Goal: Task Accomplishment & Management: Manage account settings

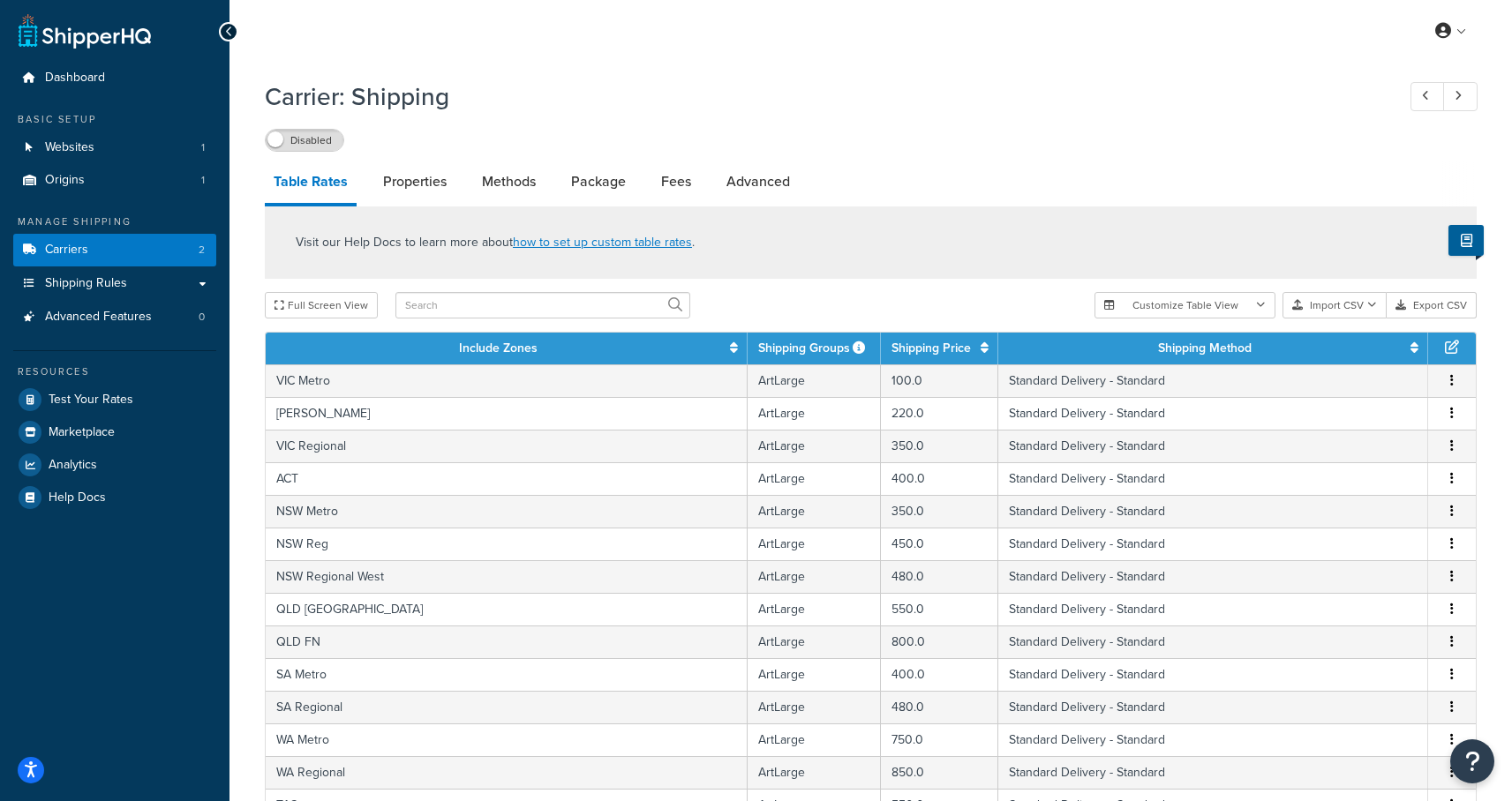
select select "1000"
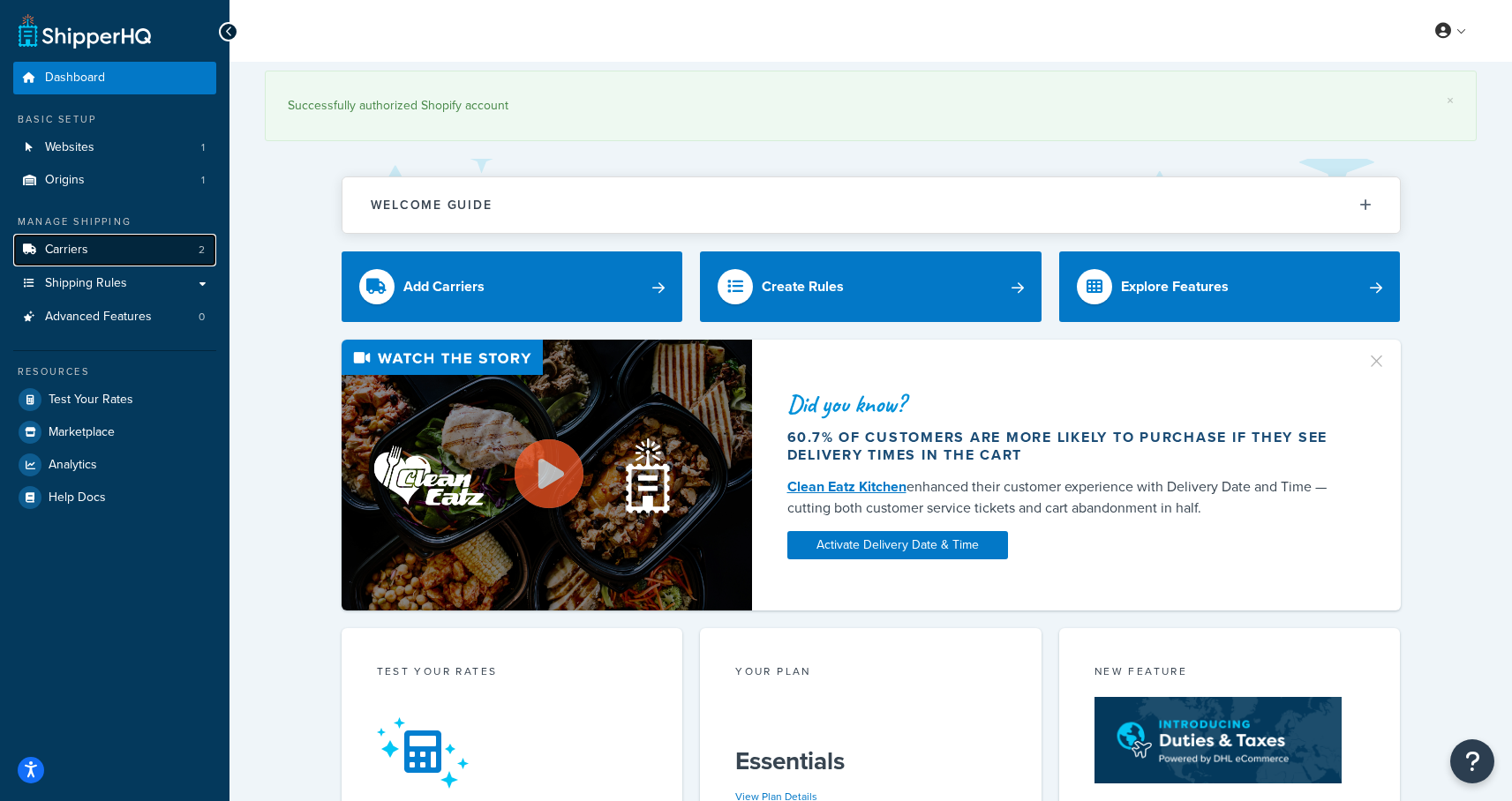
click at [86, 262] on link "Carriers 2" at bounding box center [114, 250] width 203 height 33
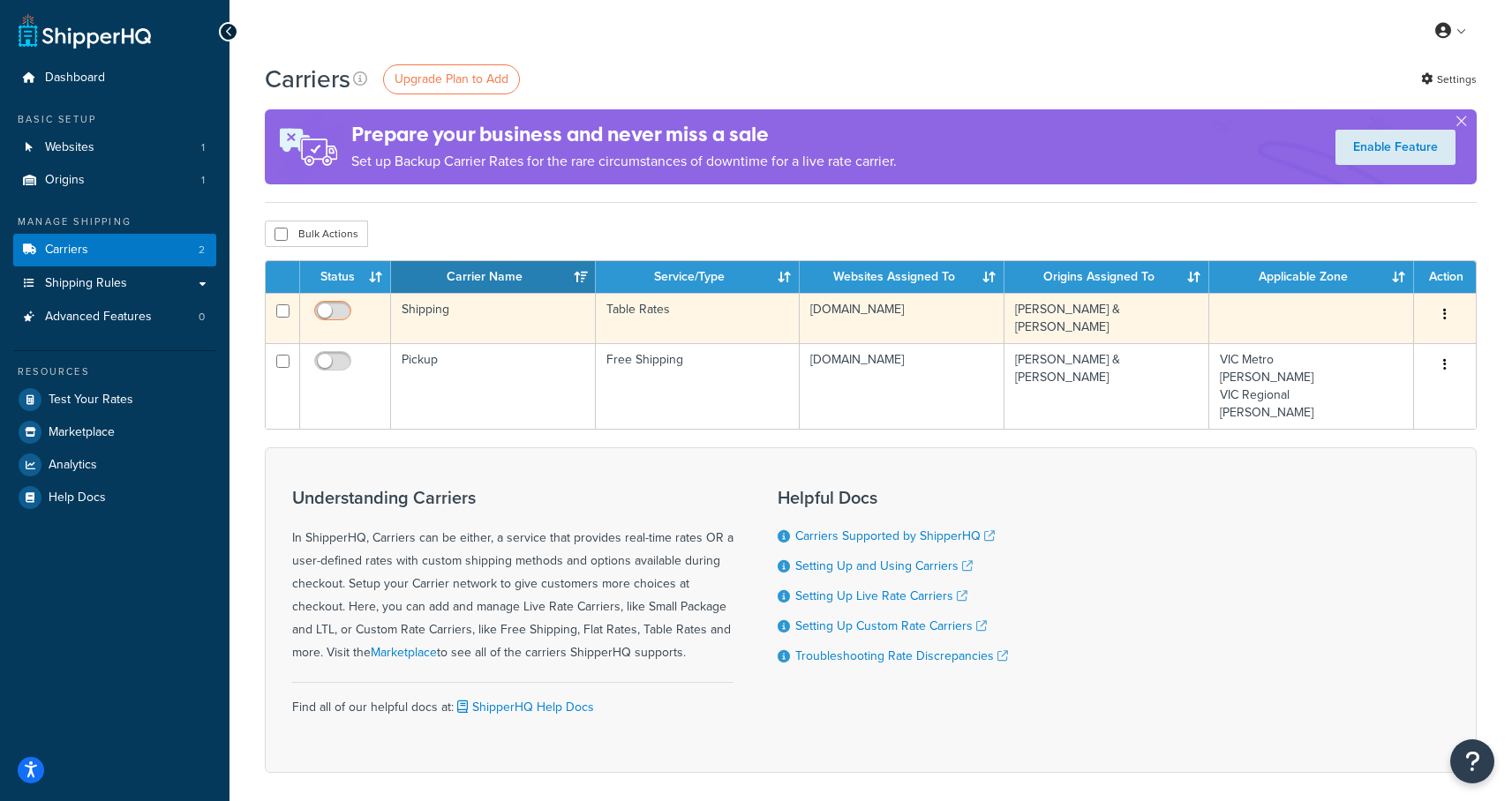
click at [334, 317] on input "checkbox" at bounding box center [335, 316] width 49 height 22
checkbox input "true"
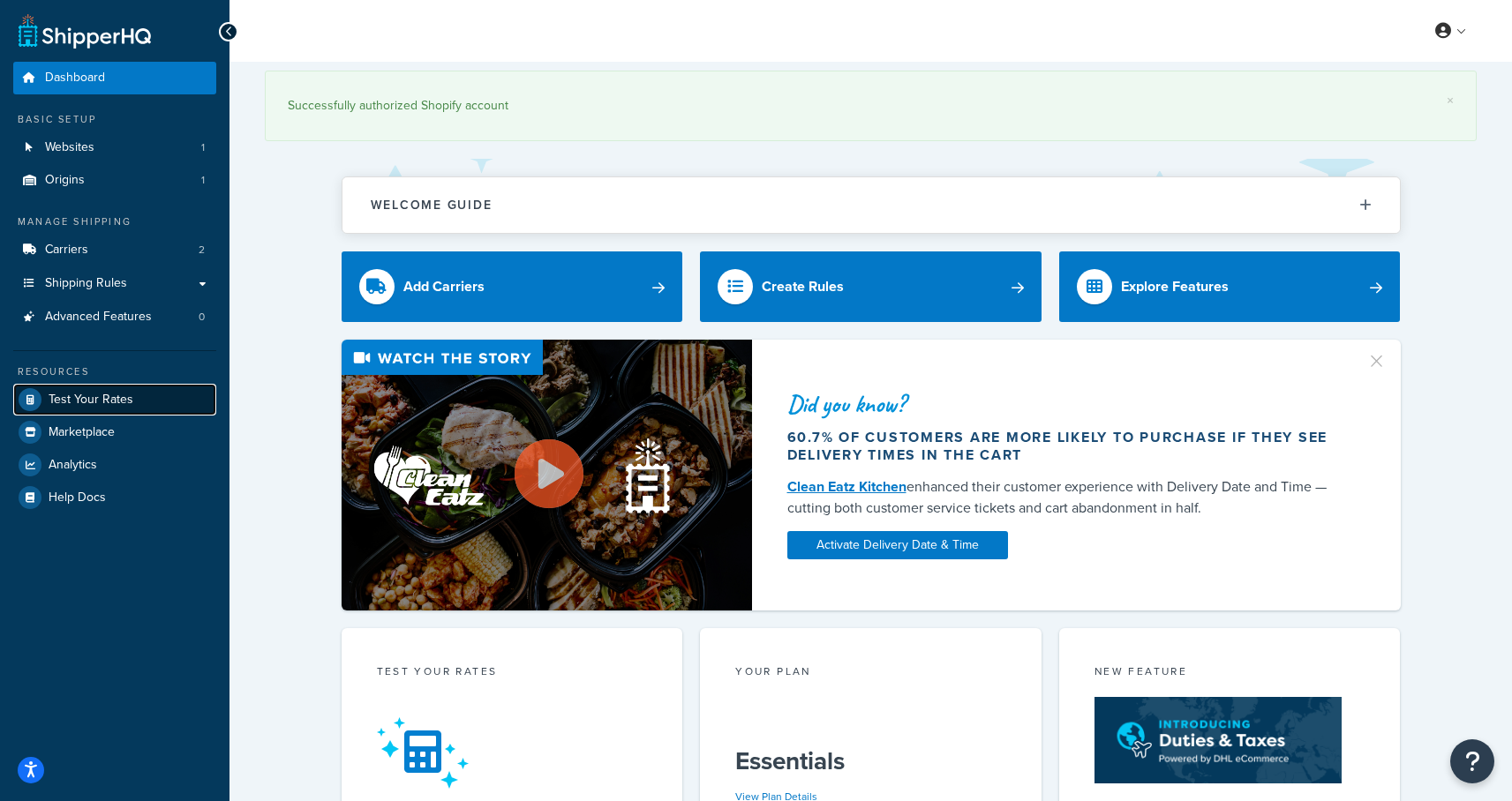
click at [83, 412] on link "Test Your Rates" at bounding box center [114, 400] width 203 height 32
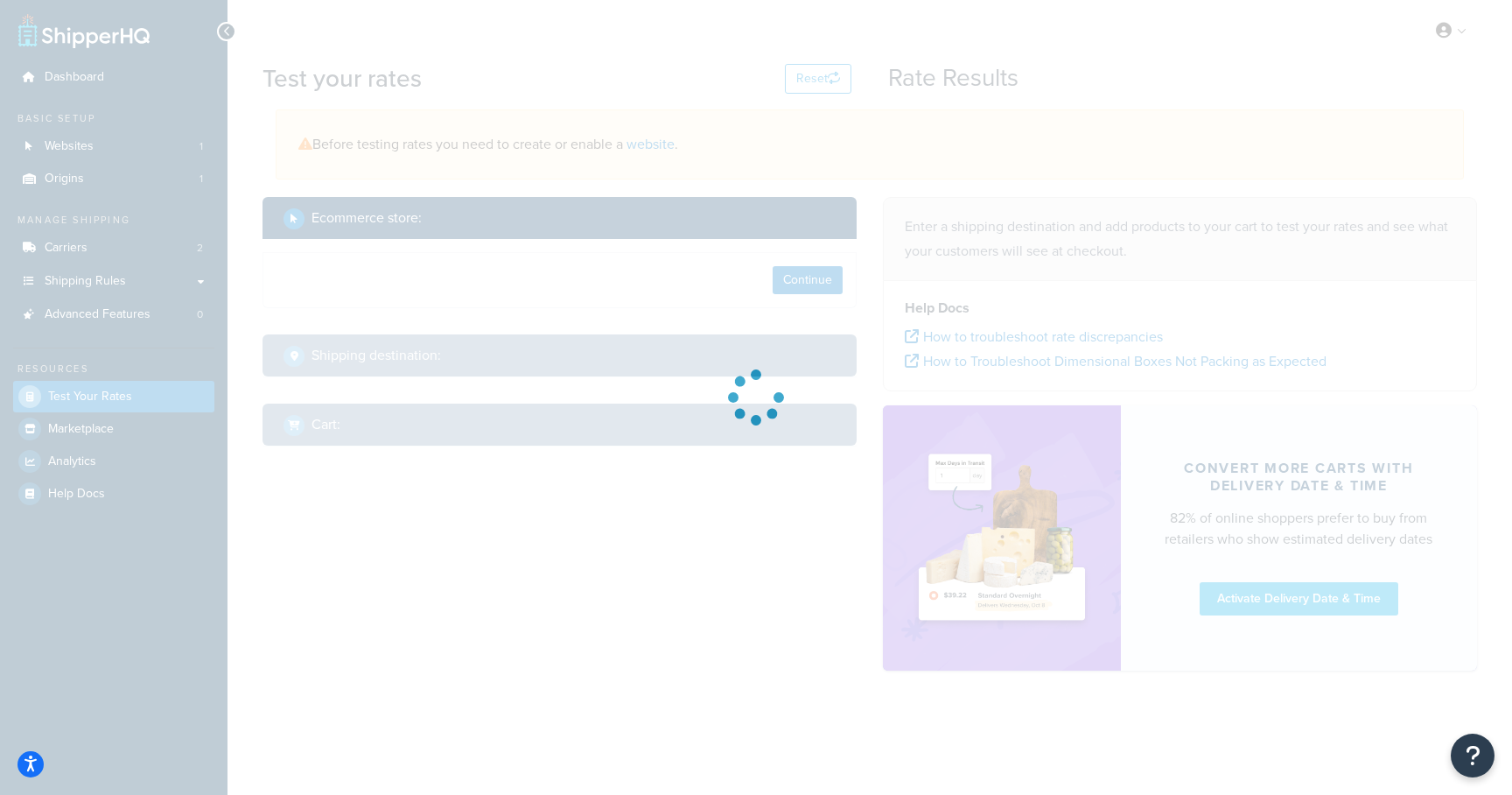
select select "TX"
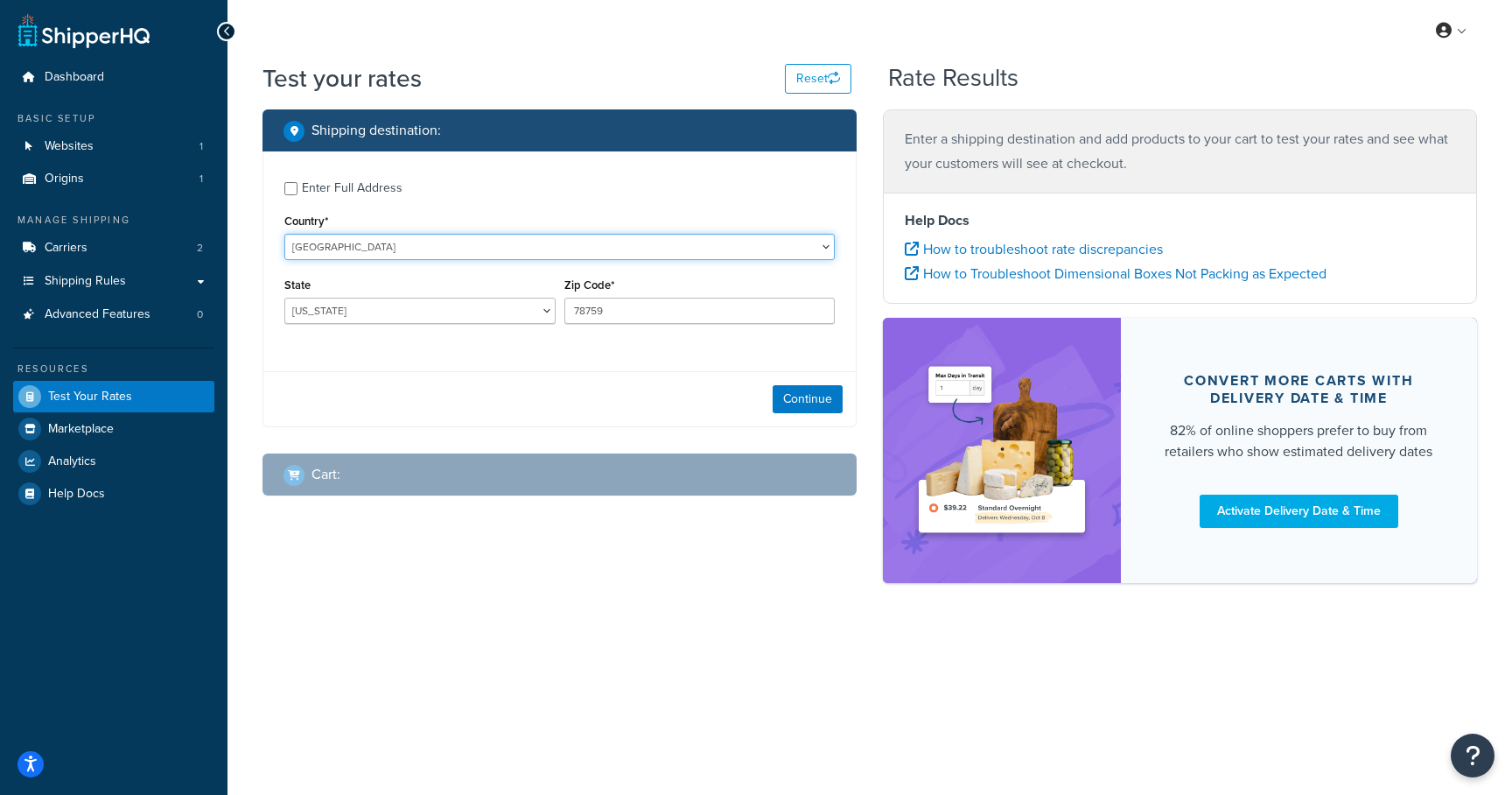
click at [384, 252] on select "United States United Kingdom Afghanistan Åland Islands Albania Algeria American…" at bounding box center [559, 246] width 550 height 26
select select "AU"
click at [284, 233] on select "United States United Kingdom Afghanistan Åland Islands Albania Algeria American…" at bounding box center [559, 246] width 550 height 26
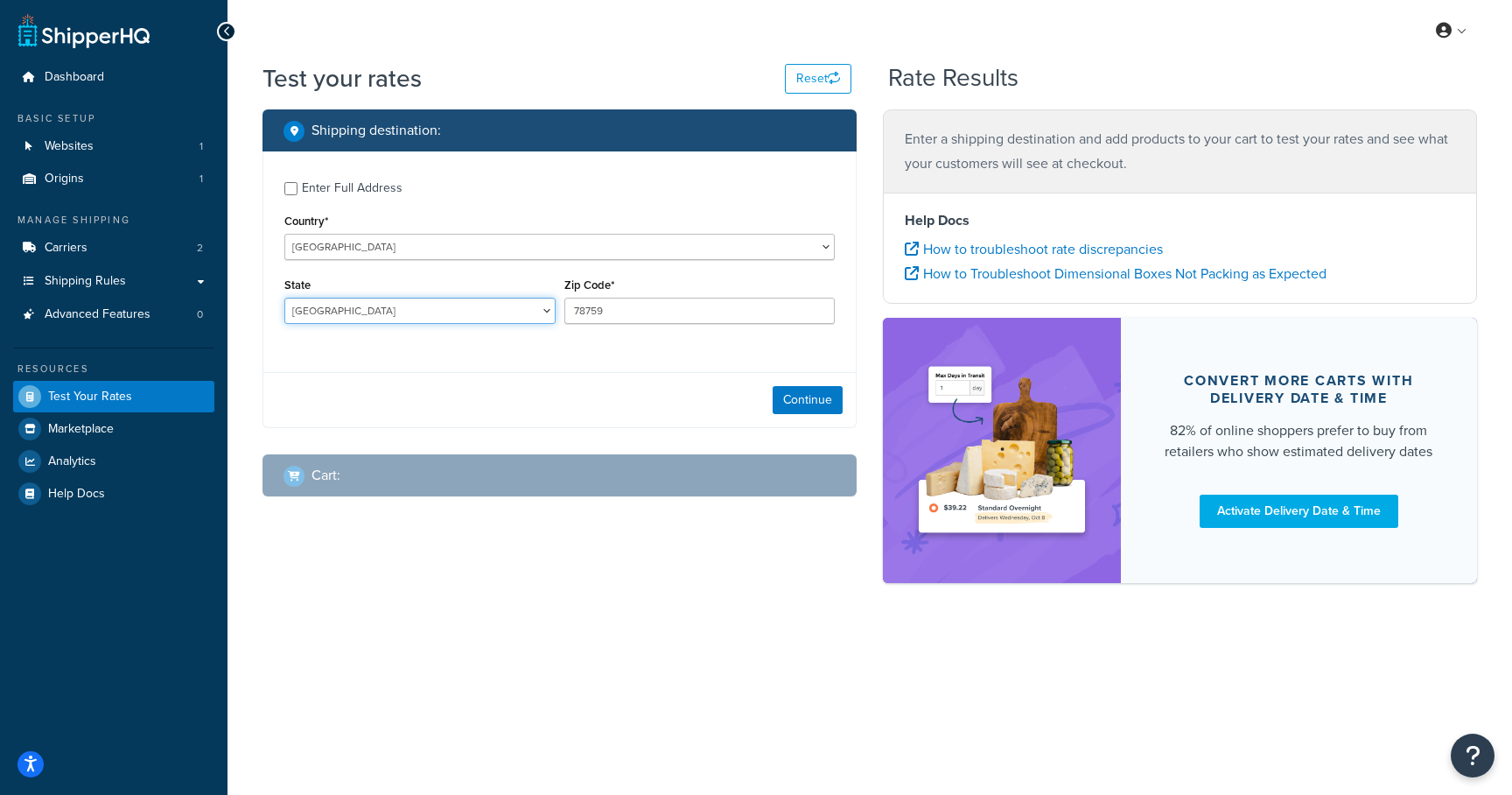
click at [499, 311] on select "Australian Capital Territory New South Wales Northern Territory Queensland Sout…" at bounding box center [420, 311] width 271 height 26
select select "NSW"
click at [284, 298] on select "Australian Capital Territory New South Wales Northern Territory Queensland Sout…" at bounding box center [420, 311] width 271 height 26
click at [601, 310] on input "78759" at bounding box center [700, 311] width 271 height 26
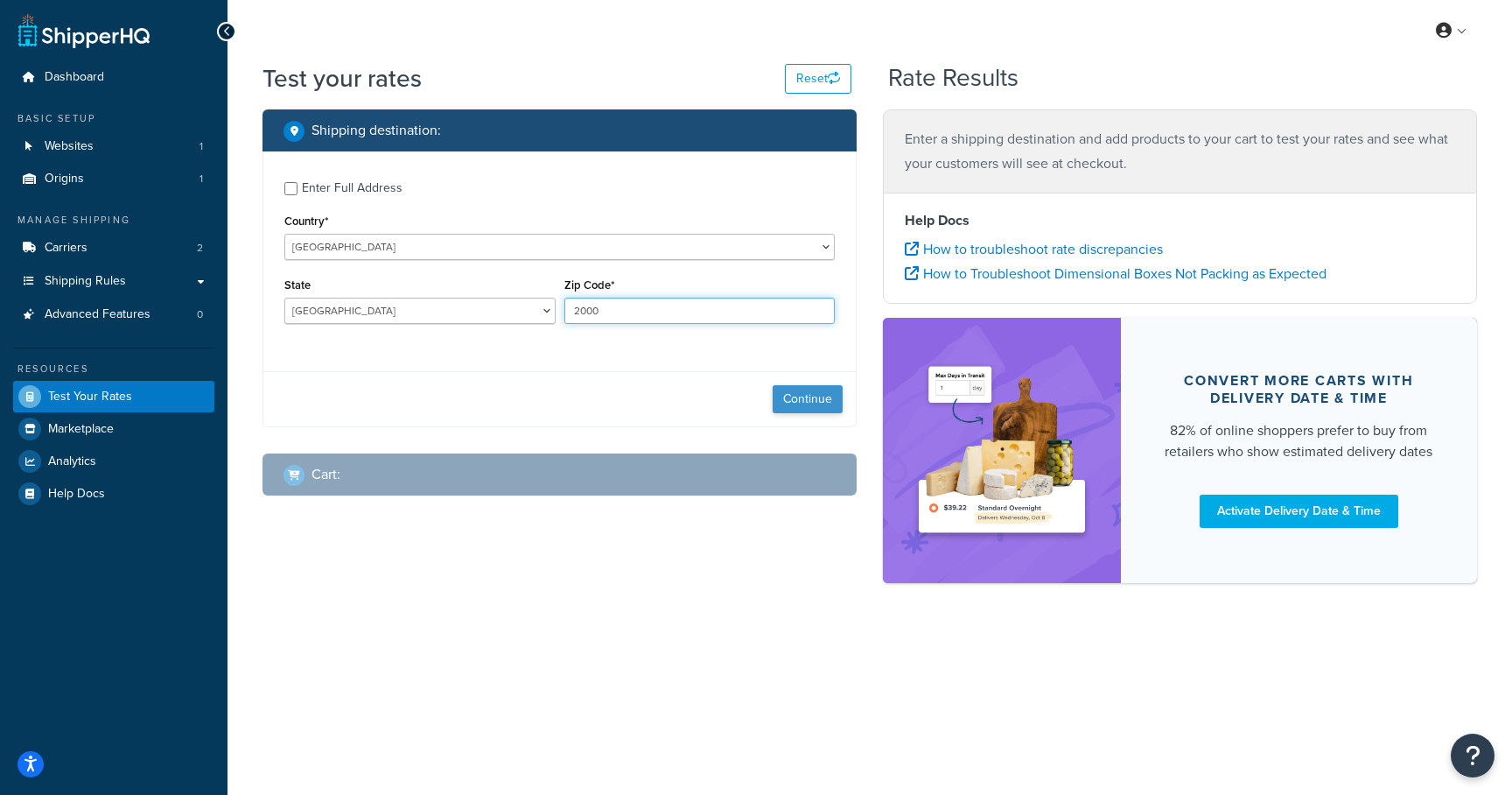
type input "2000"
click at [823, 404] on button "Continue" at bounding box center [807, 399] width 70 height 28
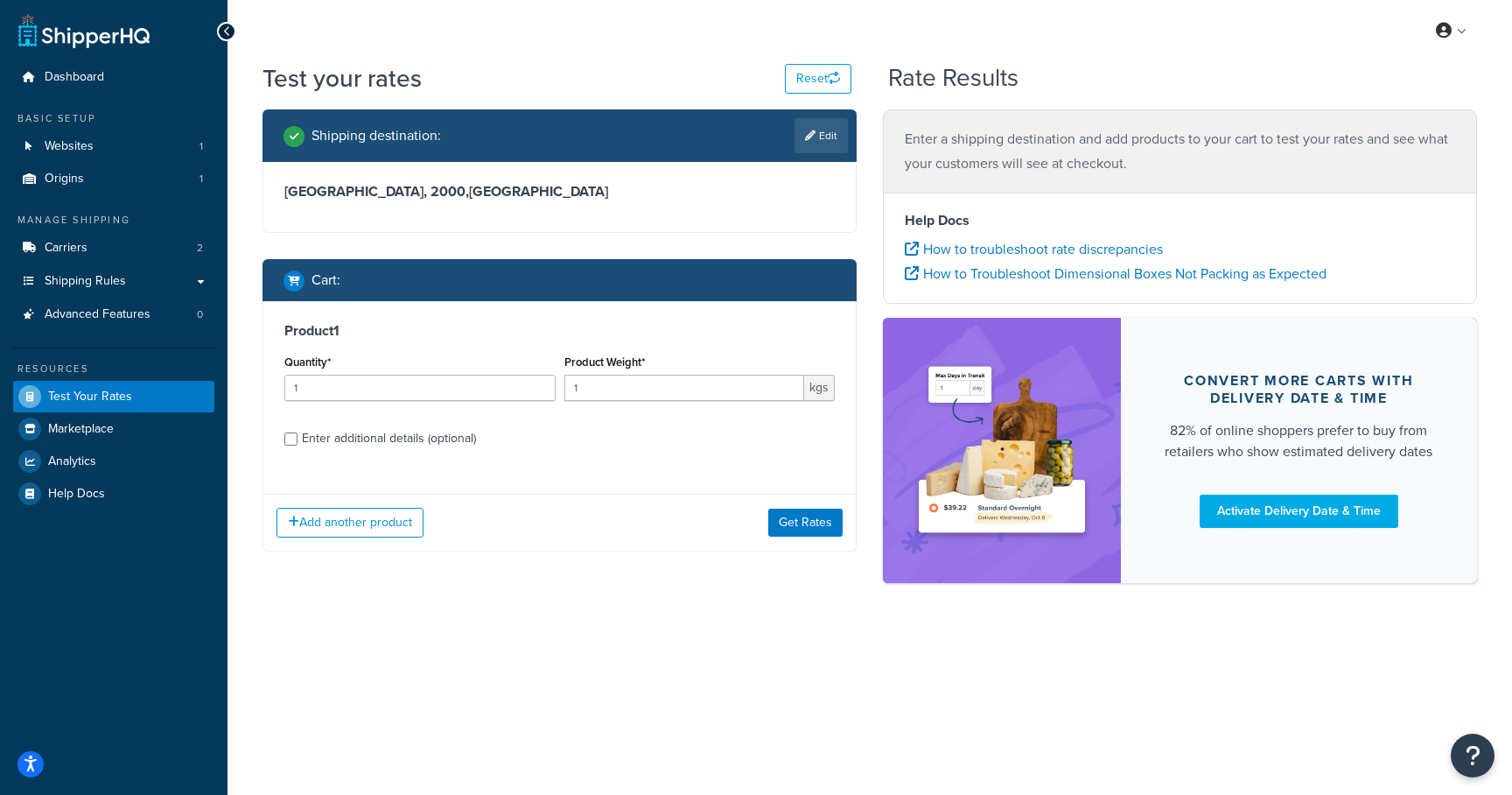
click at [402, 441] on div "Enter additional details (optional)" at bounding box center [388, 439] width 174 height 24
click at [297, 441] on input "Enter additional details (optional)" at bounding box center [291, 439] width 13 height 13
checkbox input "true"
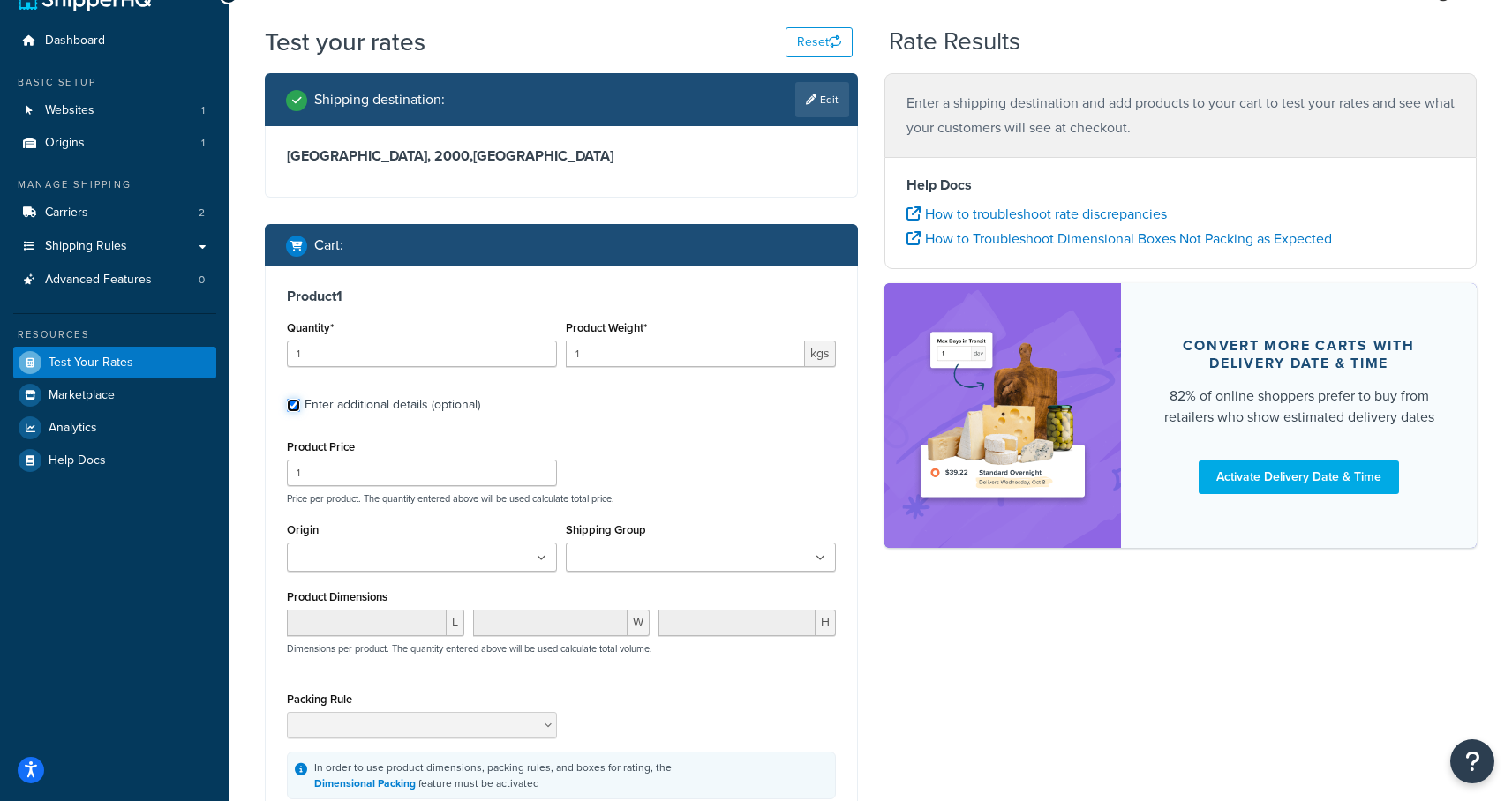
scroll to position [97, 0]
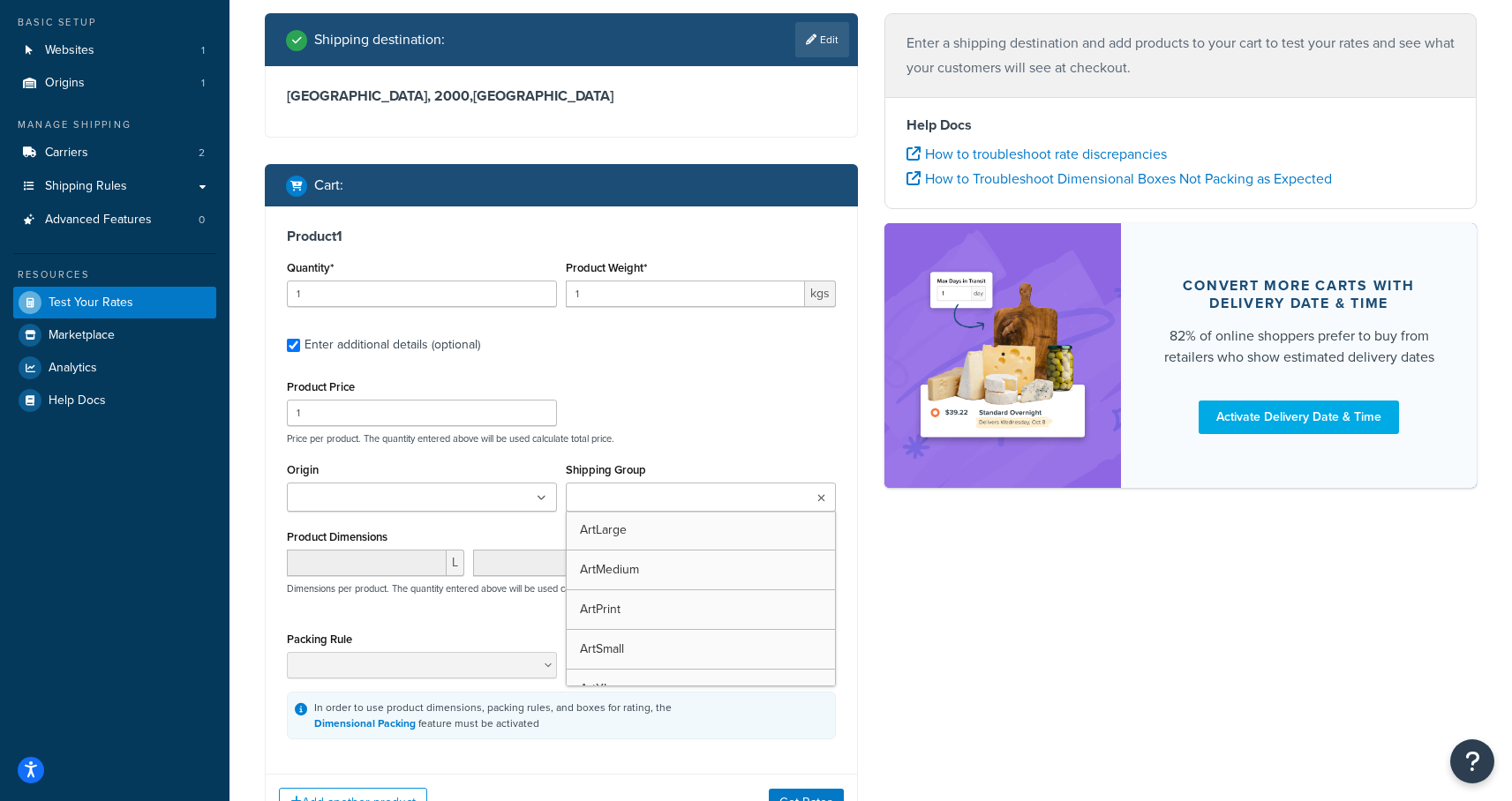
click at [656, 496] on input "Shipping Group" at bounding box center [649, 498] width 157 height 20
click at [677, 416] on div "Product Price 1 Price per product. The quantity entered above will be used calc…" at bounding box center [561, 409] width 558 height 69
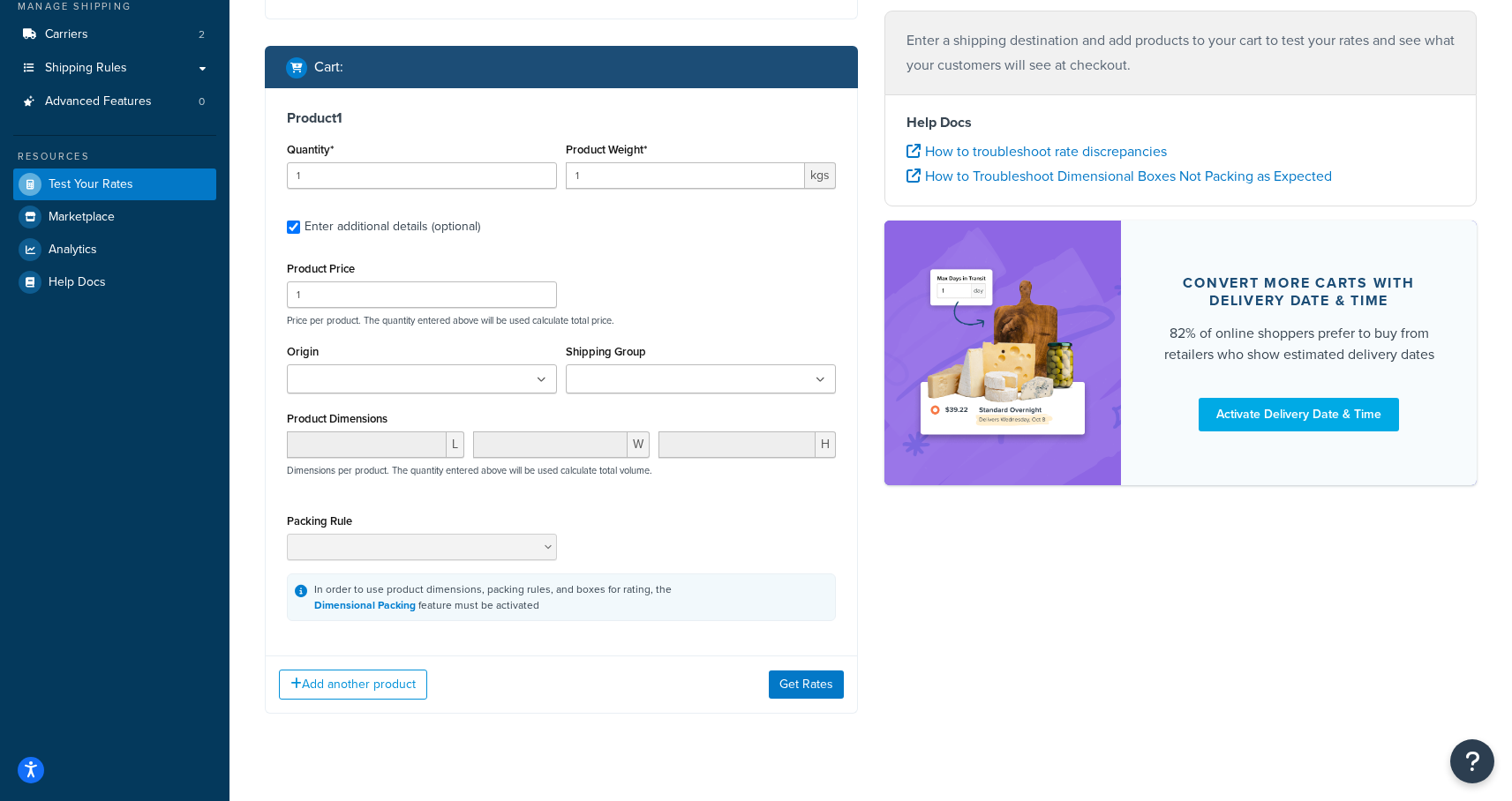
scroll to position [228, 0]
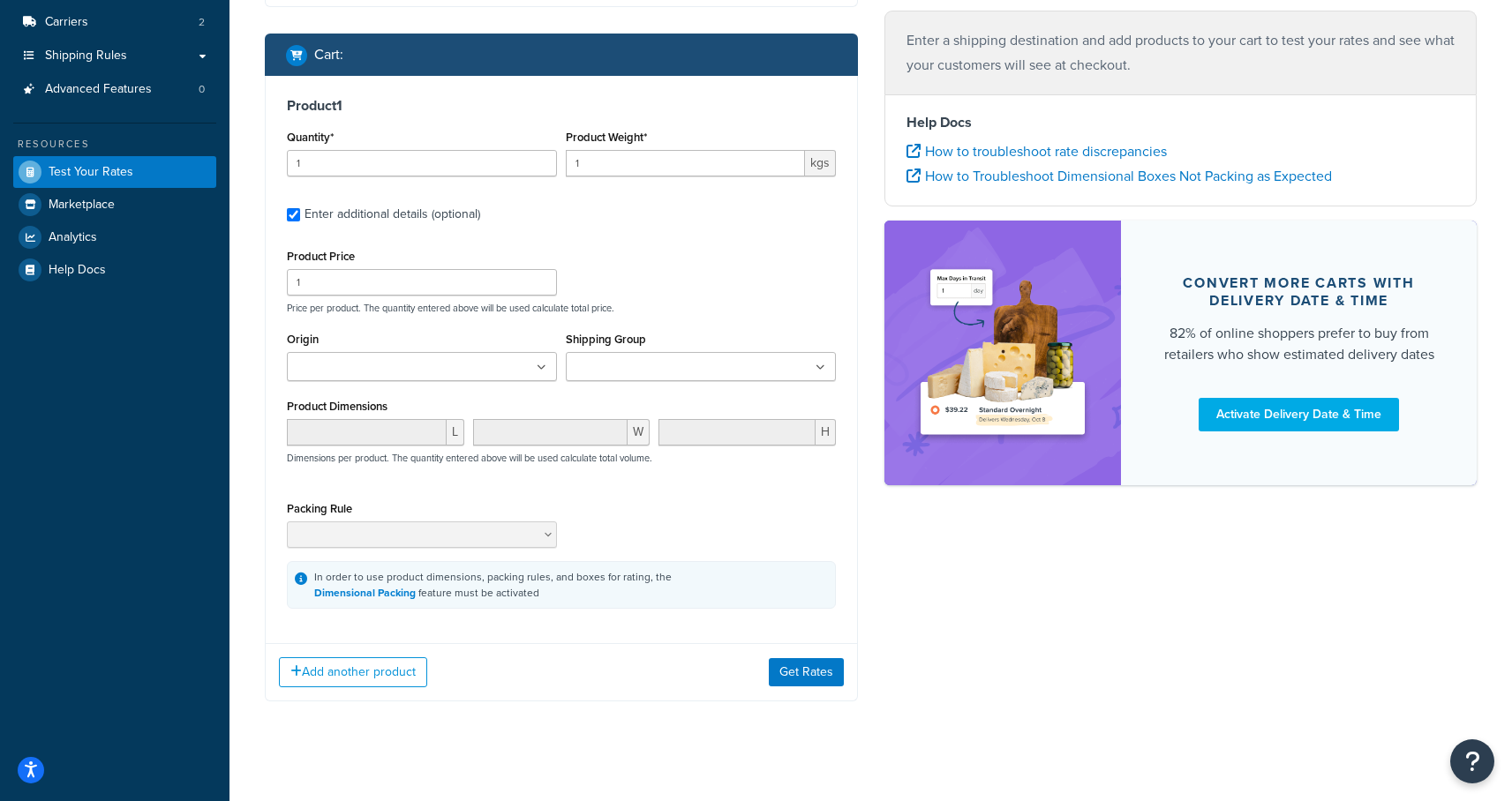
click at [755, 373] on ul at bounding box center [701, 366] width 270 height 29
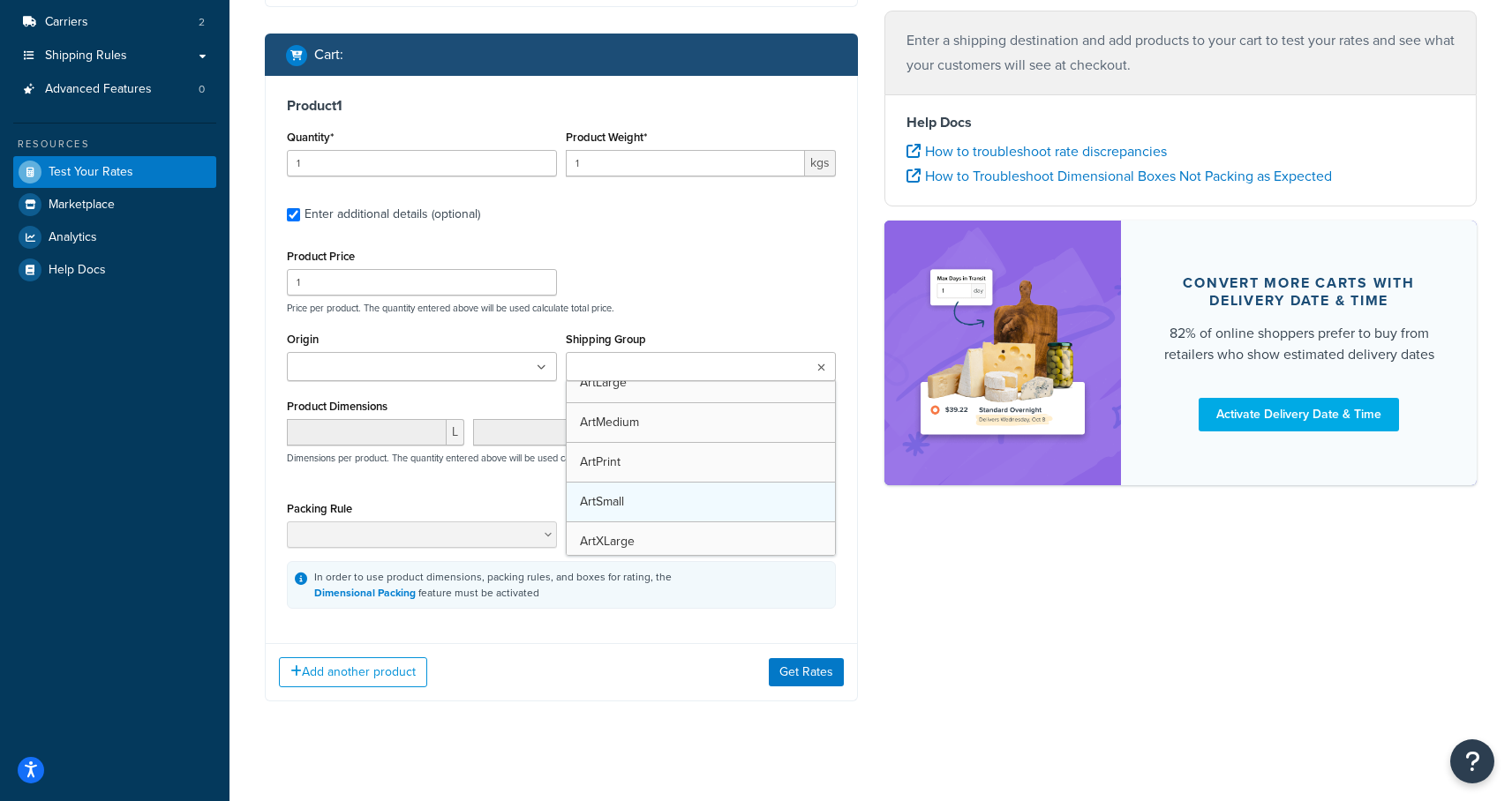
scroll to position [22, 0]
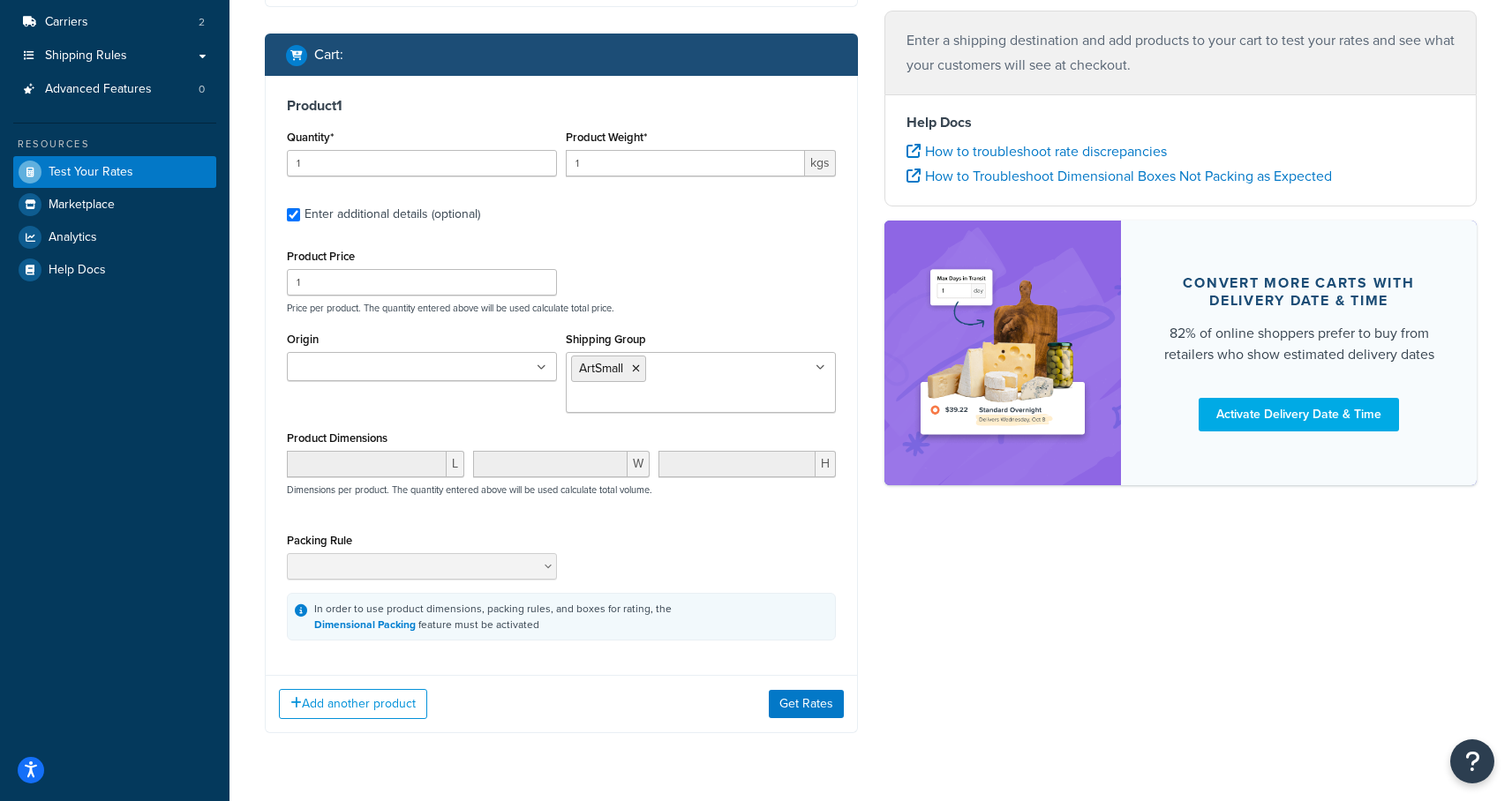
click at [892, 554] on div "Shipping destination : Edit New South Wales, 2000 , Australia Cart : Product 1 …" at bounding box center [870, 321] width 1238 height 877
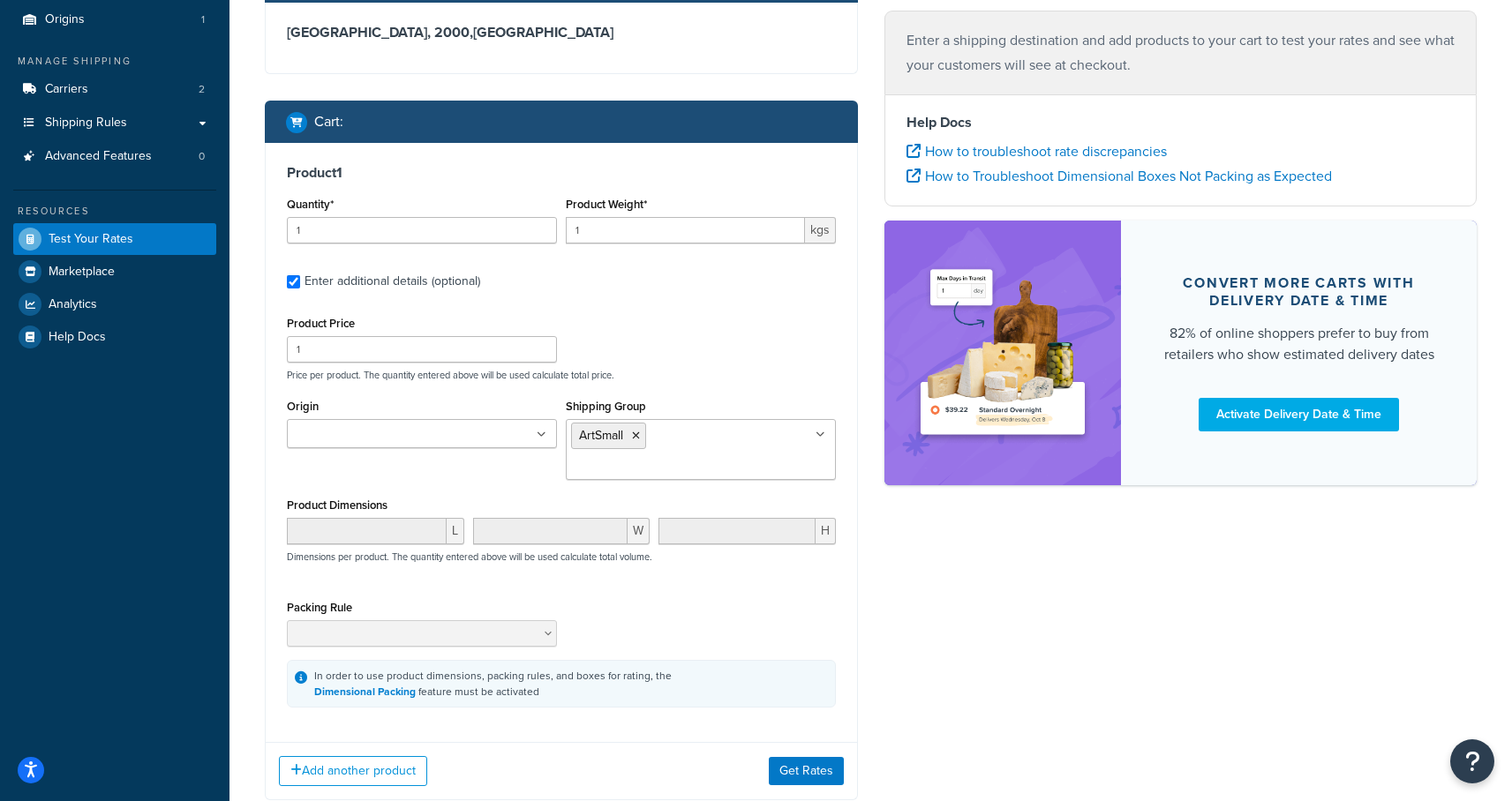
scroll to position [176, 0]
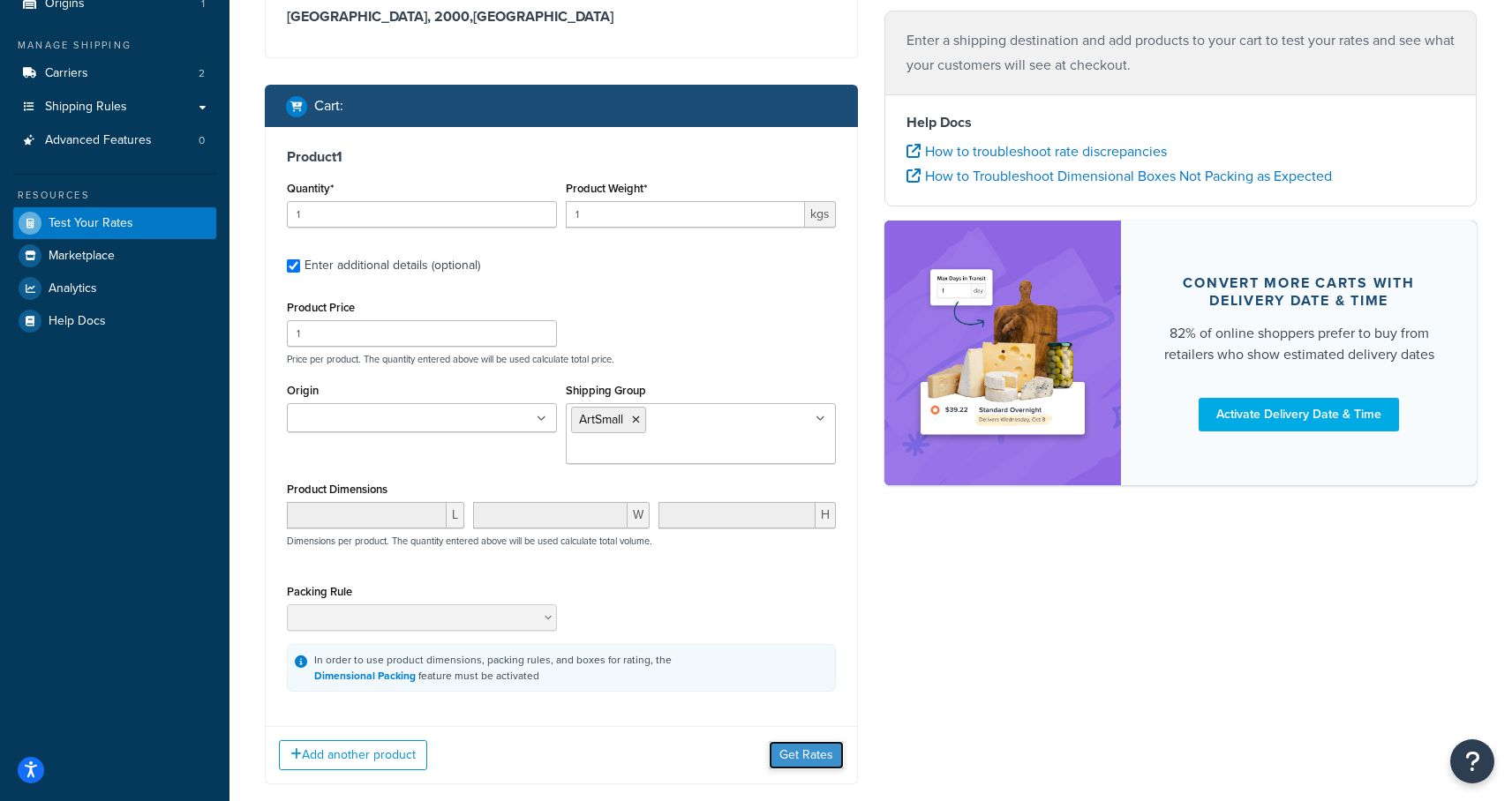
click at [801, 741] on button "Get Rates" at bounding box center [806, 755] width 75 height 28
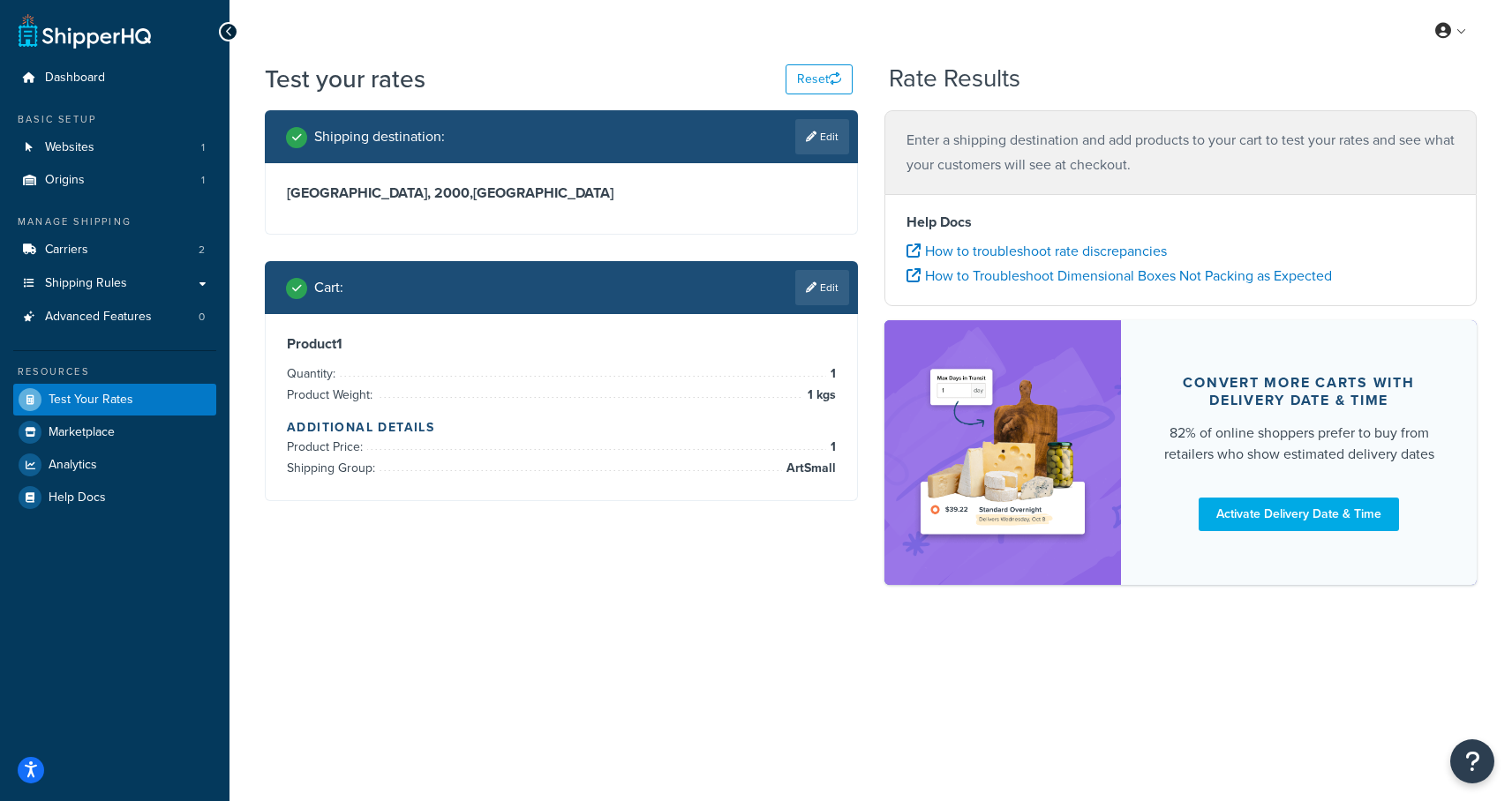
scroll to position [0, 0]
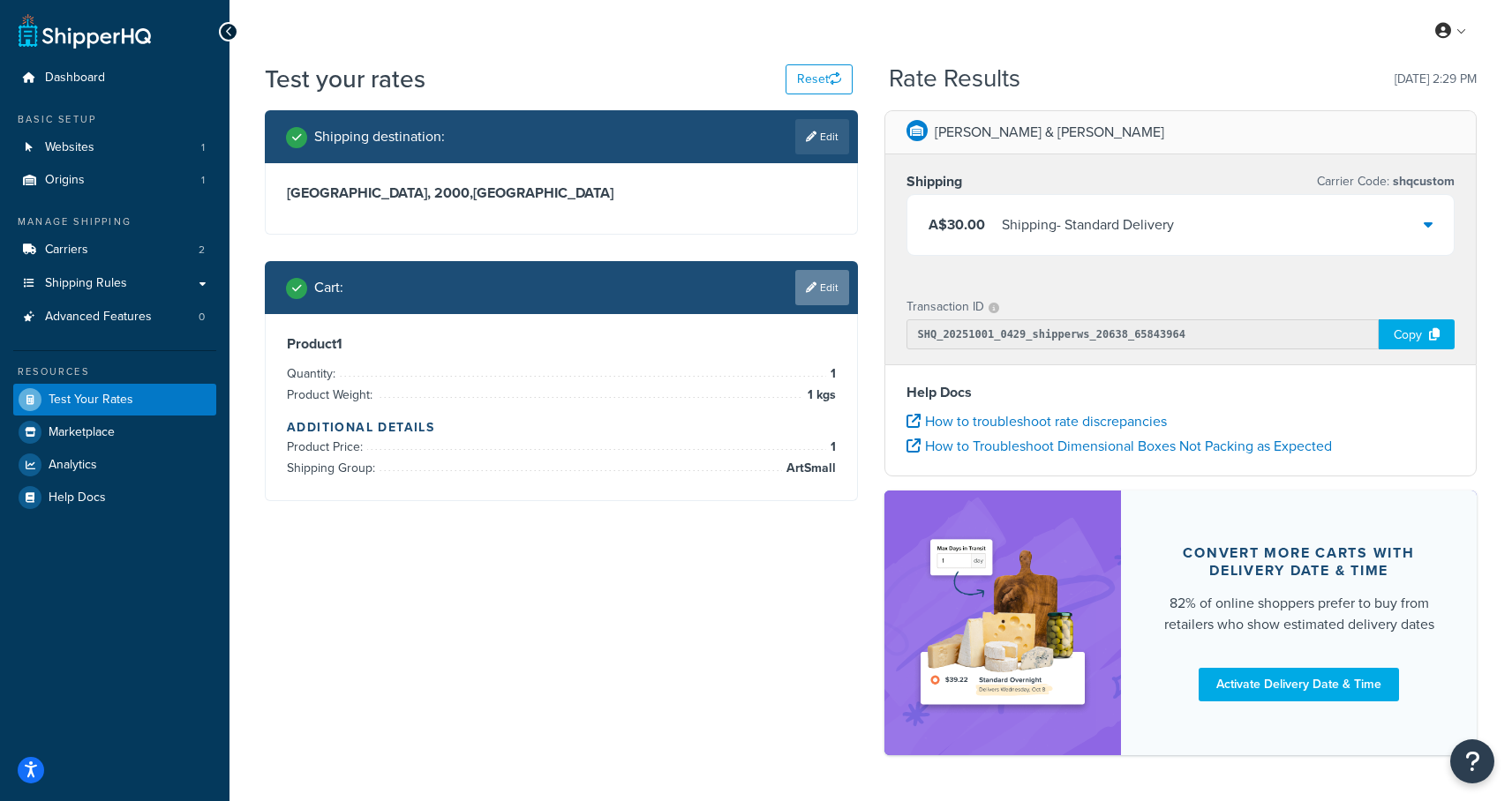
click at [834, 290] on link "Edit" at bounding box center [821, 288] width 53 height 36
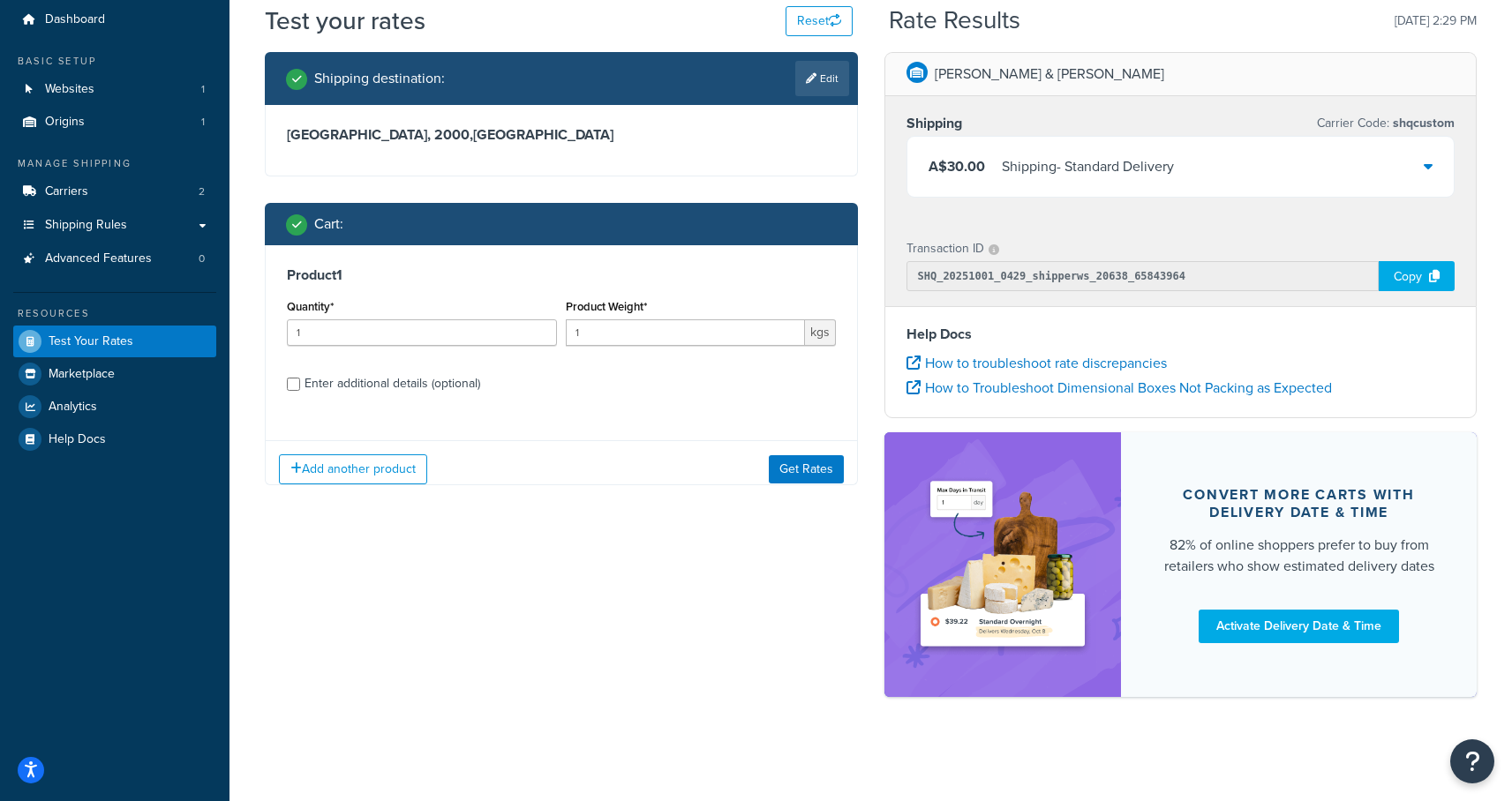
scroll to position [59, 0]
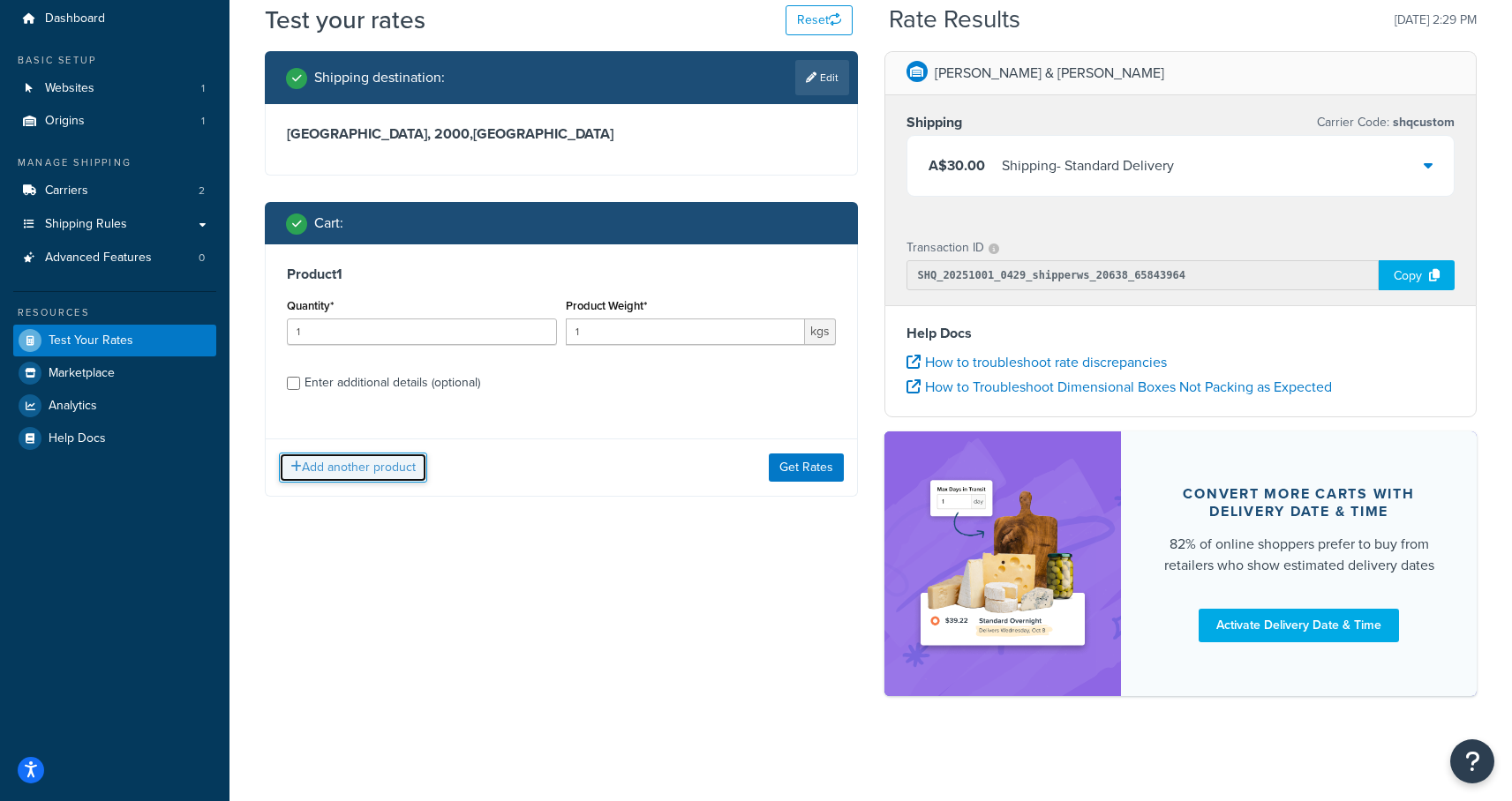
click at [349, 465] on button "Add another product" at bounding box center [353, 467] width 148 height 30
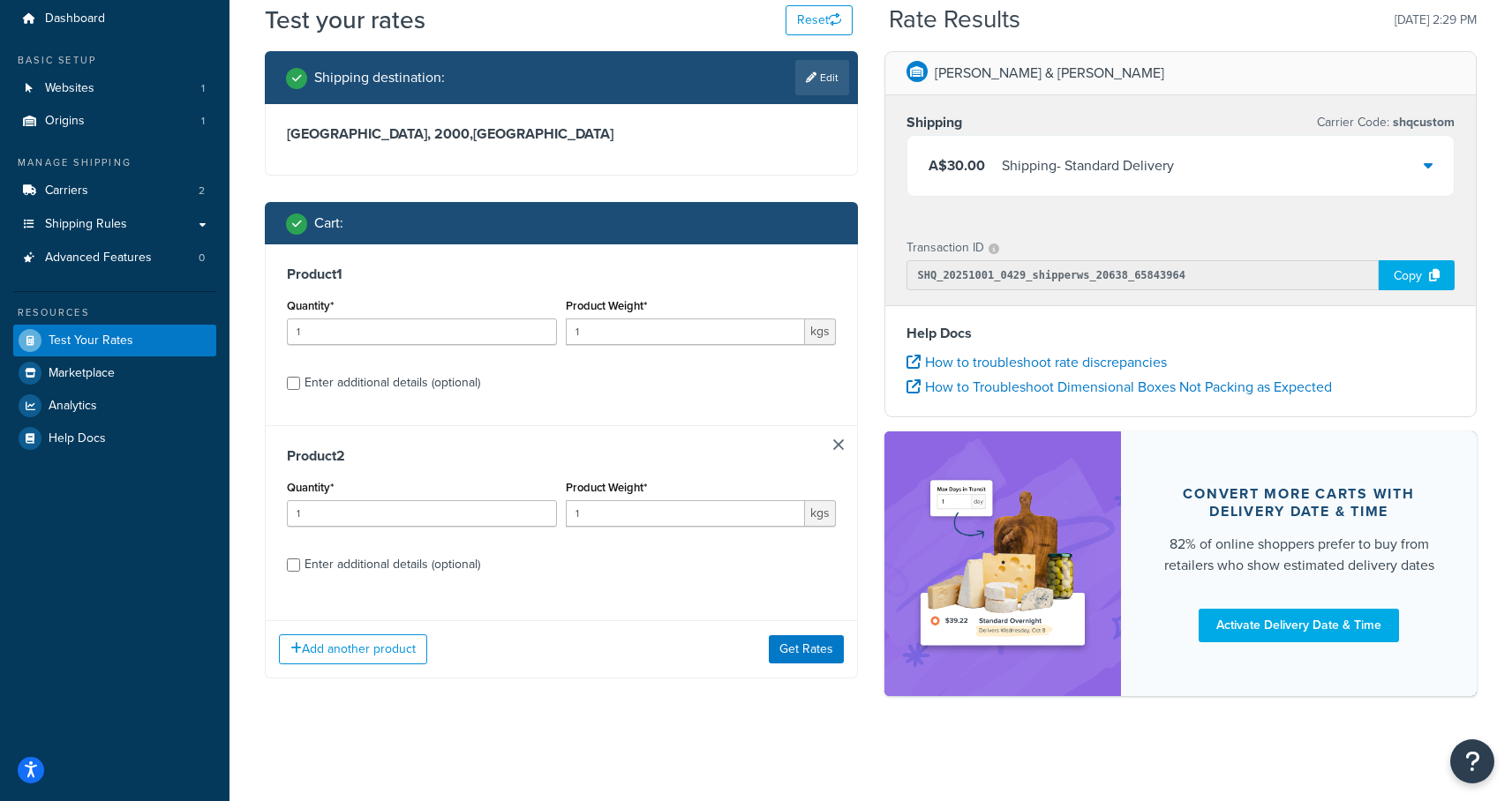
click at [283, 571] on div "Product 2 Quantity* 1 Product Weight* 1 kgs Enter additional details (optional)" at bounding box center [561, 516] width 591 height 182
click at [291, 567] on input "Enter additional details (optional)" at bounding box center [293, 565] width 13 height 13
checkbox input "true"
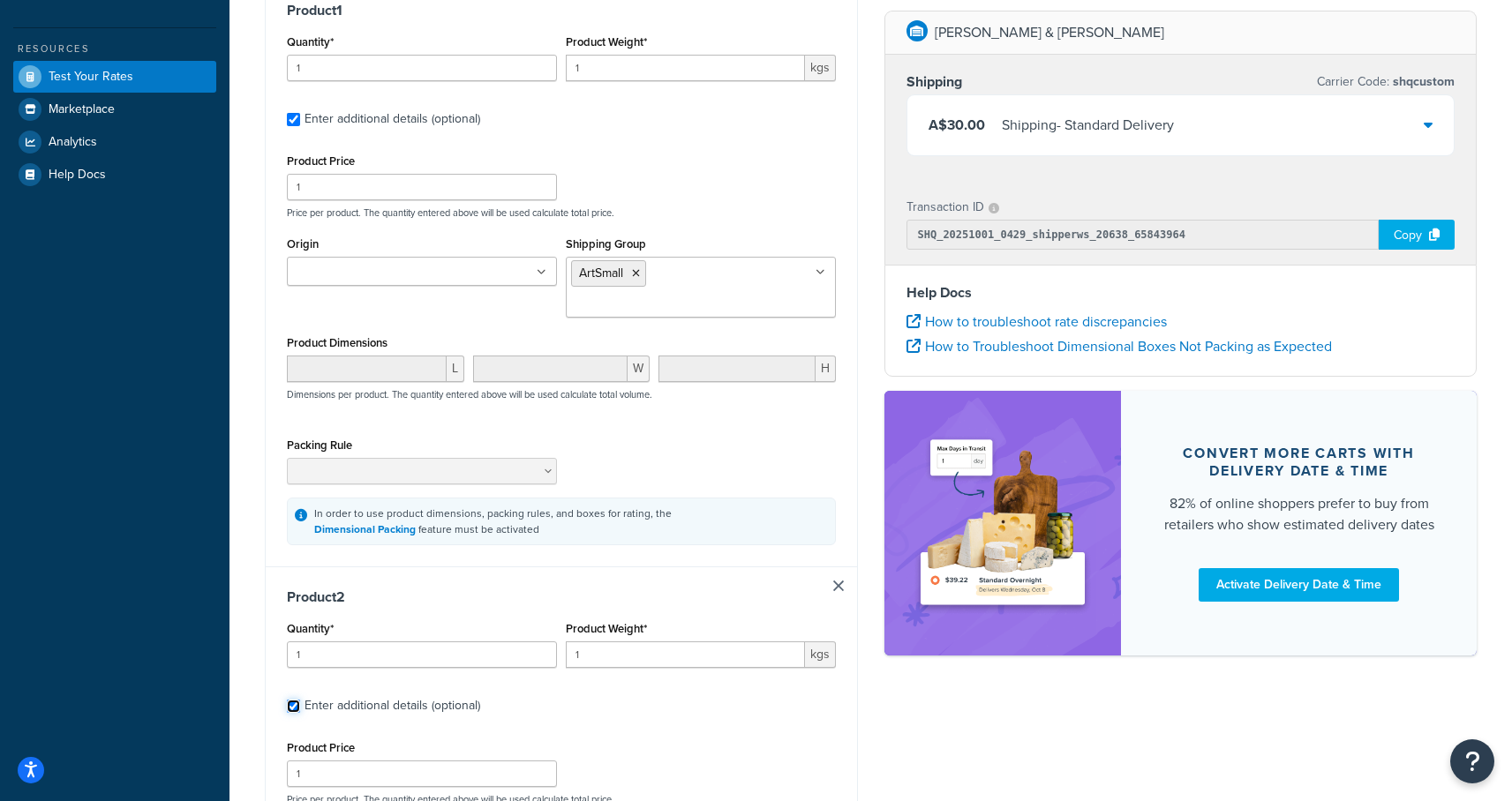
scroll to position [567, 0]
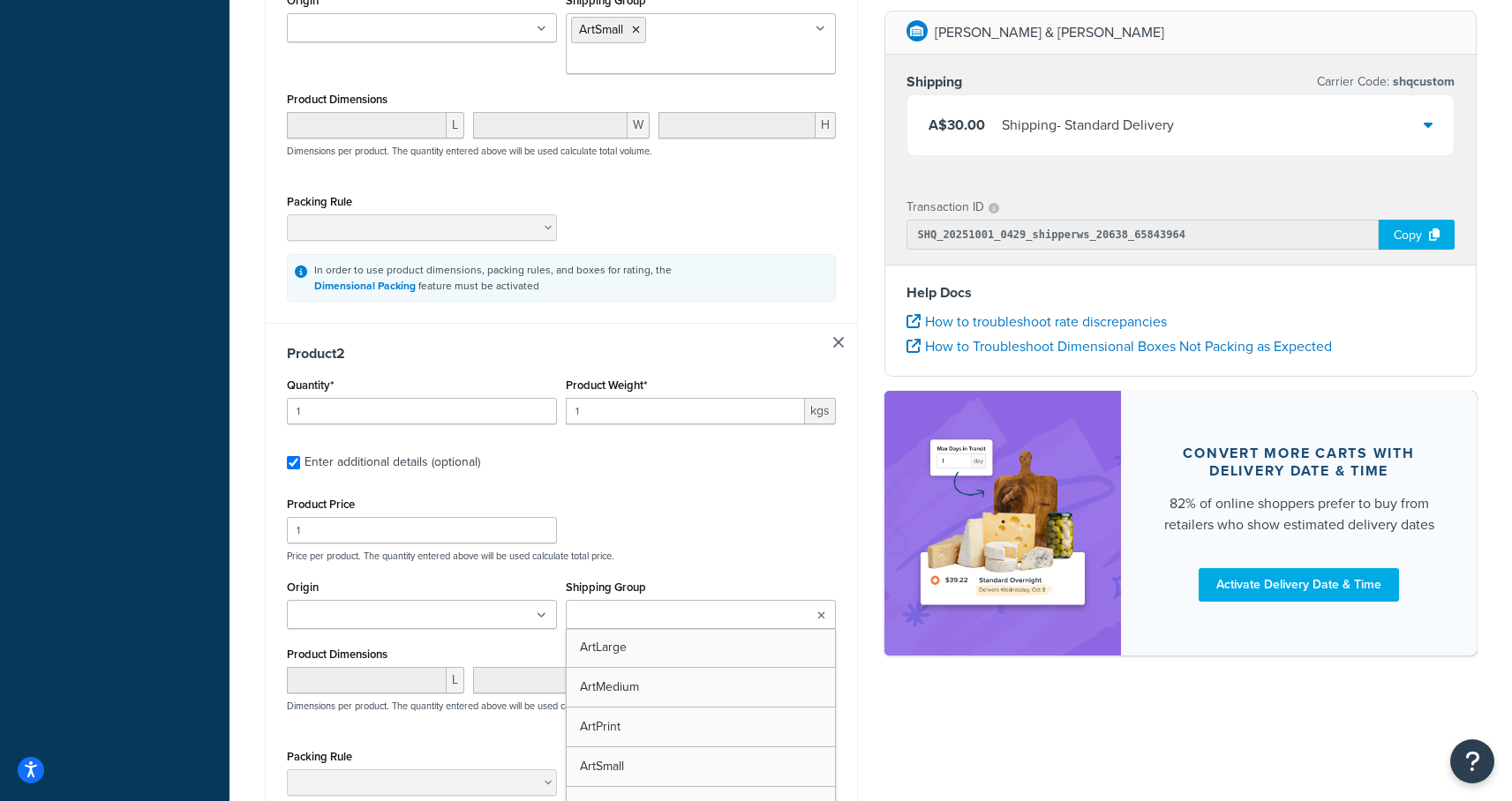
click at [666, 606] on input "Shipping Group" at bounding box center [649, 616] width 157 height 20
click at [883, 711] on div "Shipping destination : Edit New South Wales, 2000 , Australia Cart : Product 1 …" at bounding box center [870, 261] width 1238 height 1436
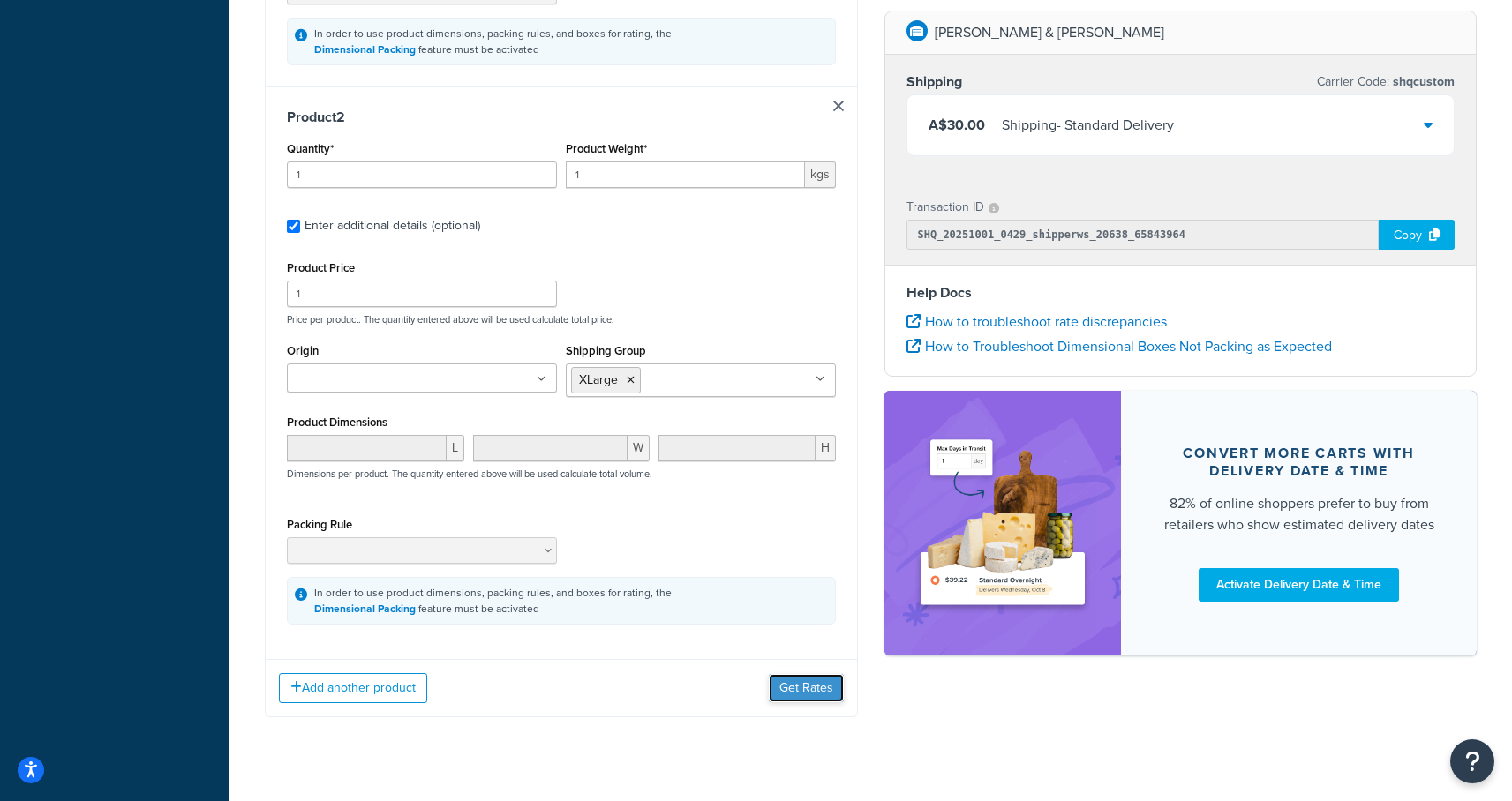
click at [802, 674] on button "Get Rates" at bounding box center [806, 688] width 75 height 28
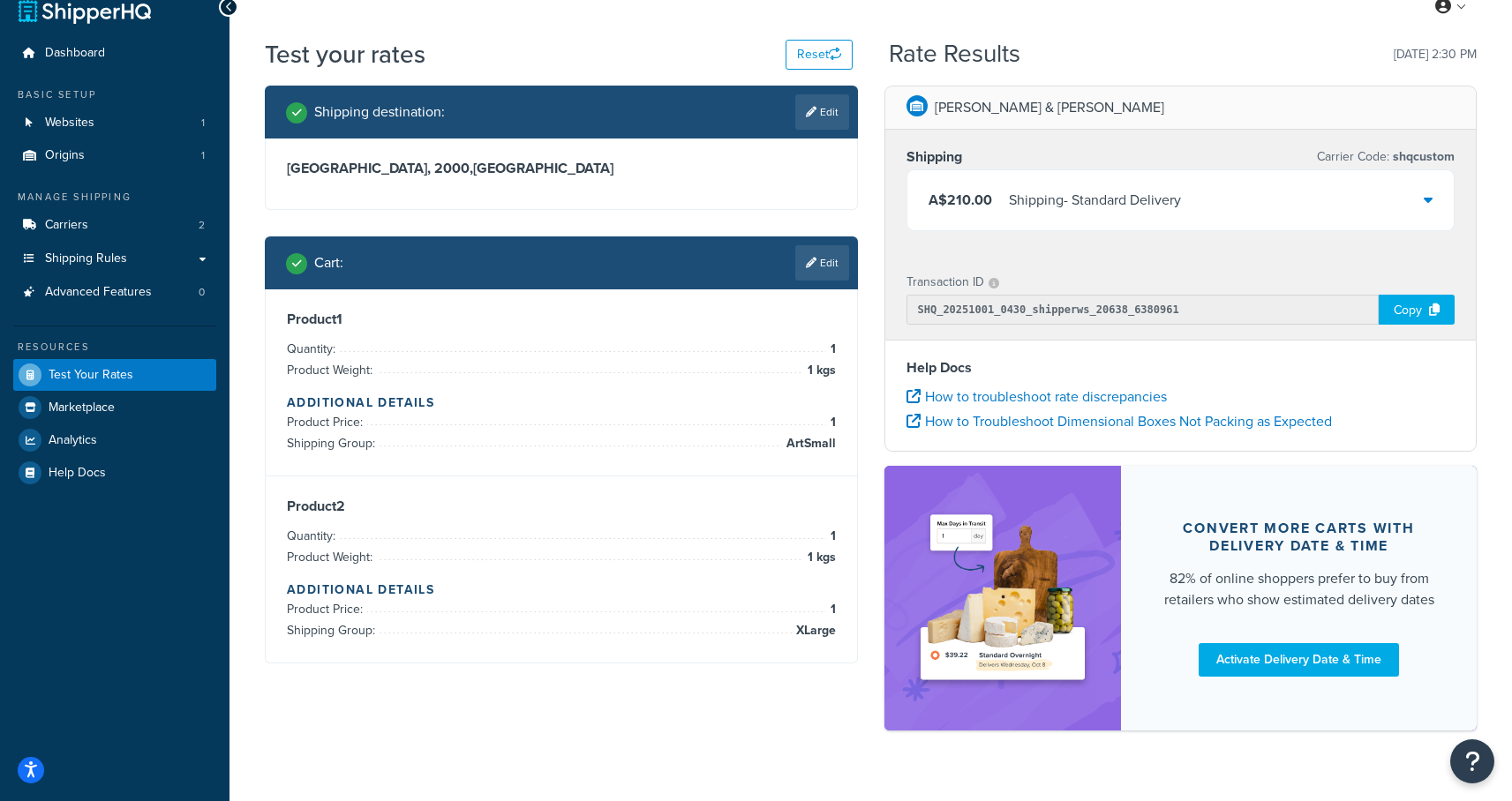
scroll to position [0, 0]
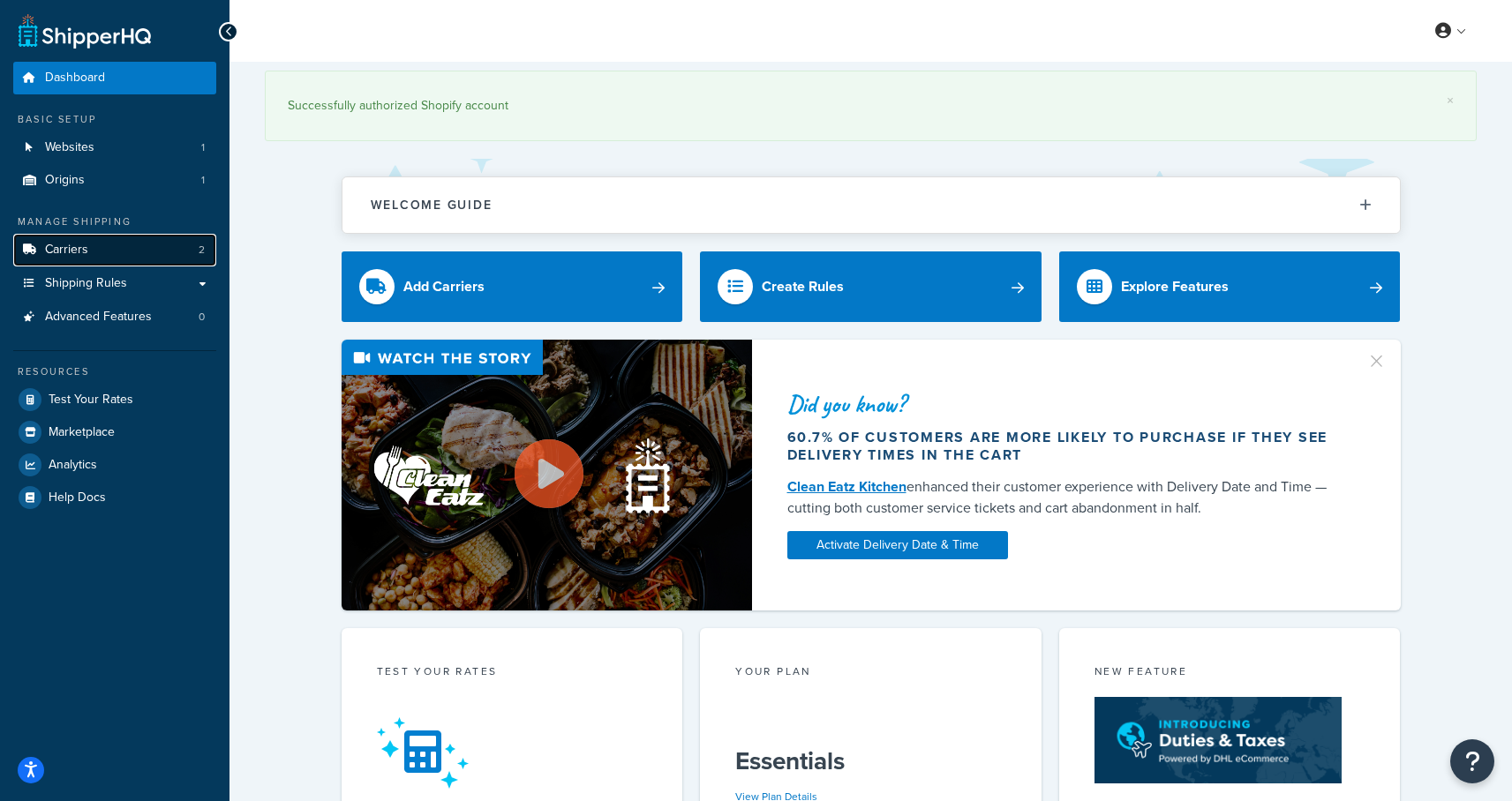
click at [126, 253] on link "Carriers 2" at bounding box center [114, 250] width 203 height 33
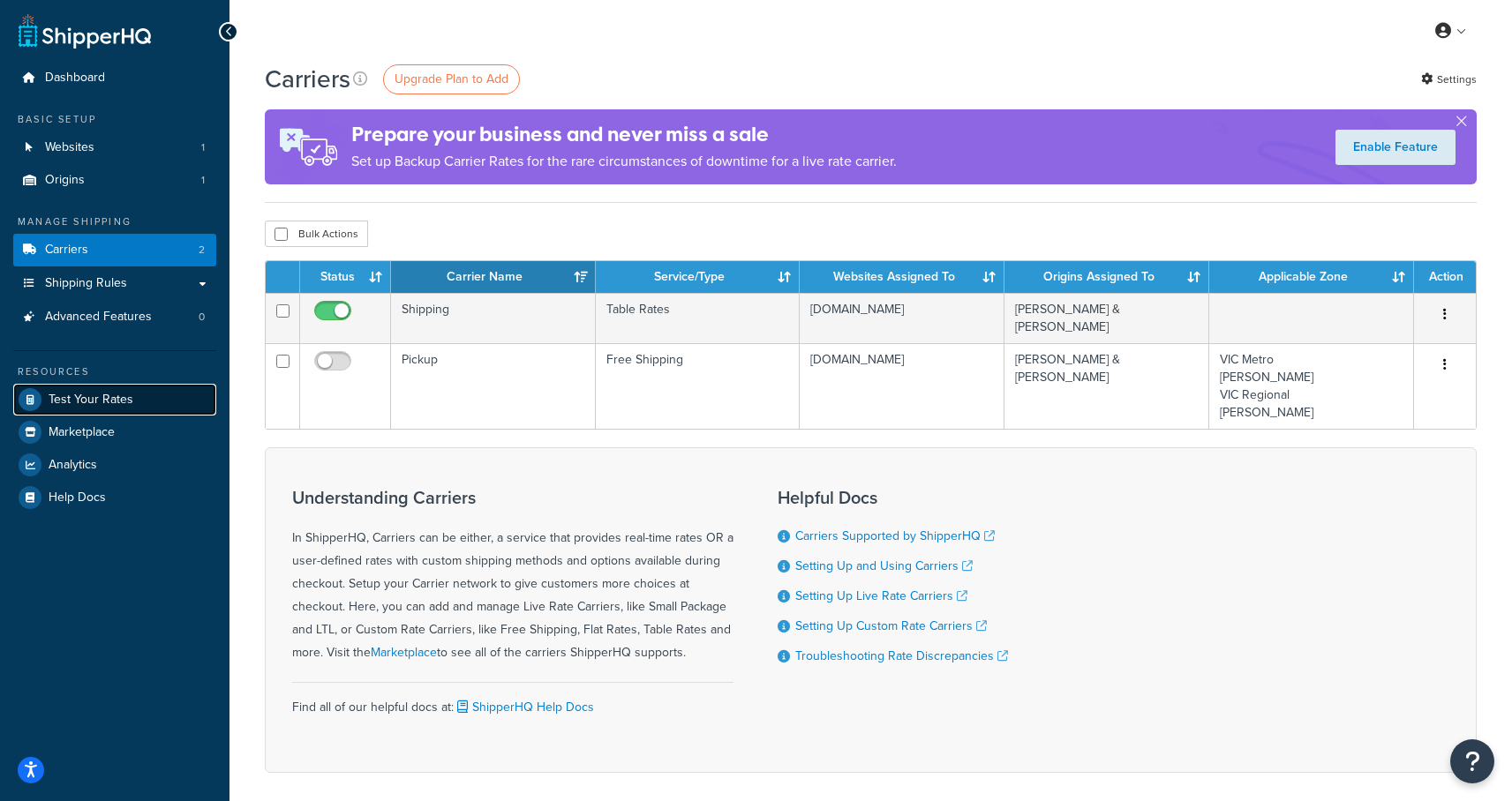
click at [97, 399] on span "Test Your Rates" at bounding box center [91, 400] width 84 height 15
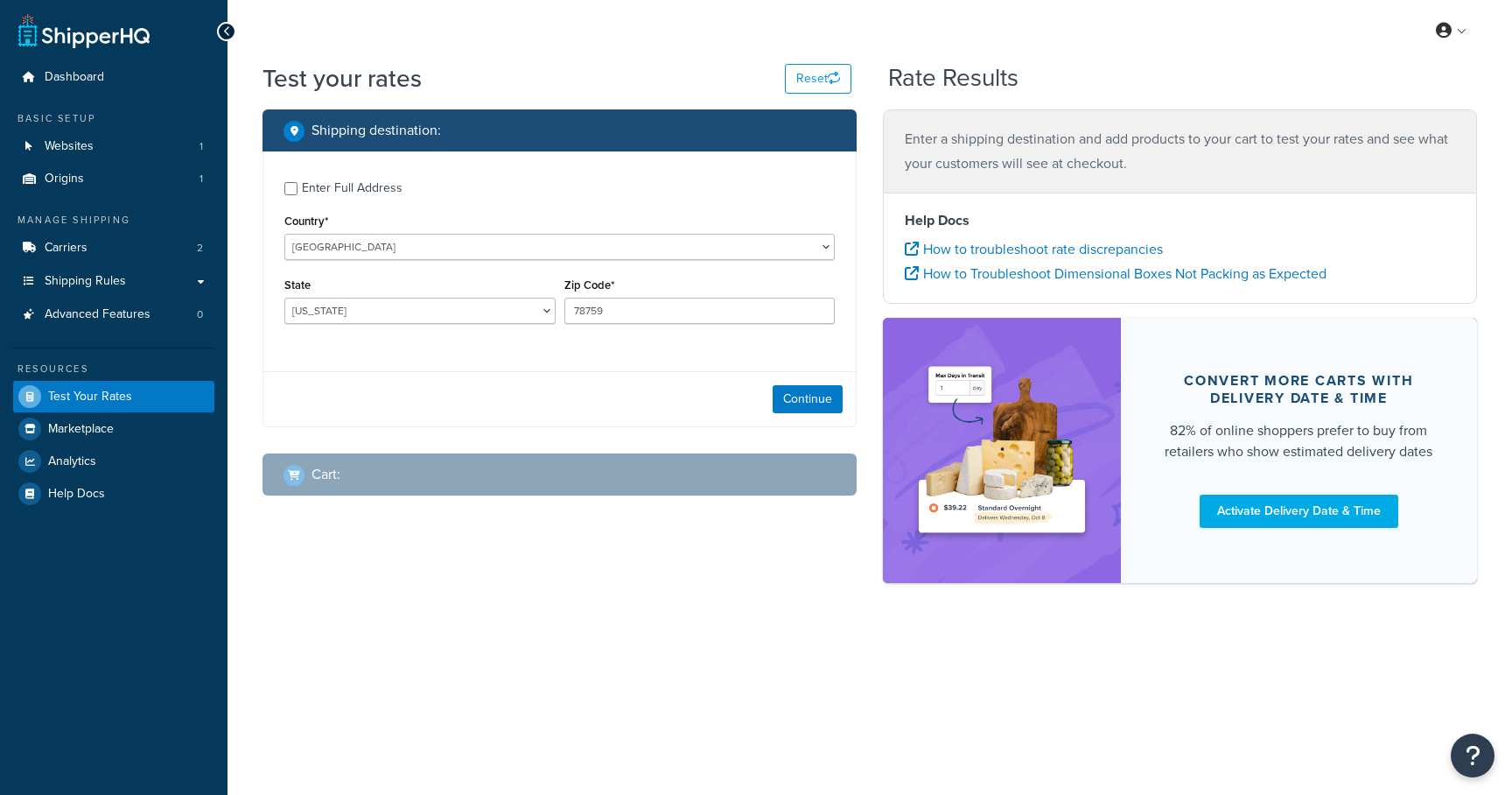
select select "[GEOGRAPHIC_DATA]"
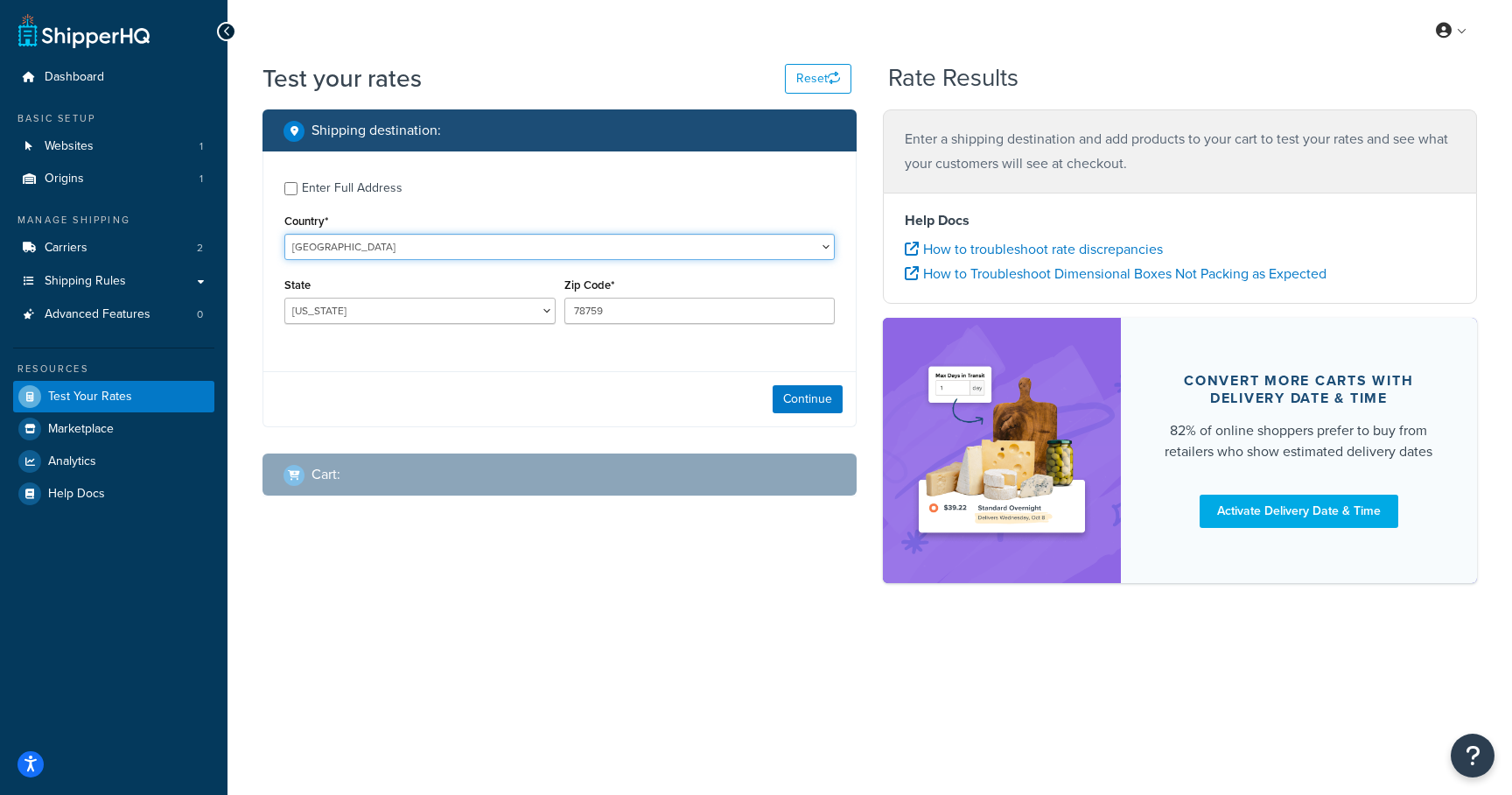
click at [403, 247] on select "[GEOGRAPHIC_DATA] [GEOGRAPHIC_DATA] [GEOGRAPHIC_DATA] [GEOGRAPHIC_DATA] [GEOGRA…" at bounding box center [559, 246] width 550 height 26
select select "AU"
click at [284, 233] on select "[GEOGRAPHIC_DATA] [GEOGRAPHIC_DATA] [GEOGRAPHIC_DATA] [GEOGRAPHIC_DATA] [GEOGRA…" at bounding box center [559, 246] width 550 height 26
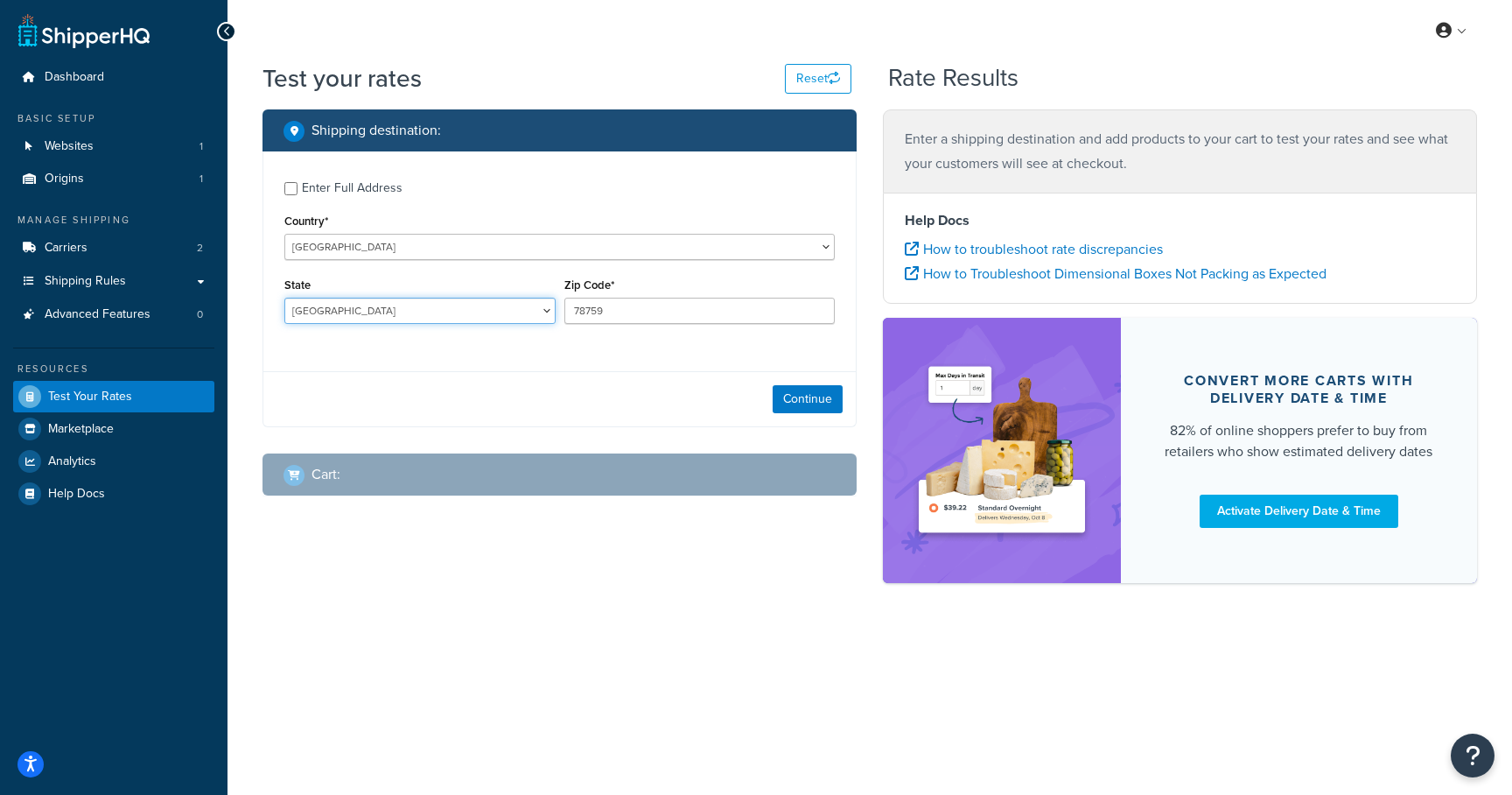
click at [541, 312] on select "[GEOGRAPHIC_DATA] [GEOGRAPHIC_DATA] [GEOGRAPHIC_DATA] [GEOGRAPHIC_DATA] [GEOGRA…" at bounding box center [420, 311] width 271 height 26
select select "[GEOGRAPHIC_DATA]"
click at [284, 298] on select "[GEOGRAPHIC_DATA] [GEOGRAPHIC_DATA] [GEOGRAPHIC_DATA] [GEOGRAPHIC_DATA] [GEOGRA…" at bounding box center [420, 311] width 271 height 26
click at [640, 316] on input "78759" at bounding box center [700, 311] width 271 height 26
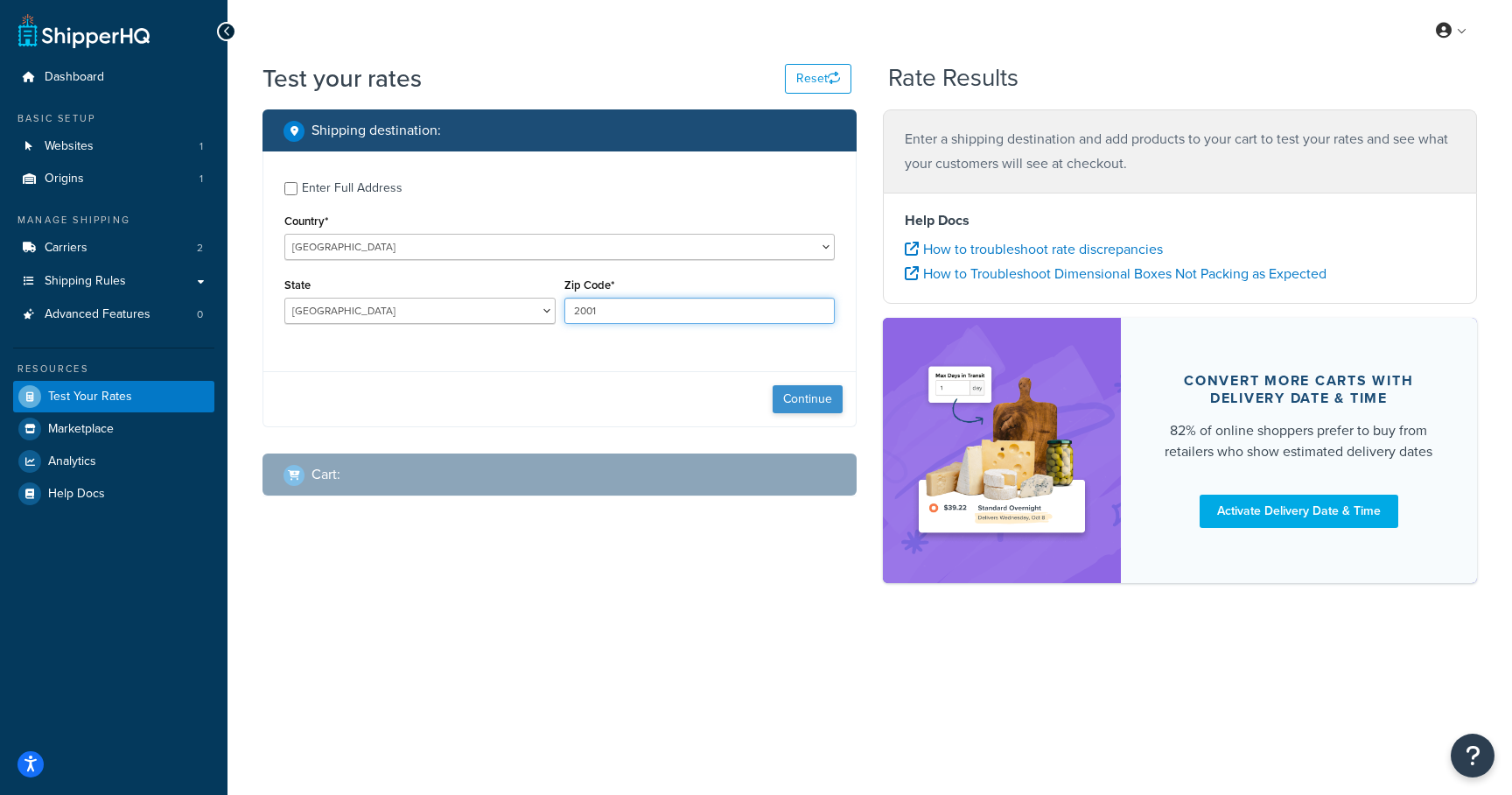
type input "2001"
click at [825, 401] on button "Continue" at bounding box center [807, 399] width 70 height 28
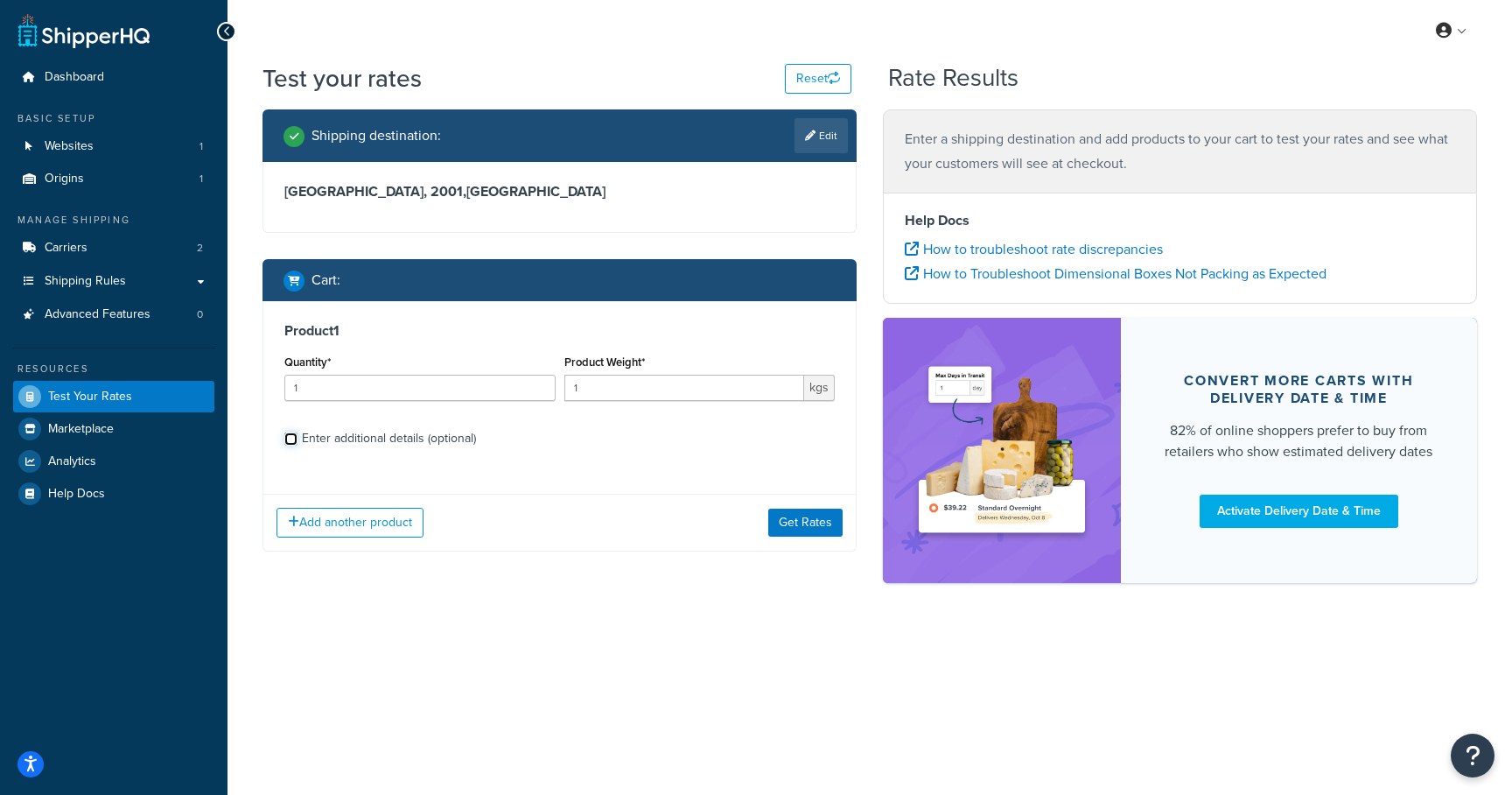
click at [293, 437] on input "Enter additional details (optional)" at bounding box center [291, 439] width 13 height 13
checkbox input "true"
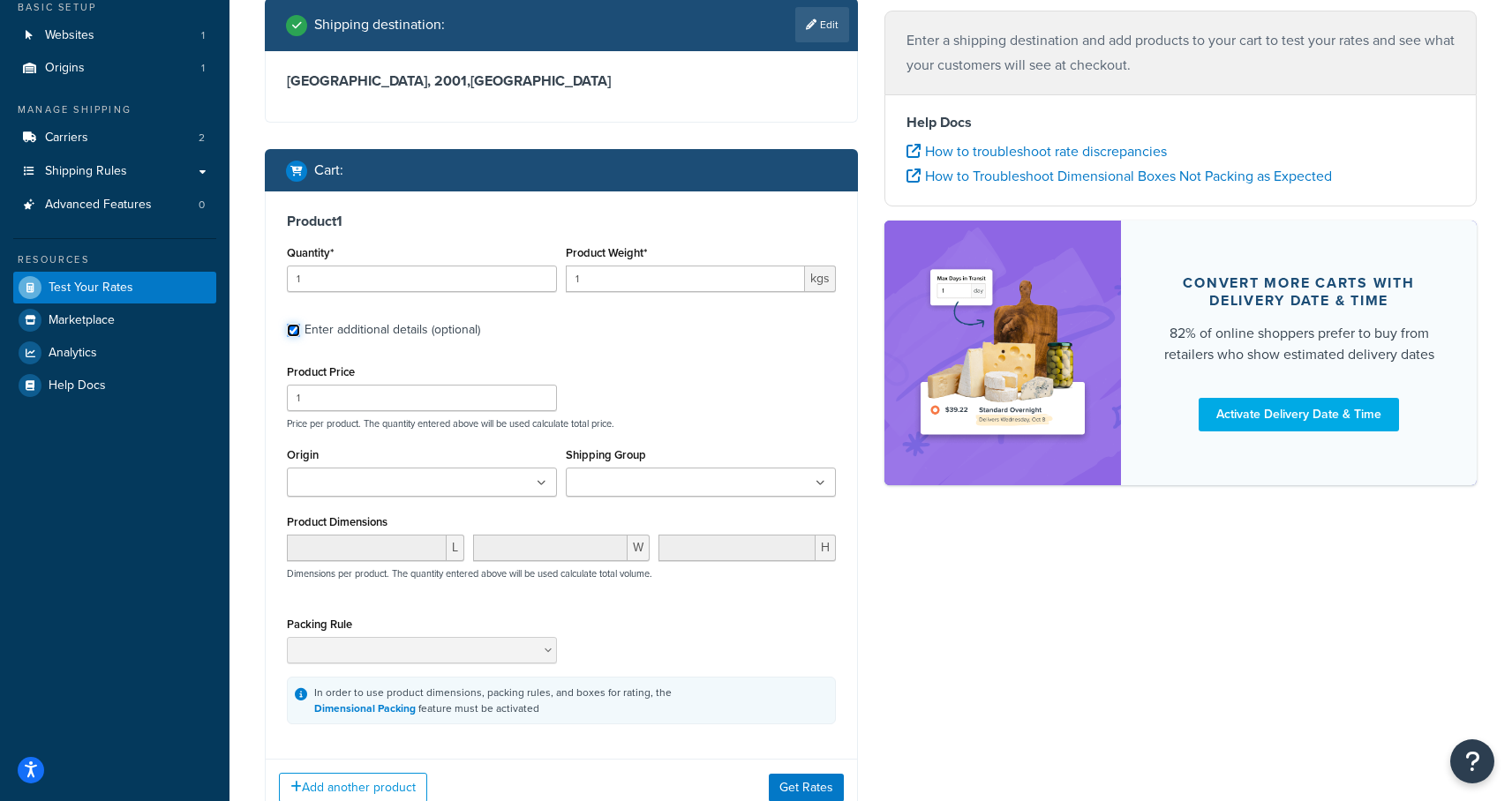
scroll to position [162, 0]
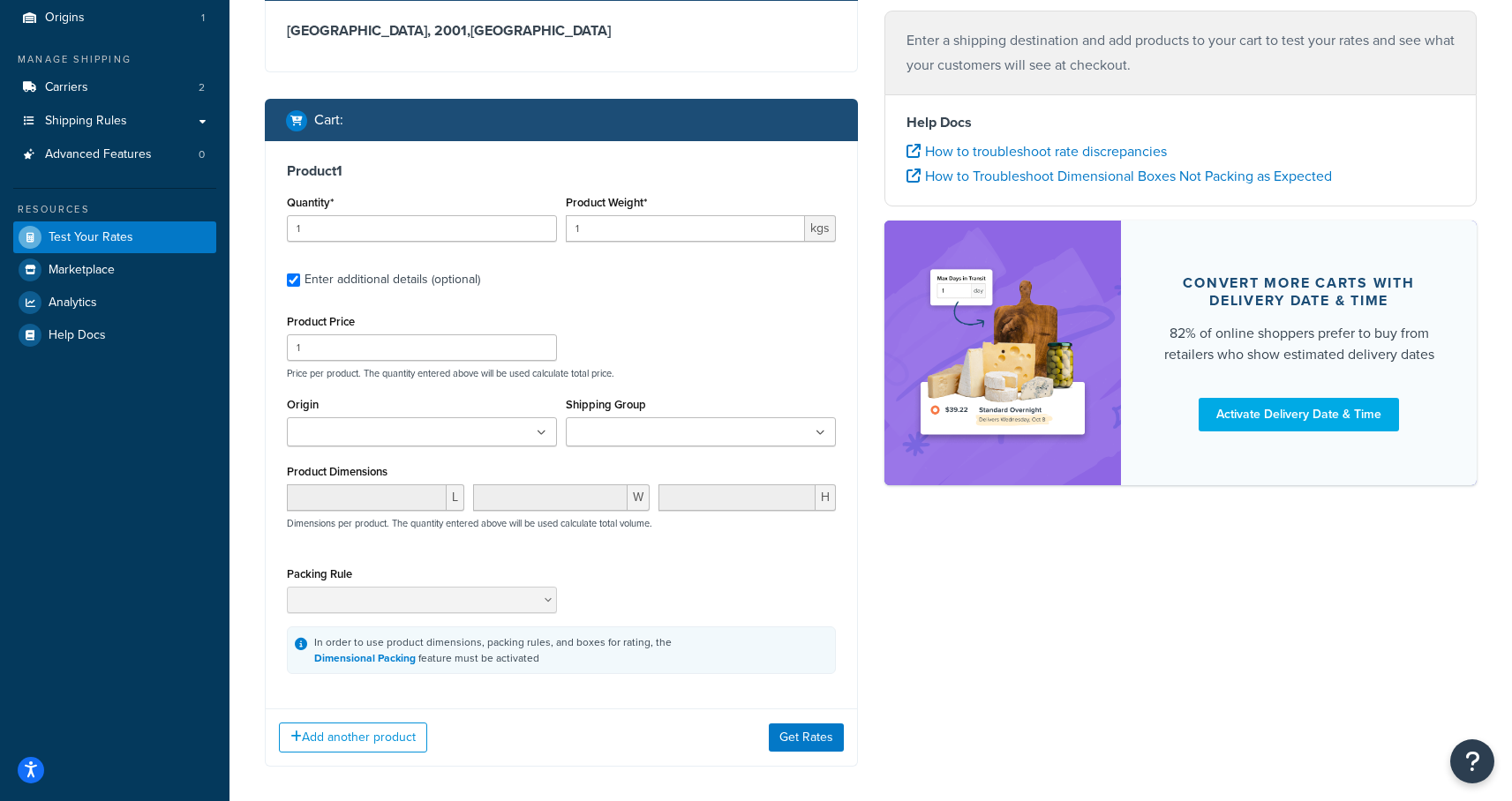
click at [754, 431] on ul at bounding box center [701, 431] width 270 height 29
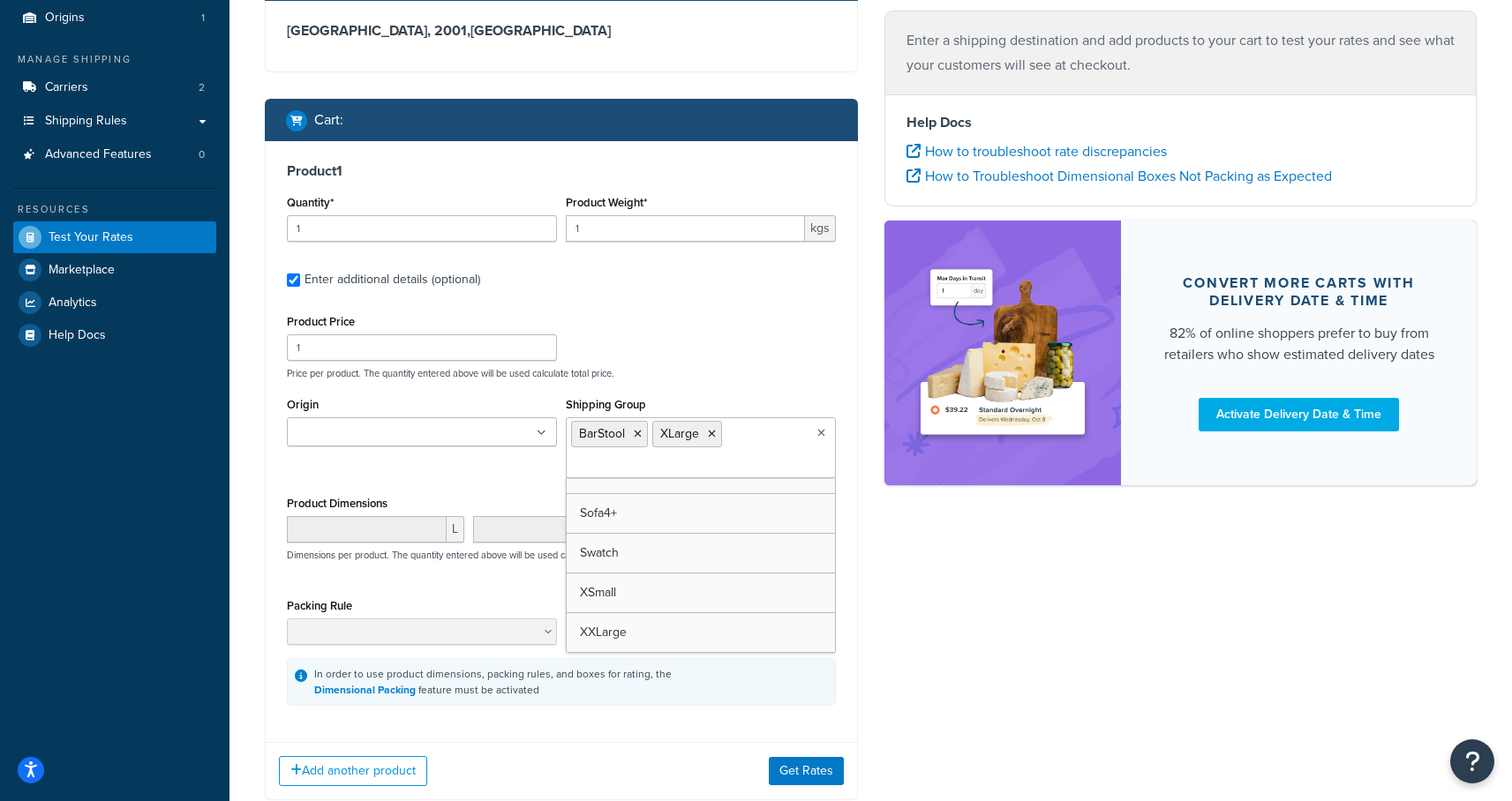
scroll to position [539, 0]
click at [961, 599] on div "Shipping destination : Edit New South Wales, 2001 , Australia Cart : Product 1 …" at bounding box center [870, 386] width 1238 height 877
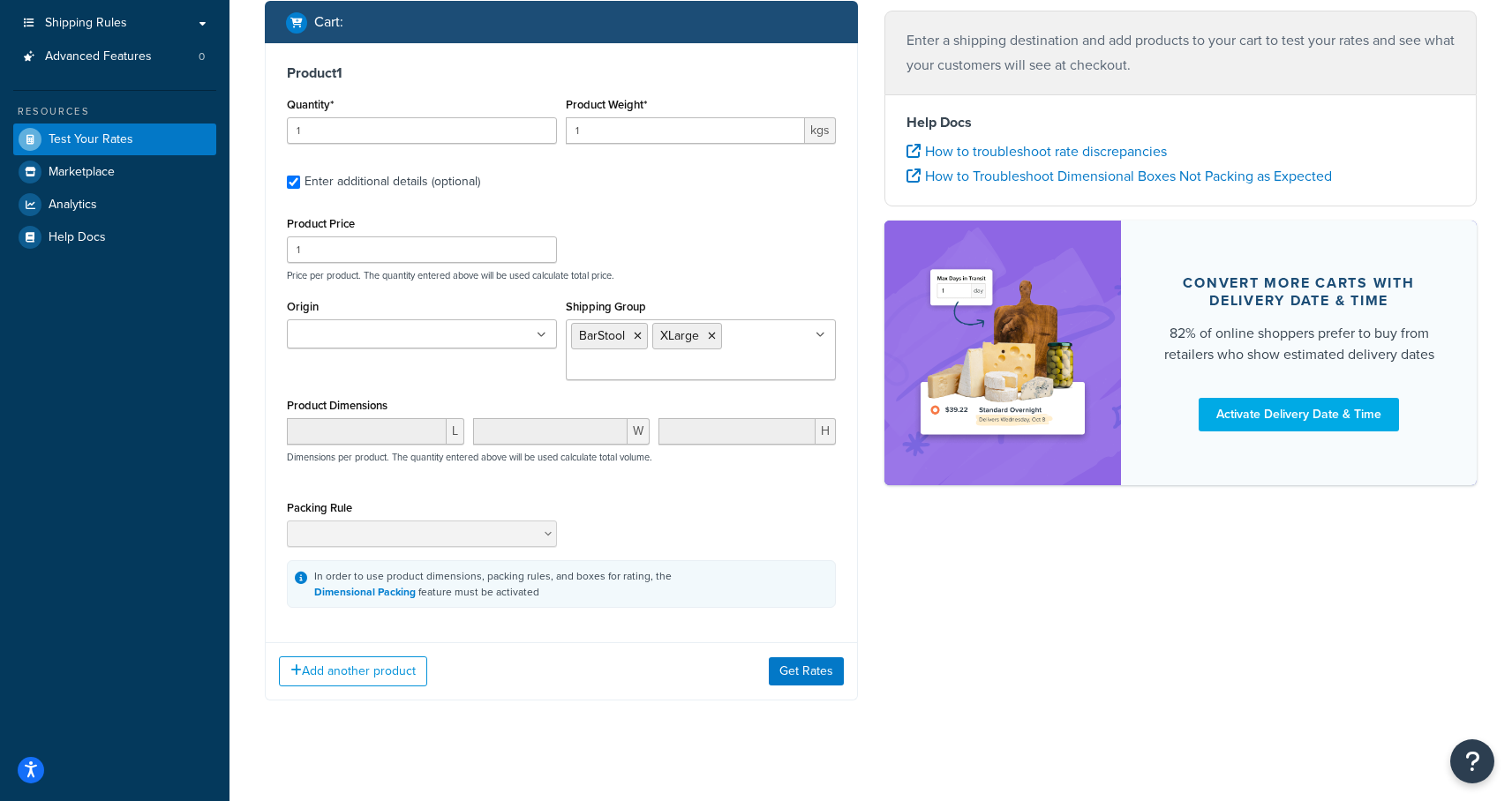
scroll to position [276, 0]
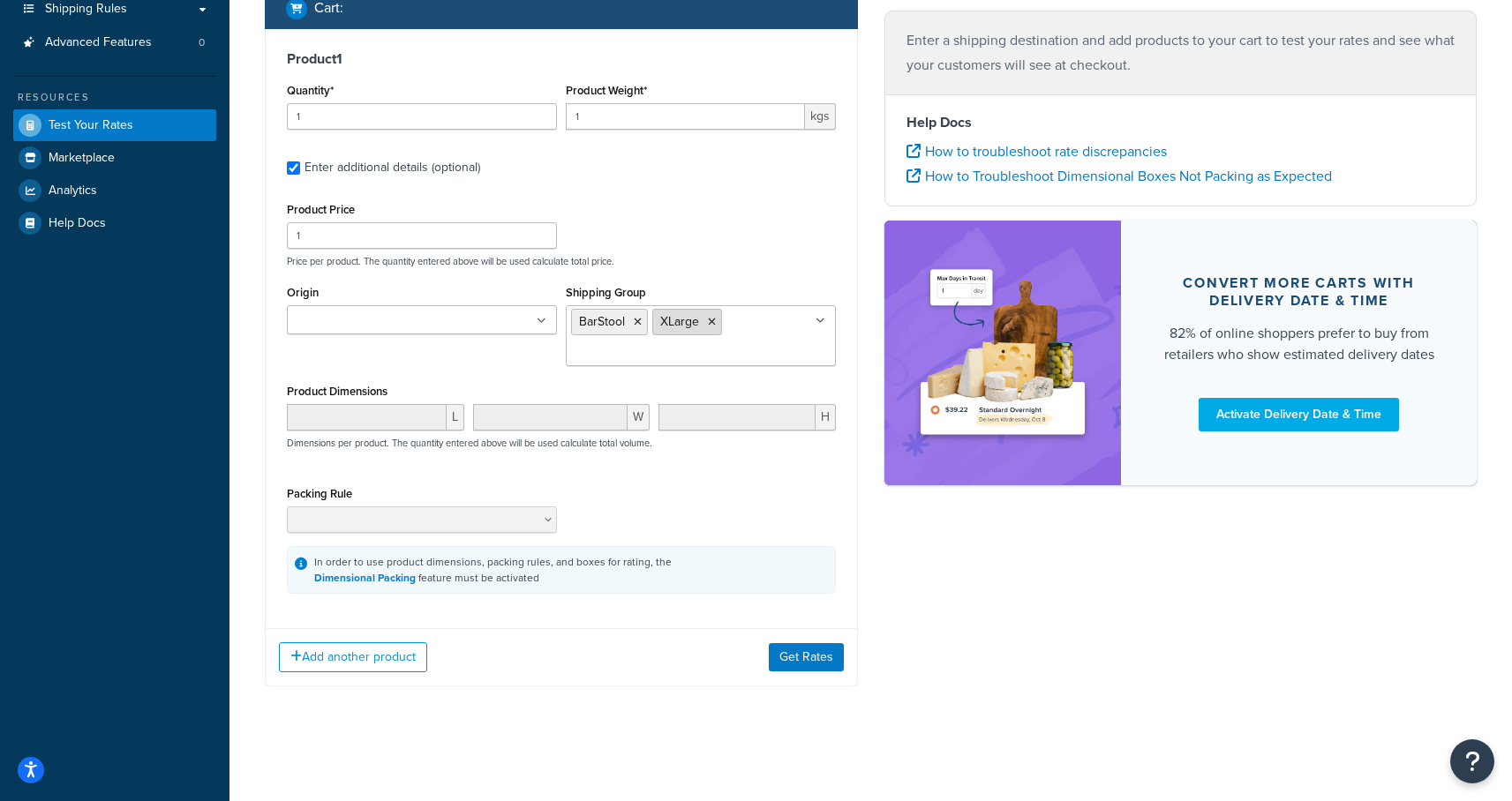
click at [711, 319] on icon at bounding box center [711, 321] width 7 height 10
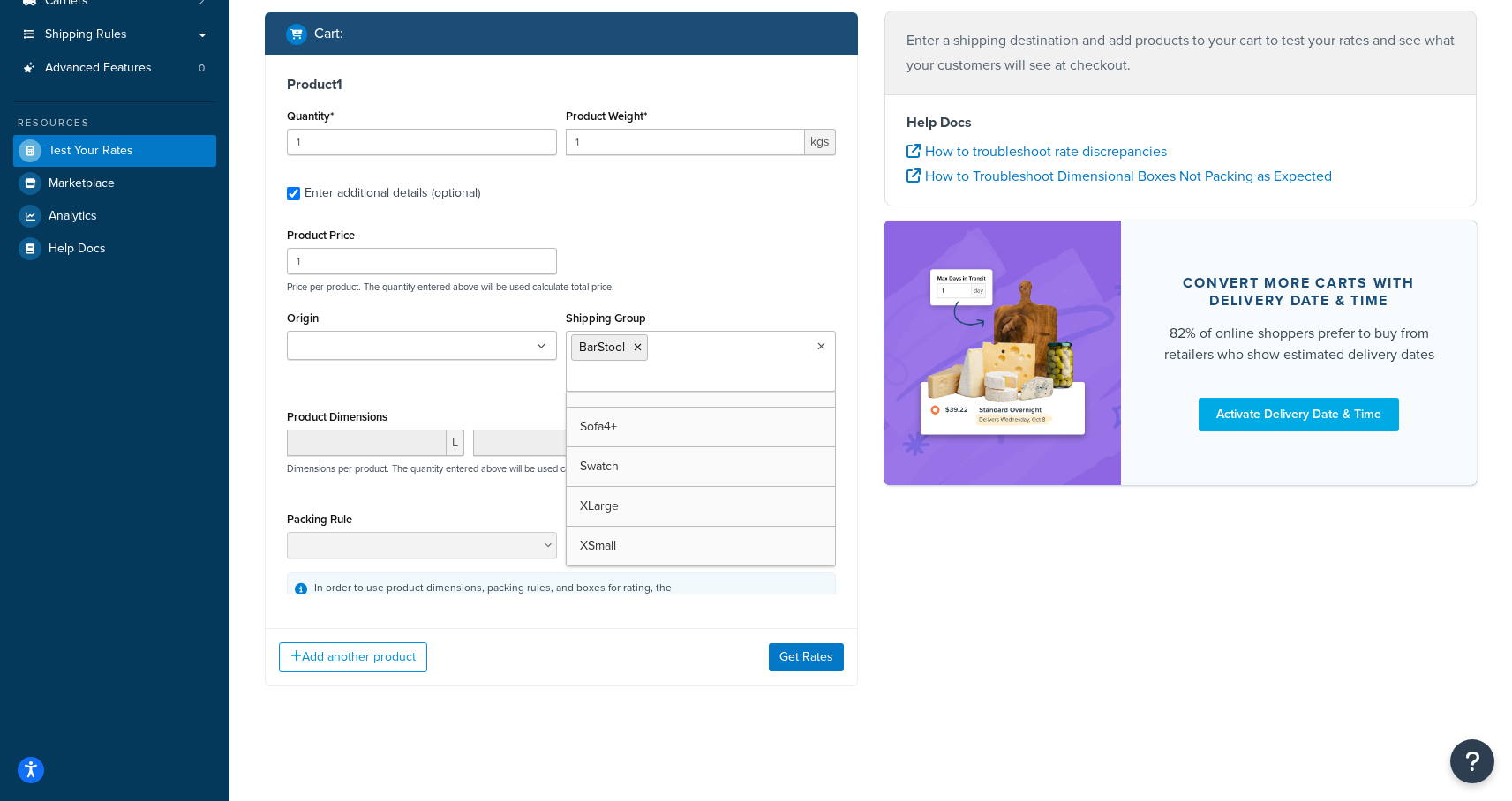
scroll to position [249, 0]
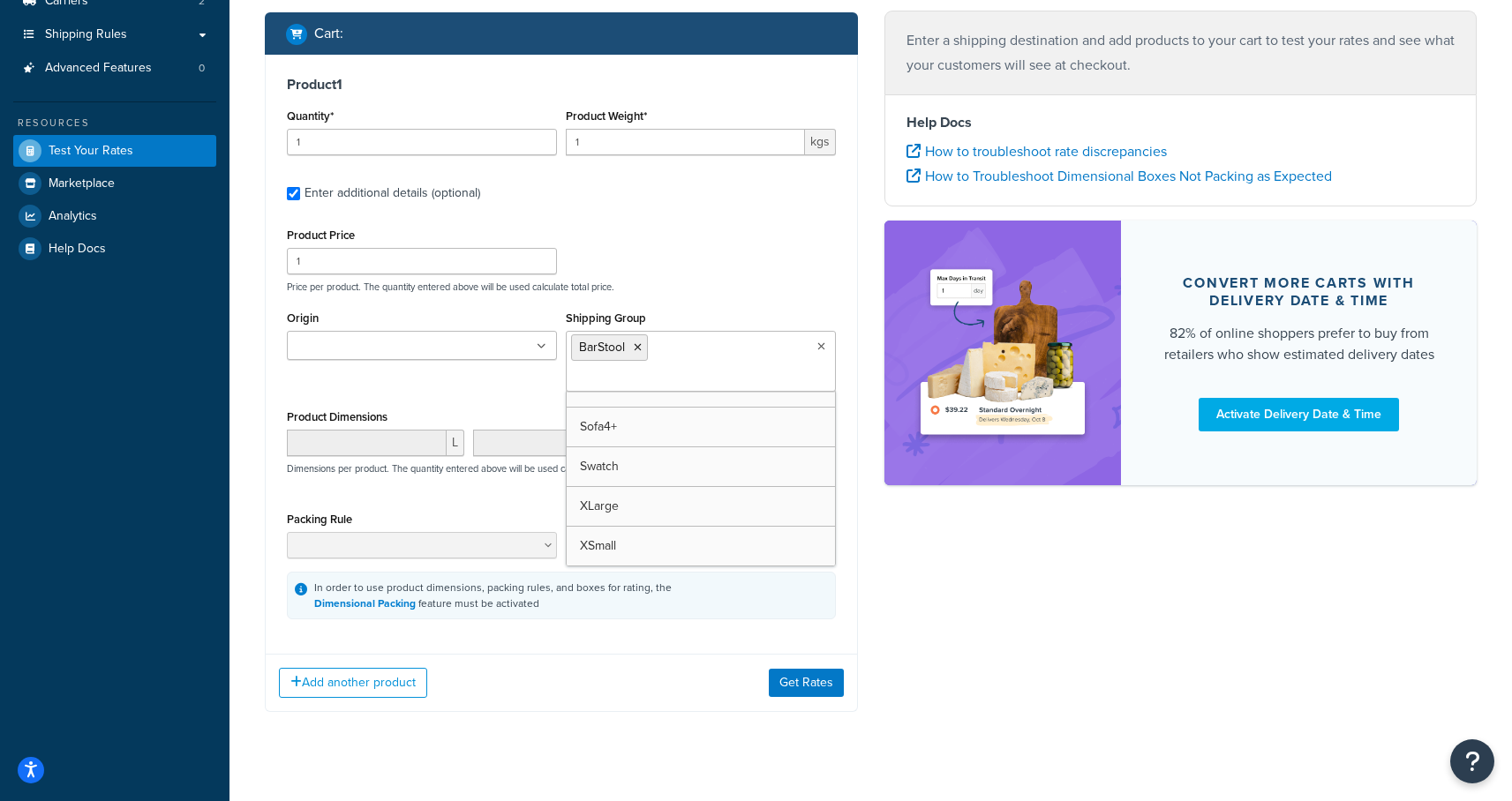
click at [491, 656] on div "Add another product Get Rates" at bounding box center [561, 682] width 591 height 57
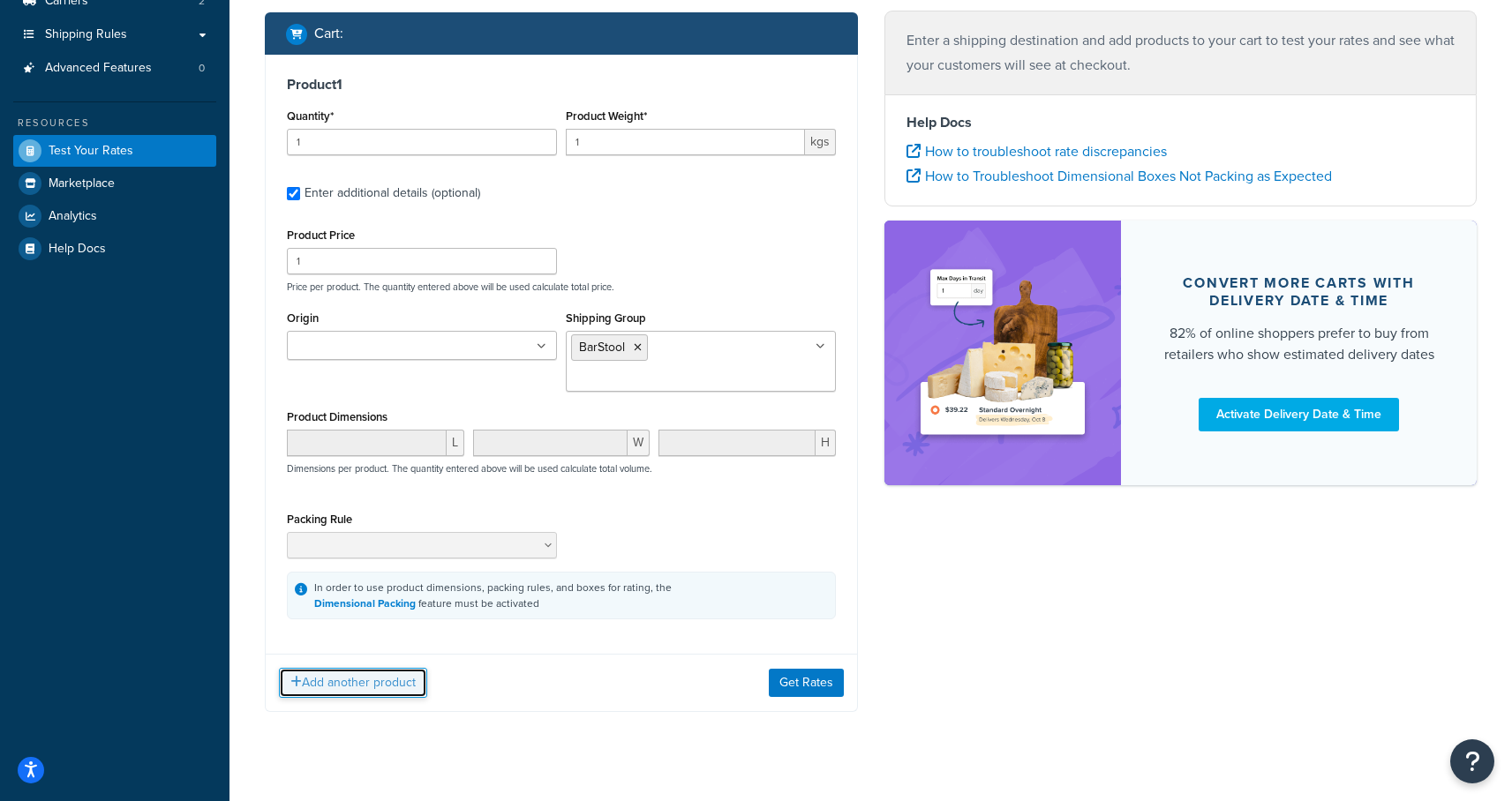
click at [385, 668] on button "Add another product" at bounding box center [353, 683] width 148 height 30
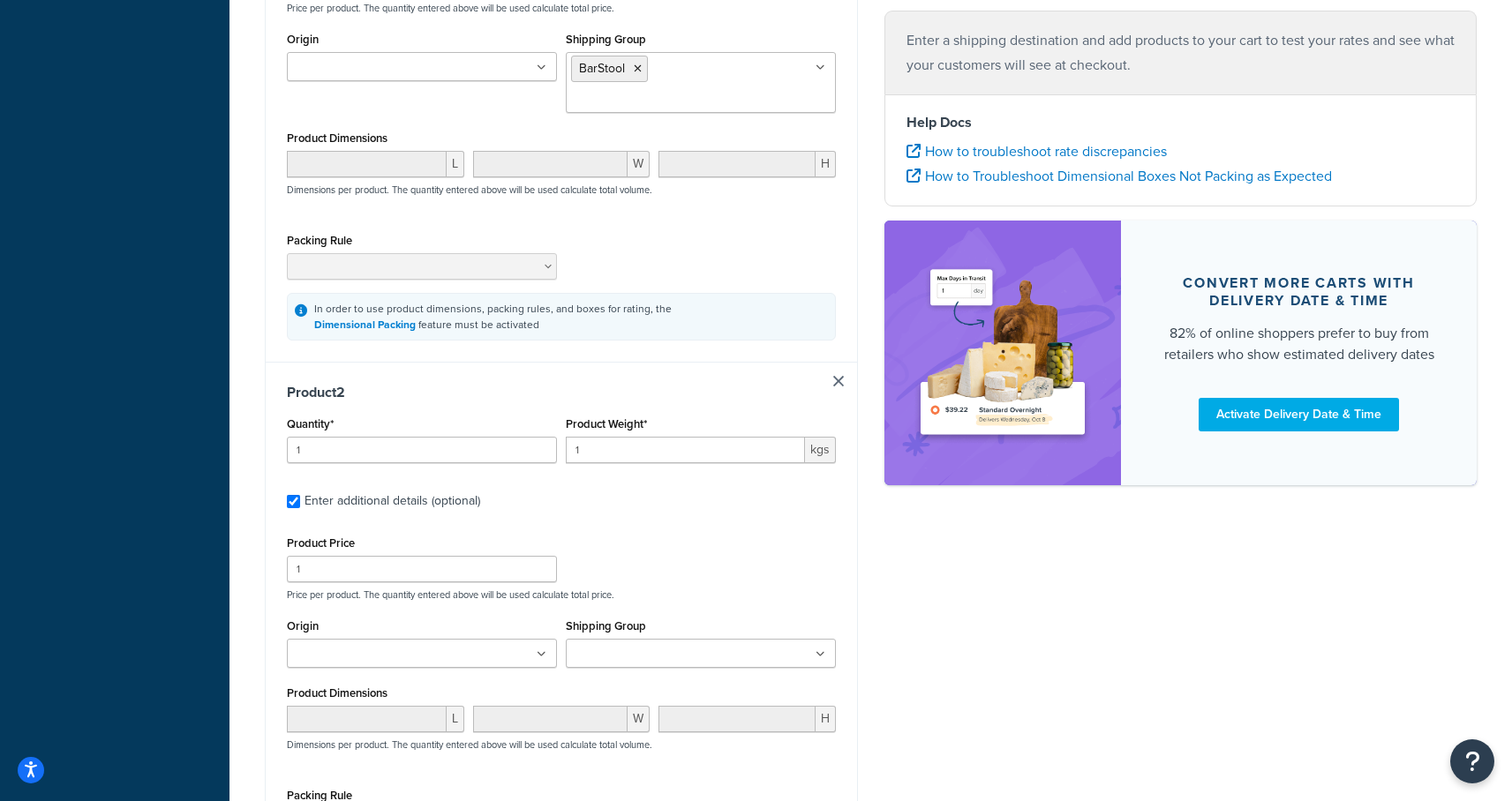
scroll to position [558, 0]
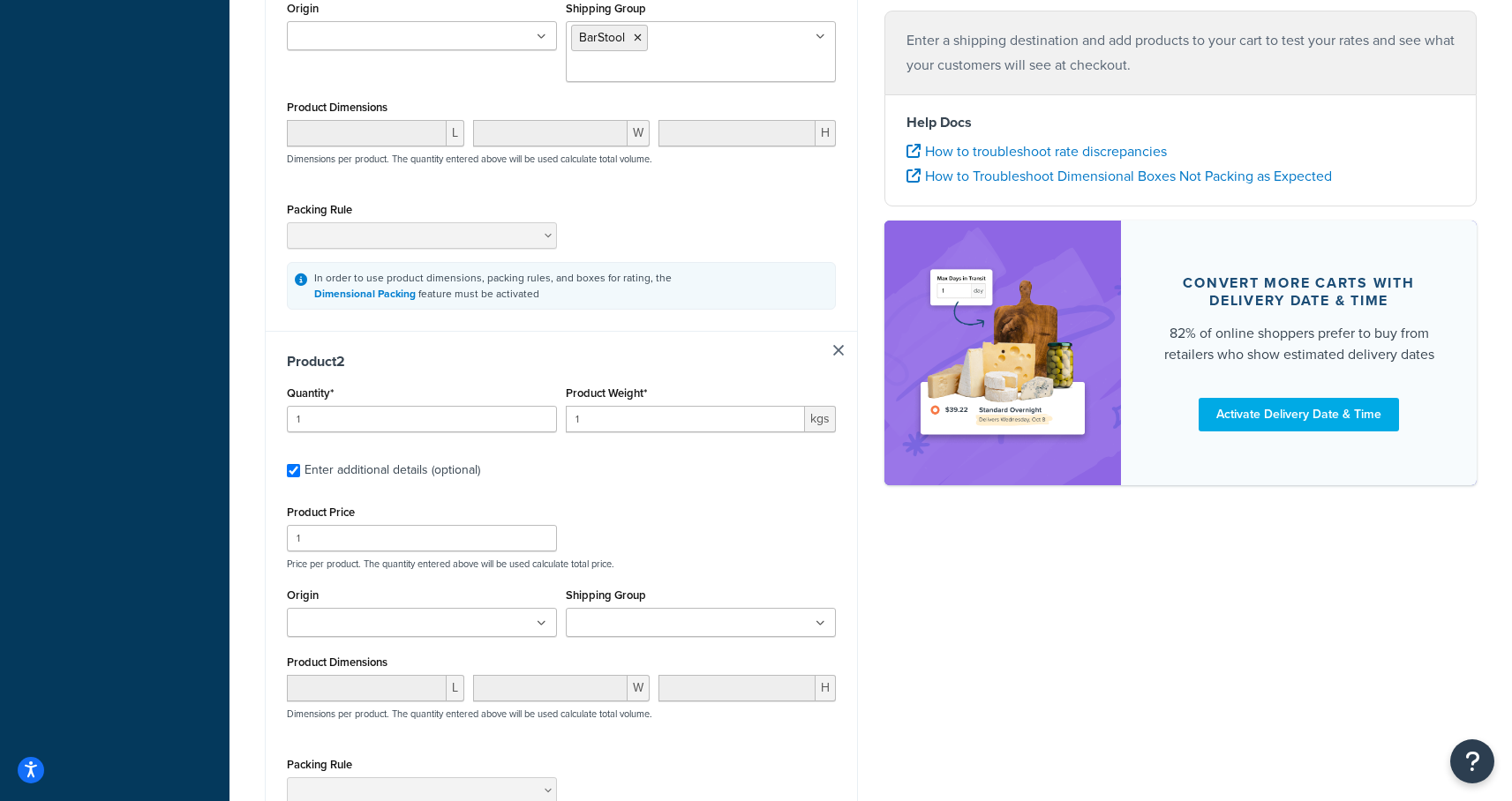
click at [613, 614] on input "Shipping Group" at bounding box center [649, 623] width 157 height 20
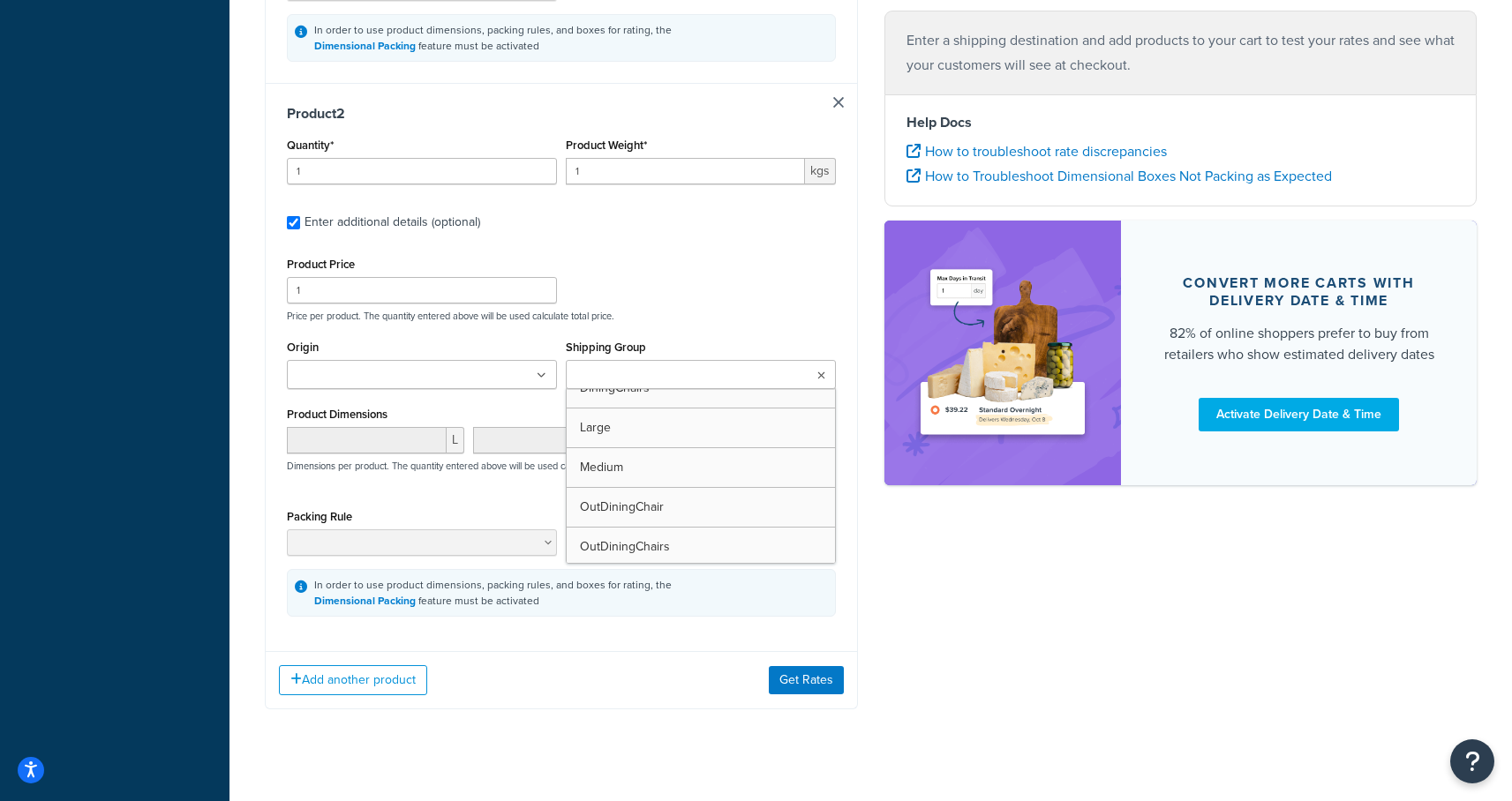
scroll to position [291, 0]
click at [966, 621] on div "Shipping destination : Edit New South Wales, 2001 , Australia Cart : Product 1 …" at bounding box center [870, 22] width 1238 height 1438
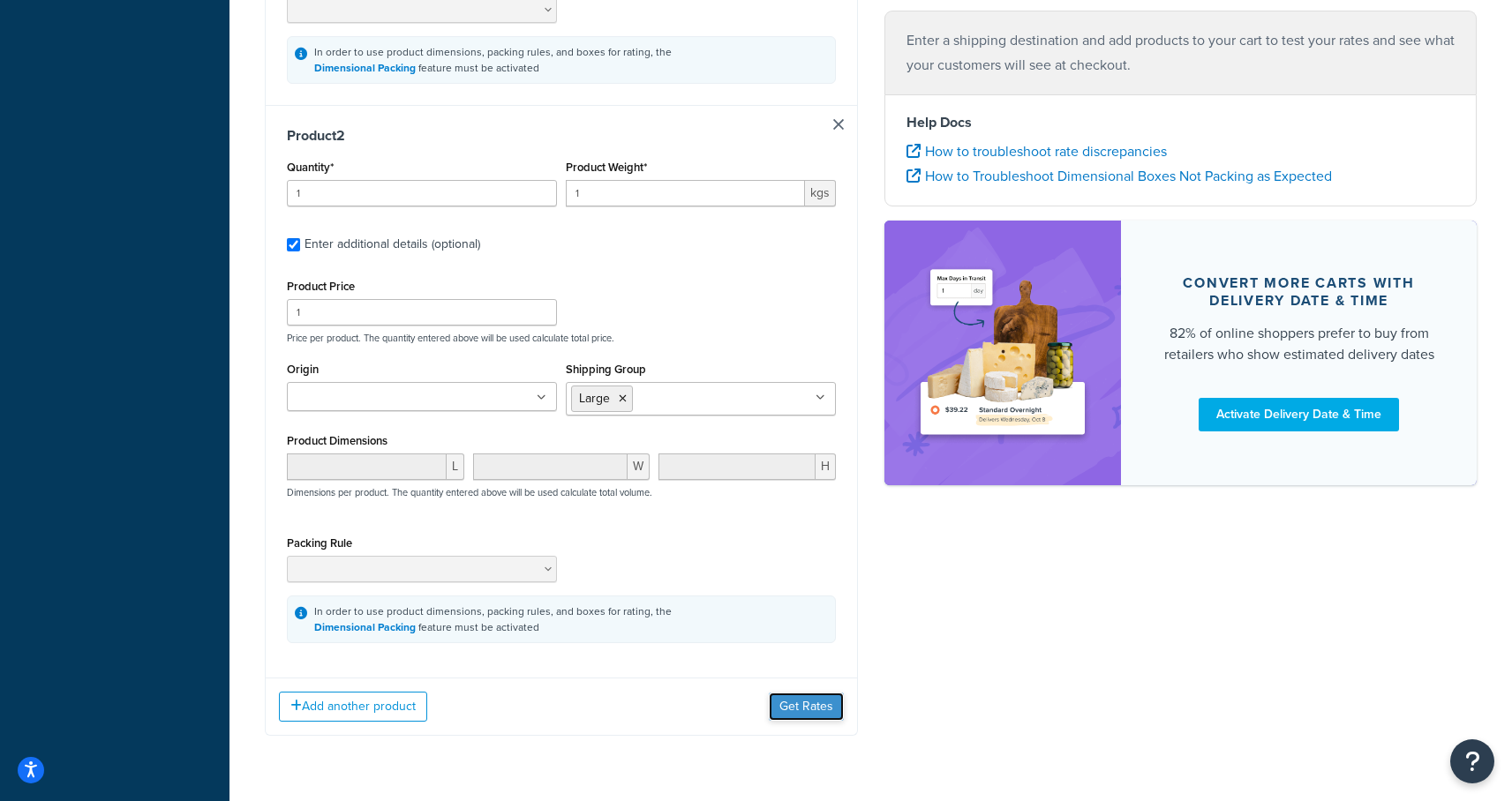
click at [805, 692] on button "Get Rates" at bounding box center [806, 706] width 75 height 28
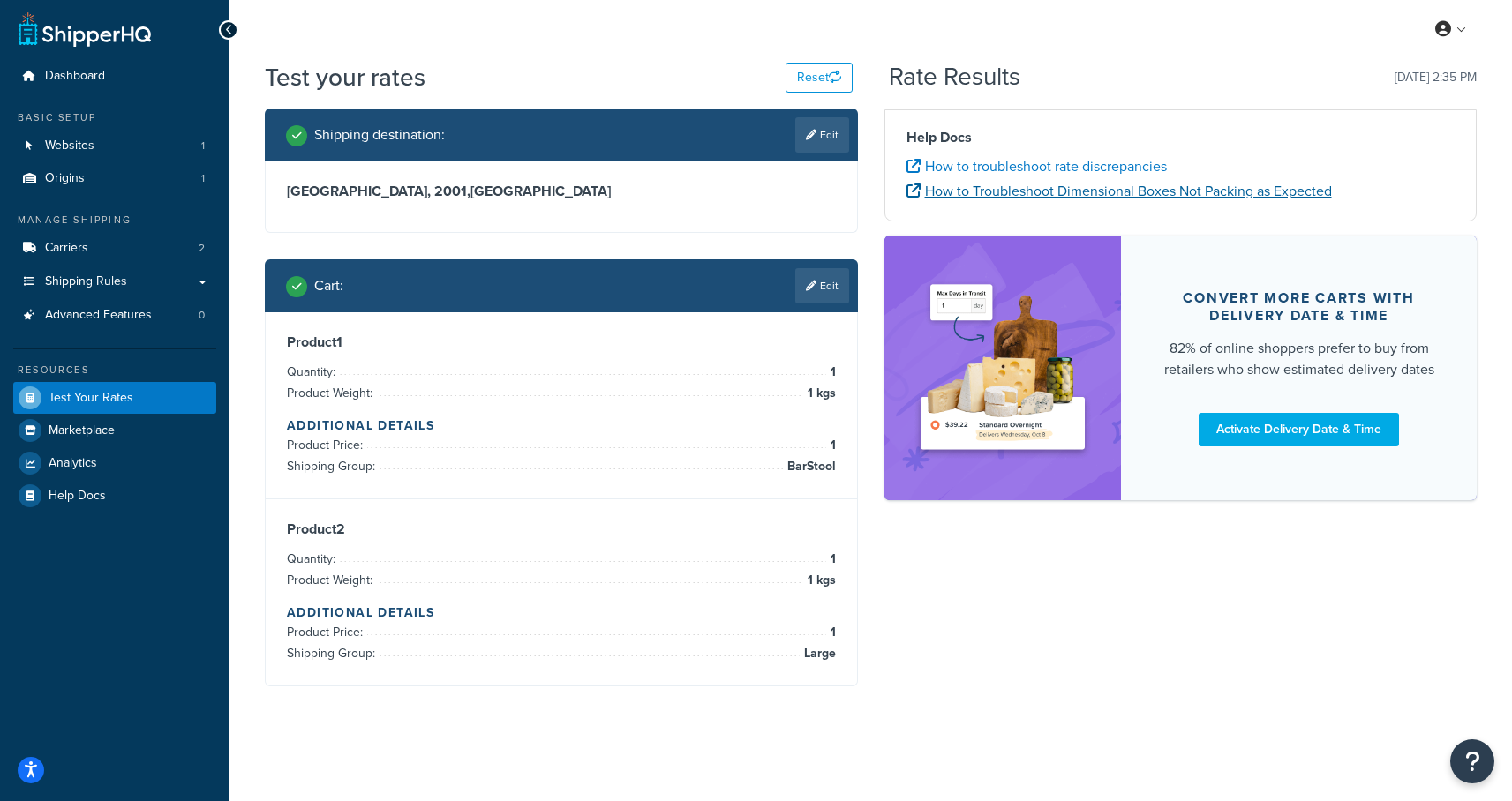
scroll to position [59, 0]
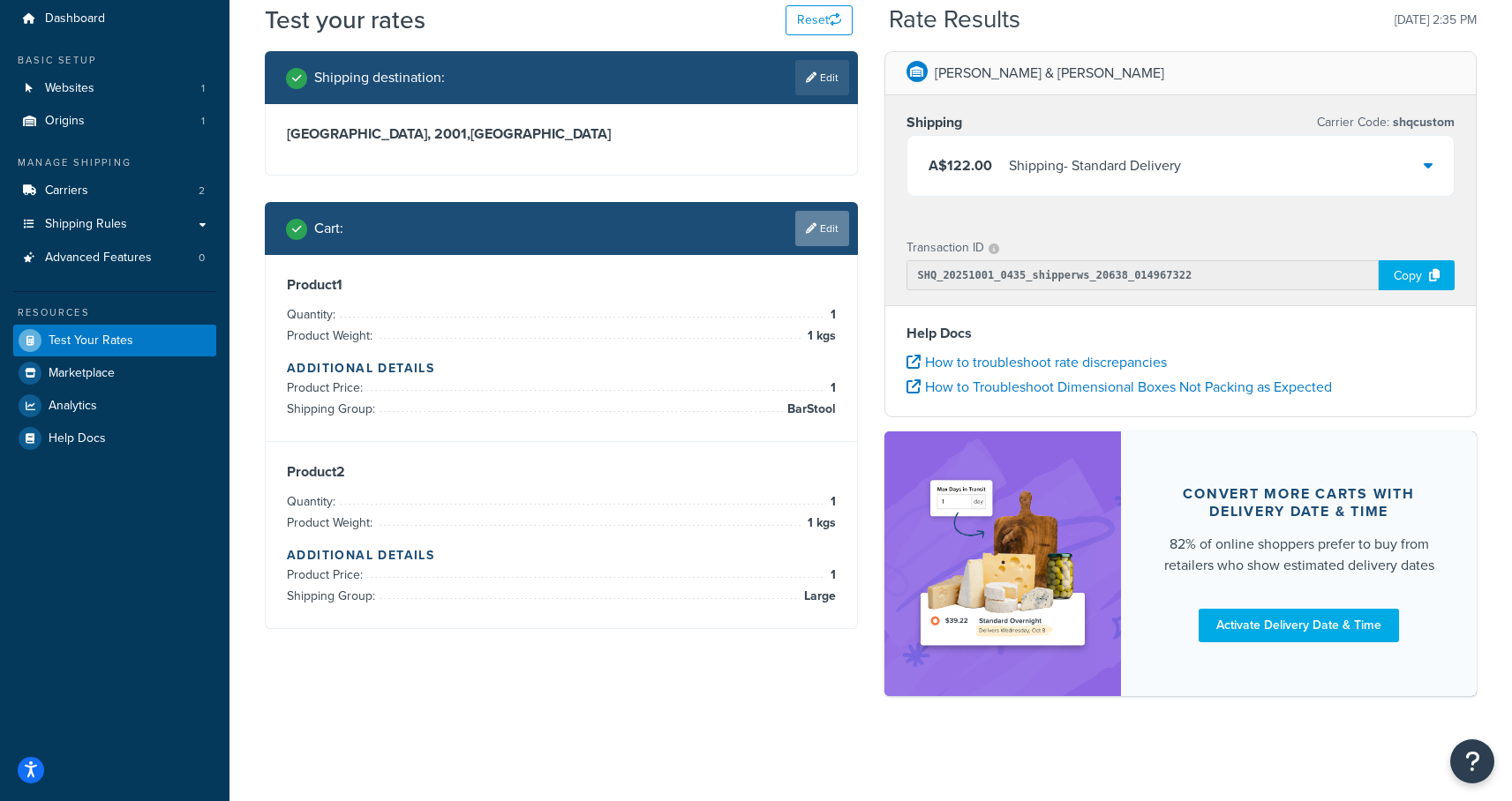
click at [817, 224] on link "Edit" at bounding box center [821, 229] width 53 height 36
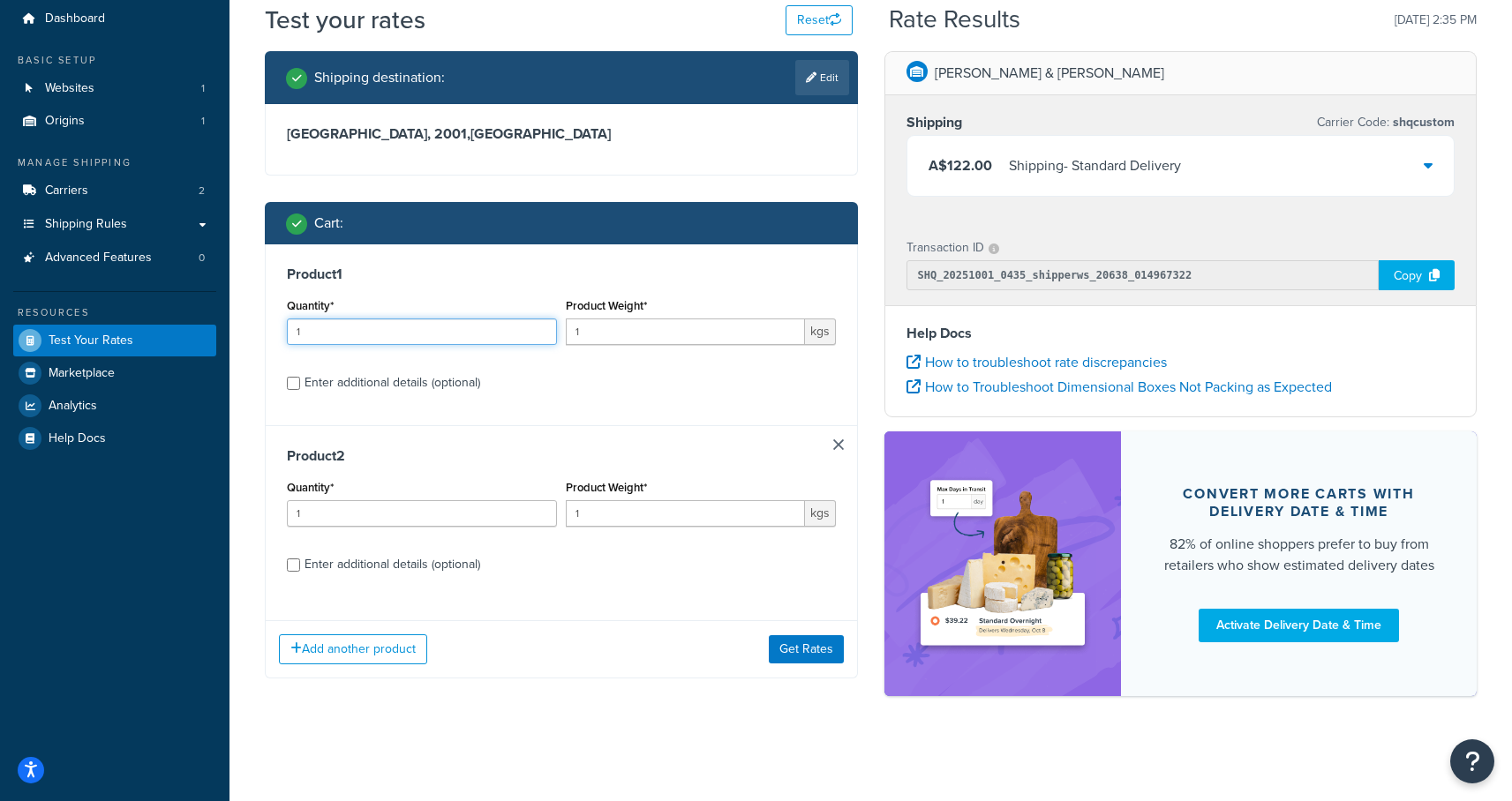
click at [395, 328] on input "1" at bounding box center [422, 332] width 270 height 26
click at [538, 325] on input "2" at bounding box center [422, 332] width 270 height 26
click at [538, 325] on input "3" at bounding box center [422, 332] width 270 height 26
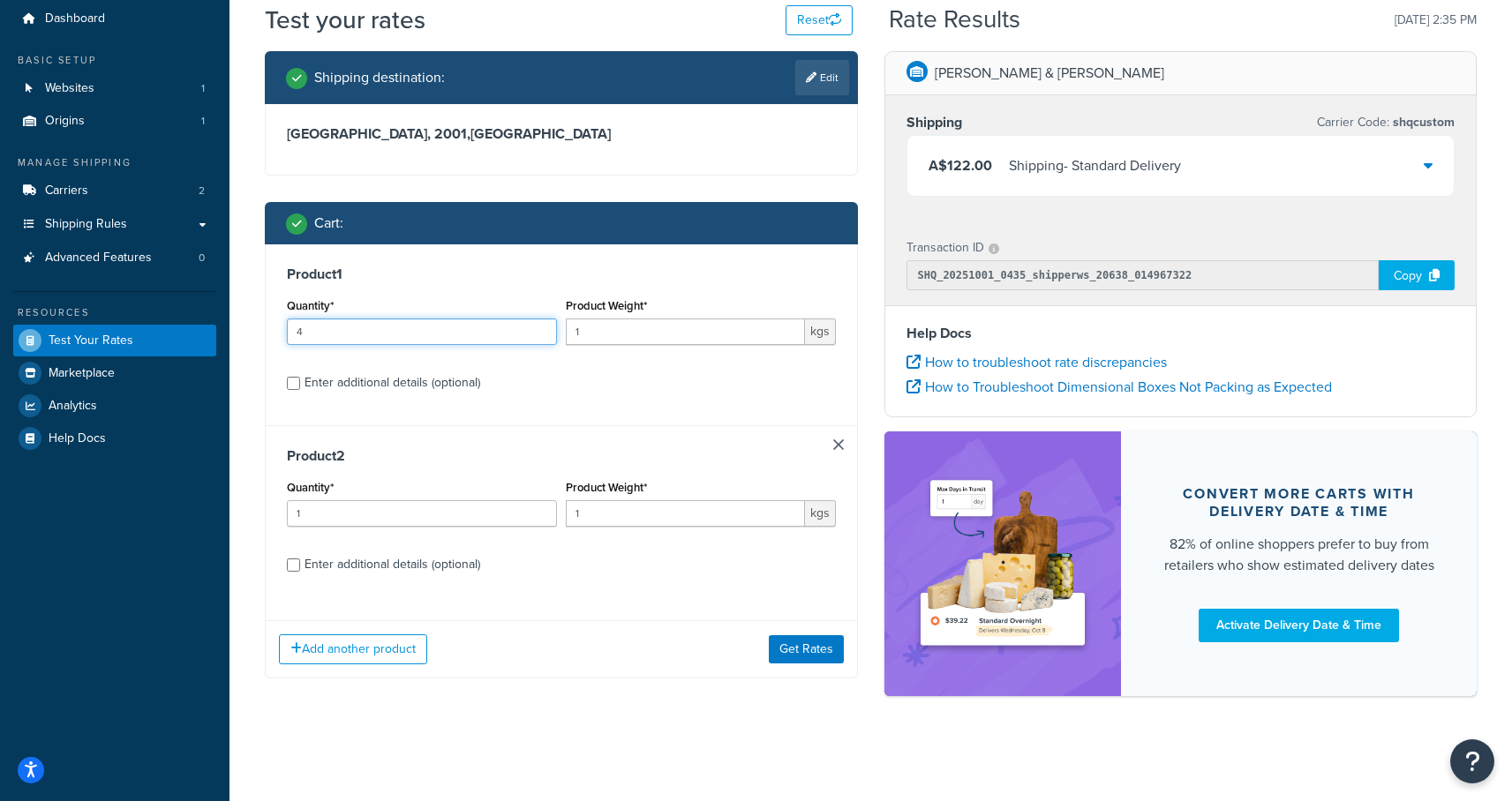
click at [538, 325] on input "4" at bounding box center [422, 332] width 270 height 26
click at [538, 325] on input "5" at bounding box center [422, 332] width 270 height 26
type input "6"
click at [538, 325] on input "6" at bounding box center [422, 332] width 270 height 26
click at [807, 652] on button "Get Rates" at bounding box center [806, 649] width 75 height 28
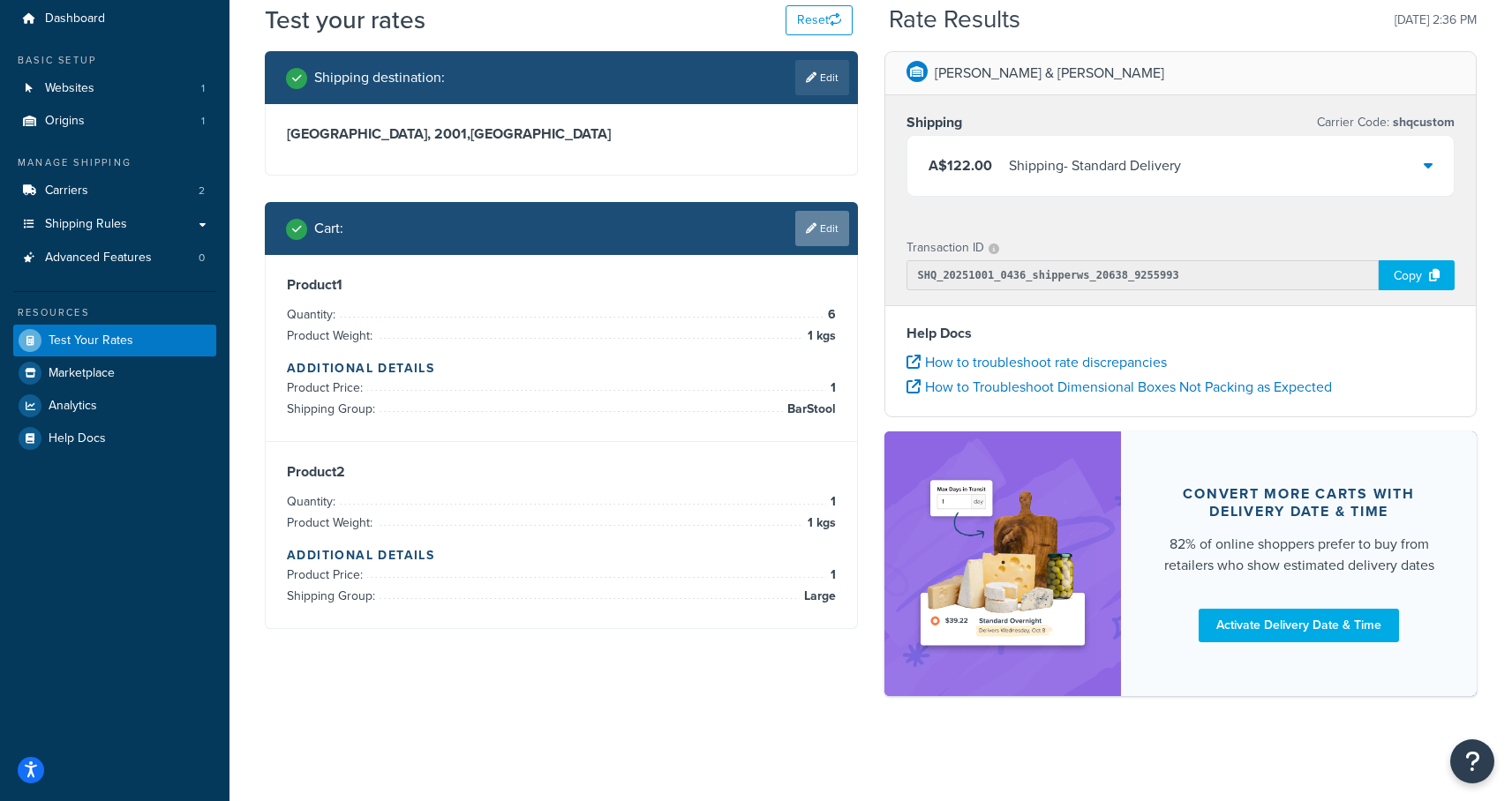
click at [822, 226] on link "Edit" at bounding box center [821, 229] width 53 height 36
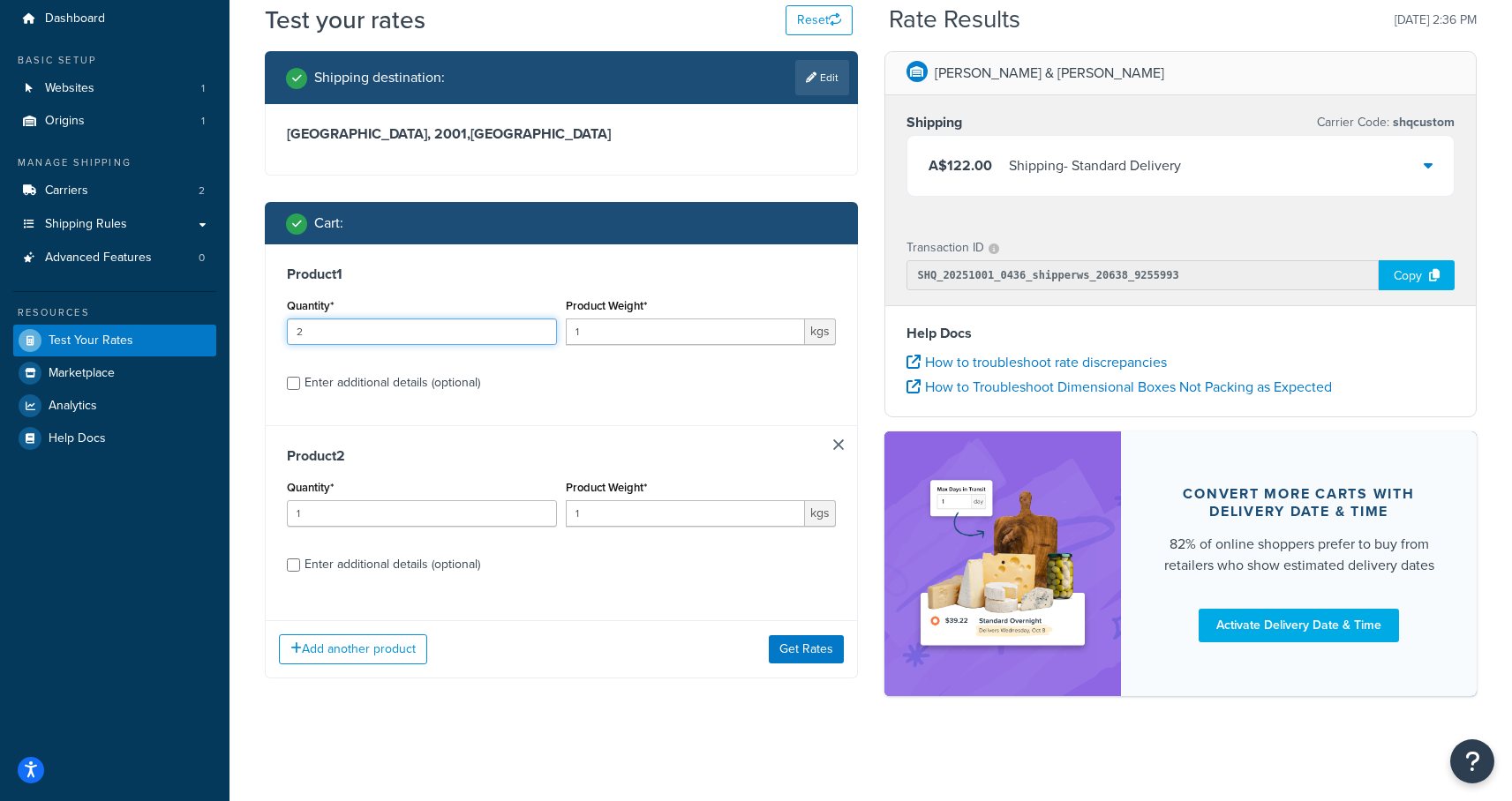
click at [543, 327] on input "2" at bounding box center [422, 332] width 270 height 26
click at [543, 327] on input "3" at bounding box center [422, 332] width 270 height 26
click at [543, 327] on input "4" at bounding box center [422, 332] width 270 height 26
click at [543, 327] on input "5" at bounding box center [422, 332] width 270 height 26
type input "6"
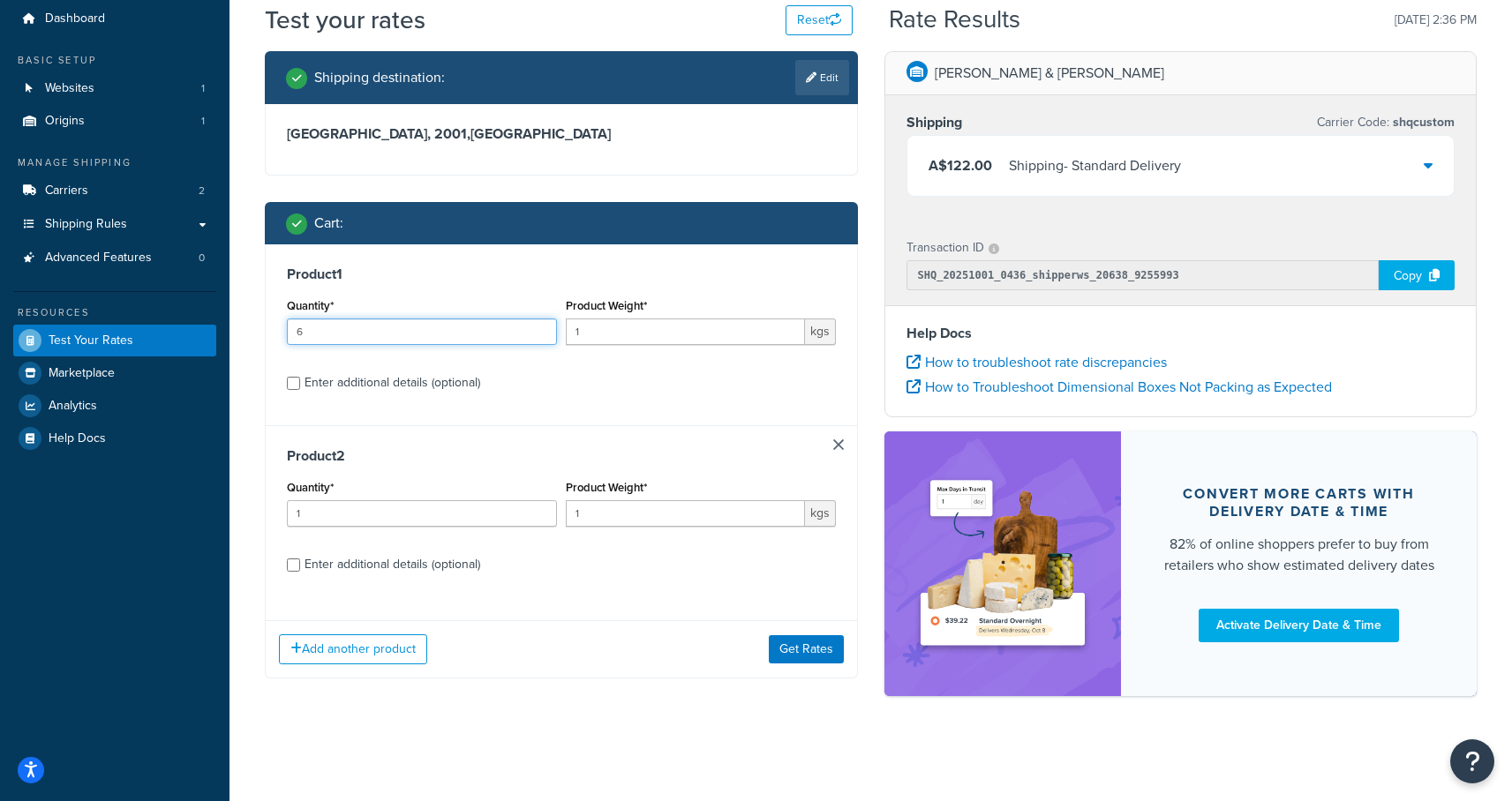
click at [543, 327] on input "6" at bounding box center [422, 332] width 270 height 26
click at [820, 656] on button "Get Rates" at bounding box center [806, 649] width 75 height 28
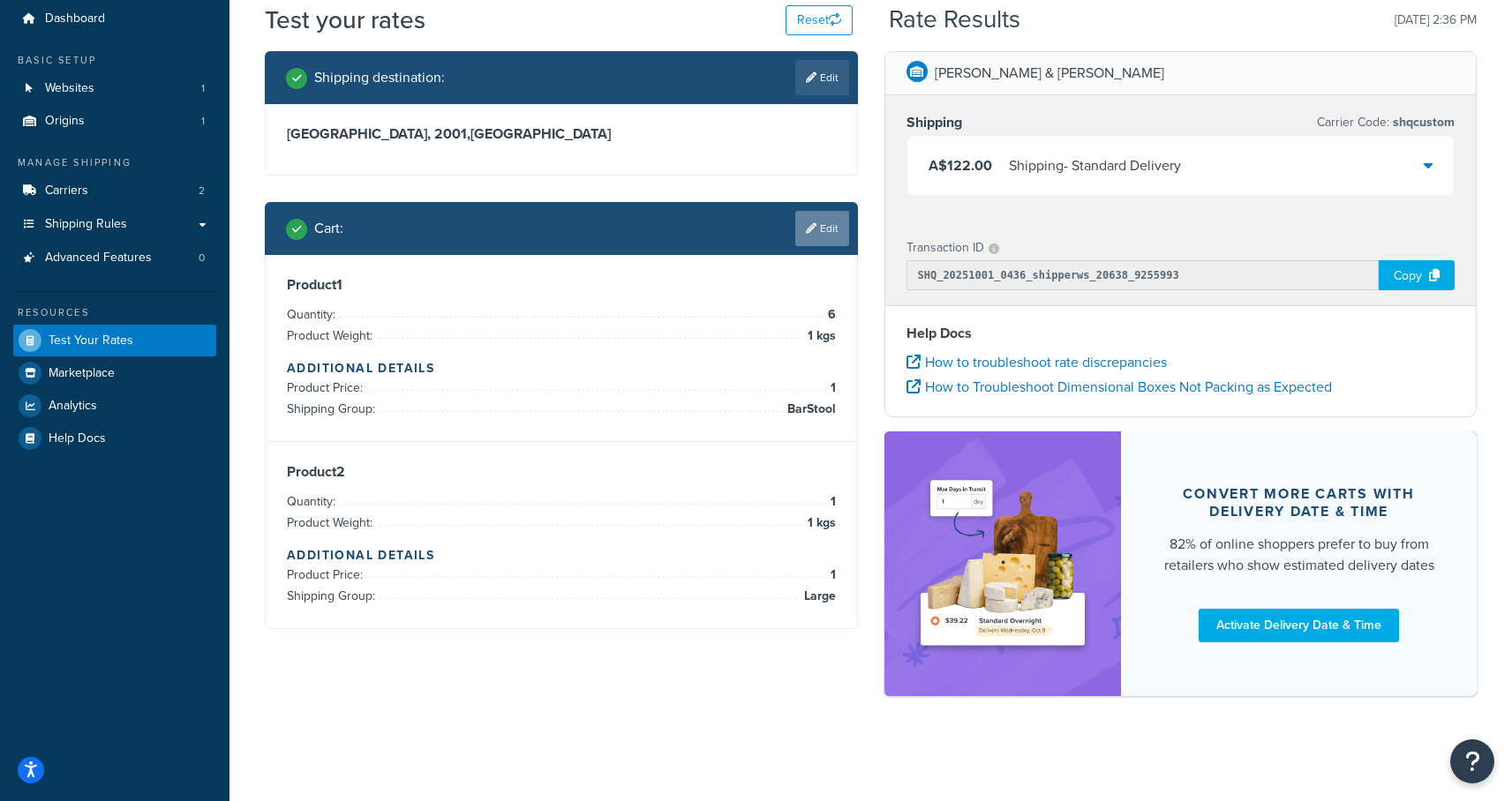
click at [826, 232] on link "Edit" at bounding box center [821, 229] width 53 height 36
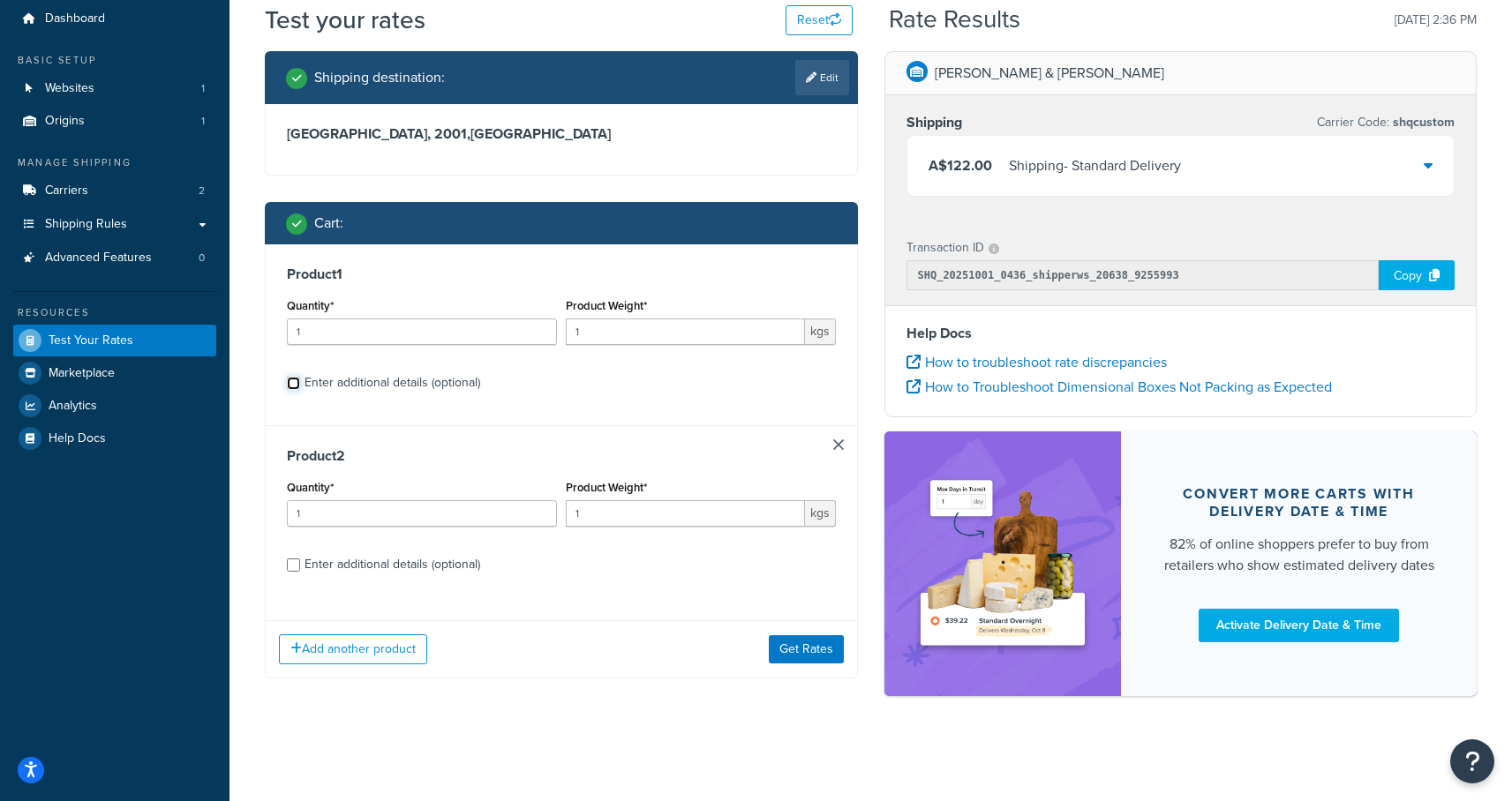
click at [295, 386] on input "Enter additional details (optional)" at bounding box center [293, 383] width 13 height 13
checkbox input "true"
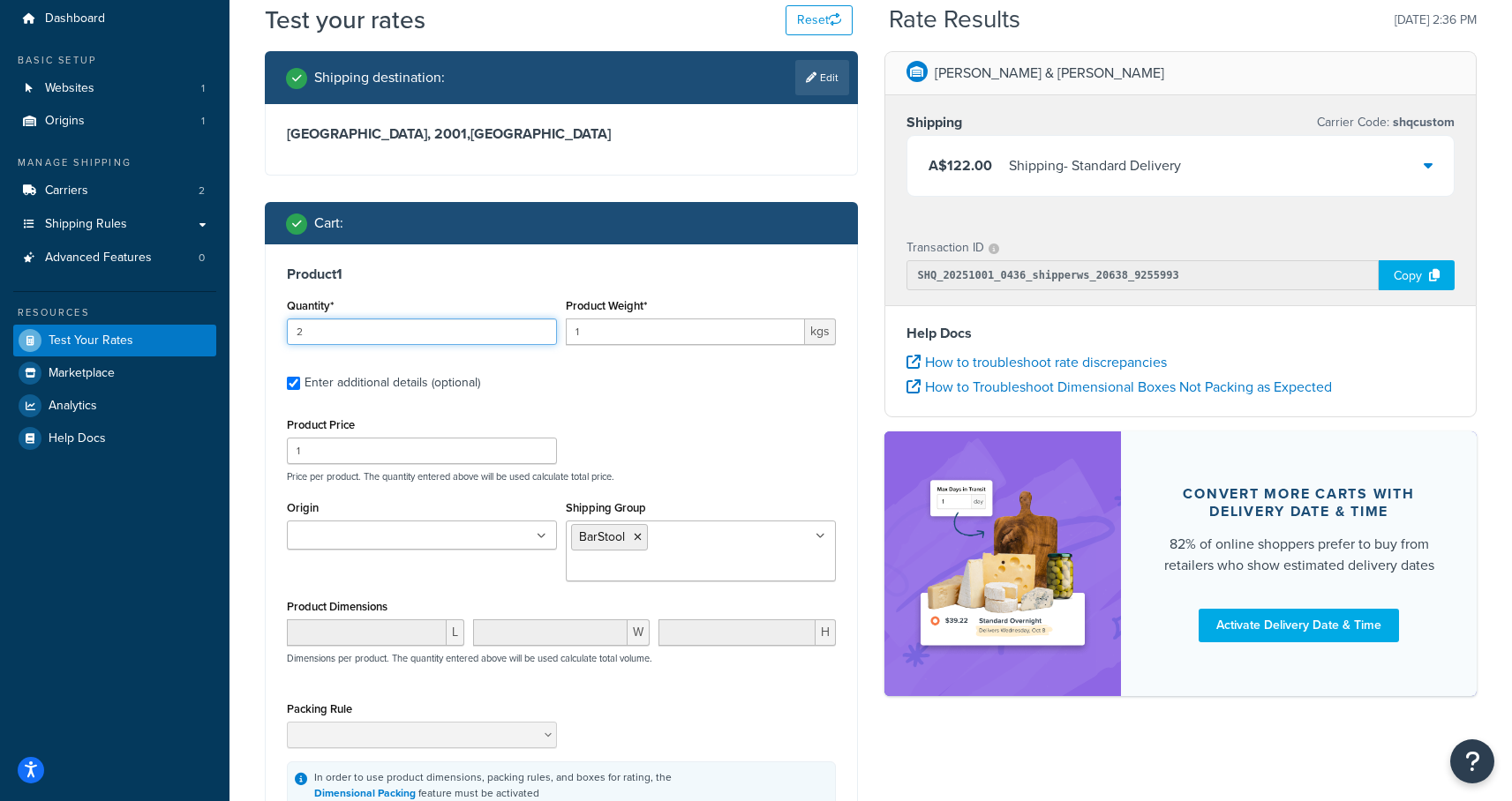
type input "2"
click at [537, 325] on input "2" at bounding box center [422, 332] width 270 height 26
click at [759, 658] on div "Product Price 1 Price per product. The quantity entered above will be used calc…" at bounding box center [561, 611] width 549 height 396
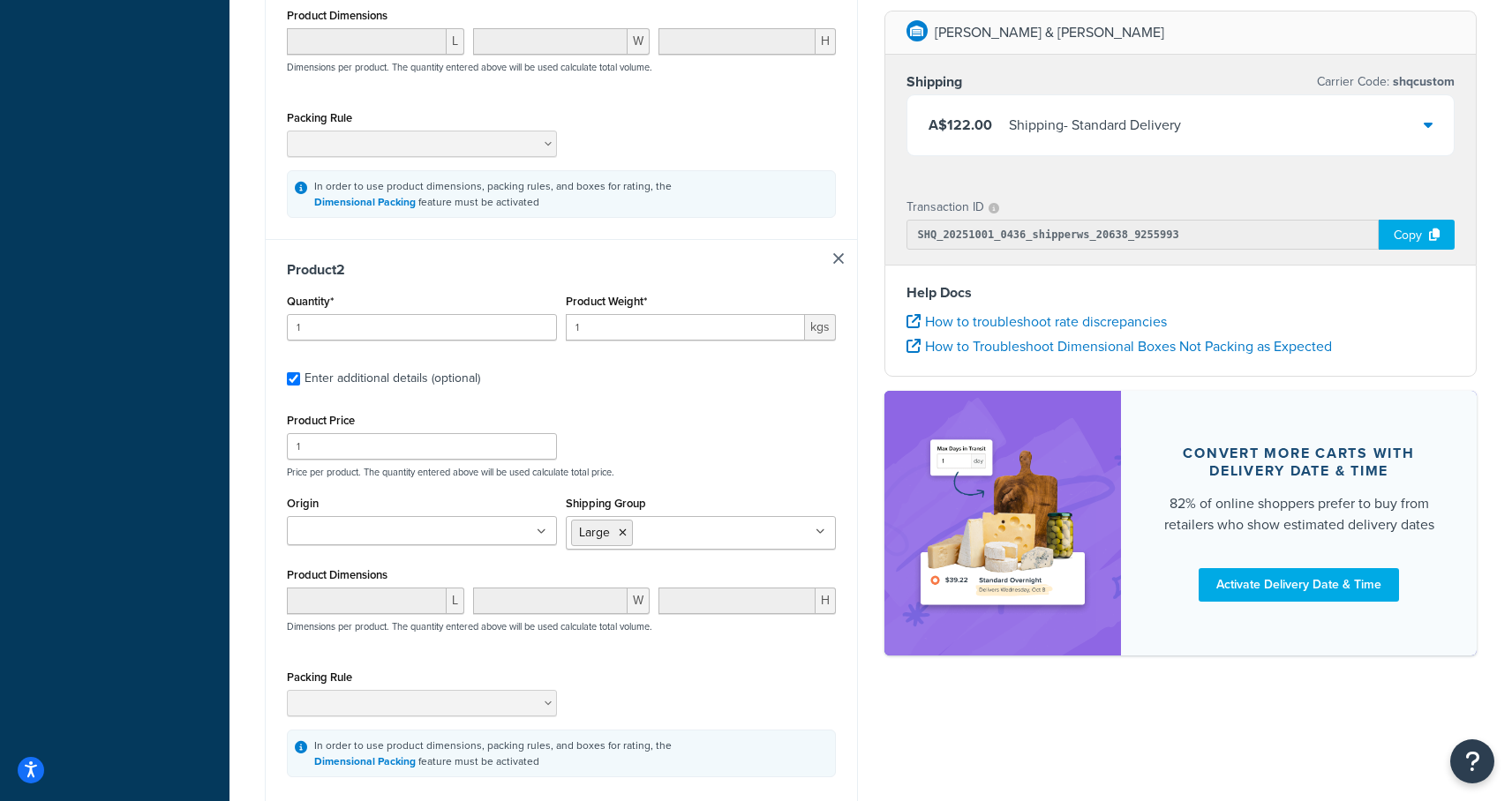
scroll to position [758, 0]
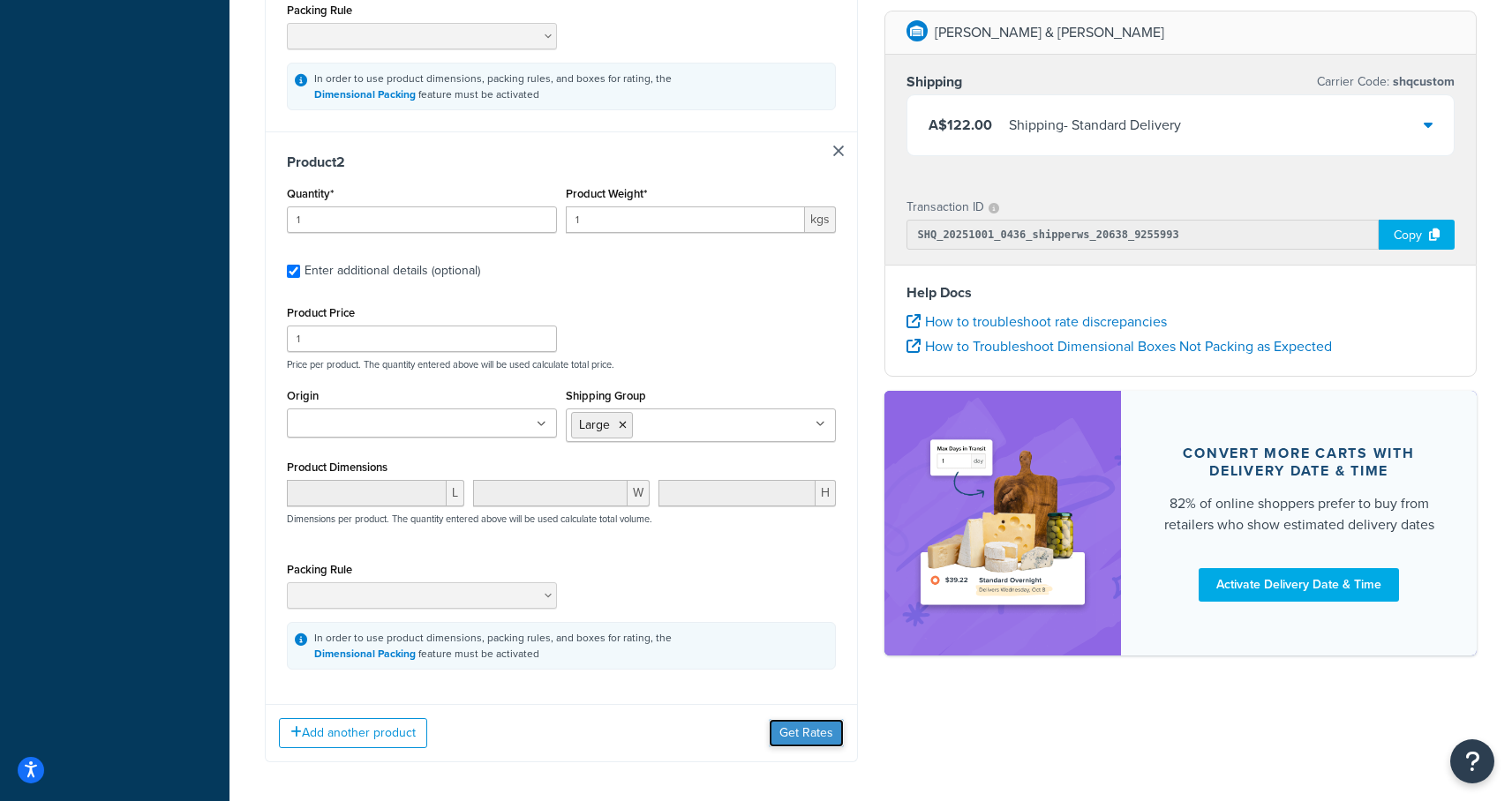
click at [789, 719] on button "Get Rates" at bounding box center [806, 733] width 75 height 28
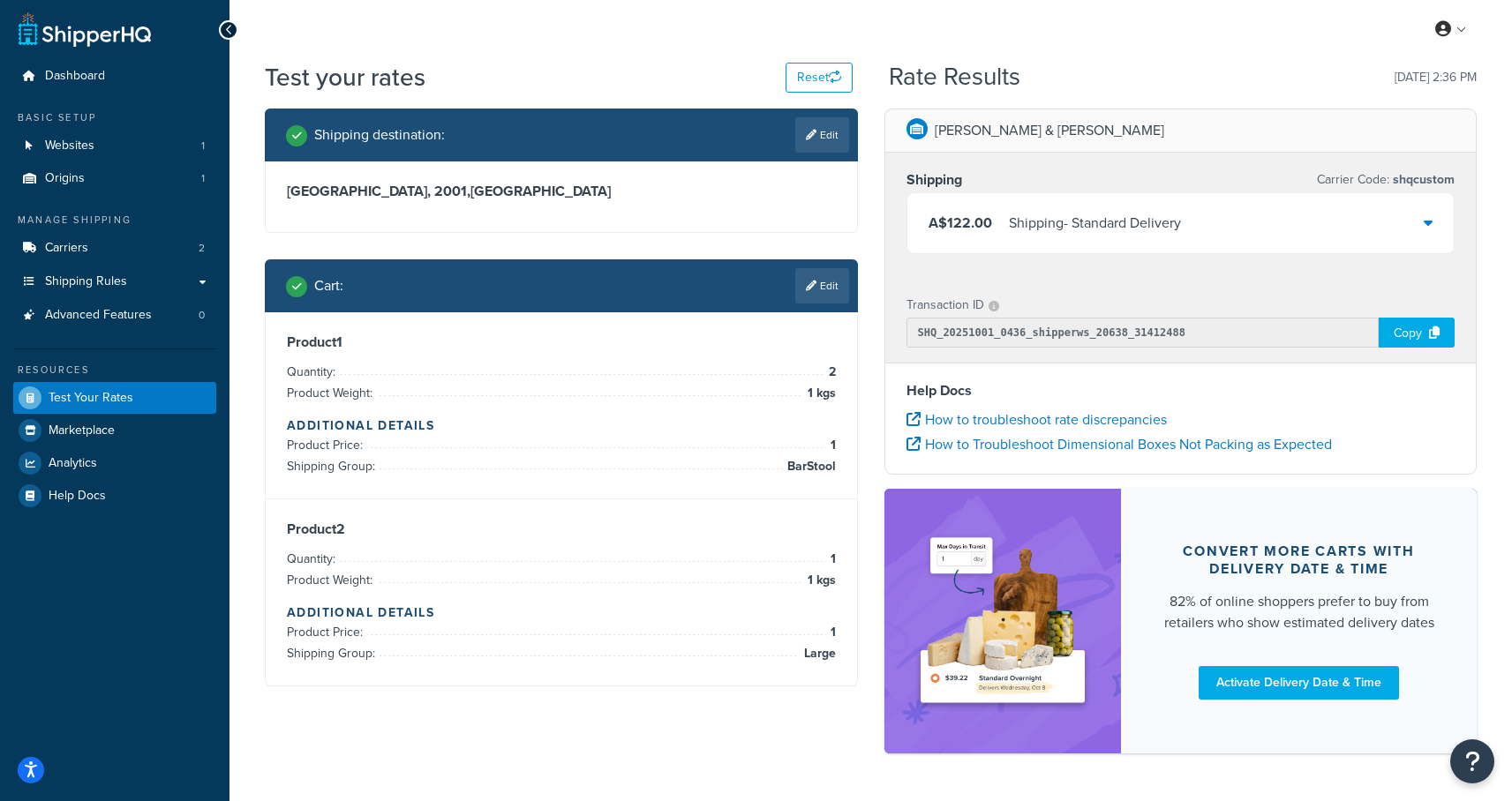
scroll to position [59, 0]
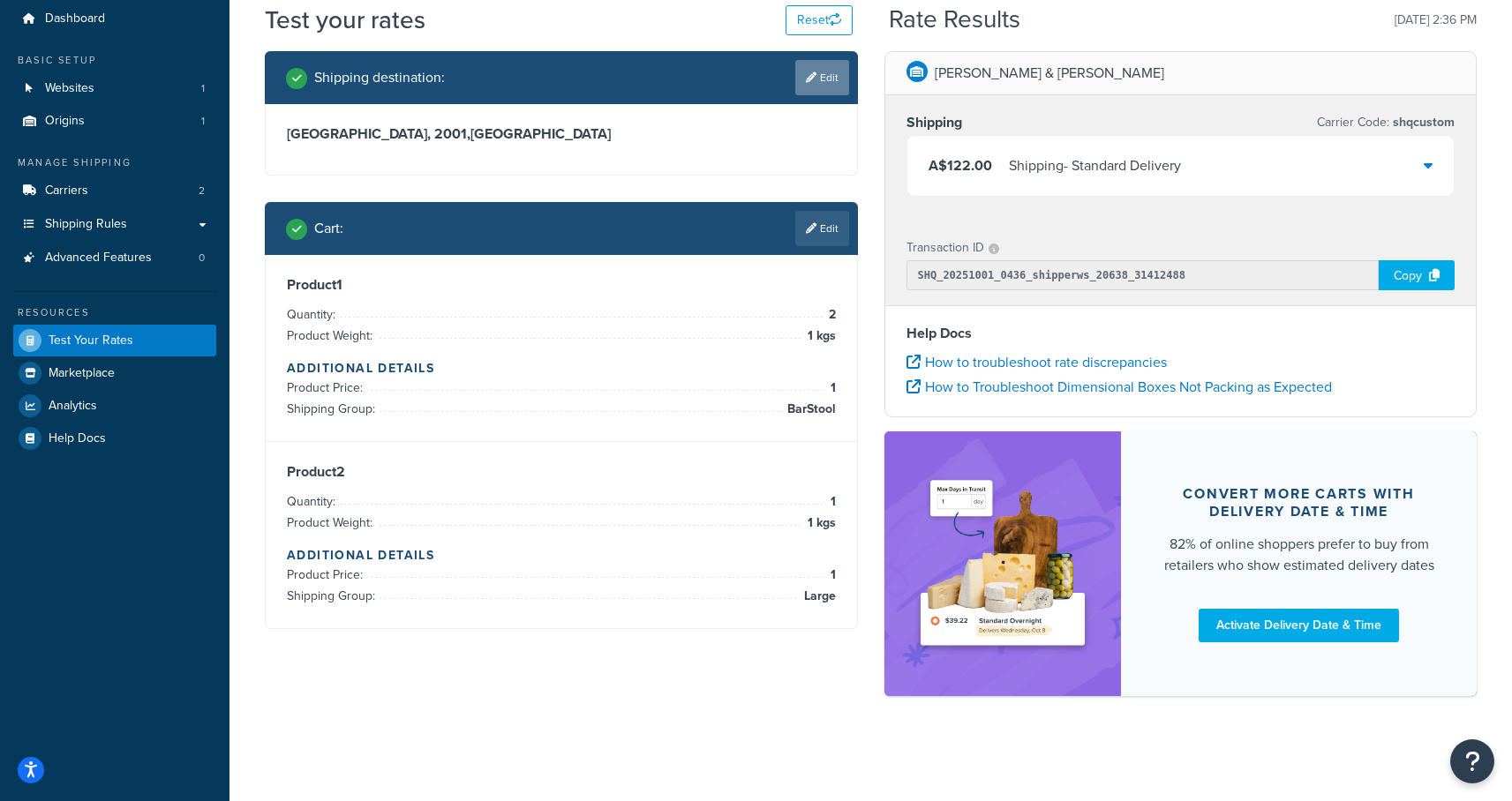
click at [813, 88] on link "Edit" at bounding box center [821, 78] width 53 height 36
select select "AU"
select select "NSW"
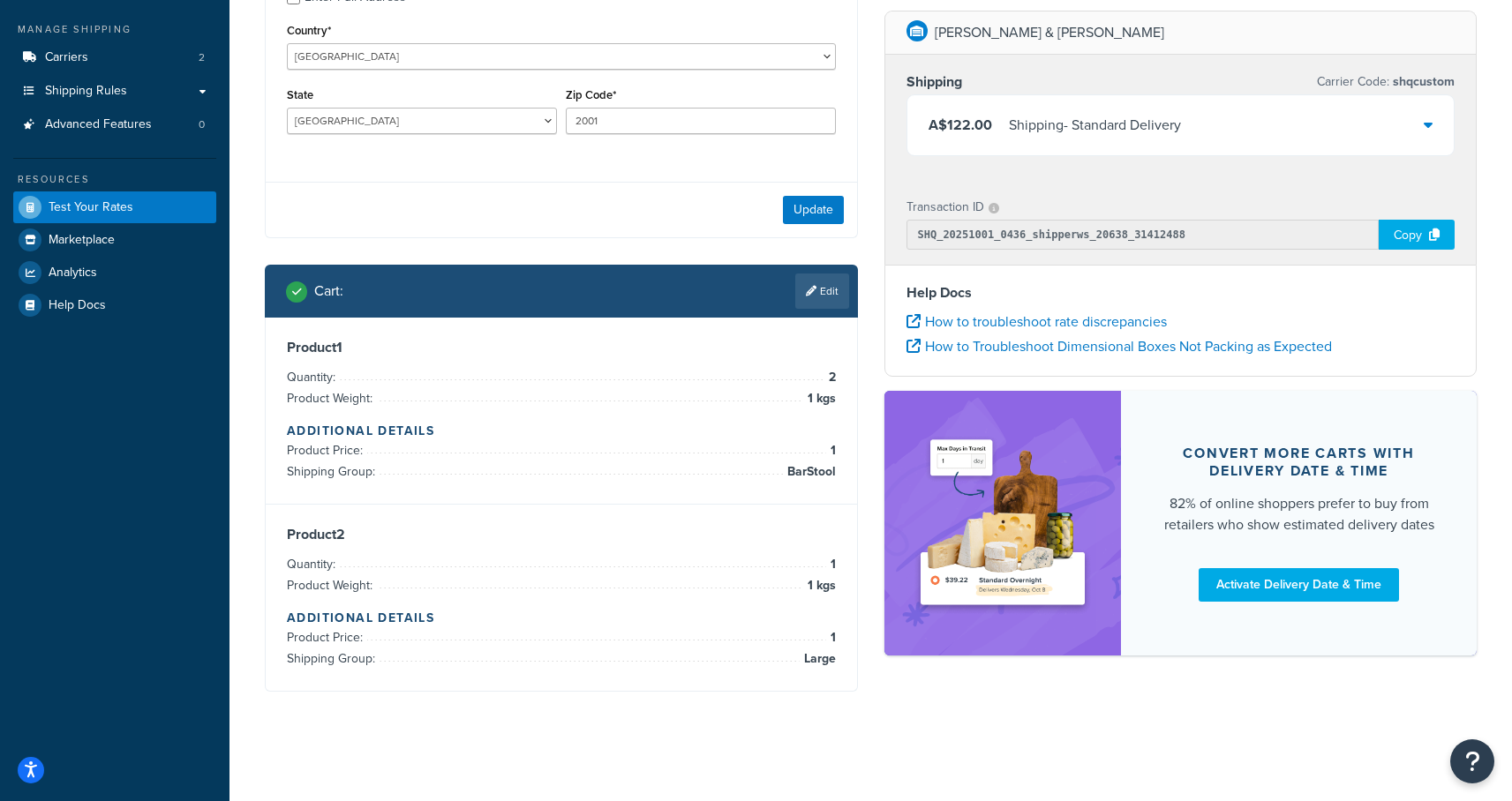
scroll to position [166, 0]
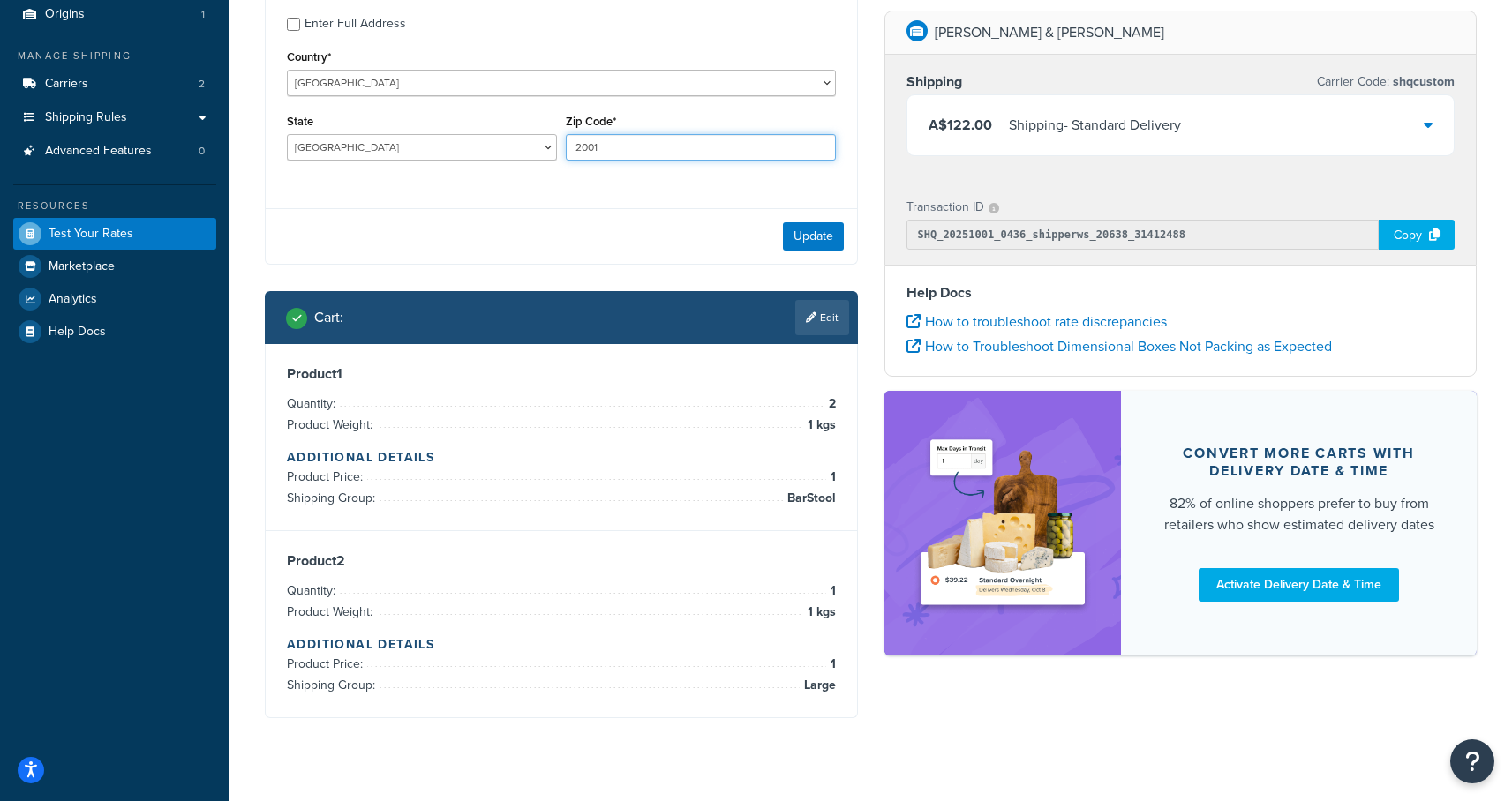
click at [631, 159] on input "2001" at bounding box center [701, 147] width 270 height 26
type input "2005"
click at [792, 234] on button "Update" at bounding box center [813, 236] width 61 height 28
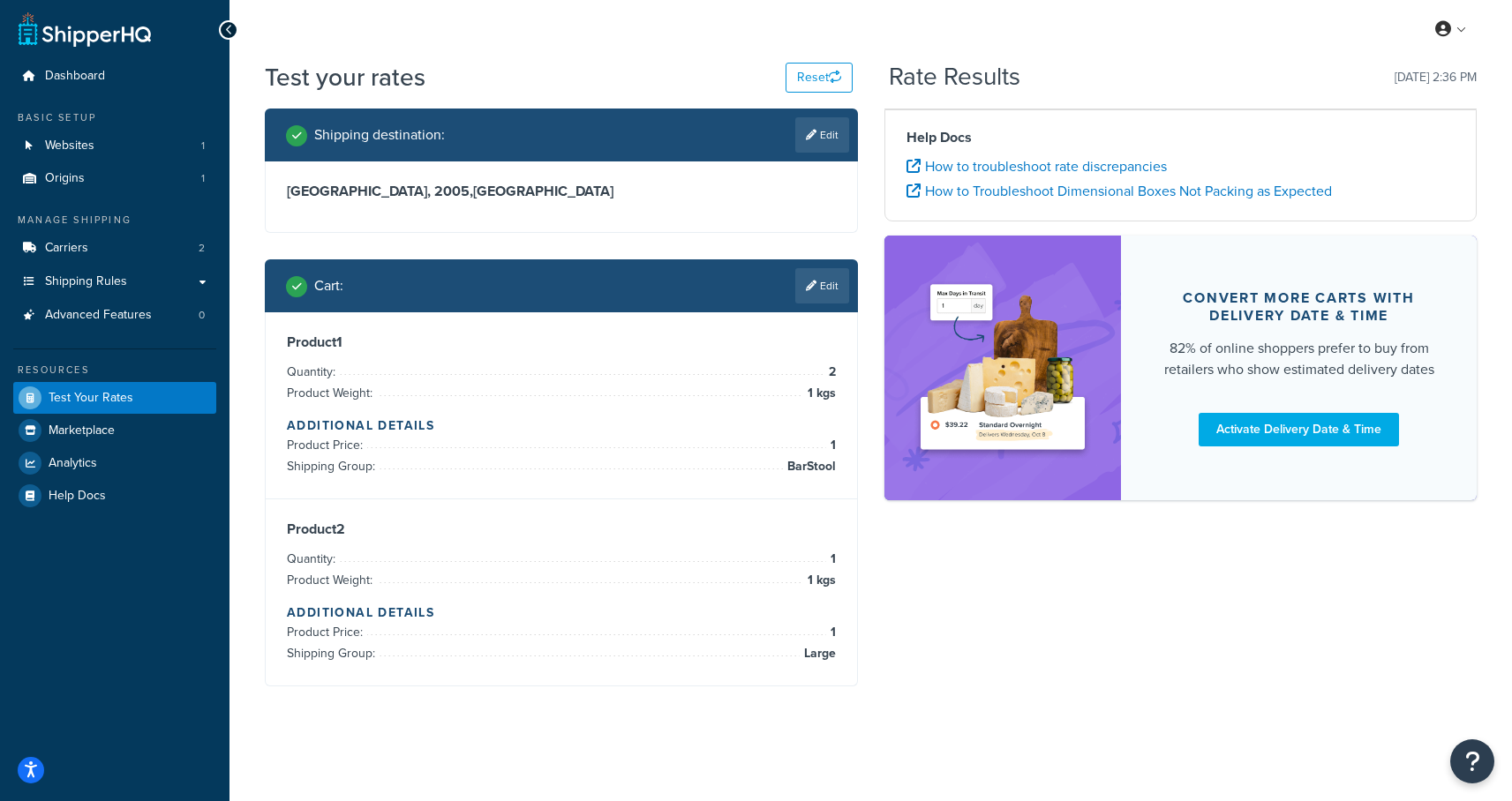
scroll to position [59, 0]
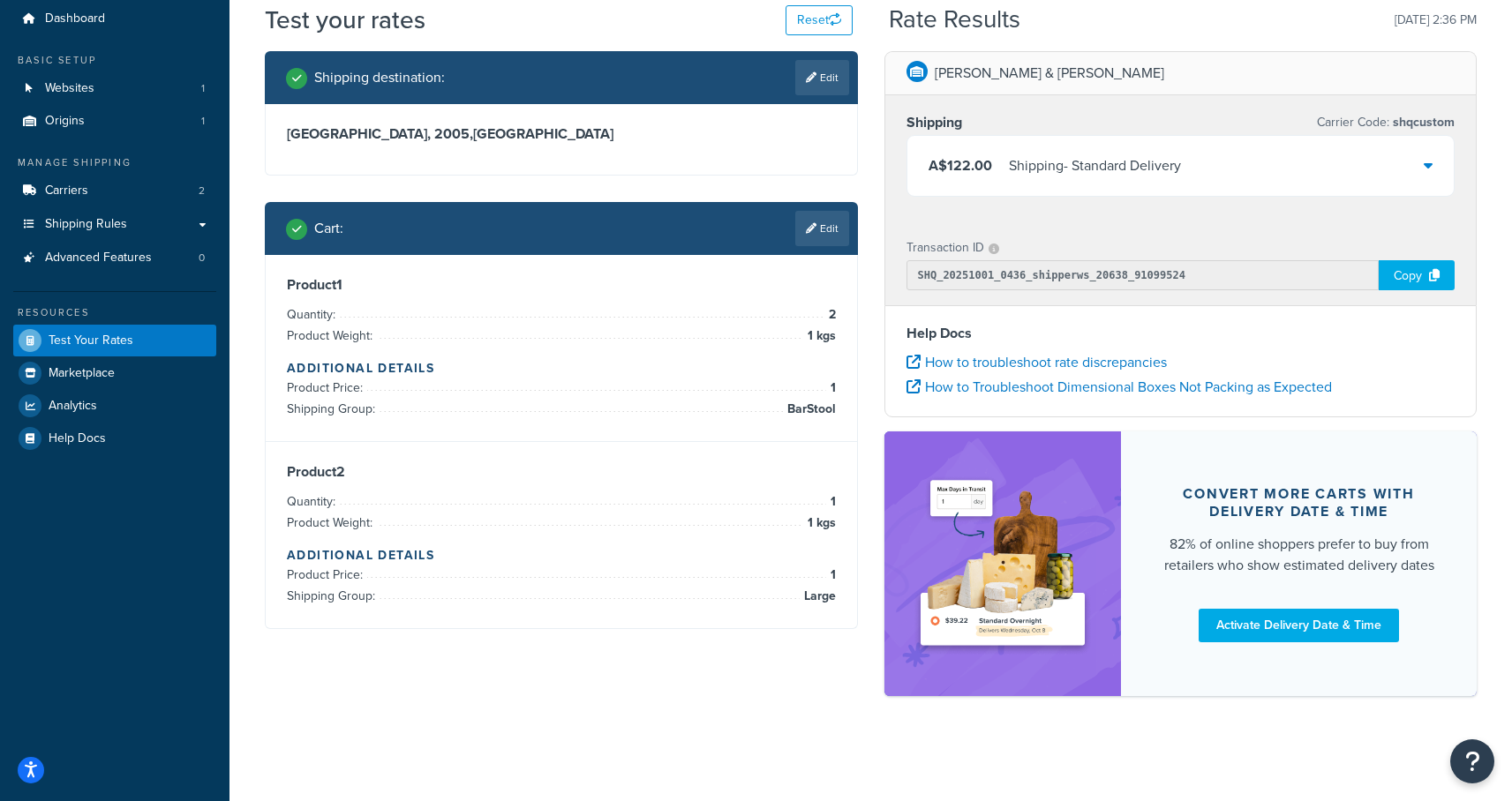
click at [786, 295] on div "Product 1 Quantity: 2 Product Weight: 1 kgs Additional Details Product Price: 1…" at bounding box center [561, 348] width 549 height 143
click at [829, 231] on link "Edit" at bounding box center [821, 229] width 53 height 36
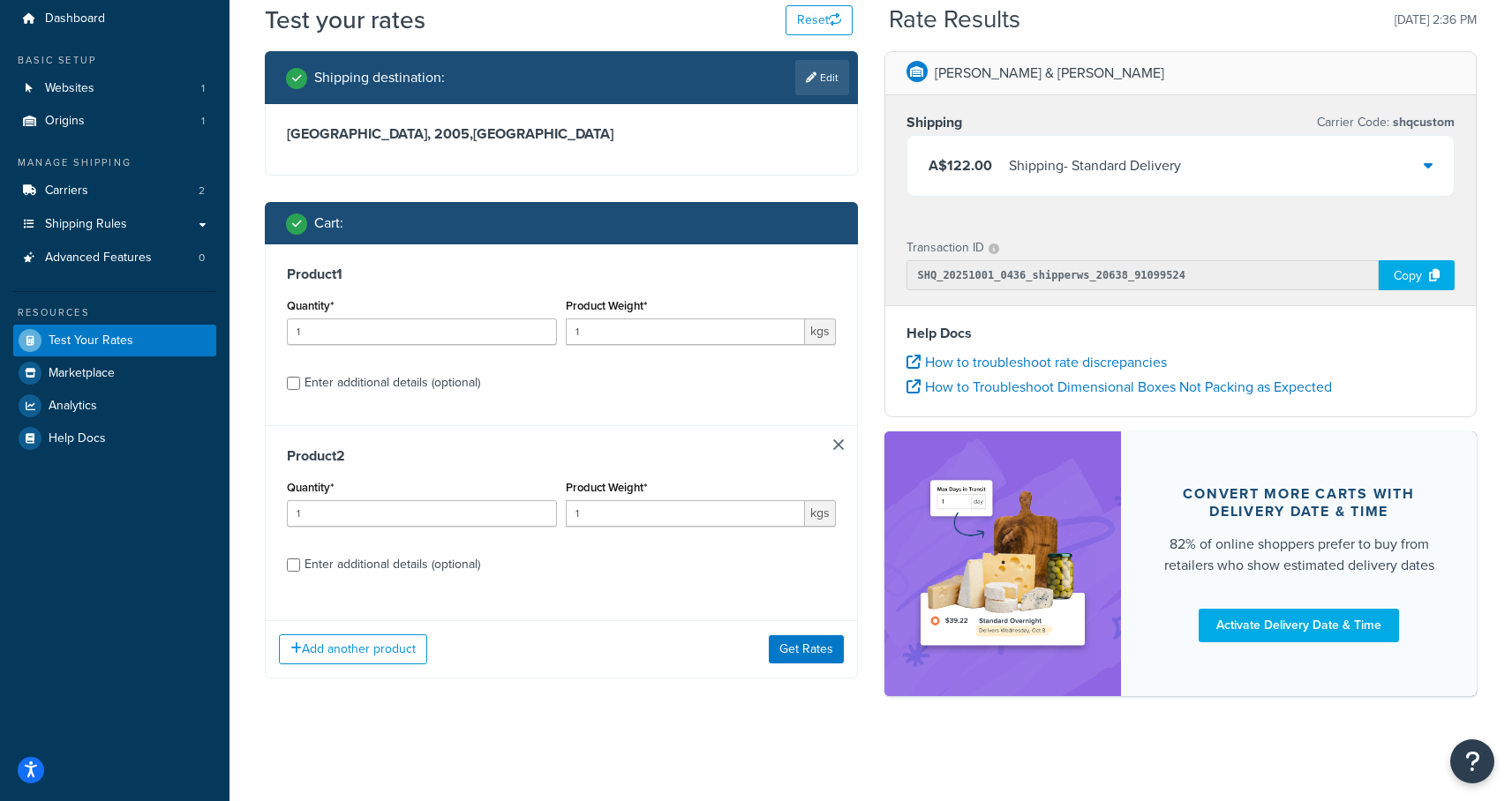
click at [373, 383] on div "Enter additional details (optional)" at bounding box center [392, 382] width 175 height 24
click at [300, 383] on input "Enter additional details (optional)" at bounding box center [293, 383] width 13 height 13
checkbox input "true"
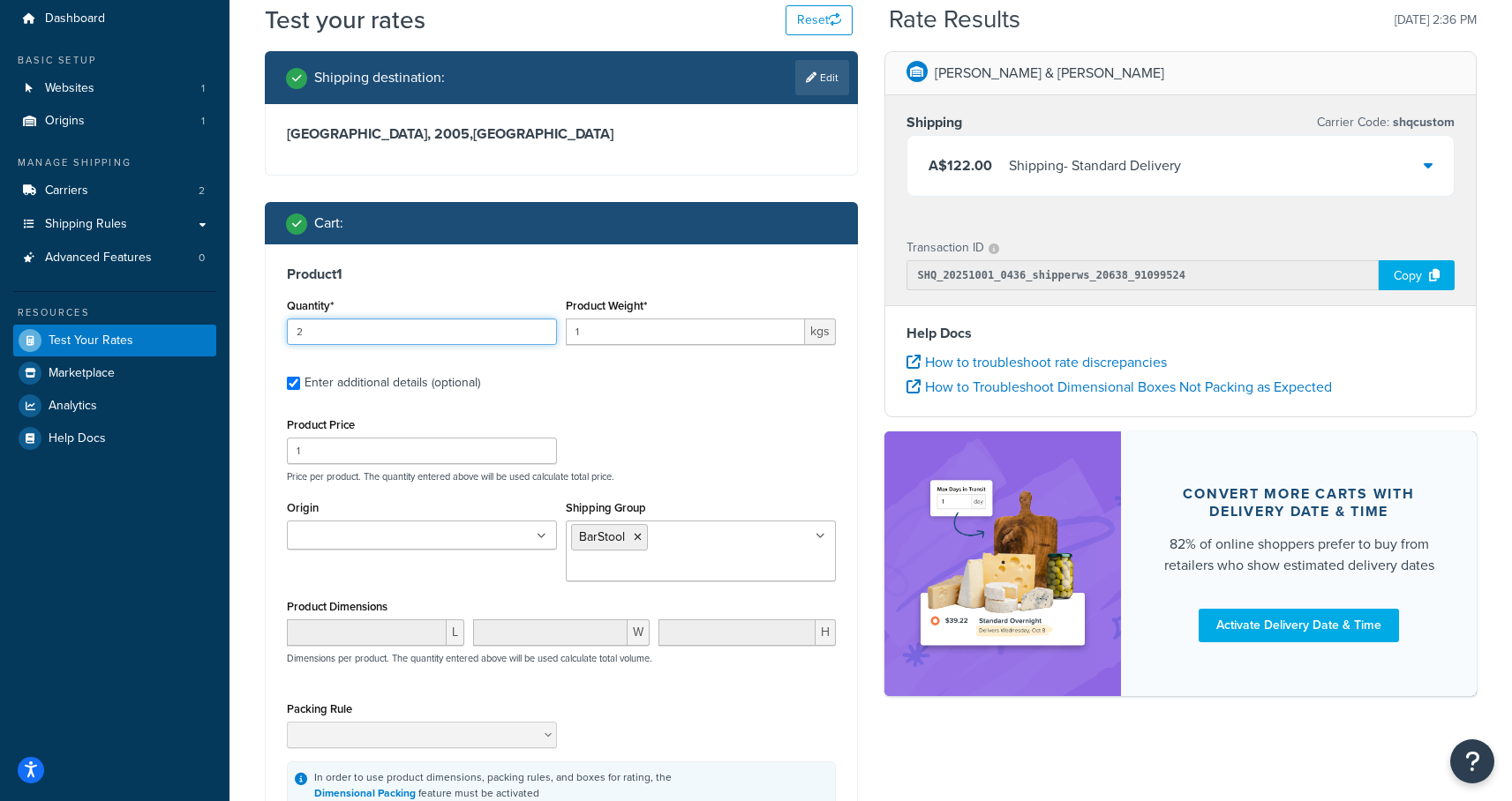
click at [541, 324] on input "2" at bounding box center [422, 332] width 270 height 26
click at [539, 327] on input "3" at bounding box center [422, 332] width 270 height 26
drag, startPoint x: 477, startPoint y: 327, endPoint x: 265, endPoint y: 329, distance: 212.0
click at [265, 329] on div "Product 1 Quantity* 3 Product Weight* 1 kgs Enter additional details (optional)…" at bounding box center [561, 537] width 591 height 586
type input "6"
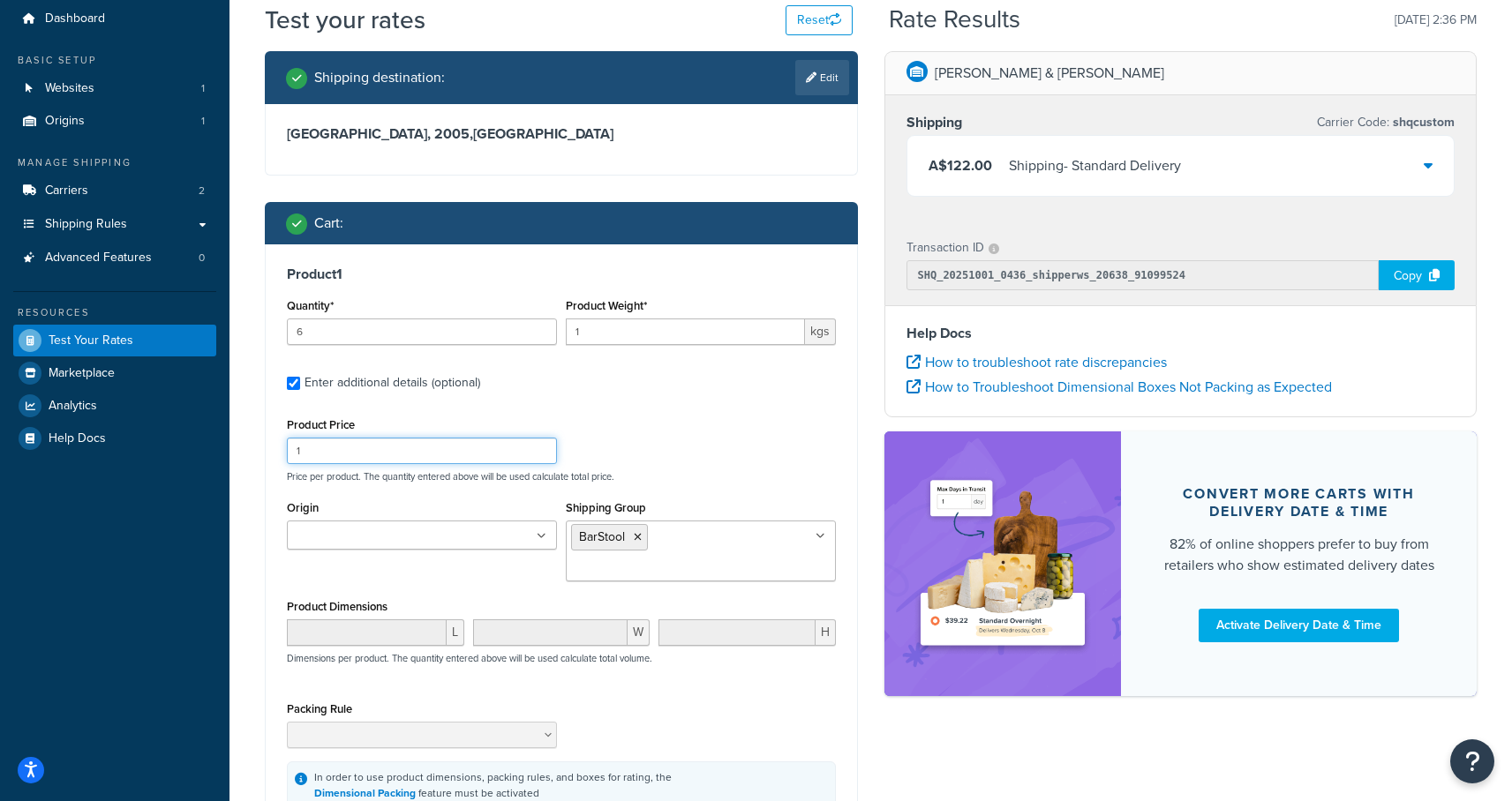
click at [634, 449] on div "Product Price 1 Price per product. The quantity entered above will be used calc…" at bounding box center [561, 448] width 558 height 69
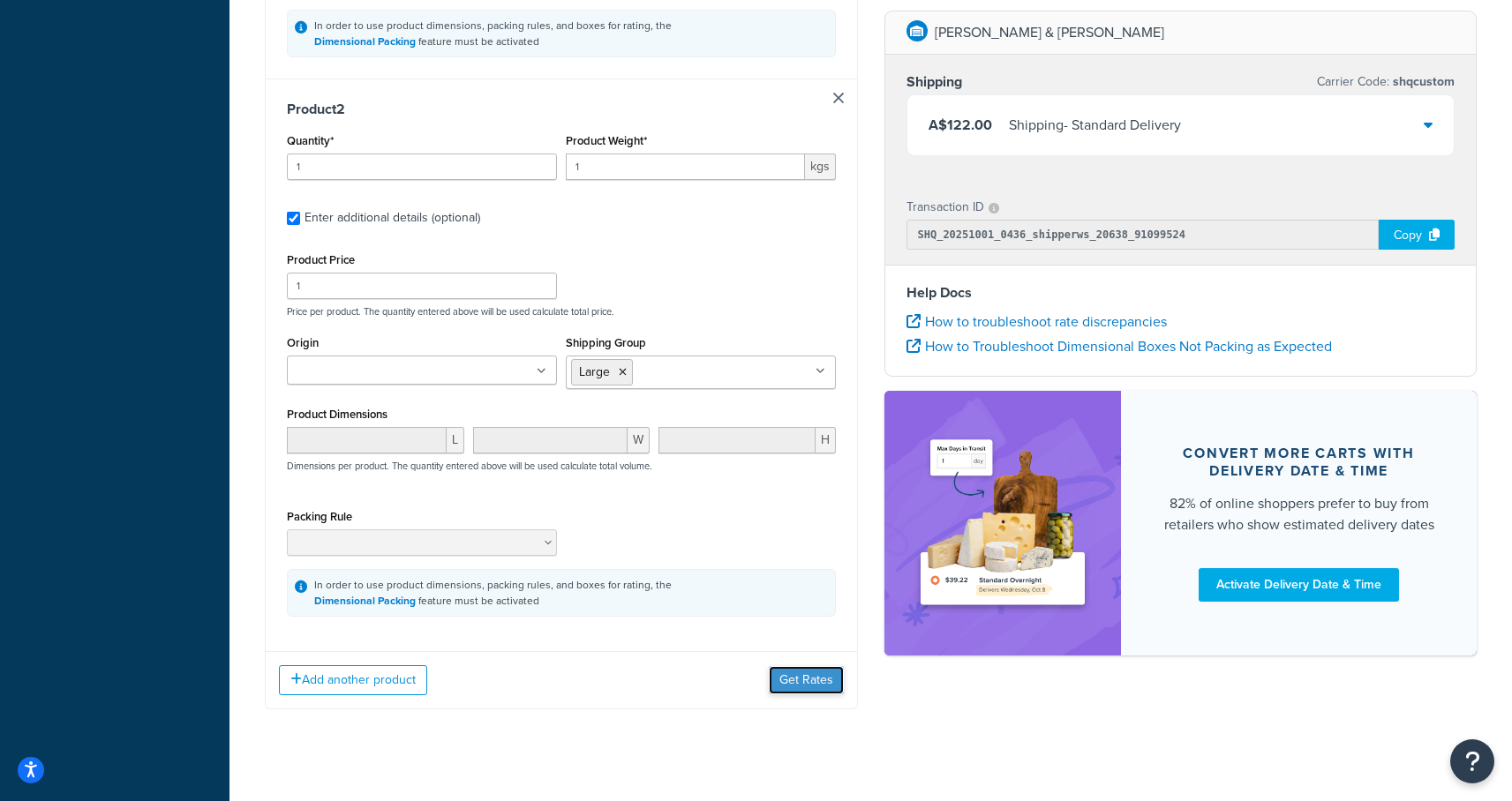
click at [785, 666] on button "Get Rates" at bounding box center [806, 680] width 75 height 28
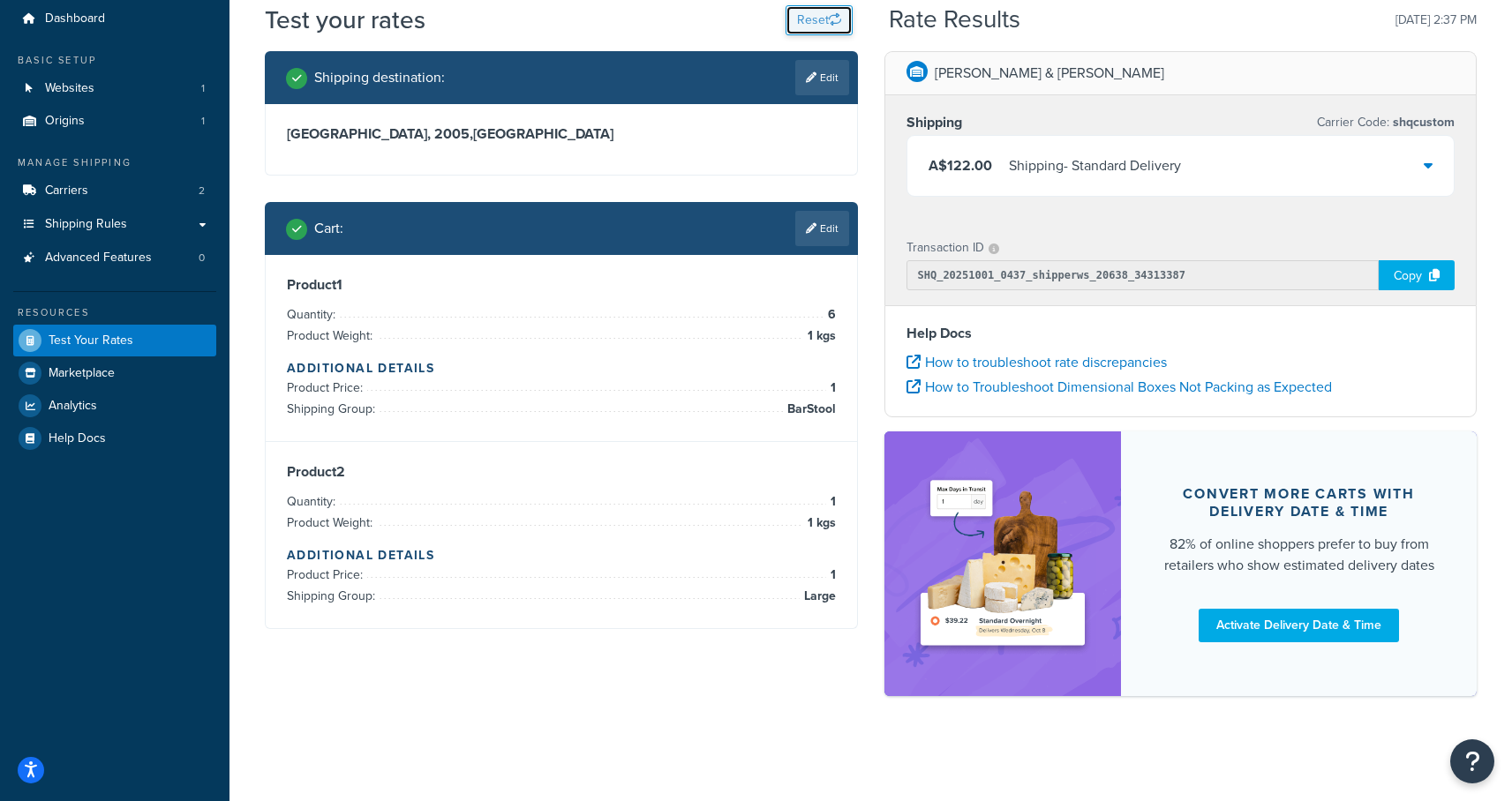
click at [816, 20] on button "Reset" at bounding box center [819, 21] width 67 height 30
select select "TX"
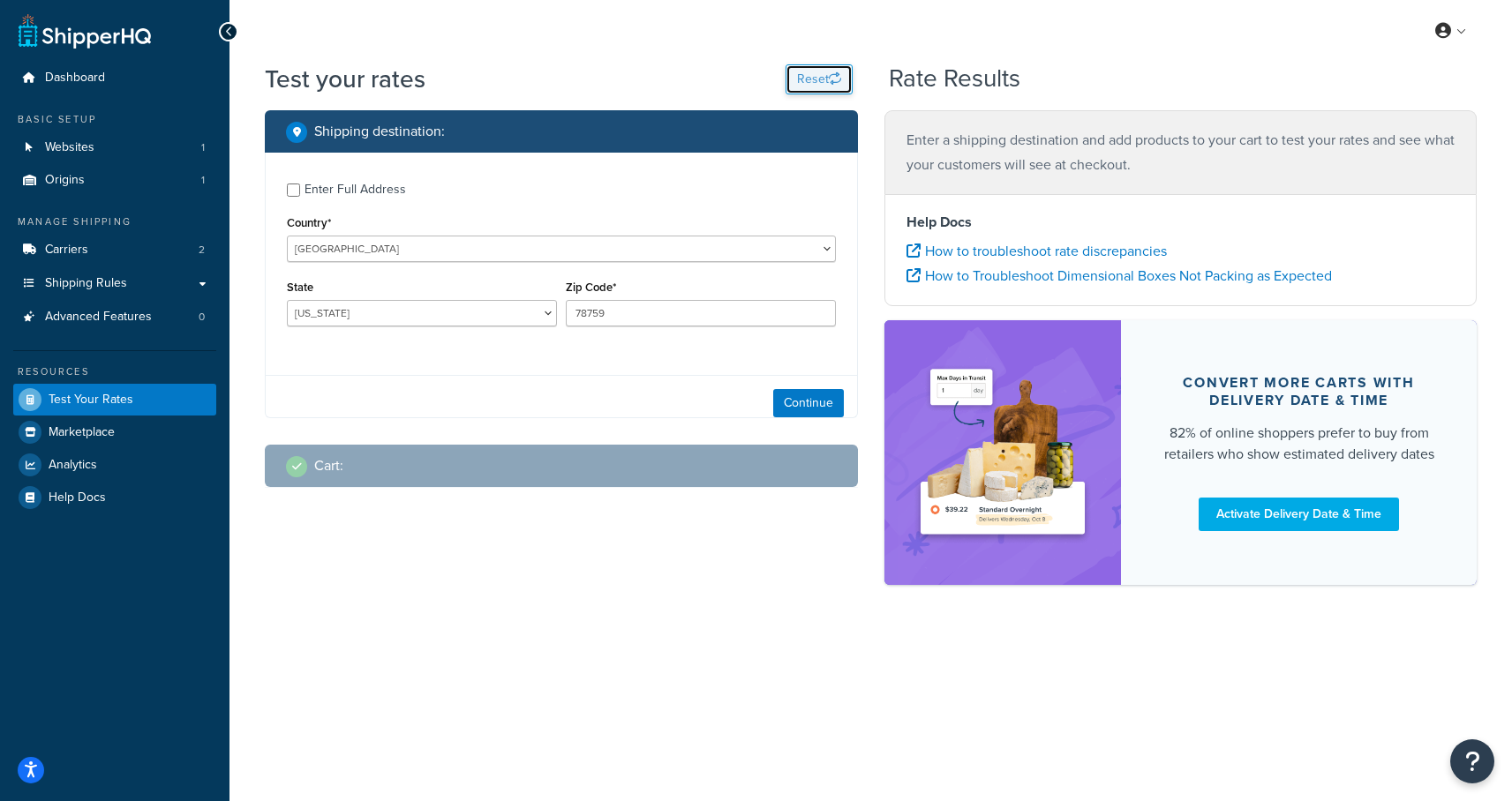
scroll to position [0, 0]
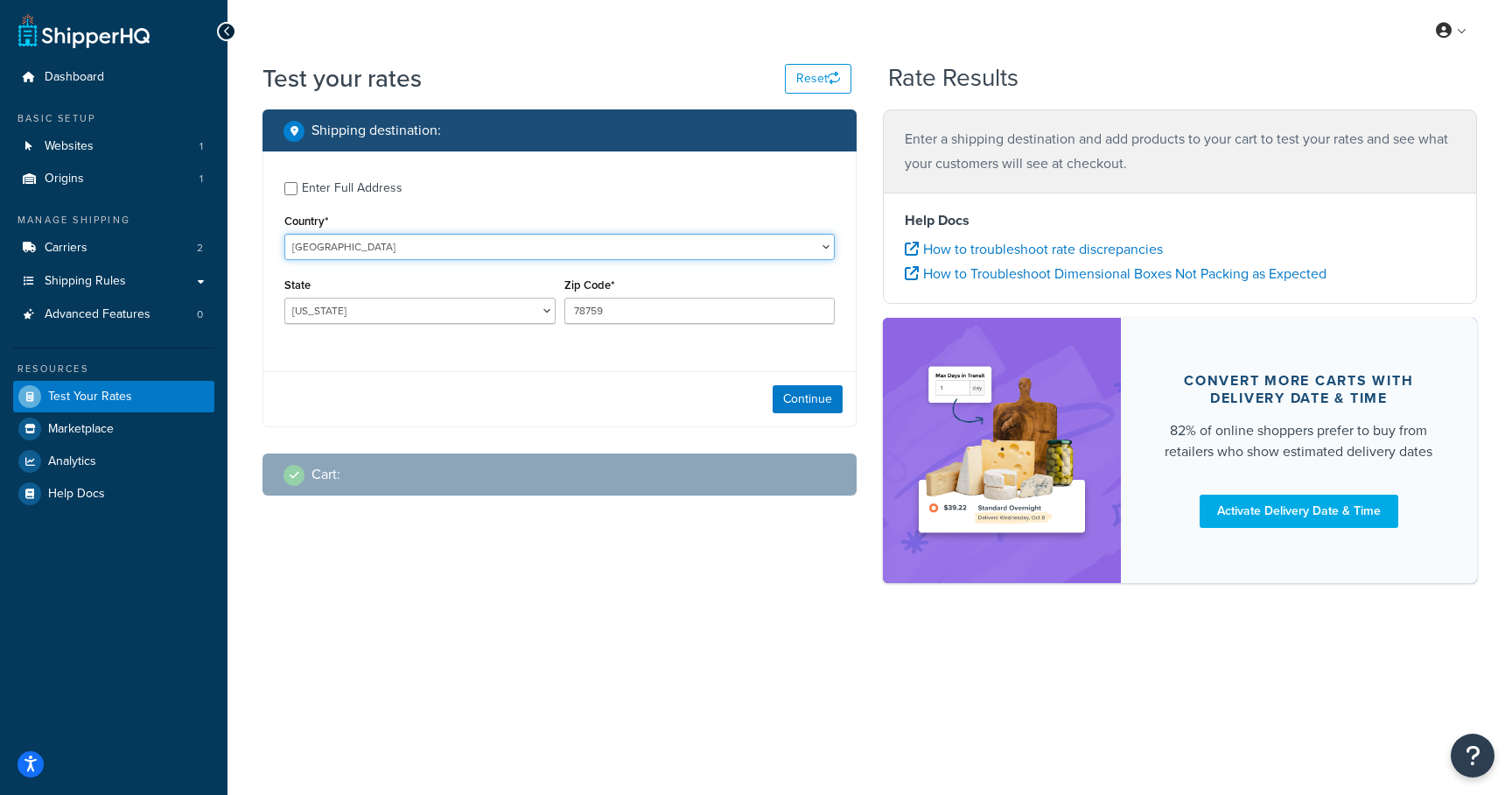
click at [348, 247] on select "United States United Kingdom Afghanistan Åland Islands Albania Algeria American…" at bounding box center [559, 246] width 550 height 26
select select "AU"
click at [284, 233] on select "United States United Kingdom Afghanistan Åland Islands Albania Algeria American…" at bounding box center [559, 246] width 550 height 26
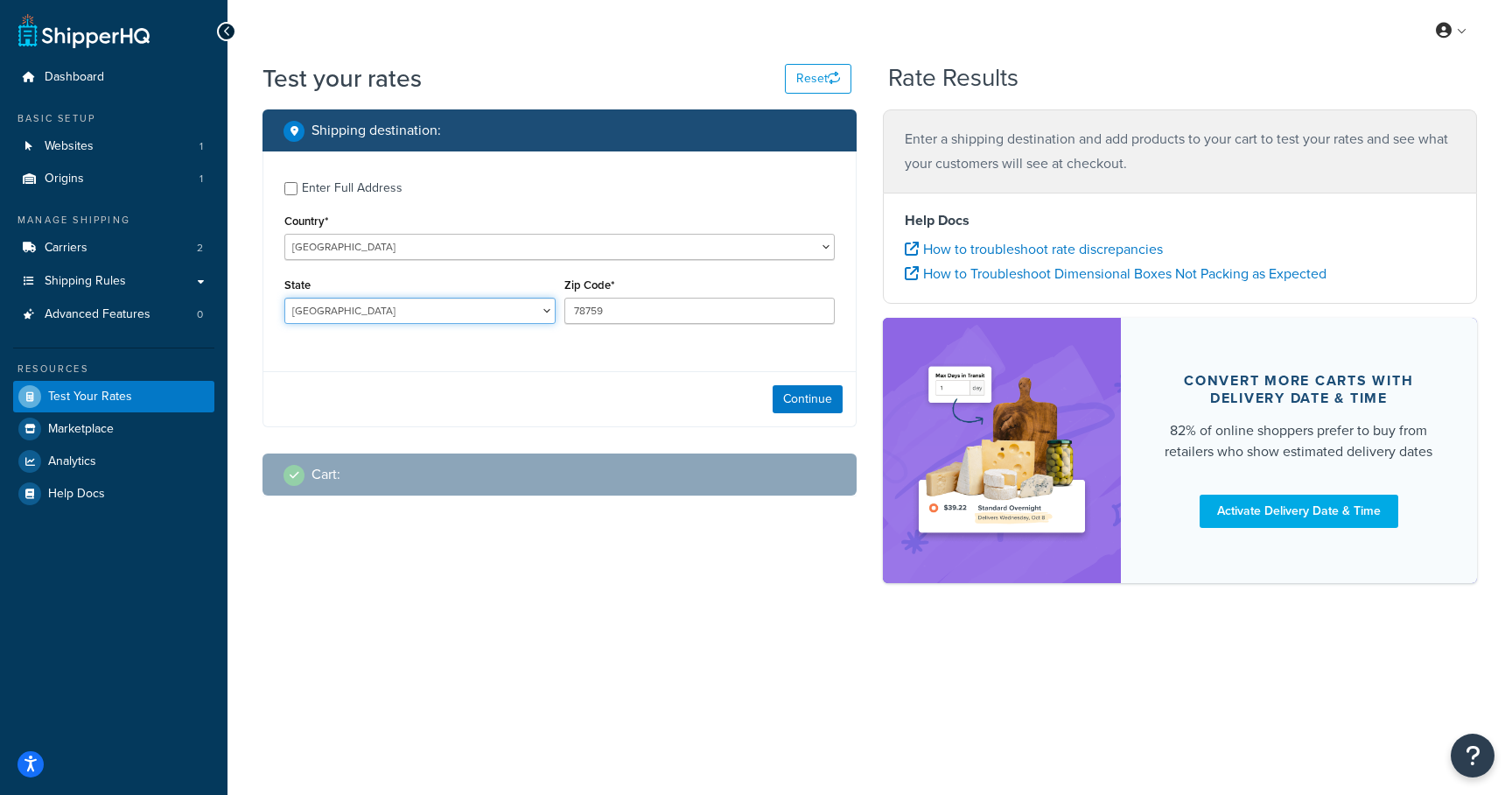
click at [378, 315] on select "Australian Capital Territory New South Wales Northern Territory Queensland Sout…" at bounding box center [420, 311] width 271 height 26
select select "NSW"
click at [284, 298] on select "Australian Capital Territory New South Wales Northern Territory Queensland Sout…" at bounding box center [420, 311] width 271 height 26
click at [553, 314] on select "Australian Capital Territory New South Wales Northern Territory Queensland Sout…" at bounding box center [420, 311] width 271 height 26
click at [590, 306] on input "78759" at bounding box center [700, 311] width 271 height 26
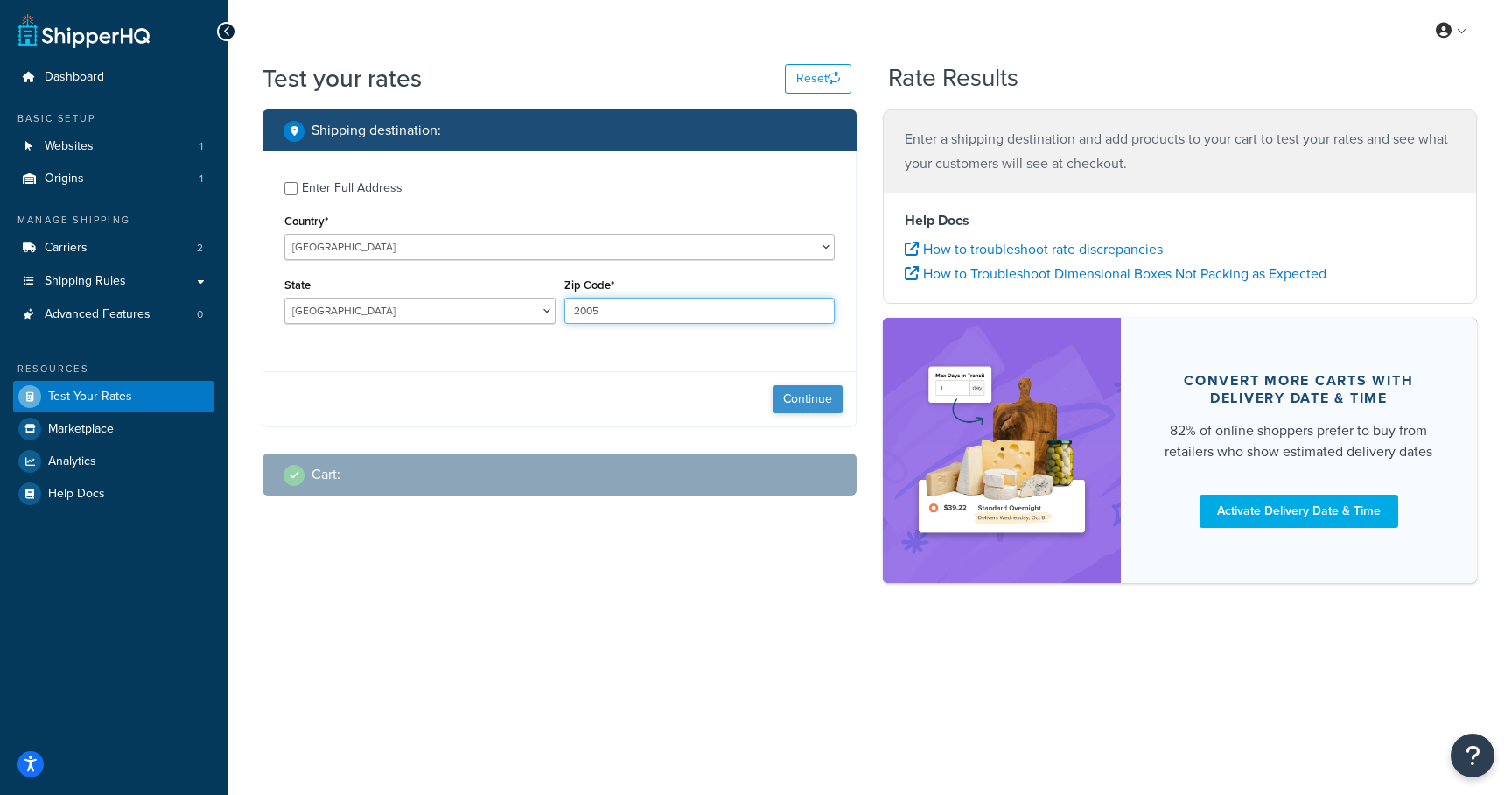
type input "2005"
click at [807, 412] on button "Continue" at bounding box center [807, 399] width 70 height 28
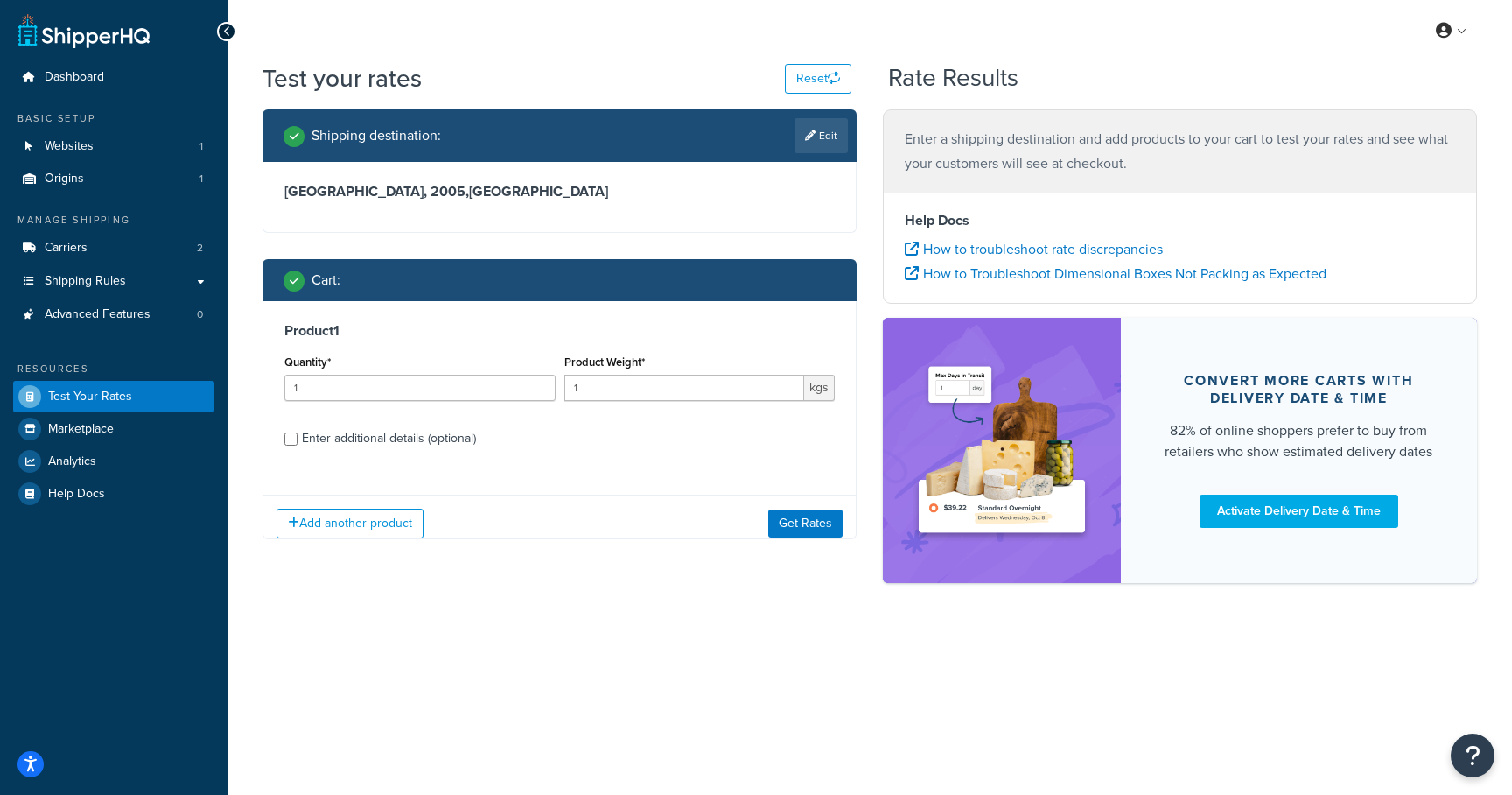
click at [808, 400] on div "Shipping destination : Edit Enter Full Address Country* United States United Ki…" at bounding box center [559, 338] width 621 height 457
click at [383, 431] on div "Enter additional details (optional)" at bounding box center [388, 439] width 174 height 24
click at [297, 432] on input "Enter additional details (optional)" at bounding box center [291, 439] width 13 height 13
checkbox input "true"
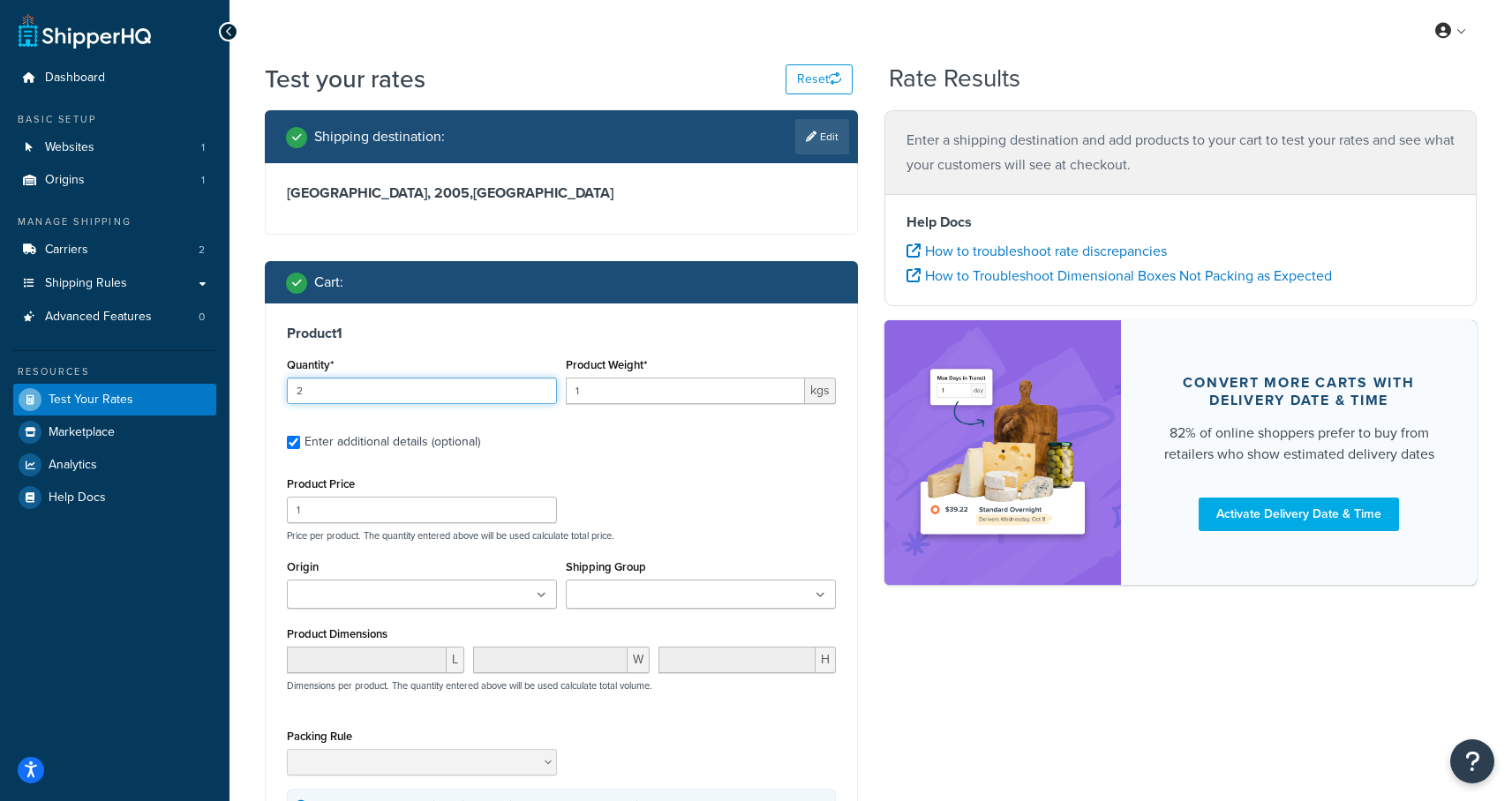
click at [539, 386] on input "2" at bounding box center [422, 391] width 270 height 26
click at [539, 386] on input "3" at bounding box center [422, 391] width 270 height 26
click at [537, 382] on input "3" at bounding box center [422, 391] width 270 height 26
type input "4"
click at [538, 386] on input "4" at bounding box center [422, 391] width 270 height 26
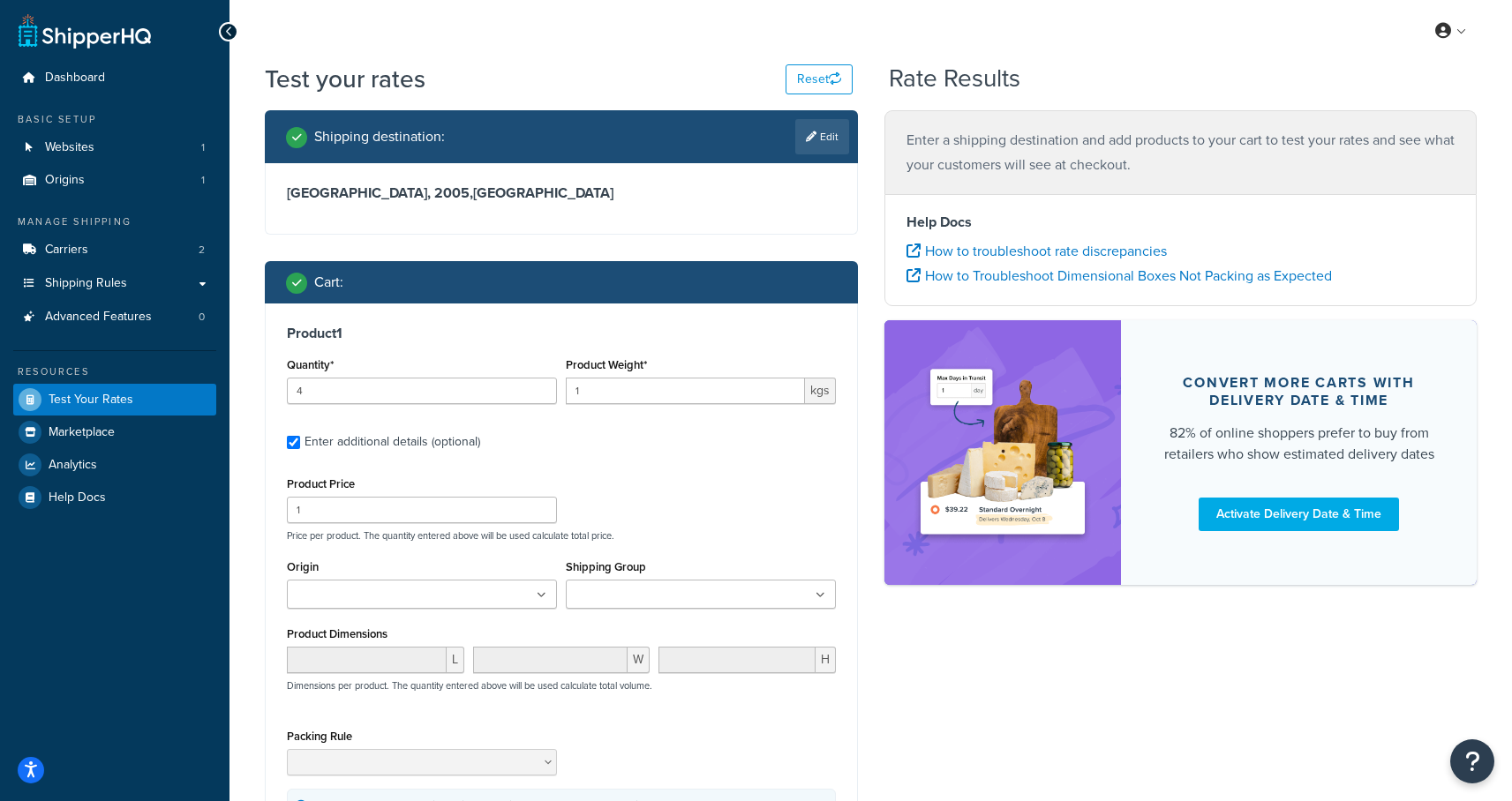
click at [630, 447] on label "Enter additional details (optional)" at bounding box center [570, 440] width 531 height 28
click at [300, 447] on input "Enter additional details (optional)" at bounding box center [293, 442] width 13 height 13
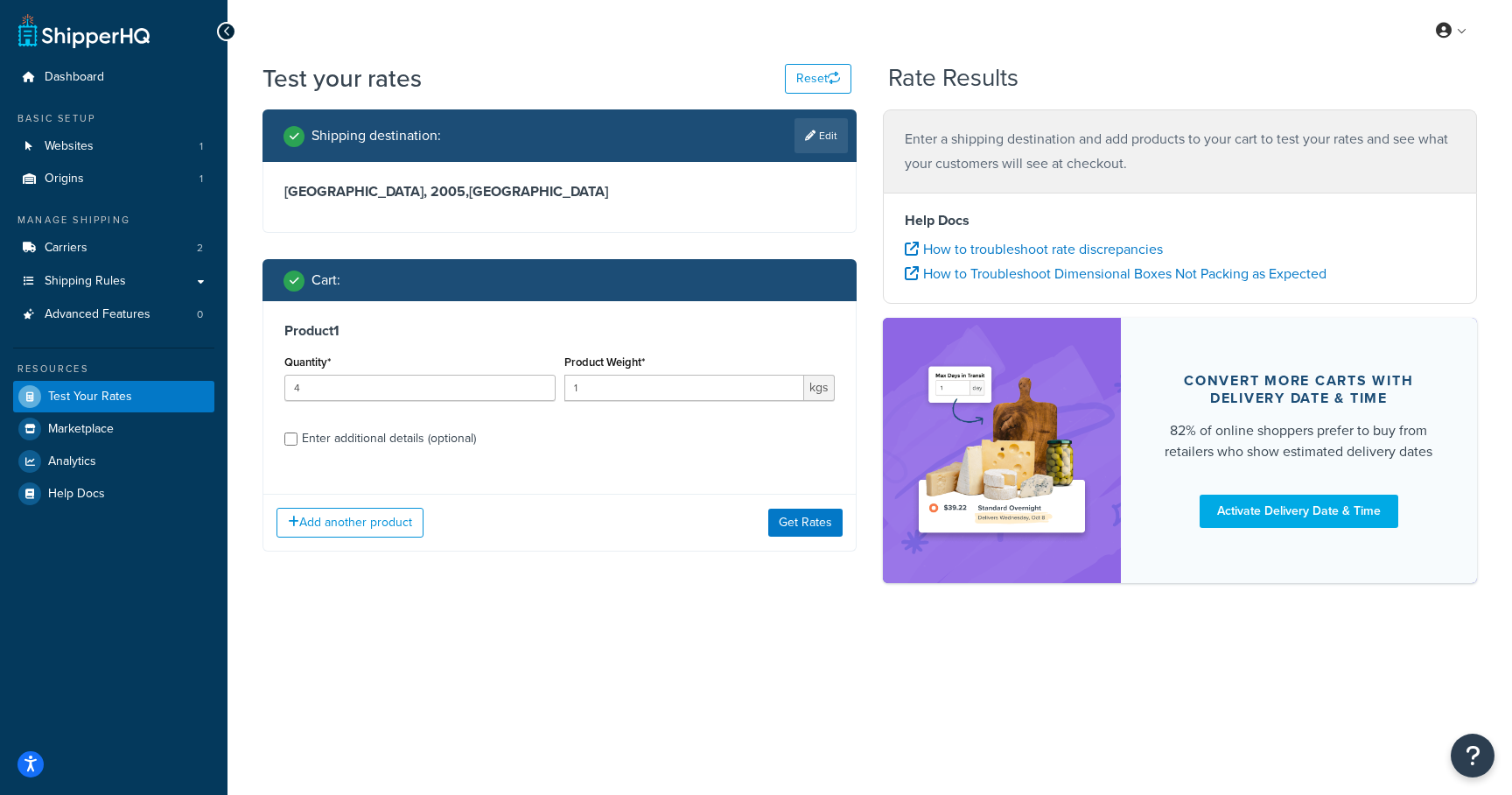
click at [430, 433] on div "Enter additional details (optional)" at bounding box center [388, 439] width 174 height 24
click at [297, 433] on input "Enter additional details (optional)" at bounding box center [291, 439] width 13 height 13
checkbox input "true"
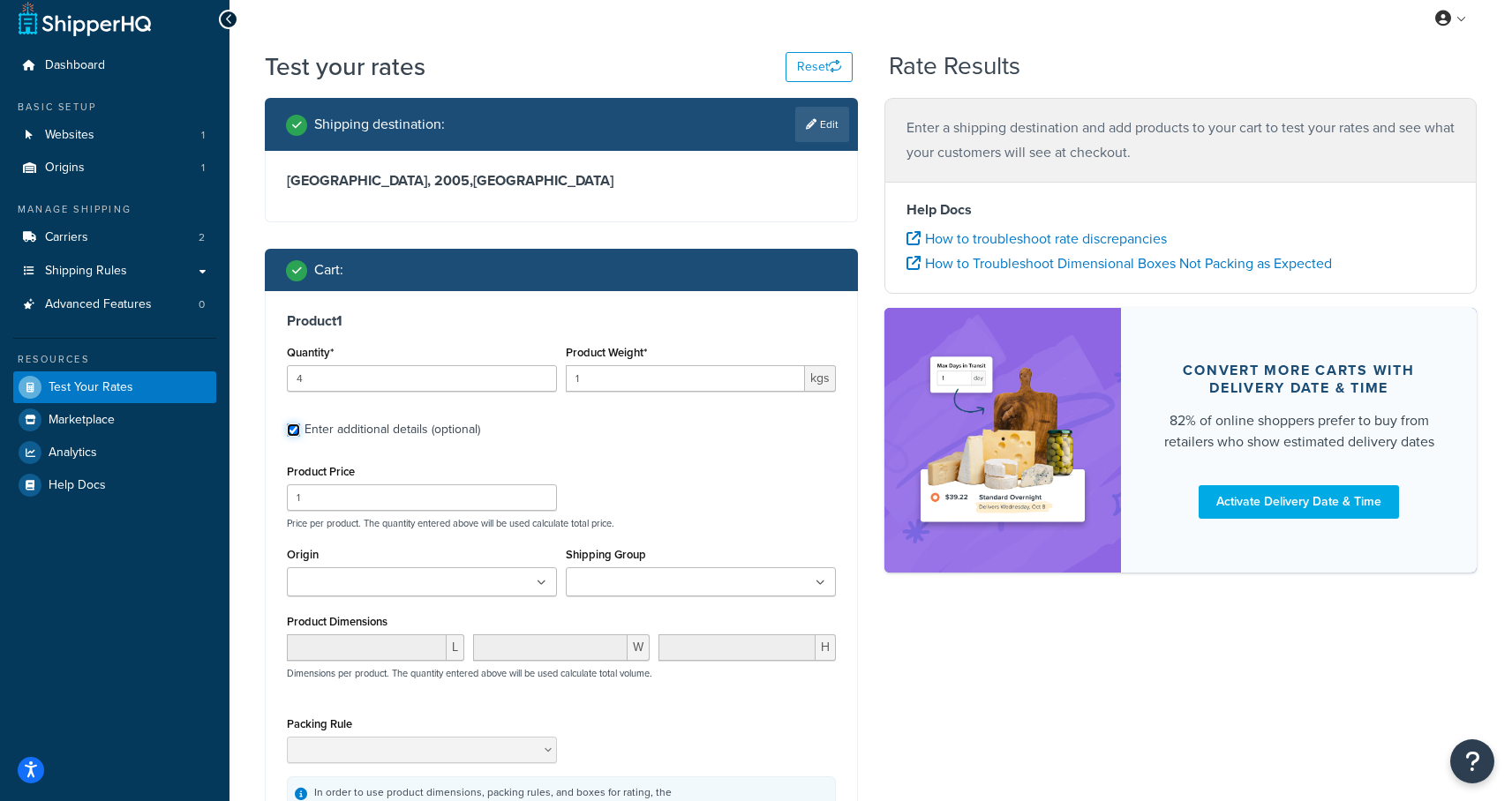
scroll to position [107, 0]
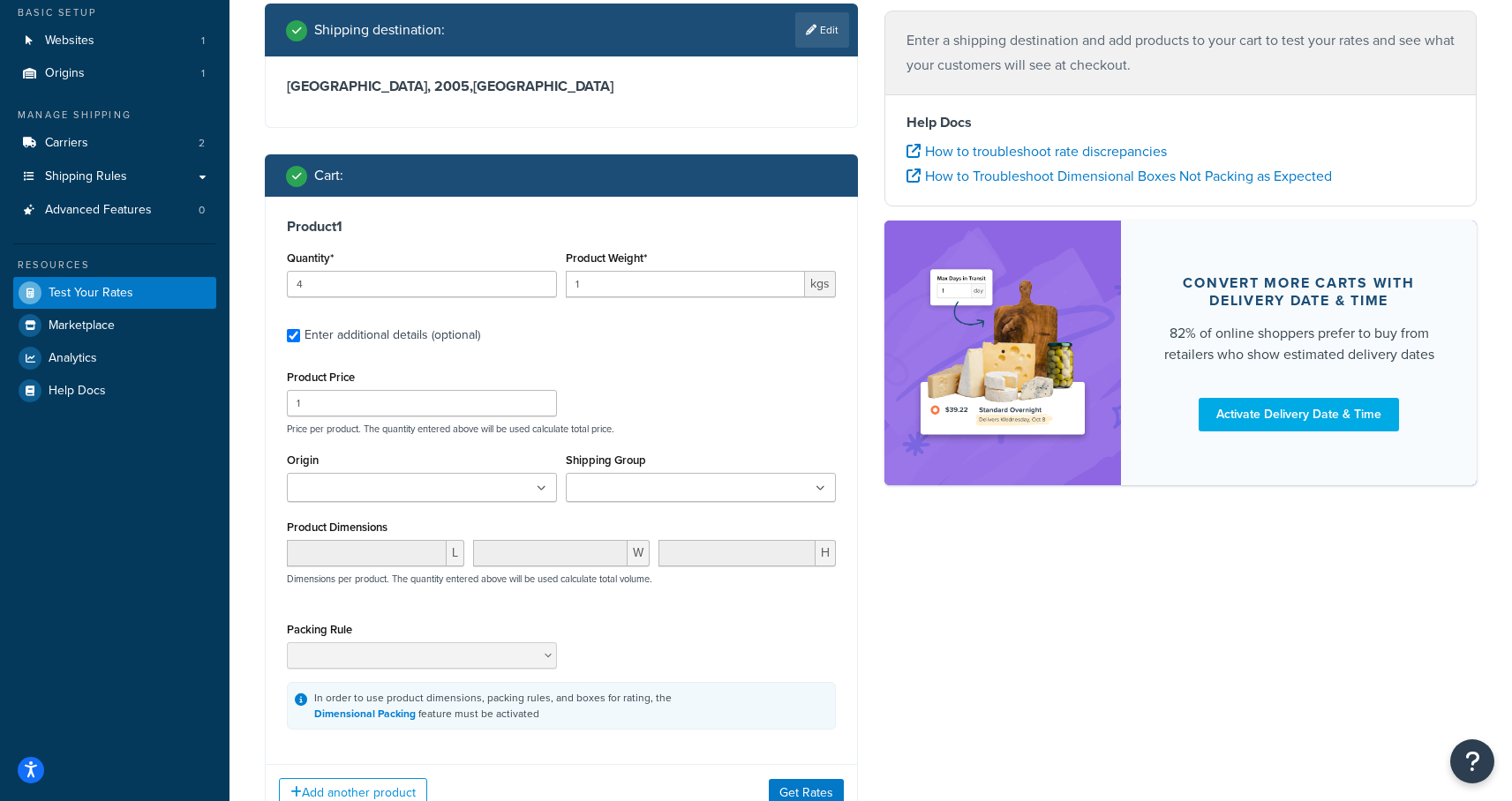
click at [639, 499] on ul at bounding box center [701, 487] width 270 height 29
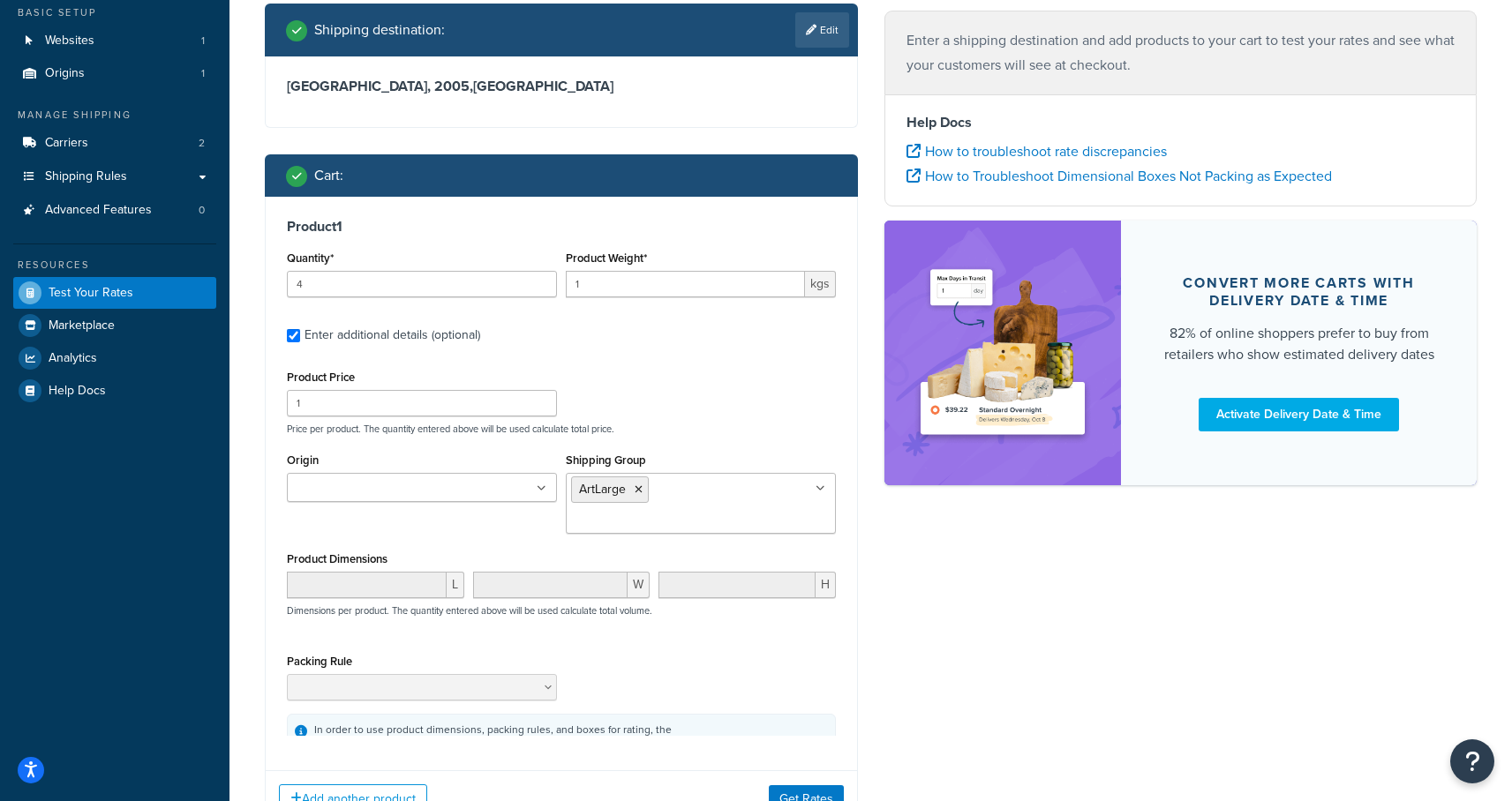
click at [914, 615] on div "Shipping destination : Edit New South Wales, 2005 , Australia Cart : Product 1 …" at bounding box center [870, 429] width 1238 height 852
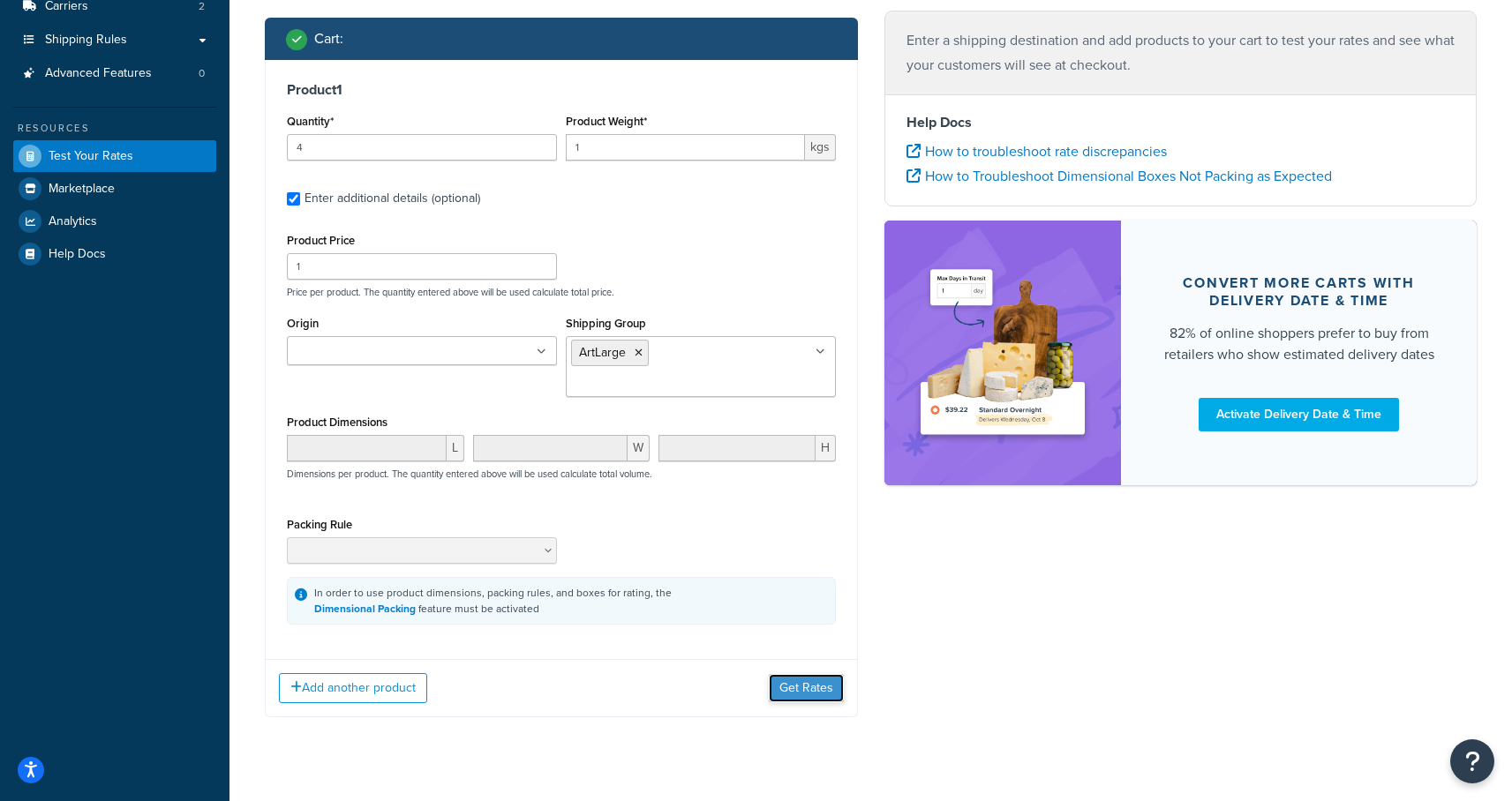
click at [816, 674] on button "Get Rates" at bounding box center [806, 688] width 75 height 28
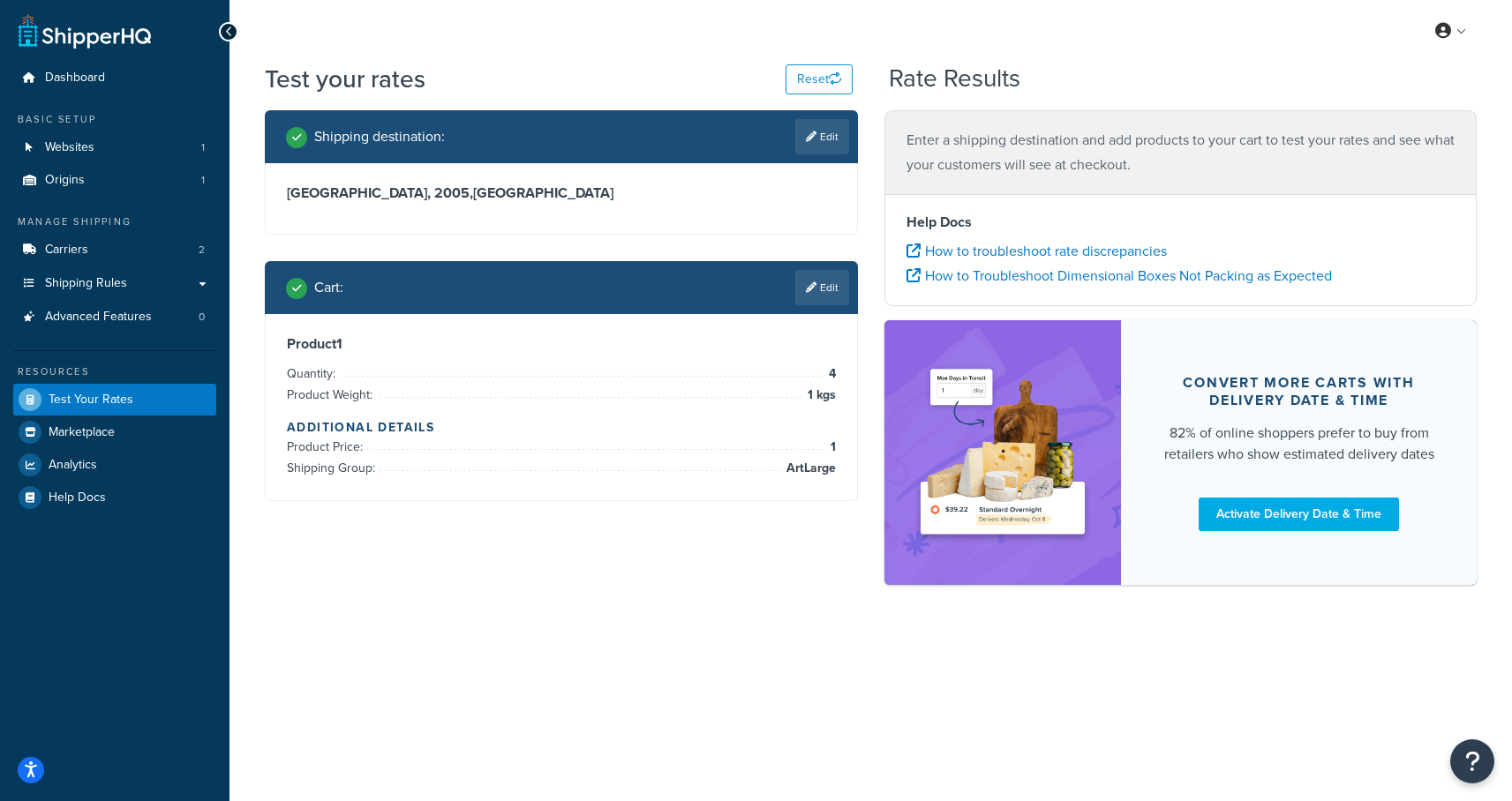
scroll to position [0, 0]
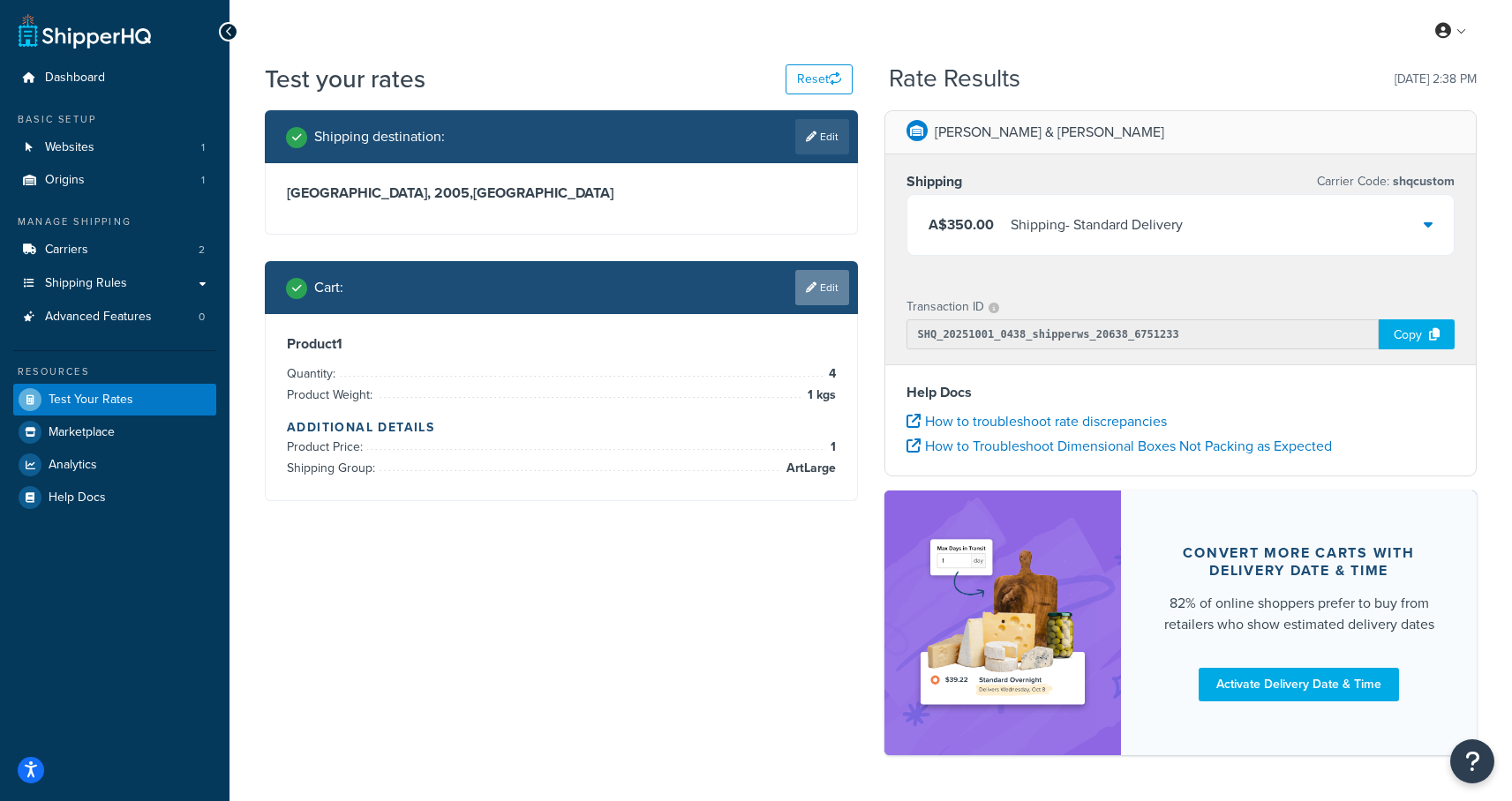
click at [825, 297] on link "Edit" at bounding box center [821, 288] width 53 height 36
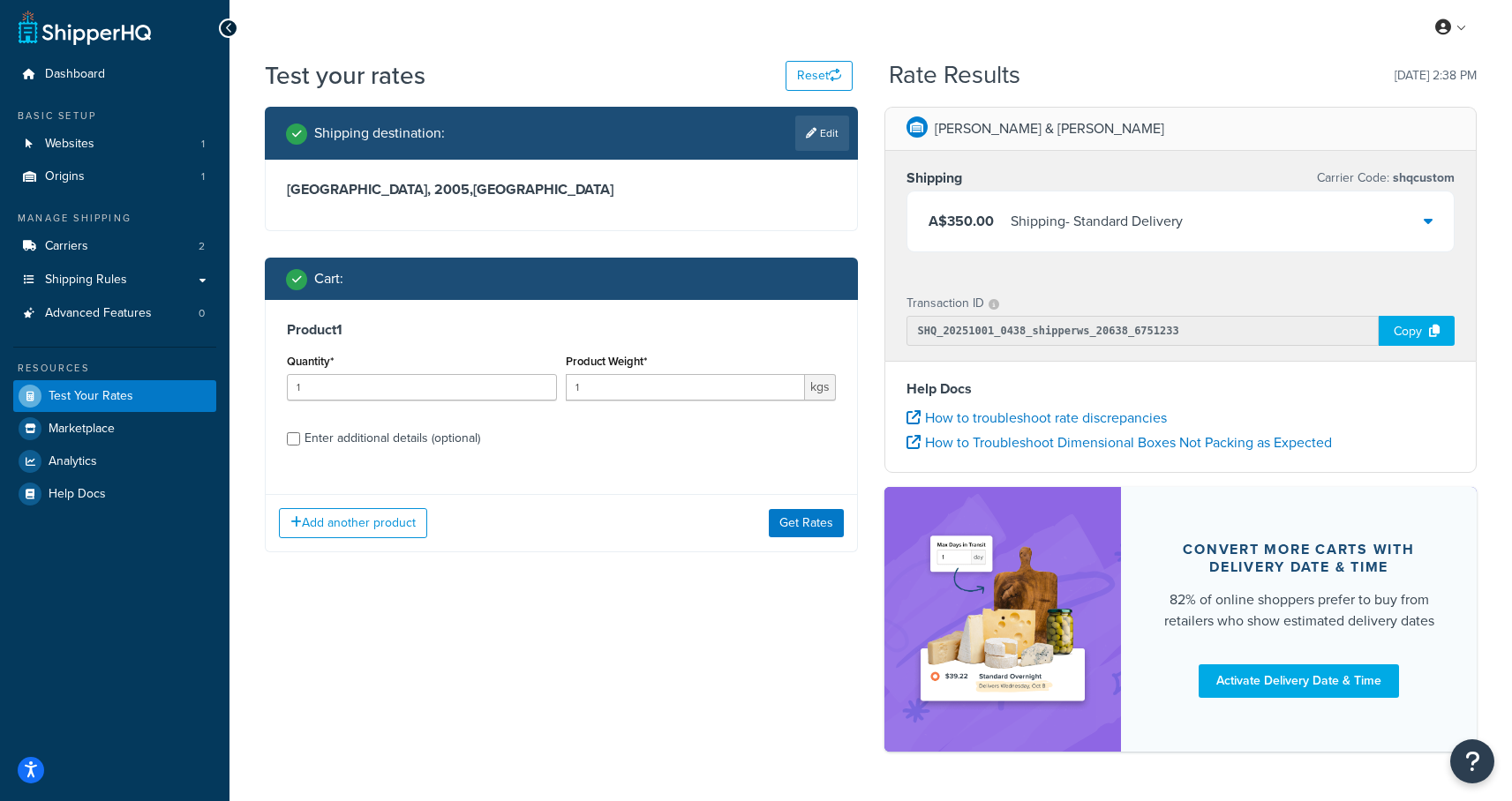
click at [367, 446] on div "Enter additional details (optional)" at bounding box center [392, 438] width 175 height 24
click at [300, 446] on input "Enter additional details (optional)" at bounding box center [293, 438] width 13 height 13
checkbox input "true"
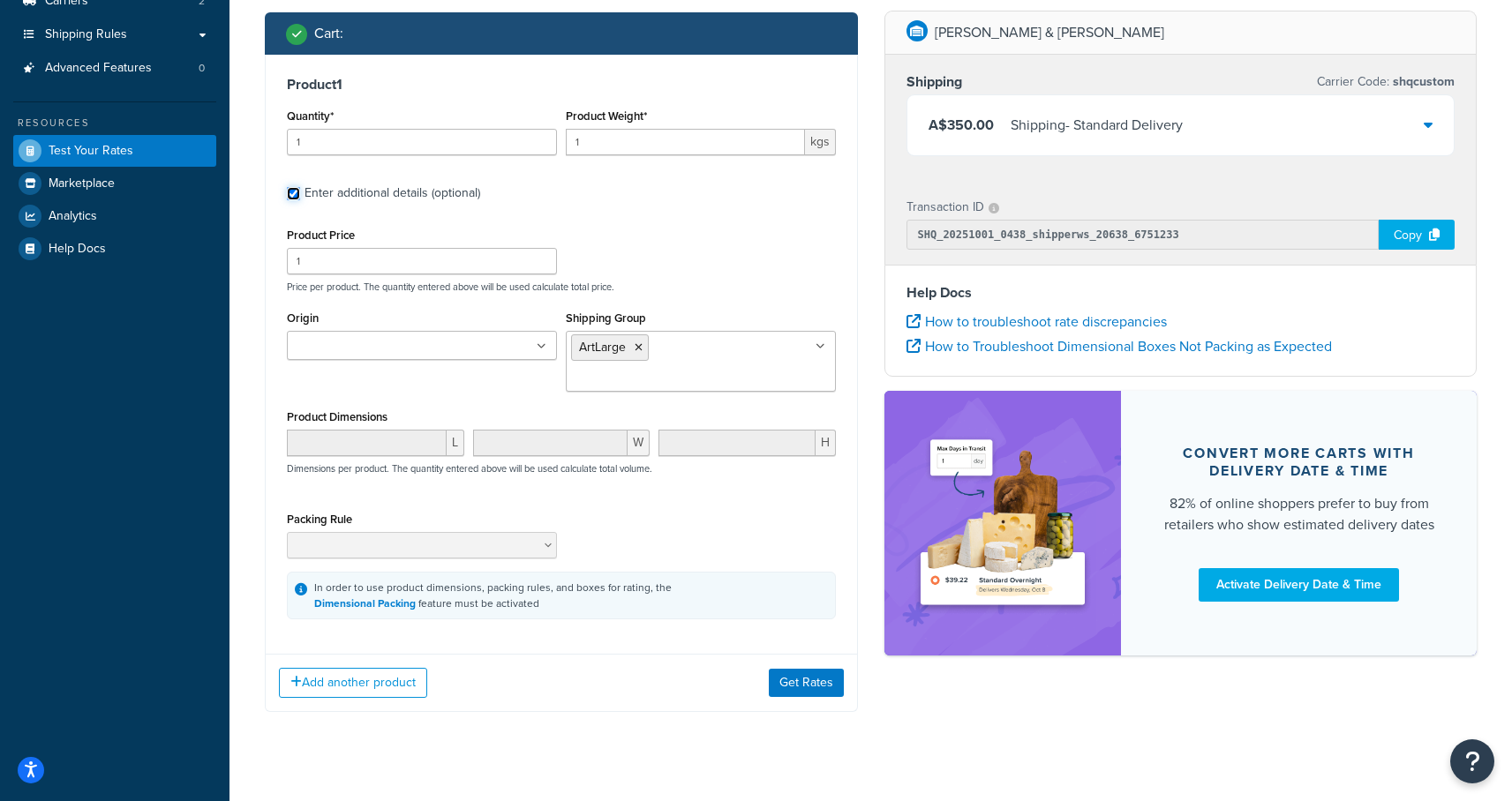
scroll to position [249, 0]
click at [327, 668] on button "Add another product" at bounding box center [353, 683] width 148 height 30
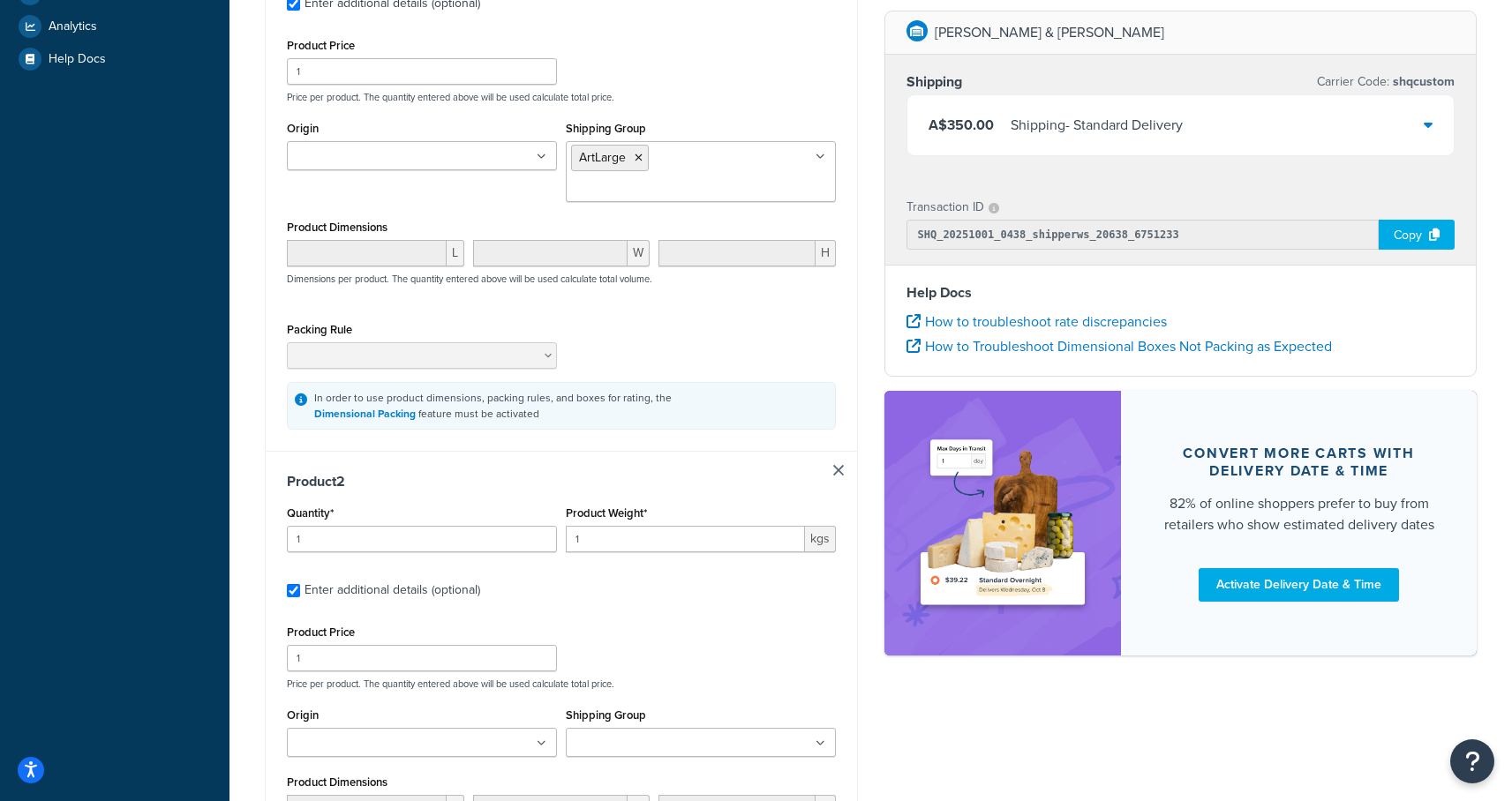
scroll to position [594, 0]
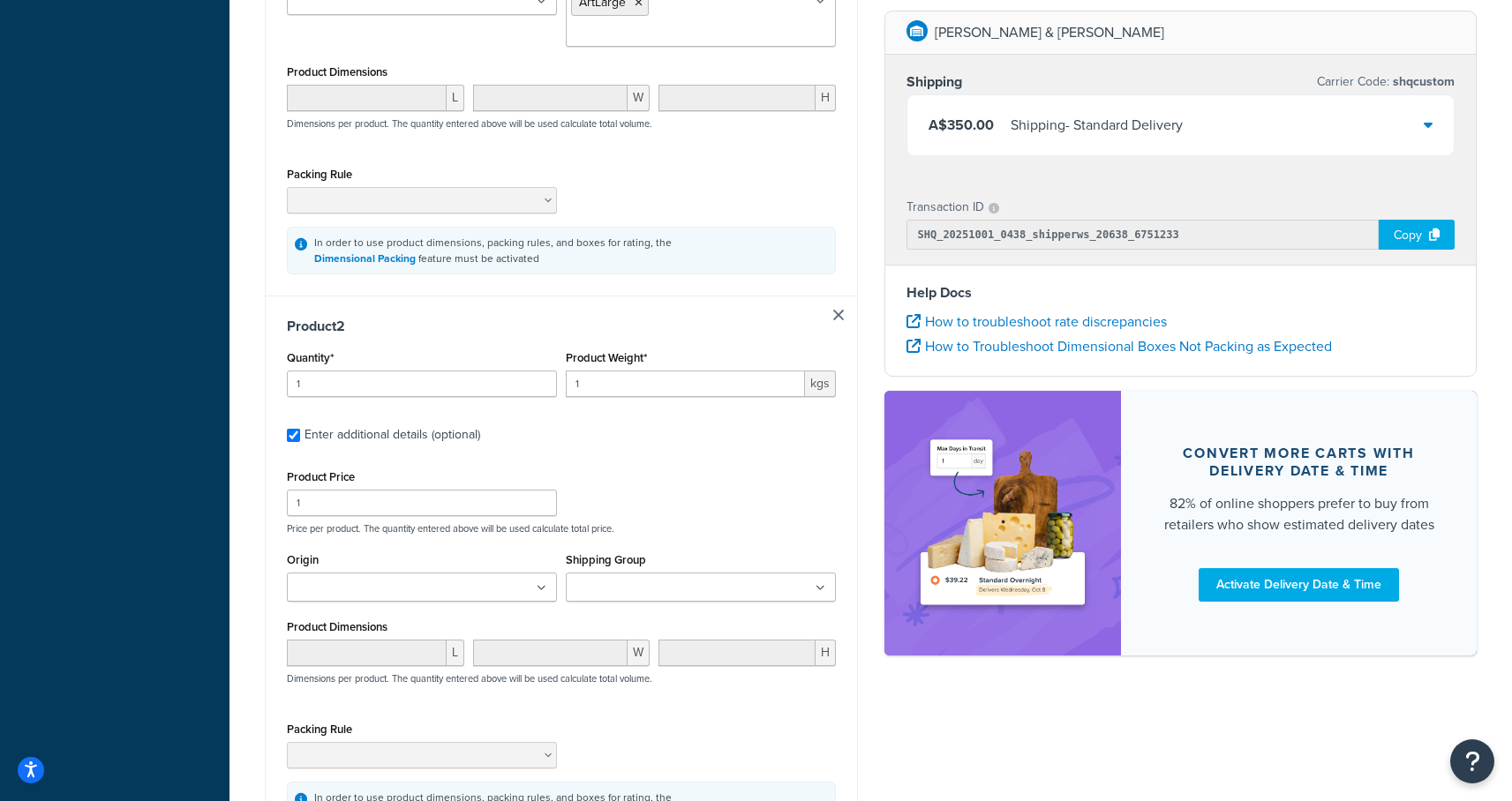
click at [673, 579] on input "Shipping Group" at bounding box center [649, 588] width 157 height 20
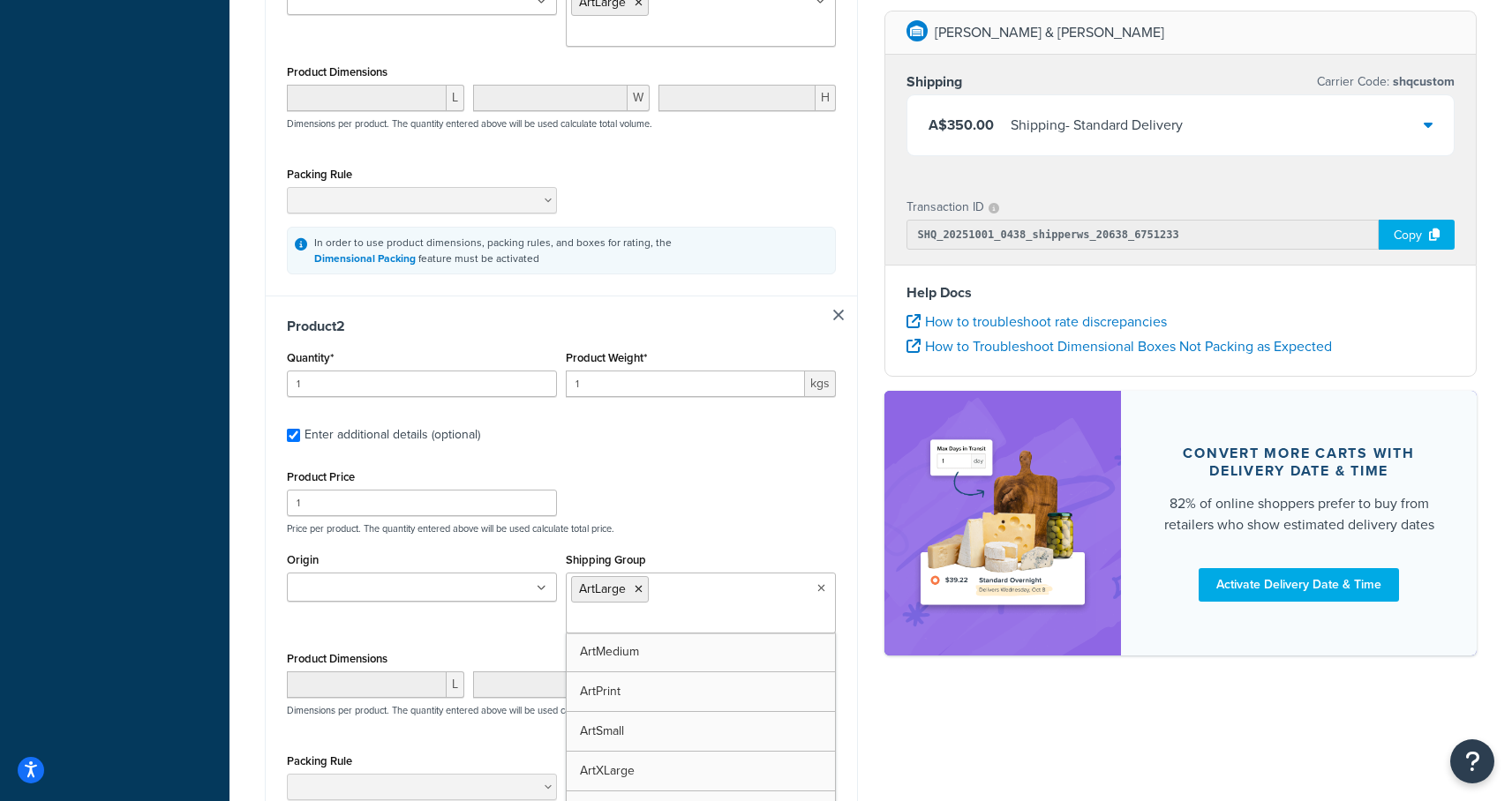
click at [158, 592] on div "Dashboard Basic Setup Websites 1 Origins 1 Manage Shipping Carriers 2 Shipping …" at bounding box center [114, 237] width 230 height 1662
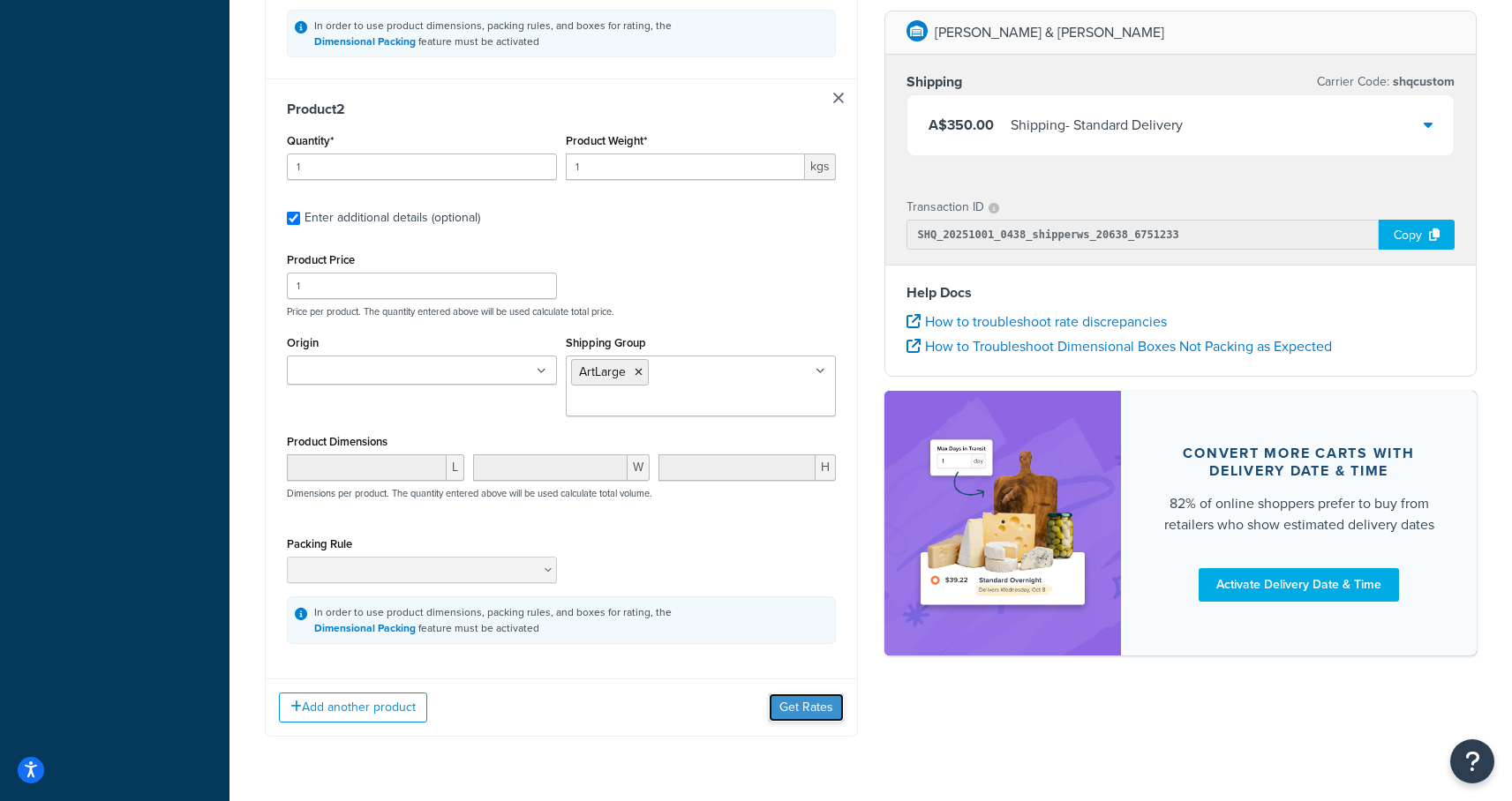
click at [801, 693] on button "Get Rates" at bounding box center [806, 707] width 75 height 28
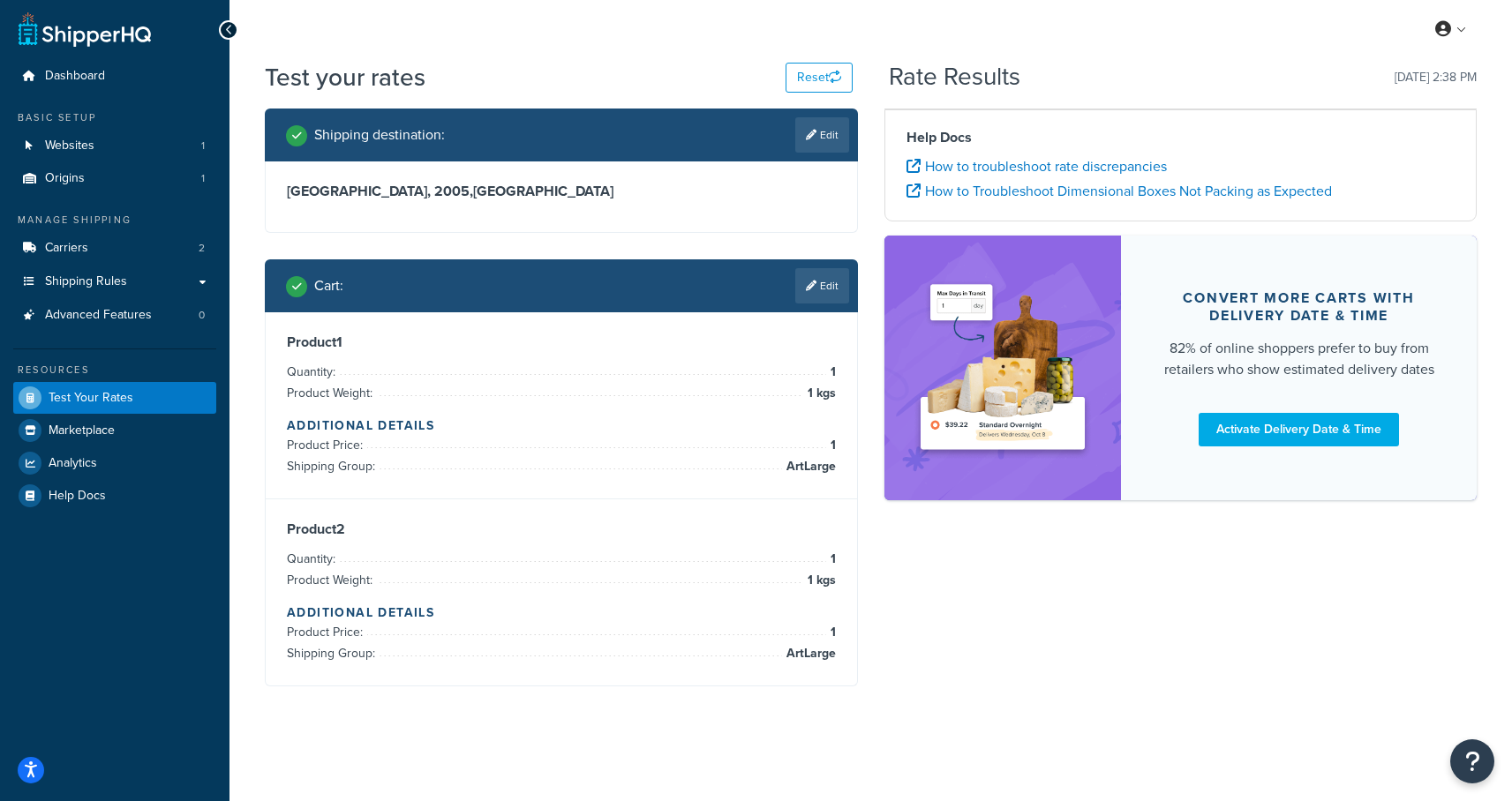
scroll to position [59, 0]
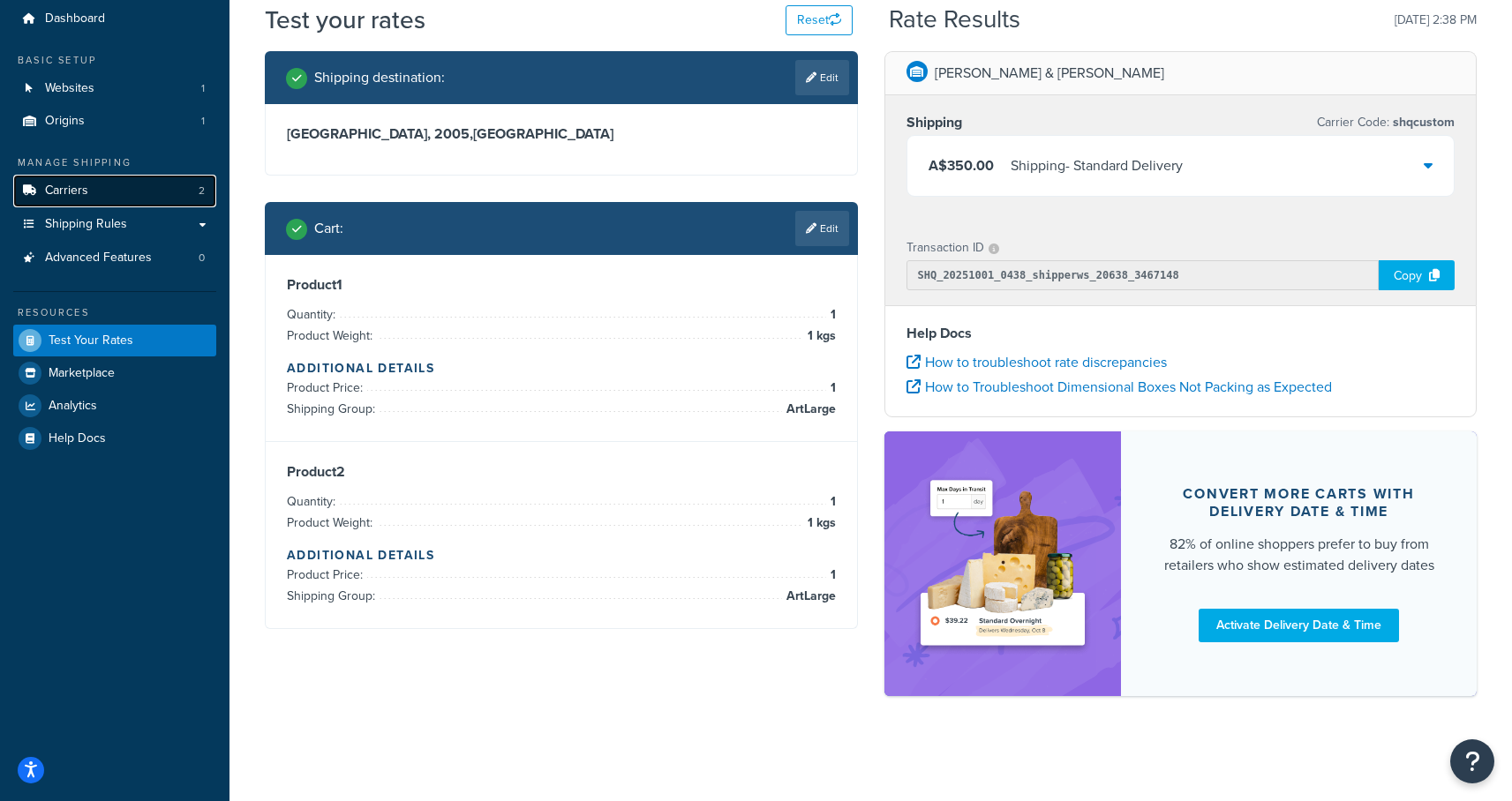
click at [68, 185] on span "Carriers" at bounding box center [67, 191] width 43 height 15
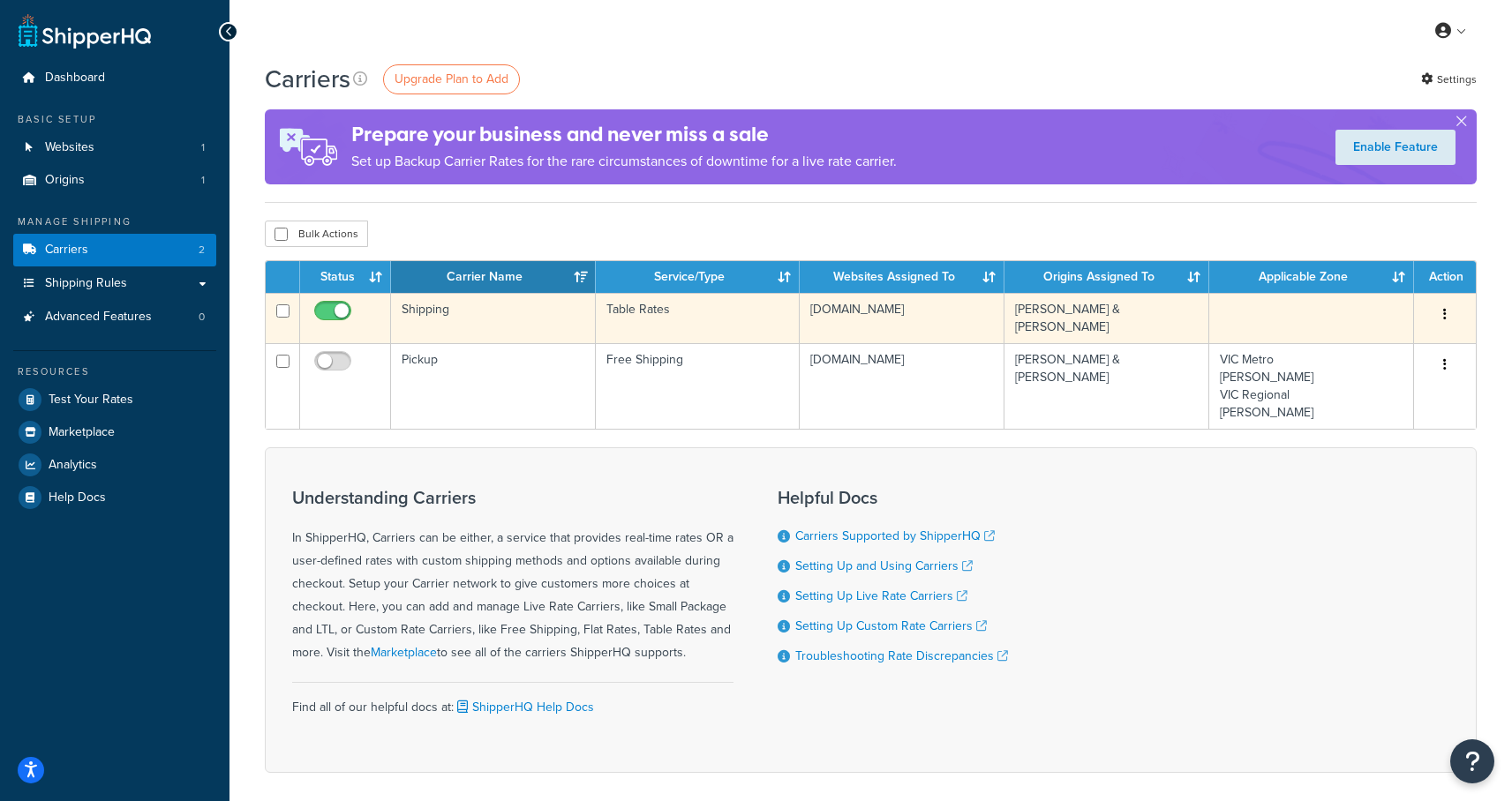
click at [440, 315] on td "Shipping" at bounding box center [493, 319] width 204 height 51
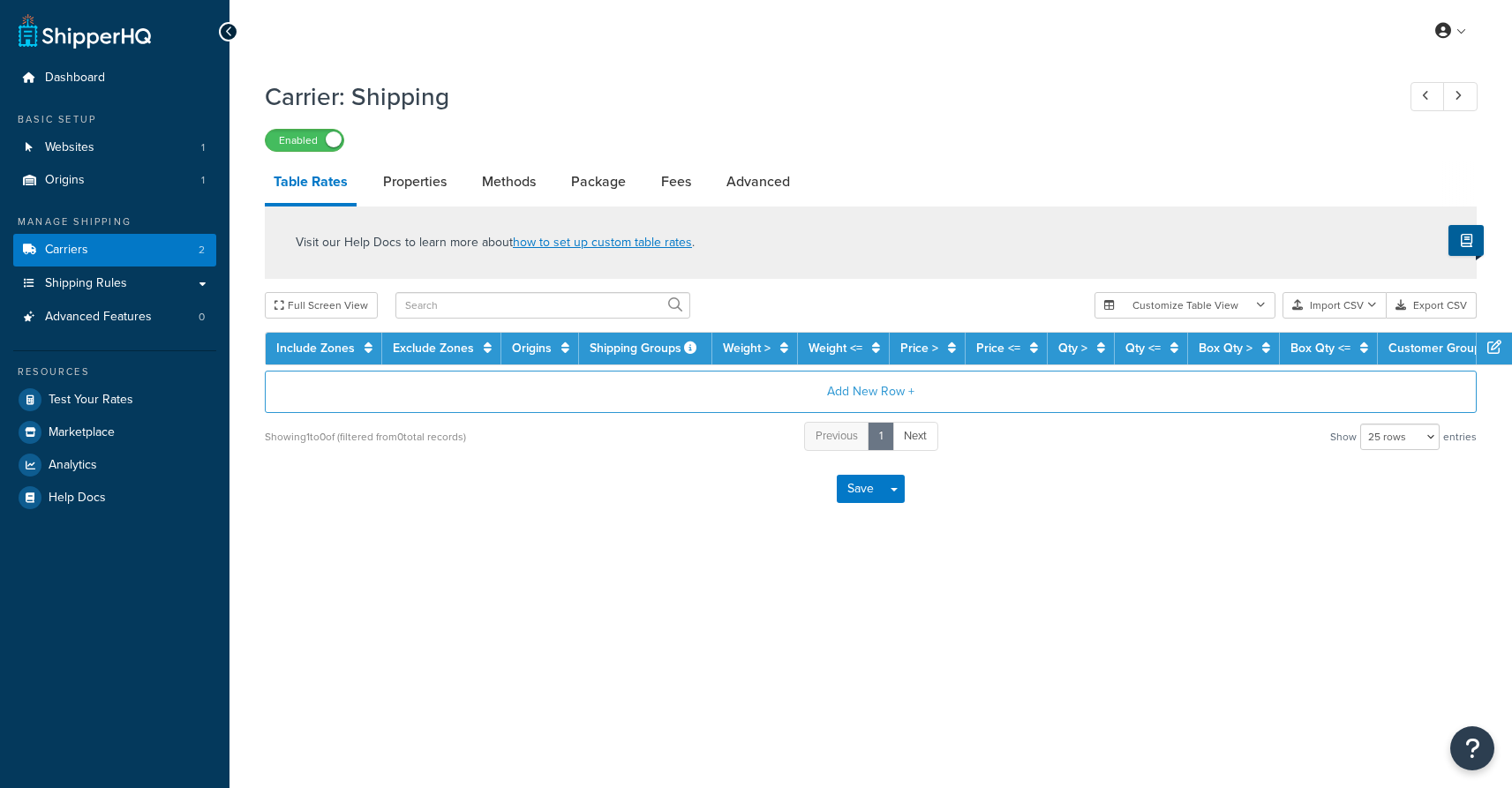
select select "25"
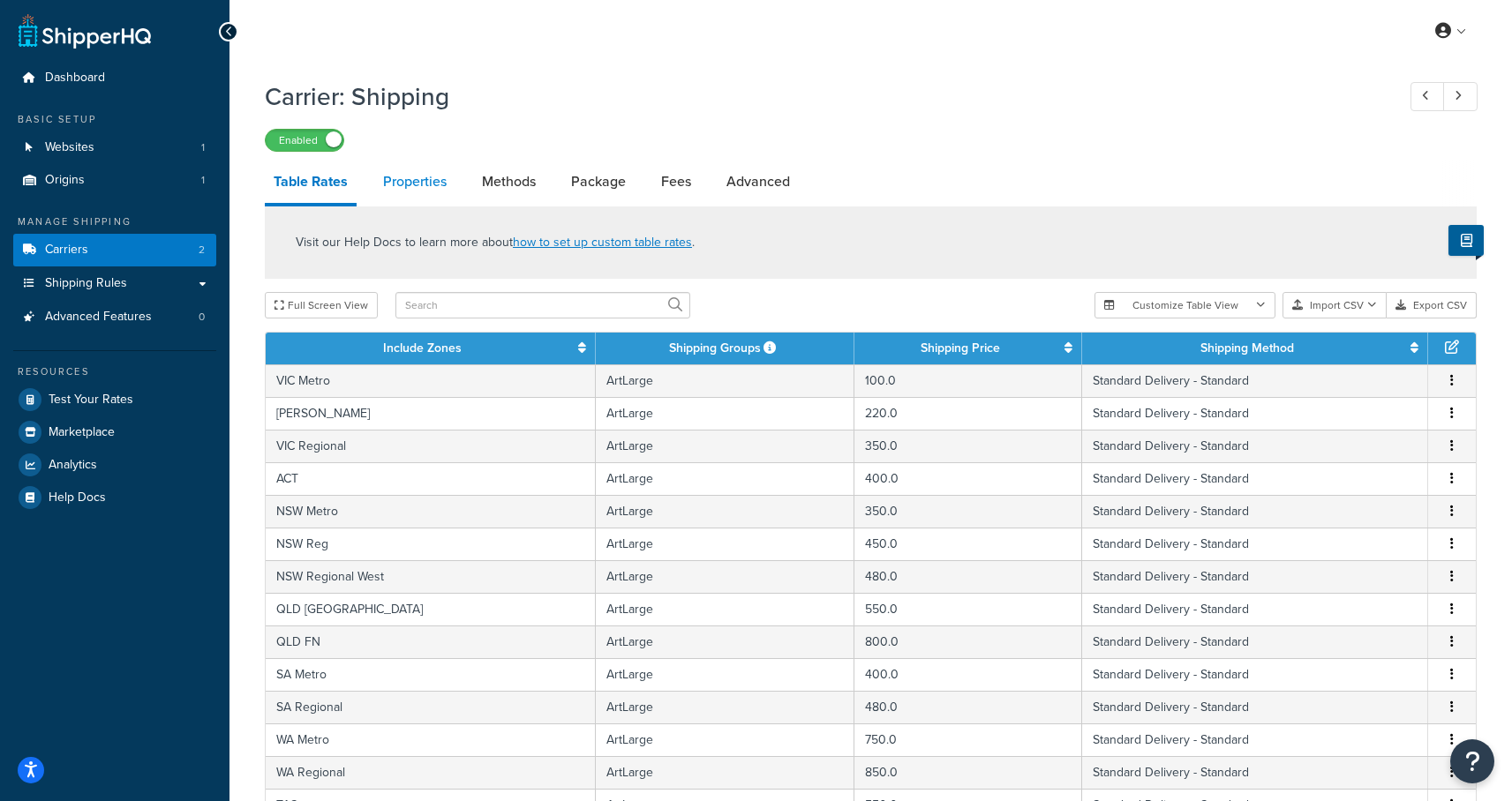
click at [416, 179] on link "Properties" at bounding box center [414, 181] width 82 height 42
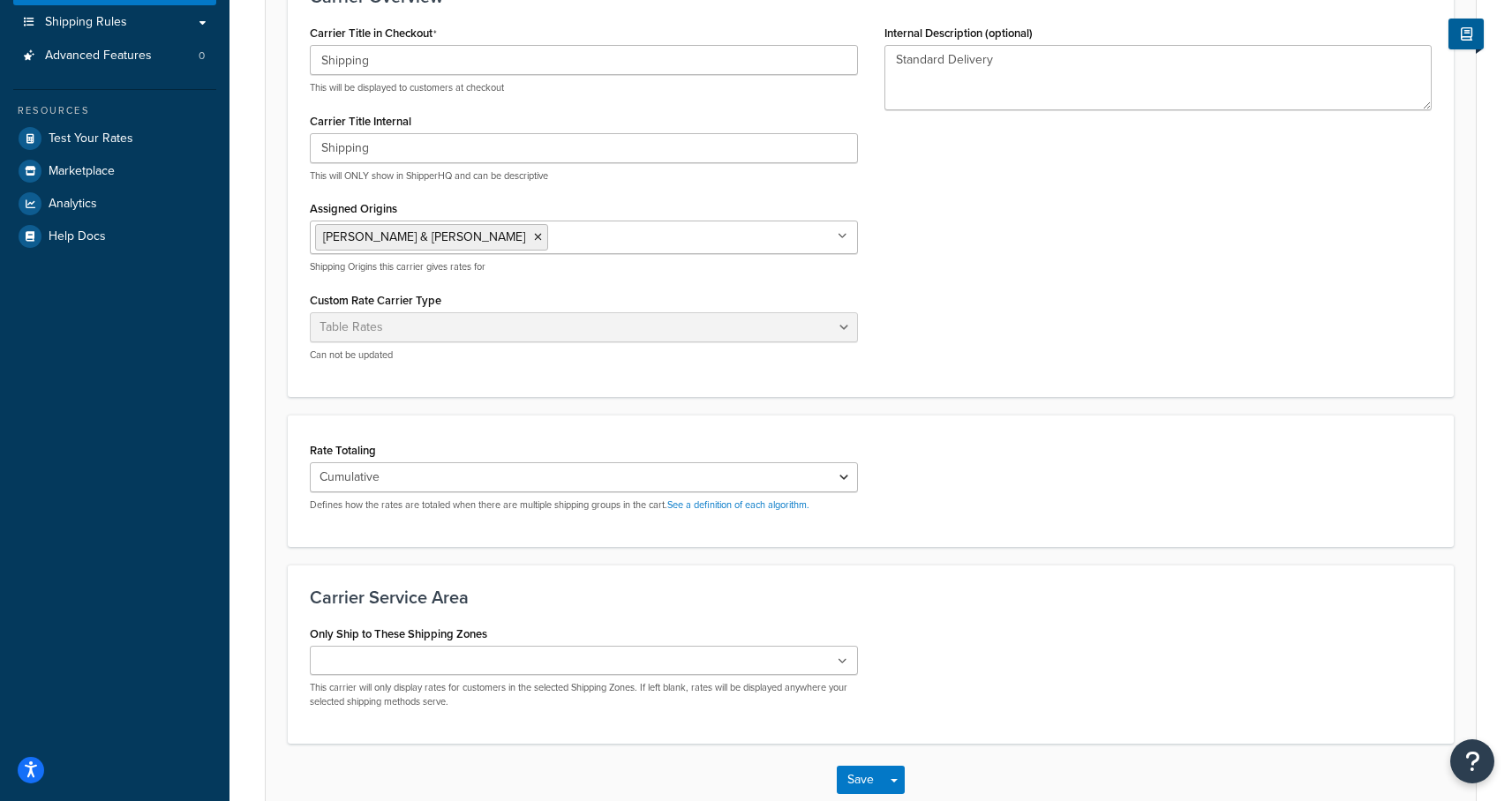
scroll to position [367, 0]
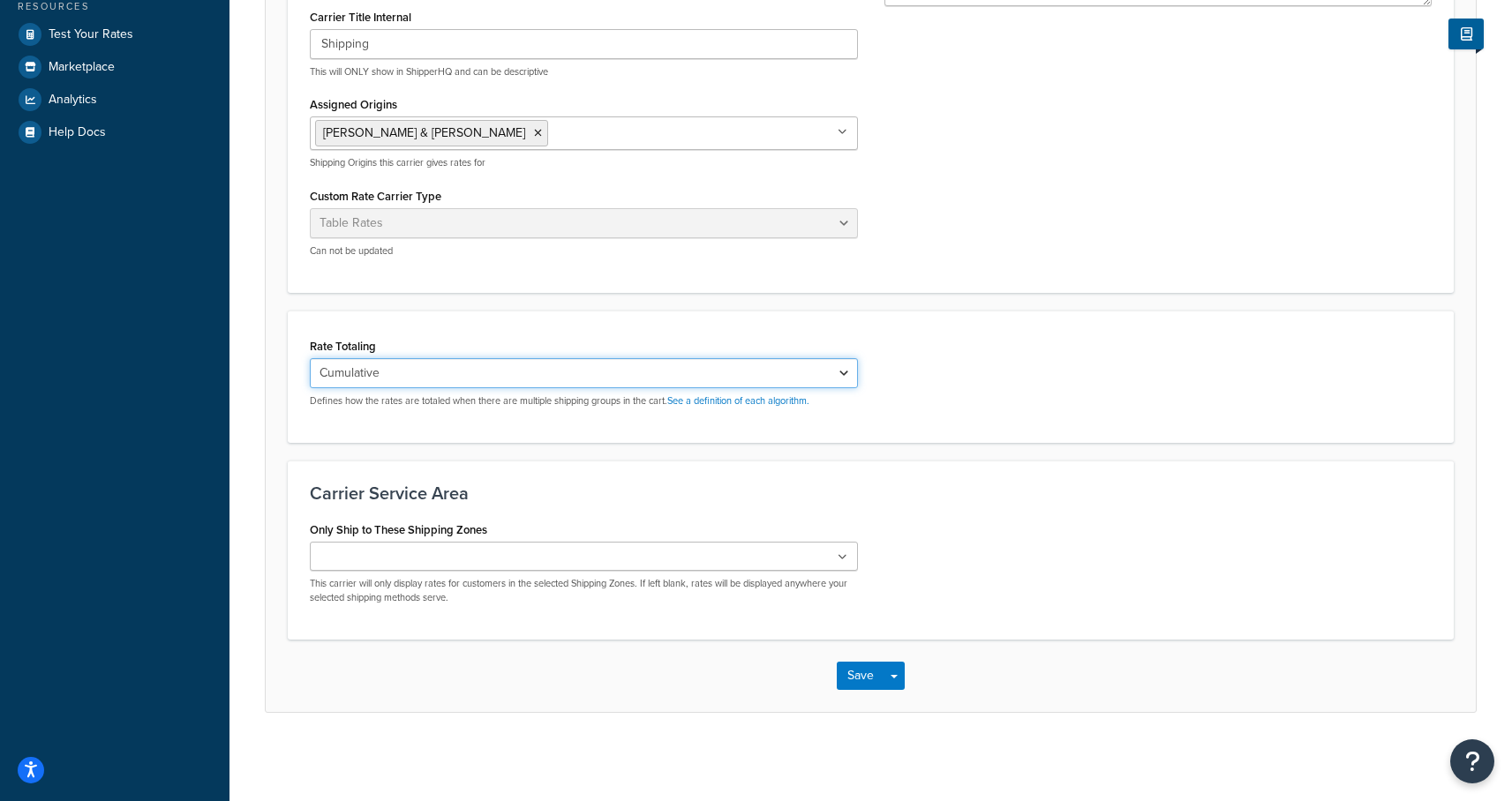
click at [500, 376] on select "Cumulative Highest Per Item Per SKU" at bounding box center [584, 373] width 548 height 30
select select "PERITEM"
click at [310, 358] on select "Cumulative Highest Per Item Per SKU" at bounding box center [584, 373] width 548 height 30
click at [460, 418] on div "Rate Totaling Cumulative Highest Per Item Per SKU Defines how the rates are tot…" at bounding box center [583, 377] width 575 height 87
click at [859, 684] on button "Save" at bounding box center [861, 675] width 48 height 28
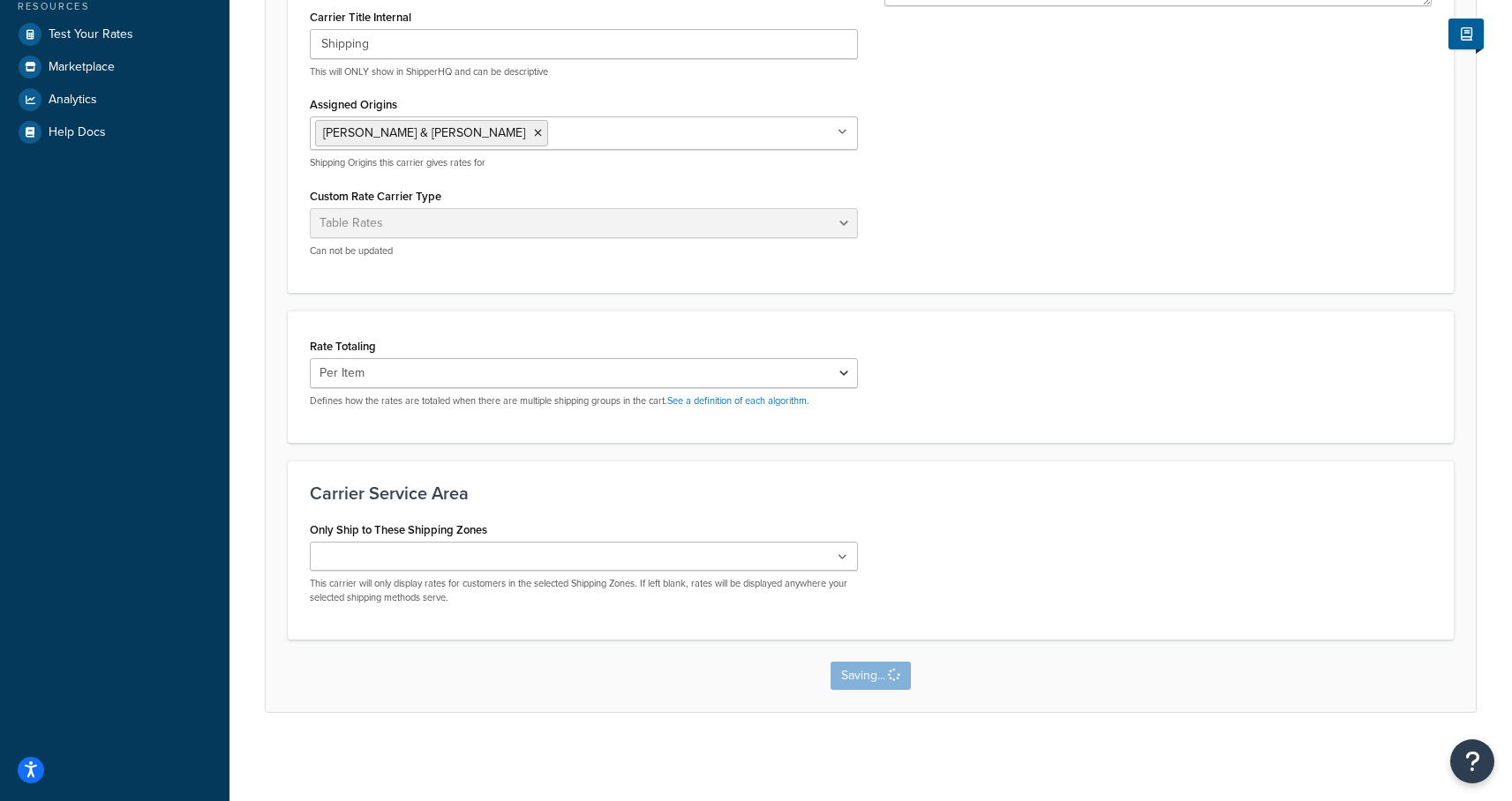
scroll to position [0, 0]
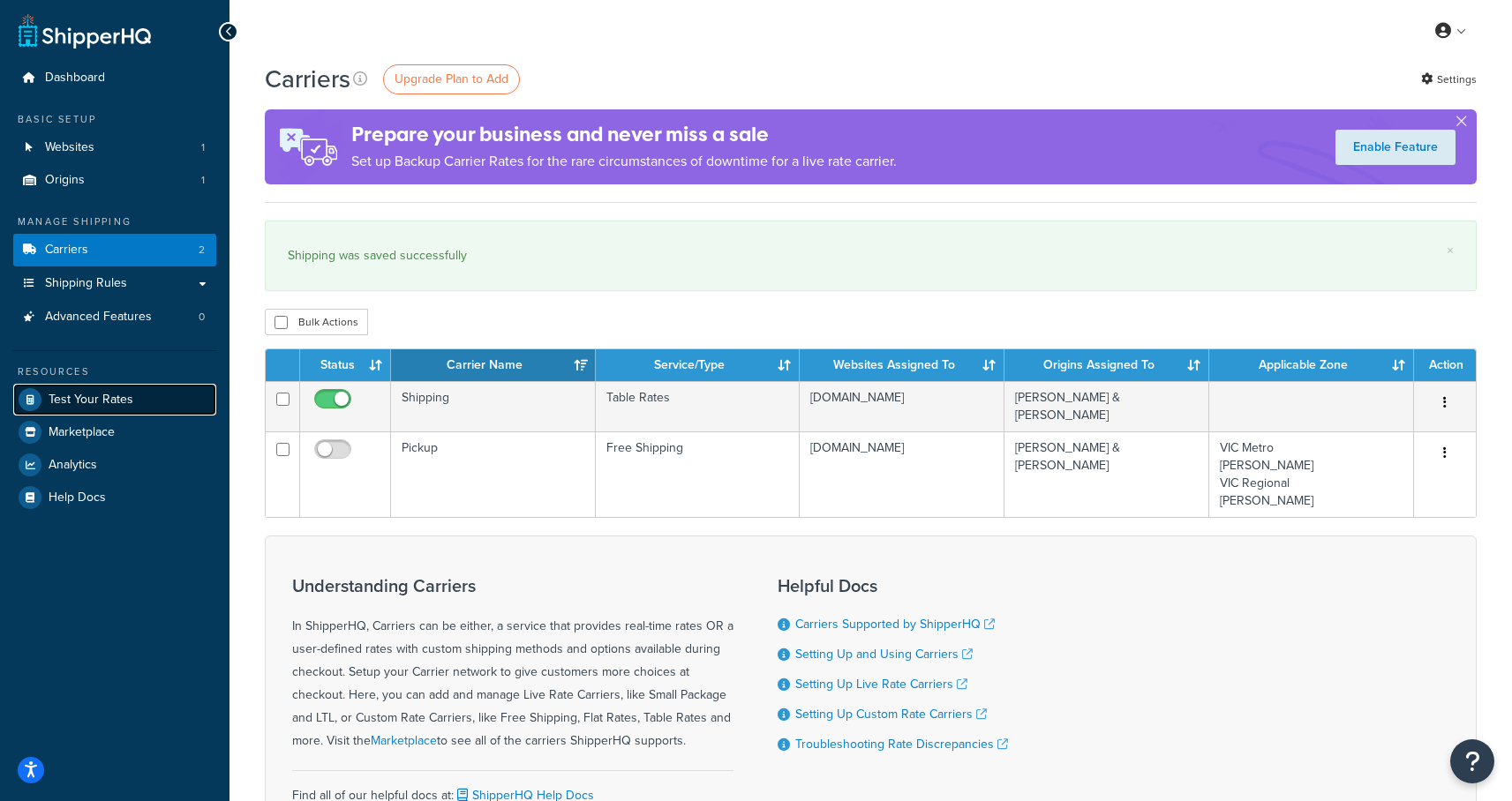
click at [88, 396] on span "Test Your Rates" at bounding box center [91, 400] width 84 height 15
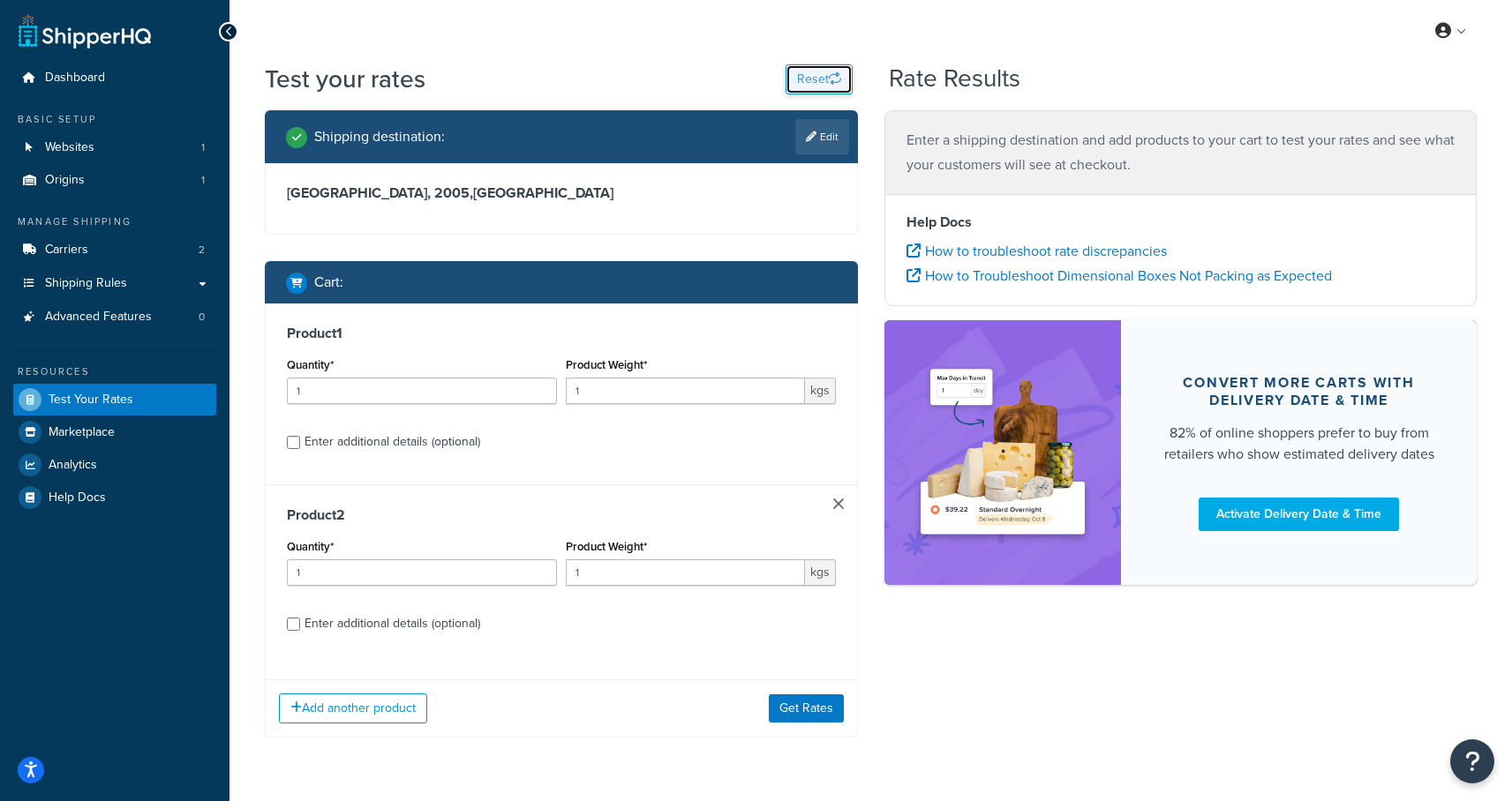
click at [829, 72] on icon "button" at bounding box center [834, 78] width 12 height 12
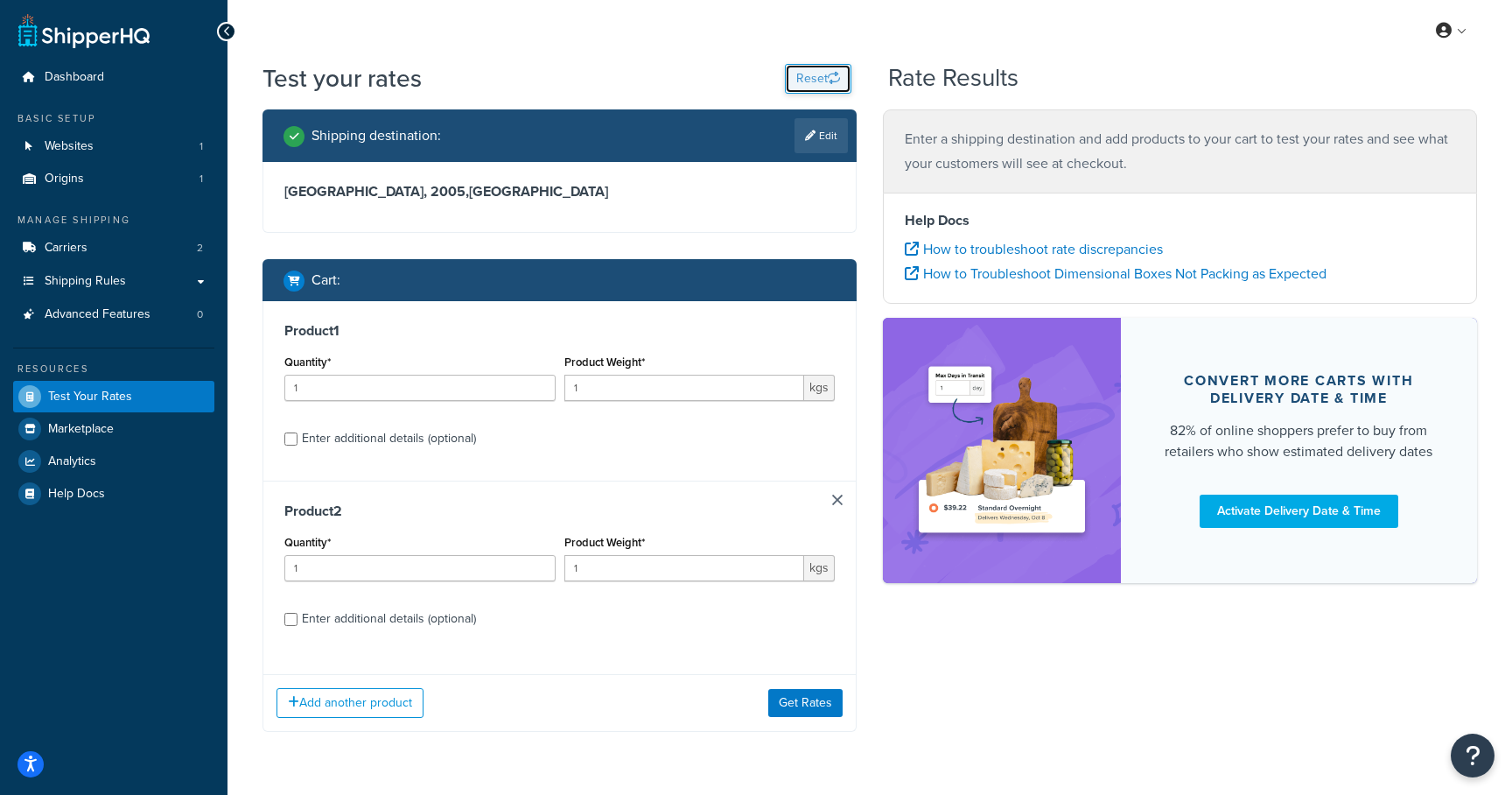
select select "TX"
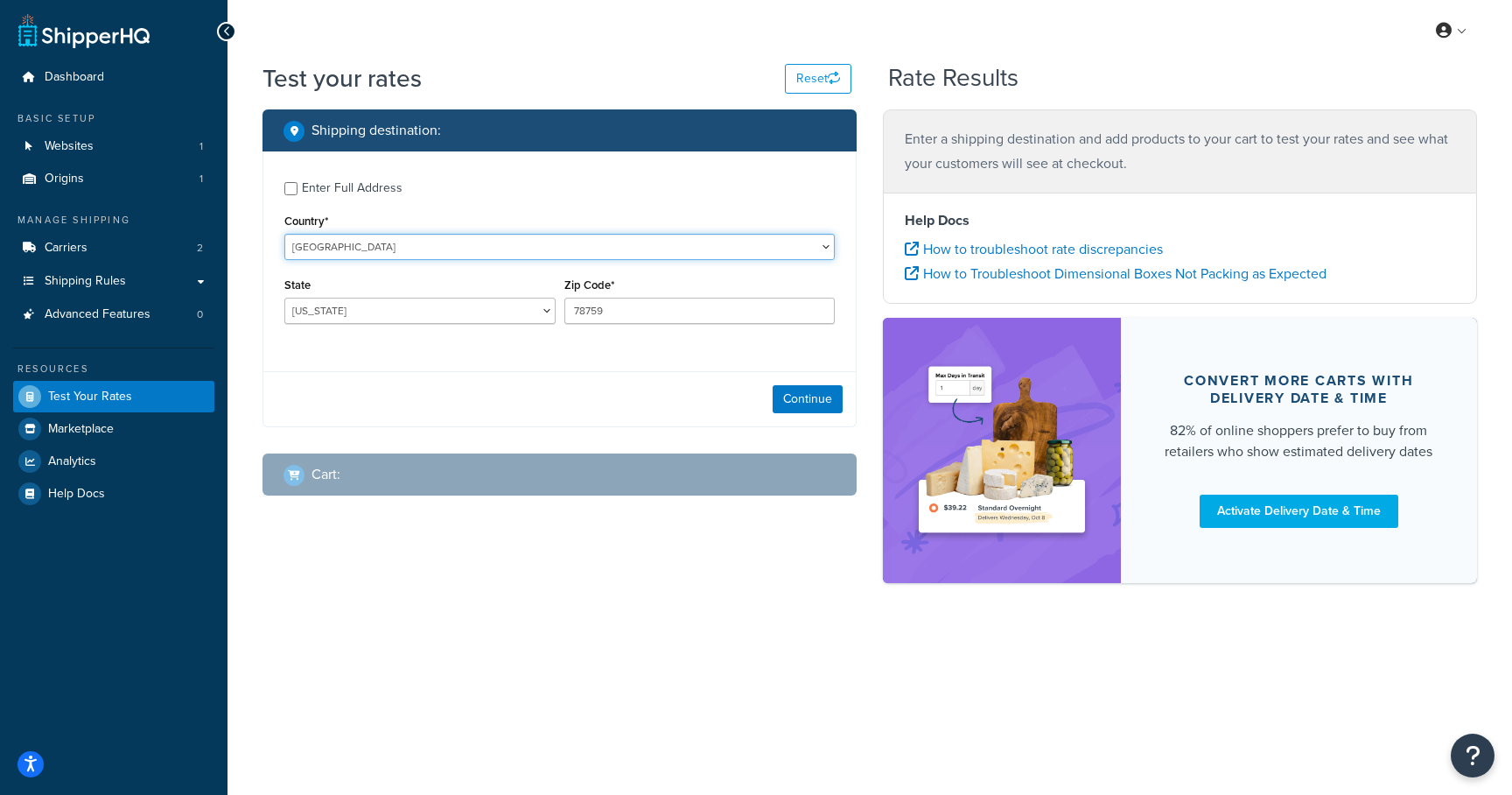
click at [371, 249] on select "United States United Kingdom Afghanistan Åland Islands Albania Algeria American…" at bounding box center [559, 246] width 550 height 26
select select "AU"
click at [284, 233] on select "United States United Kingdom Afghanistan Åland Islands Albania Algeria American…" at bounding box center [559, 246] width 550 height 26
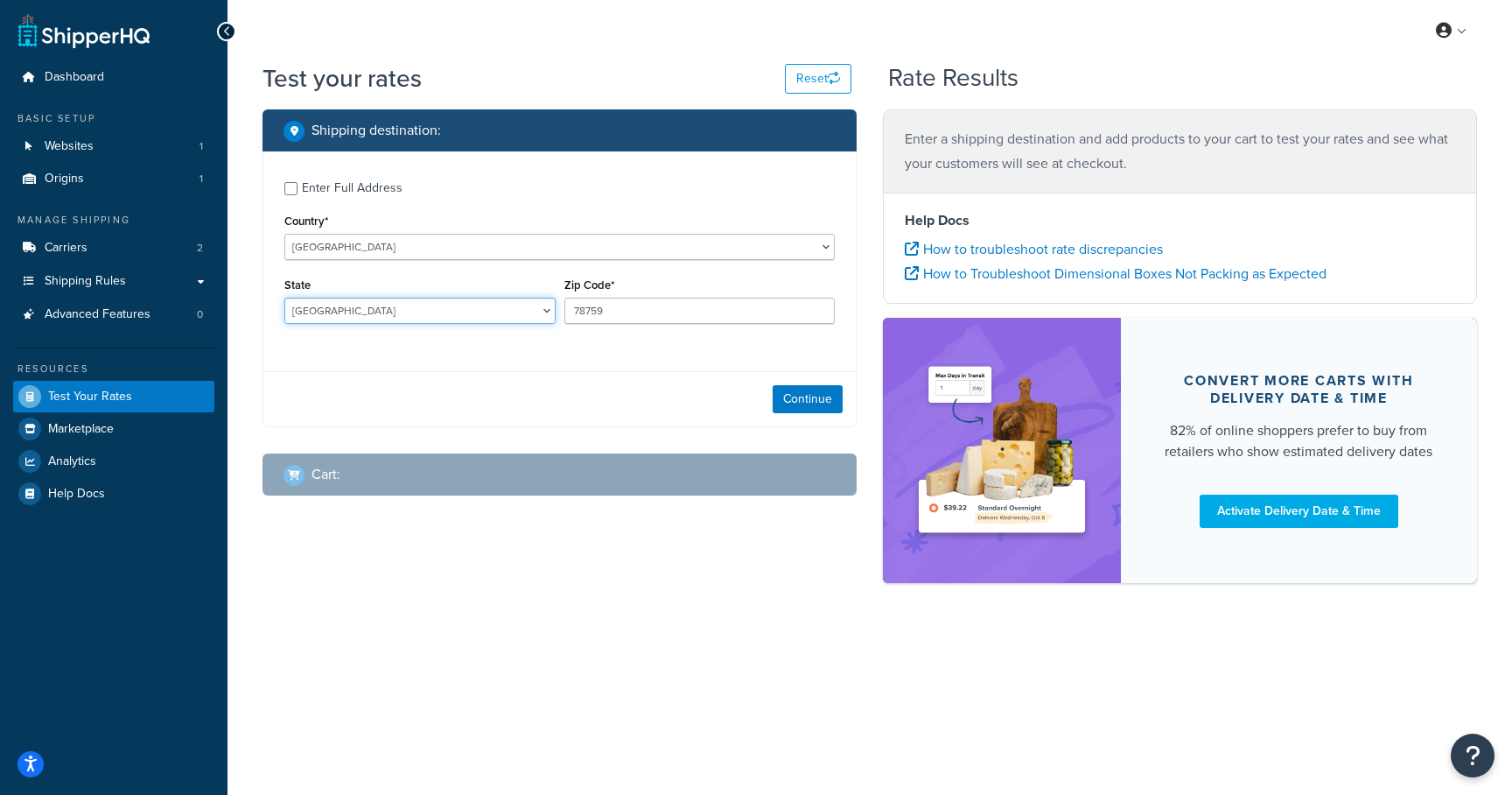
click at [525, 298] on select "Australian Capital Territory New South Wales Northern Territory Queensland Sout…" at bounding box center [420, 311] width 271 height 26
select select "NSW"
click at [284, 298] on select "Australian Capital Territory New South Wales Northern Territory Queensland Sout…" at bounding box center [420, 311] width 271 height 26
click at [589, 305] on input "78759" at bounding box center [700, 311] width 271 height 26
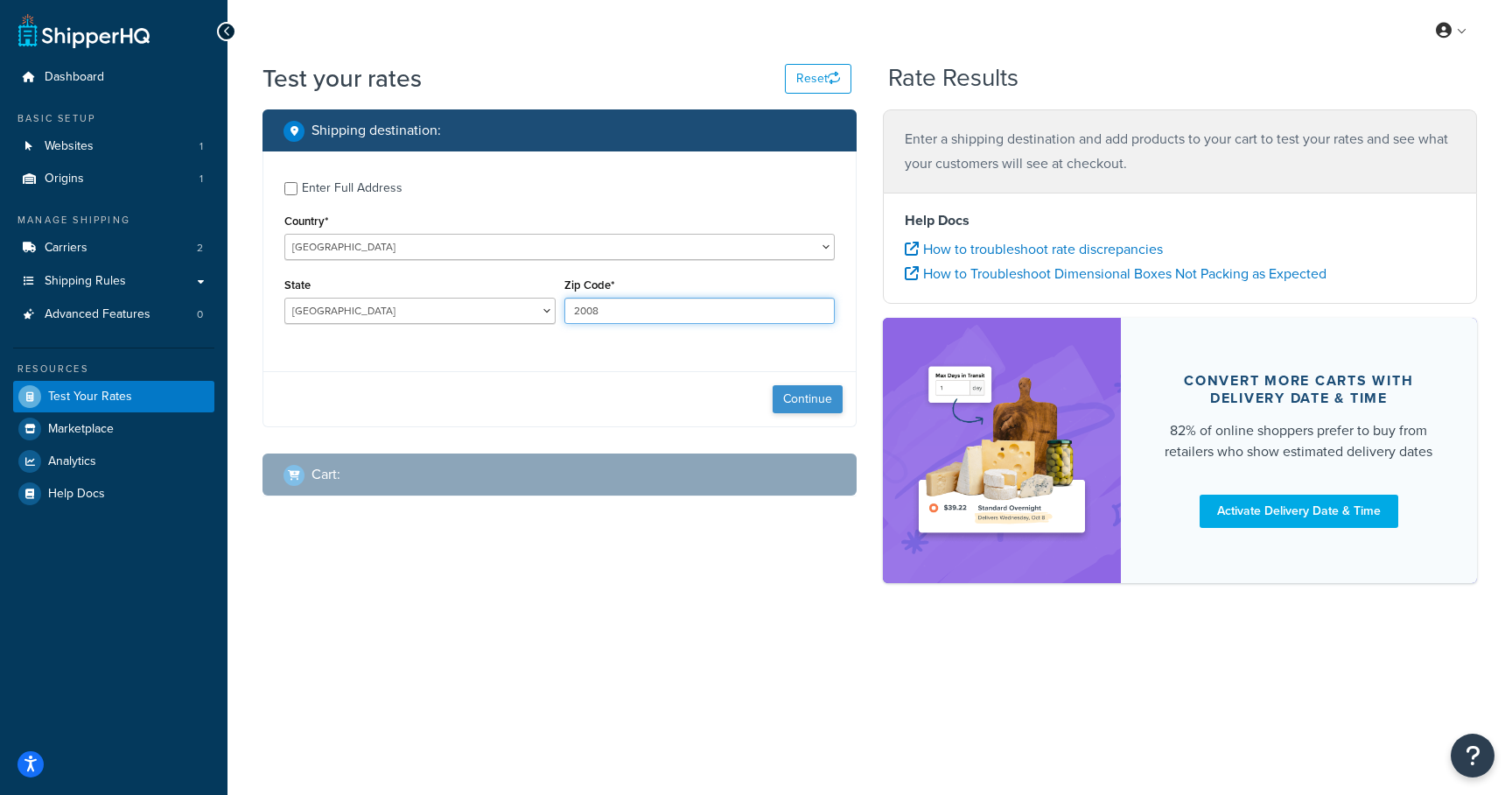
type input "2008"
click at [787, 403] on button "Continue" at bounding box center [807, 399] width 70 height 28
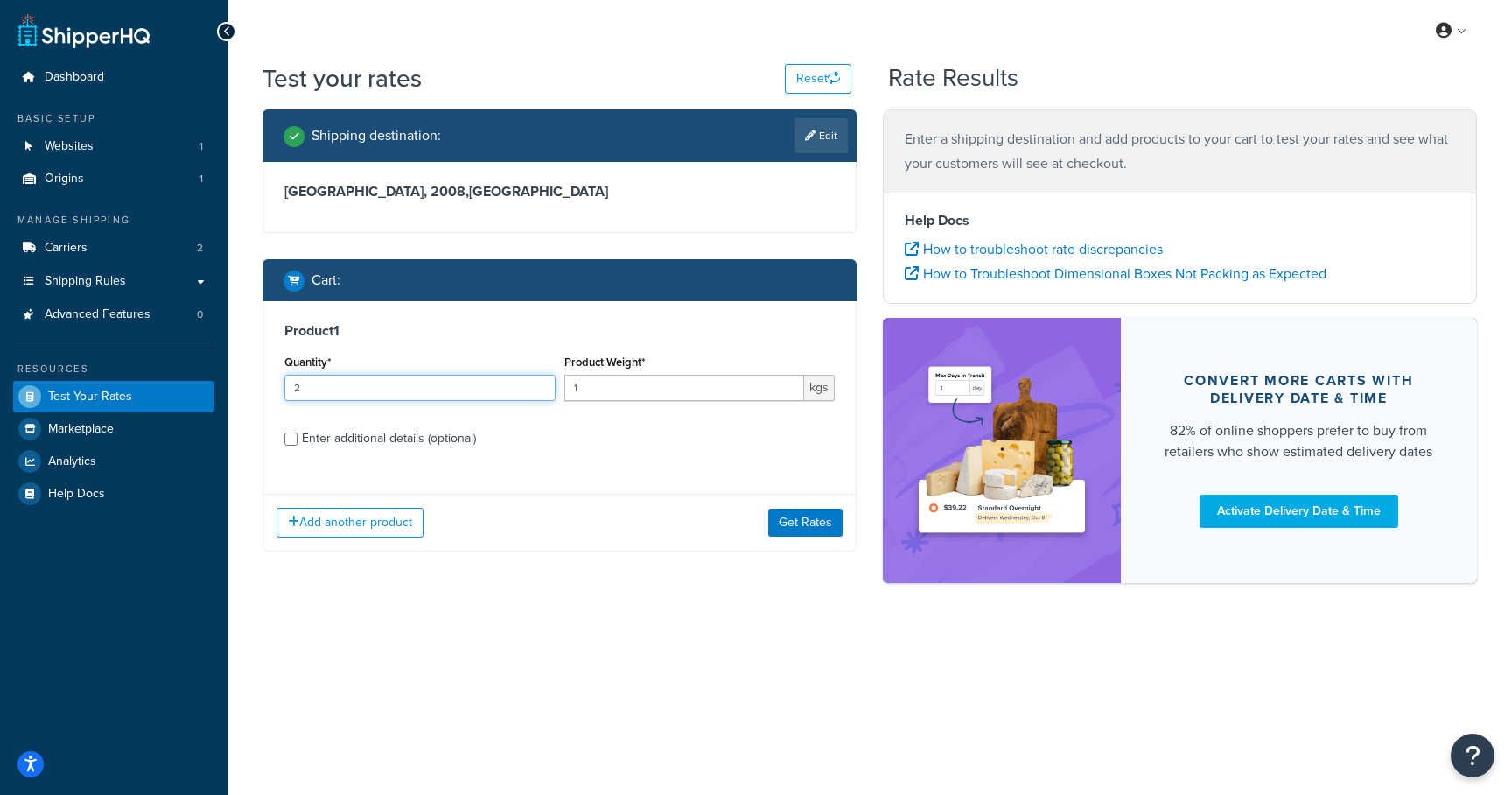
type input "2"
click at [537, 383] on input "2" at bounding box center [420, 388] width 271 height 26
click at [363, 433] on div "Enter additional details (optional)" at bounding box center [388, 439] width 174 height 24
click at [297, 433] on input "Enter additional details (optional)" at bounding box center [291, 439] width 13 height 13
checkbox input "true"
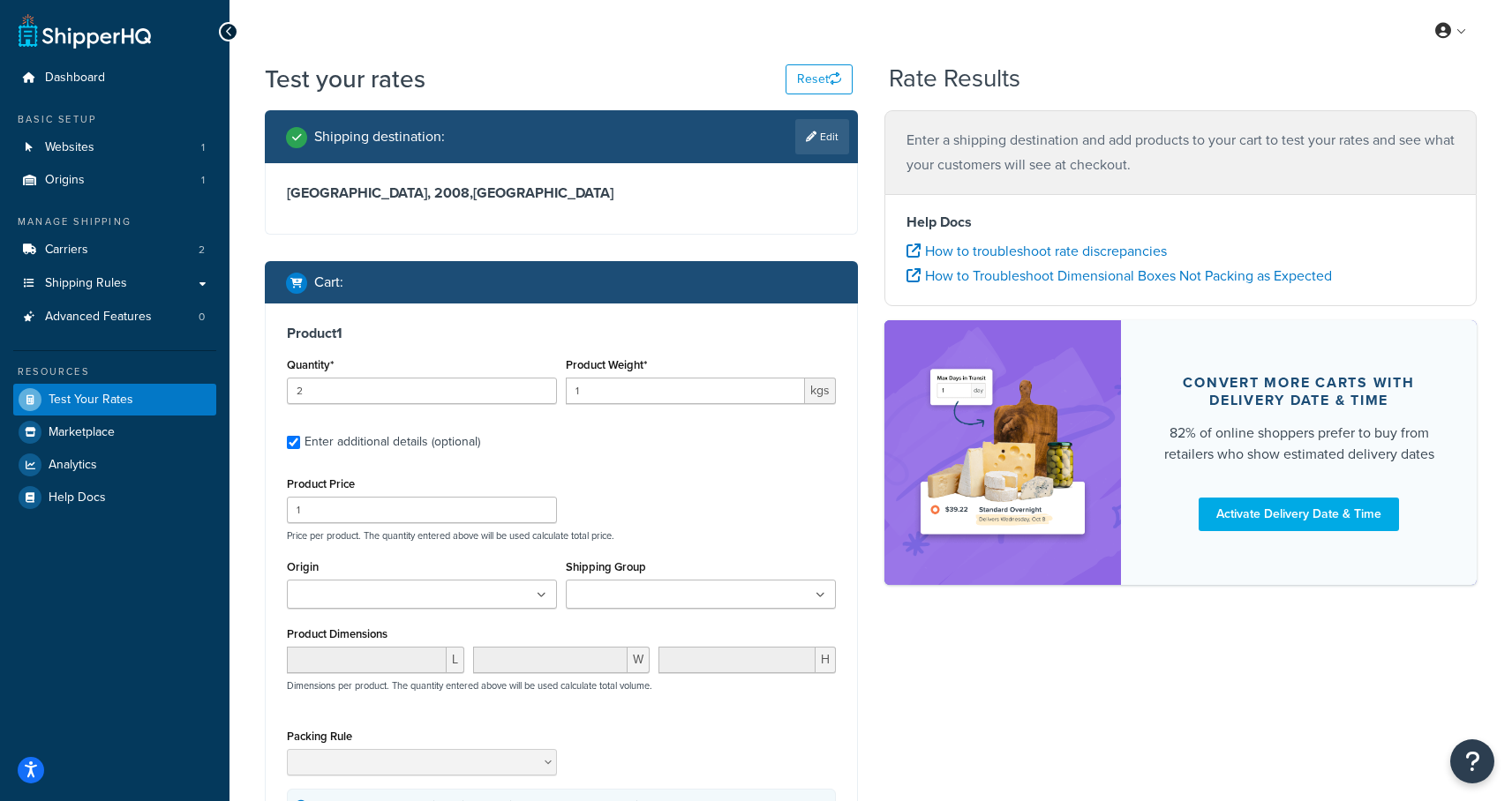
click at [679, 599] on input "Shipping Group" at bounding box center [649, 595] width 157 height 20
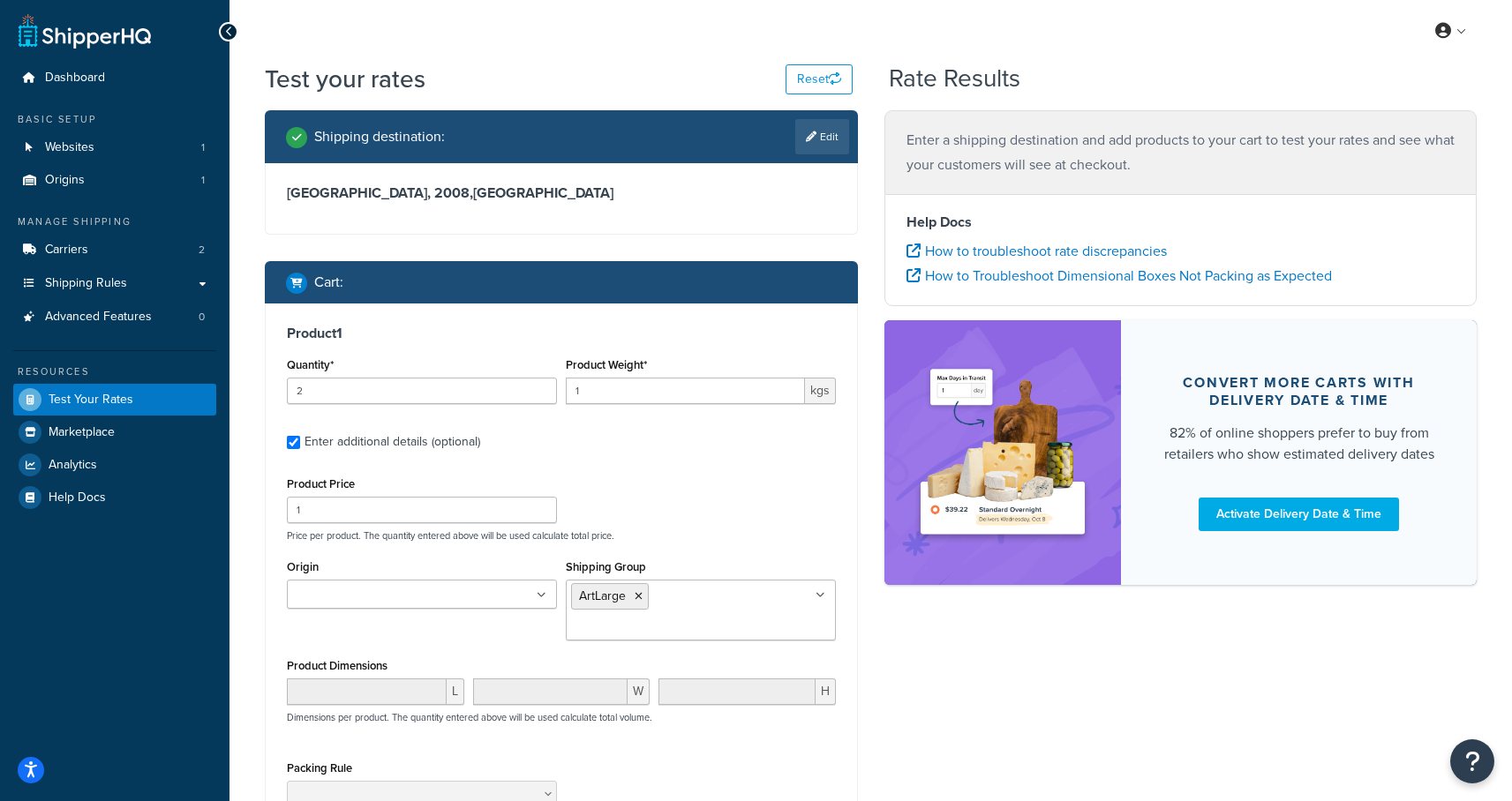
click at [707, 537] on p "Price per product. The quantity entered above will be used calculate total pric…" at bounding box center [561, 535] width 558 height 12
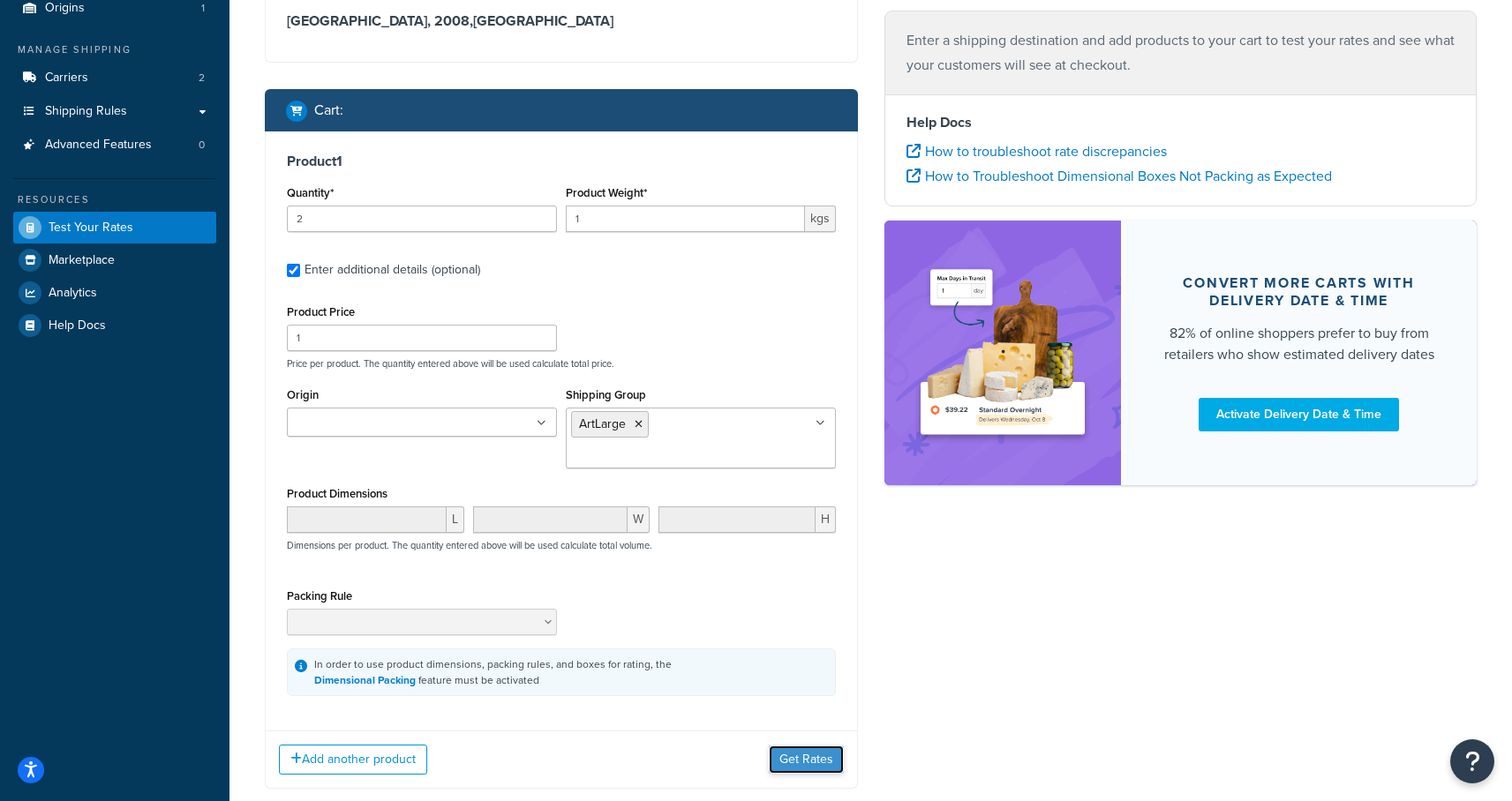
click at [809, 746] on button "Get Rates" at bounding box center [806, 760] width 75 height 28
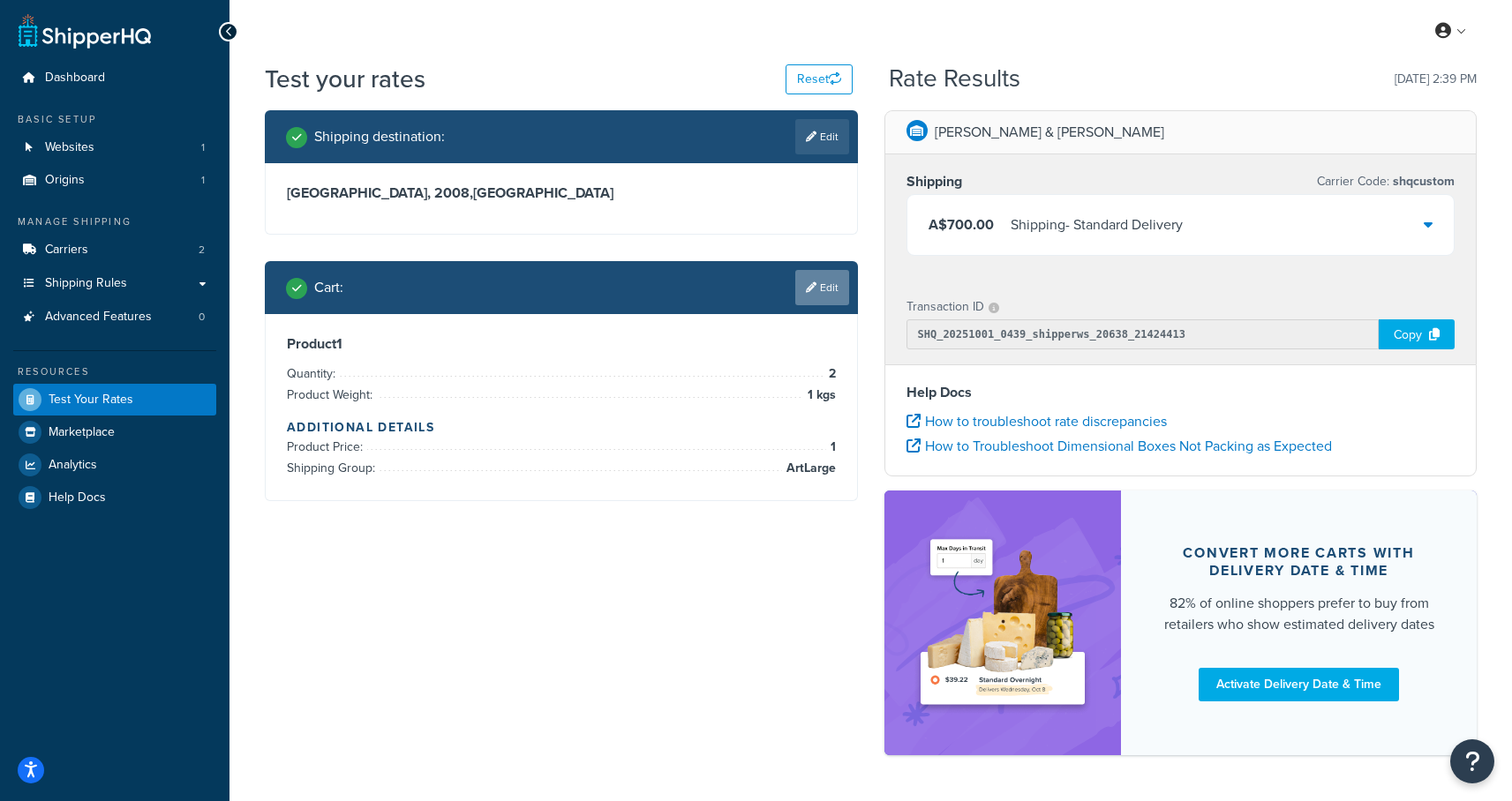
click at [831, 290] on link "Edit" at bounding box center [821, 288] width 53 height 36
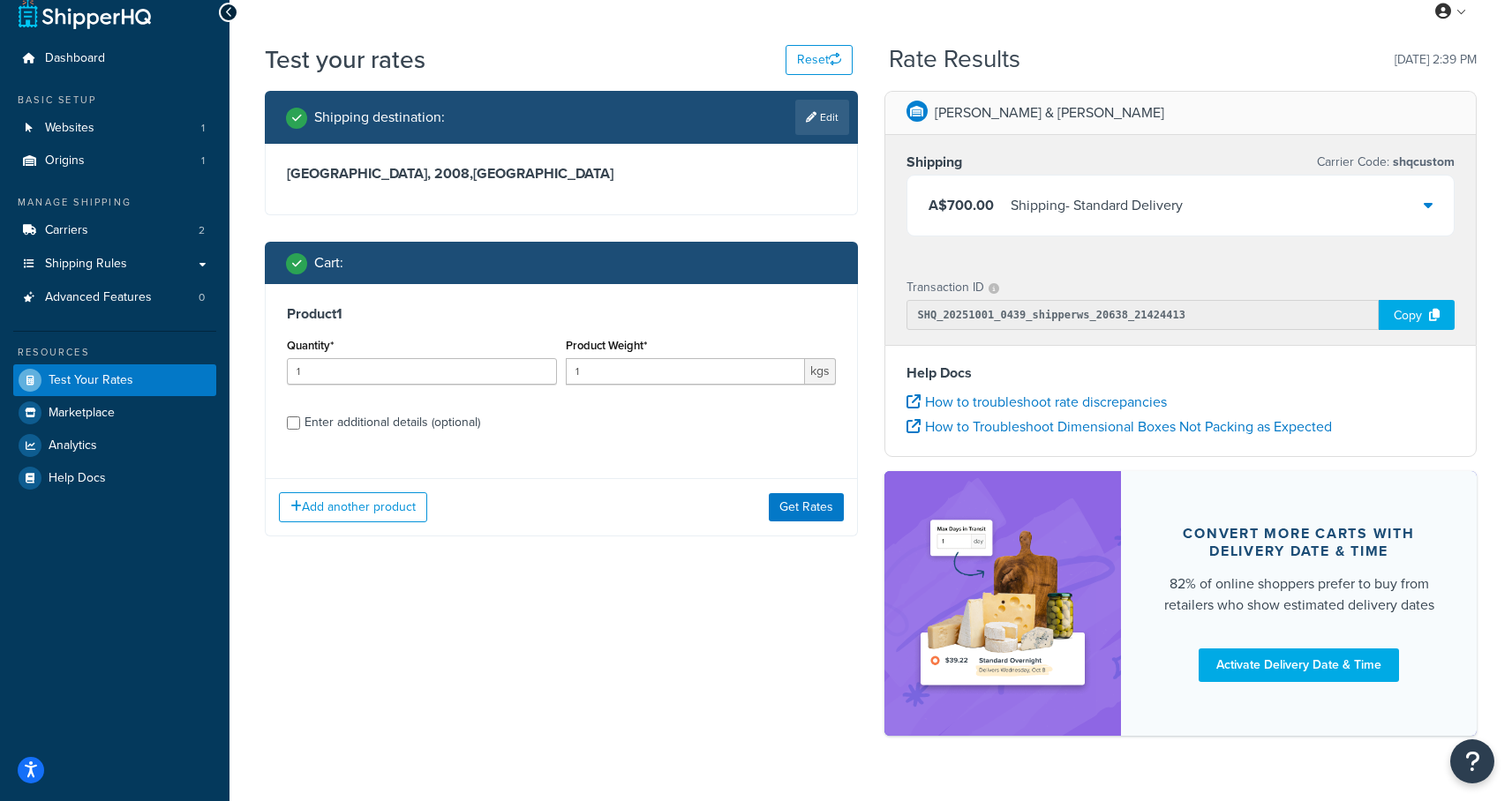
scroll to position [24, 0]
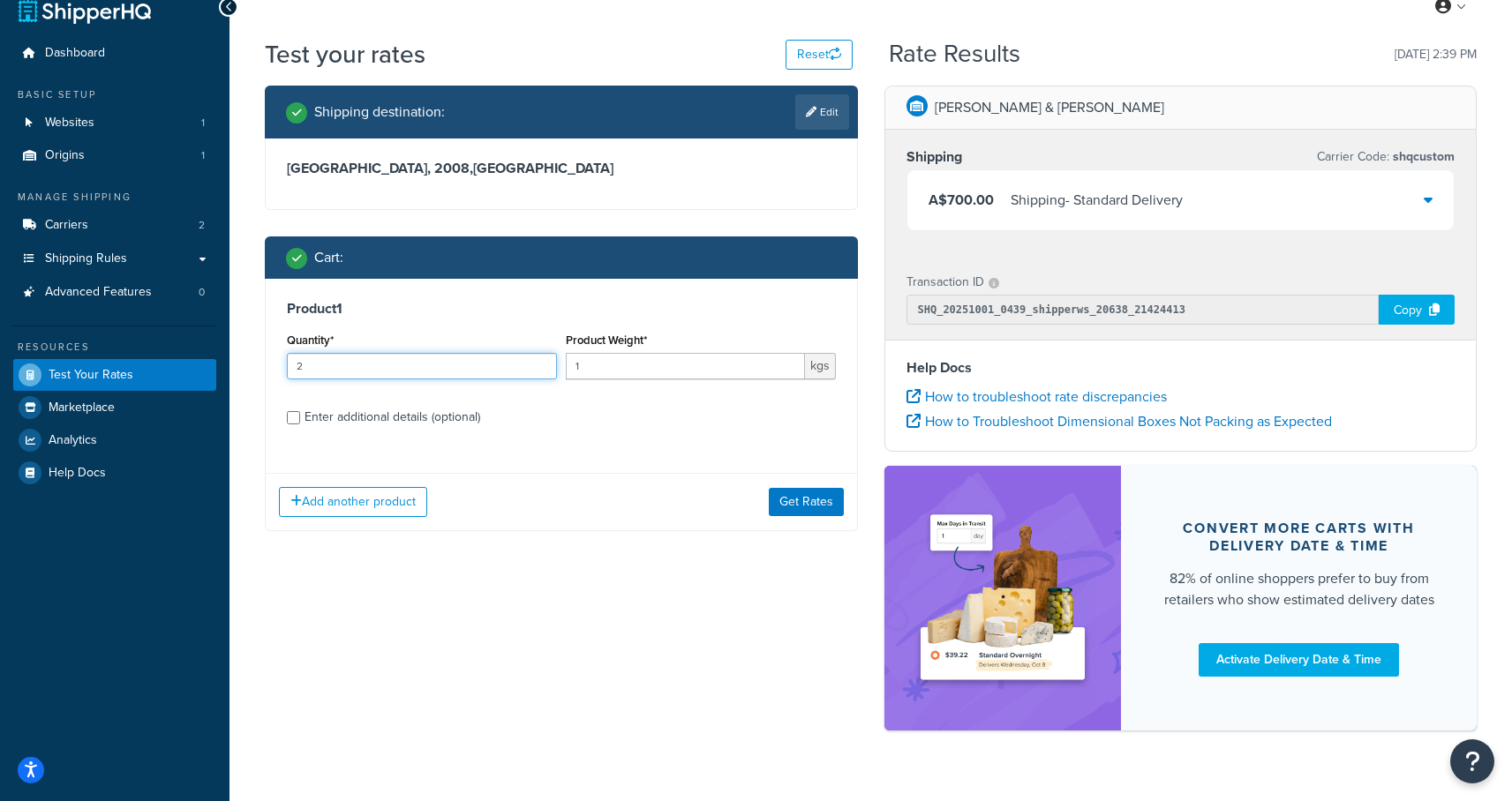
click at [539, 363] on input "2" at bounding box center [422, 366] width 270 height 26
type input "3"
click at [539, 363] on input "3" at bounding box center [422, 366] width 270 height 26
click at [794, 509] on button "Get Rates" at bounding box center [806, 502] width 75 height 28
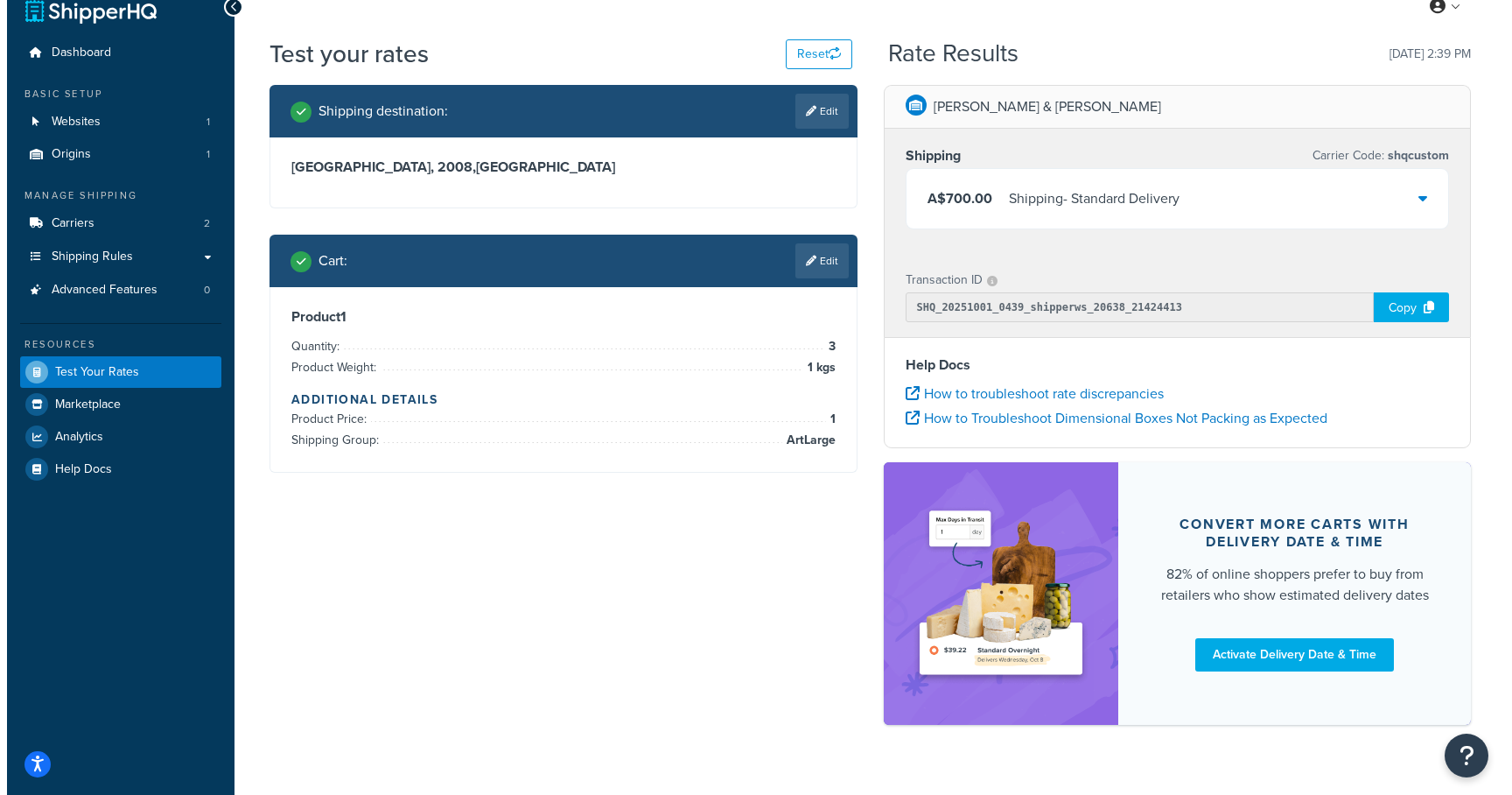
scroll to position [0, 0]
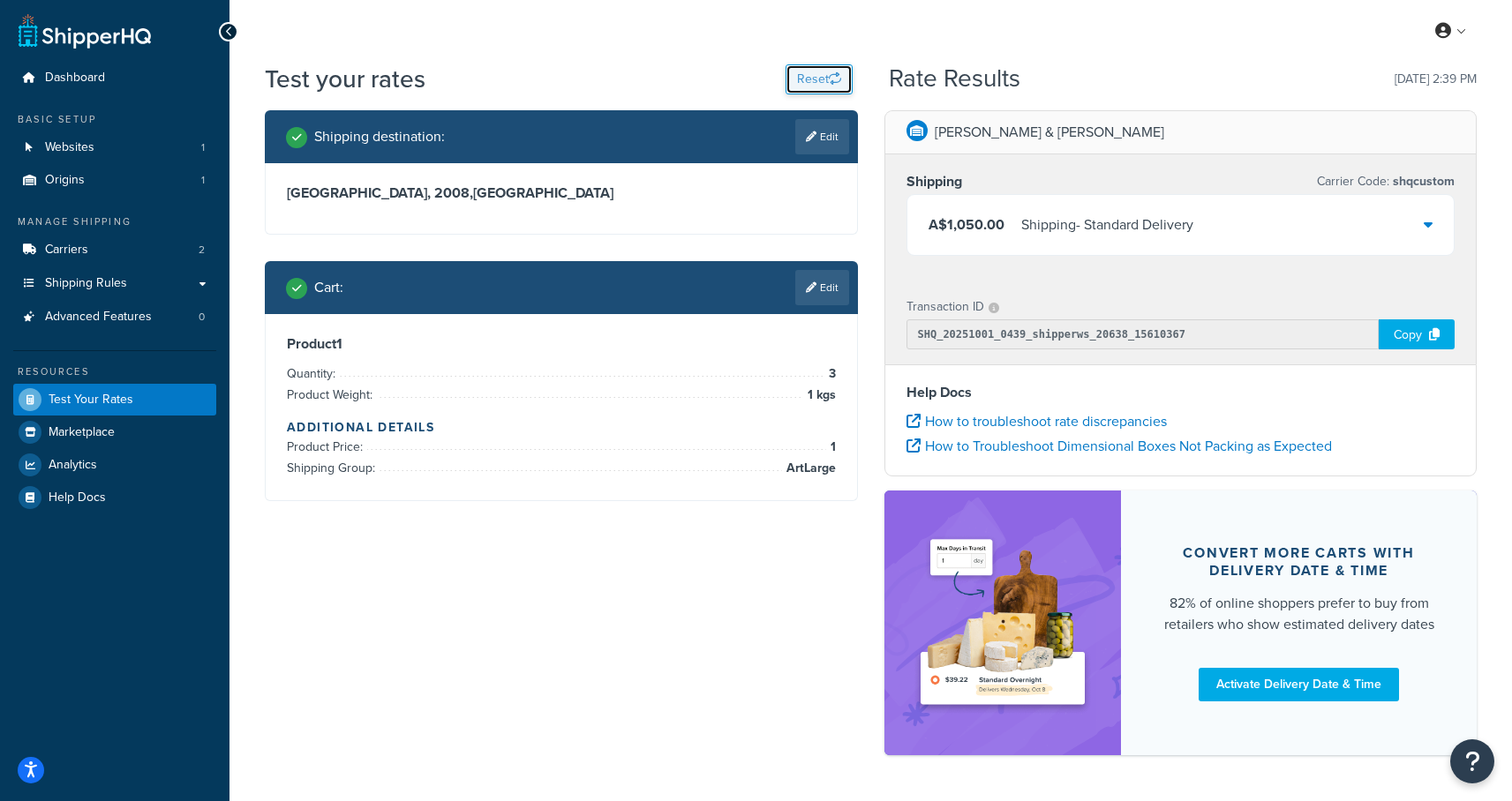
click at [810, 72] on button "Reset" at bounding box center [819, 80] width 67 height 30
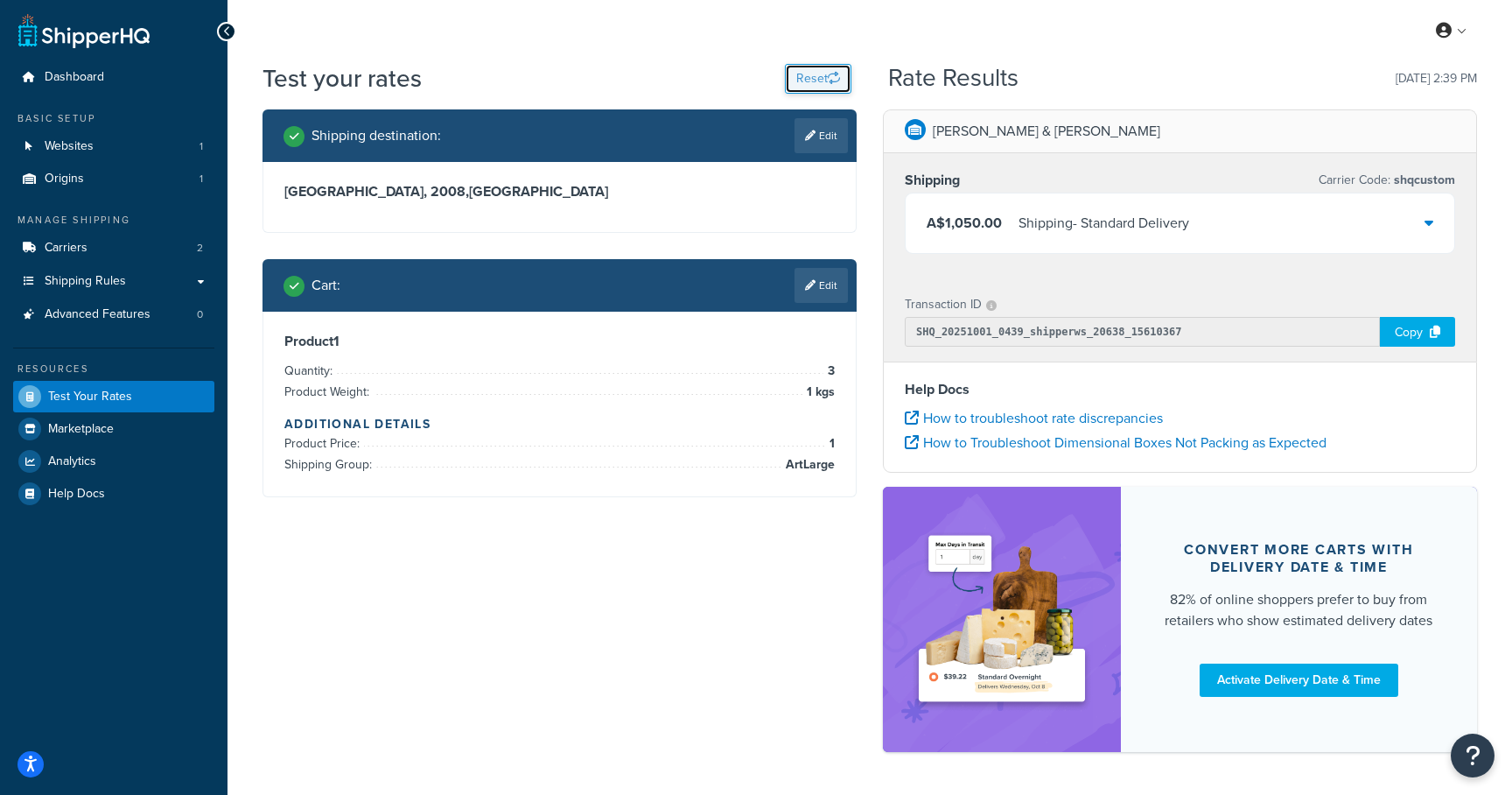
select select "TX"
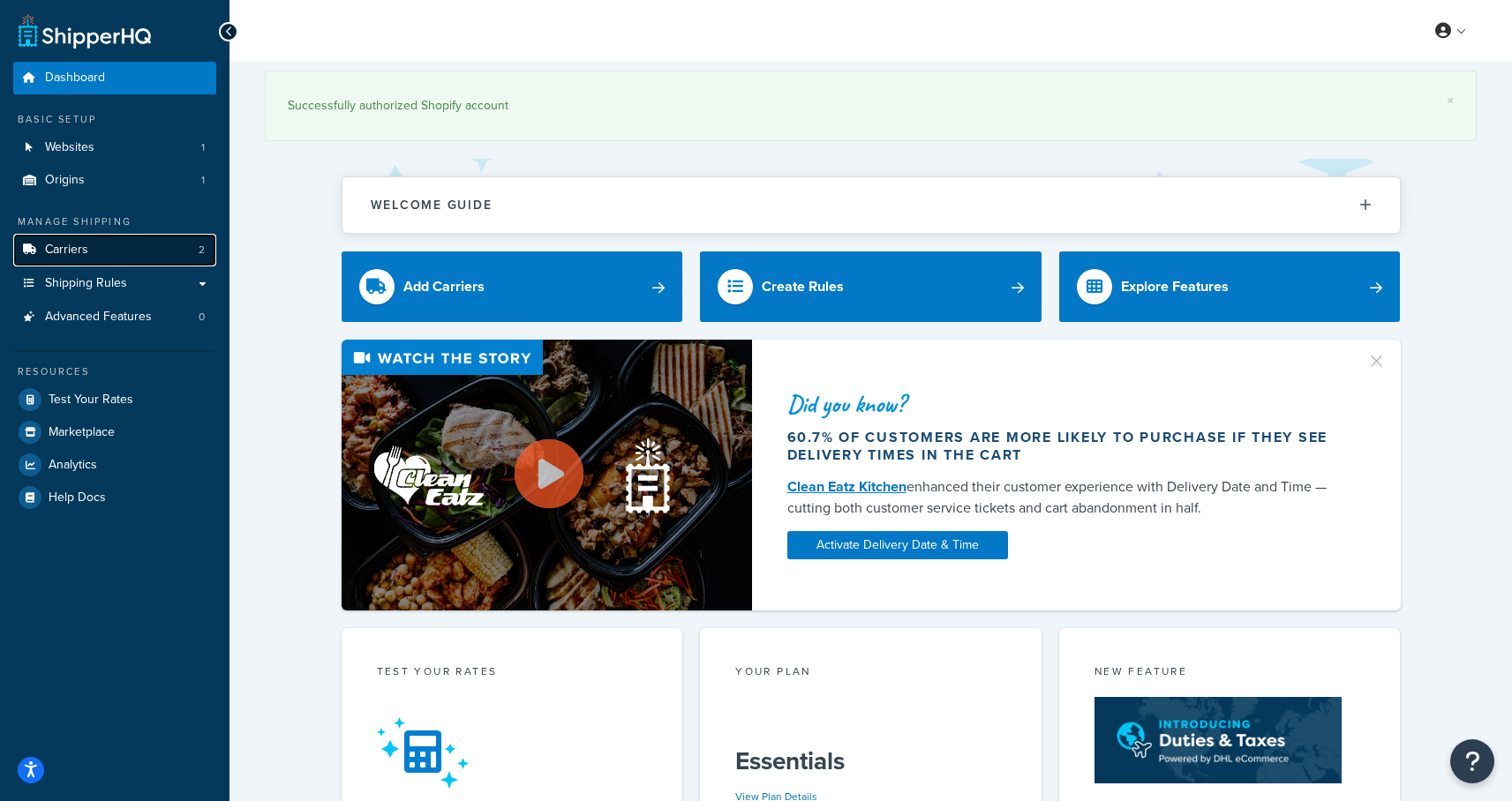
click at [116, 248] on link "Carriers 2" at bounding box center [114, 250] width 203 height 33
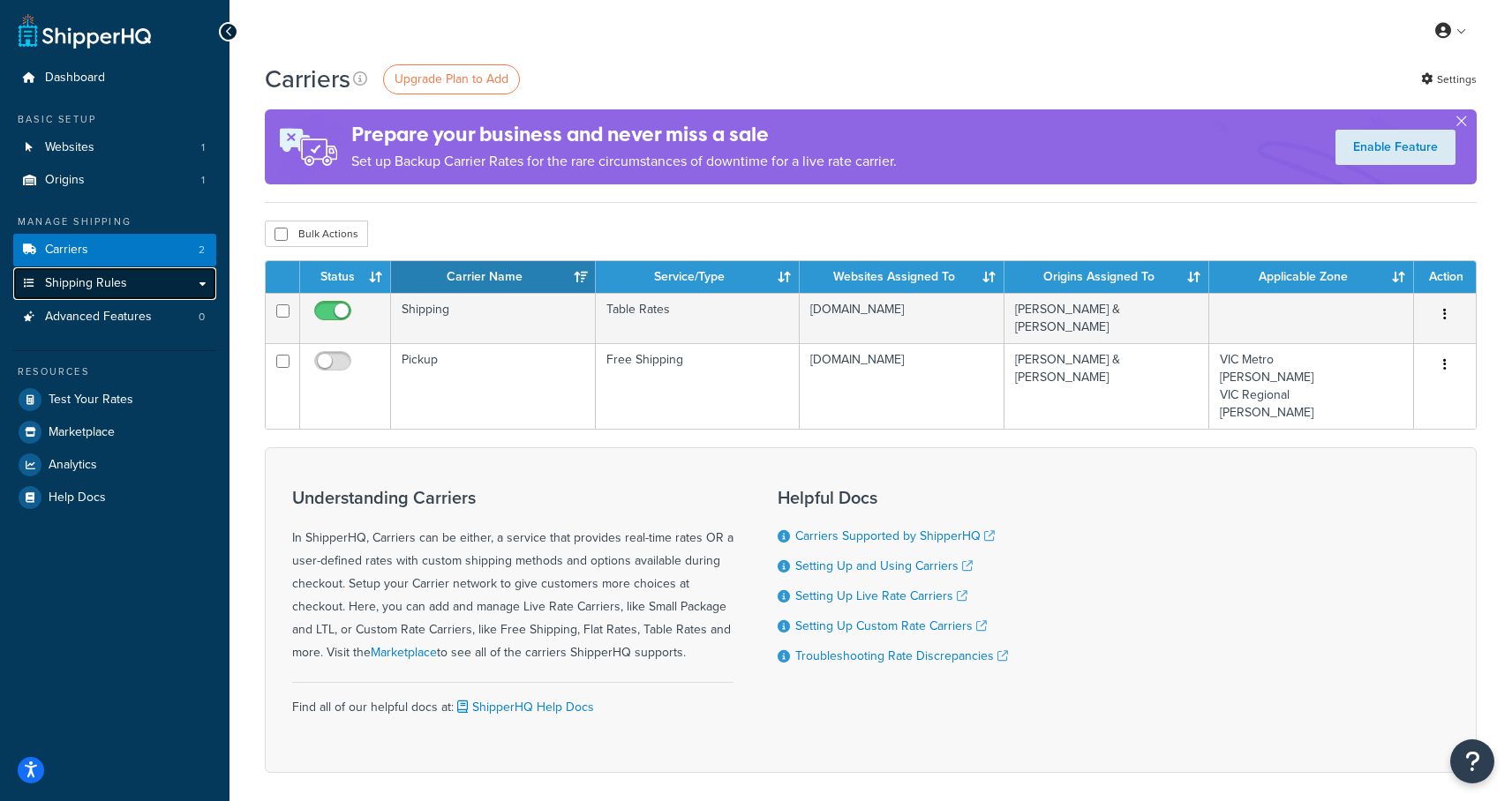
click at [83, 281] on span "Shipping Rules" at bounding box center [86, 284] width 82 height 15
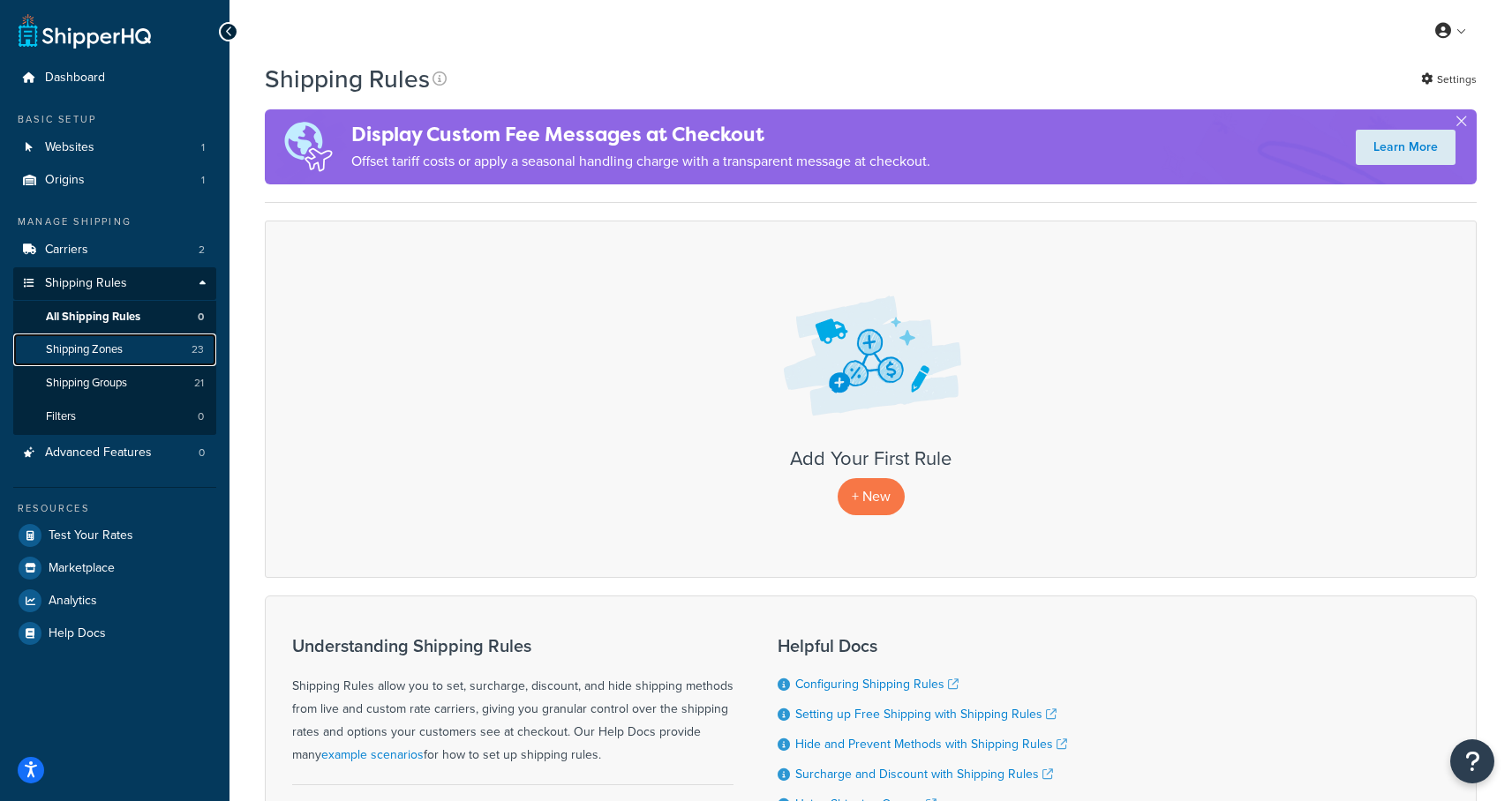
click at [98, 350] on span "Shipping Zones" at bounding box center [84, 349] width 77 height 15
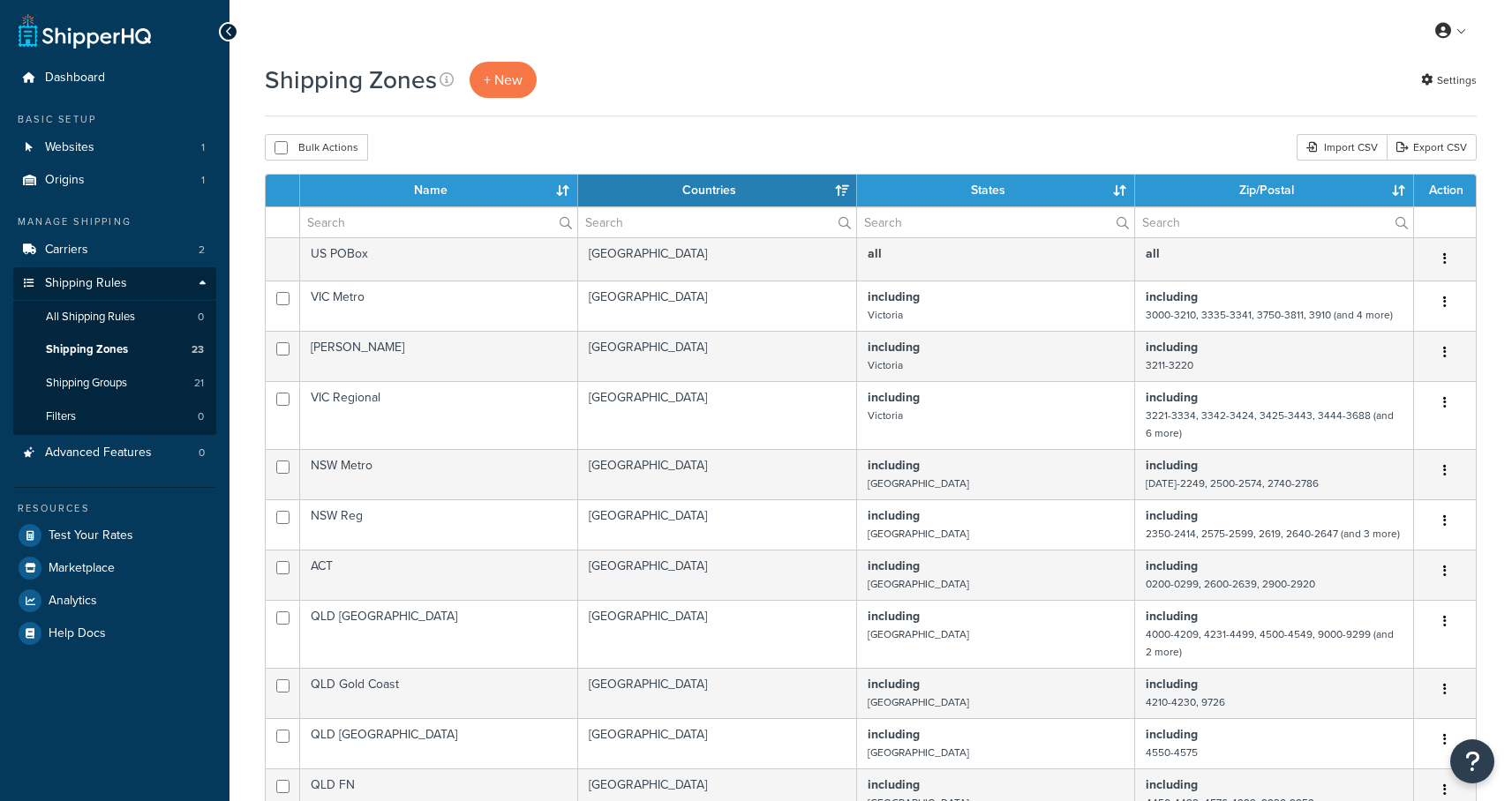
select select "15"
click at [99, 385] on span "Shipping Groups" at bounding box center [86, 383] width 82 height 15
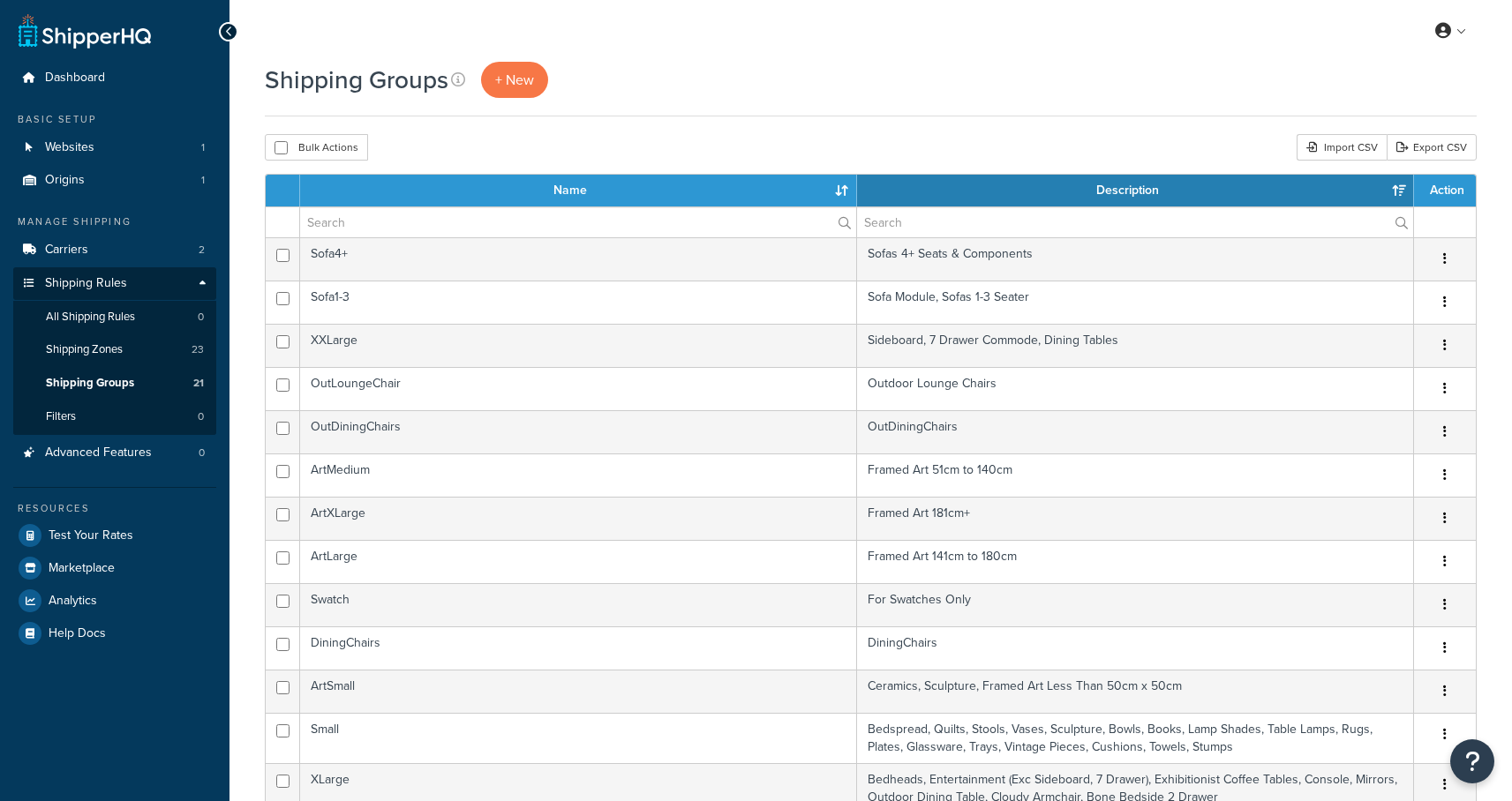
select select "15"
click at [107, 538] on span "Test Your Rates" at bounding box center [91, 536] width 84 height 15
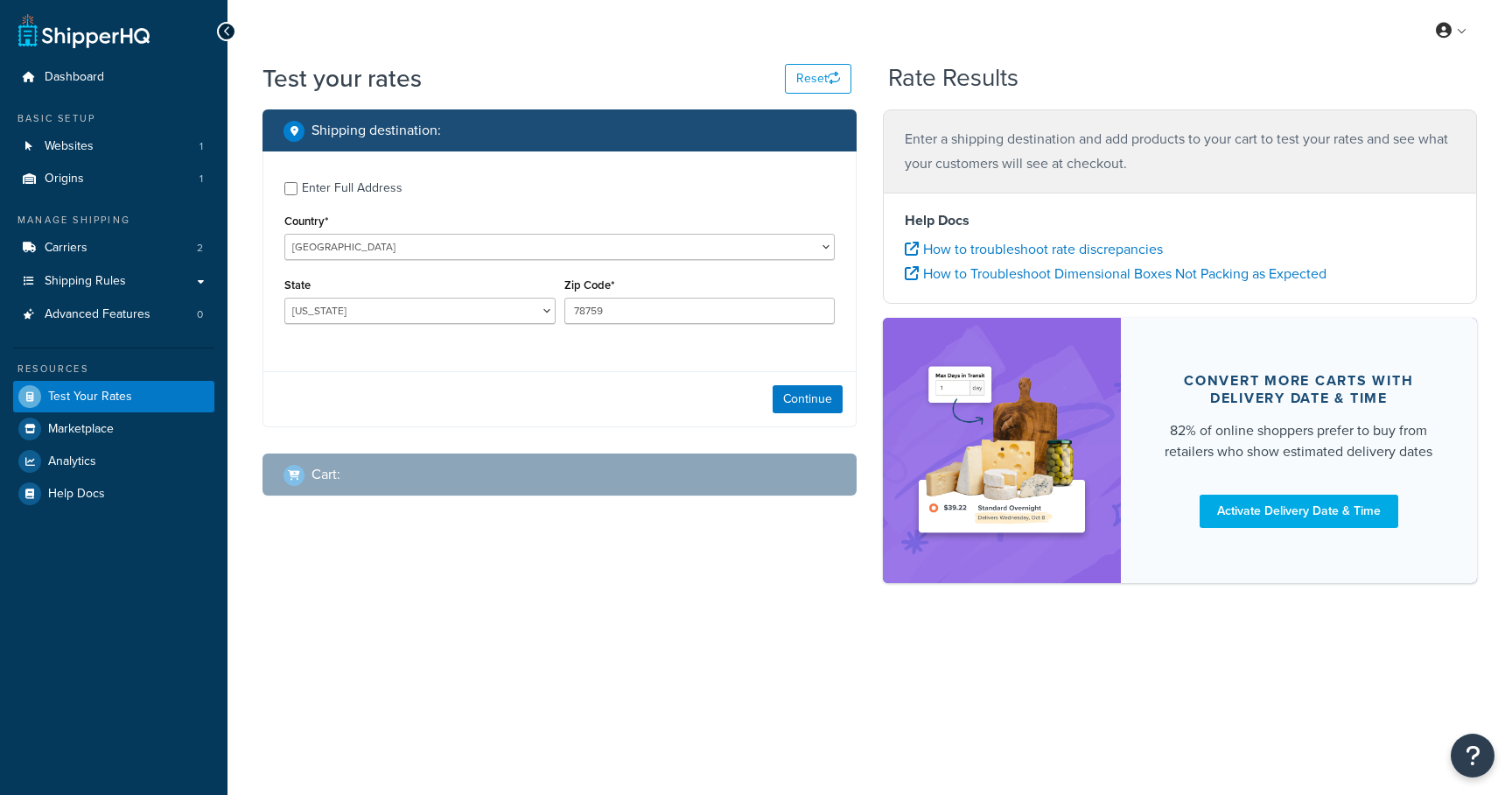
select select "[GEOGRAPHIC_DATA]"
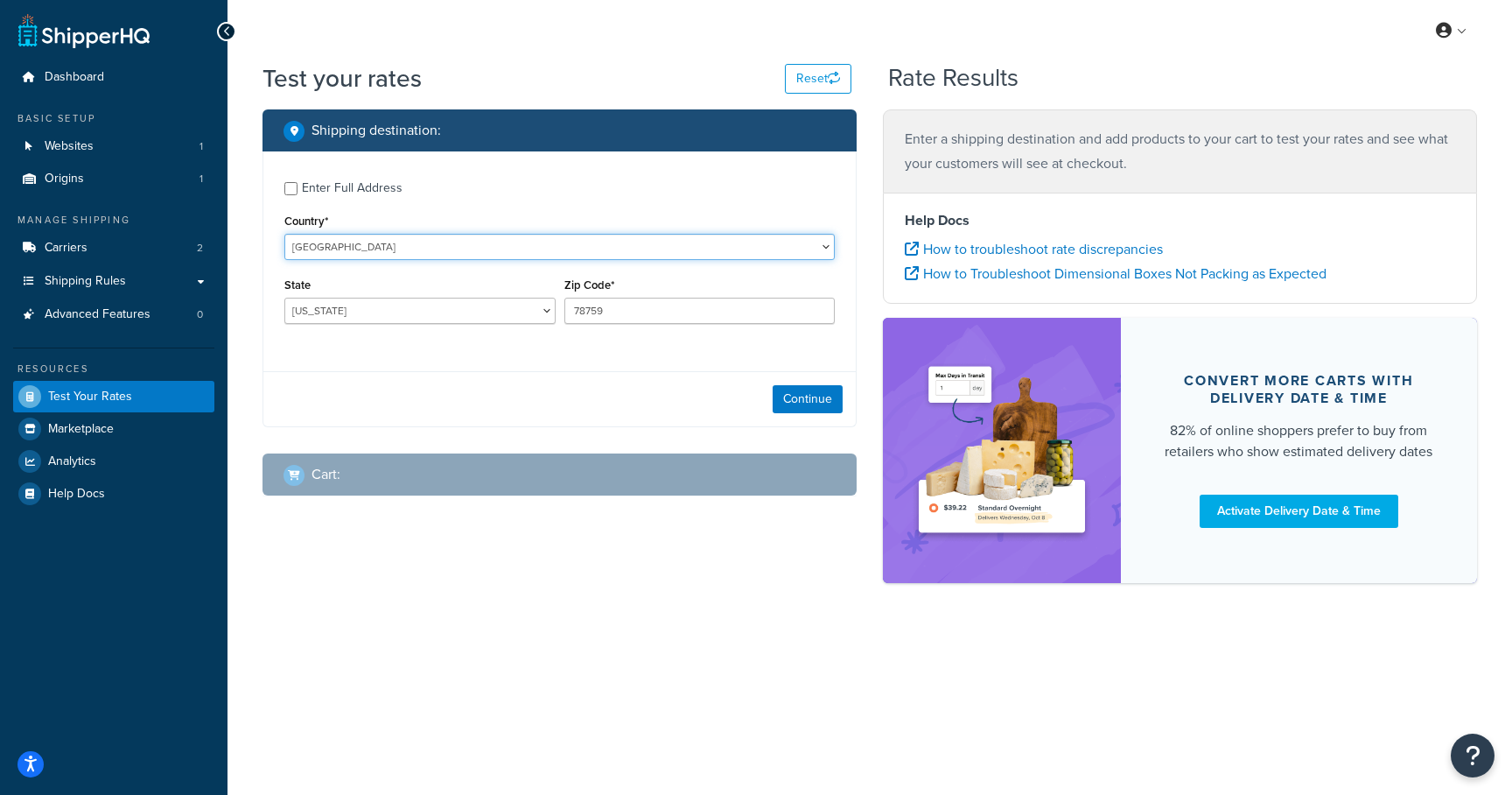
click at [398, 243] on select "[GEOGRAPHIC_DATA] [GEOGRAPHIC_DATA] [GEOGRAPHIC_DATA] [GEOGRAPHIC_DATA] [GEOGRA…" at bounding box center [559, 246] width 550 height 26
select select "AU"
click at [284, 233] on select "[GEOGRAPHIC_DATA] [GEOGRAPHIC_DATA] [GEOGRAPHIC_DATA] [GEOGRAPHIC_DATA] [GEOGRA…" at bounding box center [559, 246] width 550 height 26
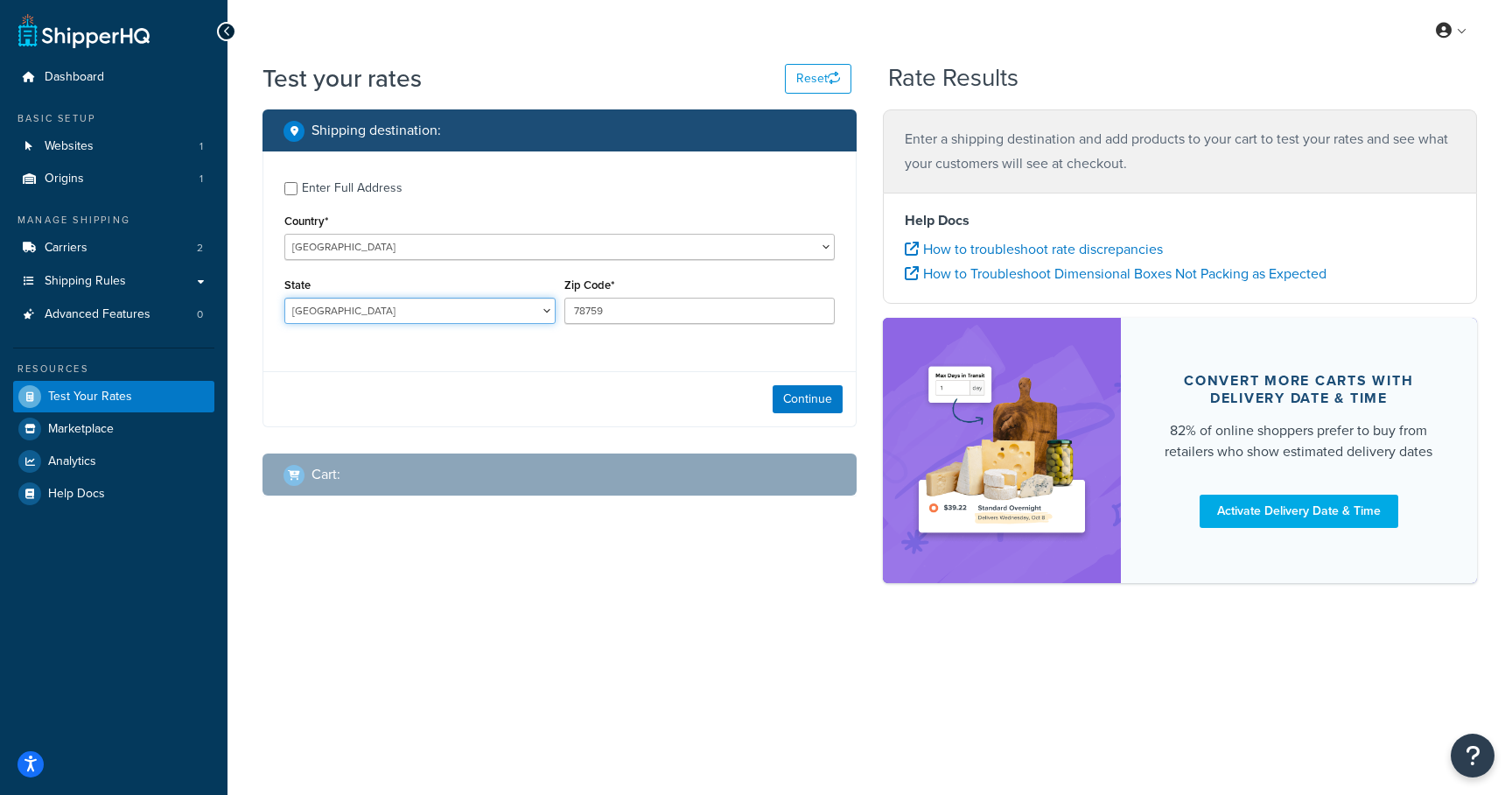
click at [509, 320] on select "[GEOGRAPHIC_DATA] [GEOGRAPHIC_DATA] [GEOGRAPHIC_DATA] [GEOGRAPHIC_DATA] [GEOGRA…" at bounding box center [420, 311] width 271 height 26
select select "NSW"
click at [284, 298] on select "[GEOGRAPHIC_DATA] [GEOGRAPHIC_DATA] [GEOGRAPHIC_DATA] [GEOGRAPHIC_DATA] [GEOGRA…" at bounding box center [420, 311] width 271 height 26
click at [609, 313] on input "78759" at bounding box center [700, 311] width 271 height 26
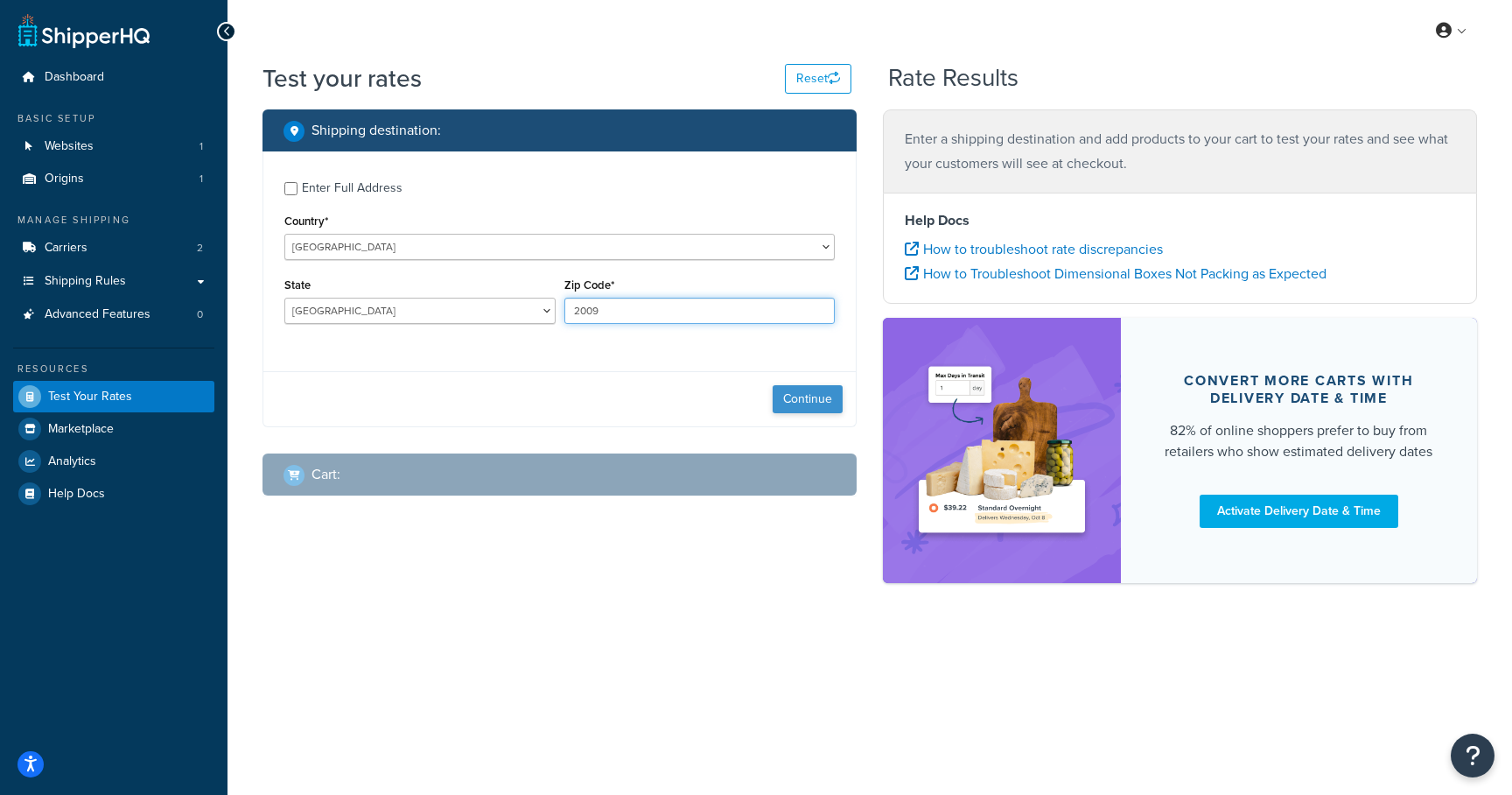
type input "2009"
click at [818, 401] on button "Continue" at bounding box center [807, 399] width 70 height 28
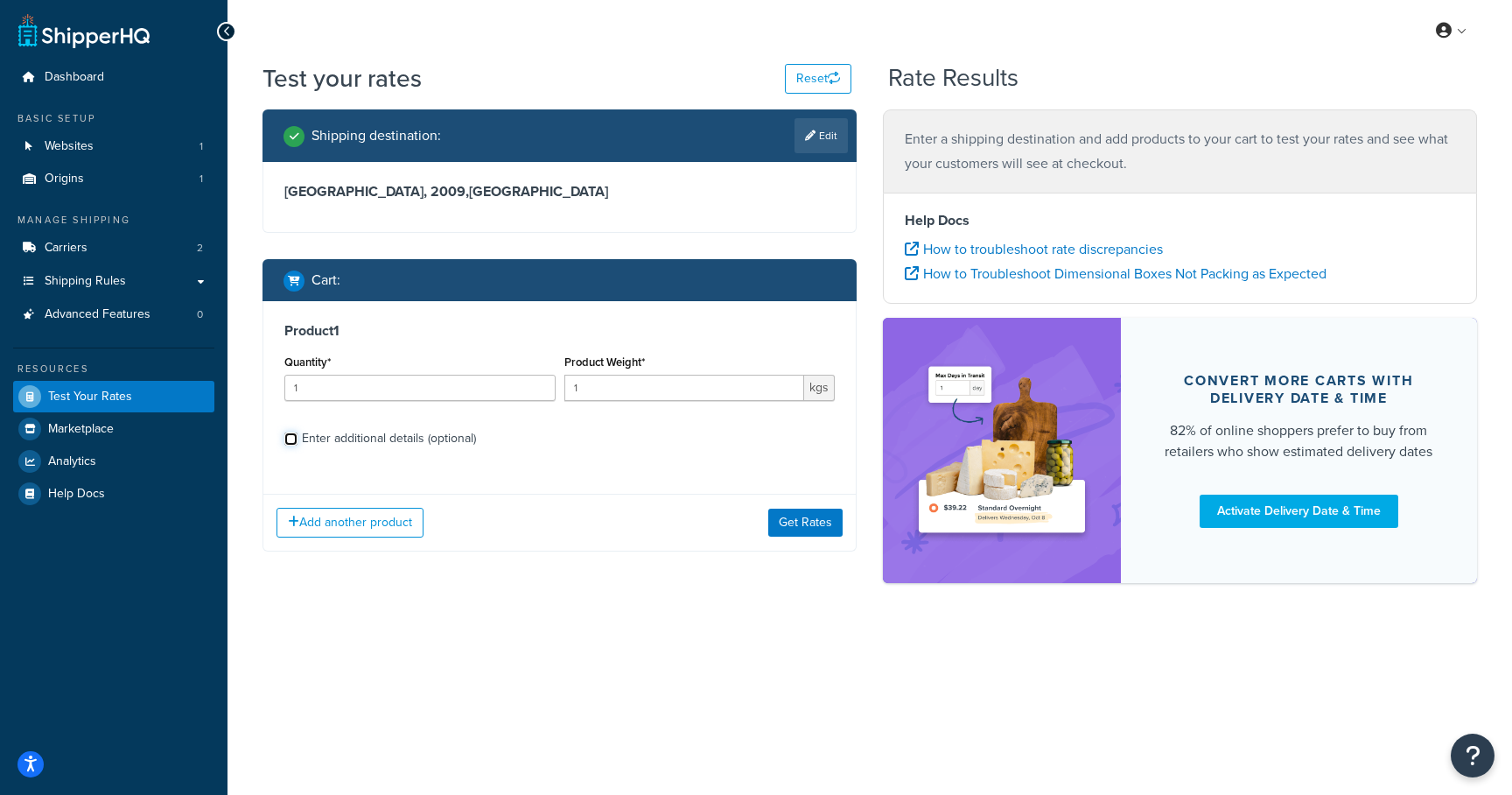
click at [288, 440] on input "Enter additional details (optional)" at bounding box center [291, 439] width 13 height 13
checkbox input "true"
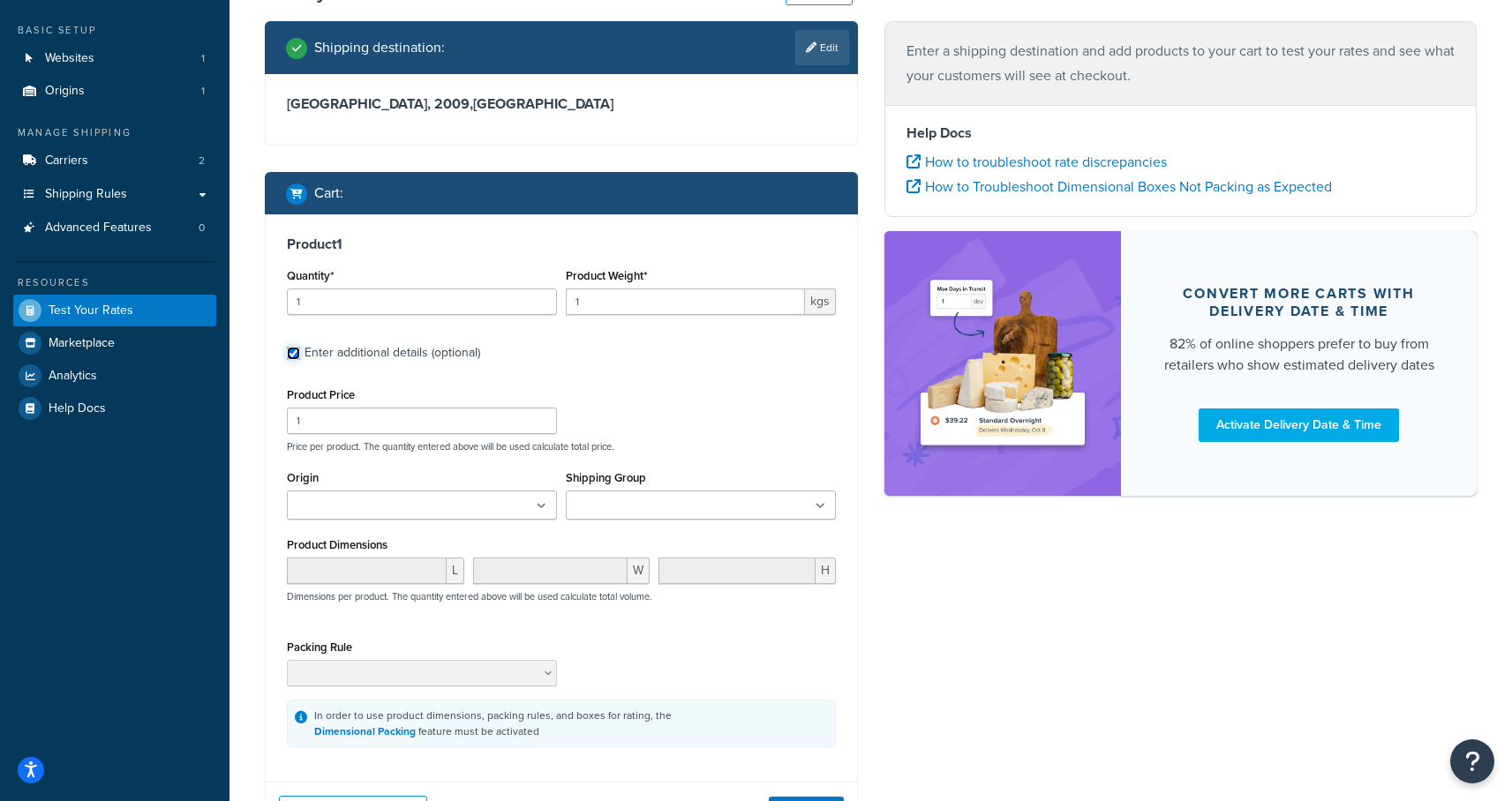
scroll to position [116, 0]
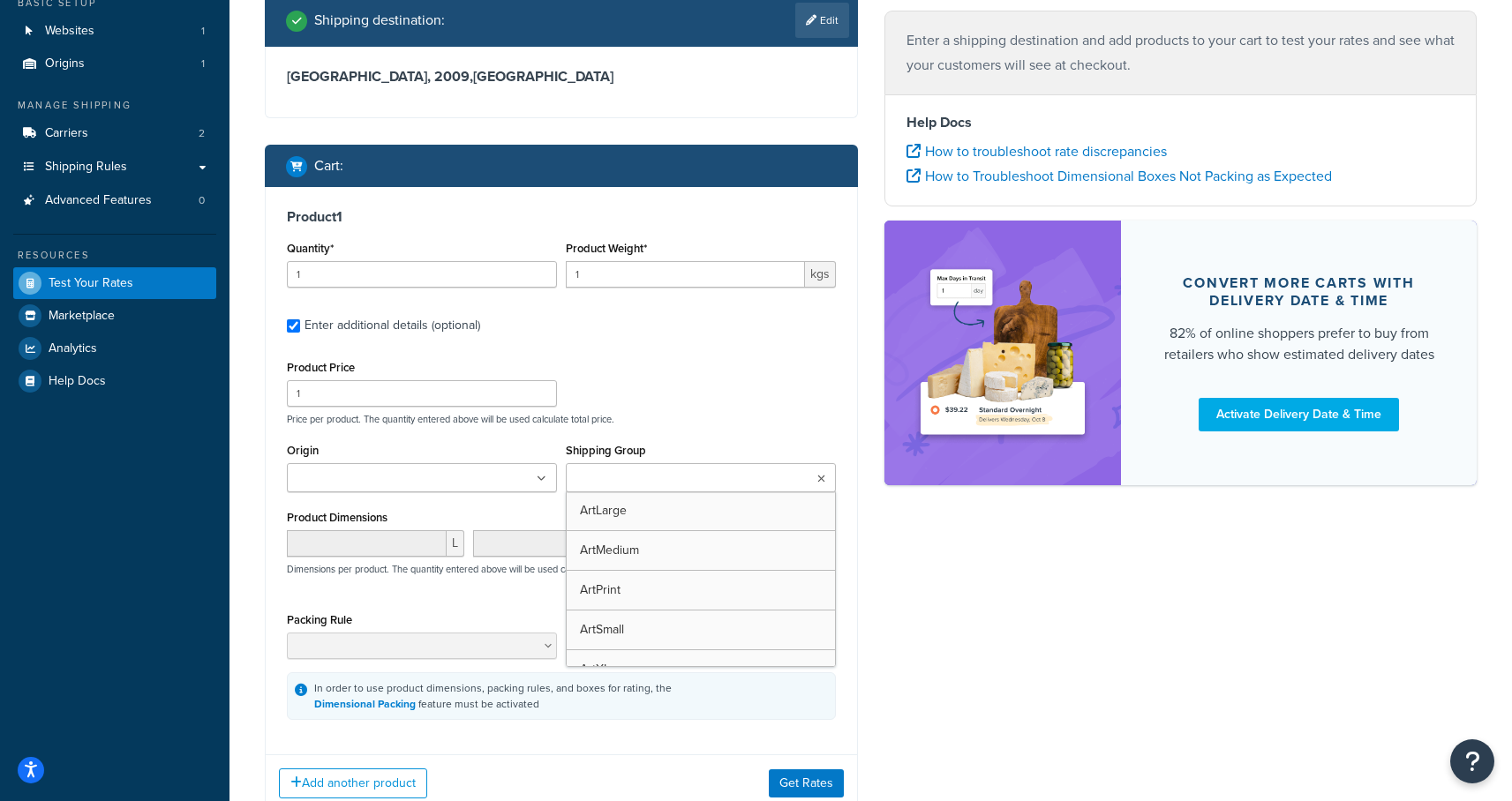
click at [767, 480] on ul at bounding box center [701, 477] width 270 height 29
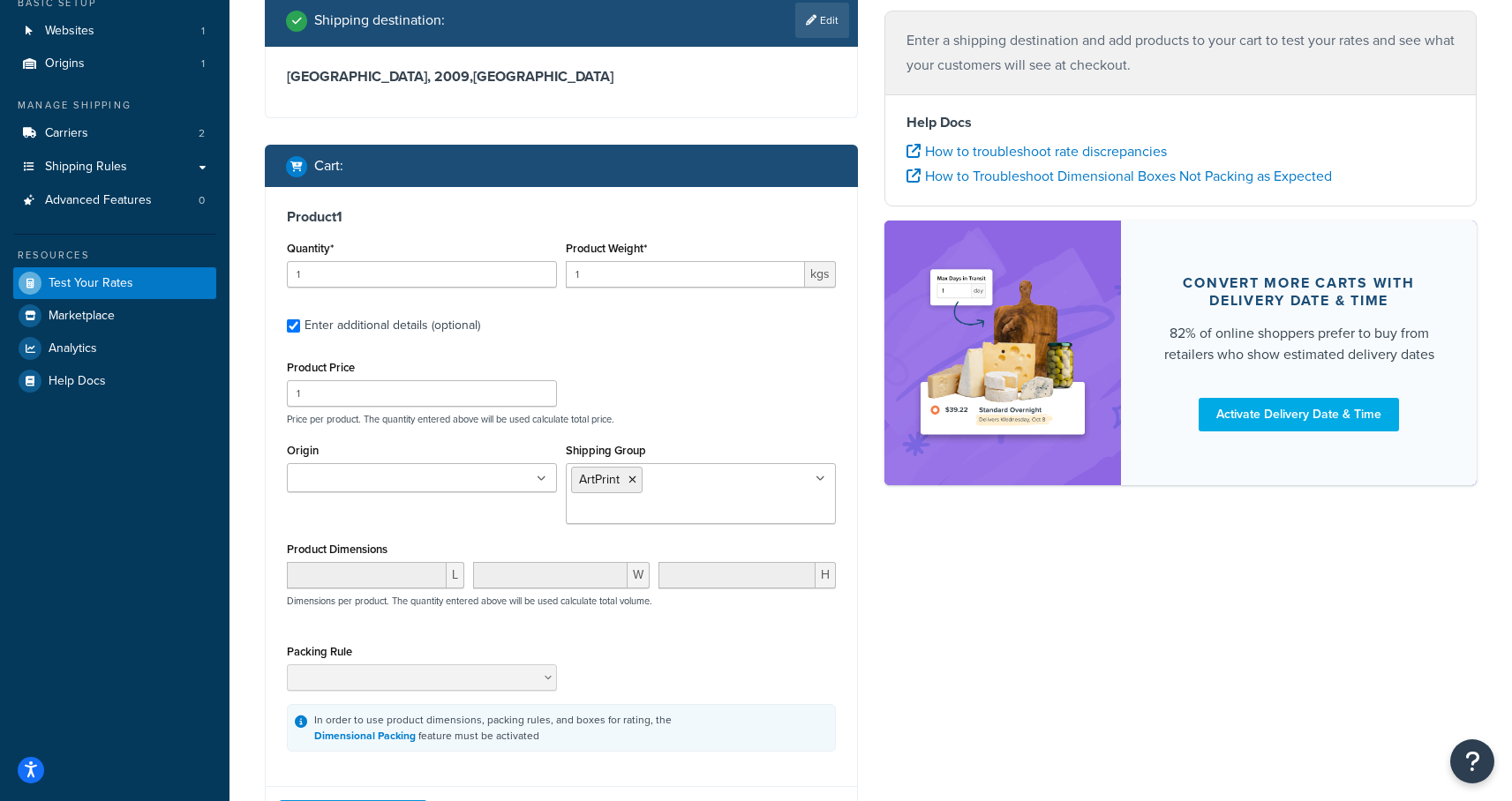
click at [719, 416] on p "Price per product. The quantity entered above will be used calculate total pric…" at bounding box center [561, 419] width 558 height 12
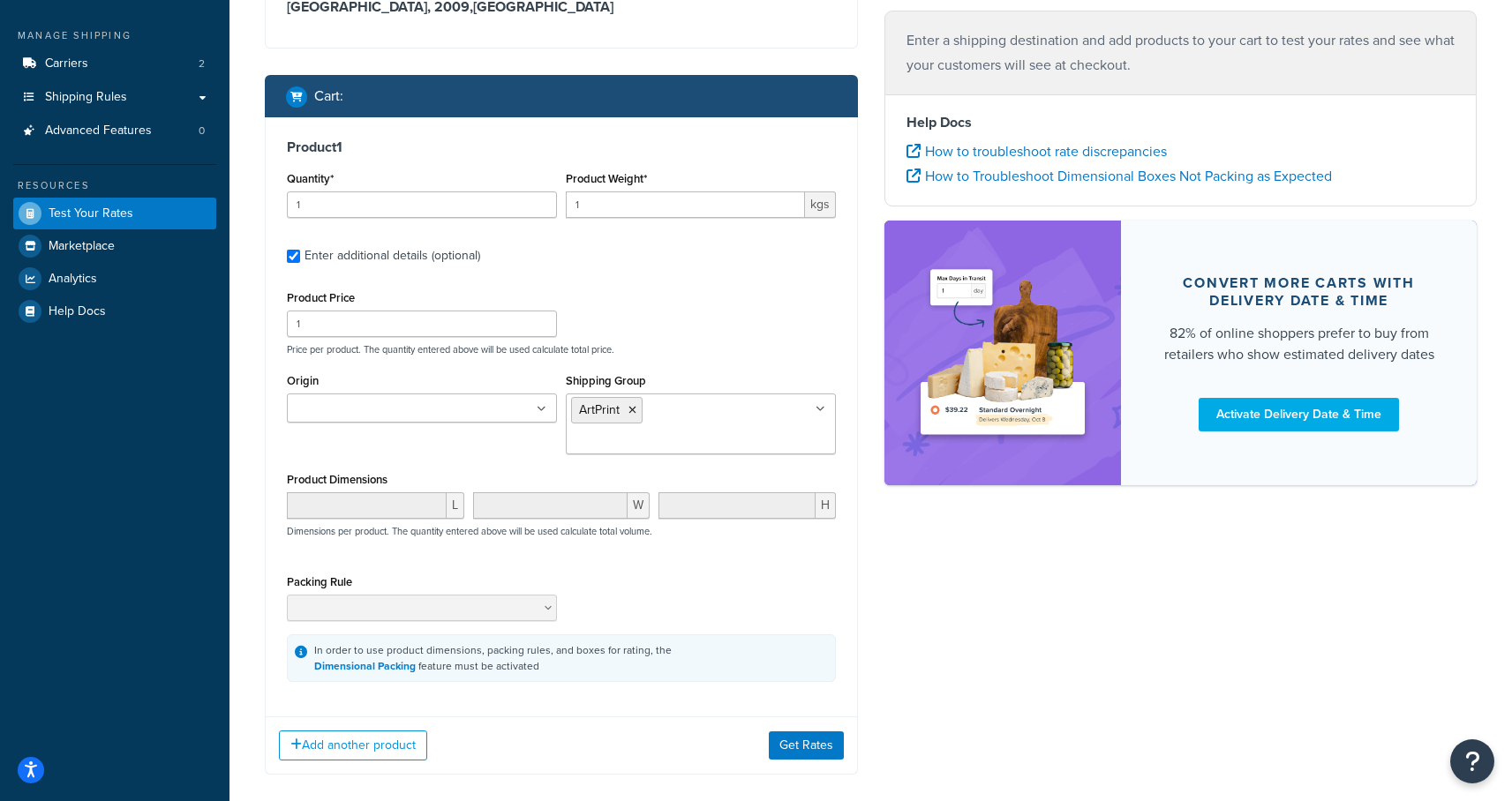
scroll to position [174, 0]
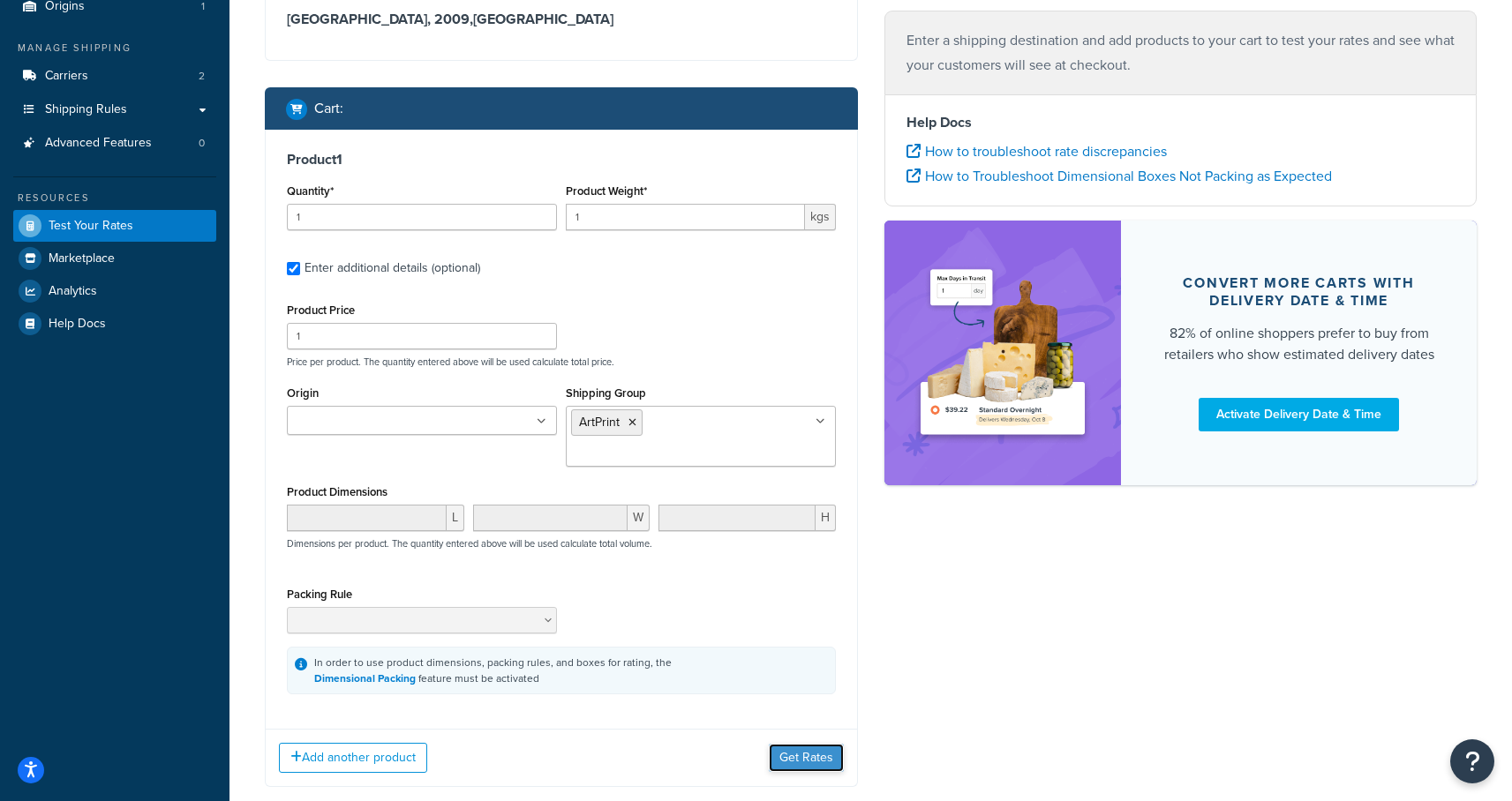
click at [821, 744] on button "Get Rates" at bounding box center [806, 758] width 75 height 28
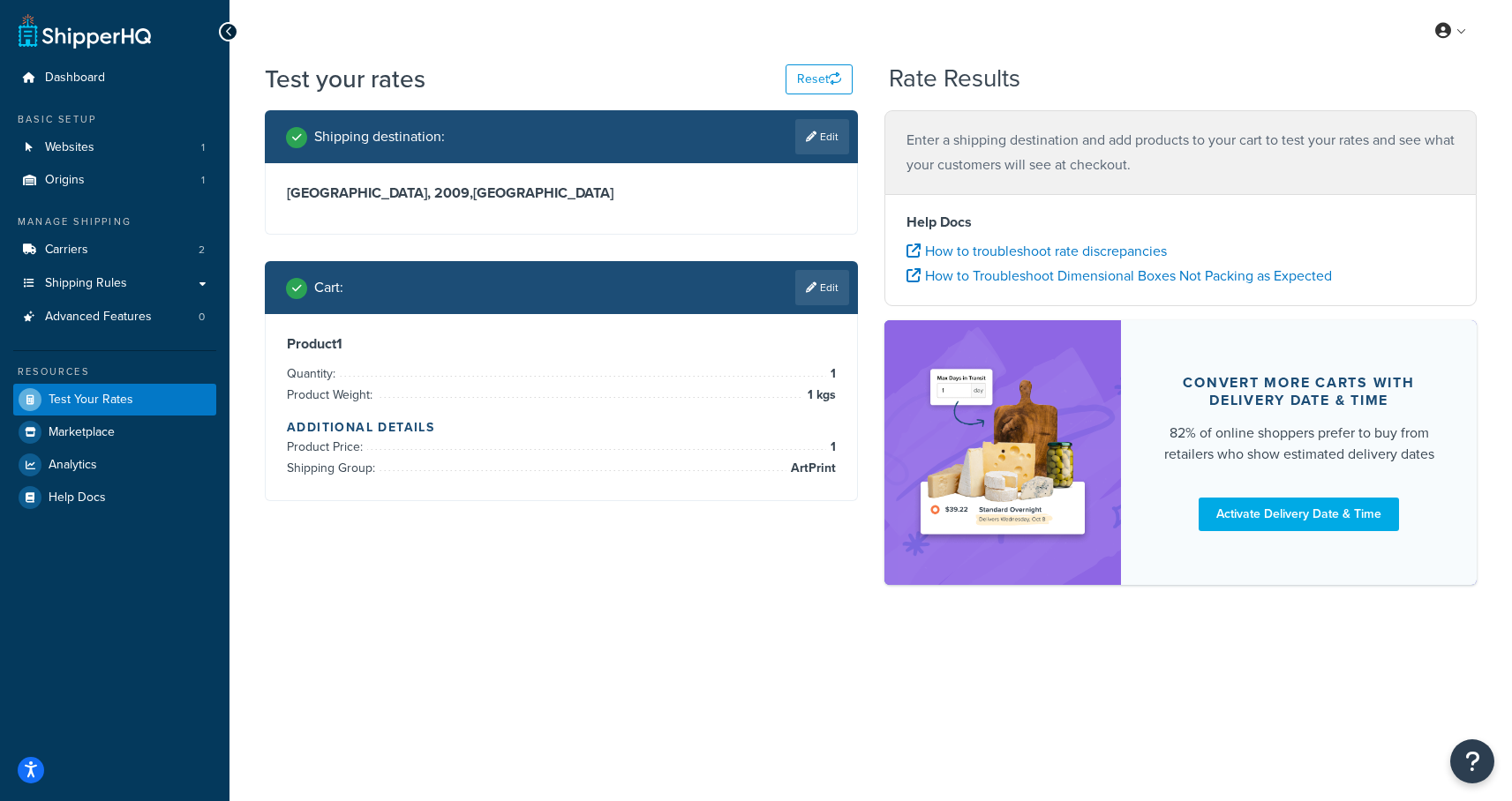
scroll to position [0, 0]
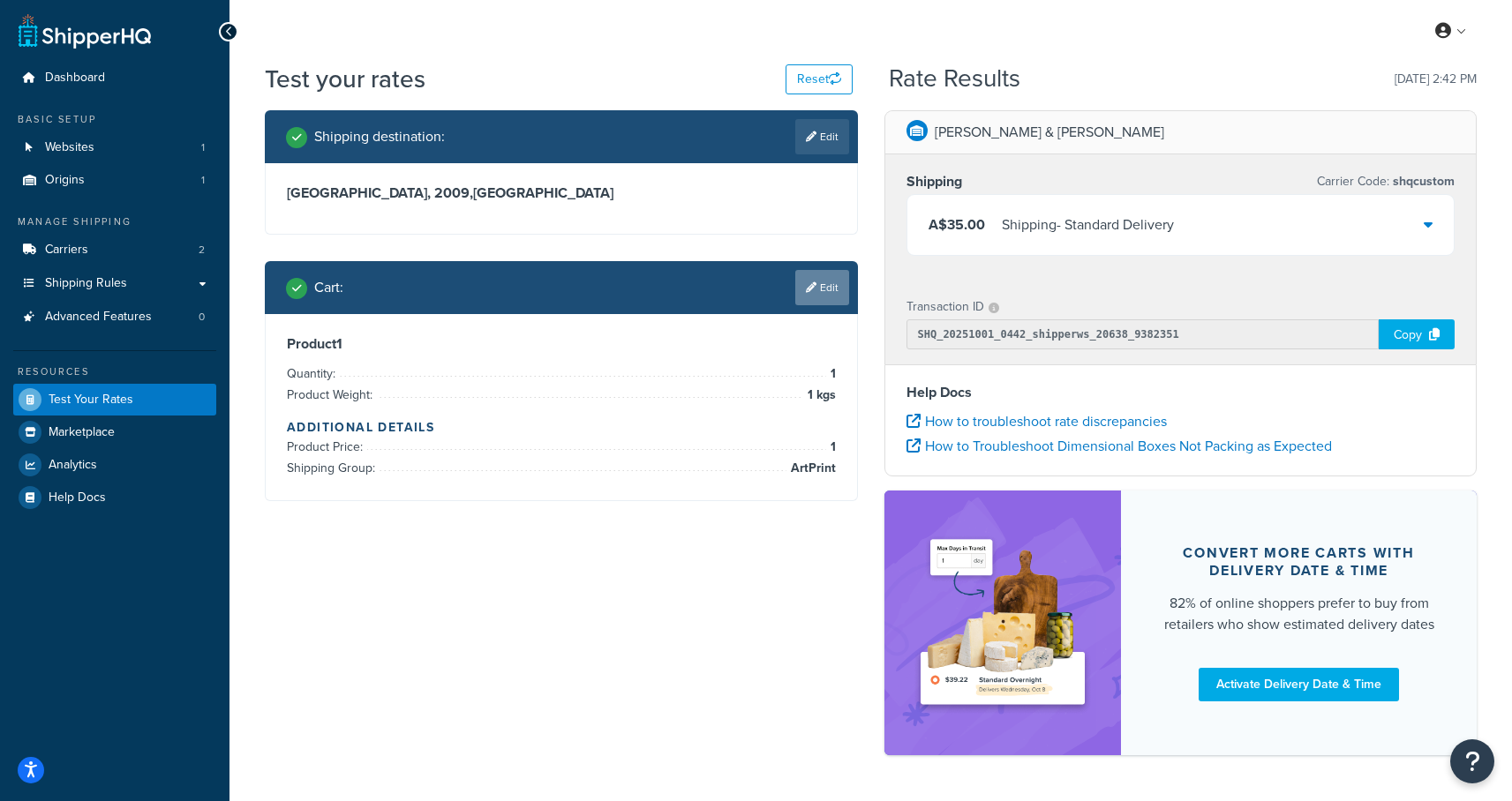
click at [833, 283] on link "Edit" at bounding box center [821, 288] width 53 height 36
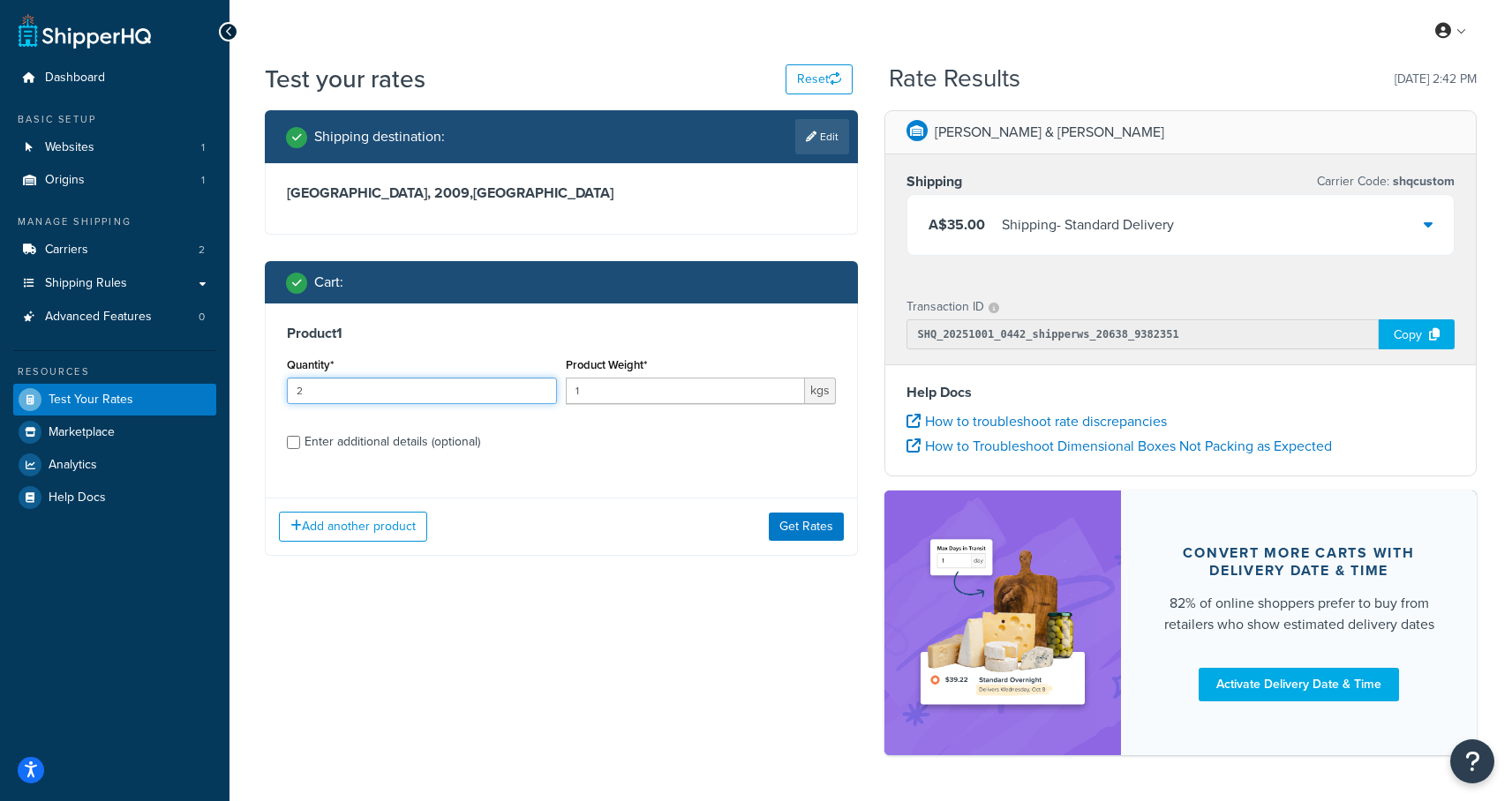
type input "2"
click at [541, 388] on input "2" at bounding box center [422, 391] width 270 height 26
click at [823, 531] on button "Get Rates" at bounding box center [806, 527] width 75 height 28
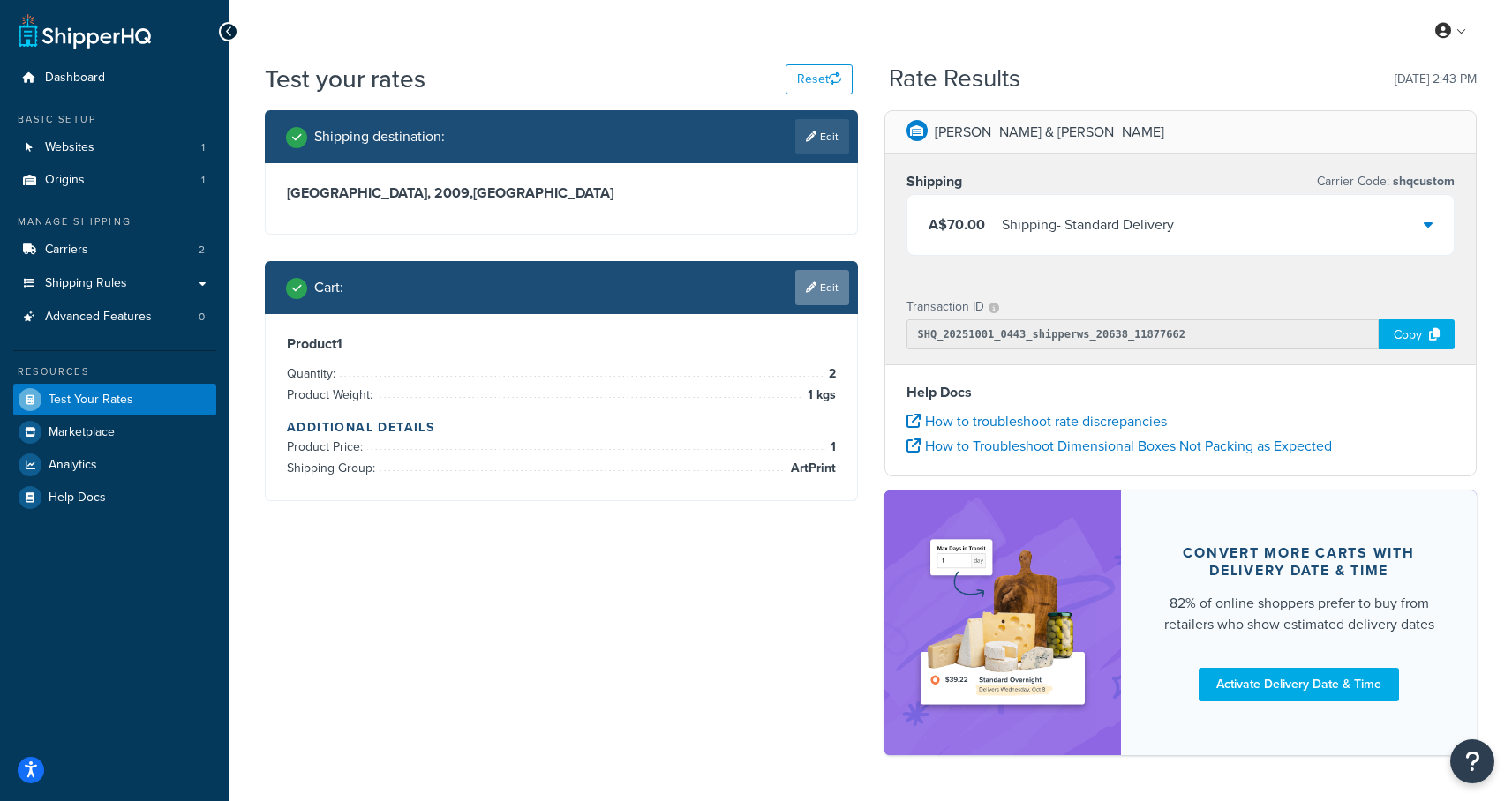
click at [838, 282] on link "Edit" at bounding box center [821, 288] width 53 height 36
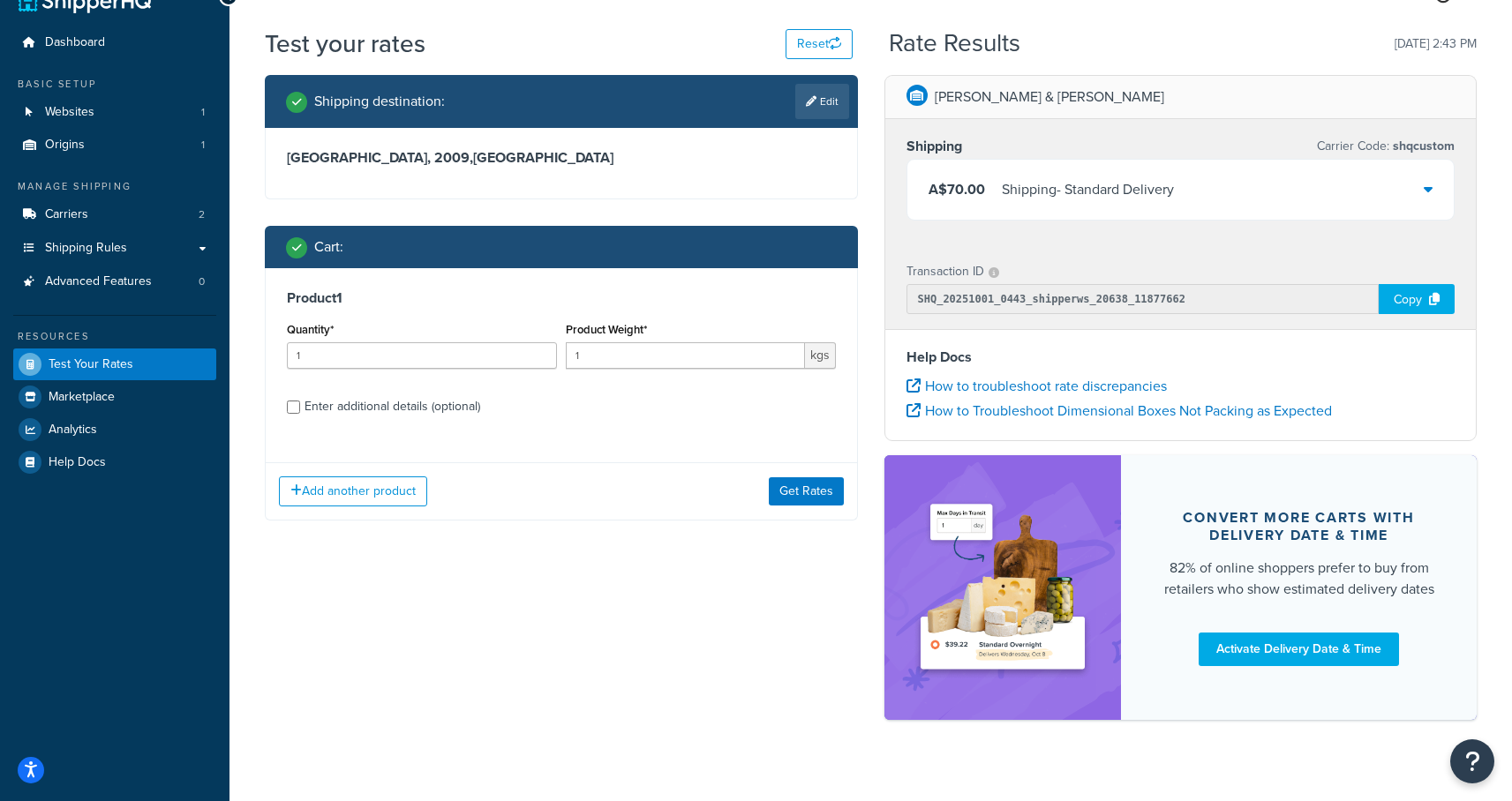
scroll to position [59, 0]
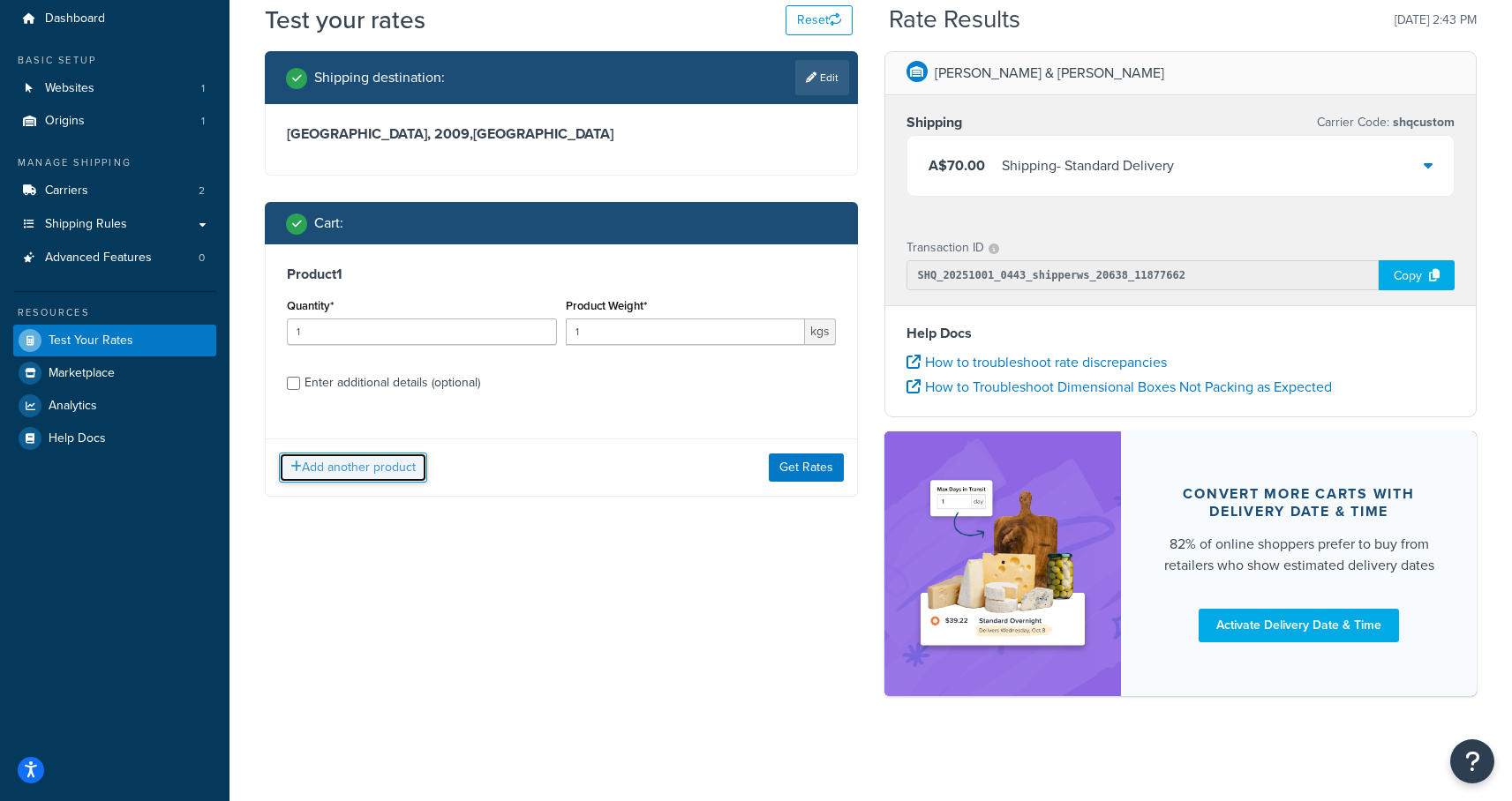
click at [375, 472] on button "Add another product" at bounding box center [353, 467] width 148 height 30
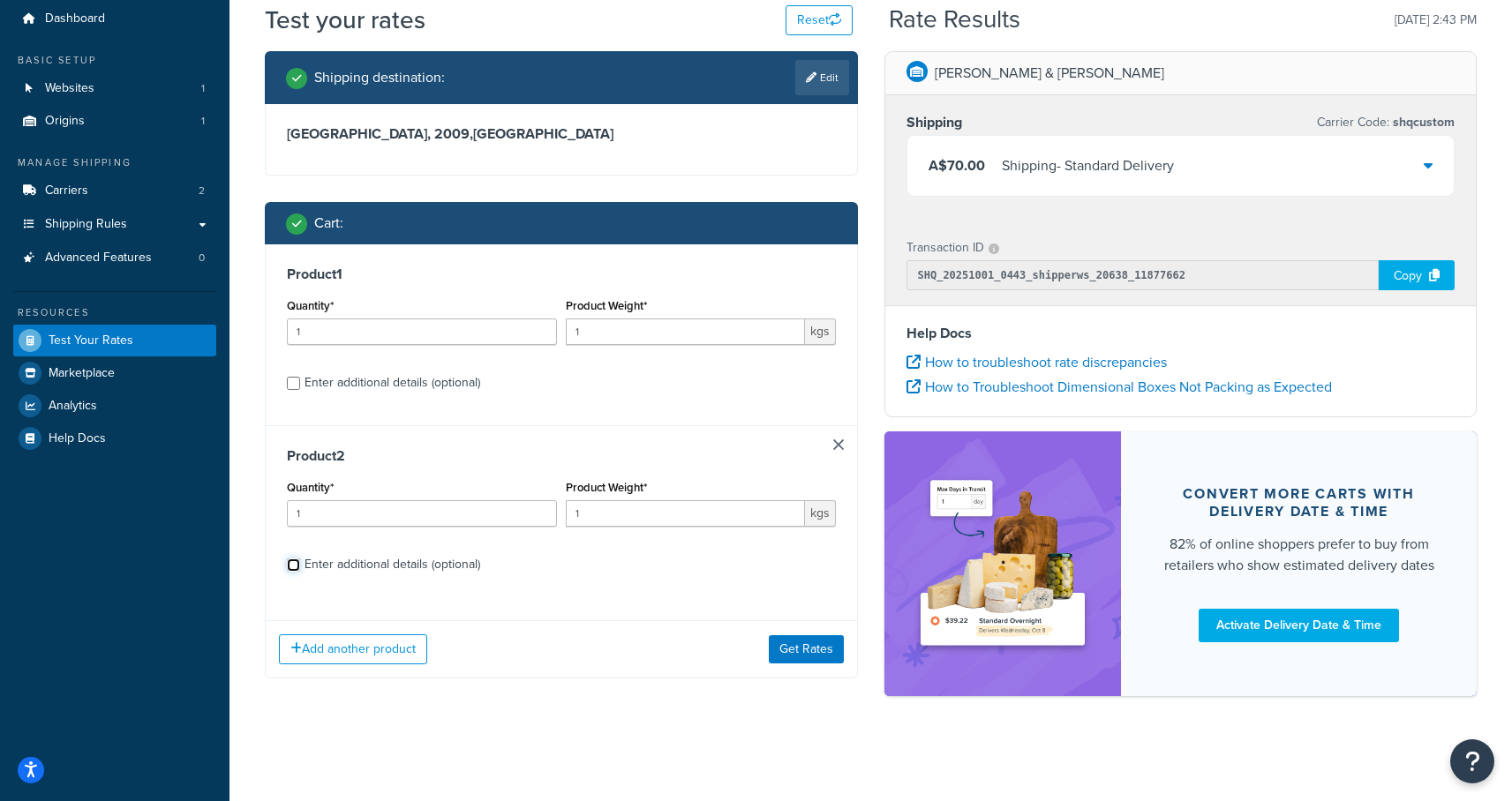
click at [288, 564] on input "Enter additional details (optional)" at bounding box center [293, 565] width 13 height 13
checkbox input "true"
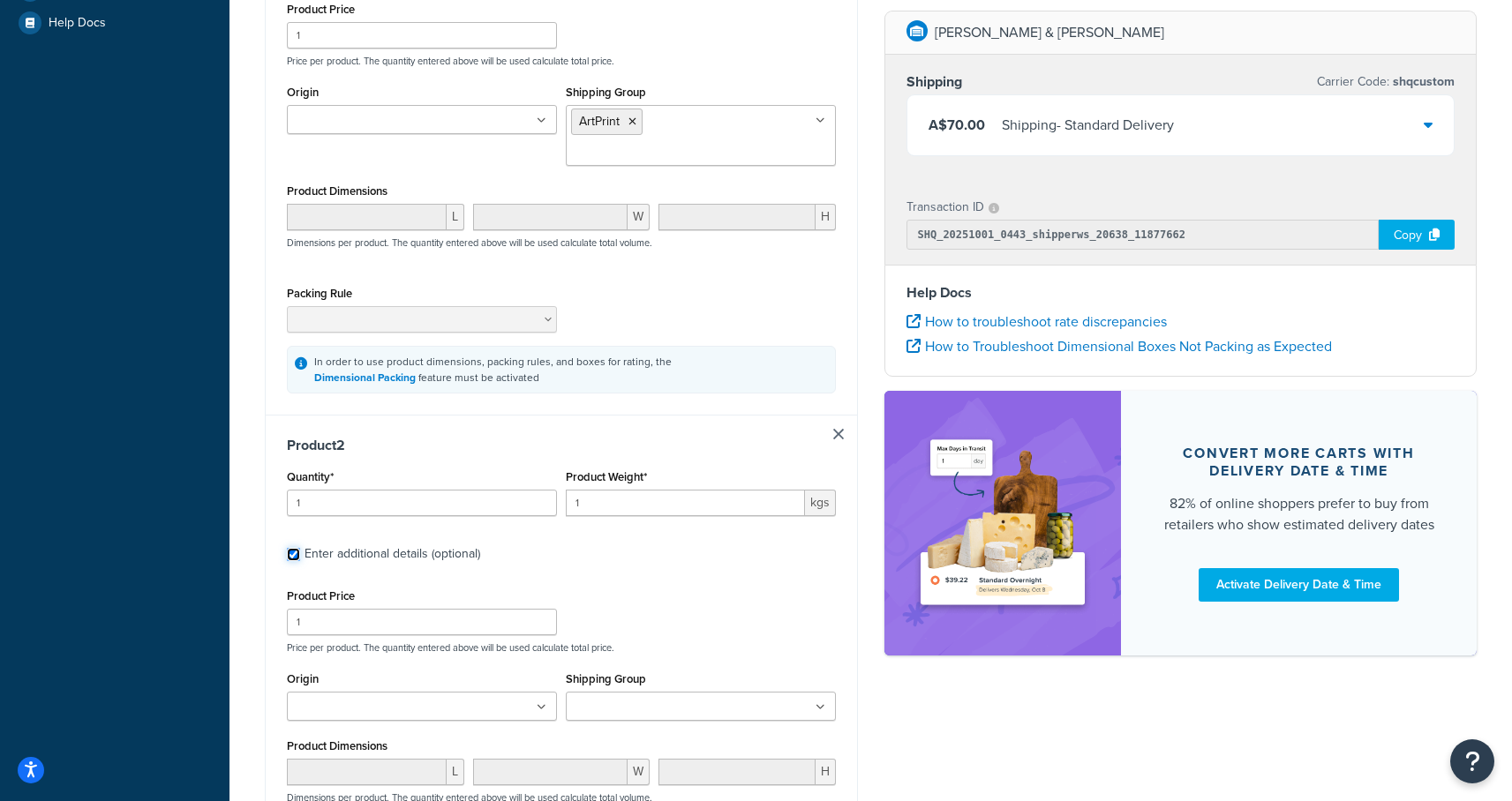
scroll to position [631, 0]
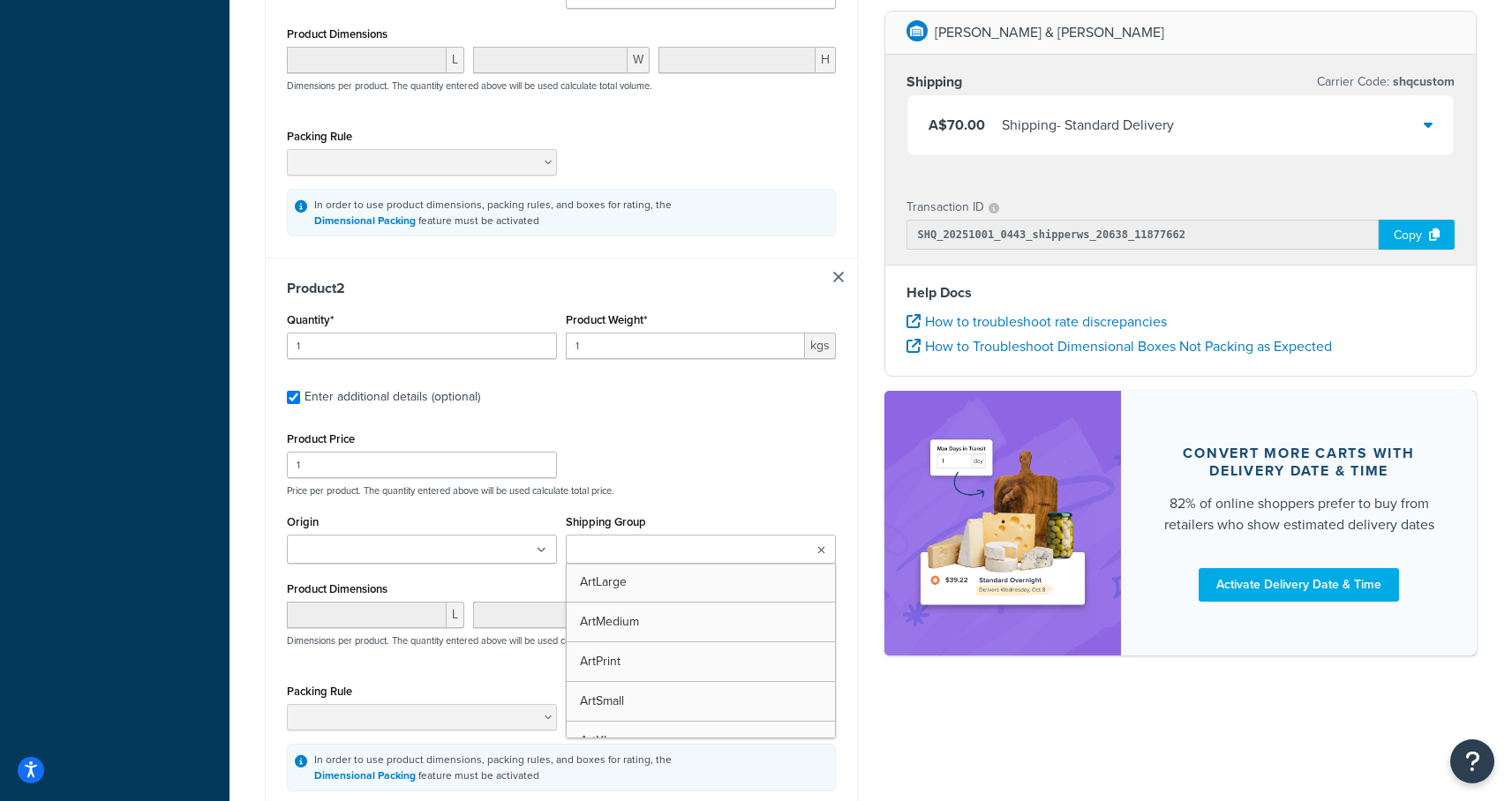
click at [701, 541] on input "Shipping Group" at bounding box center [649, 550] width 157 height 20
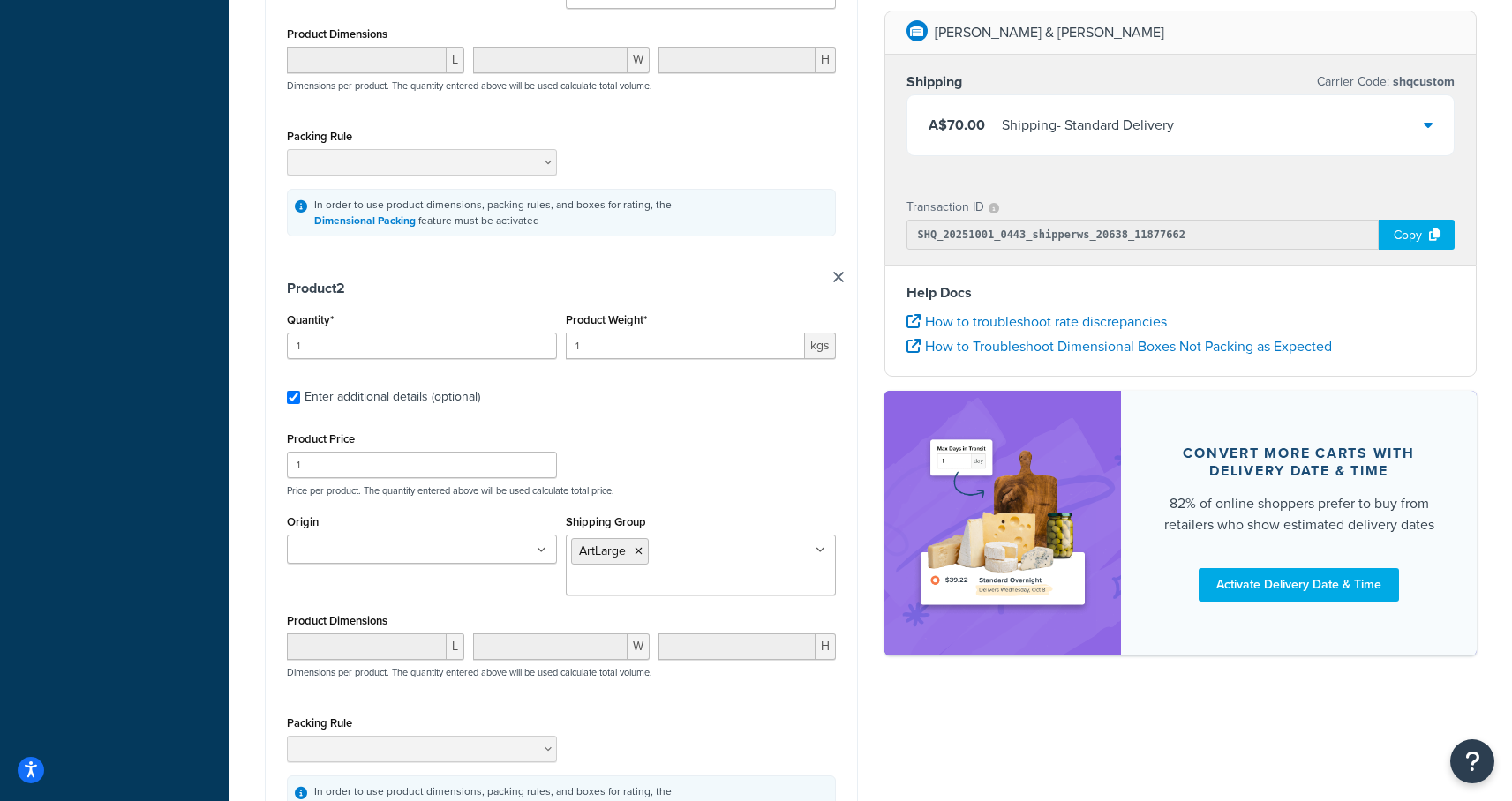
click at [723, 484] on p "Price per product. The quantity entered above will be used calculate total pric…" at bounding box center [561, 490] width 558 height 12
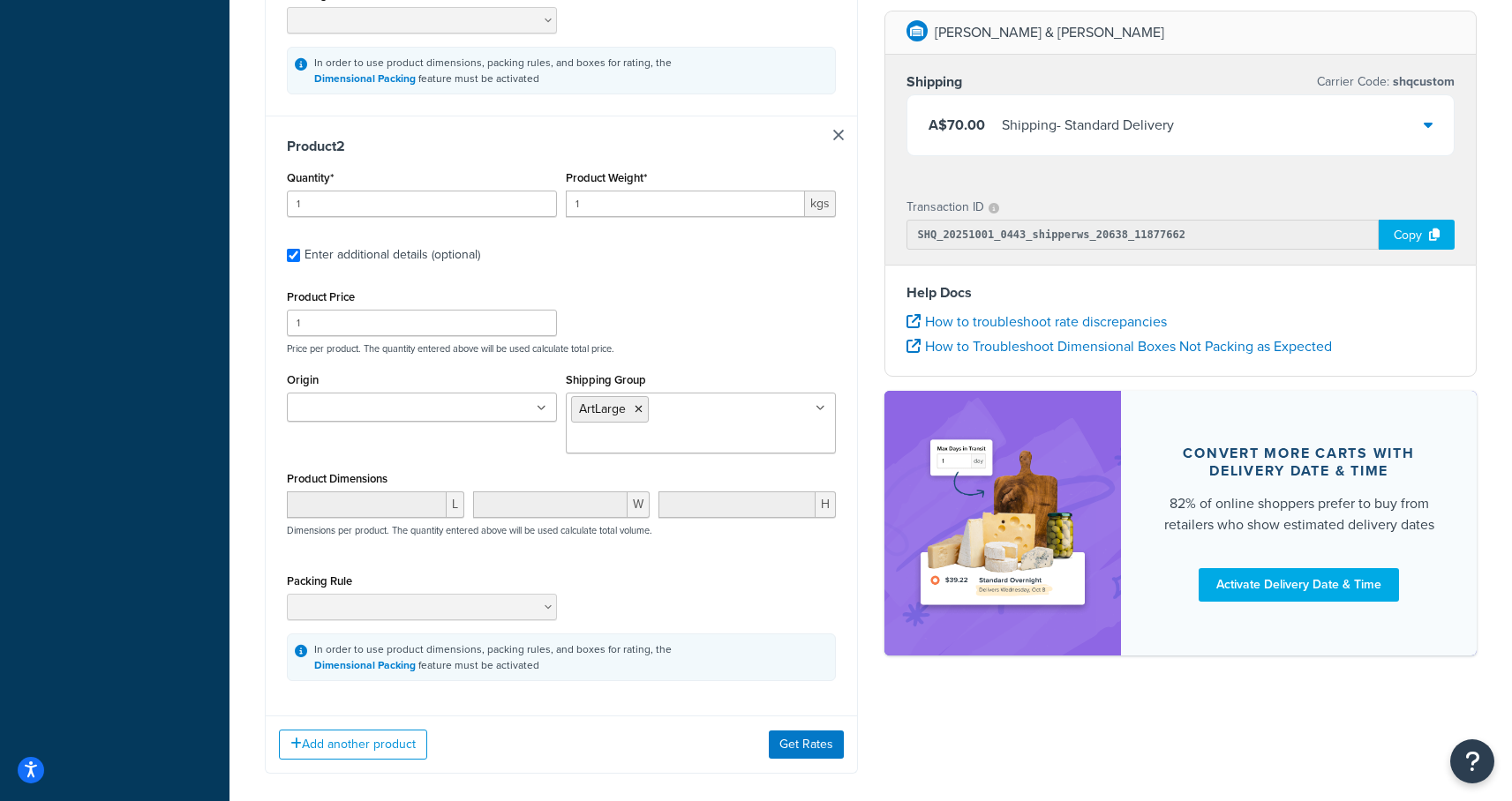
scroll to position [786, 0]
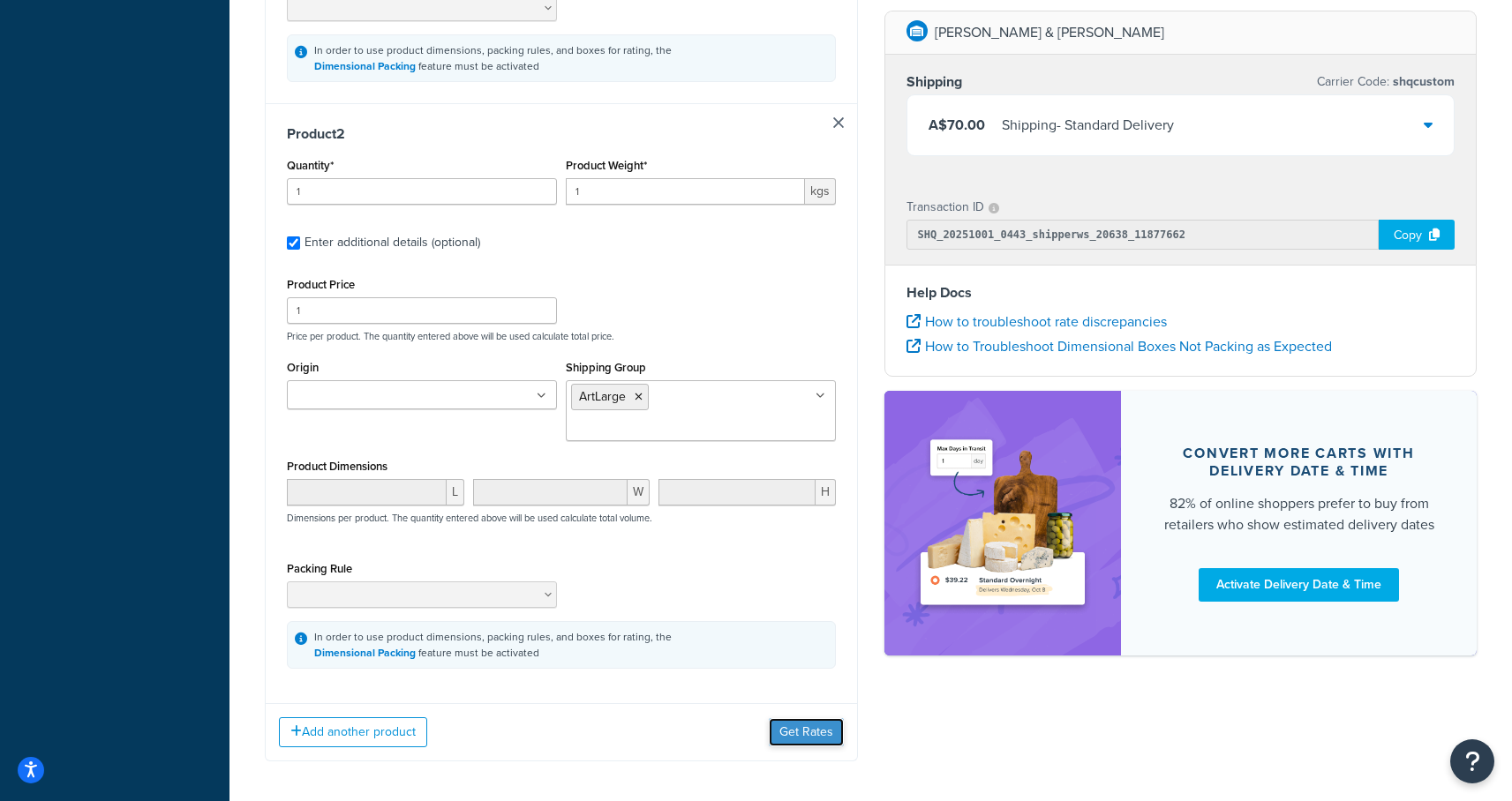
click at [799, 719] on button "Get Rates" at bounding box center [806, 733] width 75 height 28
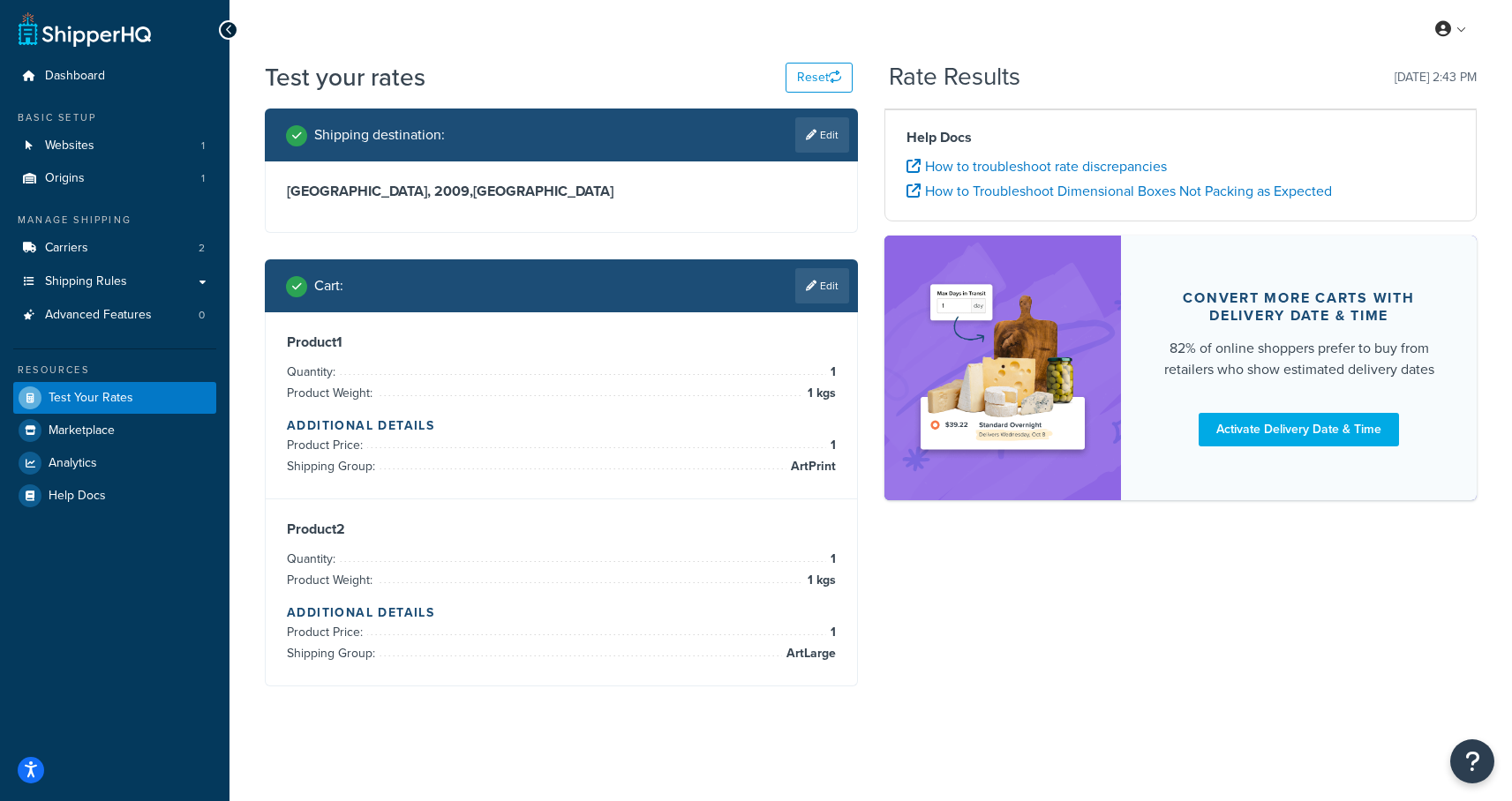
scroll to position [59, 0]
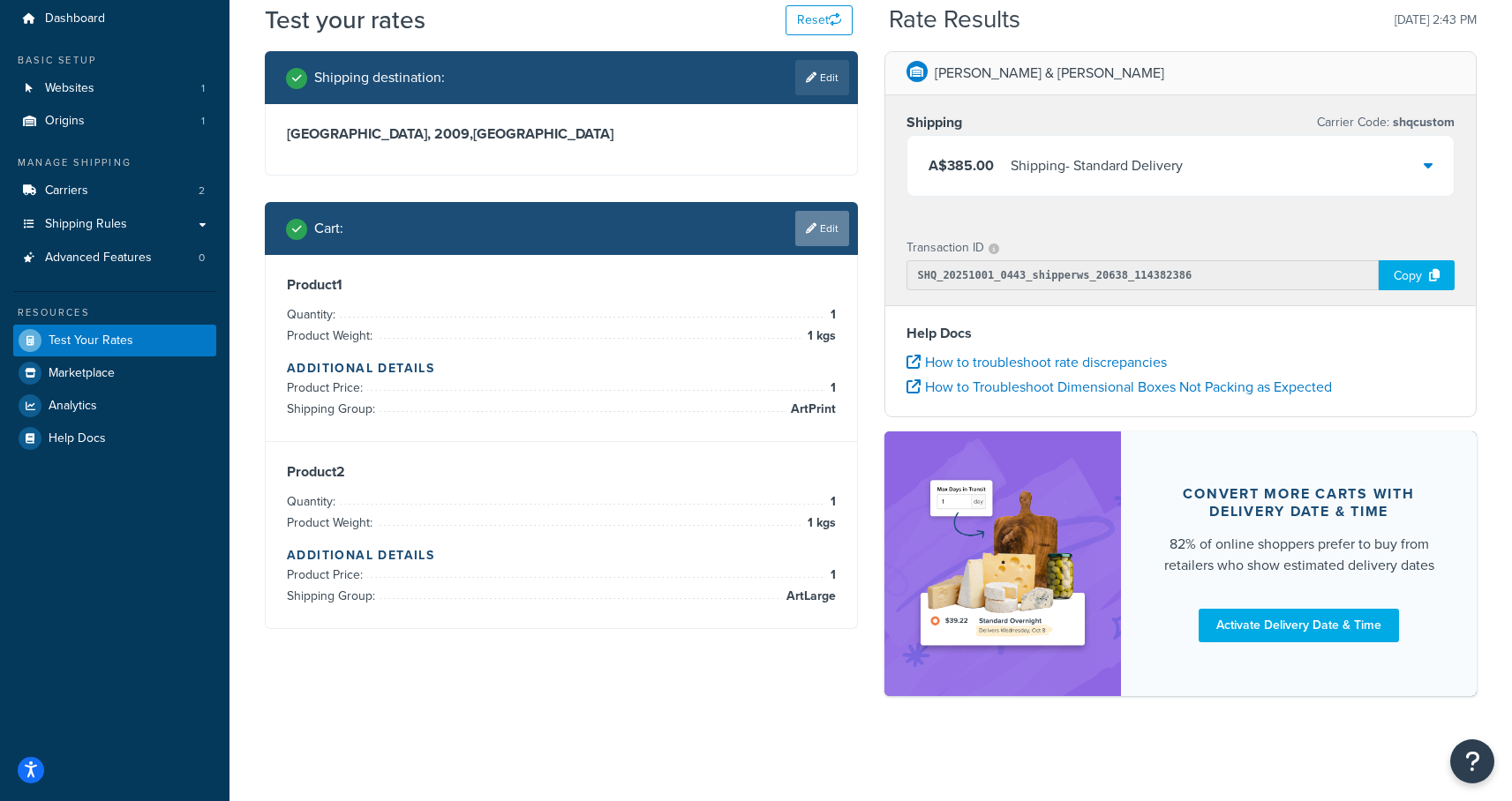
click at [827, 231] on link "Edit" at bounding box center [821, 229] width 53 height 36
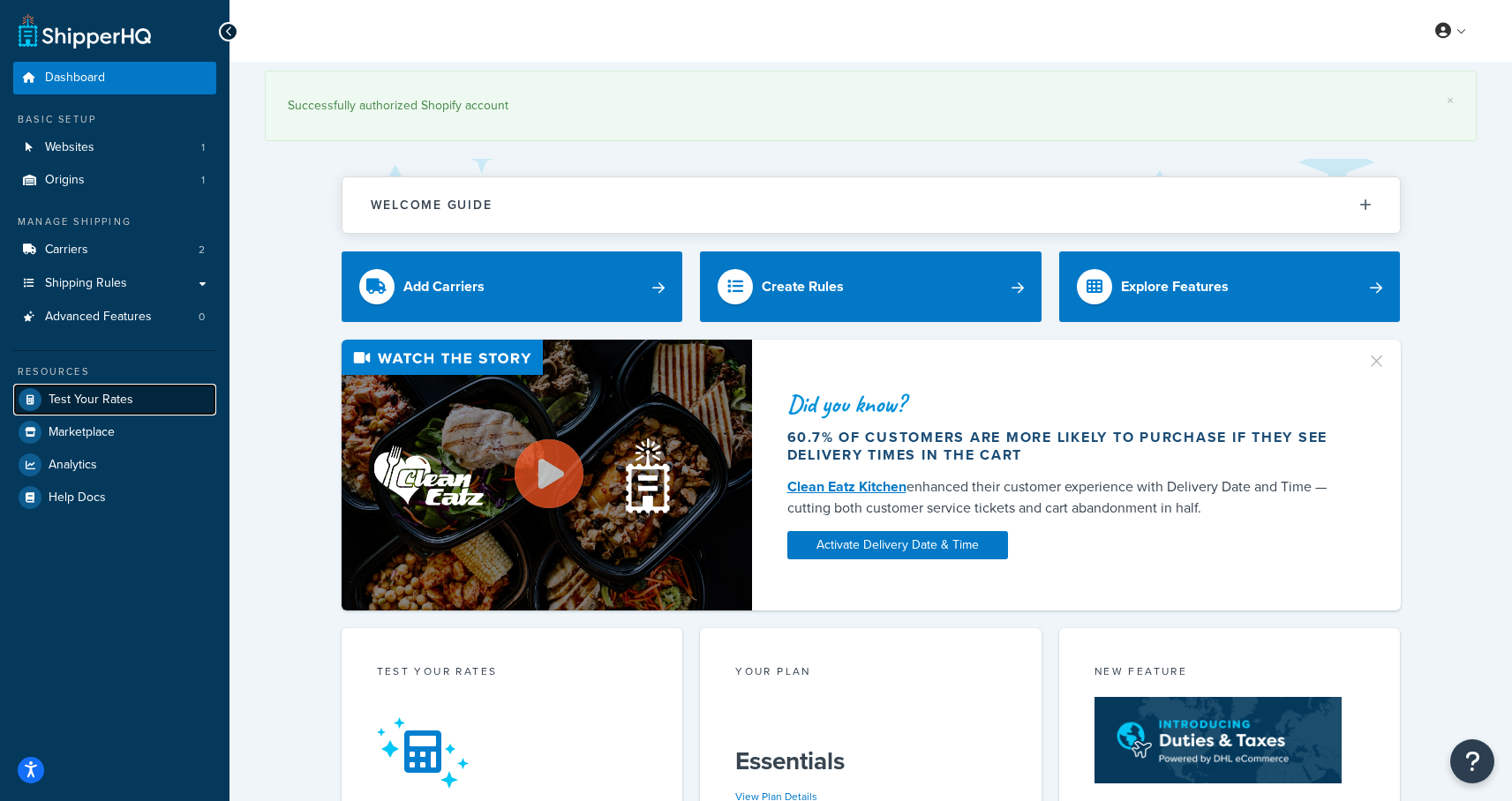
click at [93, 399] on span "Test Your Rates" at bounding box center [91, 400] width 84 height 15
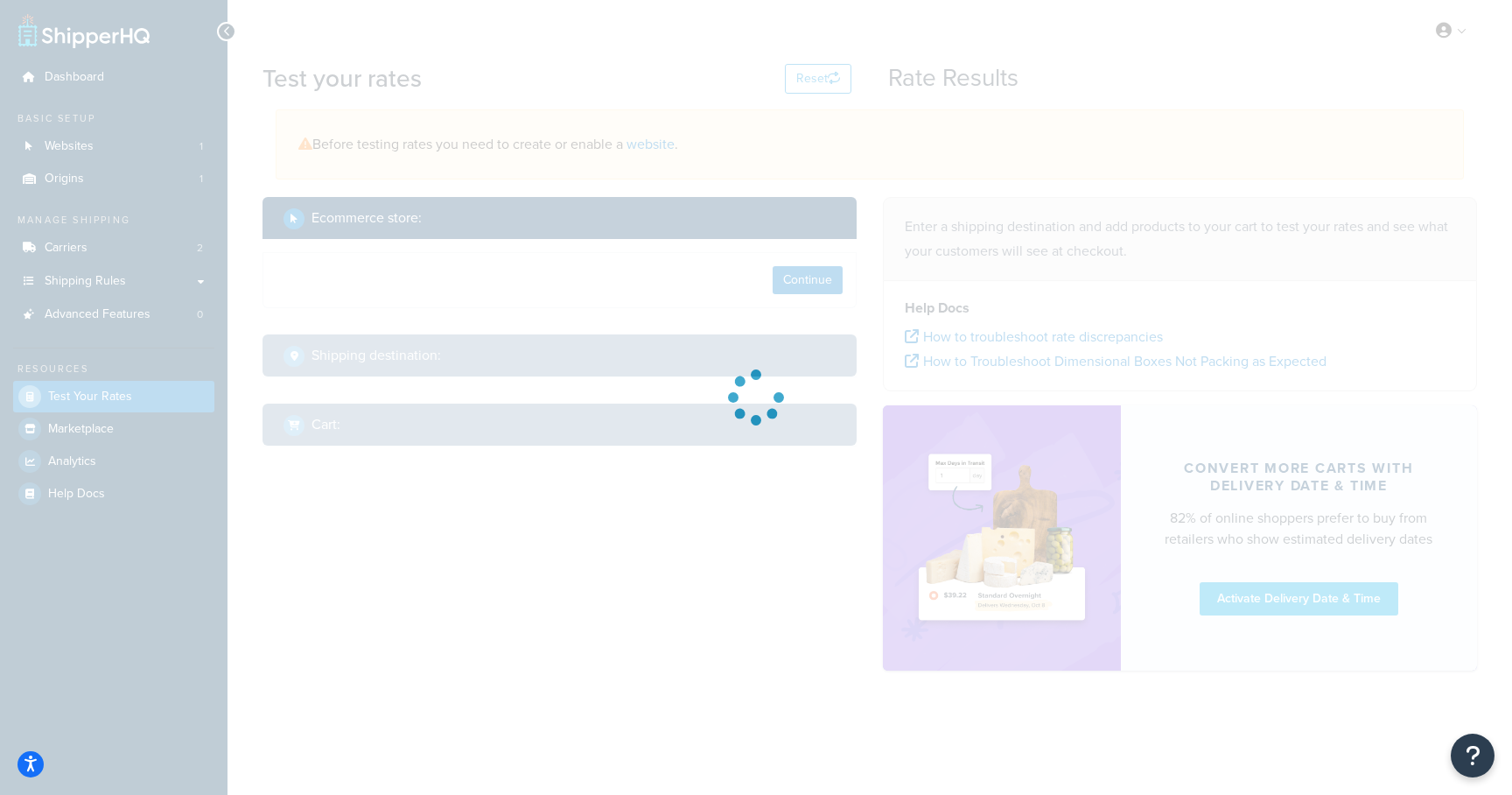
select select "[GEOGRAPHIC_DATA]"
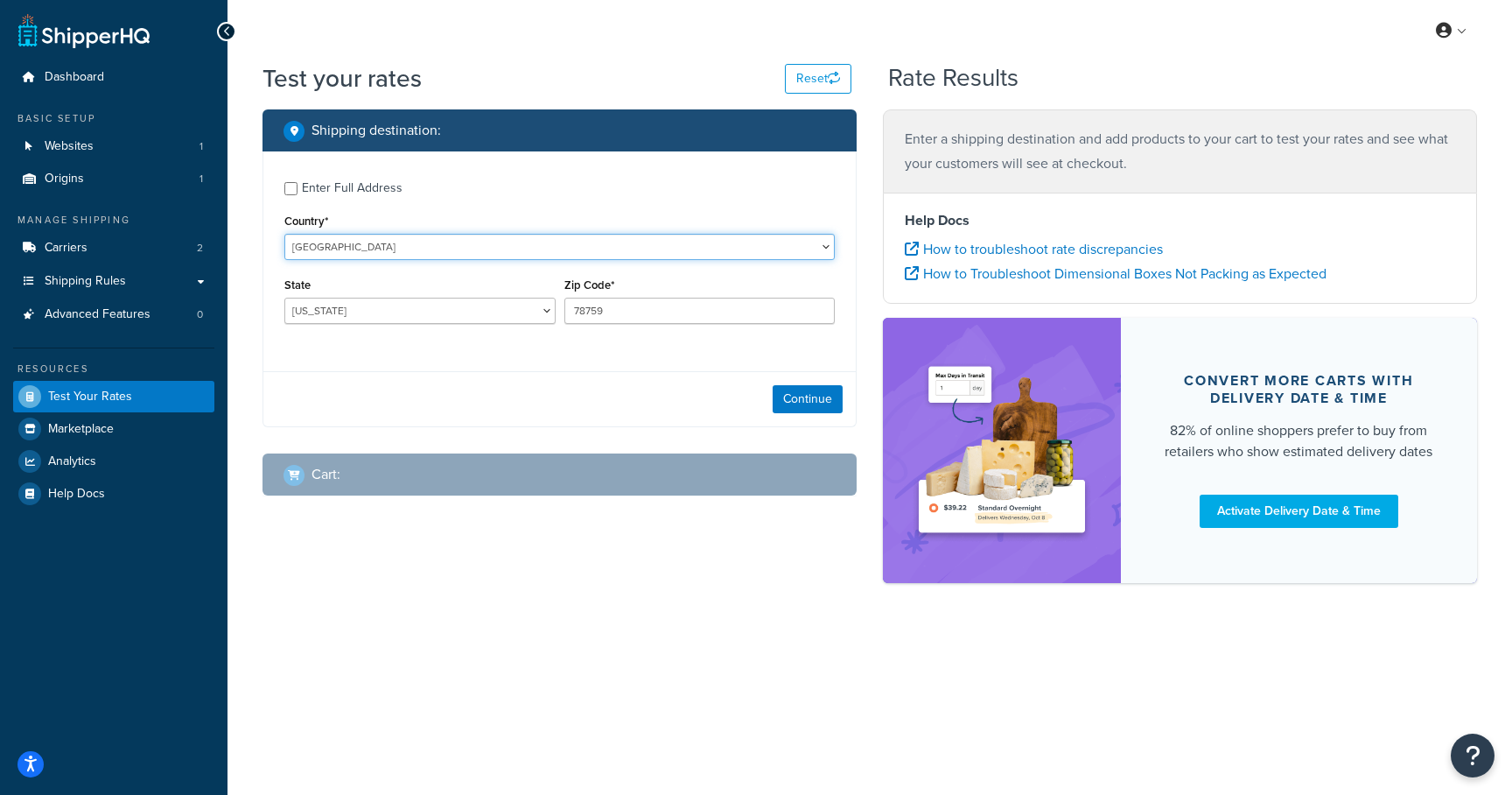
click at [339, 249] on select "[GEOGRAPHIC_DATA] [GEOGRAPHIC_DATA] [GEOGRAPHIC_DATA] [GEOGRAPHIC_DATA] [GEOGRA…" at bounding box center [559, 246] width 550 height 26
select select "AU"
click at [284, 233] on select "[GEOGRAPHIC_DATA] [GEOGRAPHIC_DATA] [GEOGRAPHIC_DATA] [GEOGRAPHIC_DATA] [GEOGRA…" at bounding box center [559, 246] width 550 height 26
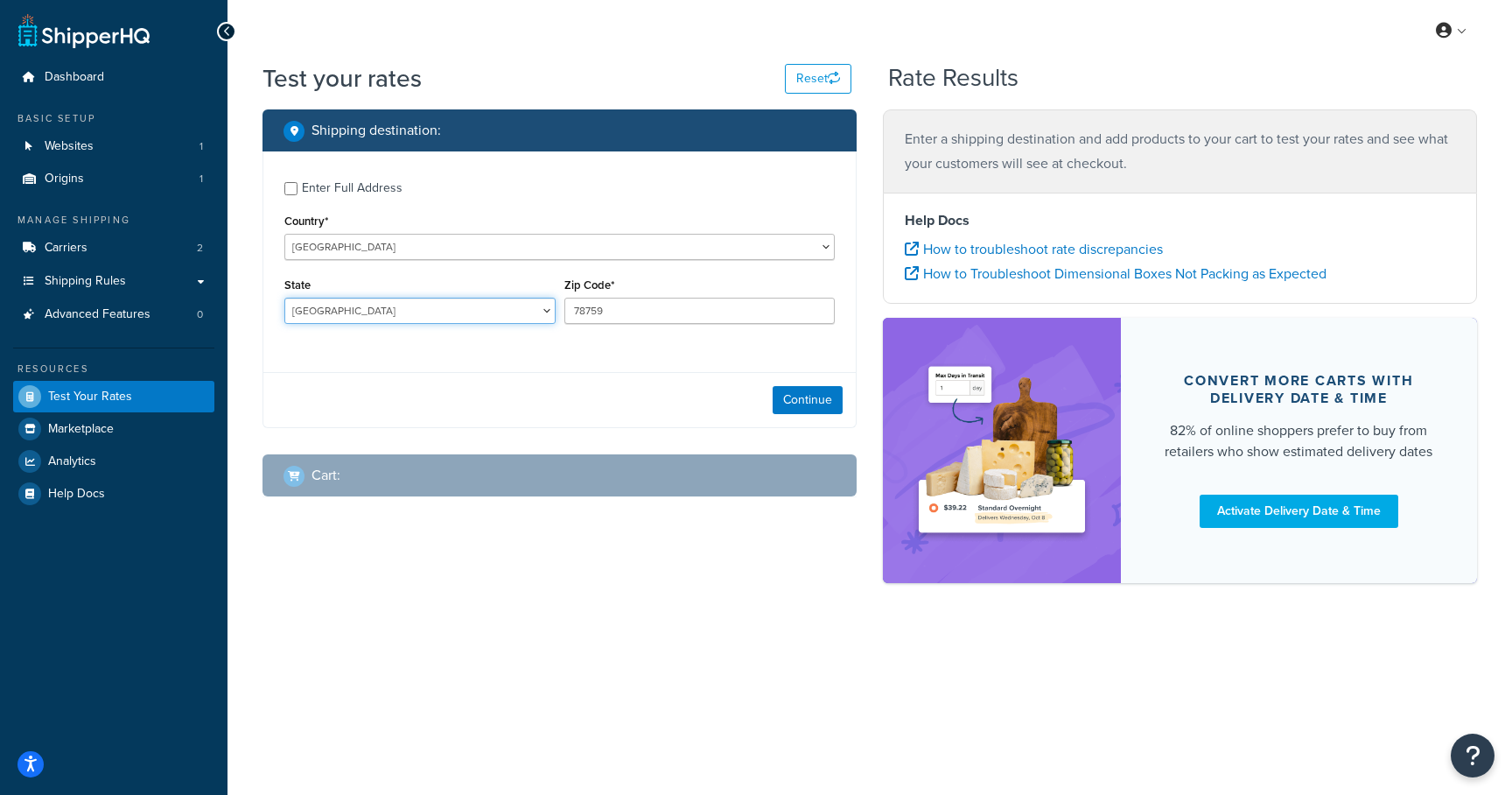
click at [494, 320] on select "[GEOGRAPHIC_DATA] [GEOGRAPHIC_DATA] [GEOGRAPHIC_DATA] [GEOGRAPHIC_DATA] [GEOGRA…" at bounding box center [420, 311] width 271 height 26
select select "SA"
click at [284, 298] on select "[GEOGRAPHIC_DATA] [GEOGRAPHIC_DATA] [GEOGRAPHIC_DATA] [GEOGRAPHIC_DATA] [GEOGRA…" at bounding box center [420, 311] width 271 height 26
click at [600, 311] on input "78759" at bounding box center [700, 311] width 271 height 26
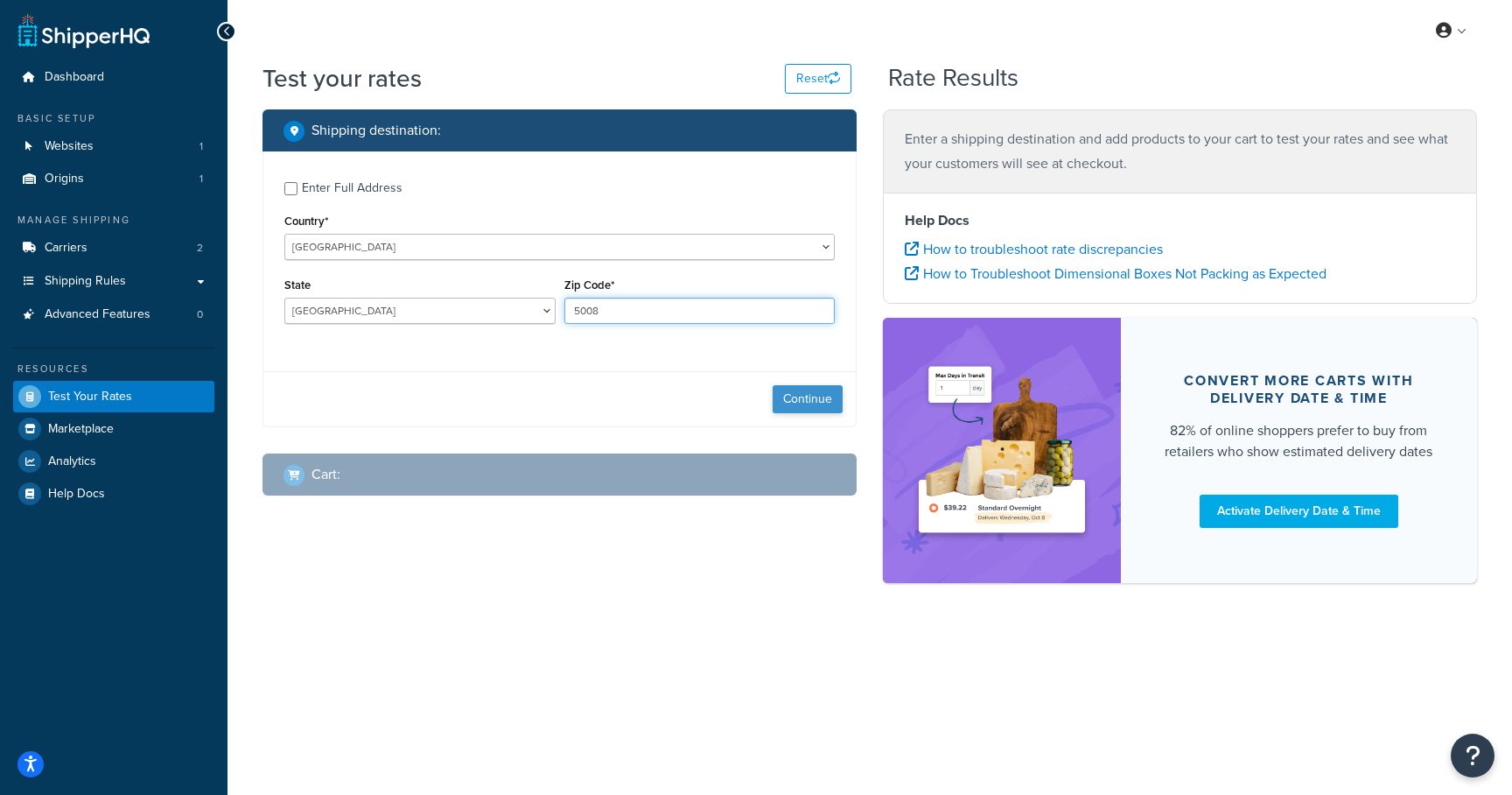
type input "5008"
click at [809, 399] on button "Continue" at bounding box center [807, 399] width 70 height 28
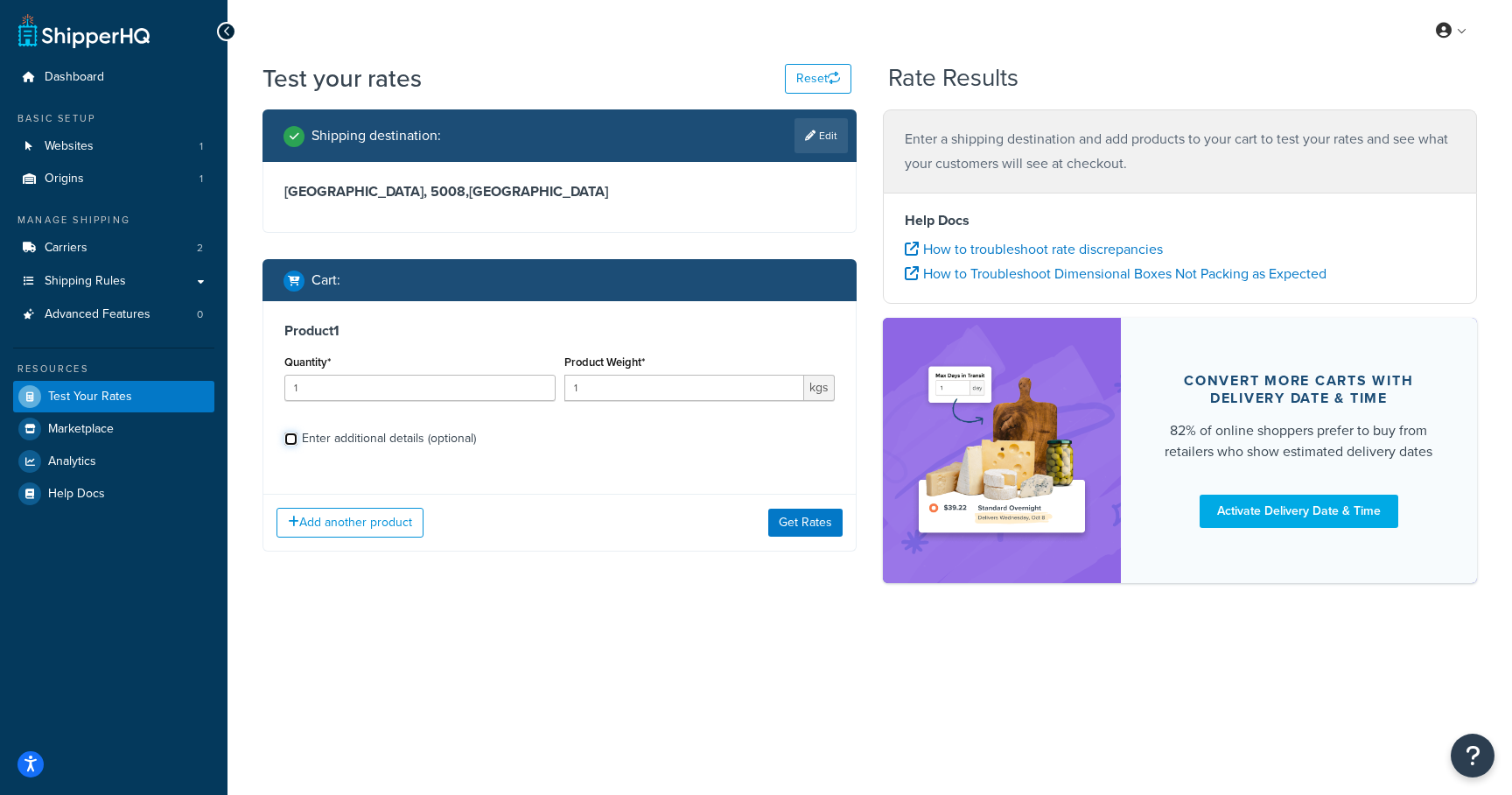
click at [292, 441] on input "Enter additional details (optional)" at bounding box center [291, 439] width 13 height 13
checkbox input "true"
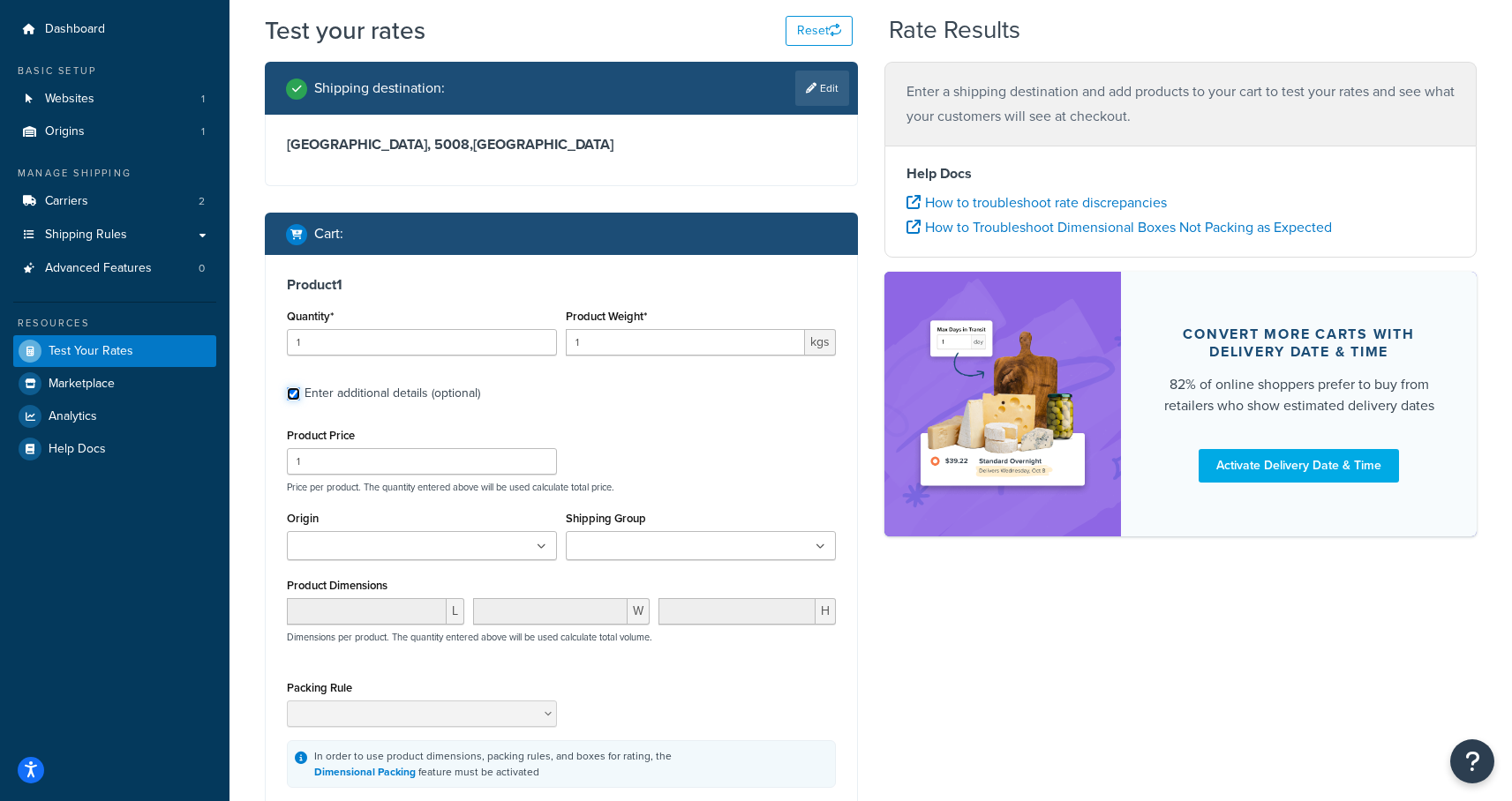
scroll to position [105, 0]
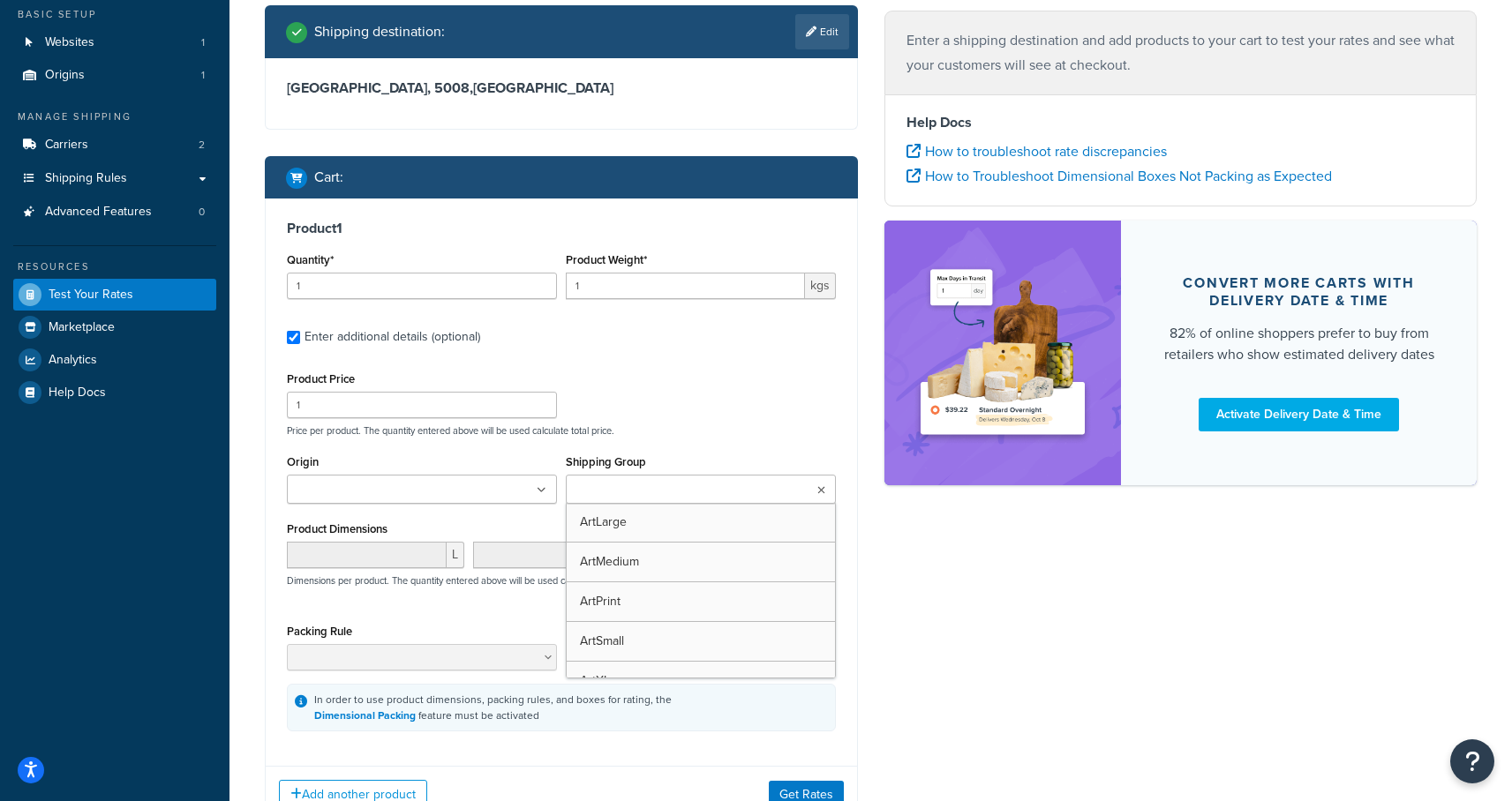
click at [797, 486] on ul at bounding box center [701, 489] width 270 height 29
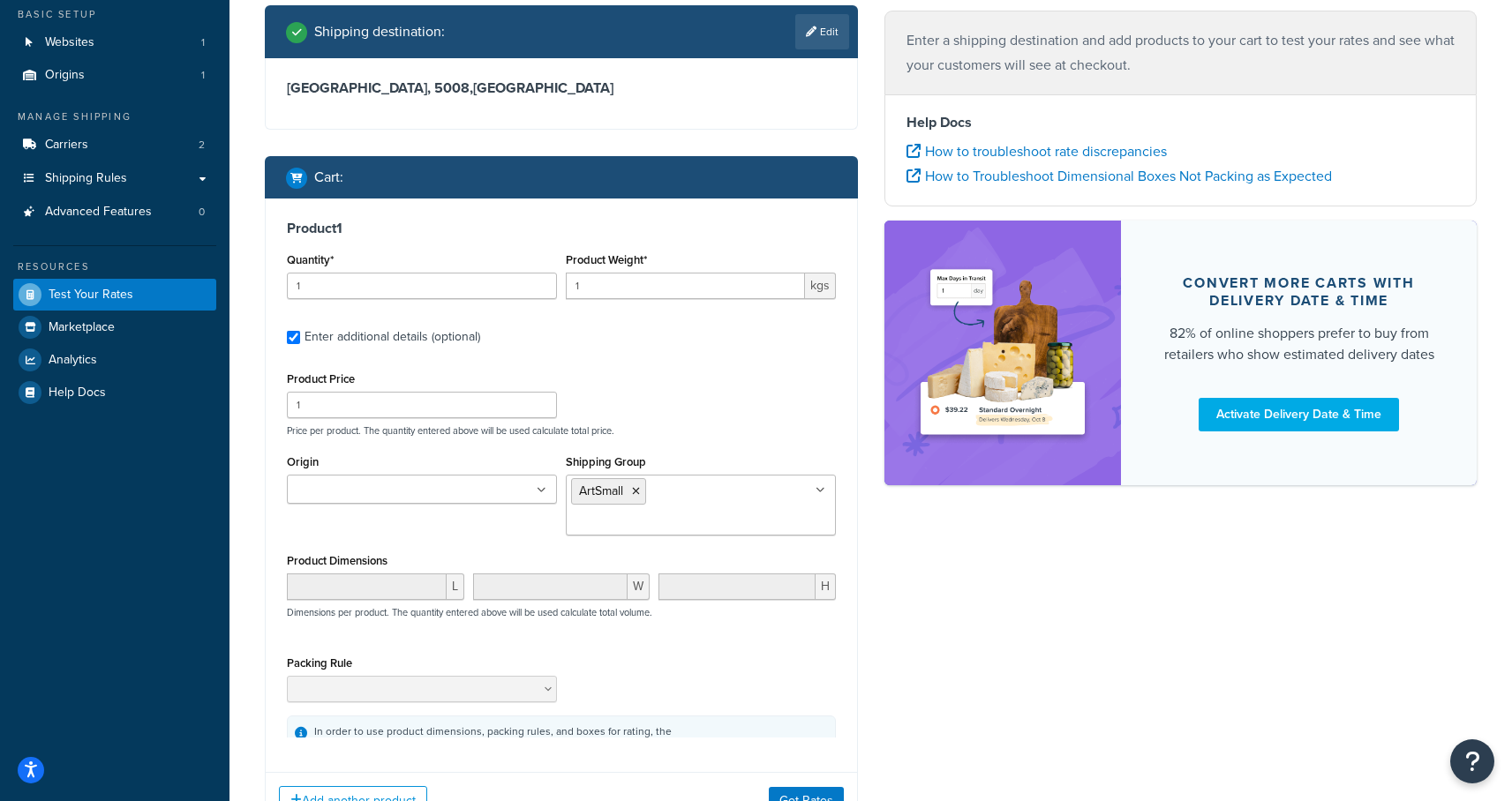
click at [965, 586] on div "Shipping destination : Edit South Australia, 5008 , Australia Cart : Product 1 …" at bounding box center [870, 431] width 1238 height 852
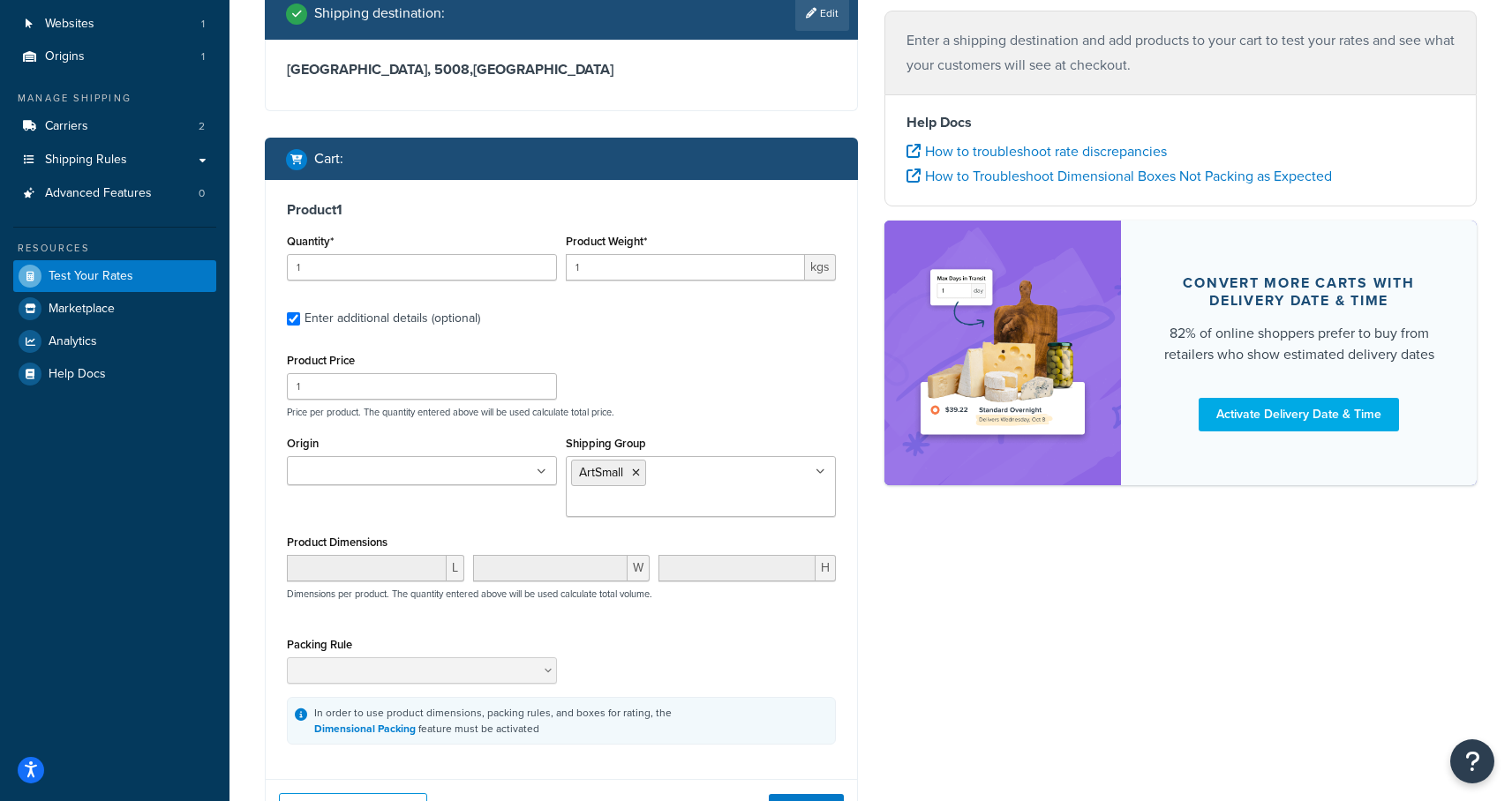
scroll to position [249, 0]
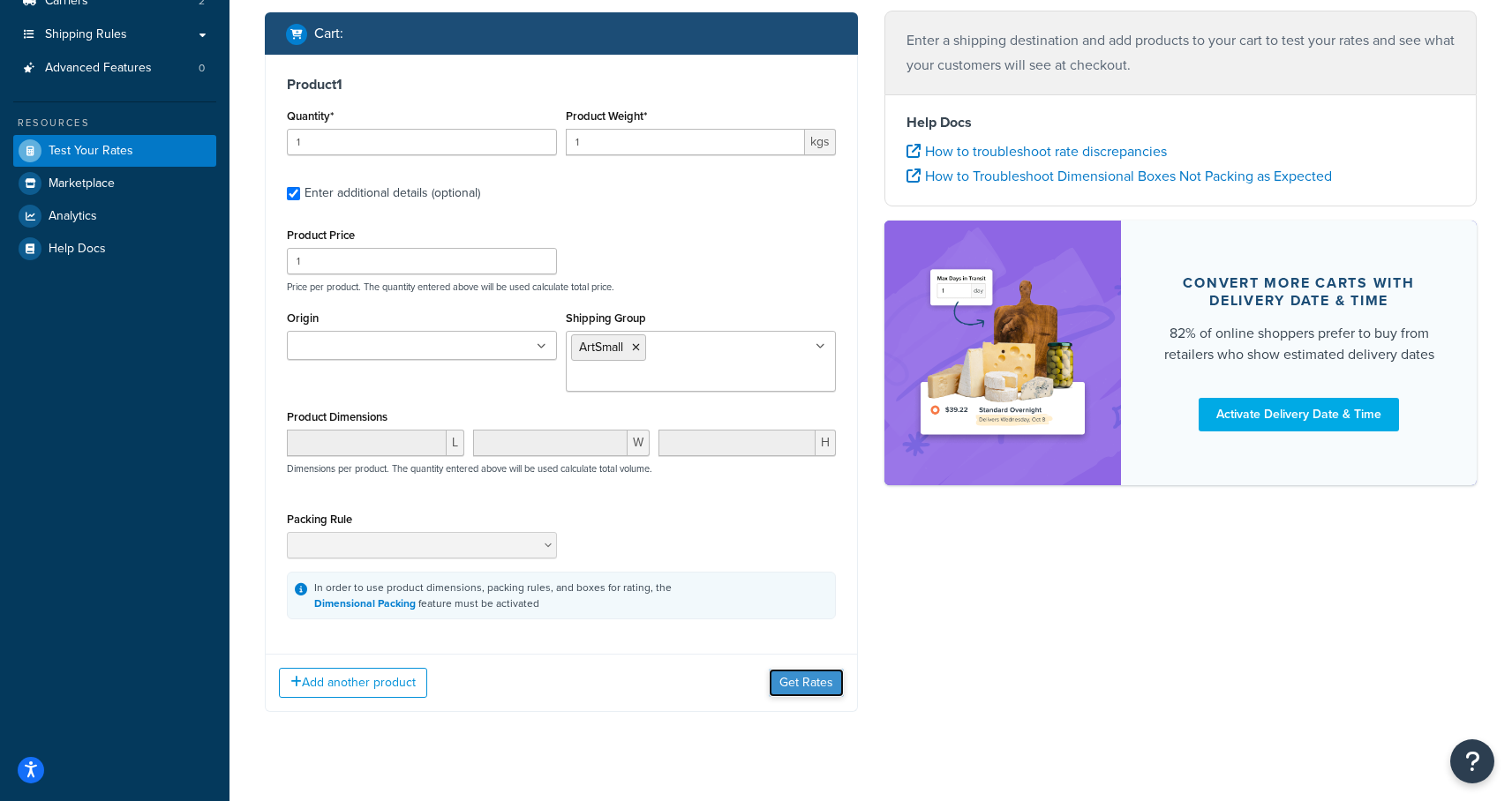
click at [806, 669] on button "Get Rates" at bounding box center [806, 683] width 75 height 28
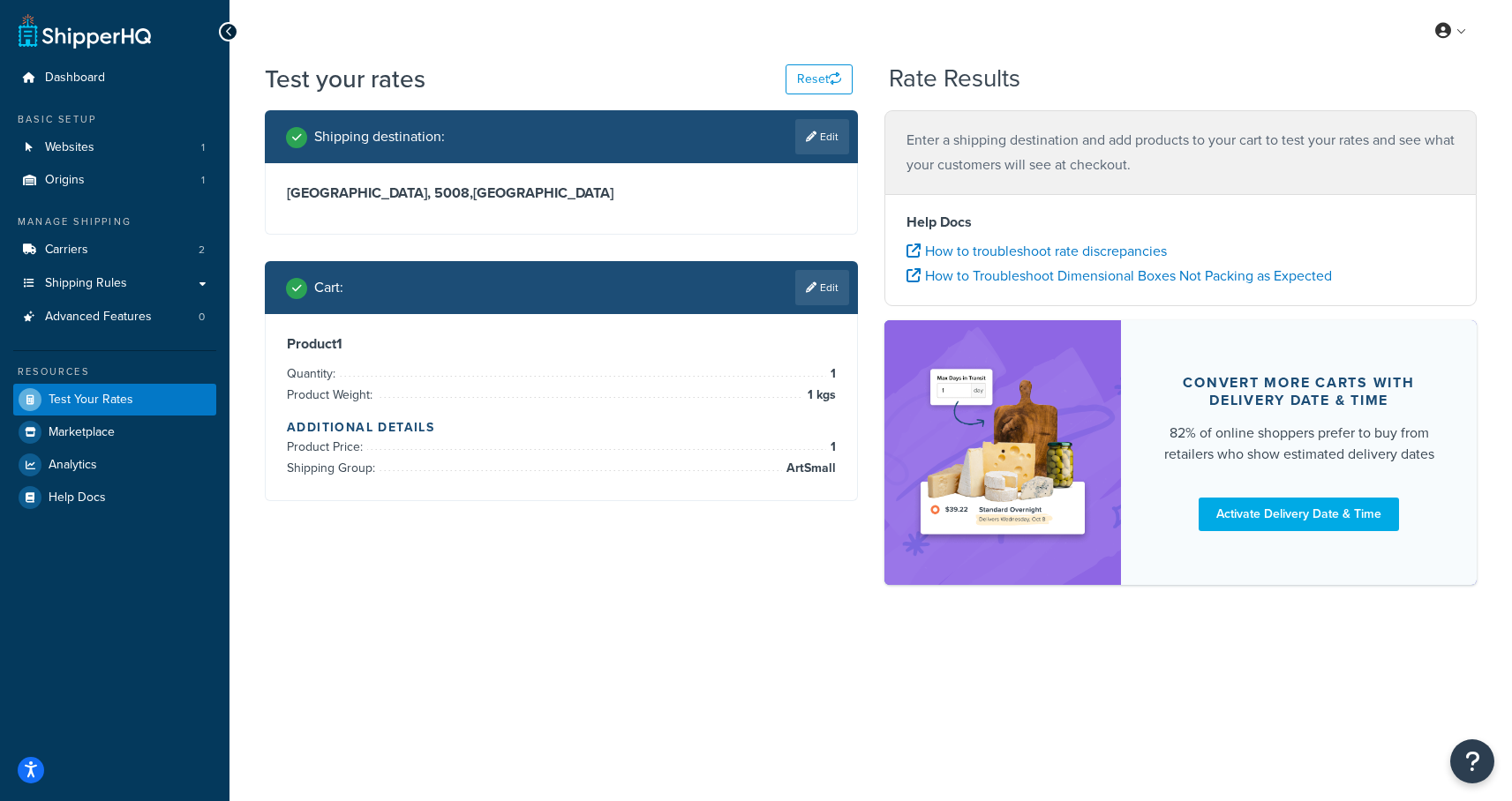
scroll to position [0, 0]
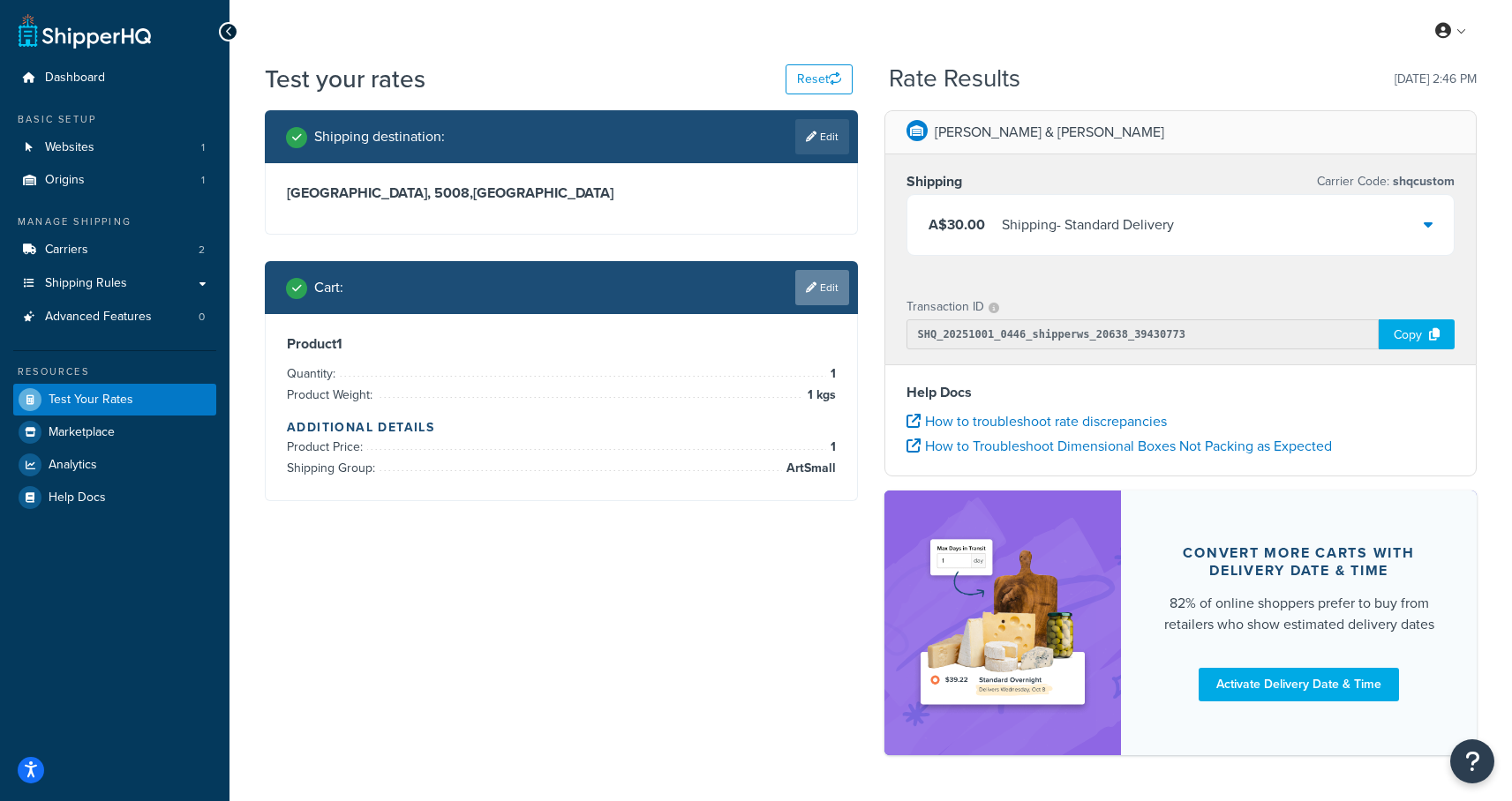
click at [807, 291] on icon at bounding box center [811, 287] width 10 height 10
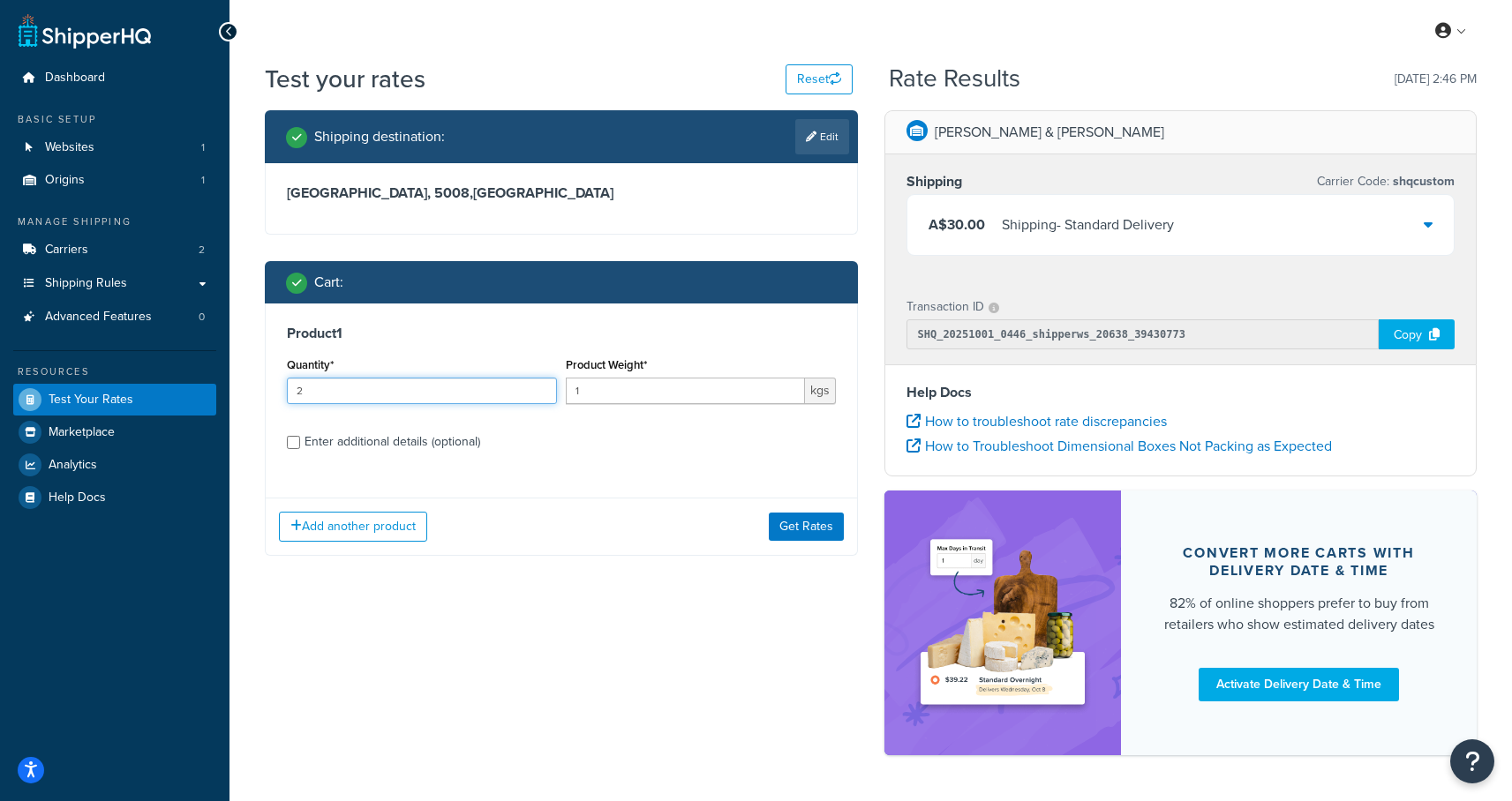
type input "2"
click at [537, 386] on input "2" at bounding box center [422, 391] width 270 height 26
click at [824, 528] on button "Get Rates" at bounding box center [806, 527] width 75 height 28
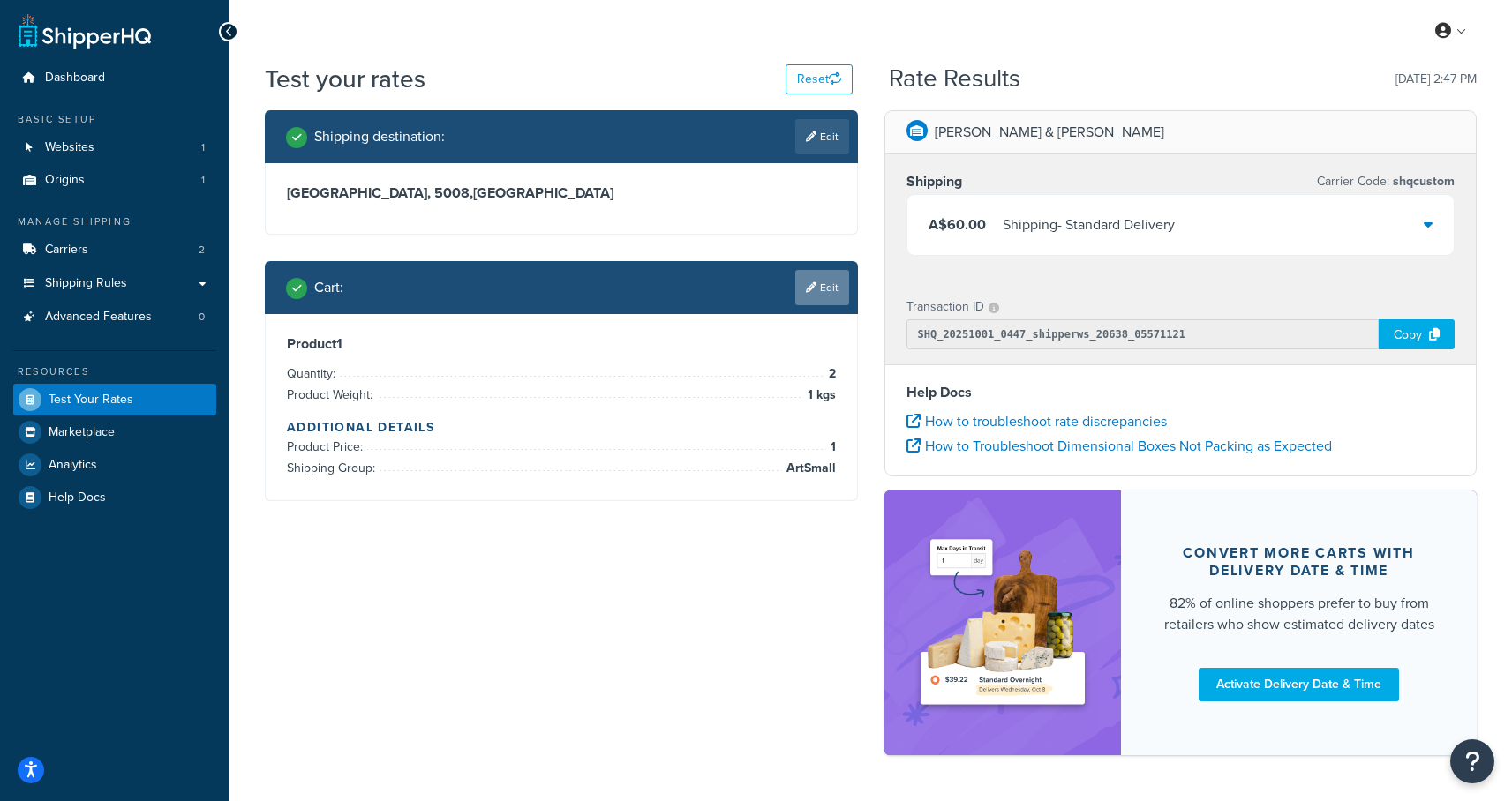
click at [806, 289] on icon at bounding box center [811, 287] width 10 height 10
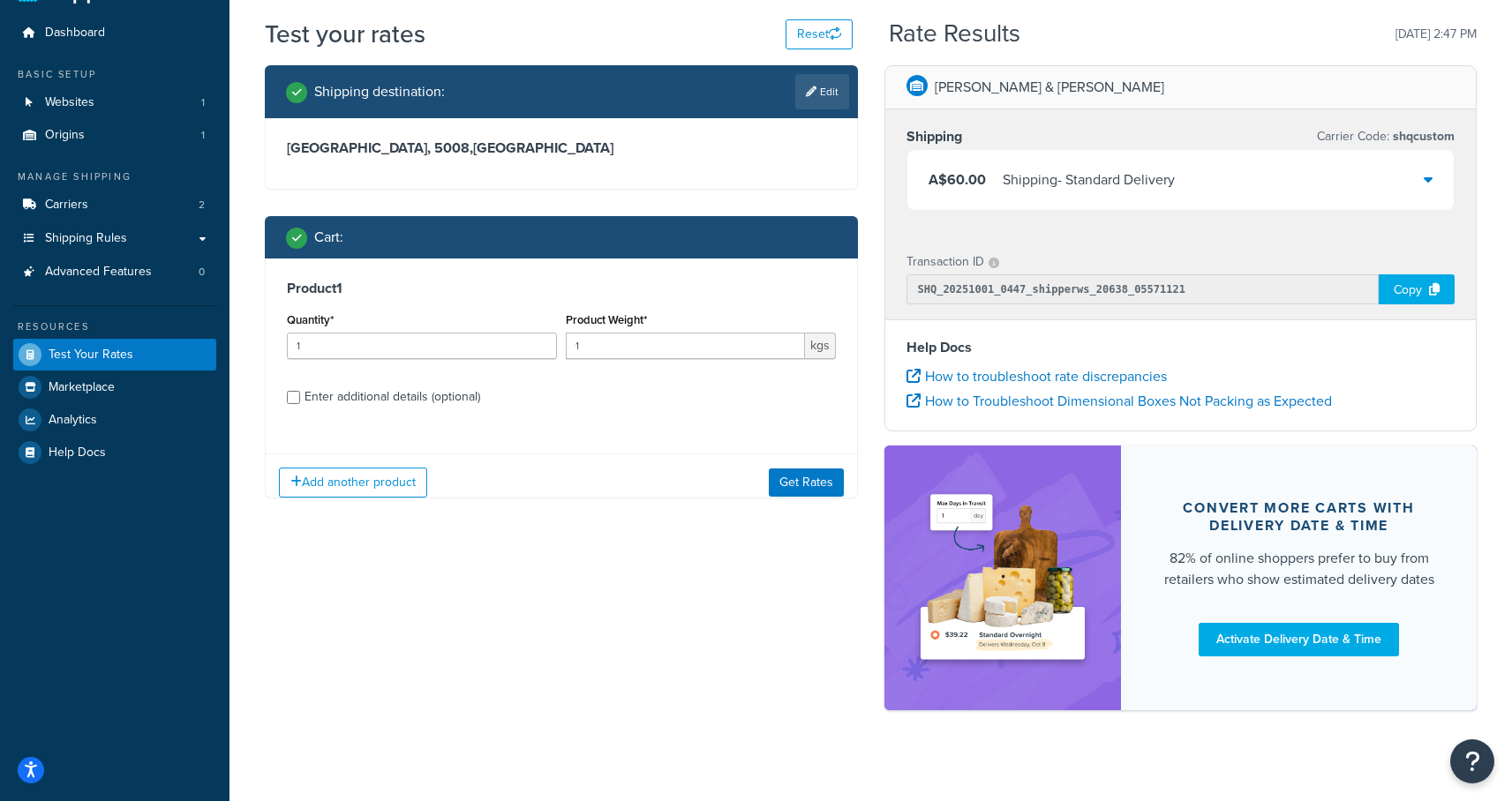
scroll to position [59, 0]
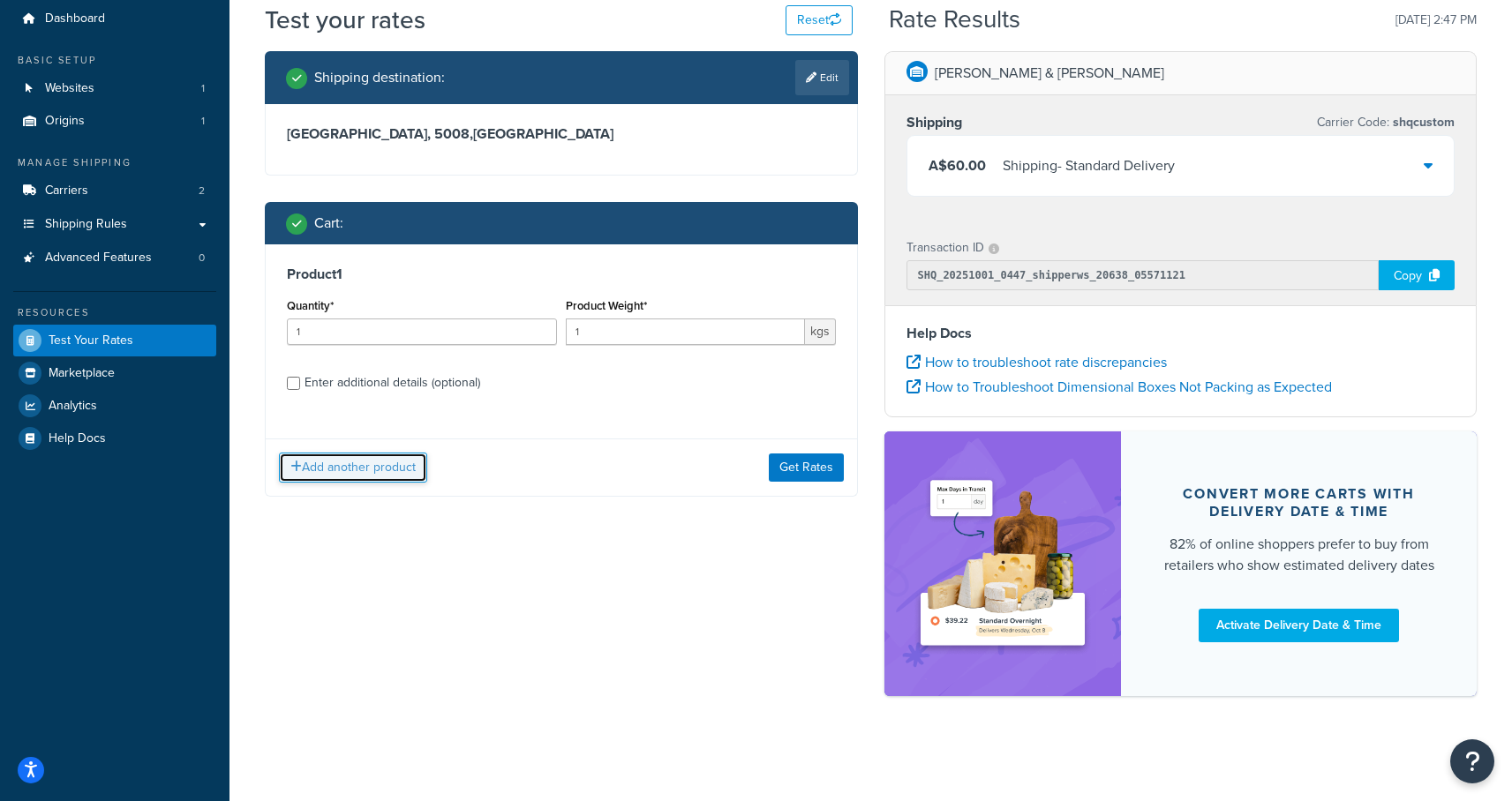
click at [354, 475] on button "Add another product" at bounding box center [353, 467] width 148 height 30
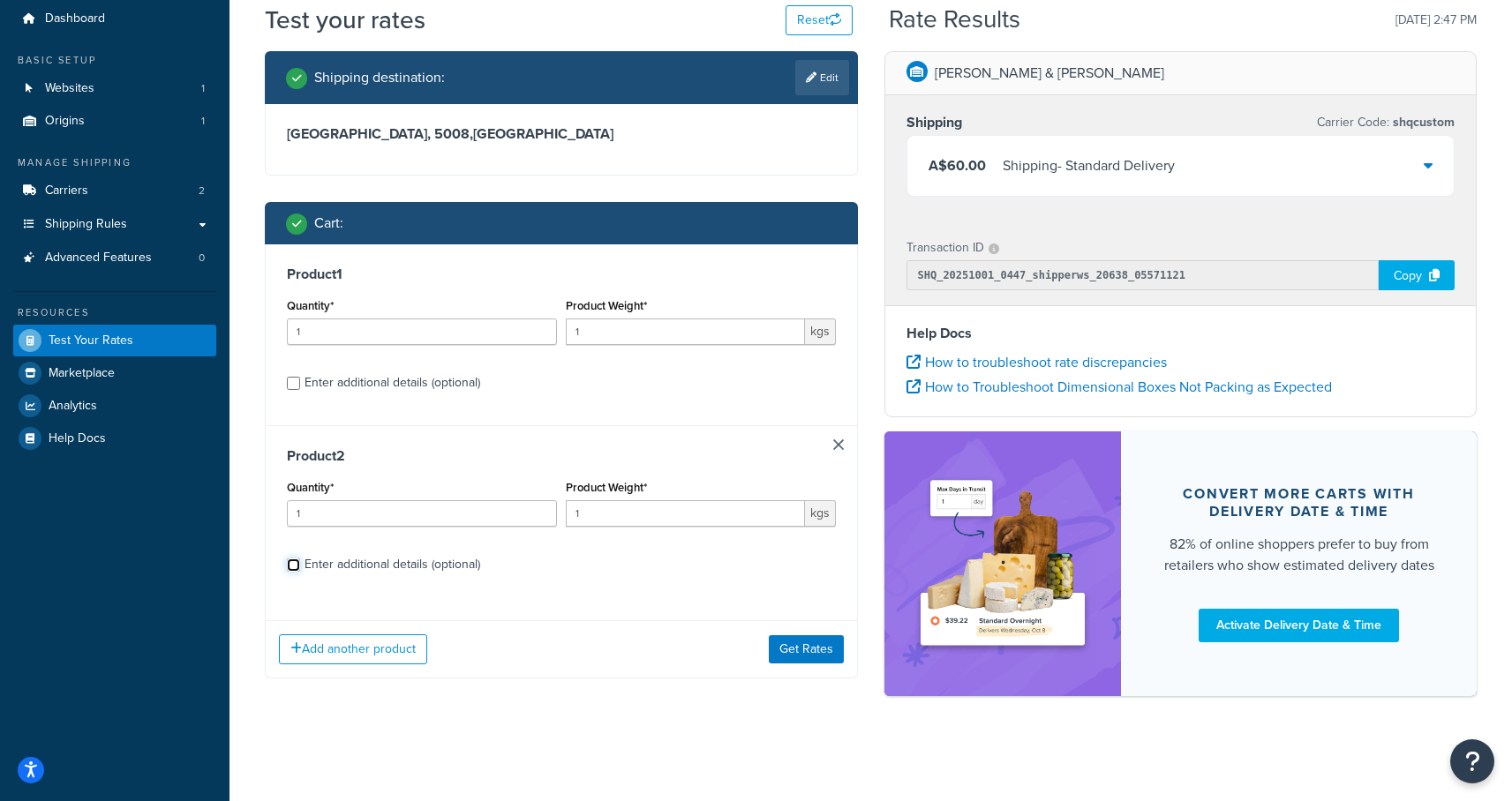
click at [292, 567] on input "Enter additional details (optional)" at bounding box center [293, 565] width 13 height 13
checkbox input "true"
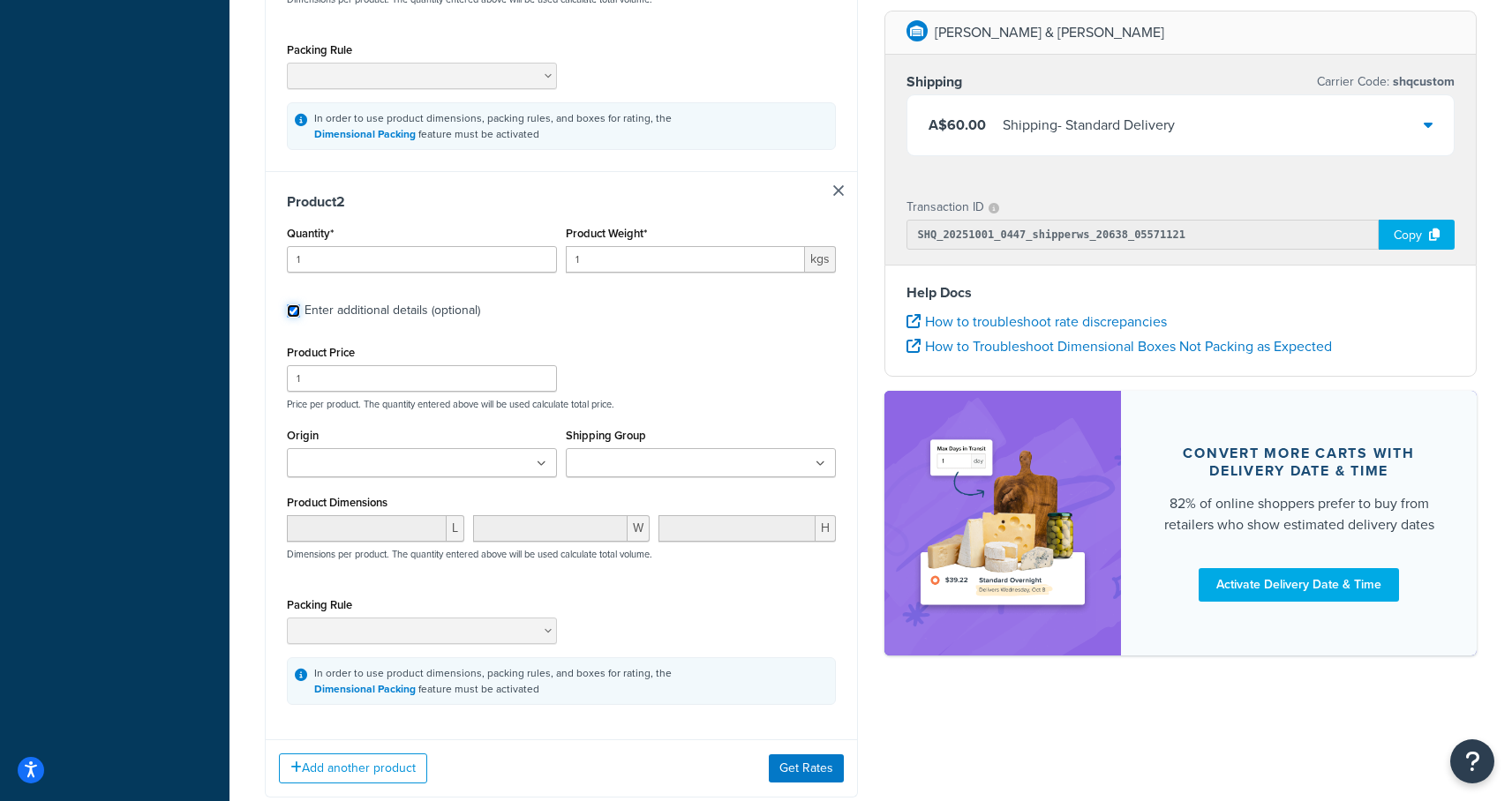
scroll to position [726, 0]
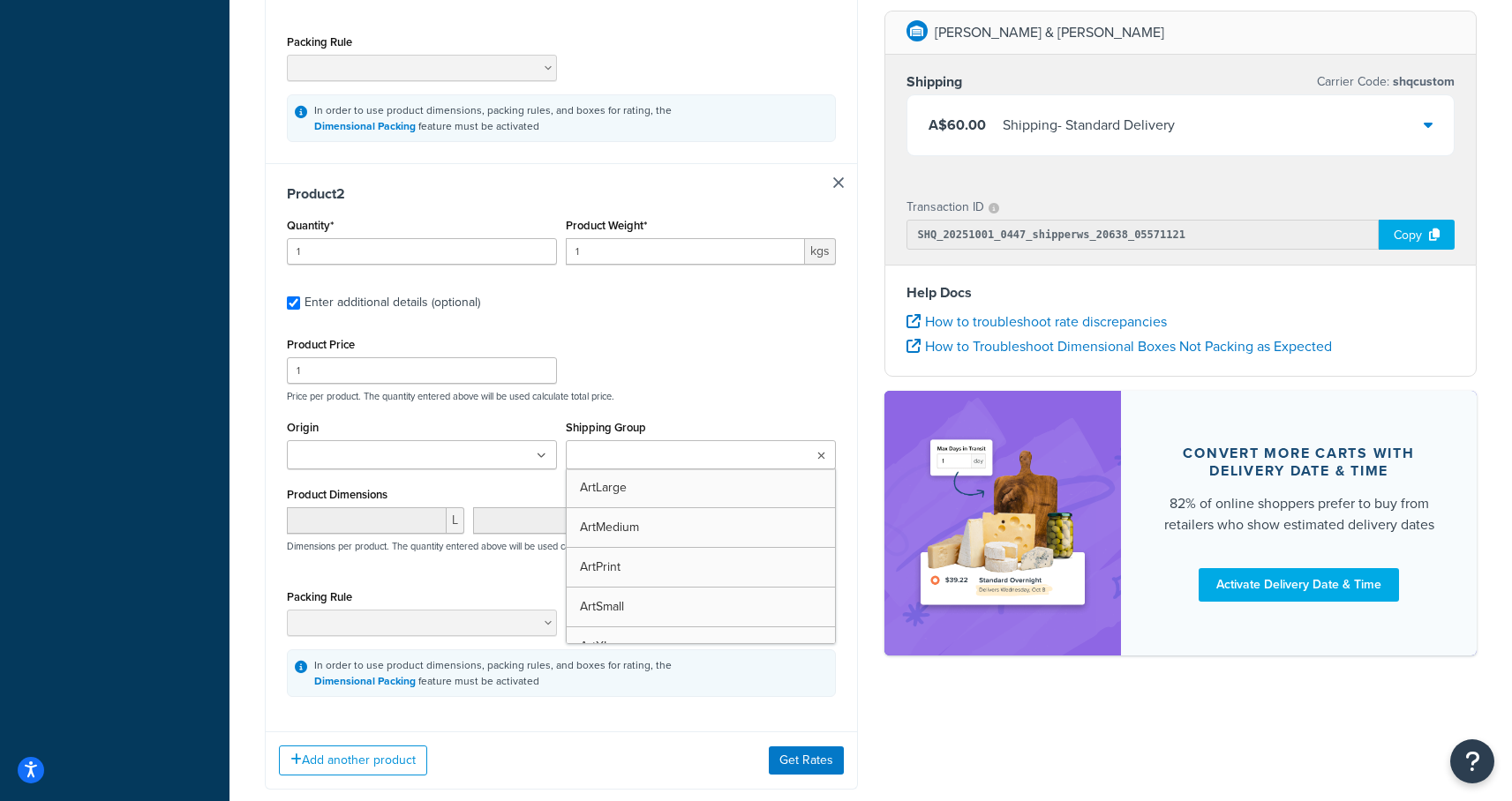
click at [664, 446] on input "Shipping Group" at bounding box center [649, 455] width 157 height 20
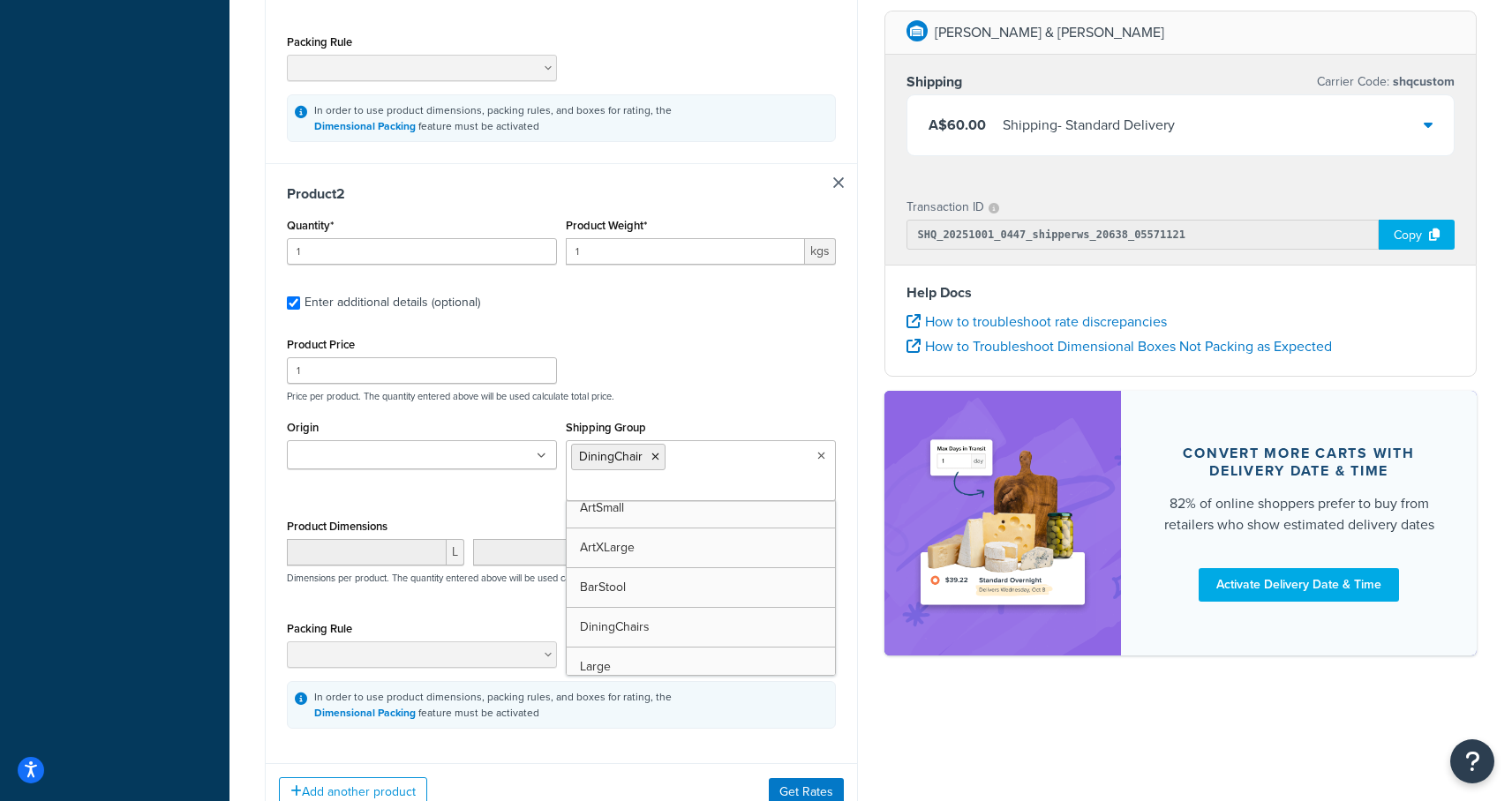
click at [214, 465] on div "Dashboard Basic Setup Websites 1 Origins 1 Manage Shipping Carriers 2 Shipping …" at bounding box center [114, 105] width 230 height 1662
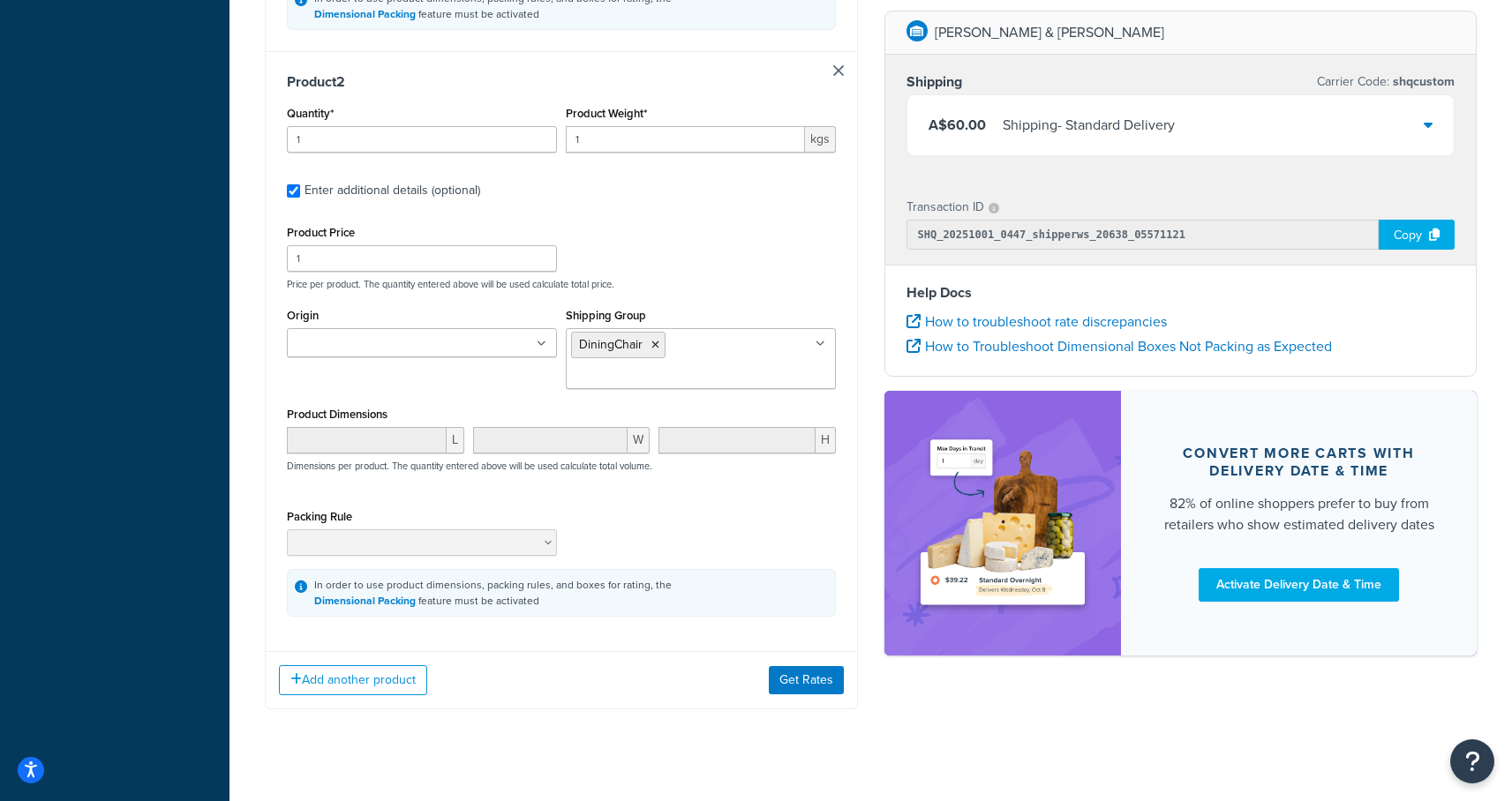
scroll to position [835, 0]
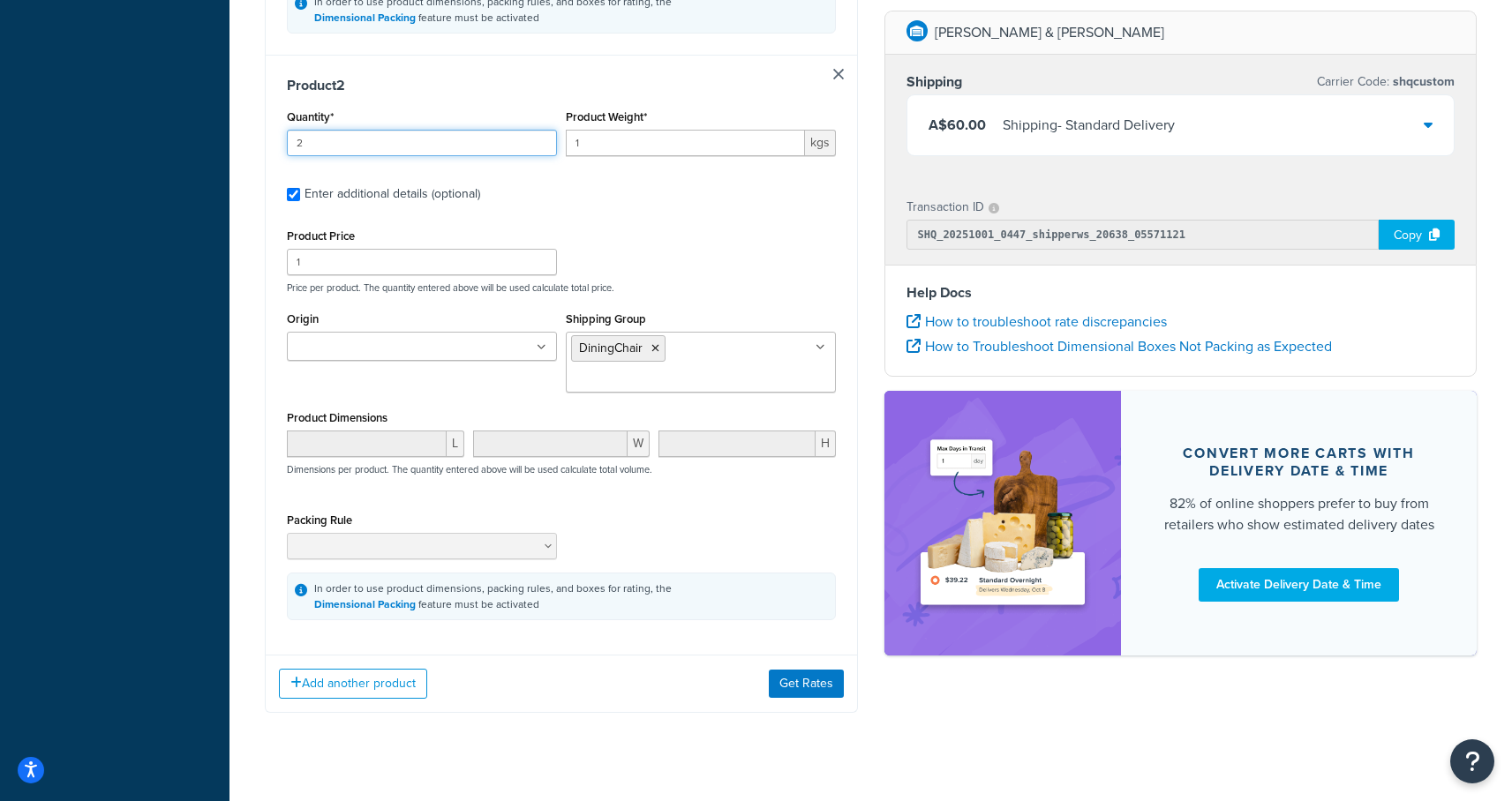
click at [543, 129] on input "2" at bounding box center [422, 142] width 270 height 26
click at [543, 129] on input "3" at bounding box center [422, 142] width 270 height 26
type input "4"
click at [543, 129] on input "4" at bounding box center [422, 142] width 270 height 26
click at [799, 670] on button "Get Rates" at bounding box center [806, 684] width 75 height 28
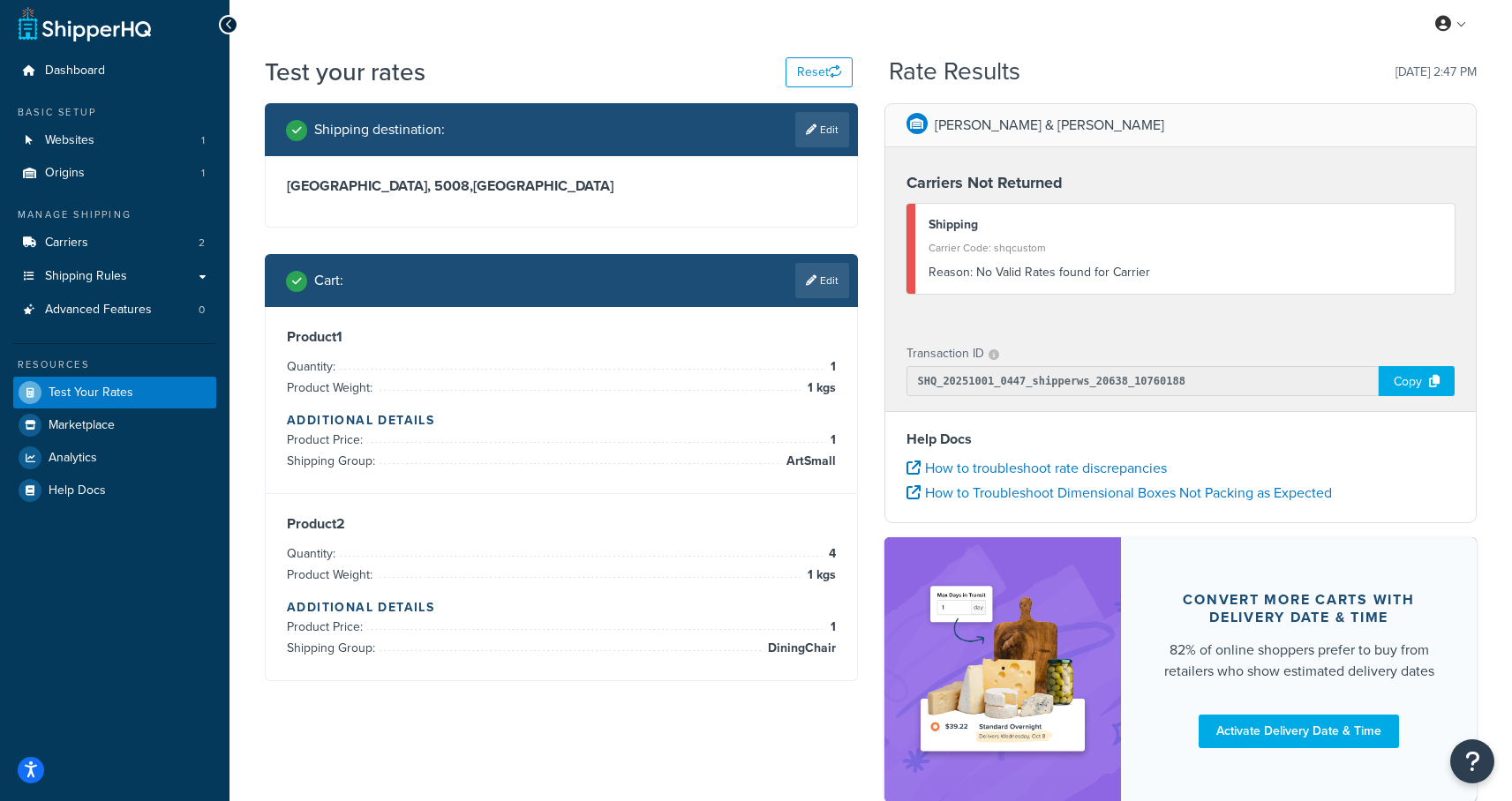
scroll to position [0, 0]
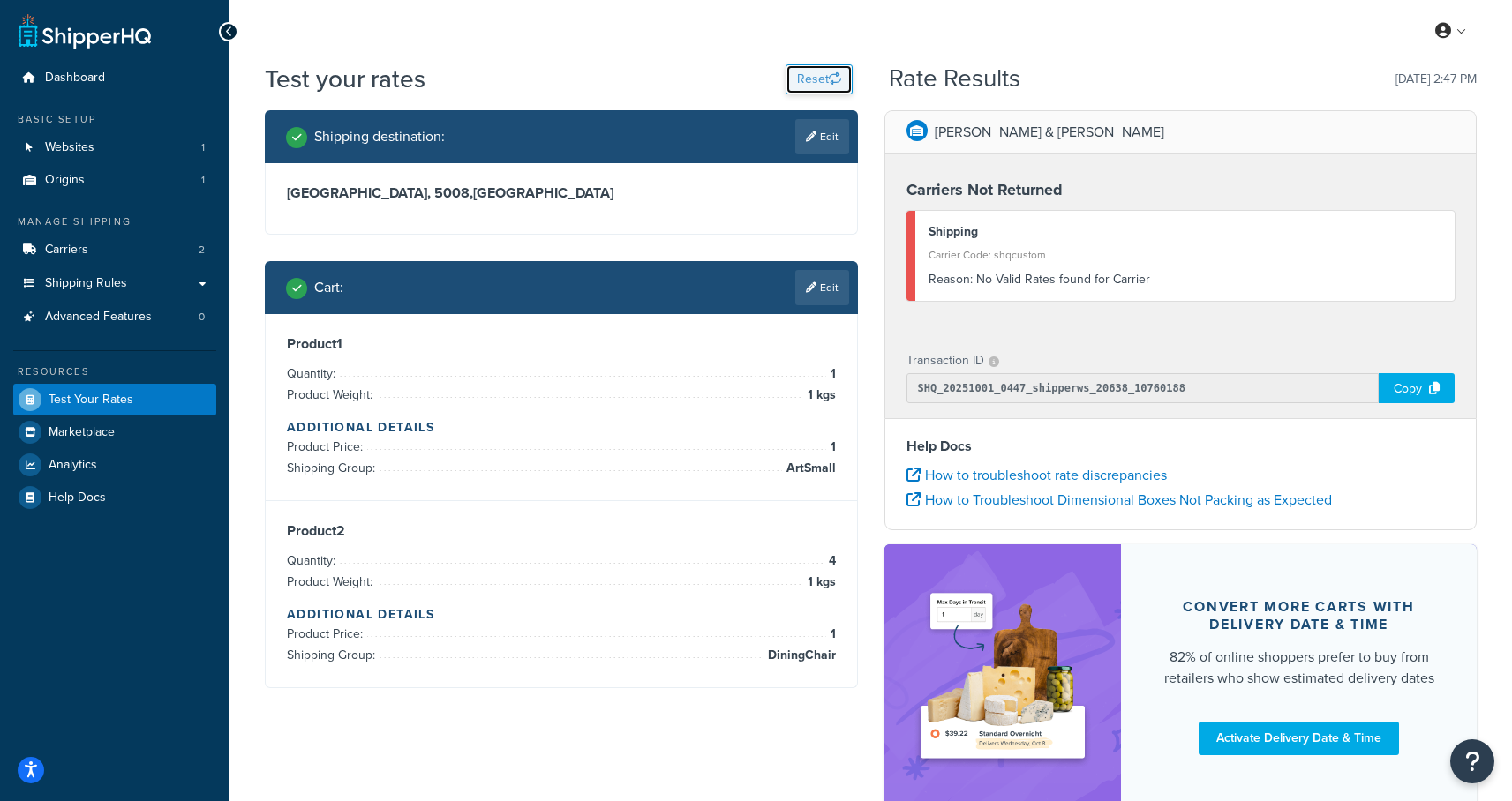
click at [809, 82] on button "Reset" at bounding box center [819, 80] width 67 height 30
select select "TX"
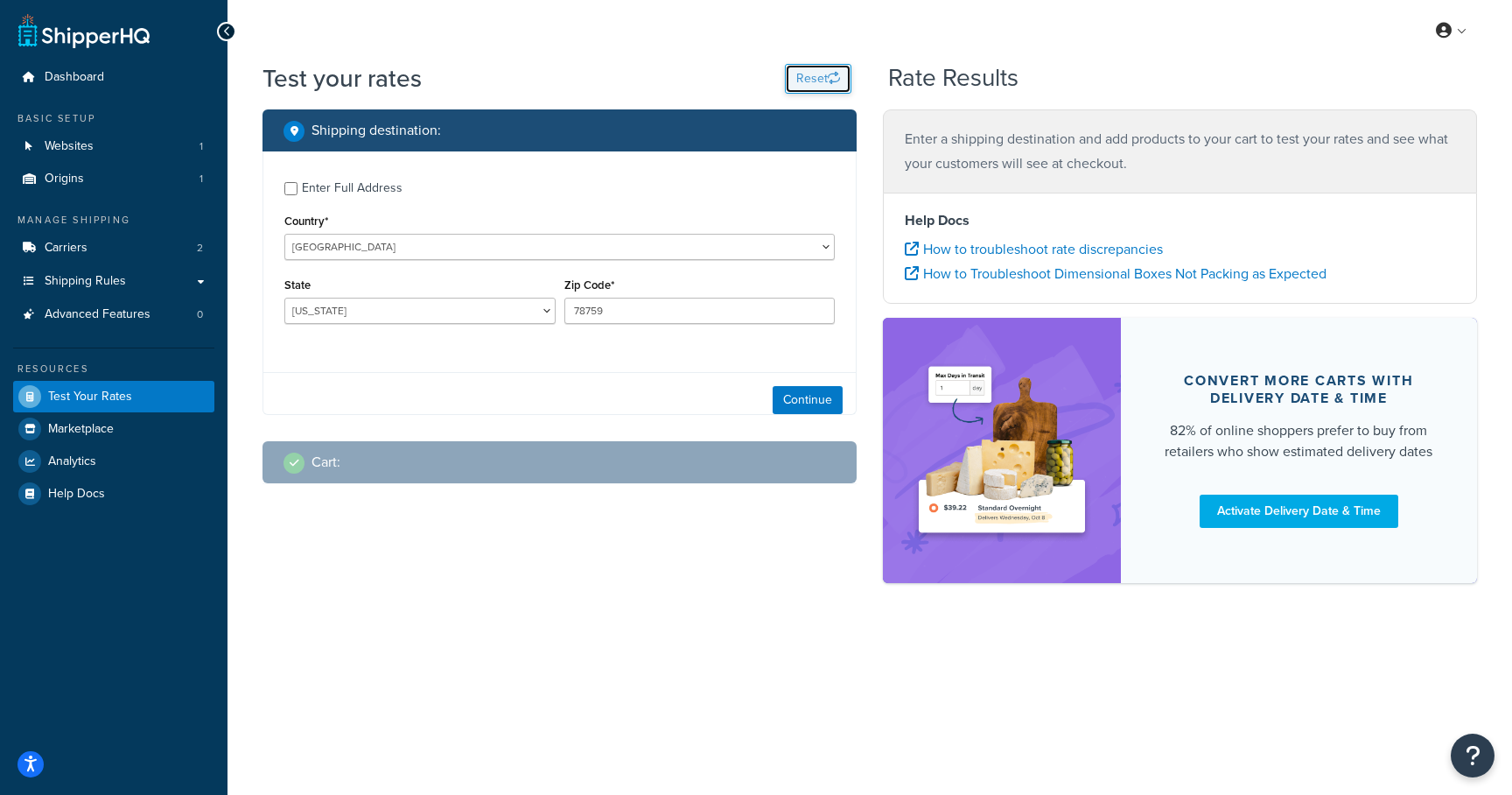
click at [802, 82] on button "Reset" at bounding box center [819, 79] width 67 height 30
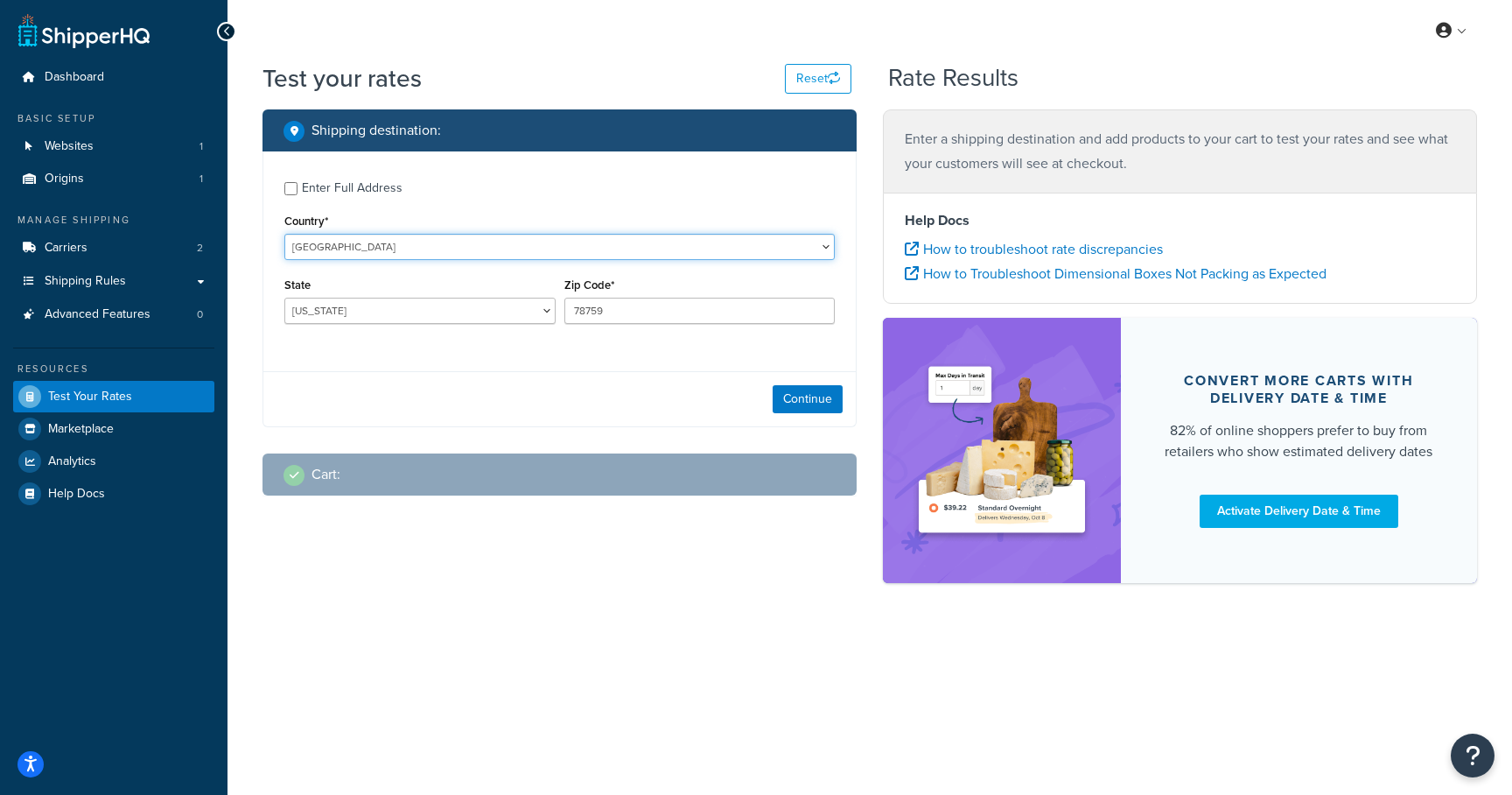
click at [497, 243] on select "United States United Kingdom Afghanistan Åland Islands Albania Algeria American…" at bounding box center [559, 246] width 550 height 26
select select "AU"
click at [284, 233] on select "United States United Kingdom Afghanistan Åland Islands Albania Algeria American…" at bounding box center [559, 246] width 550 height 26
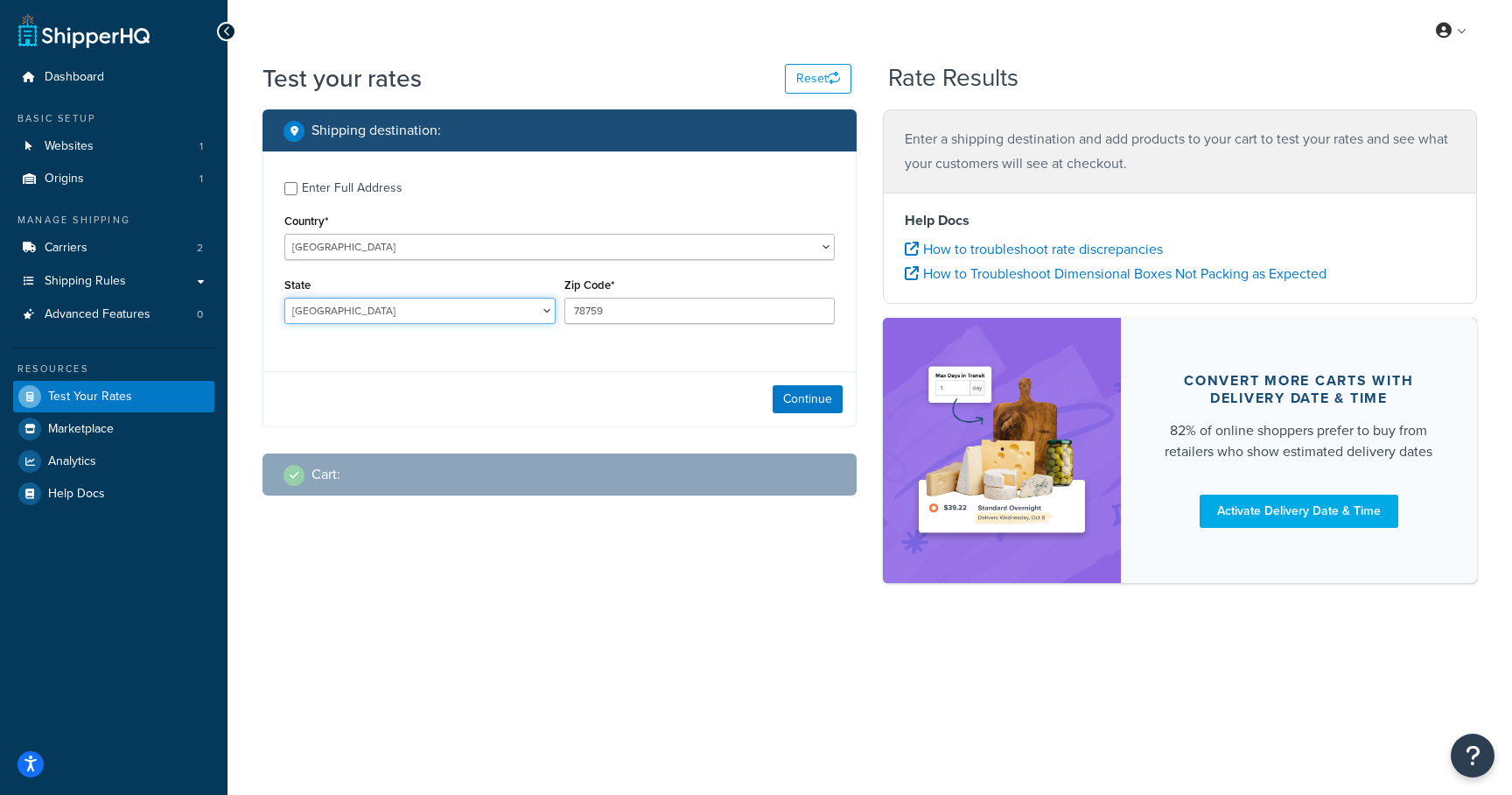
click at [413, 303] on select "[GEOGRAPHIC_DATA] [GEOGRAPHIC_DATA] [GEOGRAPHIC_DATA] [GEOGRAPHIC_DATA] [GEOGRA…" at bounding box center [420, 311] width 271 height 26
select select "SA"
click at [284, 298] on select "[GEOGRAPHIC_DATA] [GEOGRAPHIC_DATA] [GEOGRAPHIC_DATA] [GEOGRAPHIC_DATA] [GEOGRA…" at bounding box center [420, 311] width 271 height 26
click at [646, 300] on input "78759" at bounding box center [700, 311] width 271 height 26
click at [644, 303] on input "78759" at bounding box center [700, 311] width 271 height 26
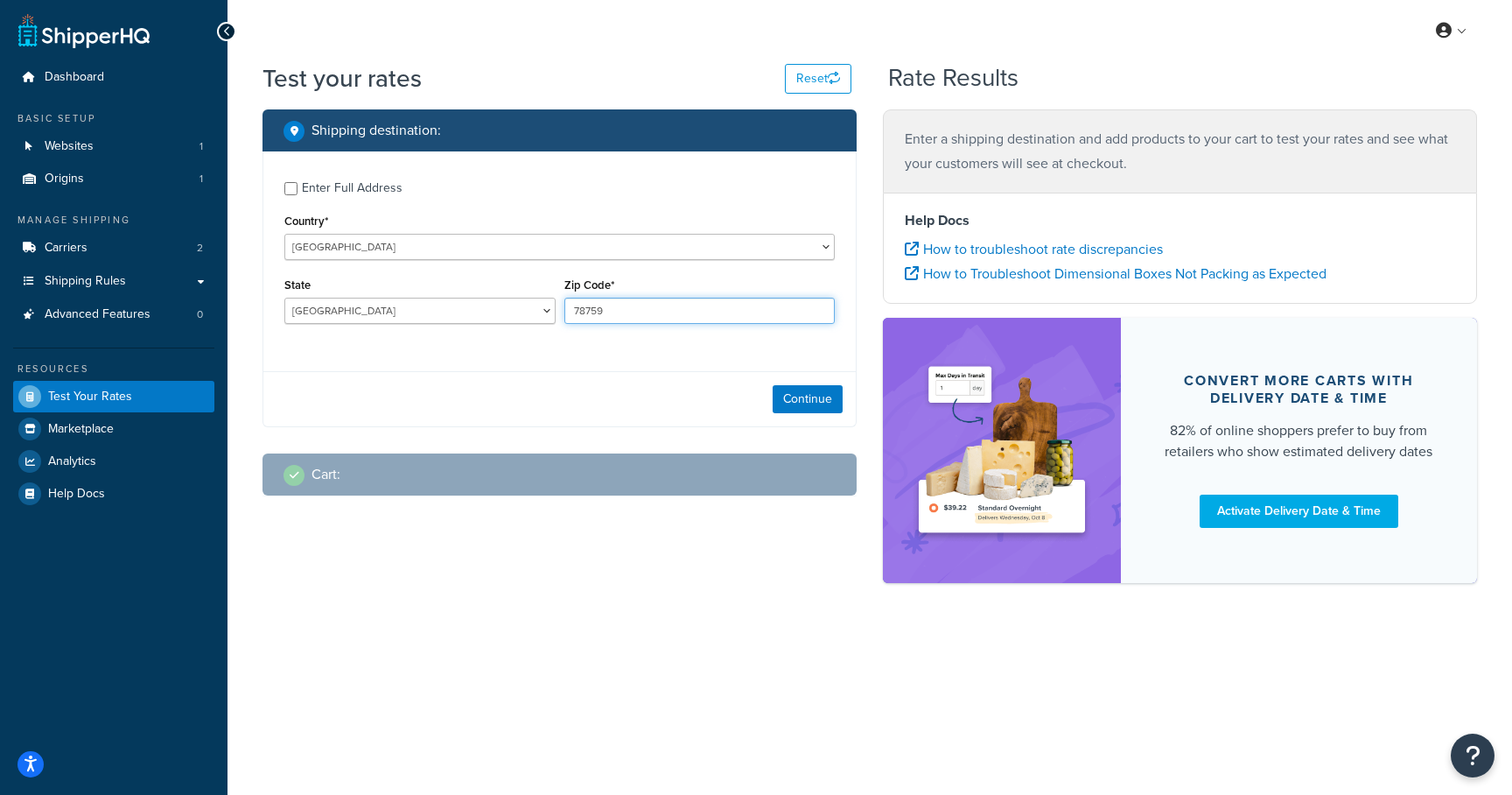
click at [644, 303] on input "78759" at bounding box center [700, 311] width 271 height 26
type input "5008"
click at [802, 393] on button "Continue" at bounding box center [807, 399] width 70 height 28
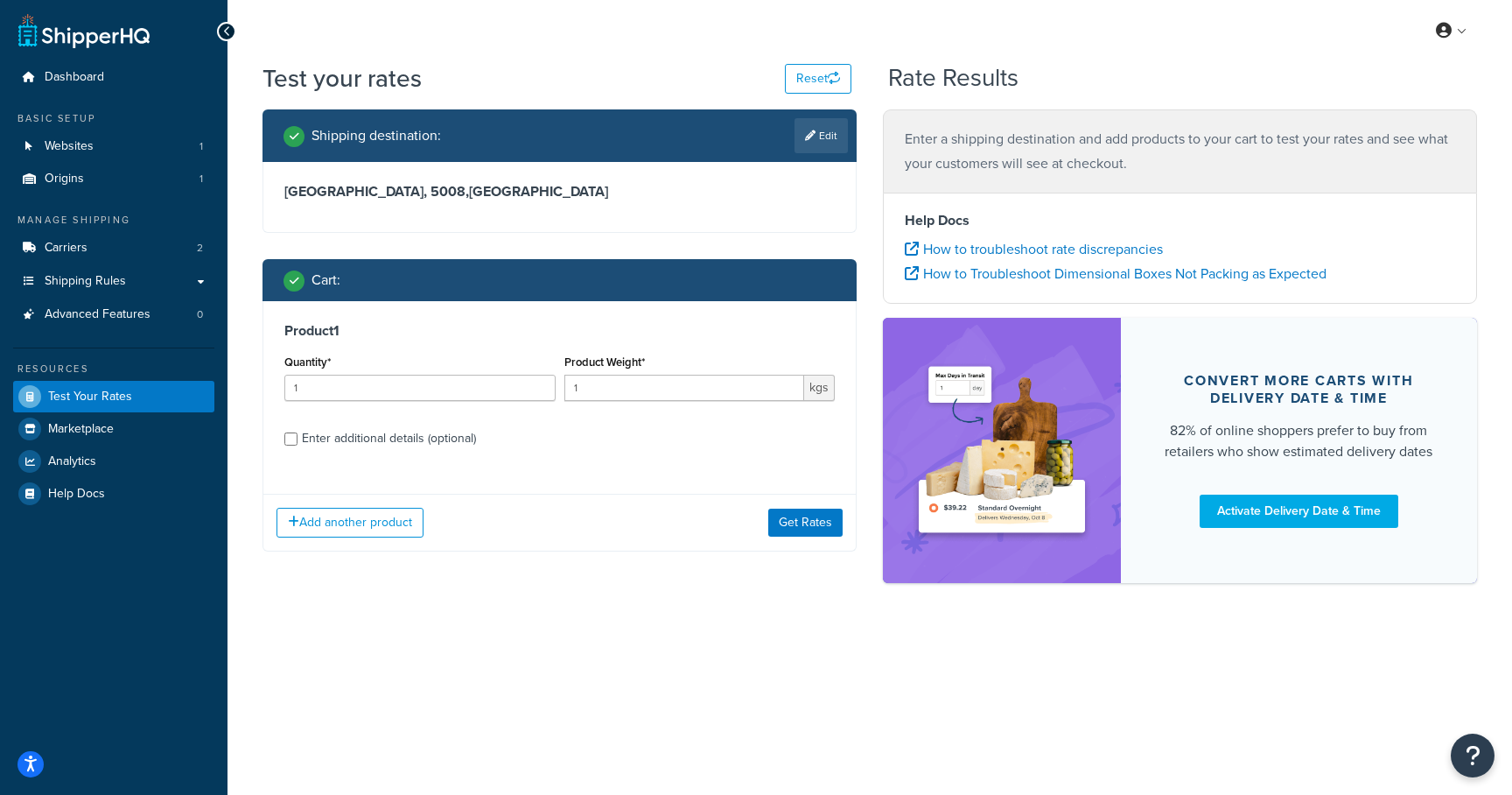
click at [296, 431] on div "Enter additional details (optional)" at bounding box center [559, 437] width 550 height 28
click at [296, 435] on input "Enter additional details (optional)" at bounding box center [291, 439] width 13 height 13
checkbox input "true"
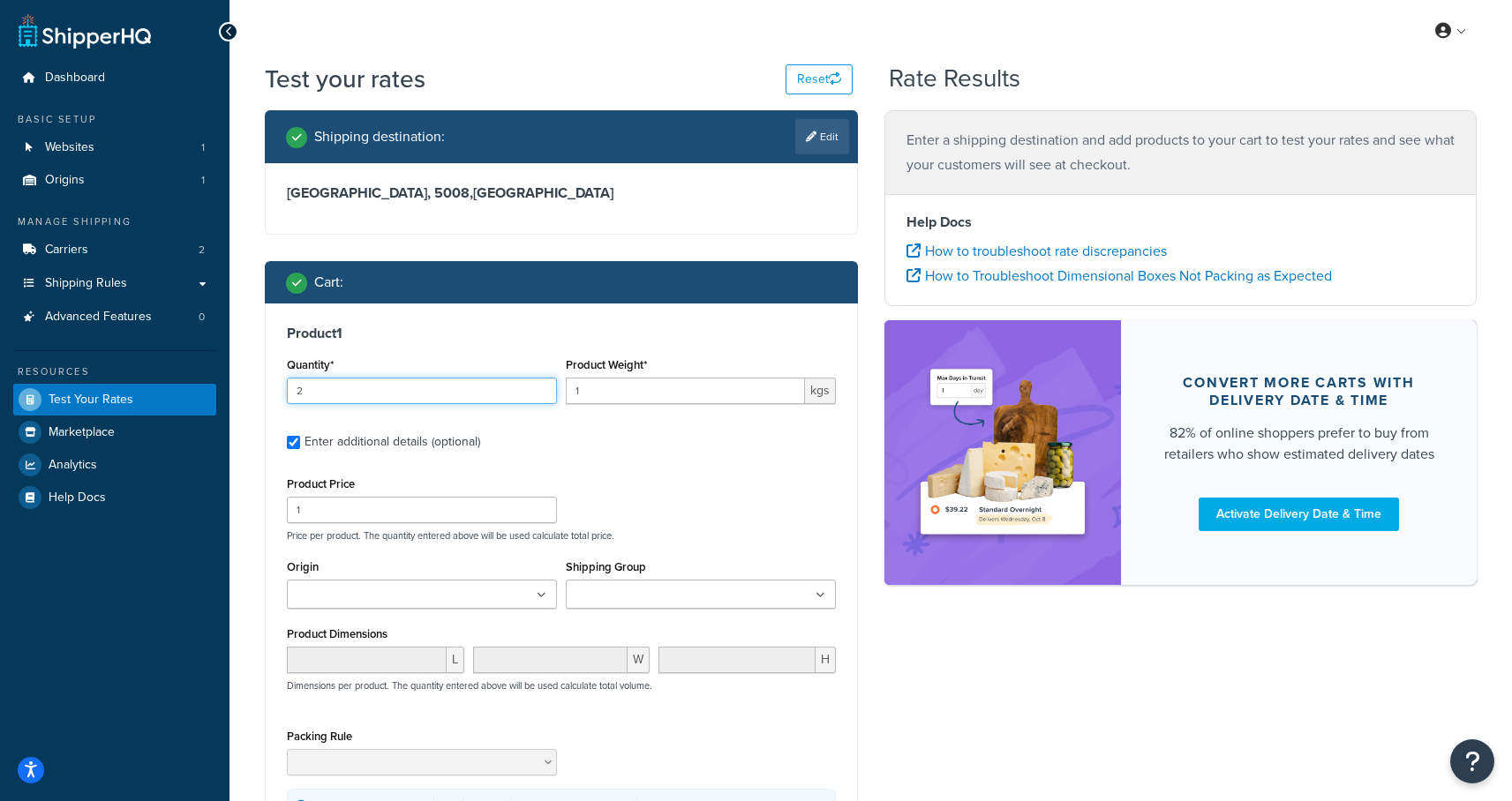
click at [537, 386] on input "2" at bounding box center [422, 391] width 270 height 26
click at [537, 386] on input "3" at bounding box center [422, 391] width 270 height 26
click at [537, 386] on input "4" at bounding box center [422, 391] width 270 height 26
click at [537, 386] on input "5" at bounding box center [422, 391] width 270 height 26
type input "6"
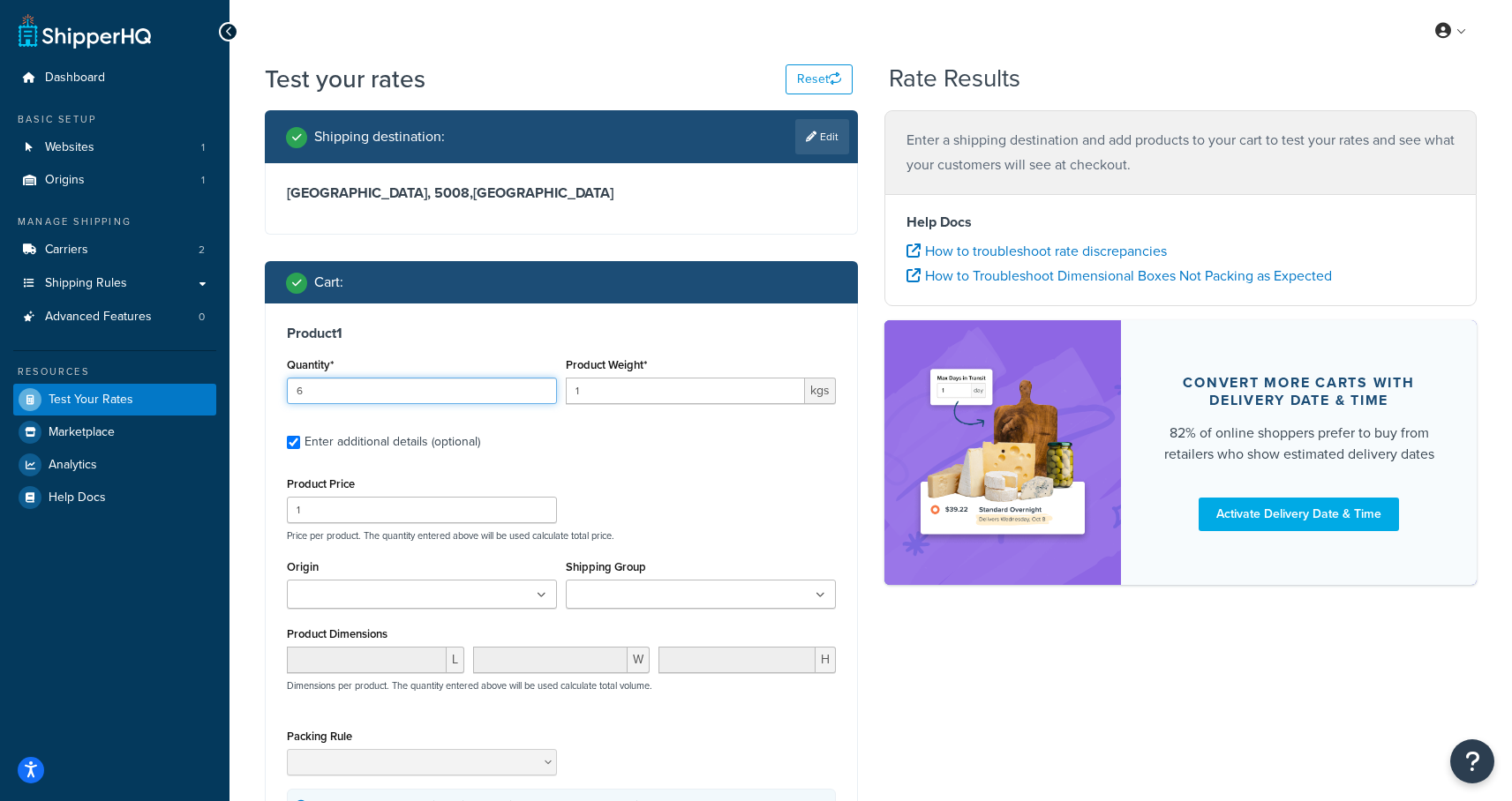
click at [537, 386] on input "6" at bounding box center [422, 391] width 270 height 26
click at [746, 597] on ul at bounding box center [701, 594] width 270 height 29
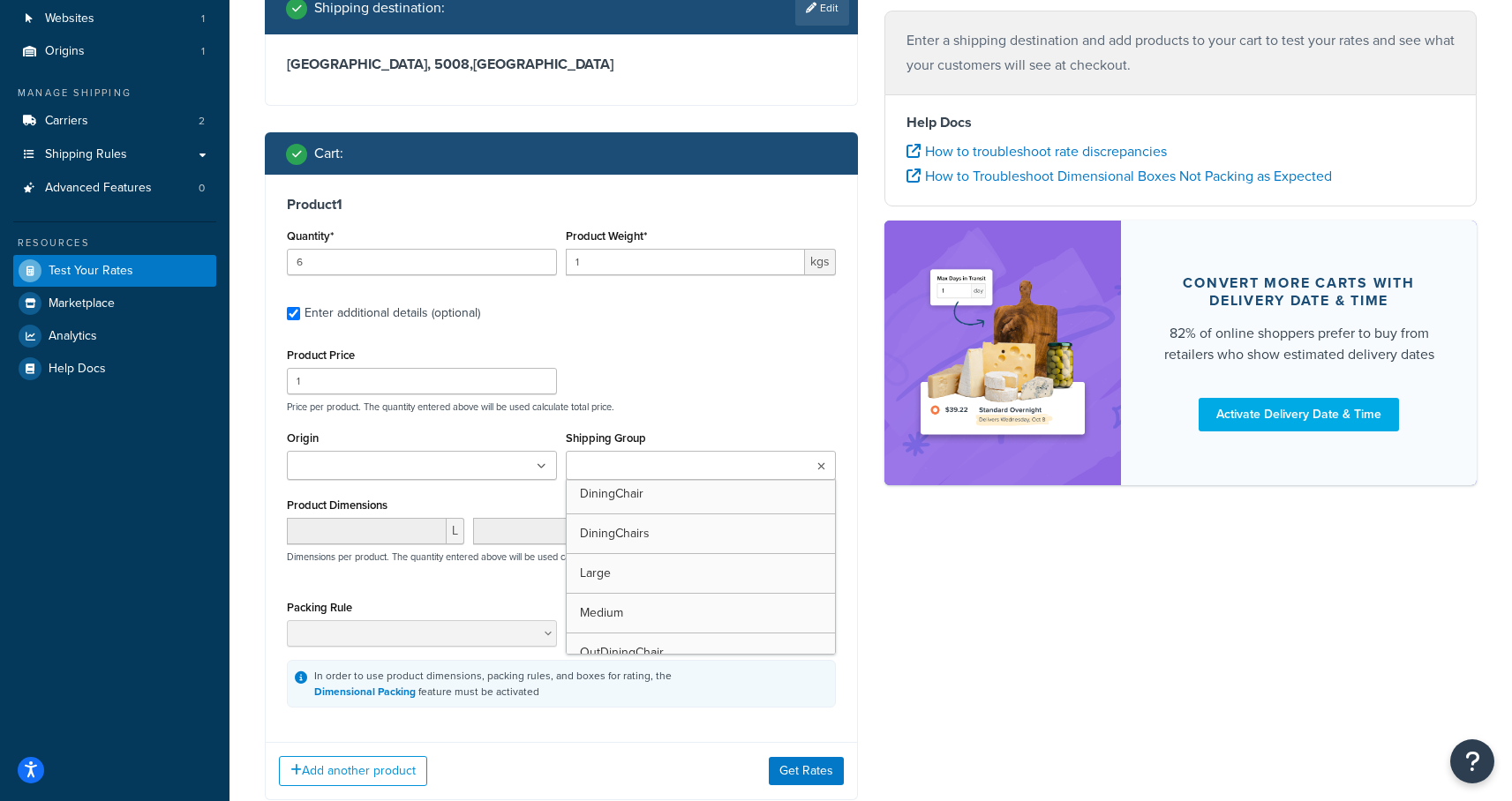
scroll to position [126, 0]
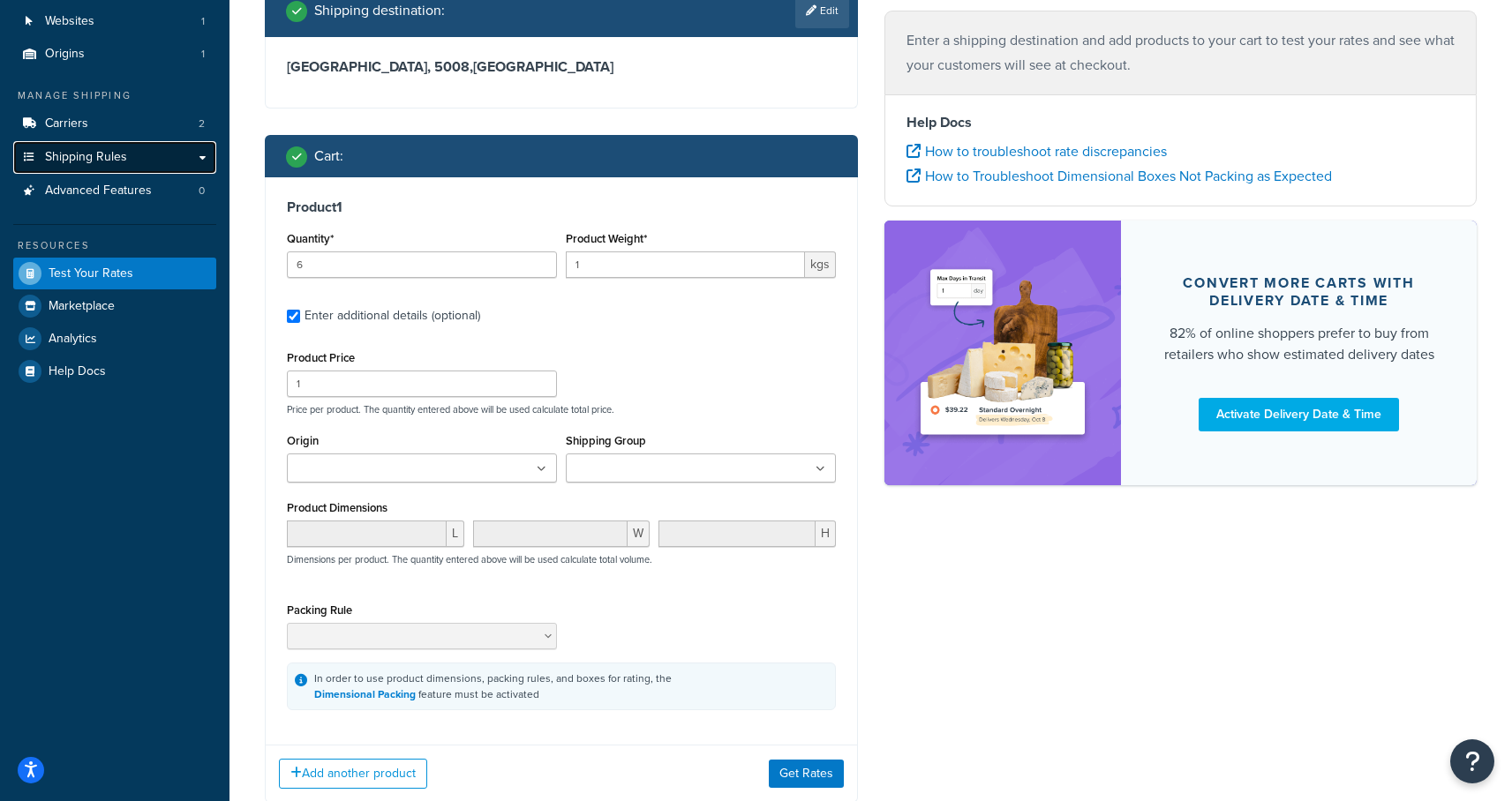
click at [92, 155] on span "Shipping Rules" at bounding box center [86, 157] width 82 height 15
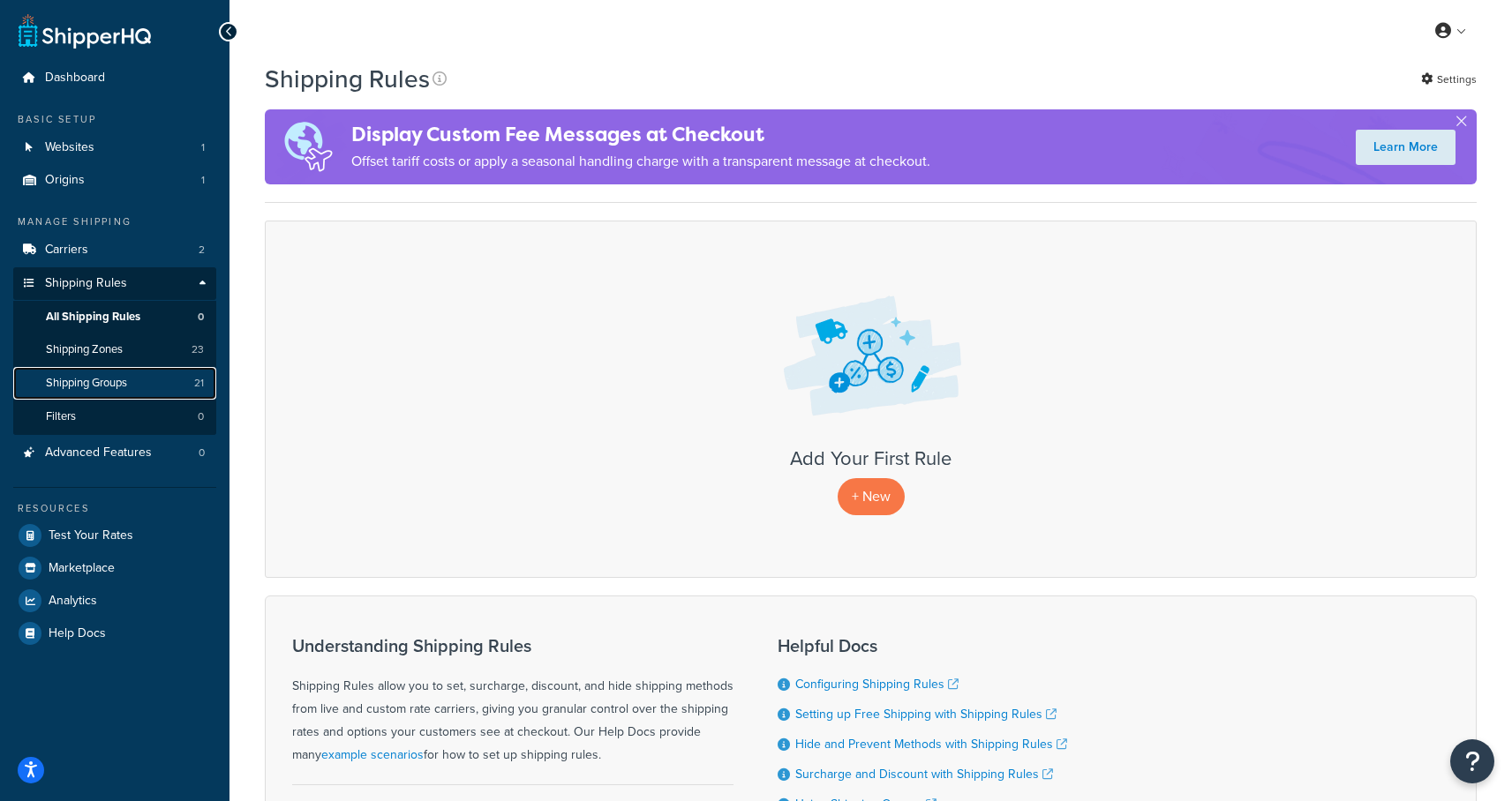
click at [97, 384] on span "Shipping Groups" at bounding box center [86, 383] width 82 height 15
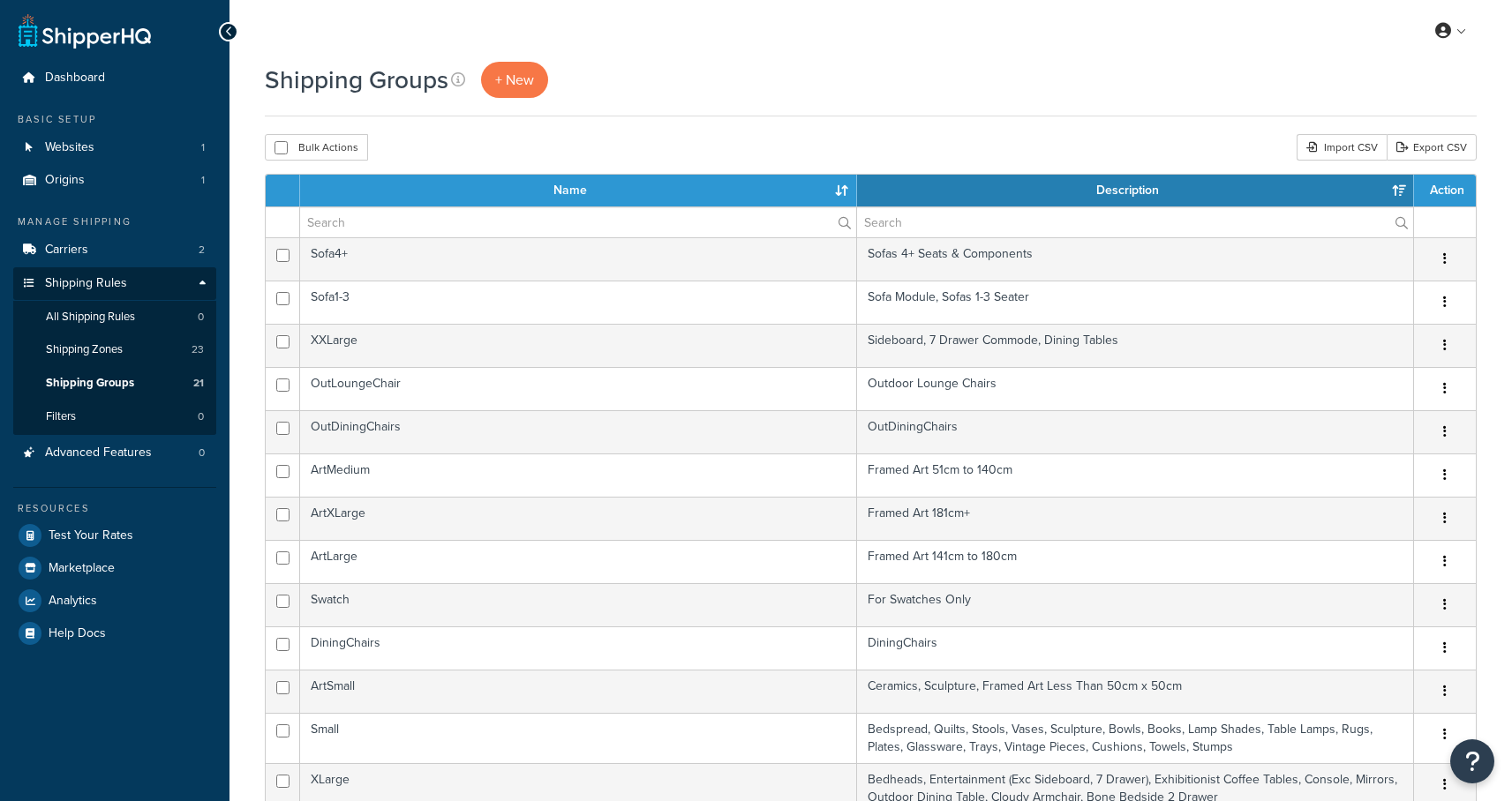
select select "15"
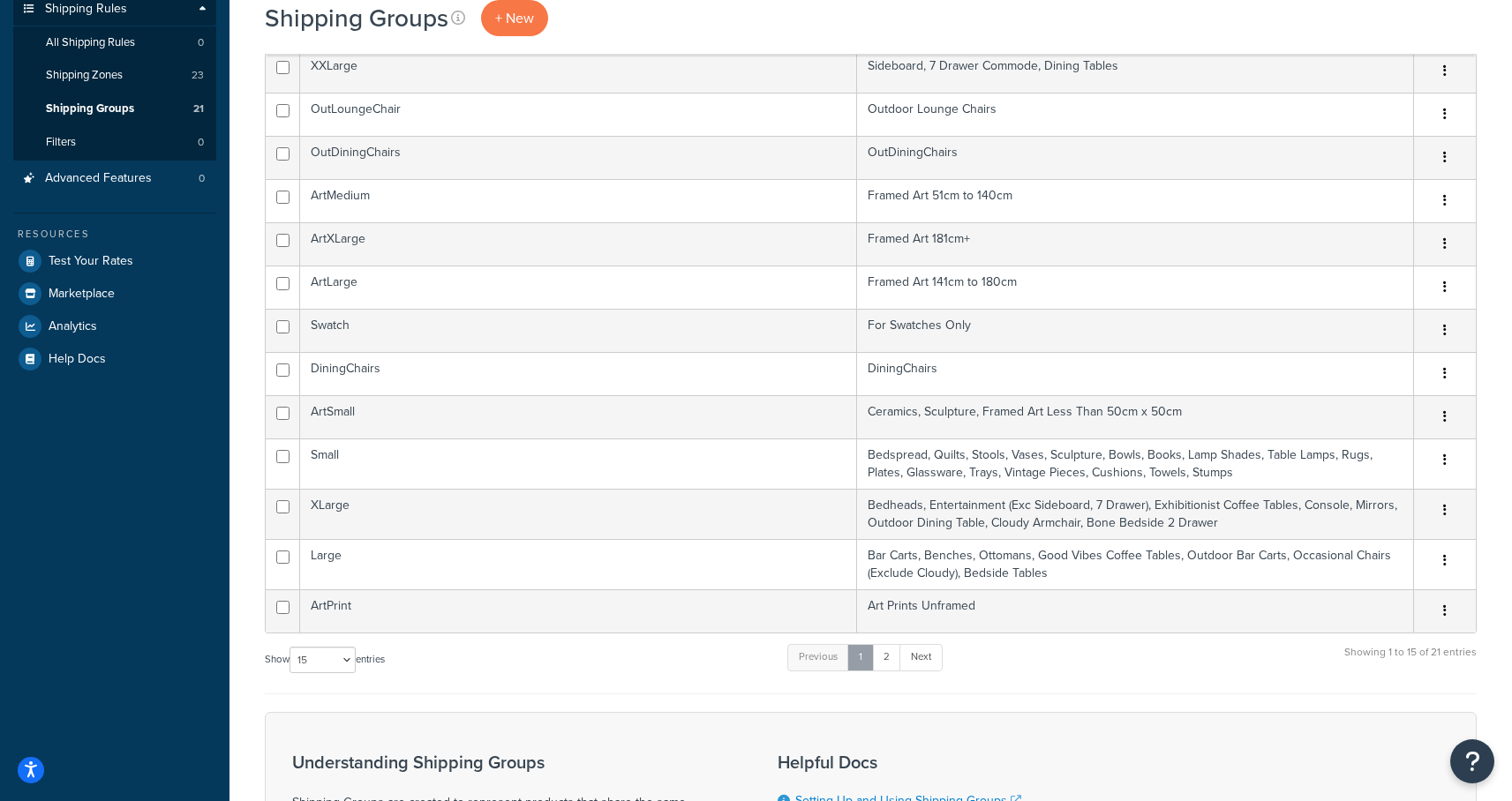
scroll to position [274, 0]
click at [893, 658] on link "2" at bounding box center [886, 658] width 29 height 26
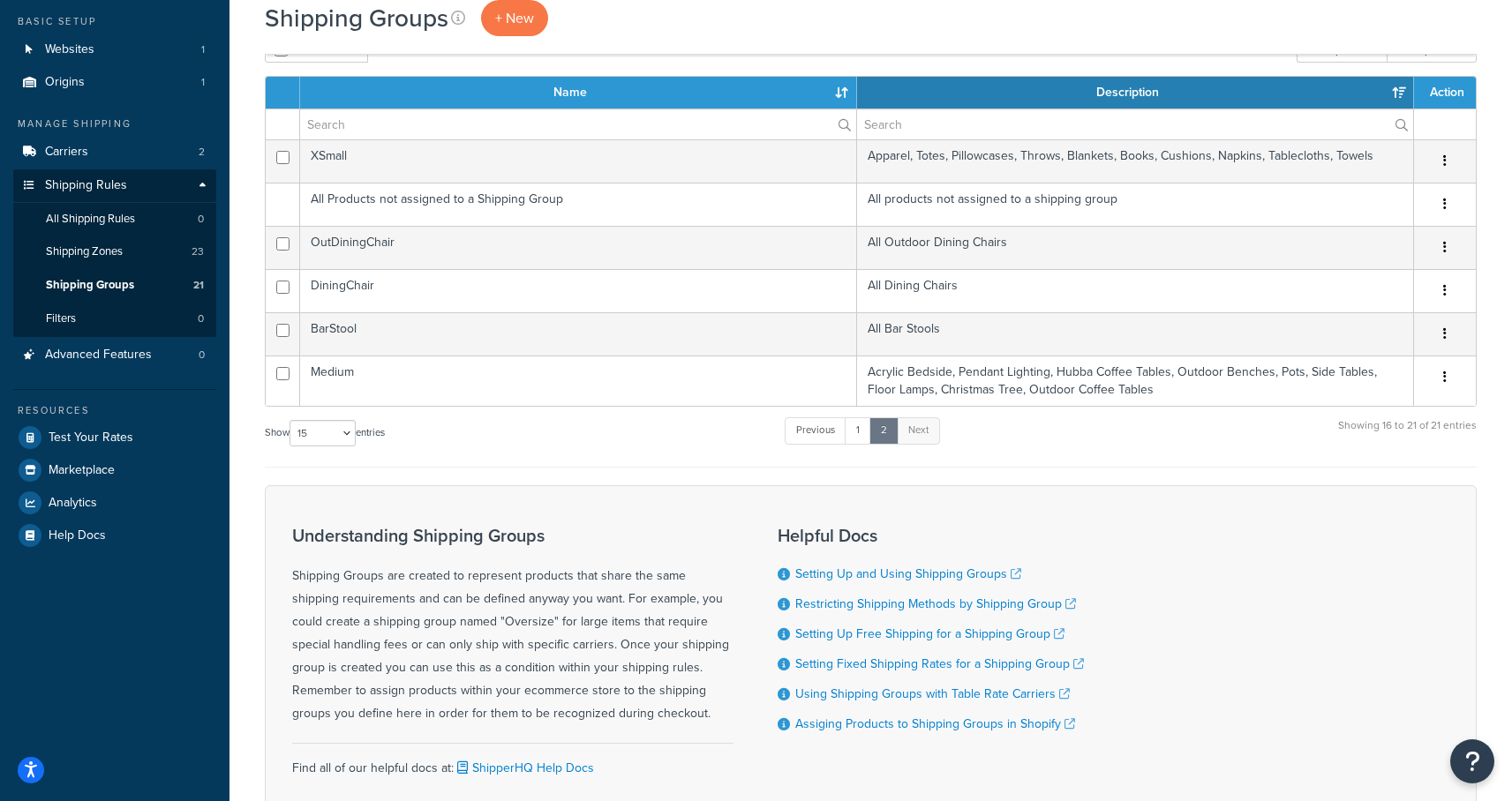
scroll to position [83, 0]
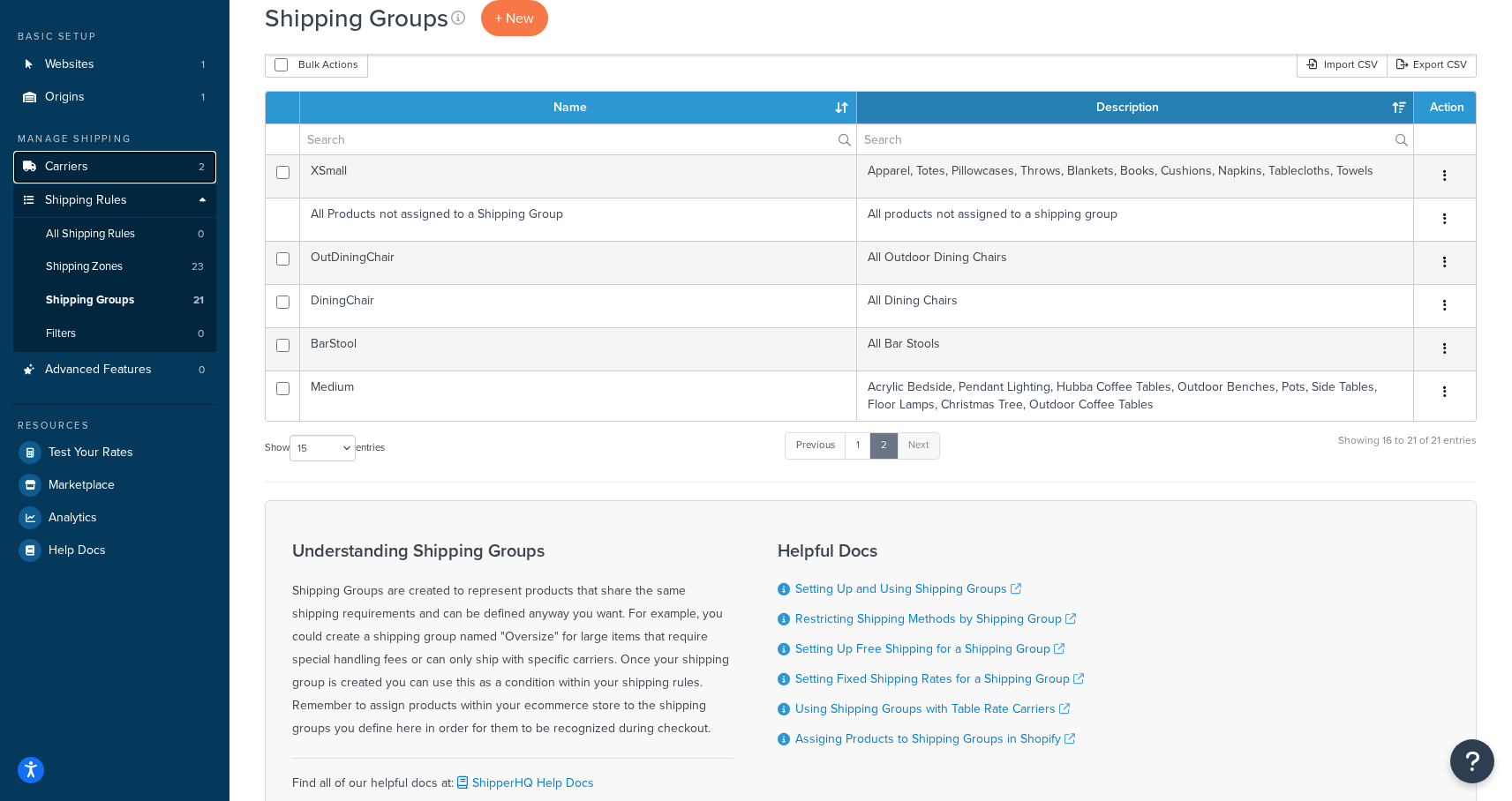
click at [70, 167] on span "Carriers" at bounding box center [67, 167] width 43 height 15
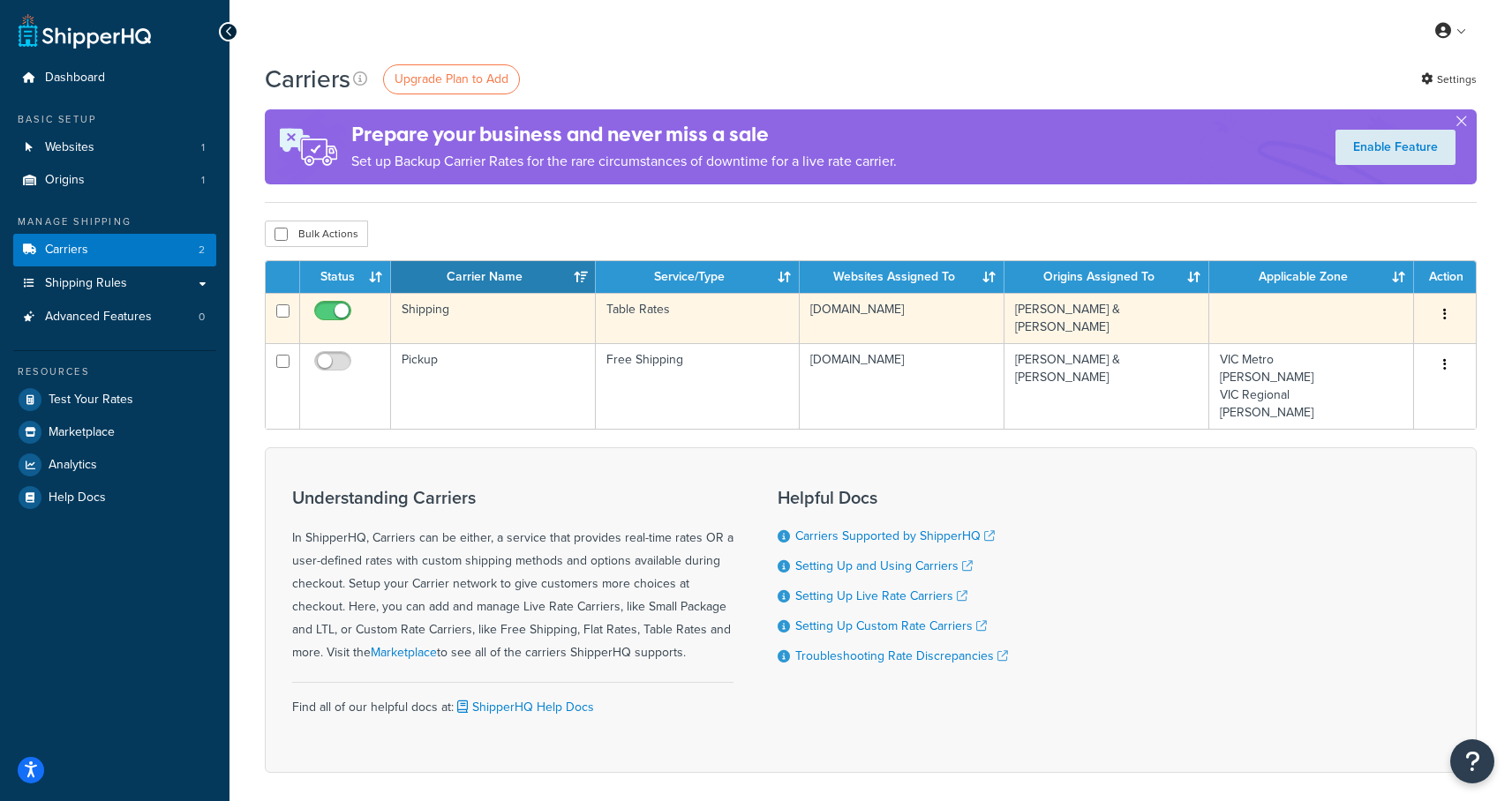
click at [401, 311] on td "Shipping" at bounding box center [493, 319] width 204 height 51
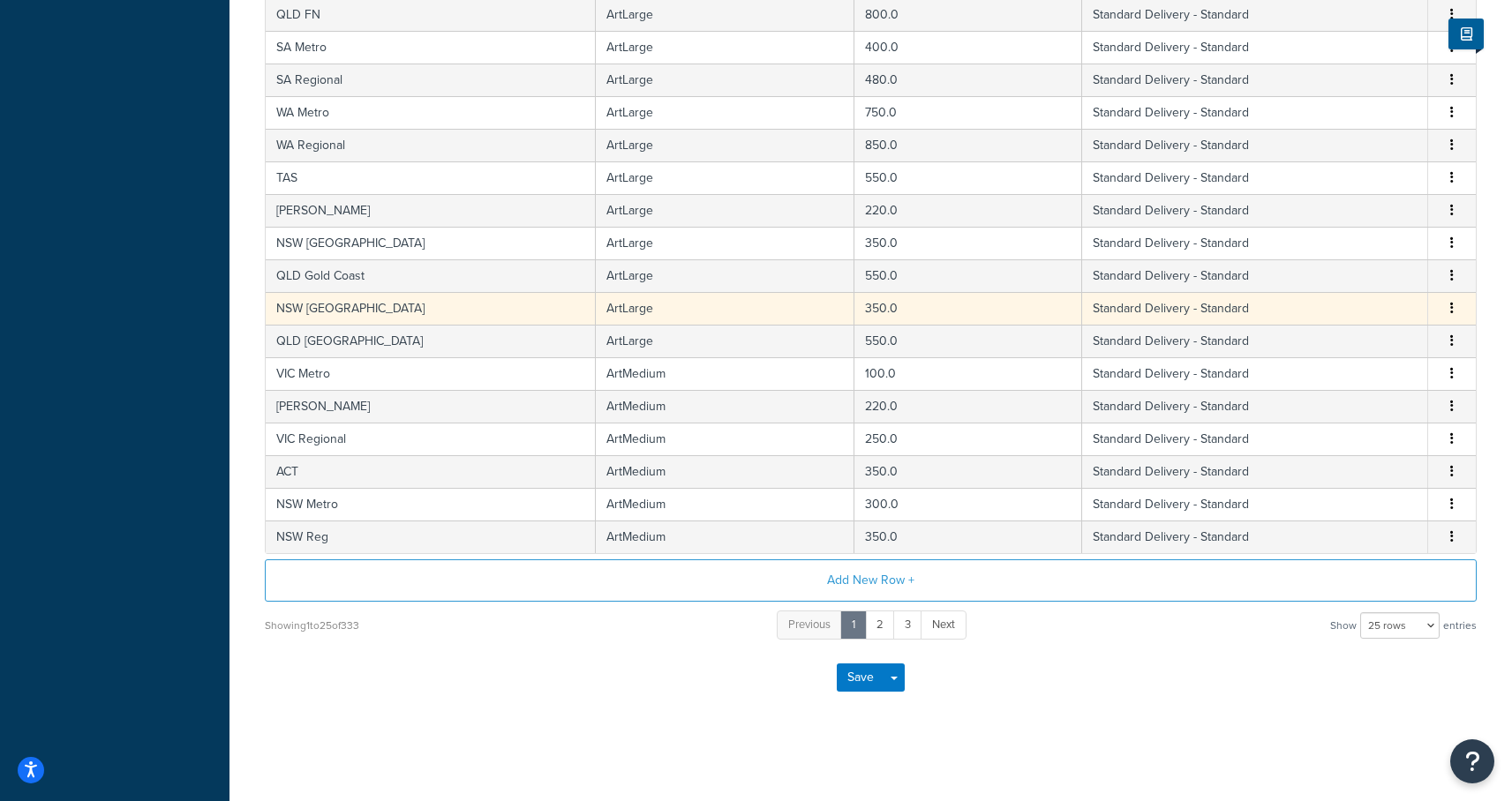
scroll to position [630, 0]
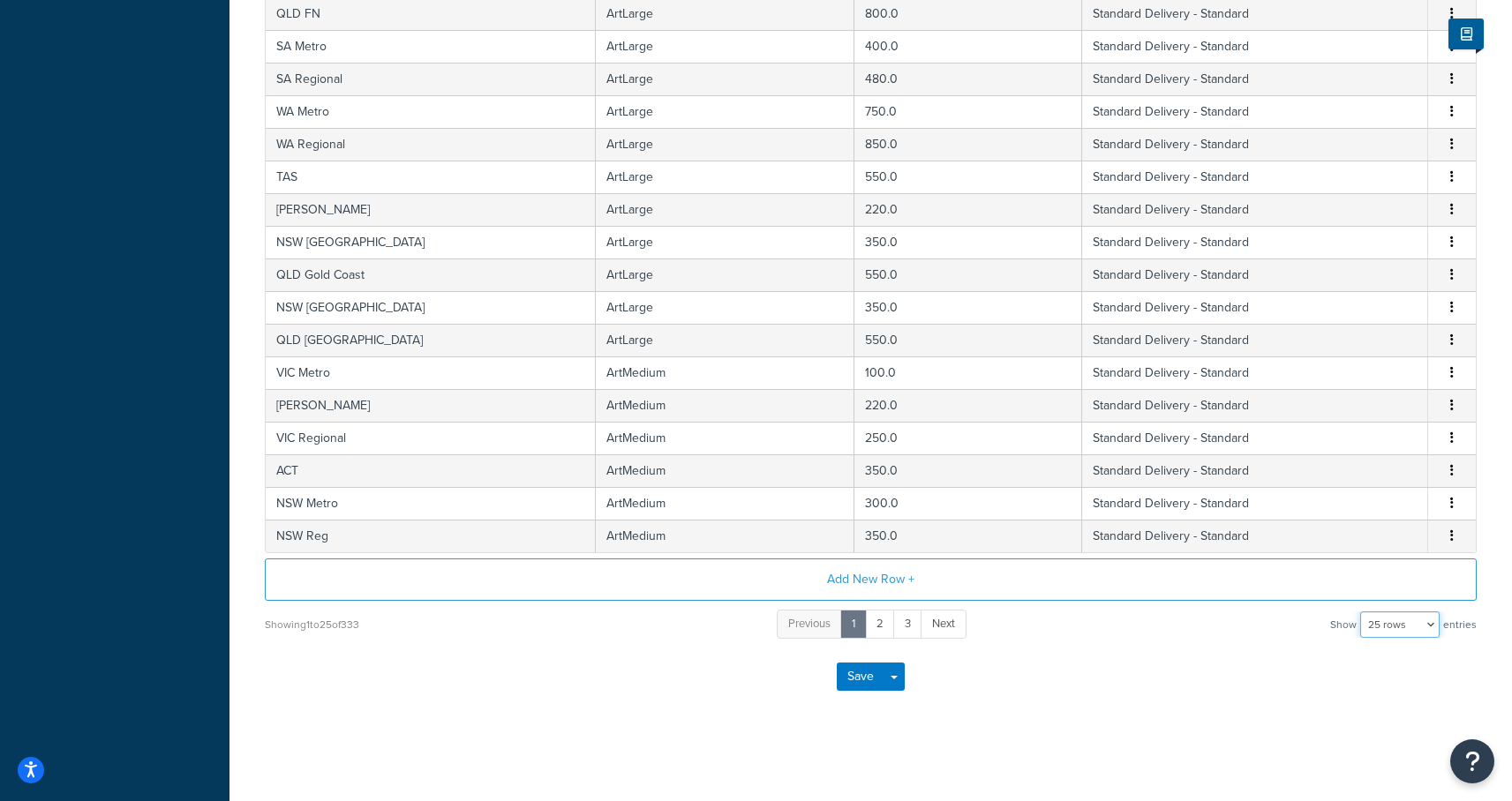
click at [1411, 623] on select "10 rows 15 rows 25 rows 50 rows 100 rows 1000 rows" at bounding box center [1400, 625] width 80 height 26
select select "1000"
click at [1362, 612] on select "10 rows 15 rows 25 rows 50 rows 100 rows 1000 rows" at bounding box center [1400, 625] width 80 height 26
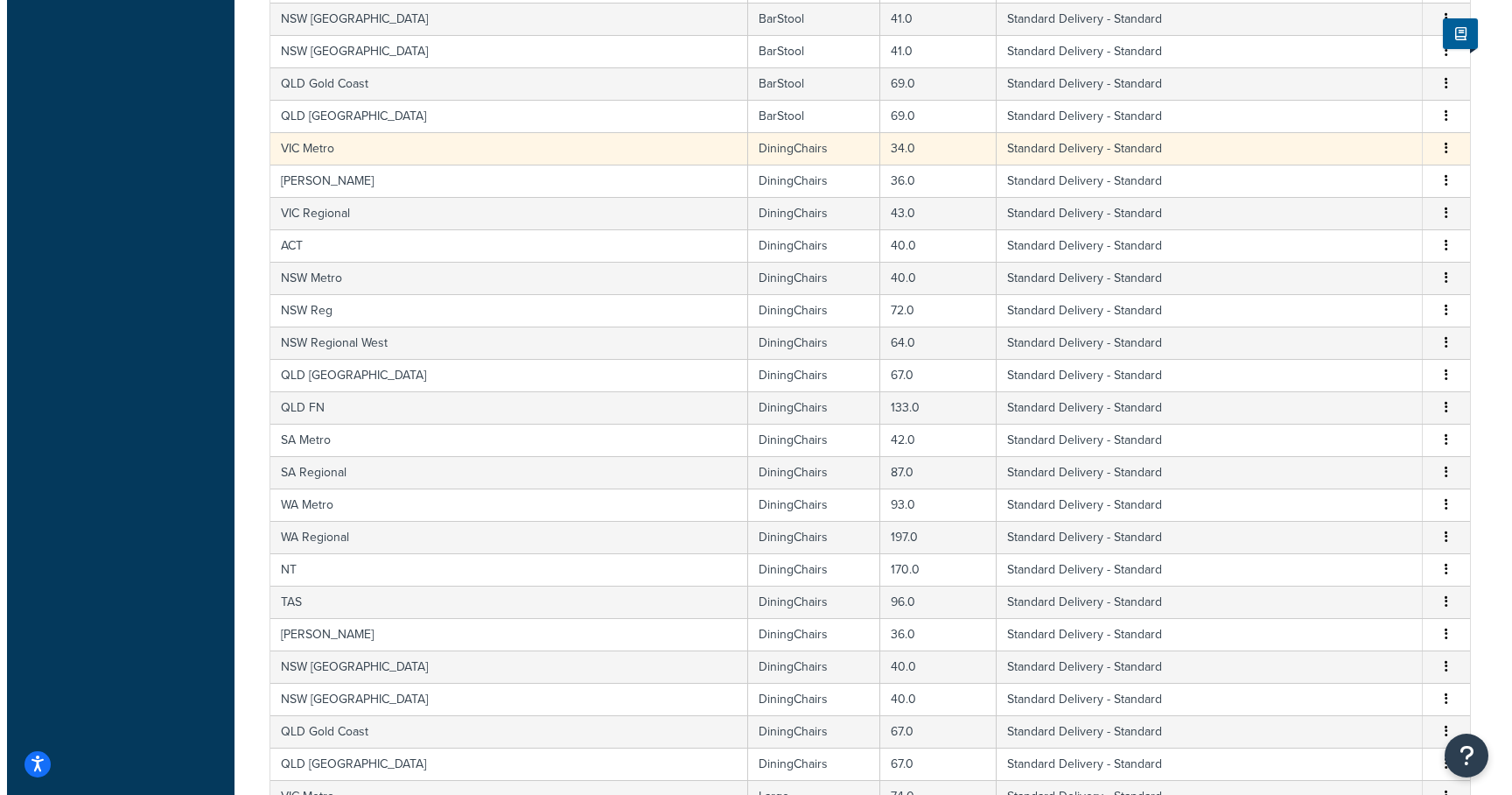
scroll to position [4076, 0]
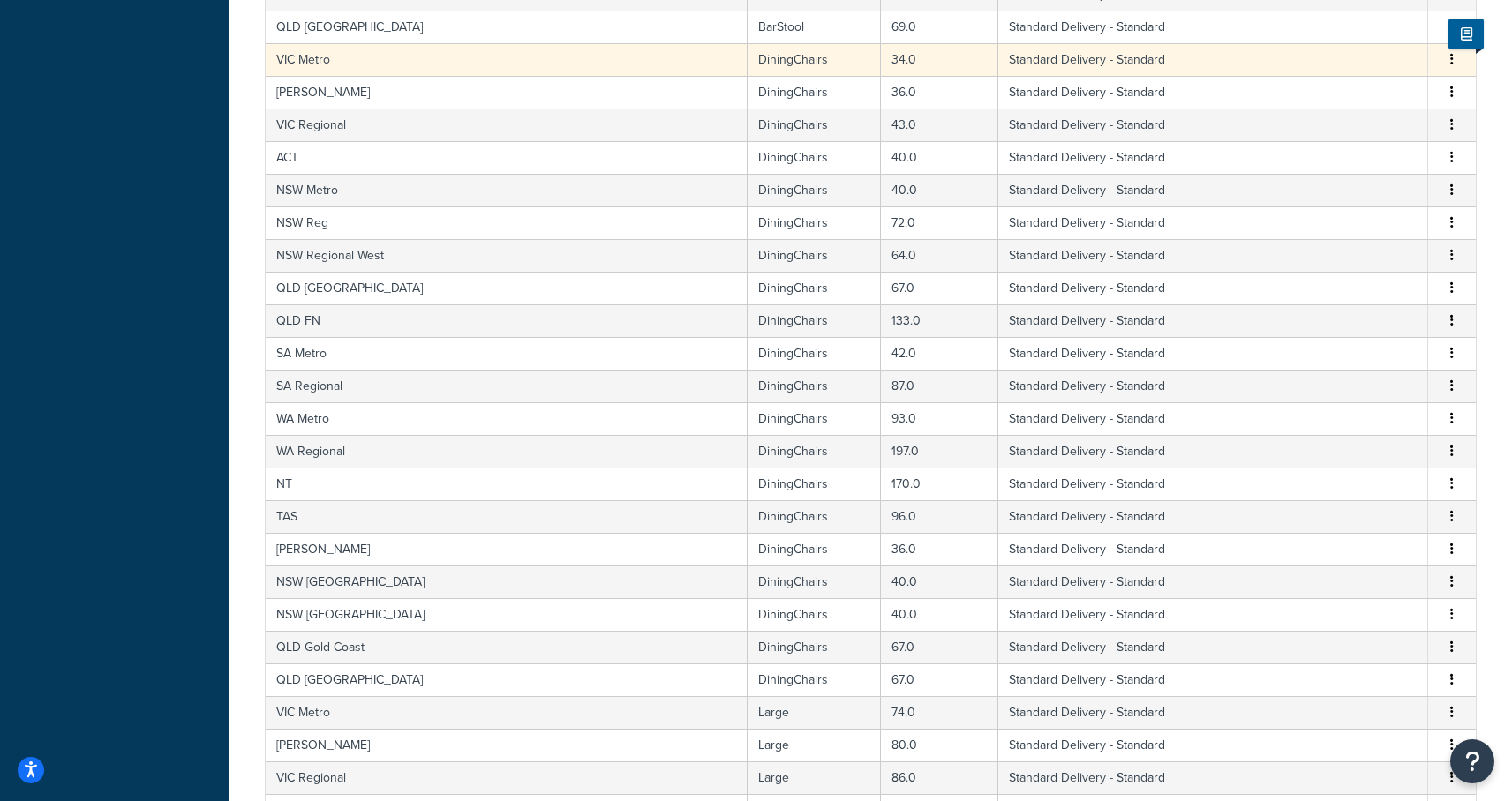
click at [748, 57] on td "DiningChairs" at bounding box center [815, 59] width 133 height 33
select select "182086"
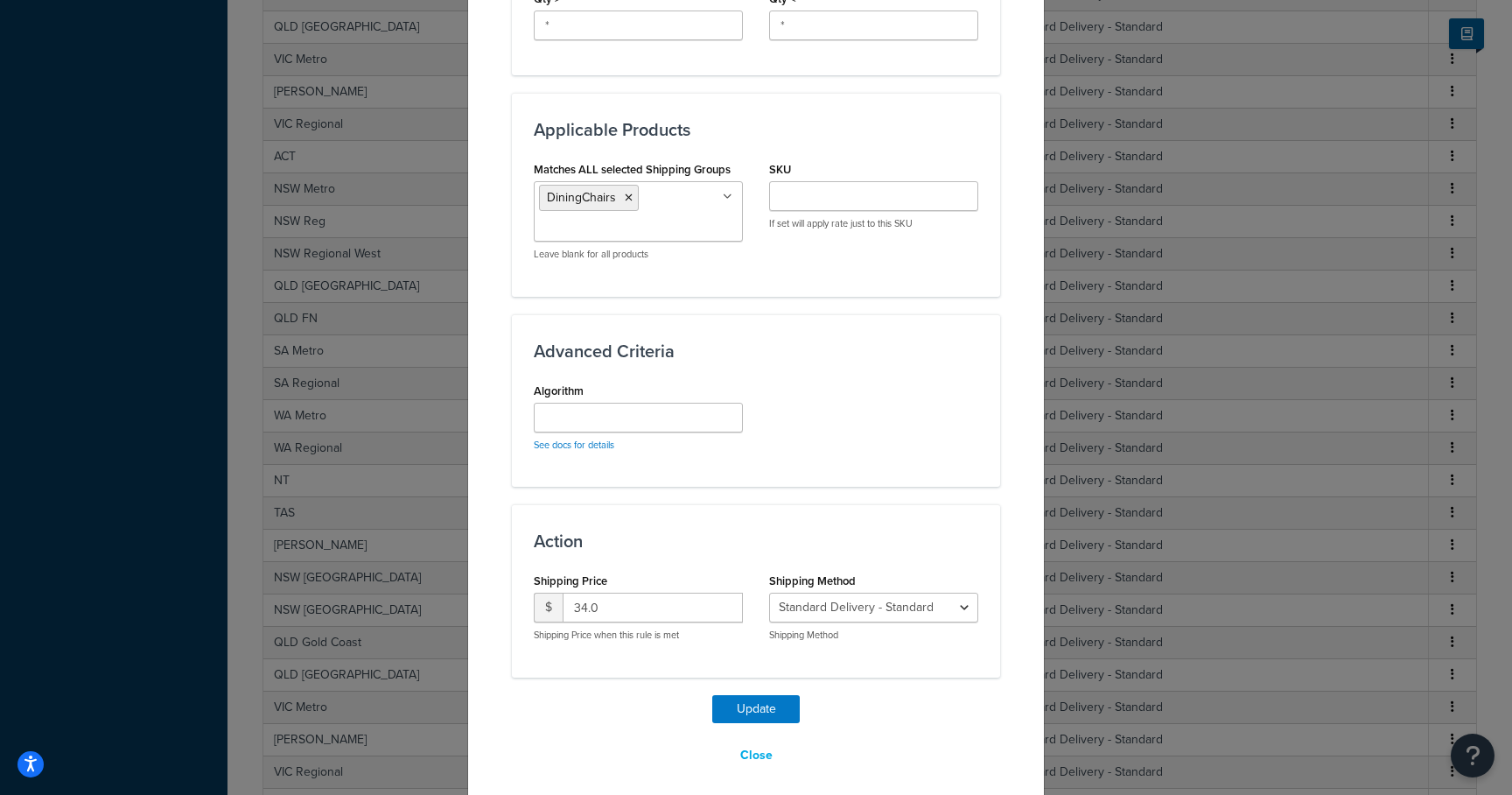
scroll to position [881, 0]
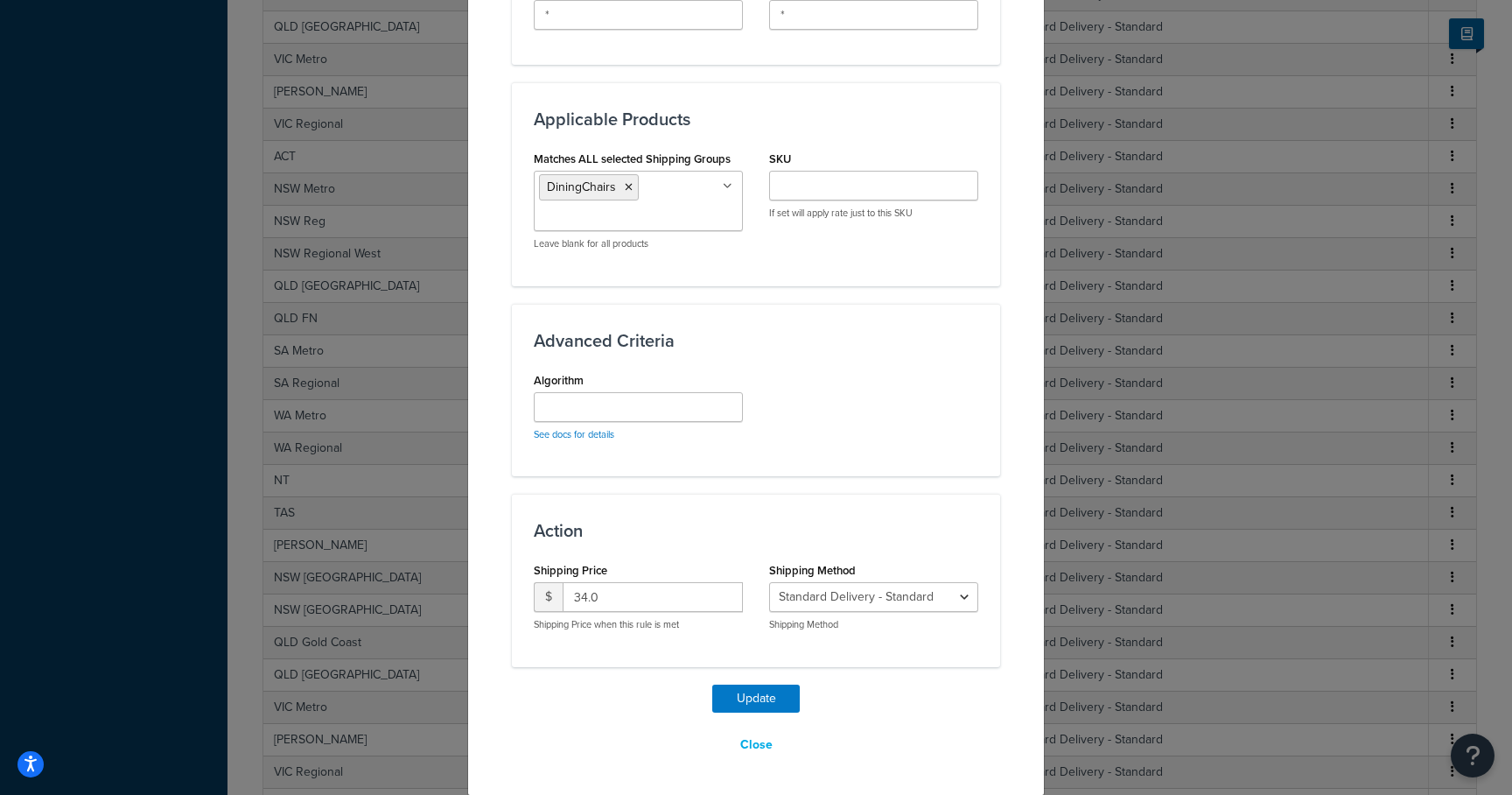
click at [625, 192] on icon at bounding box center [628, 187] width 7 height 10
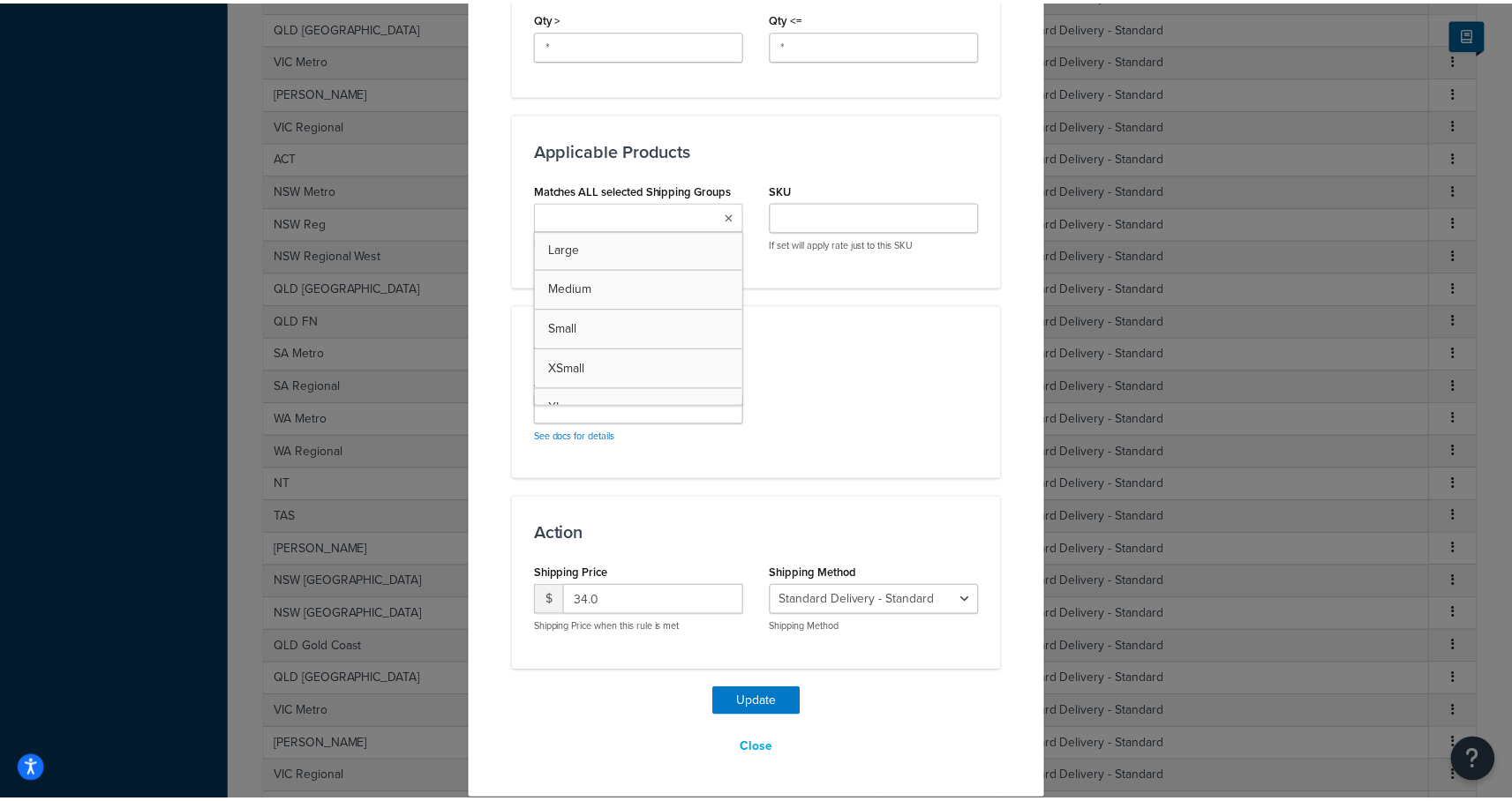
scroll to position [856, 0]
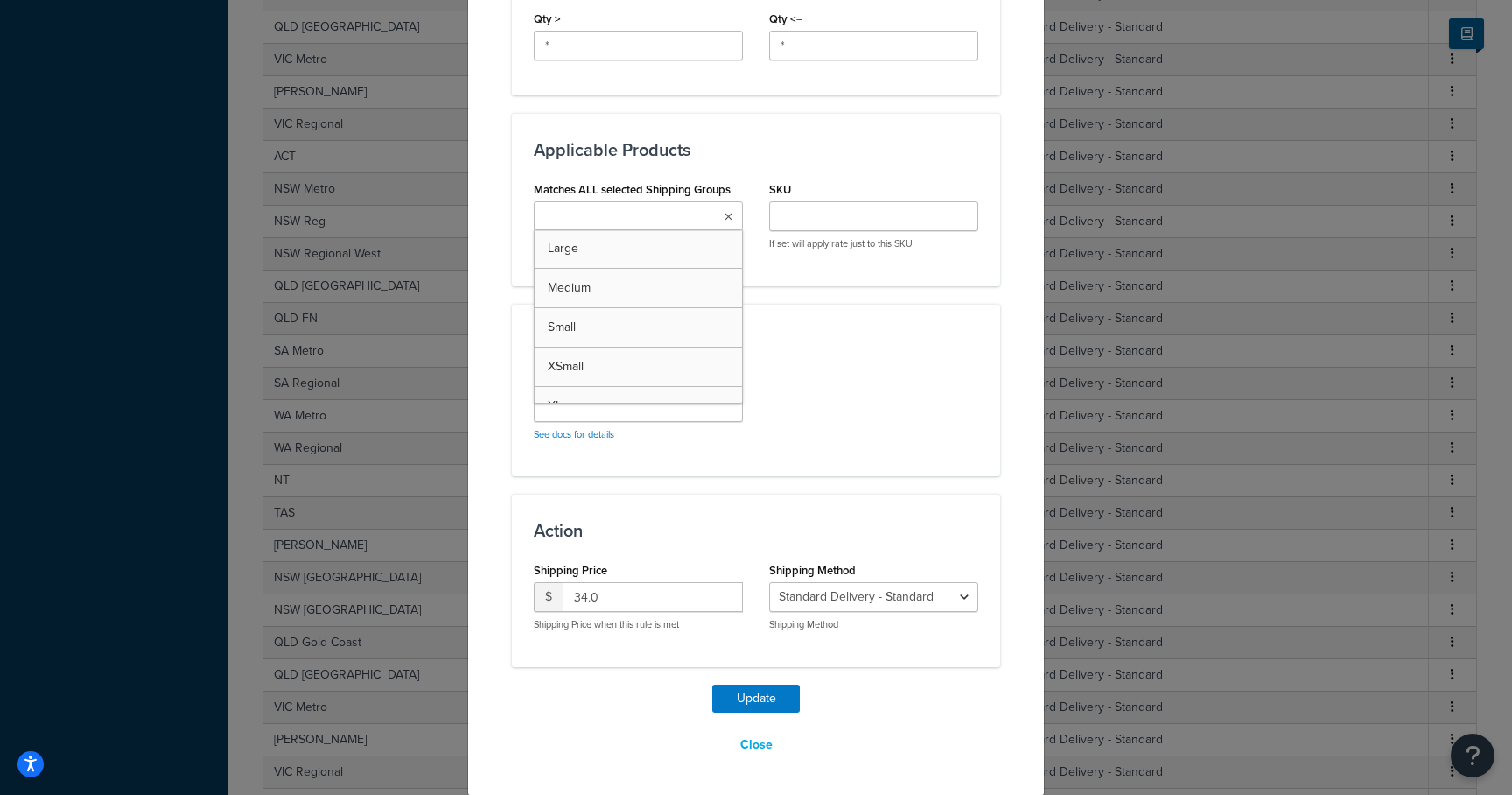
click at [652, 214] on input "Matches ALL selected Shipping Groups" at bounding box center [616, 217] width 155 height 20
type input "d"
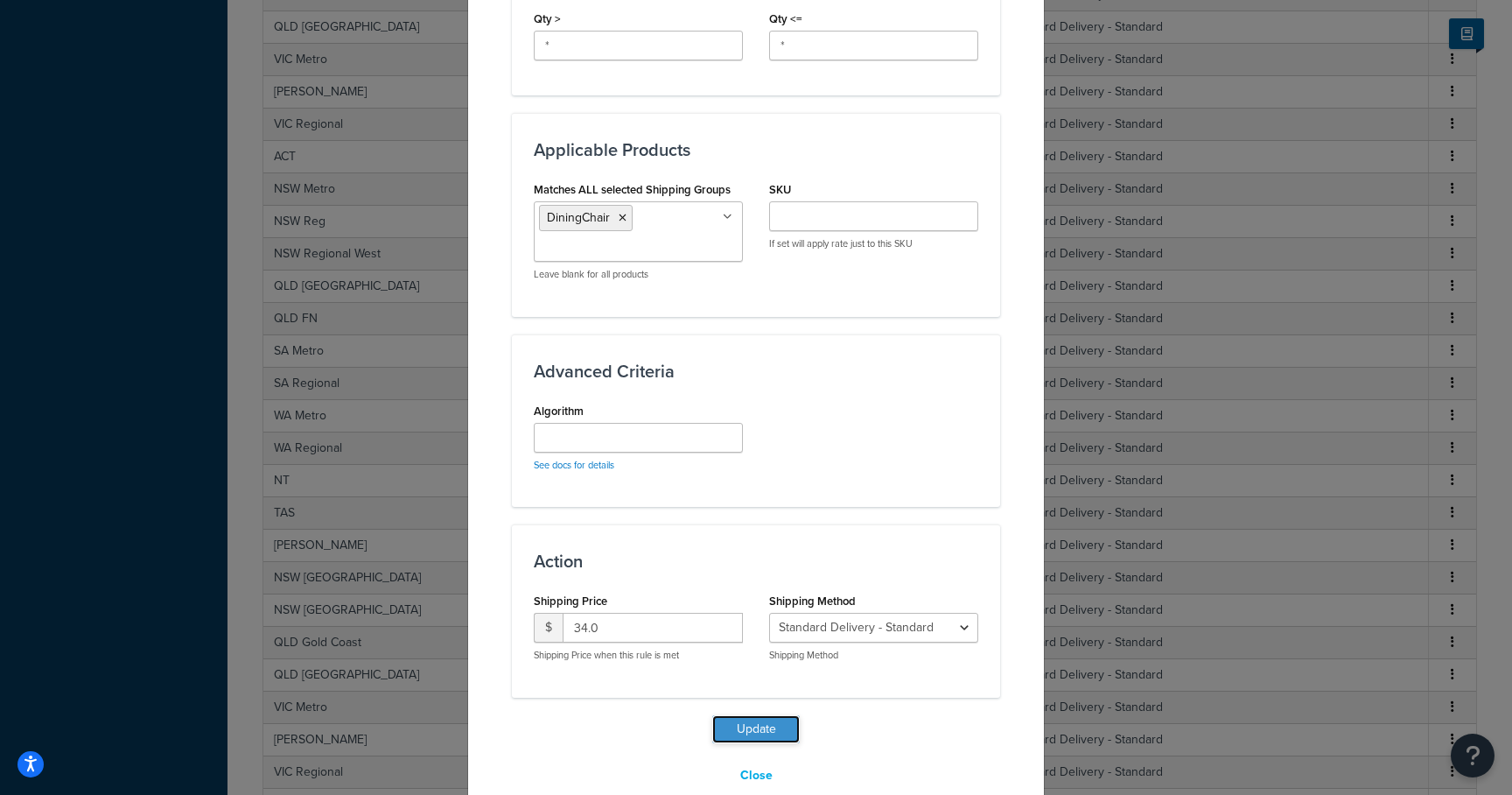
click at [724, 730] on button "Update" at bounding box center [756, 729] width 87 height 28
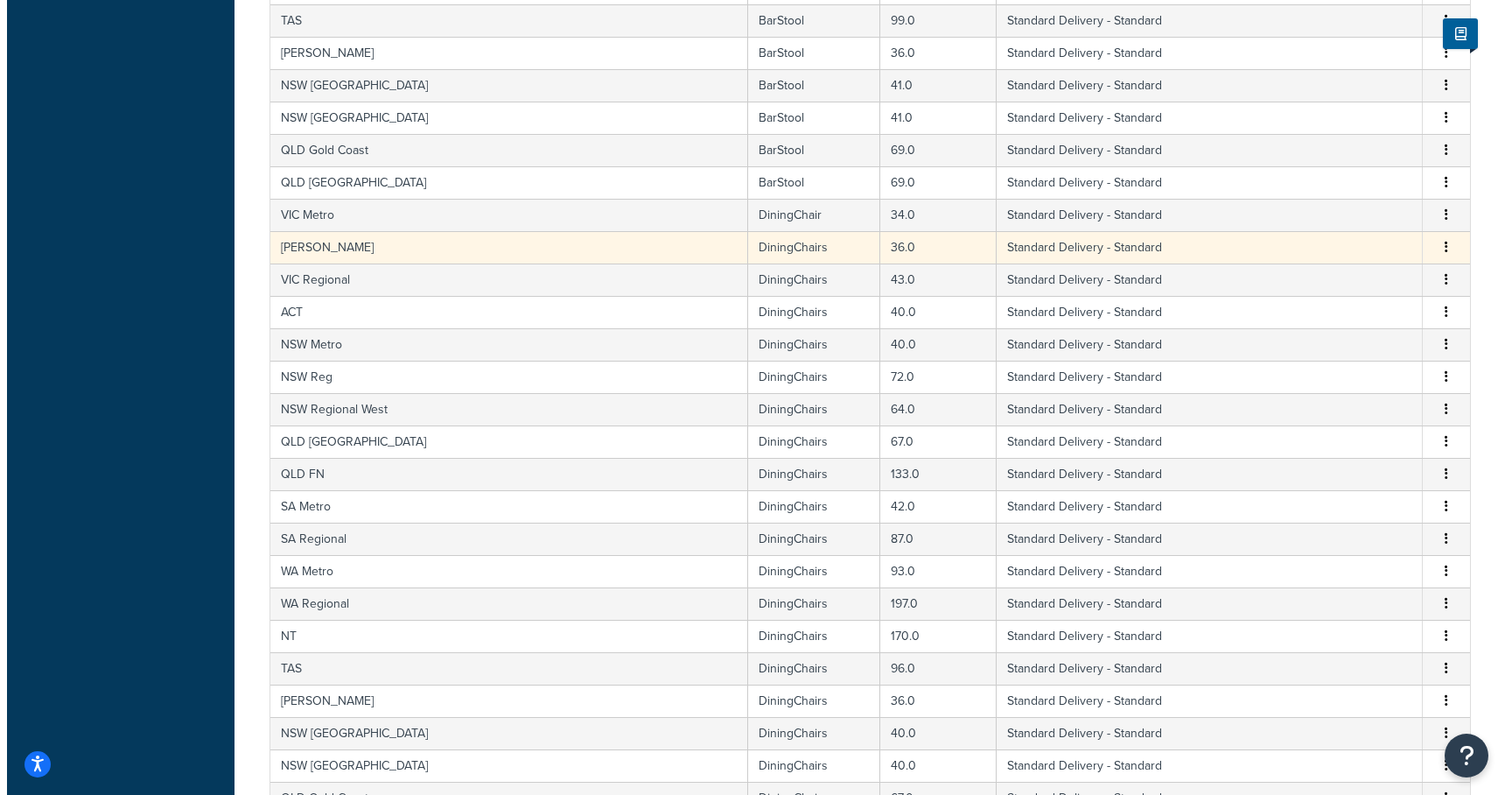
scroll to position [3919, 0]
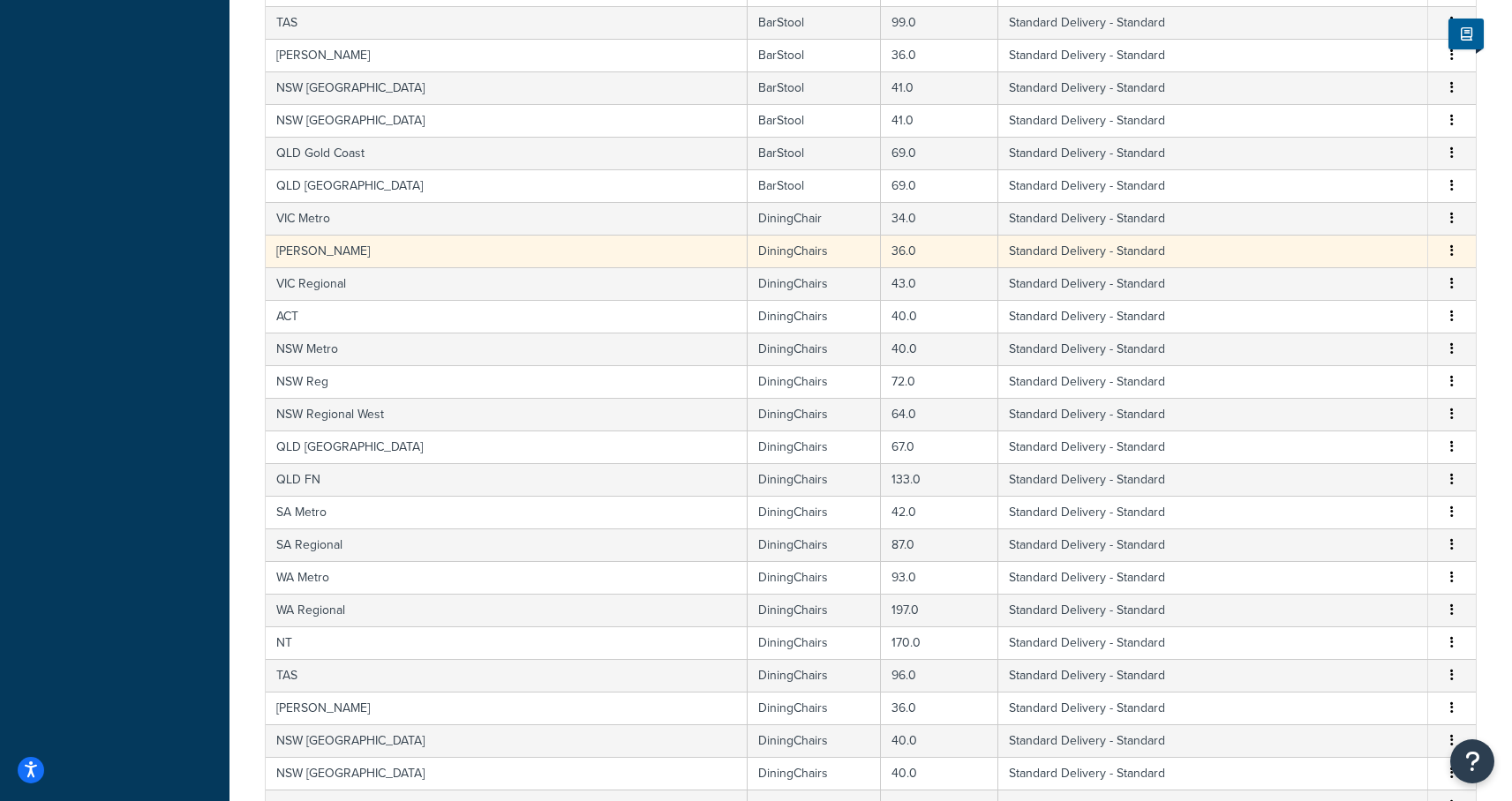
click at [748, 254] on td "DiningChairs" at bounding box center [815, 250] width 133 height 33
select select "182086"
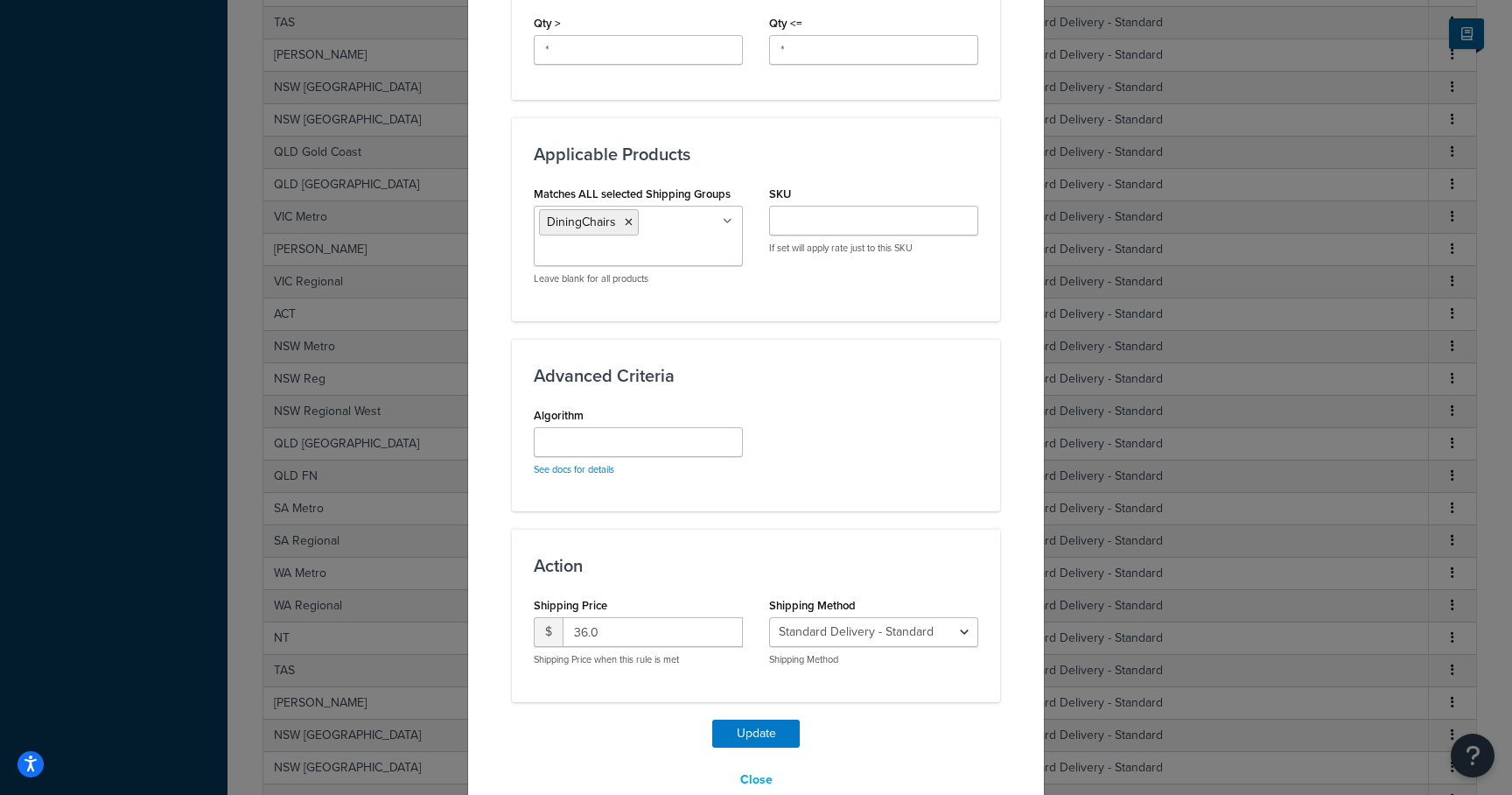
scroll to position [847, 0]
click at [625, 219] on icon at bounding box center [628, 221] width 7 height 10
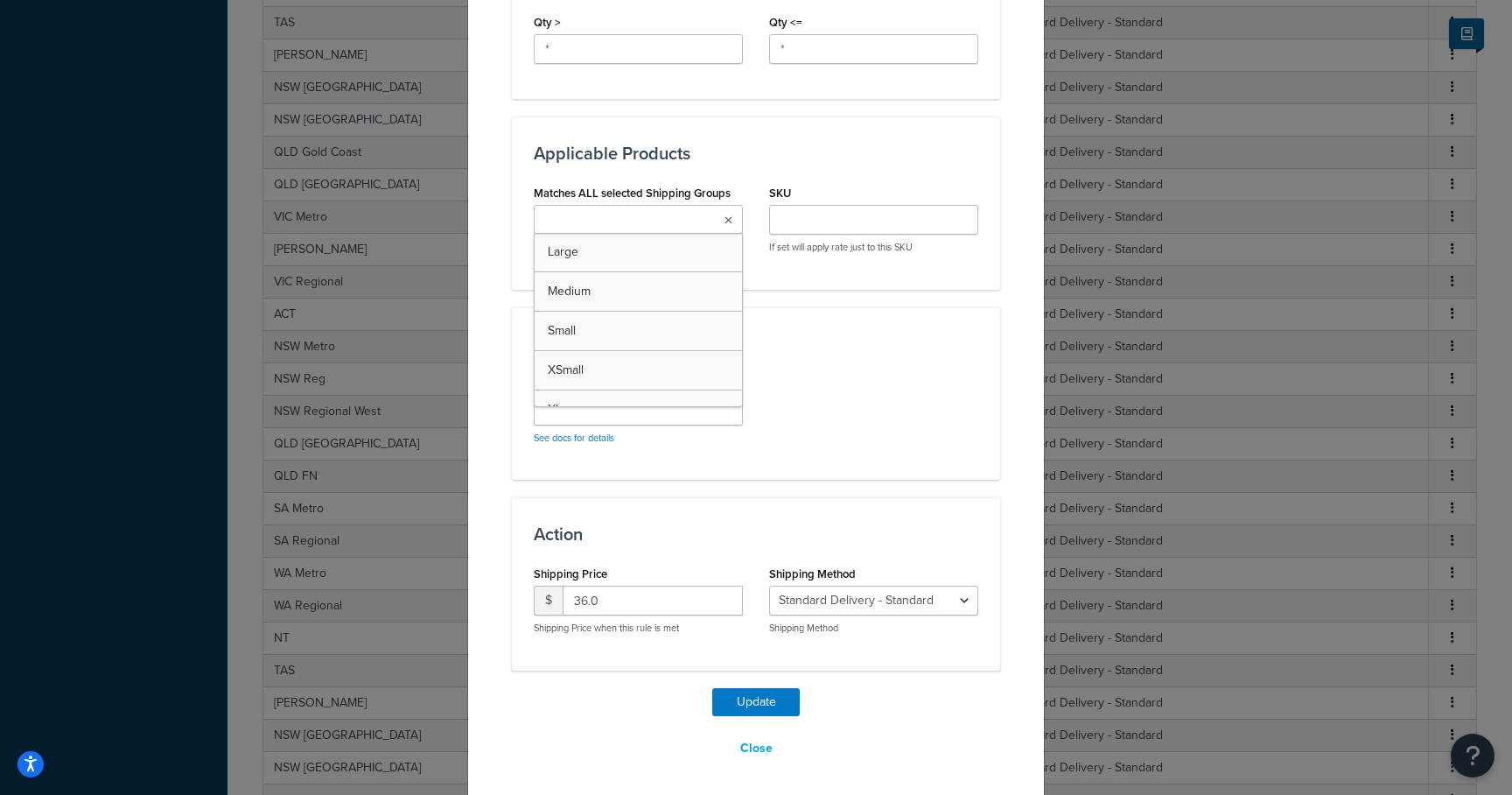
click at [621, 214] on input "Matches ALL selected Shipping Groups" at bounding box center [616, 220] width 155 height 20
type input "dinin"
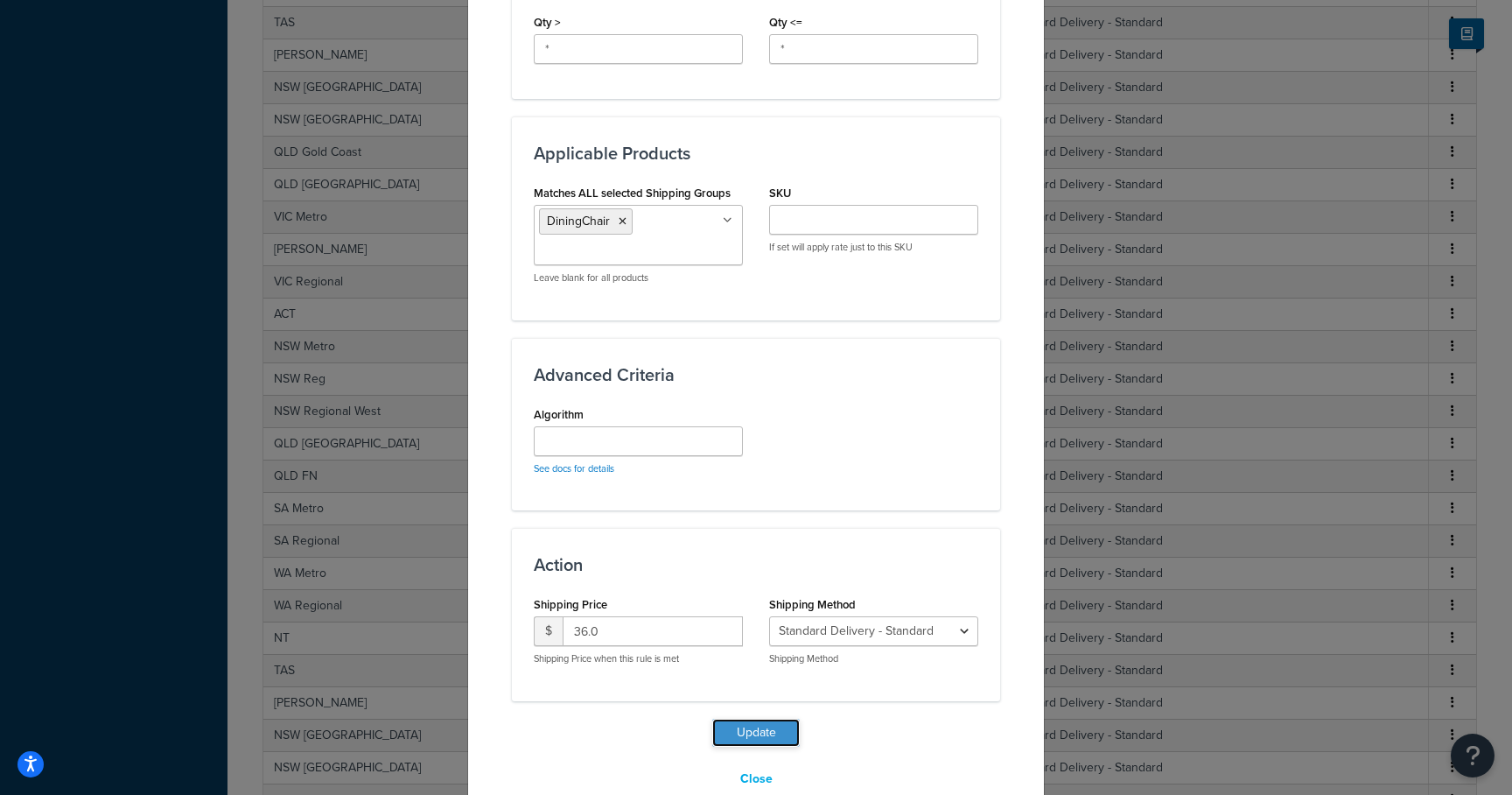
click at [752, 736] on button "Update" at bounding box center [756, 733] width 87 height 28
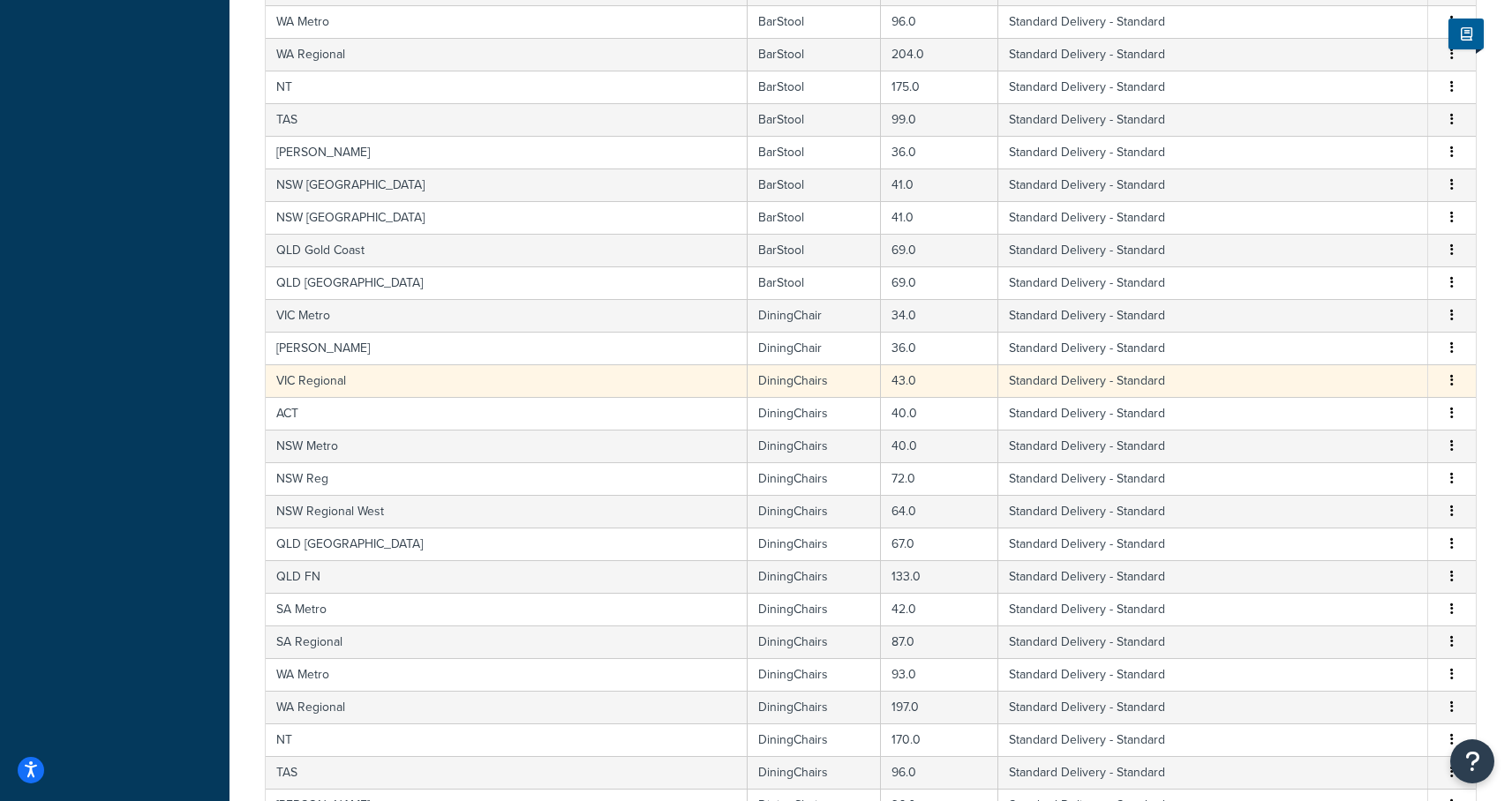
click at [748, 381] on td "DiningChairs" at bounding box center [815, 380] width 133 height 33
select select "182086"
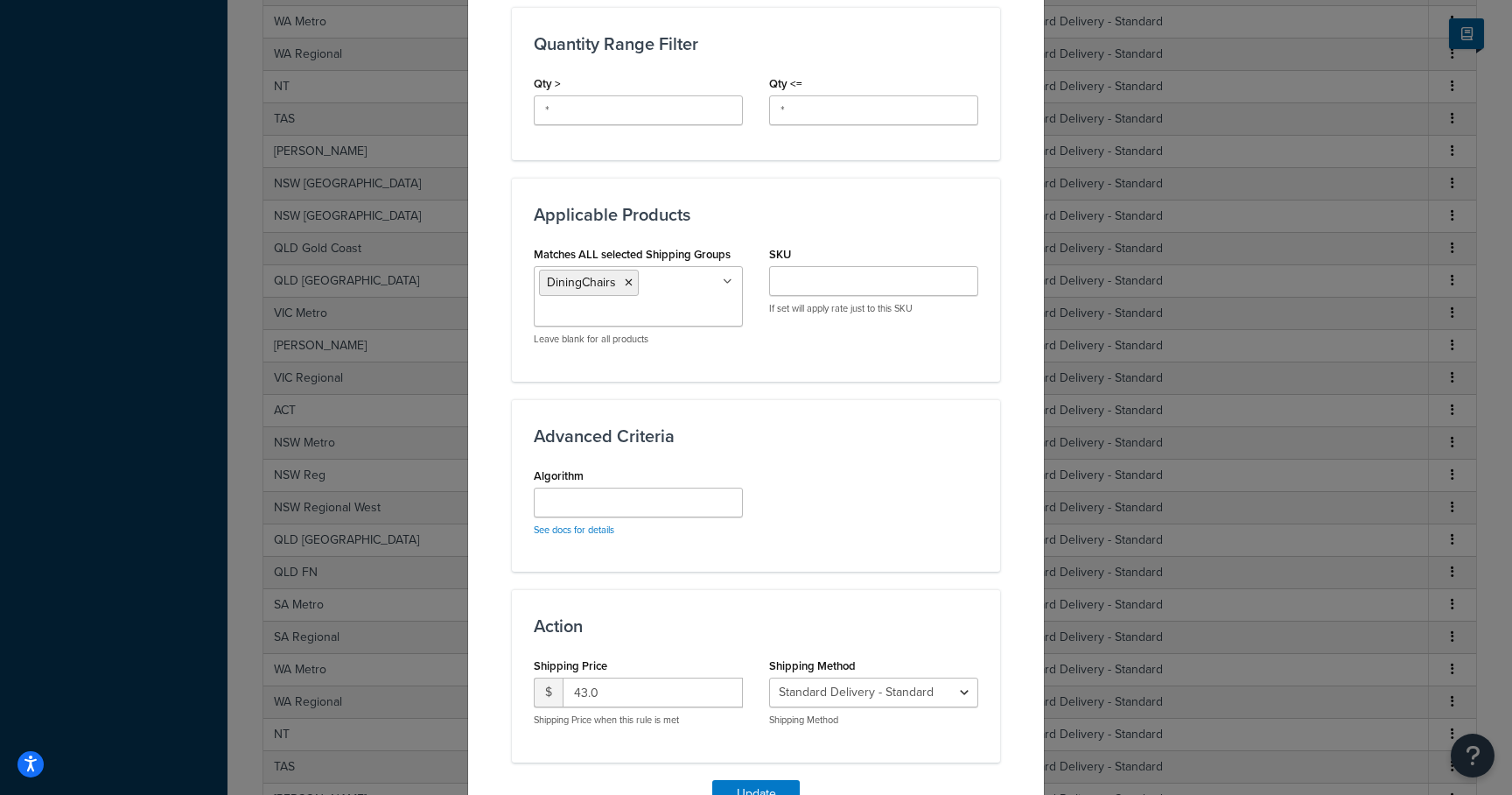
scroll to position [881, 0]
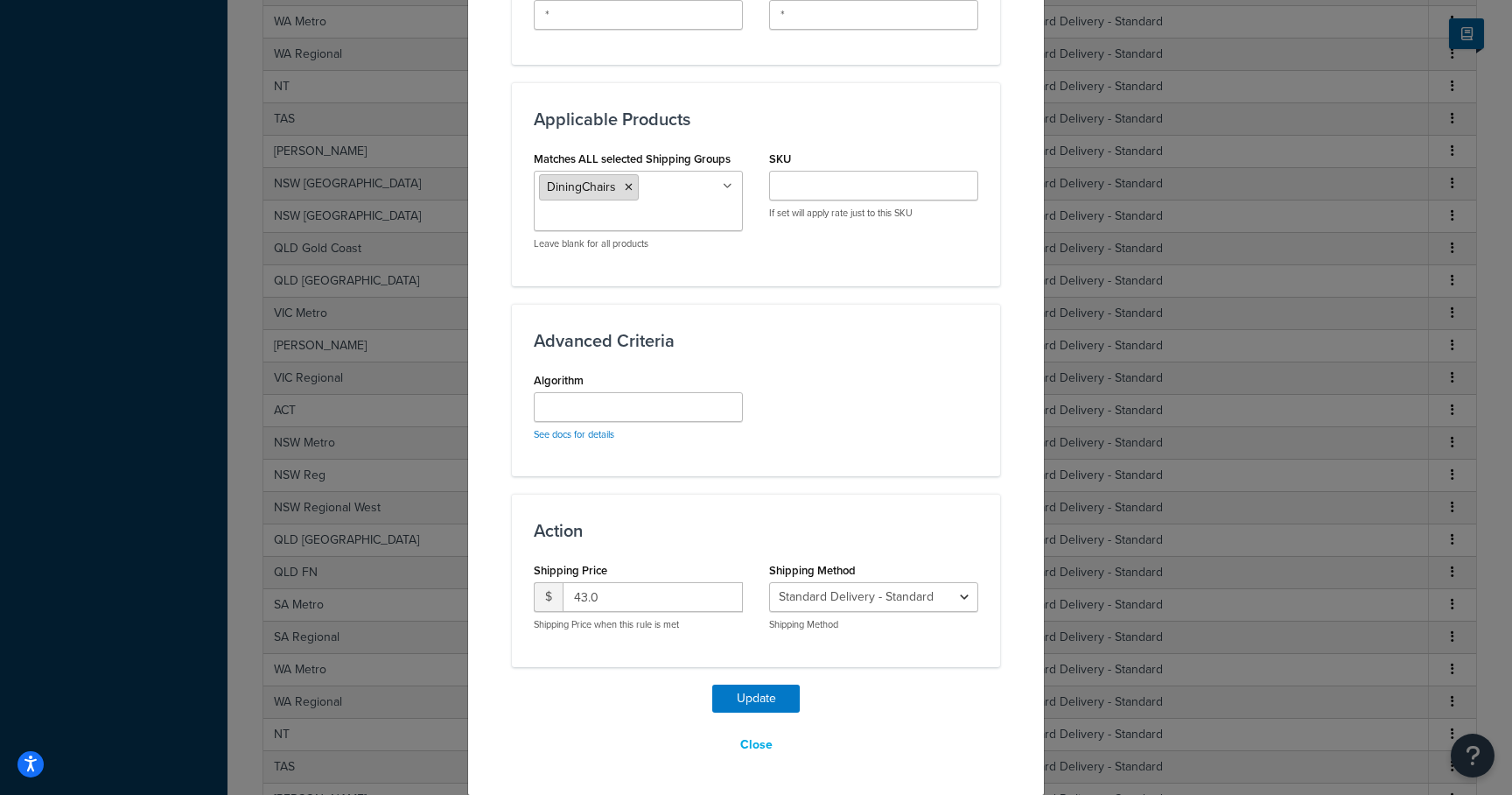
click at [625, 192] on icon at bounding box center [628, 187] width 7 height 10
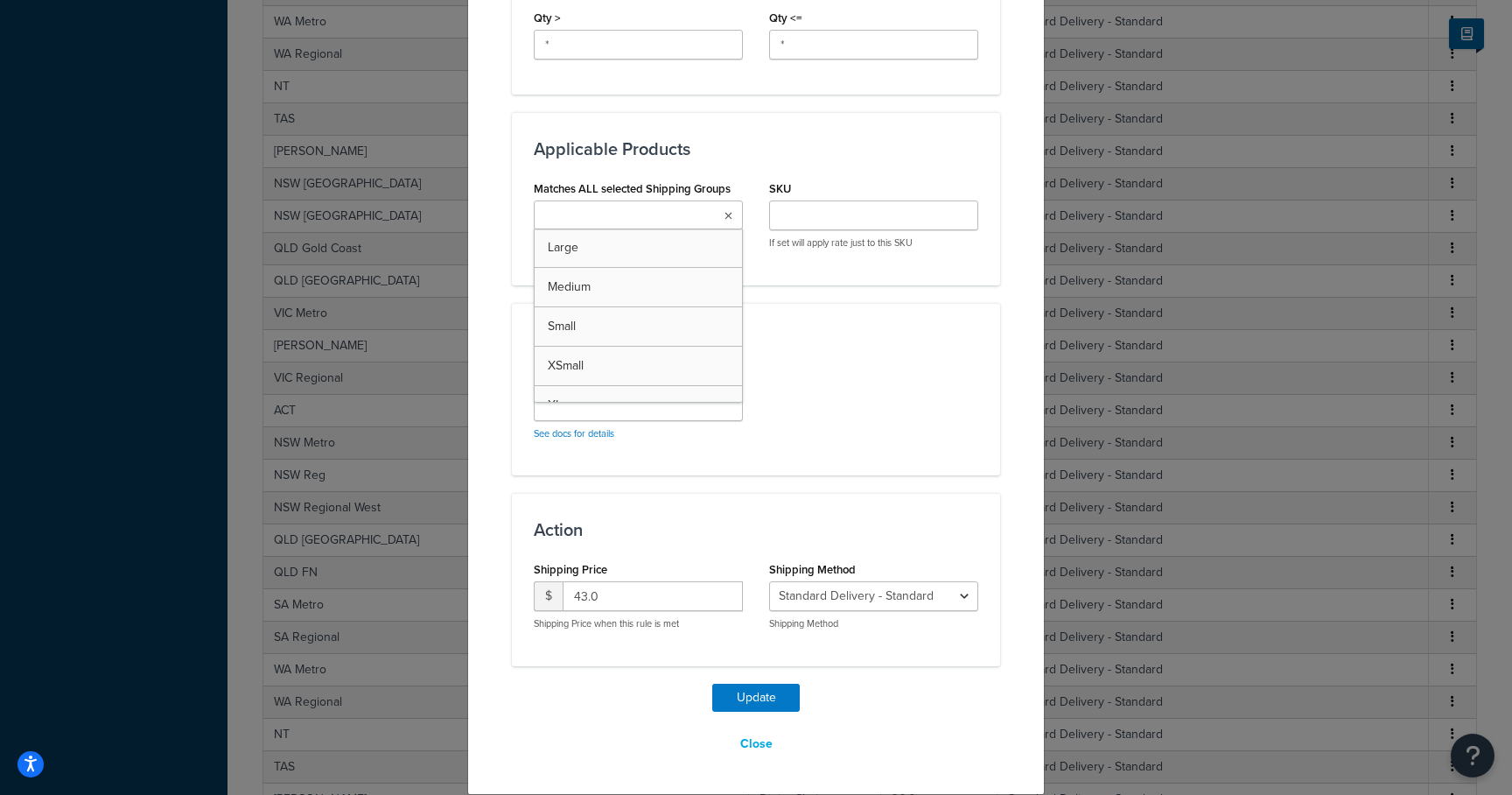
scroll to position [850, 0]
click at [617, 214] on input "Matches ALL selected Shipping Groups" at bounding box center [616, 217] width 155 height 20
type input "dining"
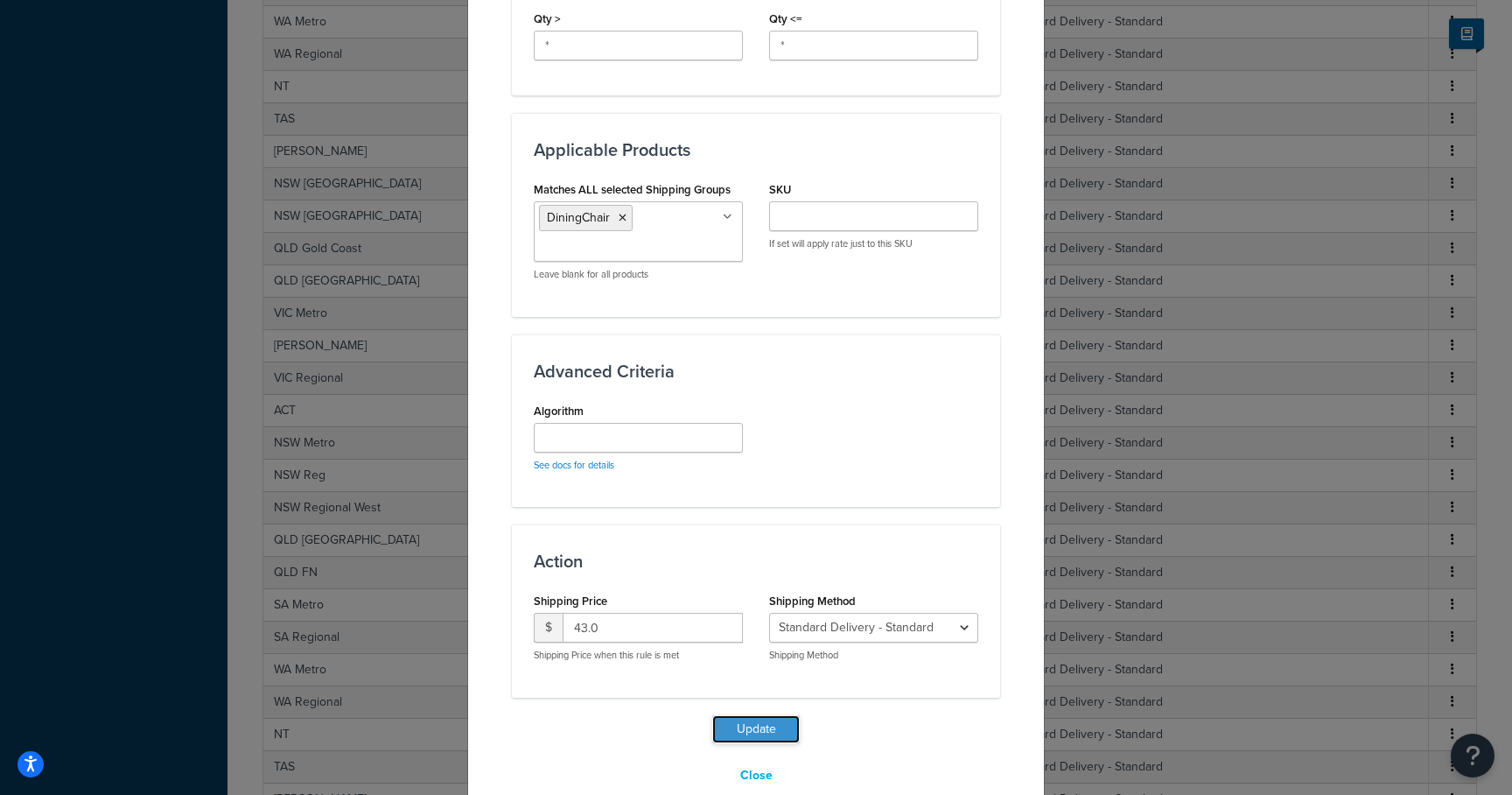
click at [763, 728] on button "Update" at bounding box center [756, 729] width 87 height 28
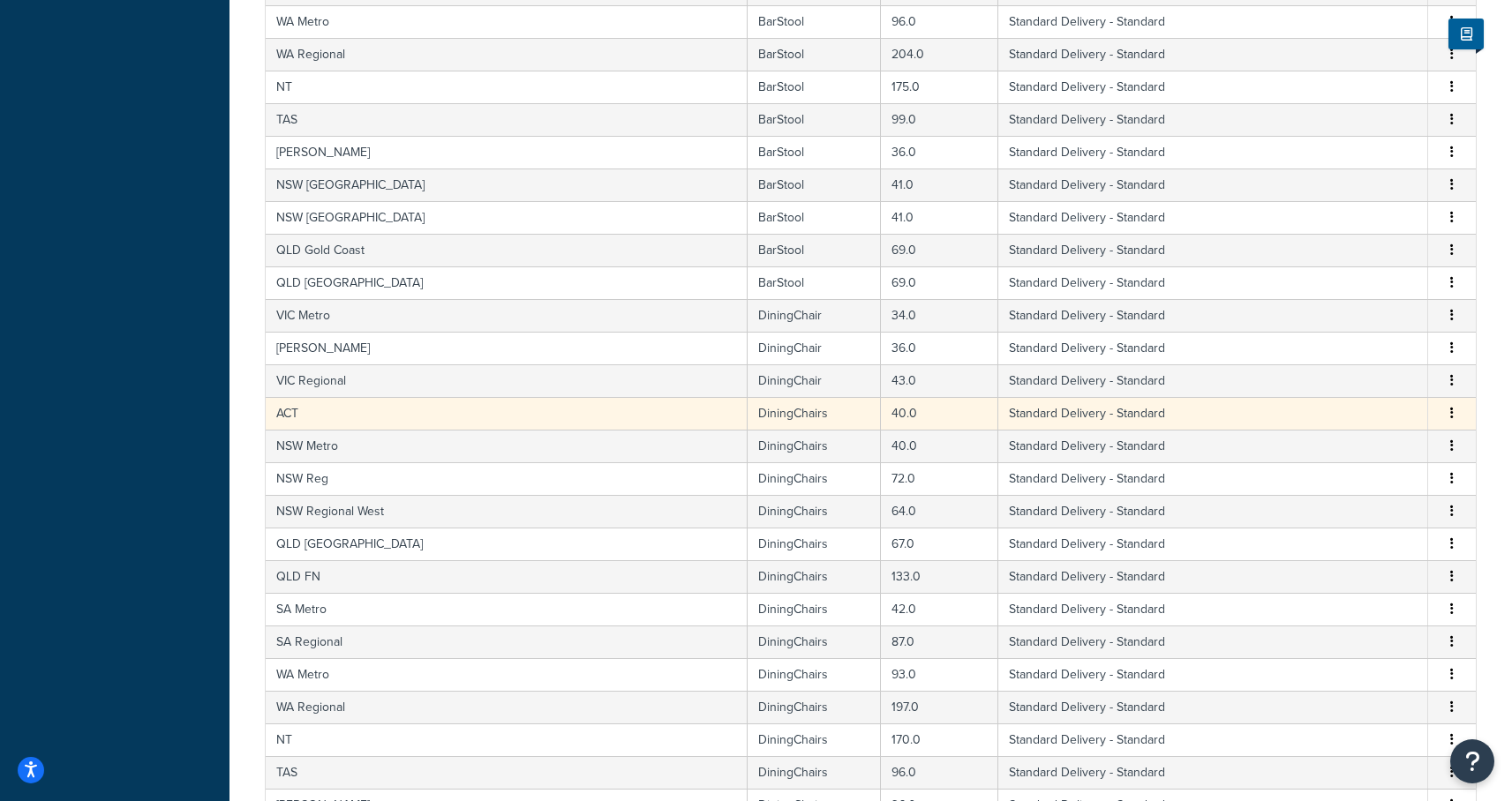
click at [748, 420] on td "DiningChairs" at bounding box center [815, 413] width 133 height 33
select select "182086"
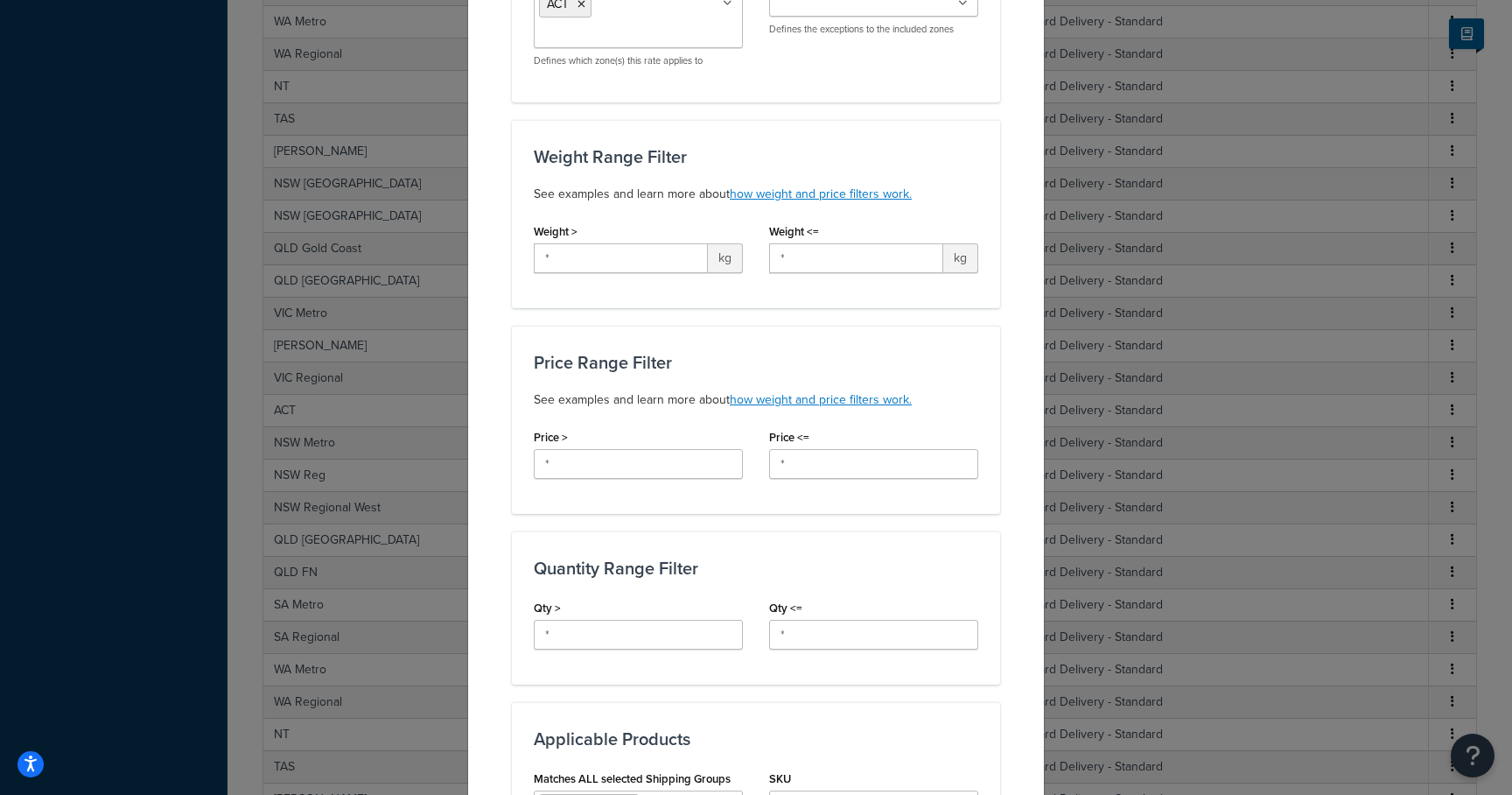
scroll to position [702, 0]
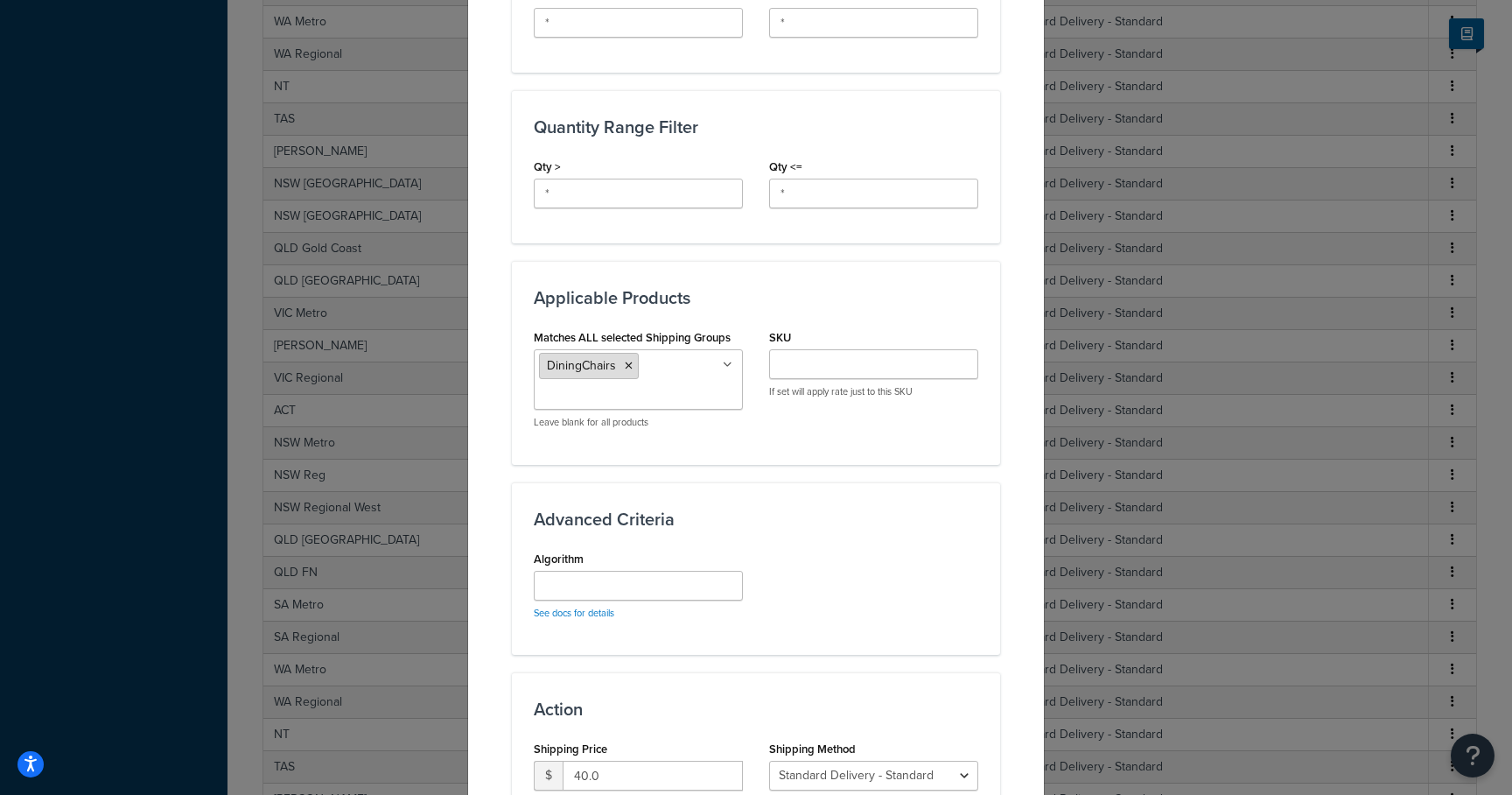
click at [625, 372] on li "DiningChairs" at bounding box center [588, 365] width 99 height 26
click at [625, 366] on icon at bounding box center [628, 365] width 7 height 10
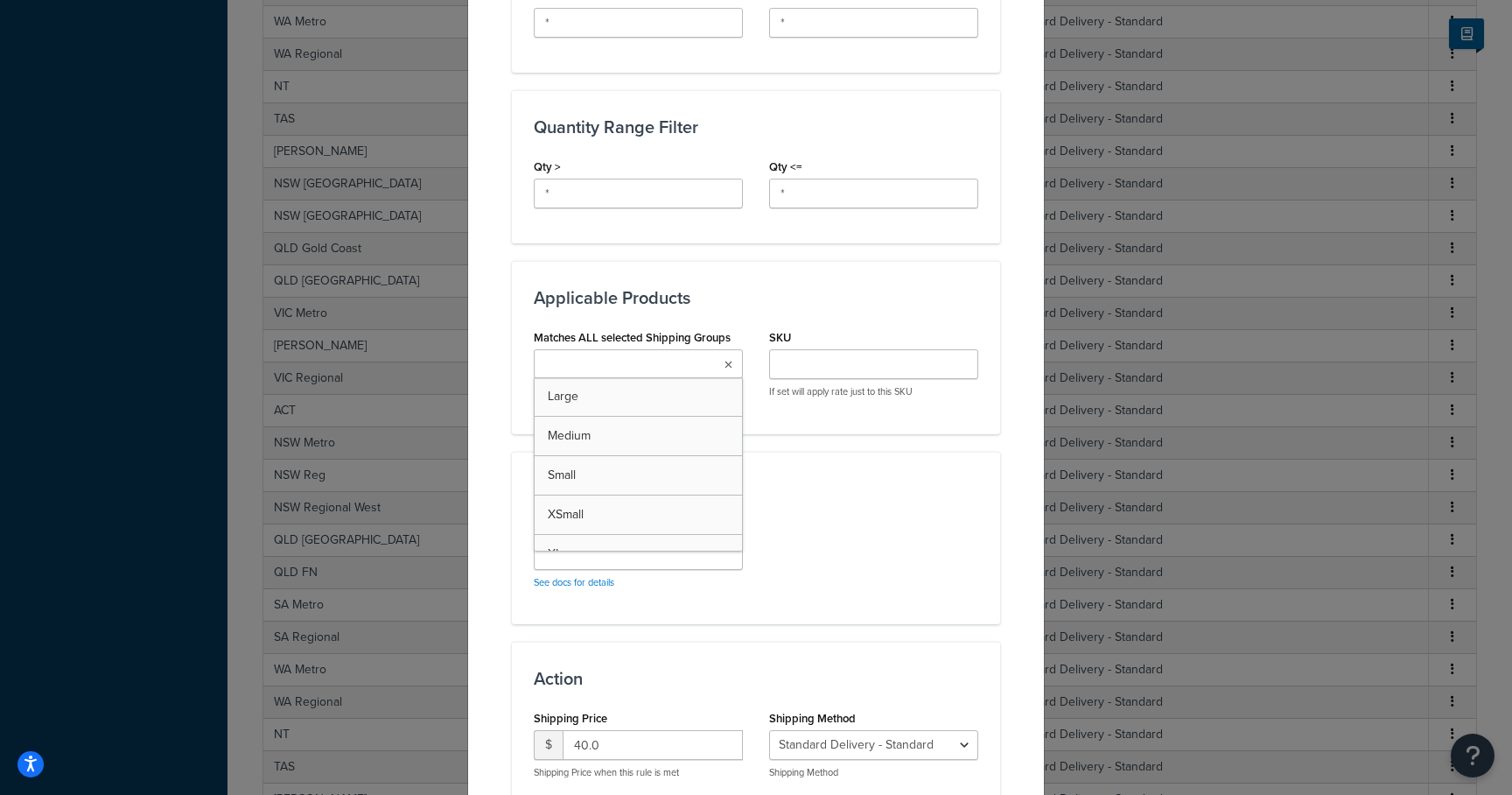
click at [623, 366] on input "Matches ALL selected Shipping Groups" at bounding box center [616, 364] width 155 height 20
type input "dining"
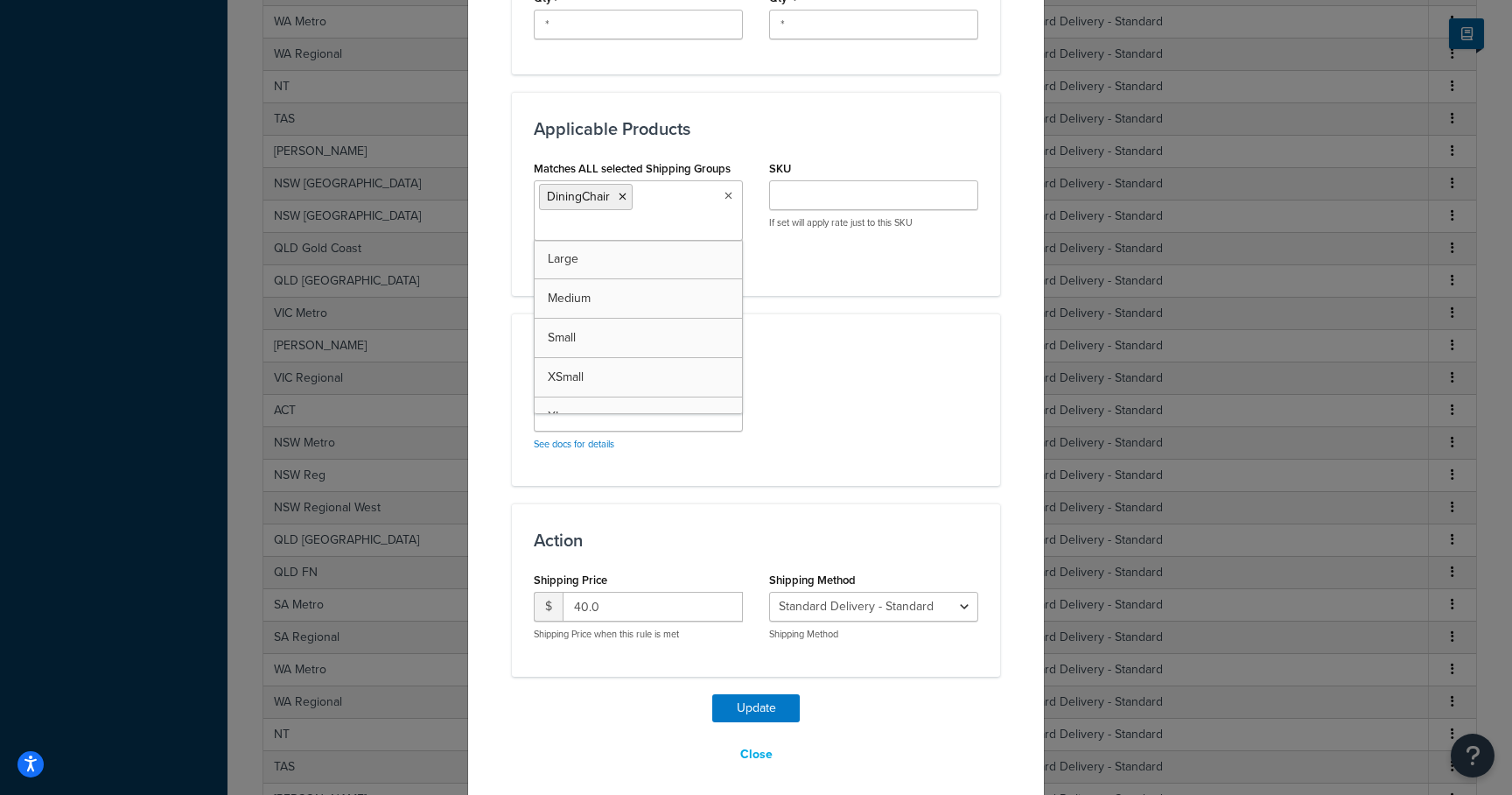
scroll to position [881, 0]
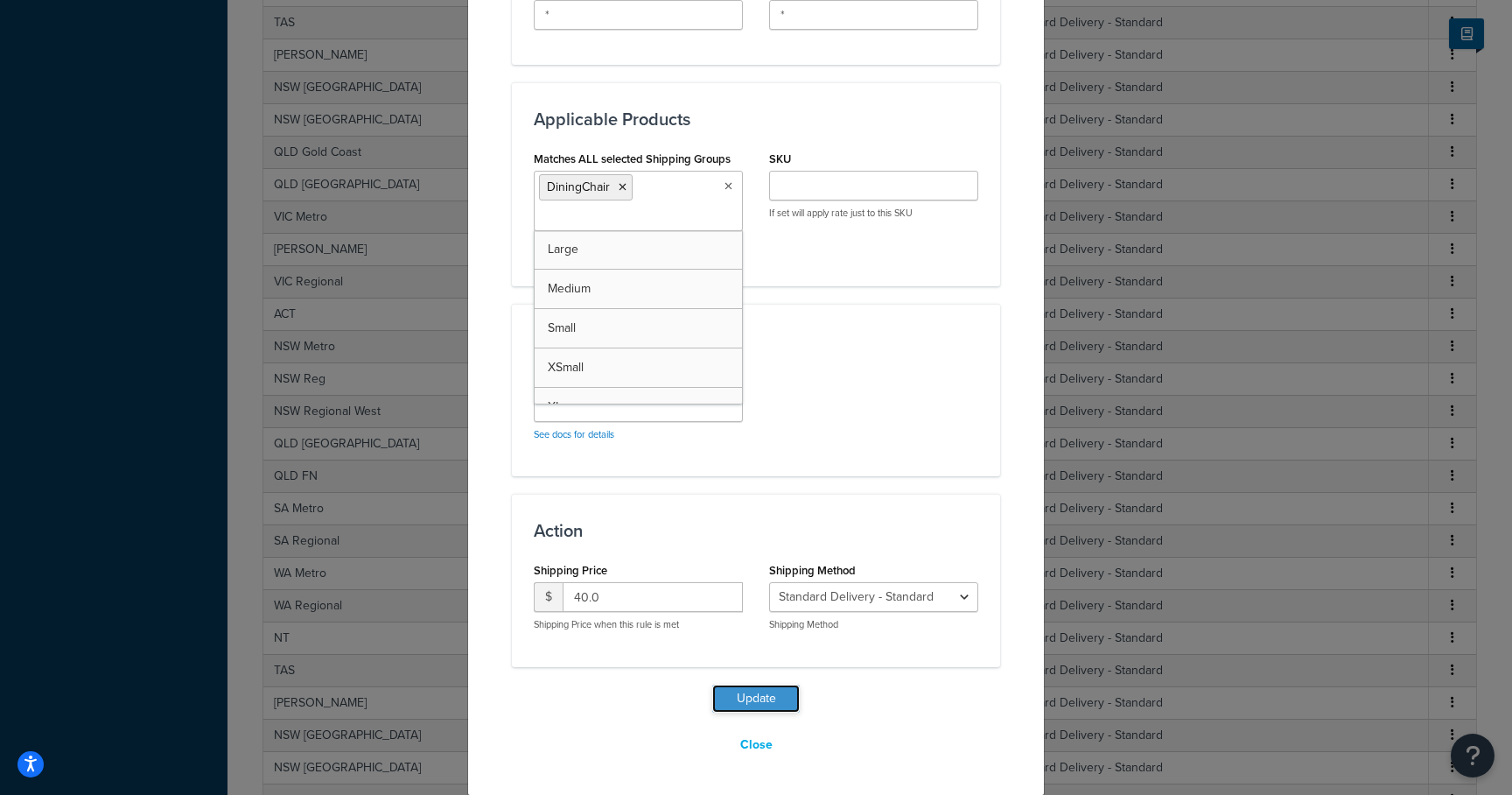
click at [758, 696] on button "Update" at bounding box center [756, 698] width 87 height 28
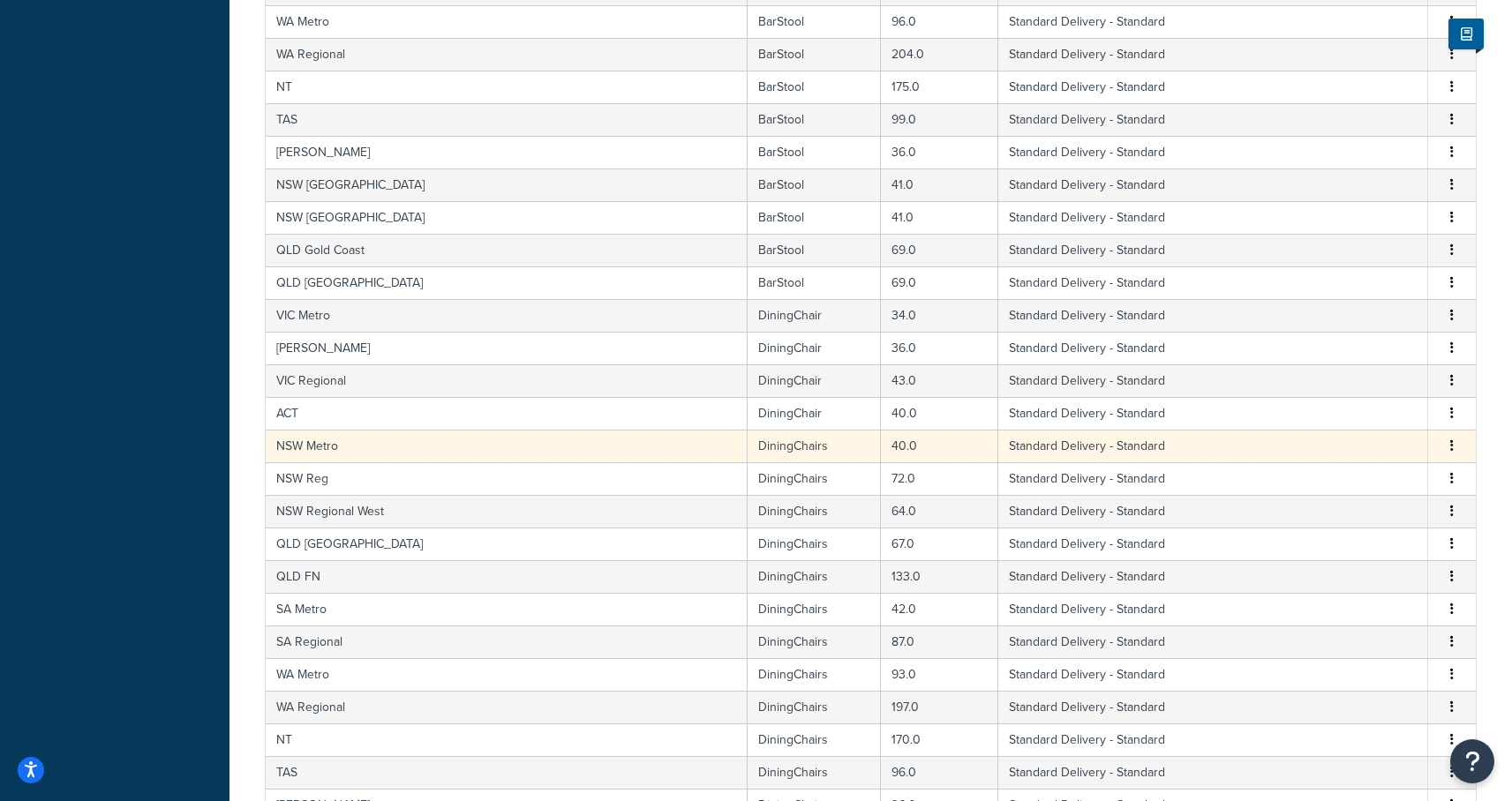
click at [748, 446] on td "DiningChairs" at bounding box center [815, 446] width 133 height 33
select select "182086"
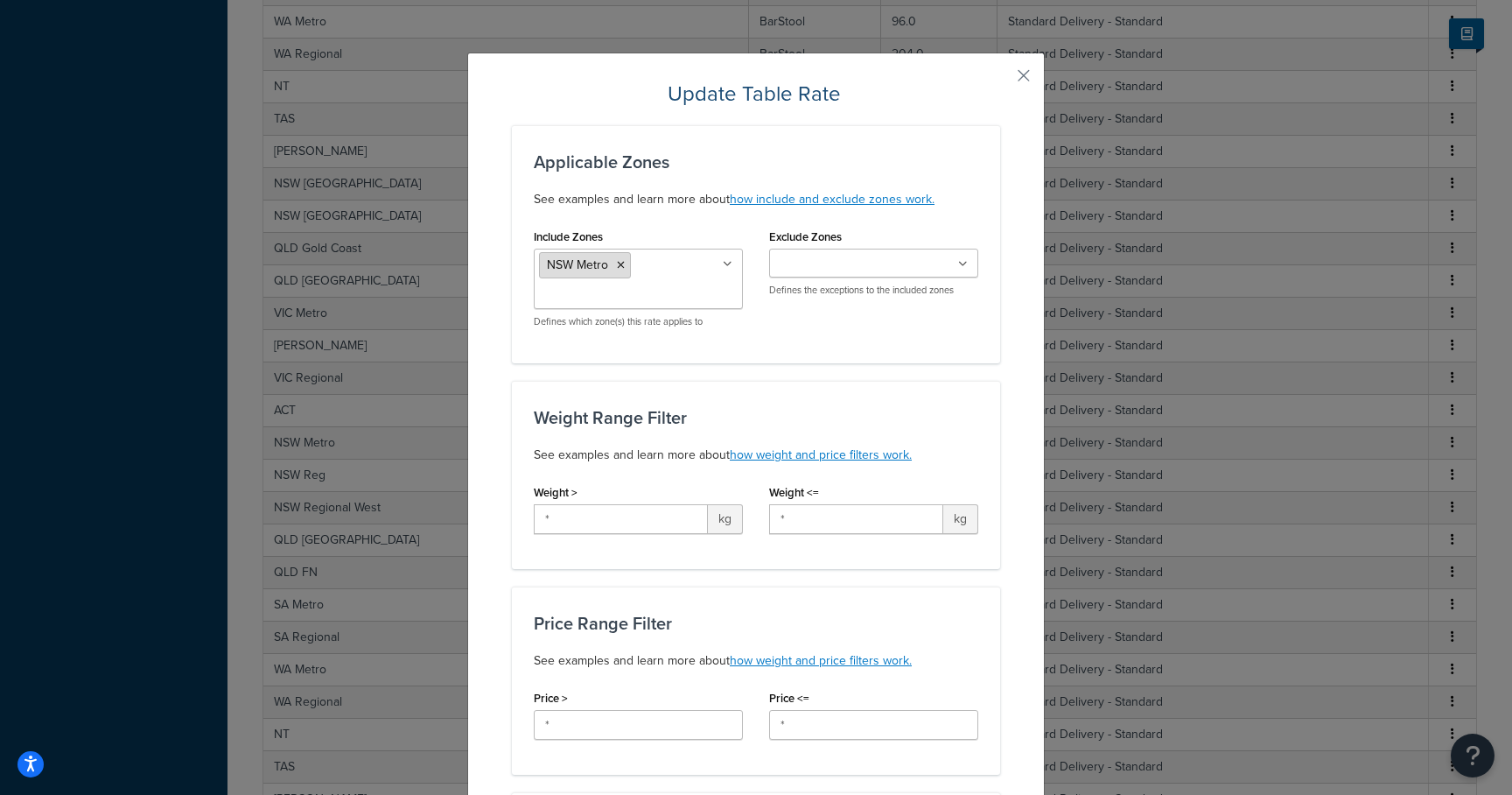
click at [617, 265] on icon at bounding box center [621, 265] width 7 height 10
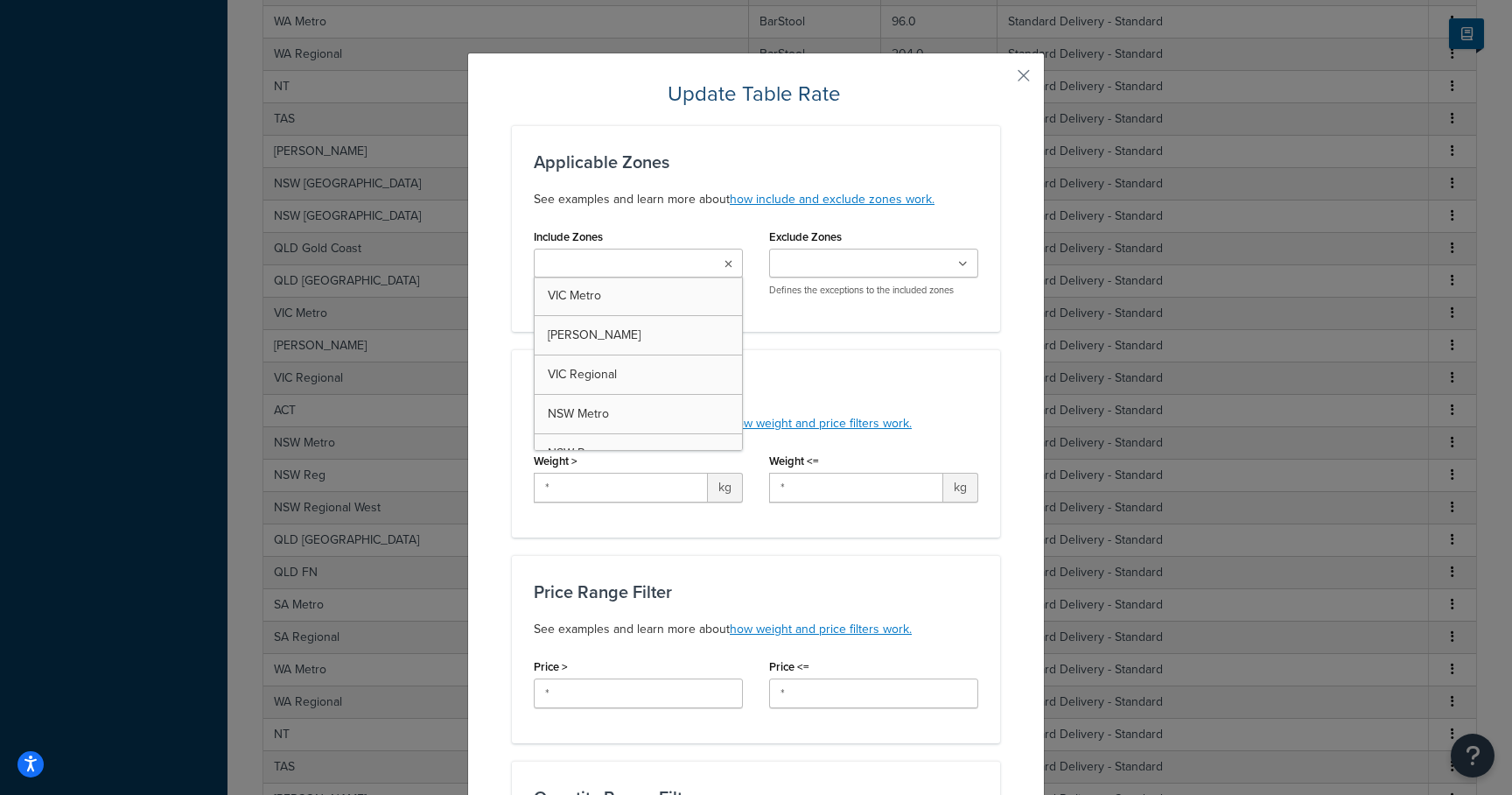
click at [616, 268] on input "Include Zones" at bounding box center [616, 264] width 155 height 20
type input "d"
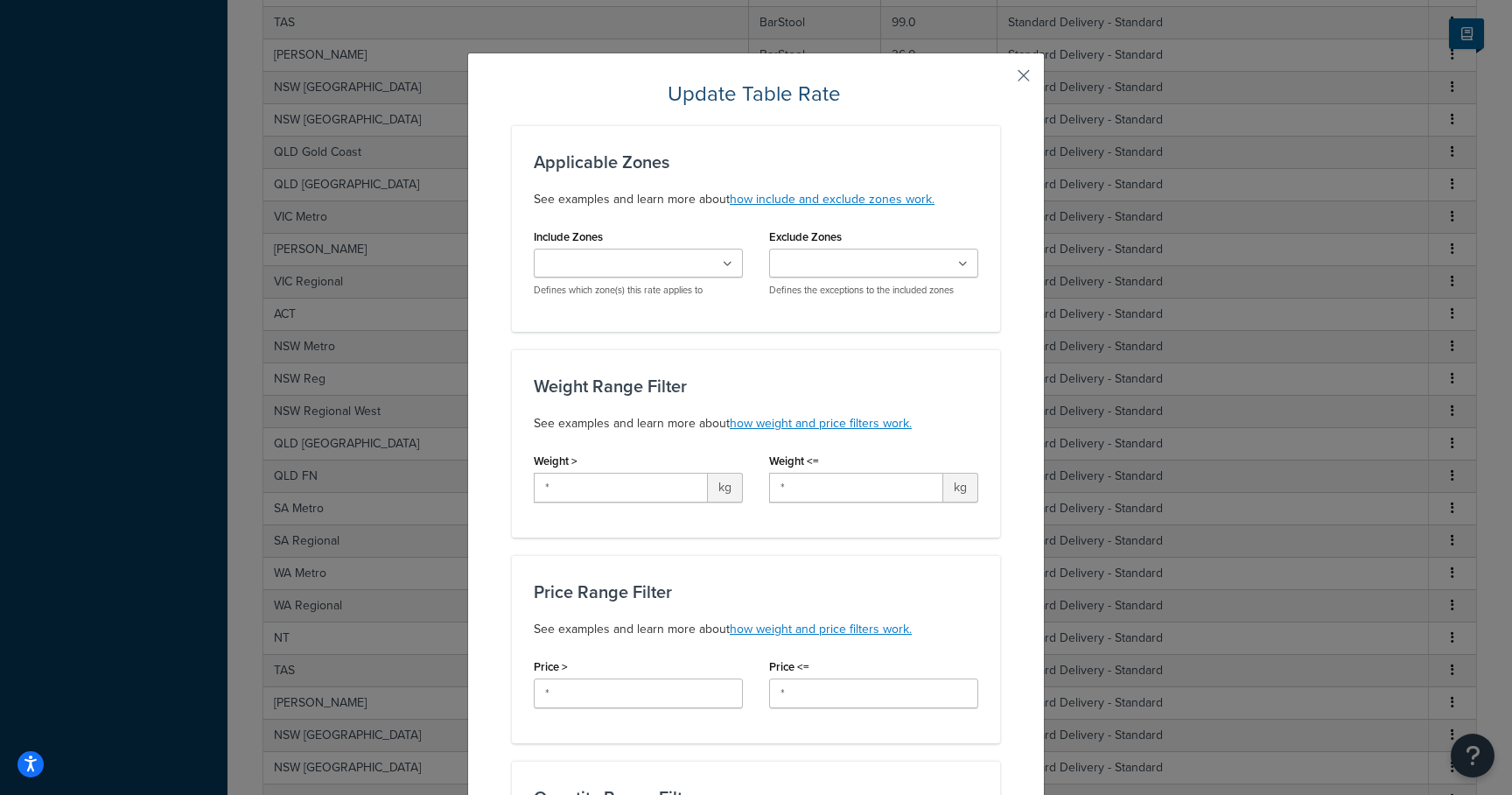
click at [1000, 80] on button "button" at bounding box center [998, 82] width 5 height 5
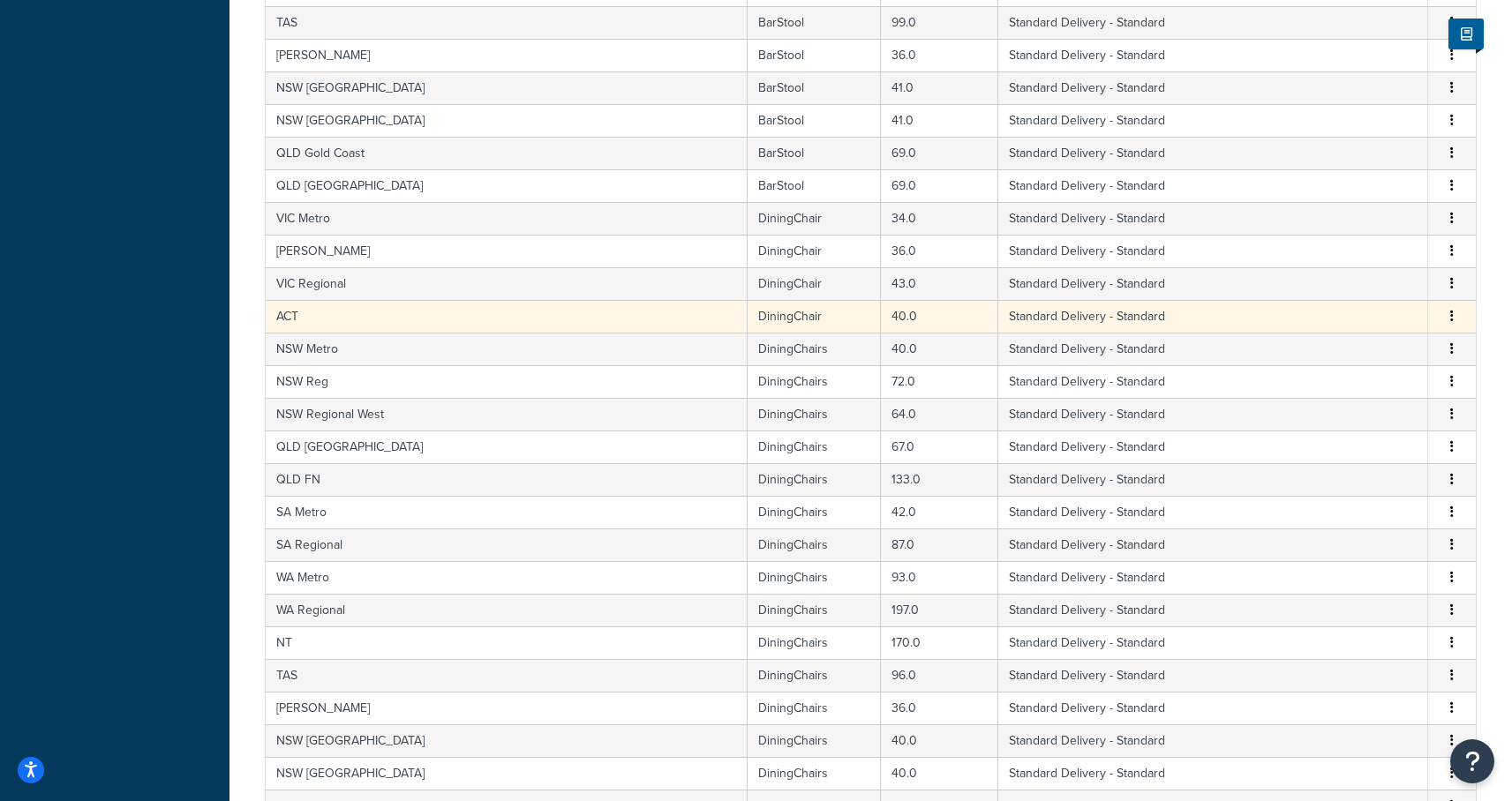
click at [748, 320] on td "DiningChair" at bounding box center [815, 316] width 133 height 33
select select "182086"
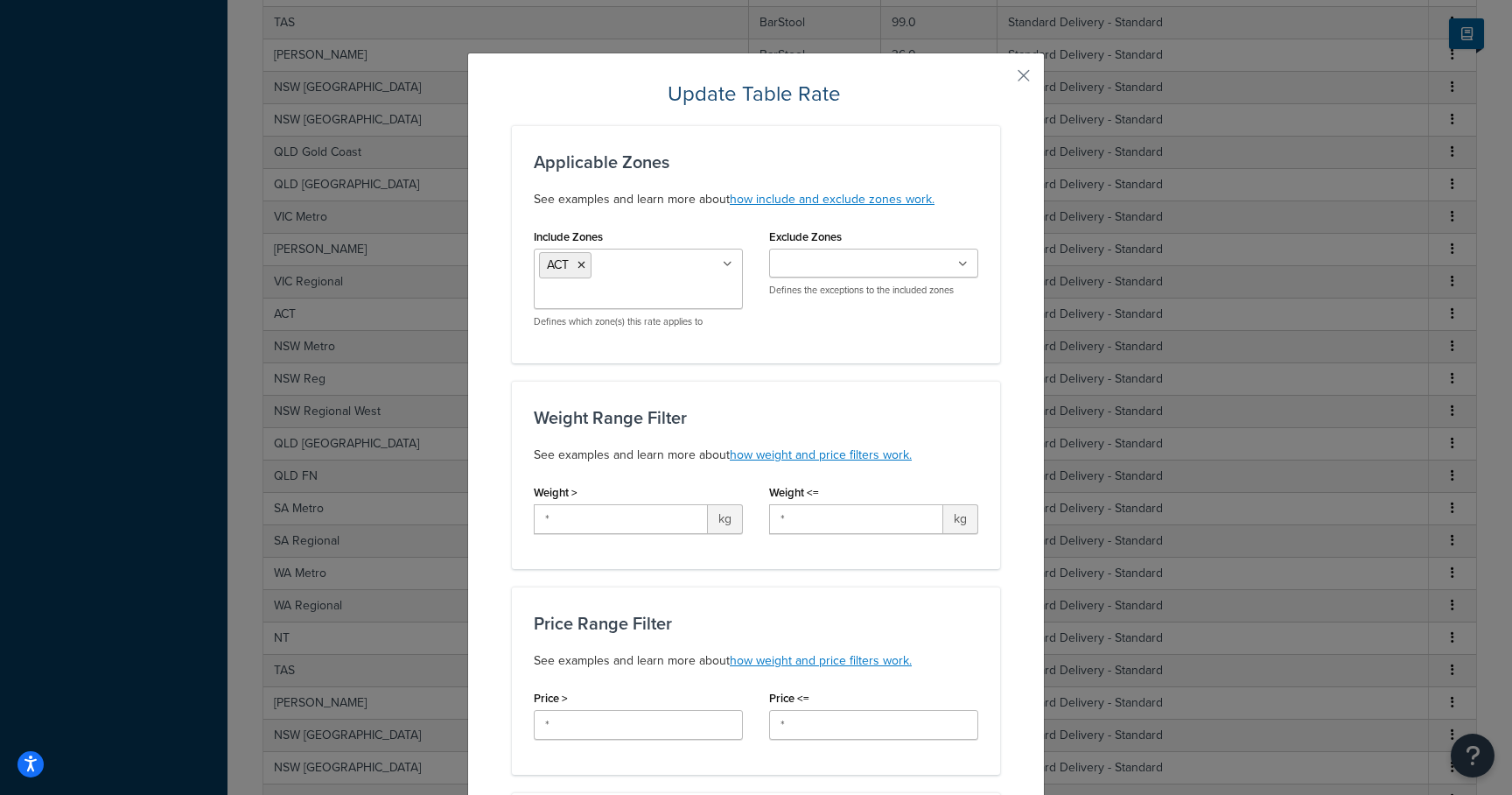
click at [1000, 80] on button "button" at bounding box center [998, 82] width 5 height 5
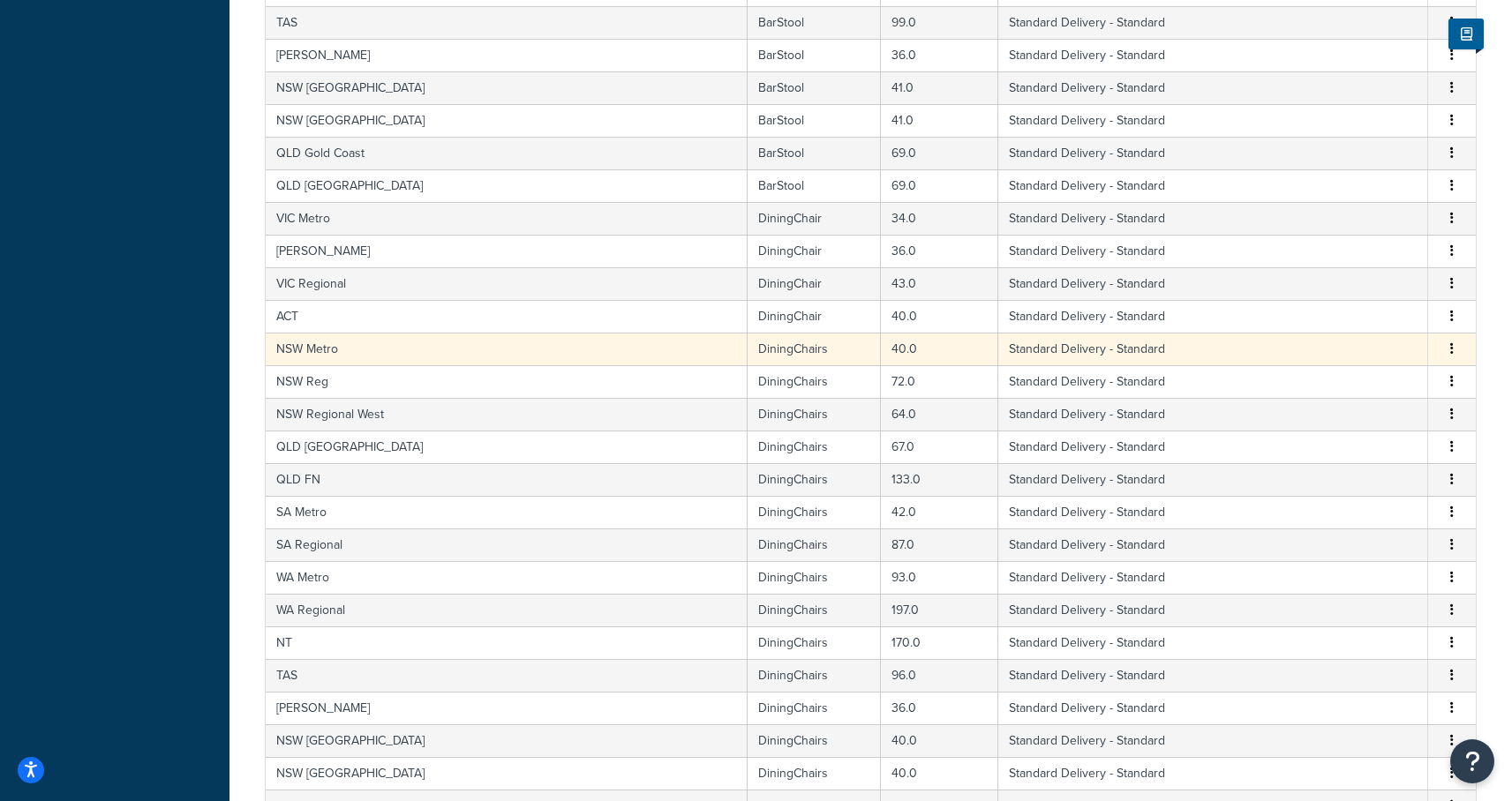
click at [748, 352] on td "DiningChairs" at bounding box center [815, 349] width 133 height 33
select select "182086"
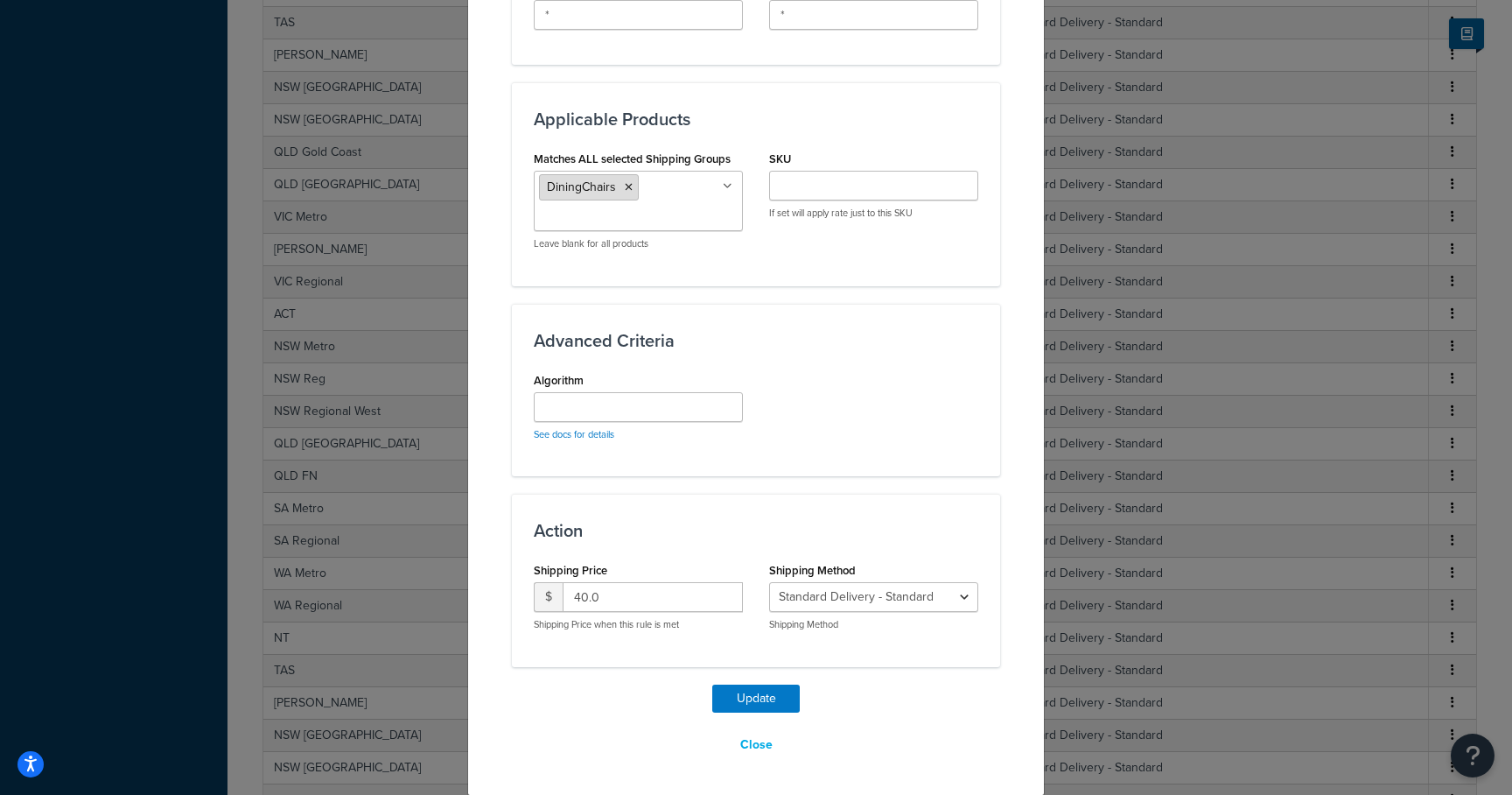
click at [625, 184] on icon at bounding box center [628, 187] width 7 height 10
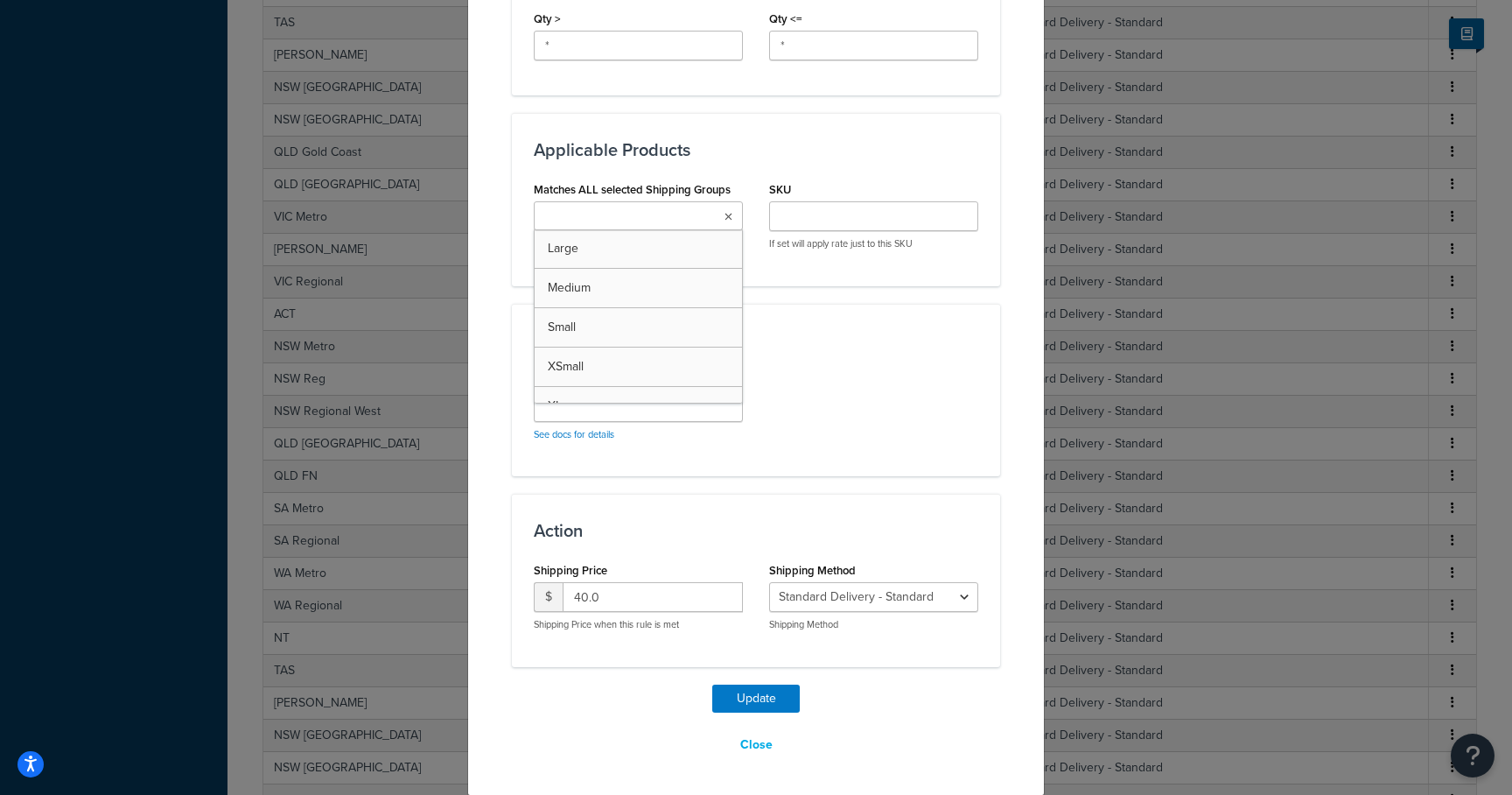
click at [610, 213] on input "Matches ALL selected Shipping Groups" at bounding box center [616, 217] width 155 height 20
type input "diningc"
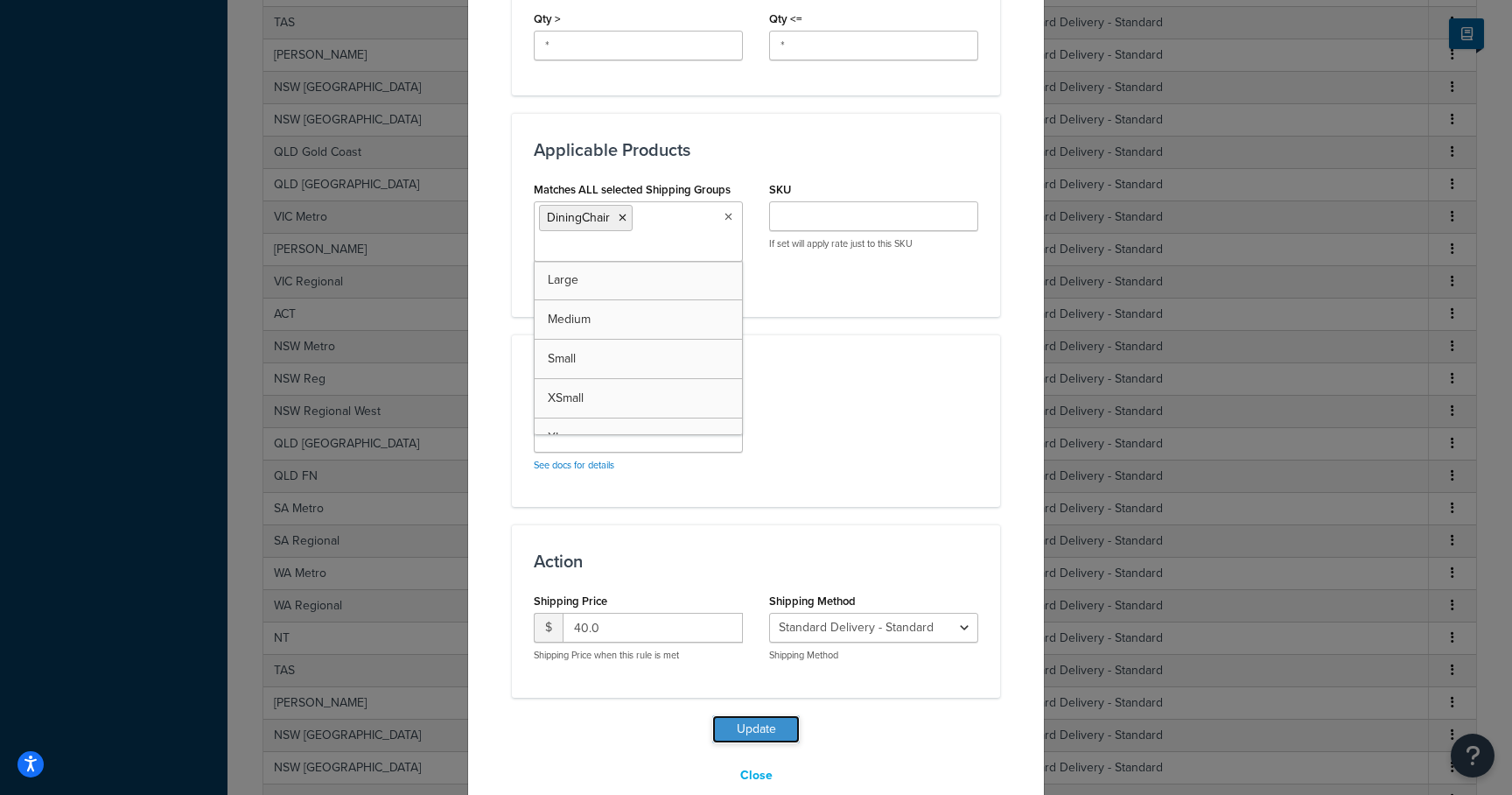
click at [750, 723] on button "Update" at bounding box center [756, 729] width 87 height 28
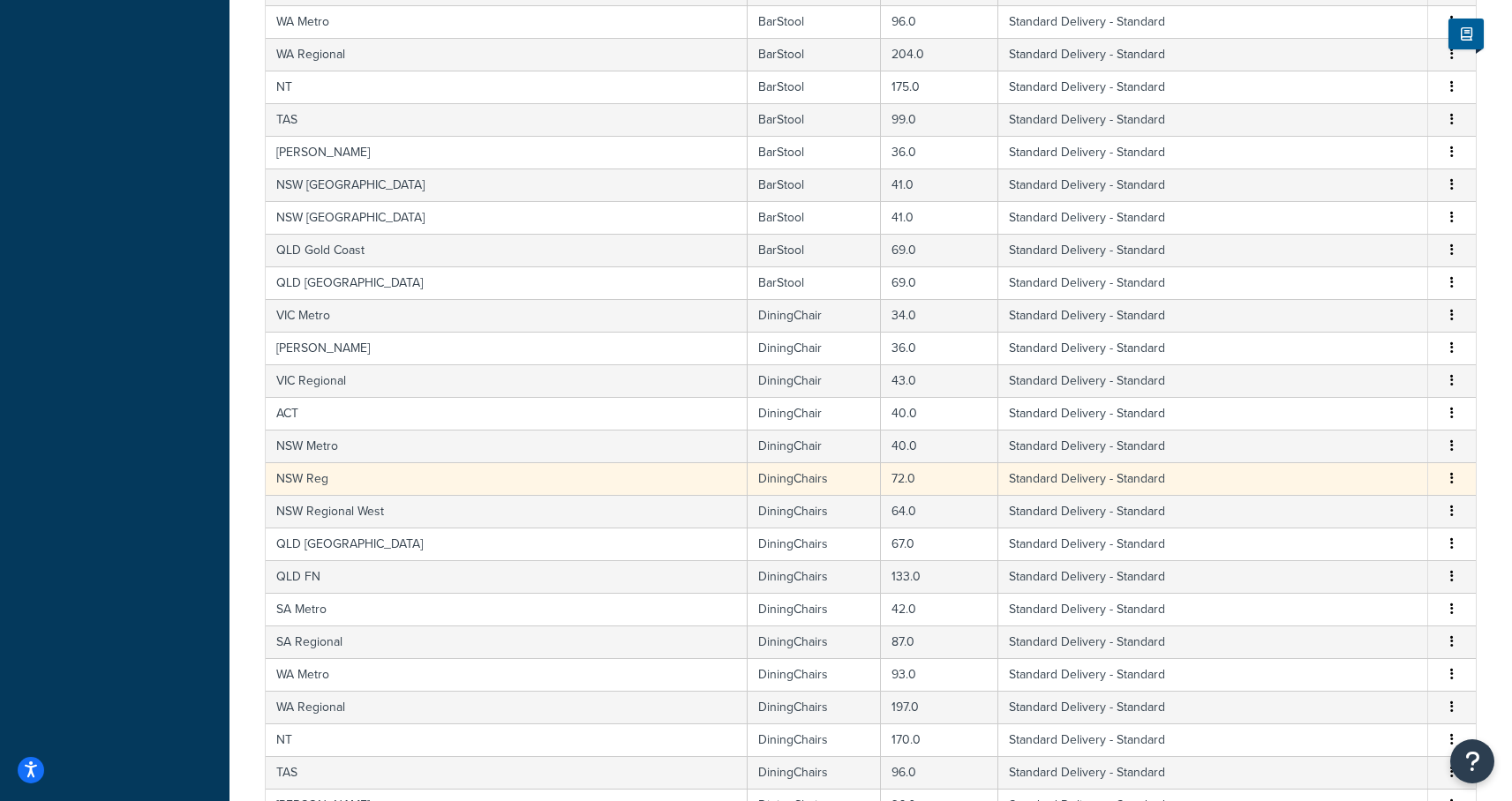
click at [748, 487] on td "DiningChairs" at bounding box center [815, 478] width 133 height 33
select select "182086"
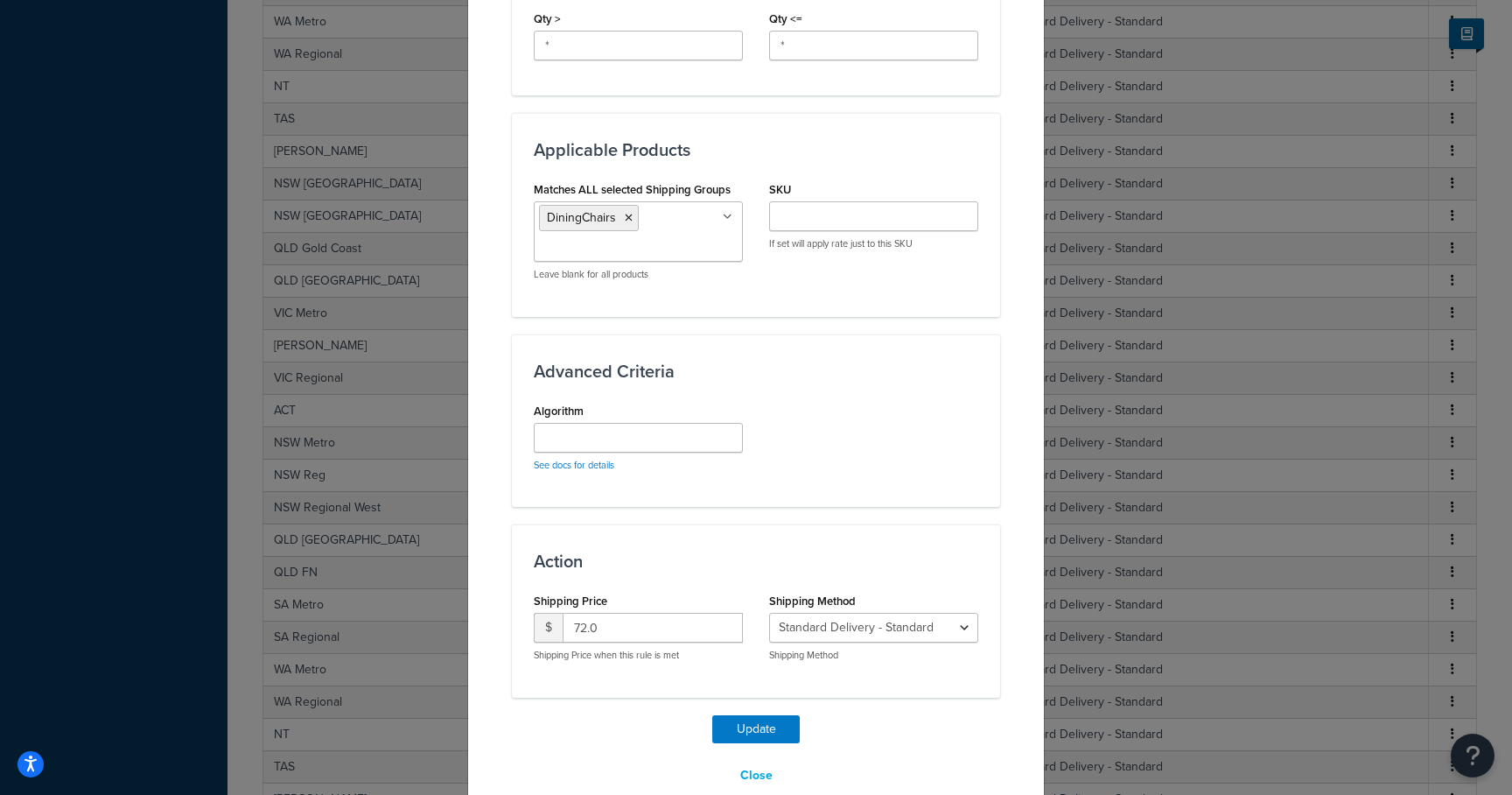
scroll to position [881, 0]
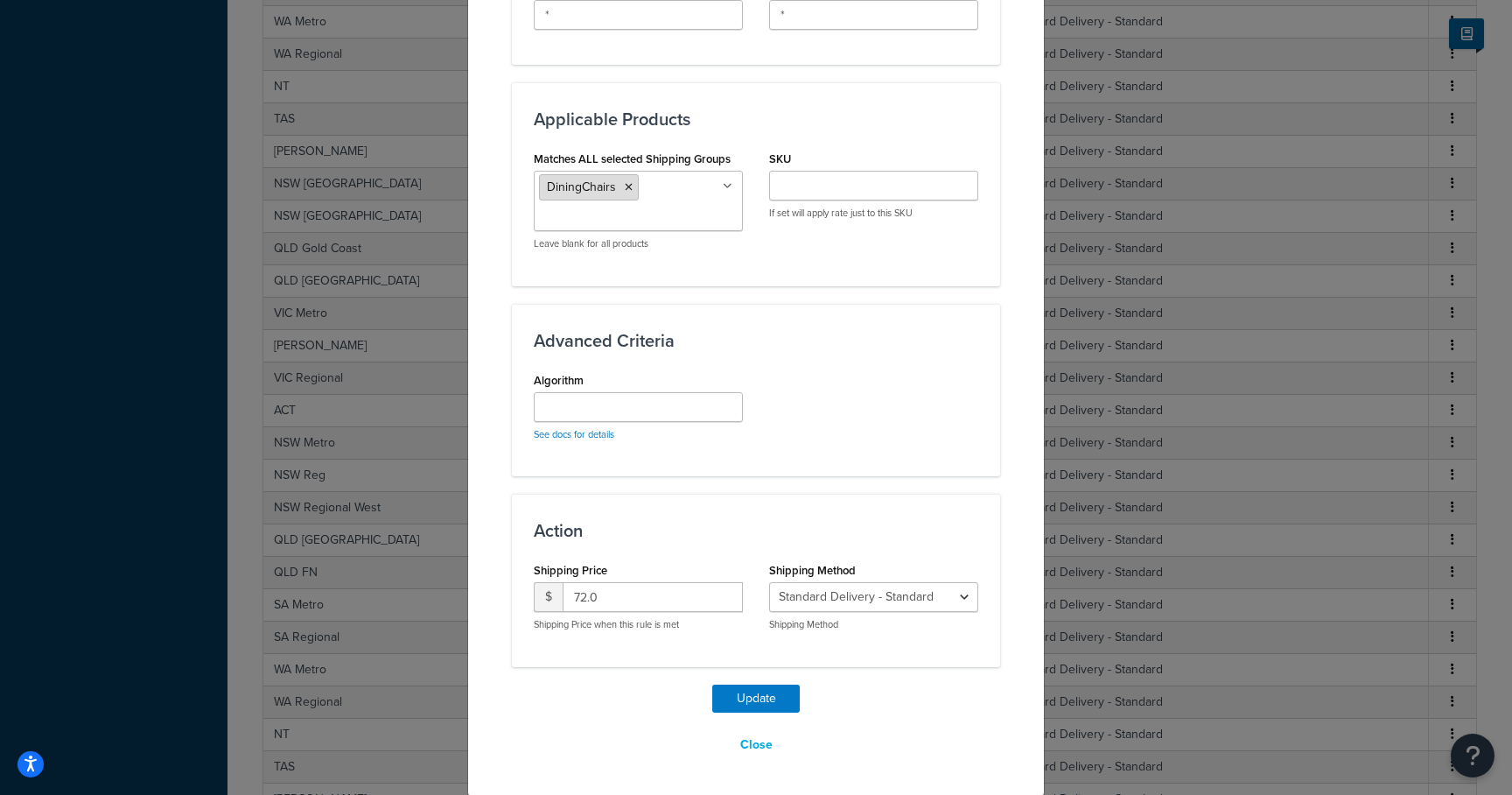
click at [625, 182] on icon at bounding box center [628, 187] width 7 height 10
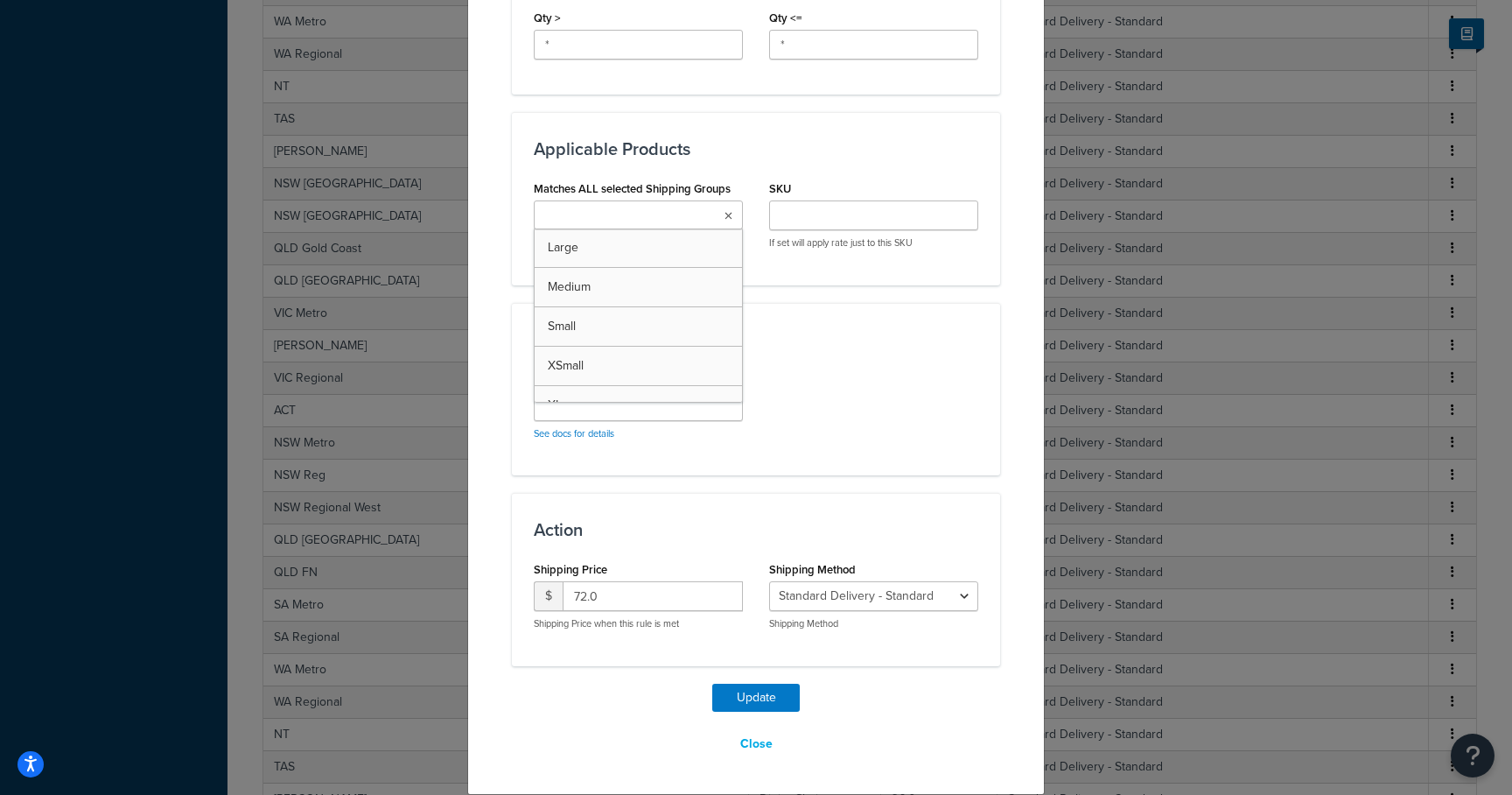
scroll to position [850, 0]
click at [607, 208] on input "Matches ALL selected Shipping Groups" at bounding box center [616, 217] width 155 height 20
type input "dining"
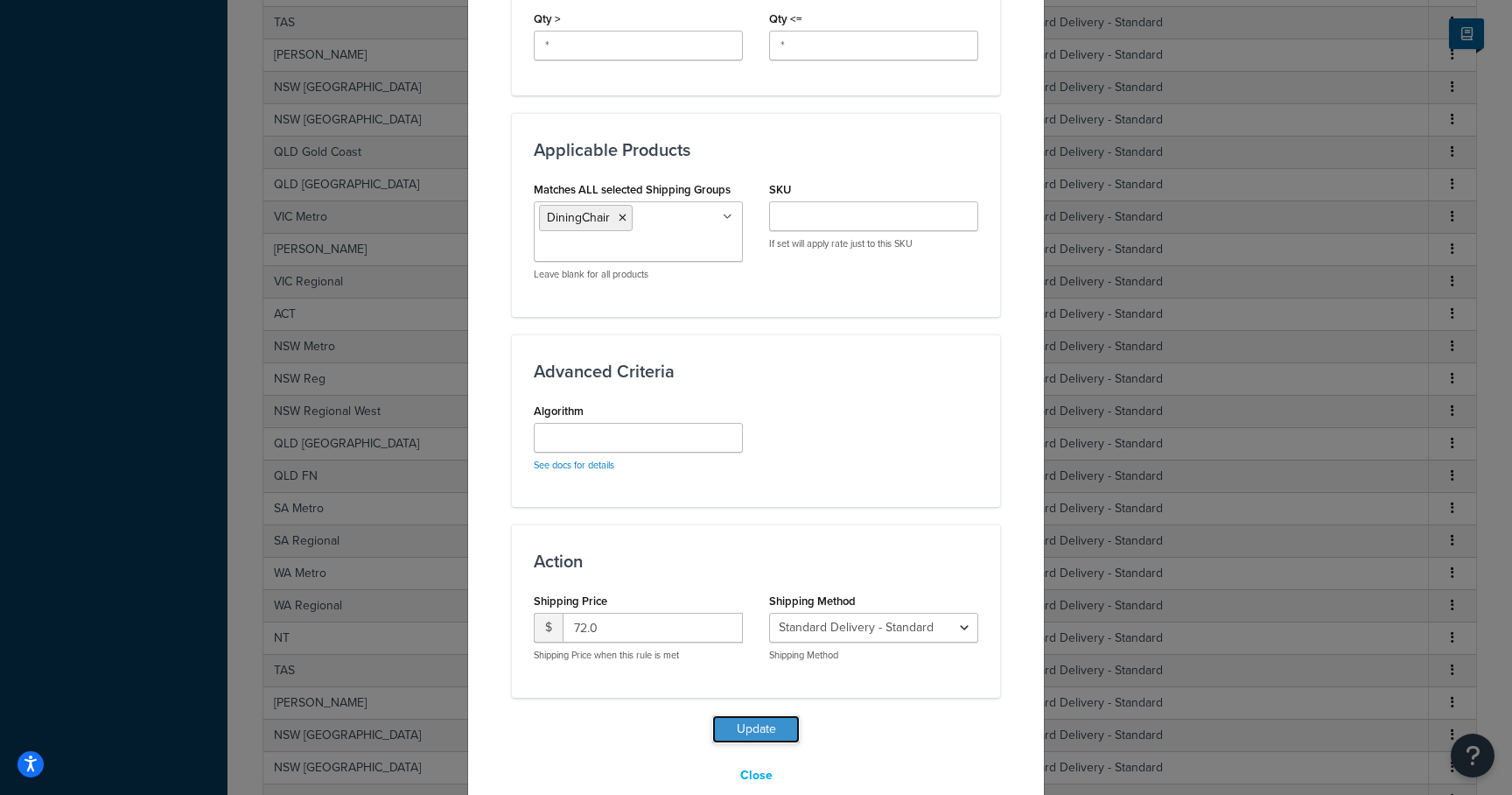
click at [756, 725] on button "Update" at bounding box center [756, 729] width 87 height 28
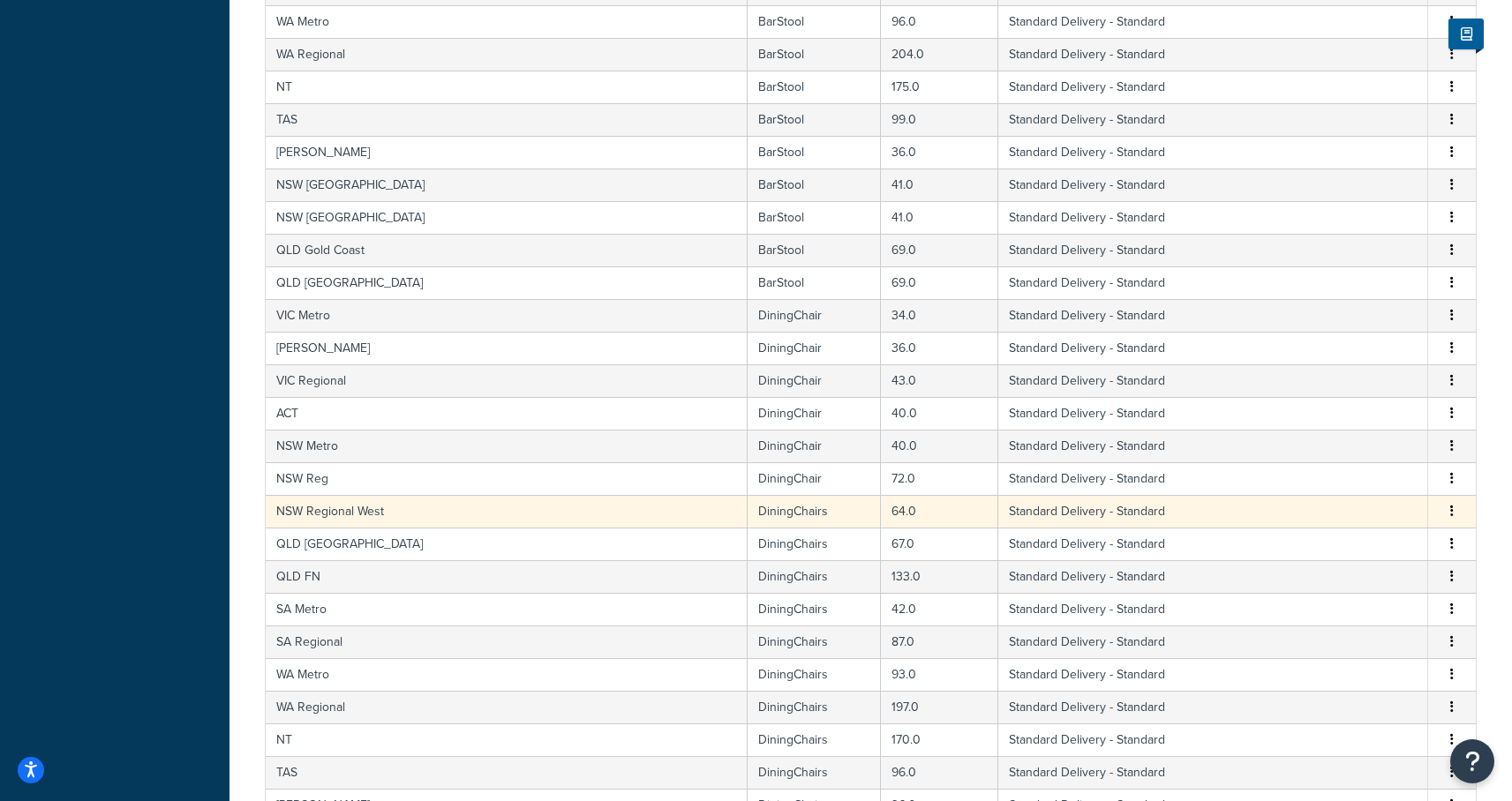
click at [748, 509] on td "DiningChairs" at bounding box center [815, 511] width 133 height 33
select select "182086"
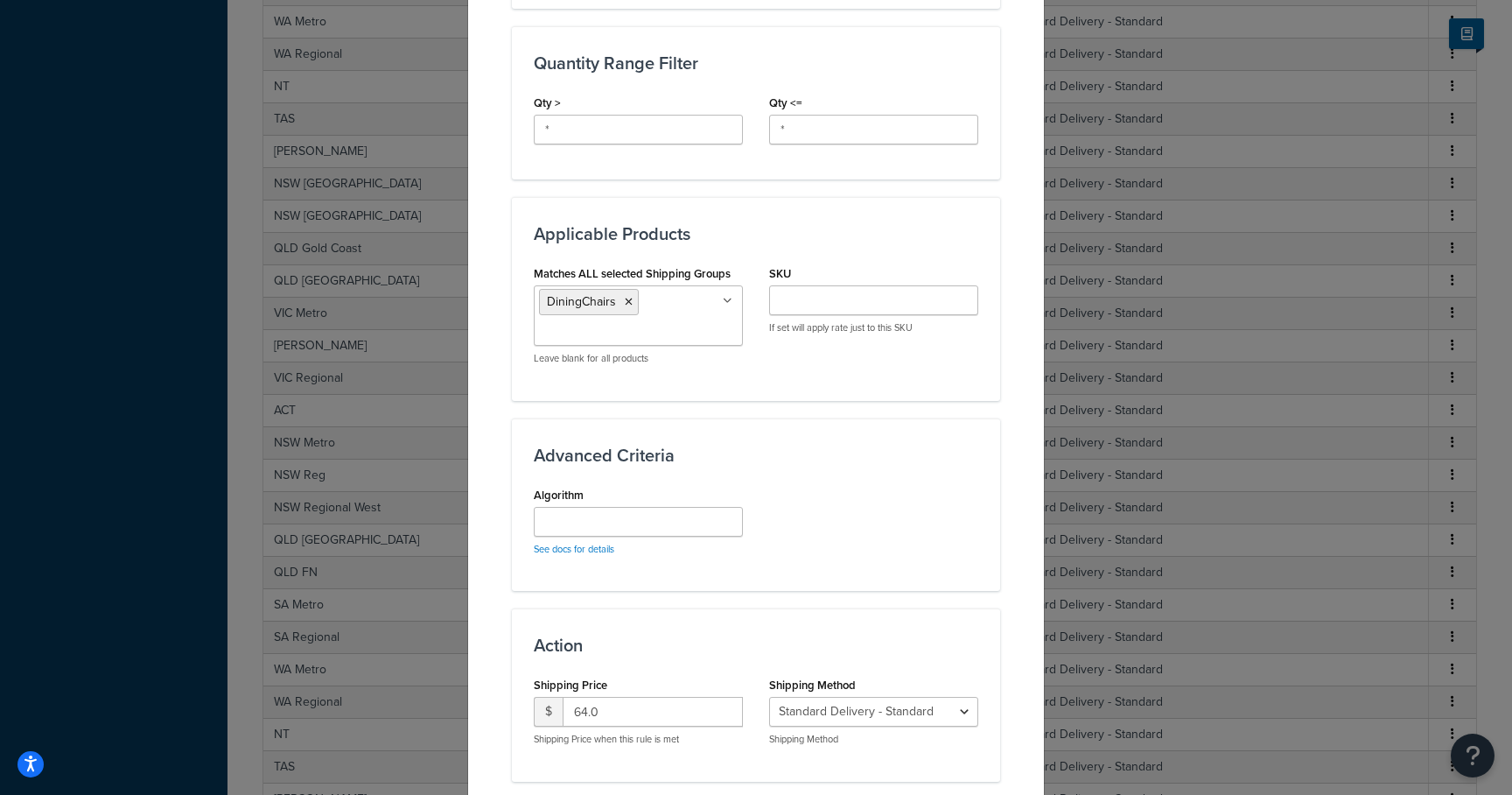
scroll to position [823, 0]
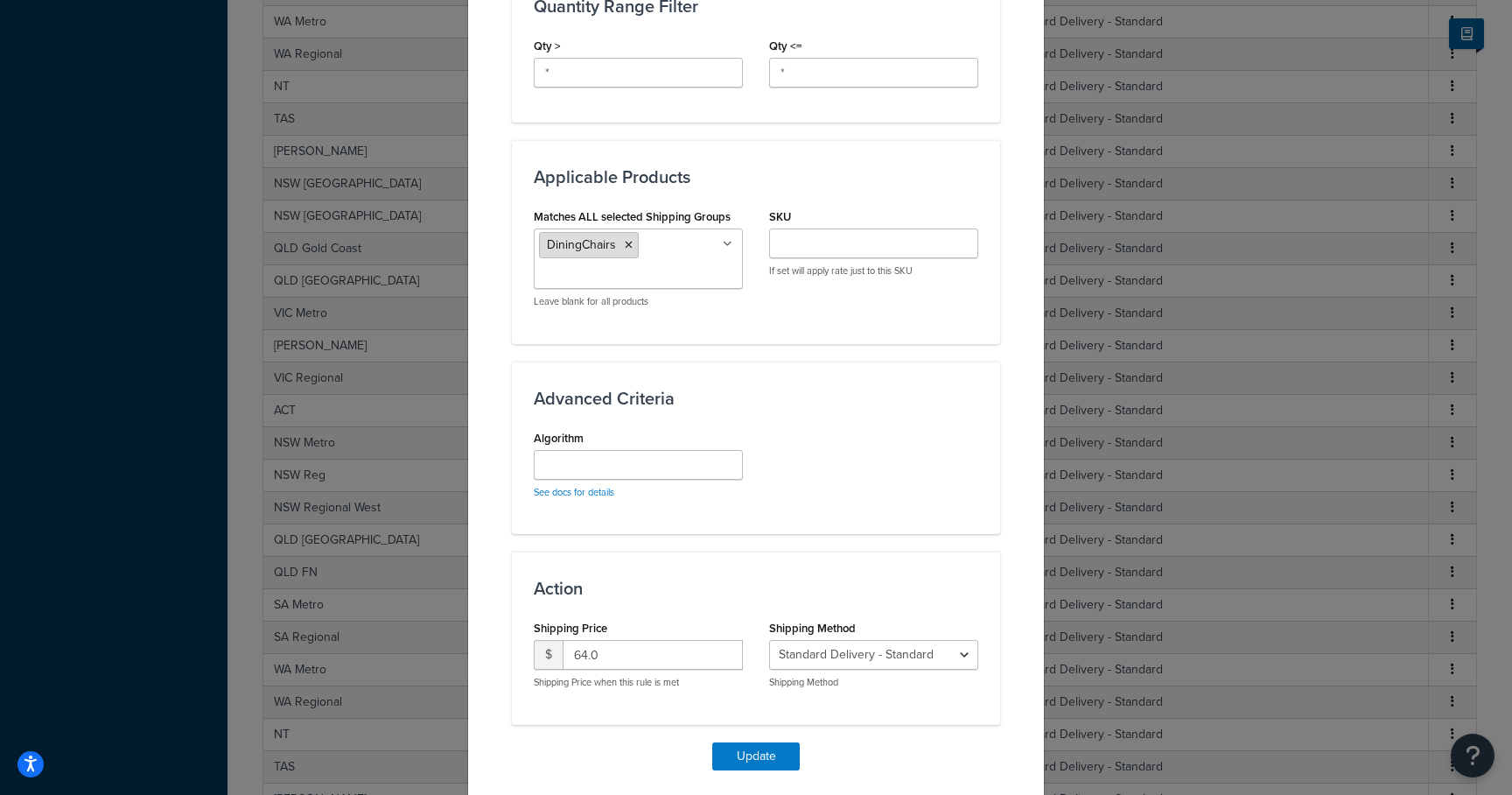
click at [623, 238] on li "DiningChairs" at bounding box center [588, 245] width 99 height 26
click at [625, 245] on icon at bounding box center [628, 245] width 7 height 10
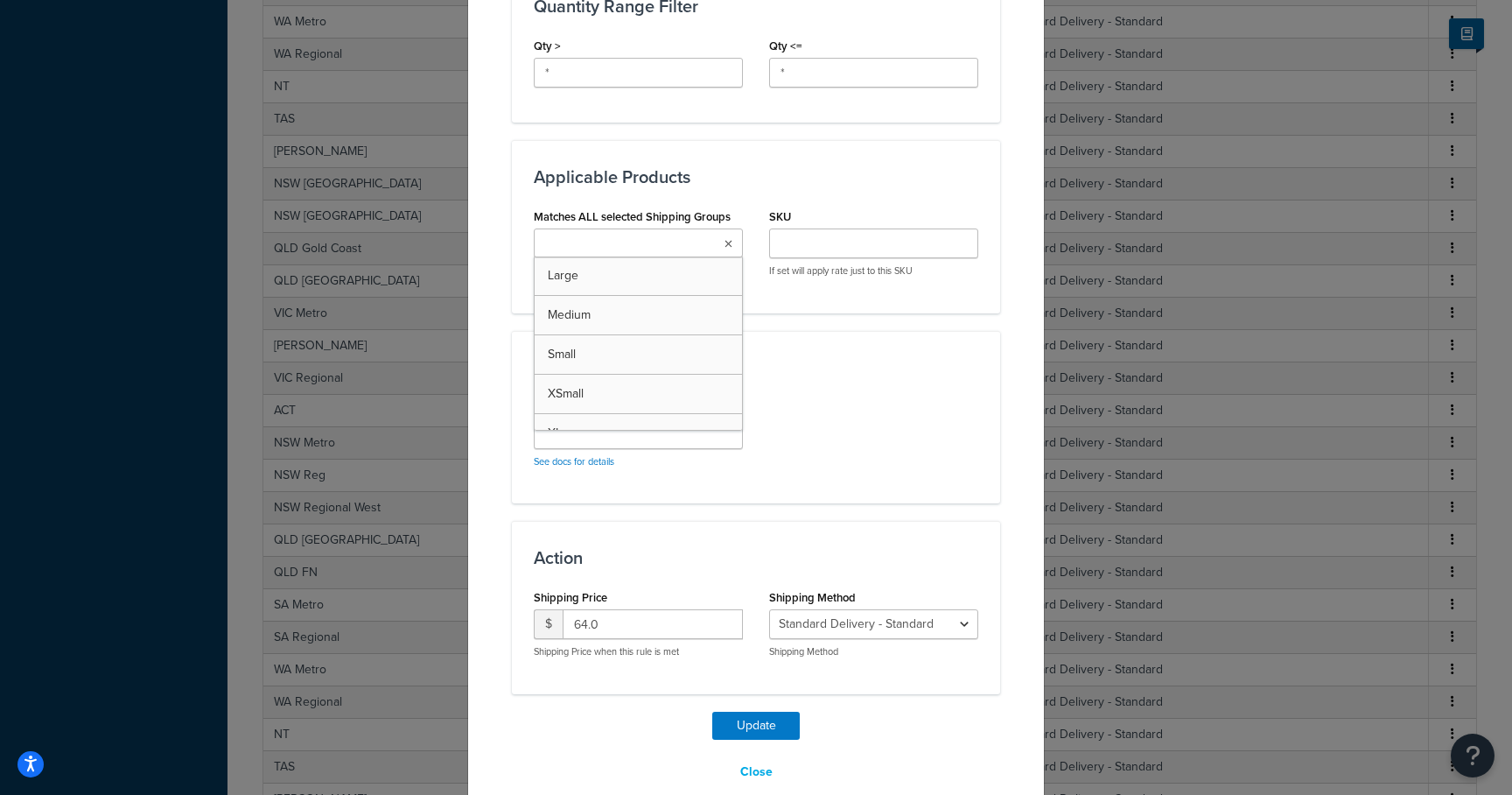
click at [622, 248] on input "Matches ALL selected Shipping Groups" at bounding box center [616, 244] width 155 height 20
type input "diningc"
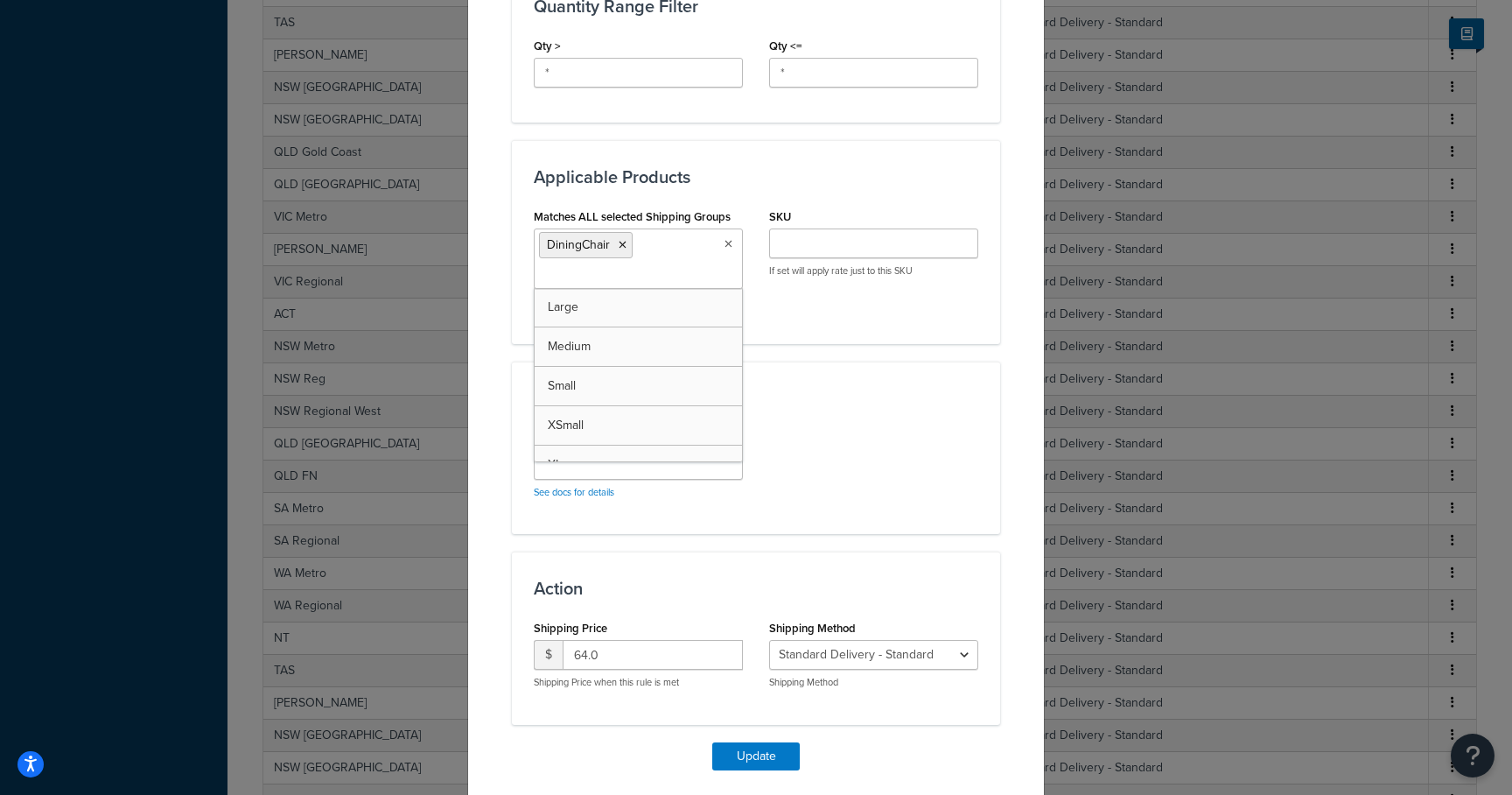
scroll to position [827, 0]
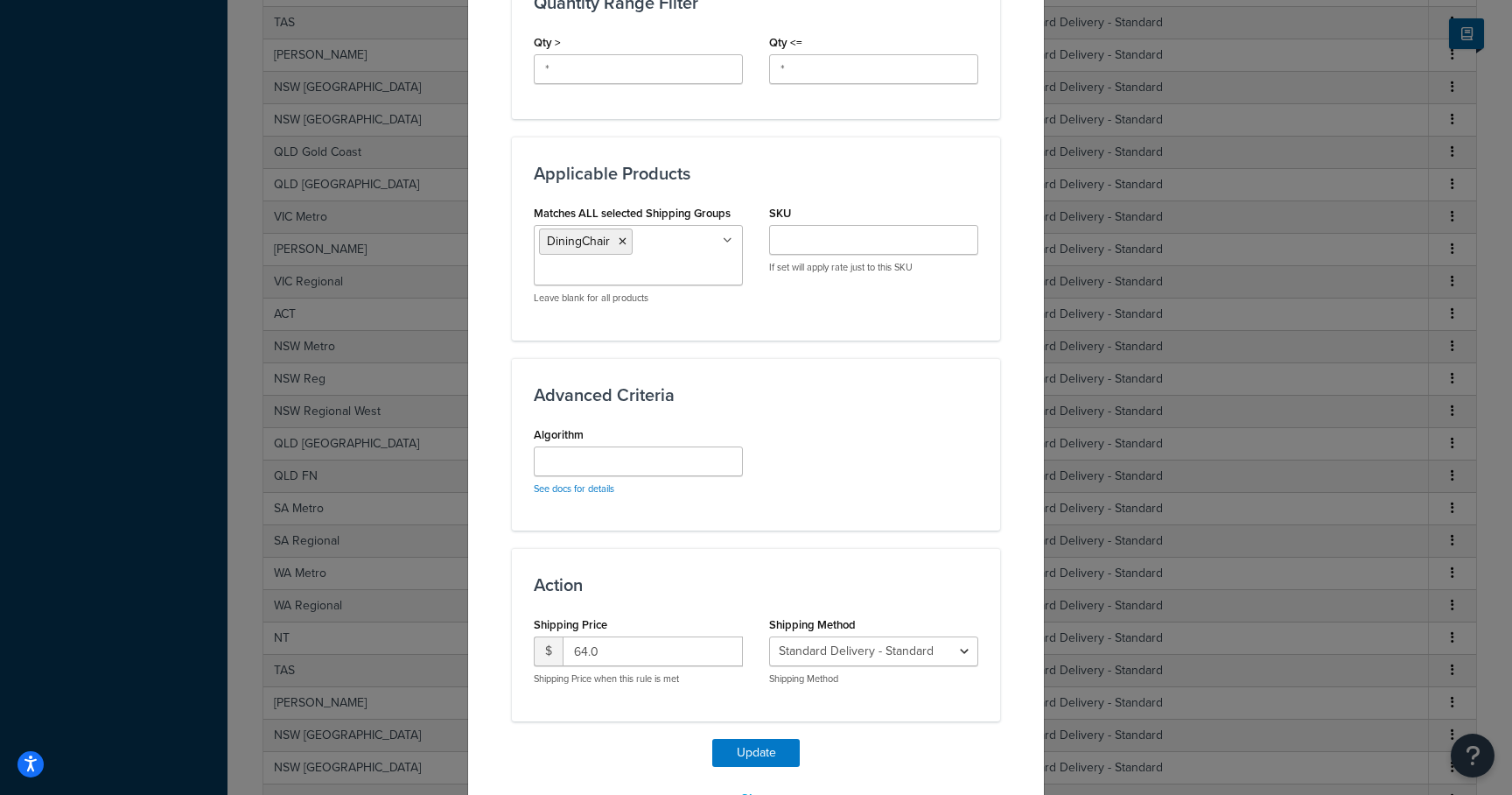
click at [849, 503] on div "Algorithm See docs for details" at bounding box center [756, 465] width 471 height 86
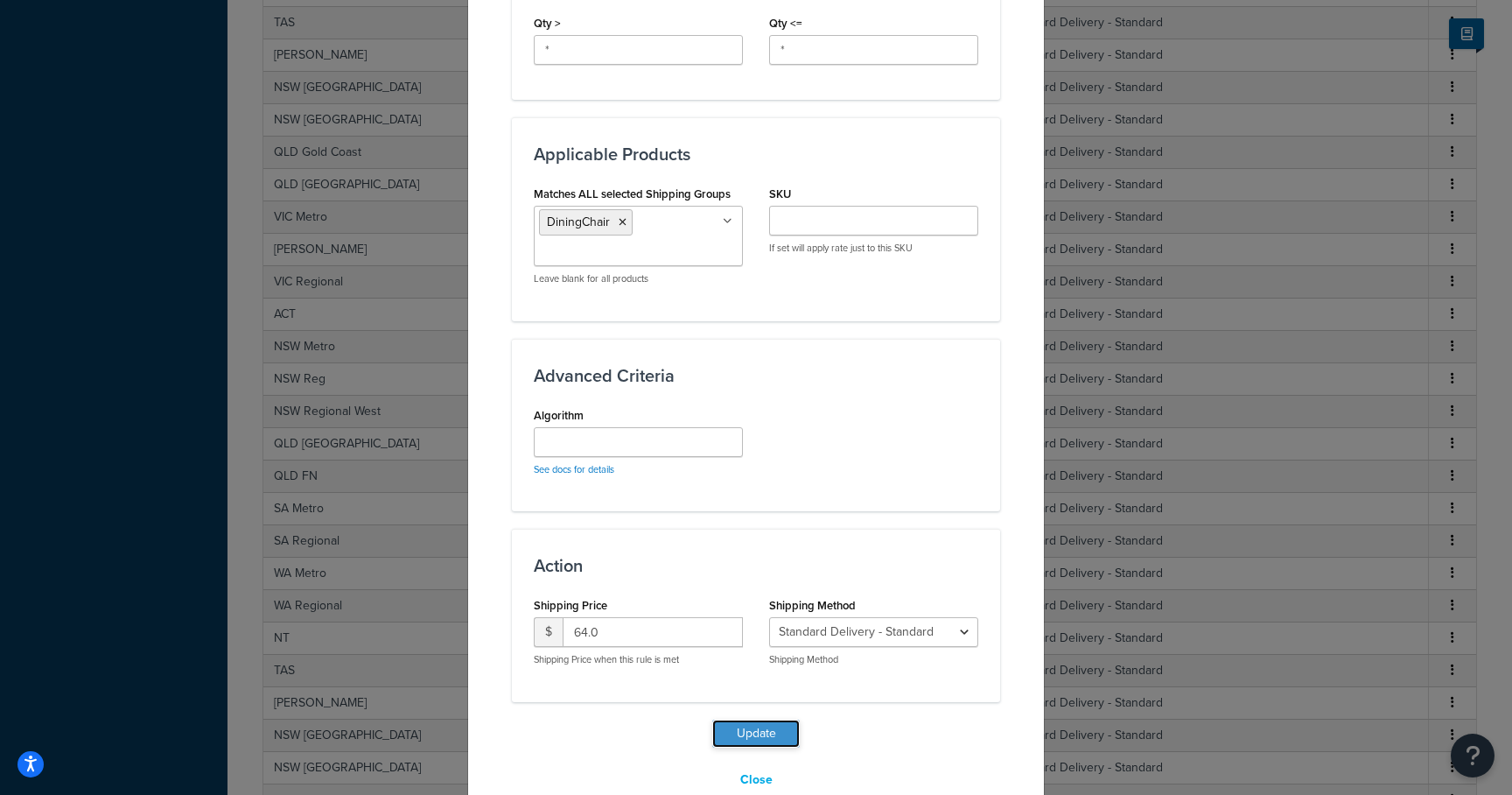
click at [744, 730] on button "Update" at bounding box center [756, 734] width 87 height 28
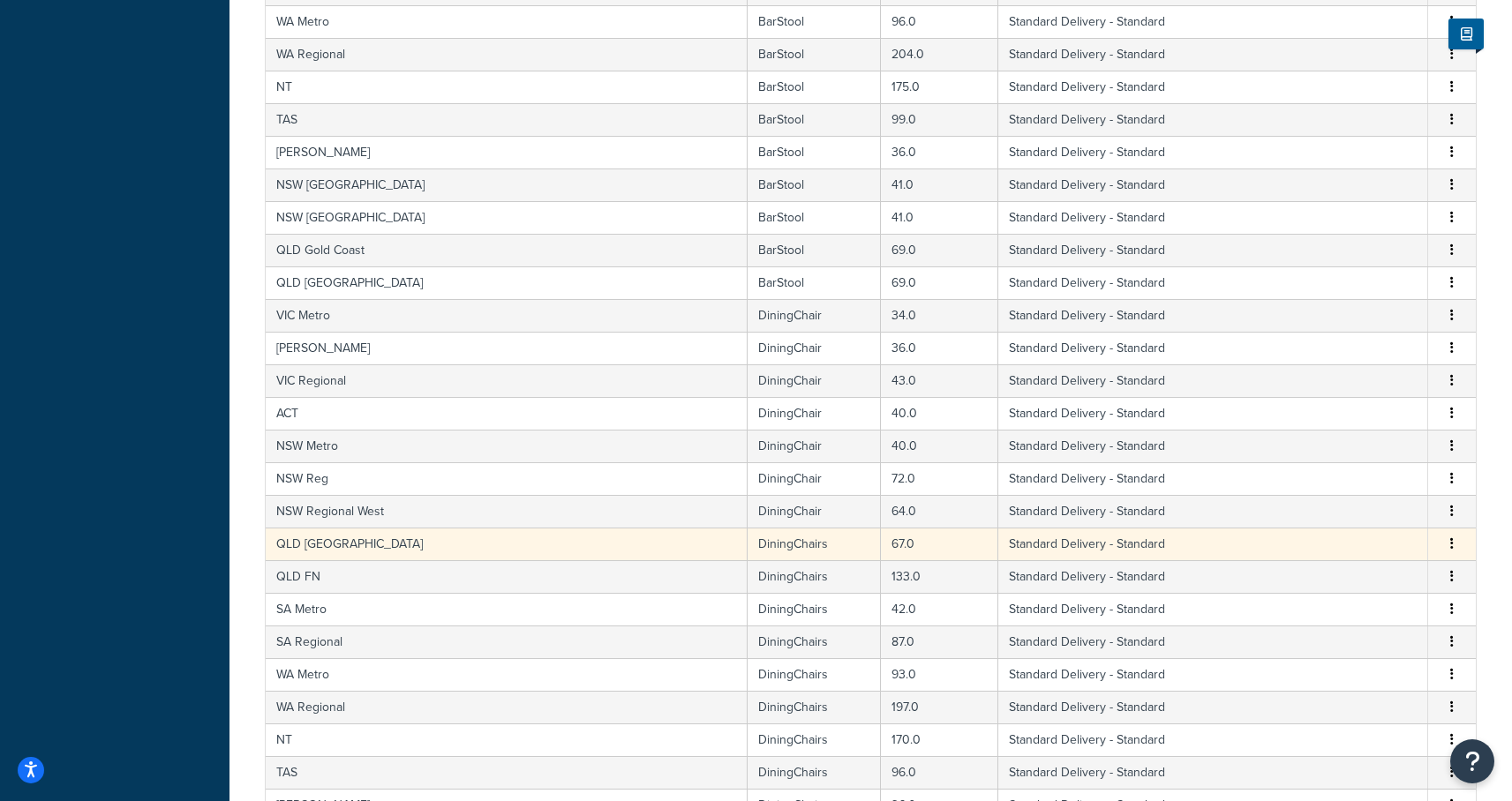
click at [748, 547] on td "DiningChairs" at bounding box center [815, 543] width 133 height 33
select select "182086"
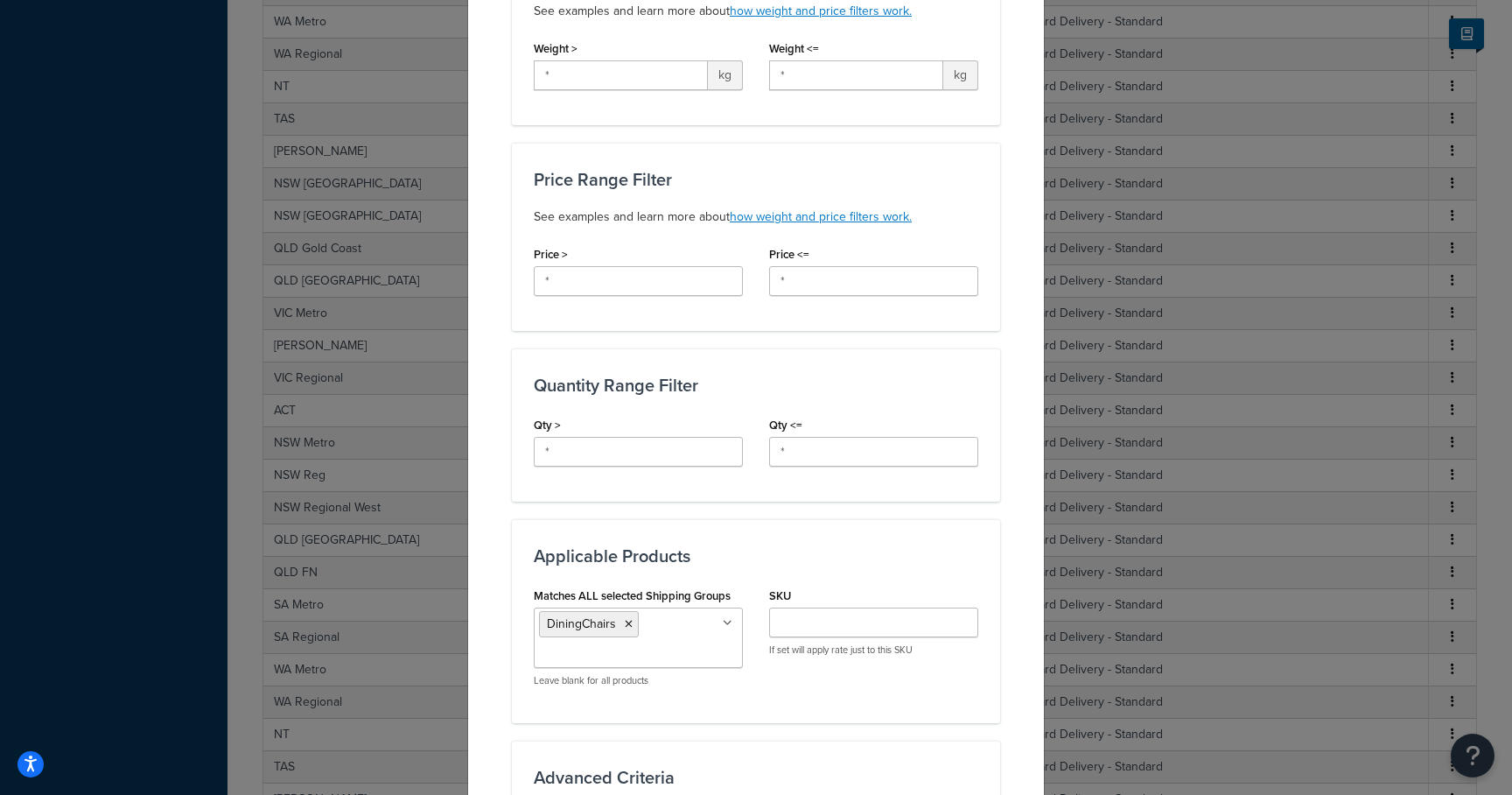
scroll to position [469, 0]
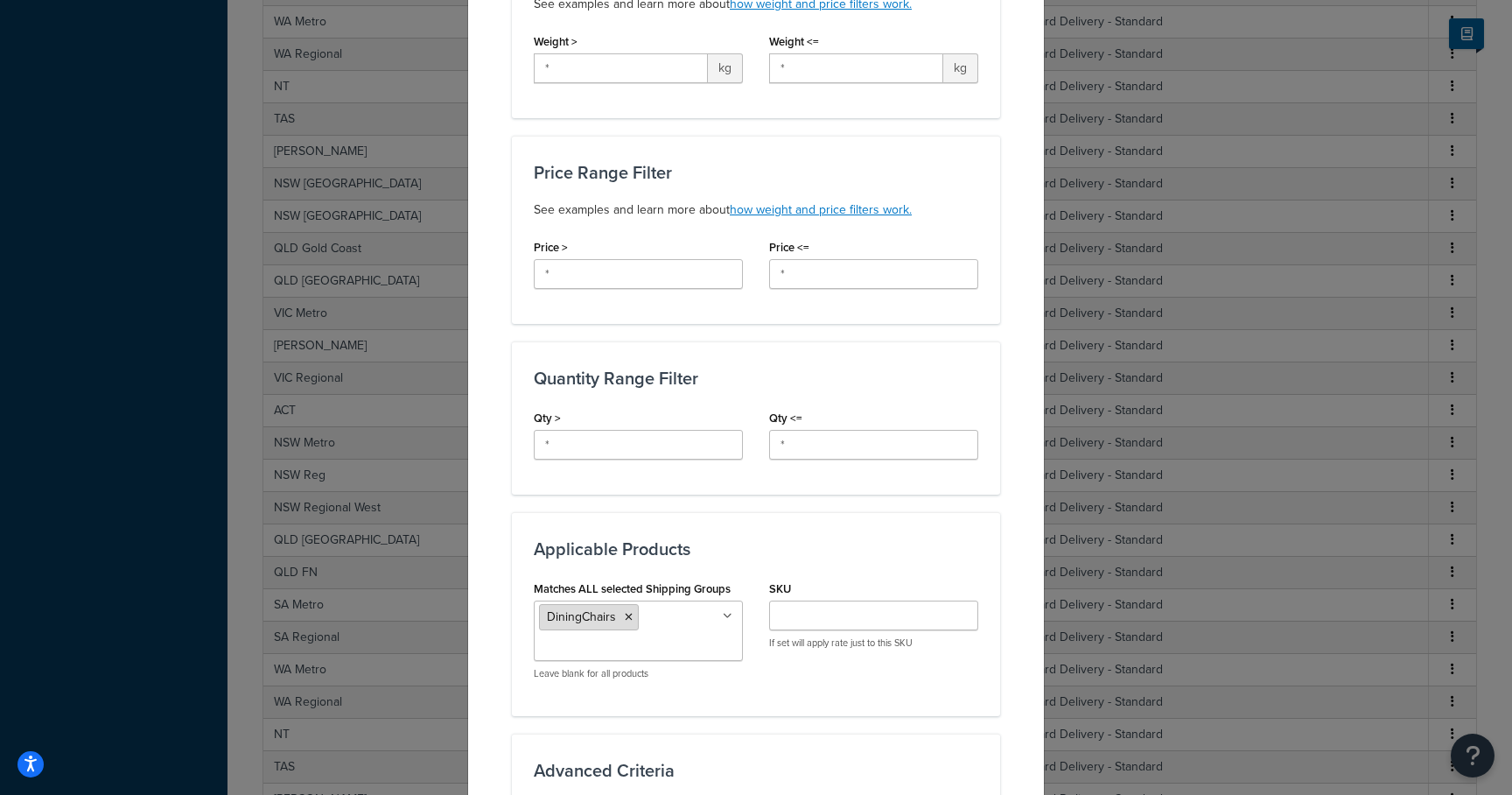
click at [625, 612] on icon at bounding box center [628, 616] width 7 height 10
click at [623, 607] on input "Matches ALL selected Shipping Groups" at bounding box center [616, 616] width 155 height 20
type input "dining"
click at [946, 650] on div "Matches ALL selected Shipping Groups DiningChair Large Medium Small XSmall XLar…" at bounding box center [756, 635] width 471 height 117
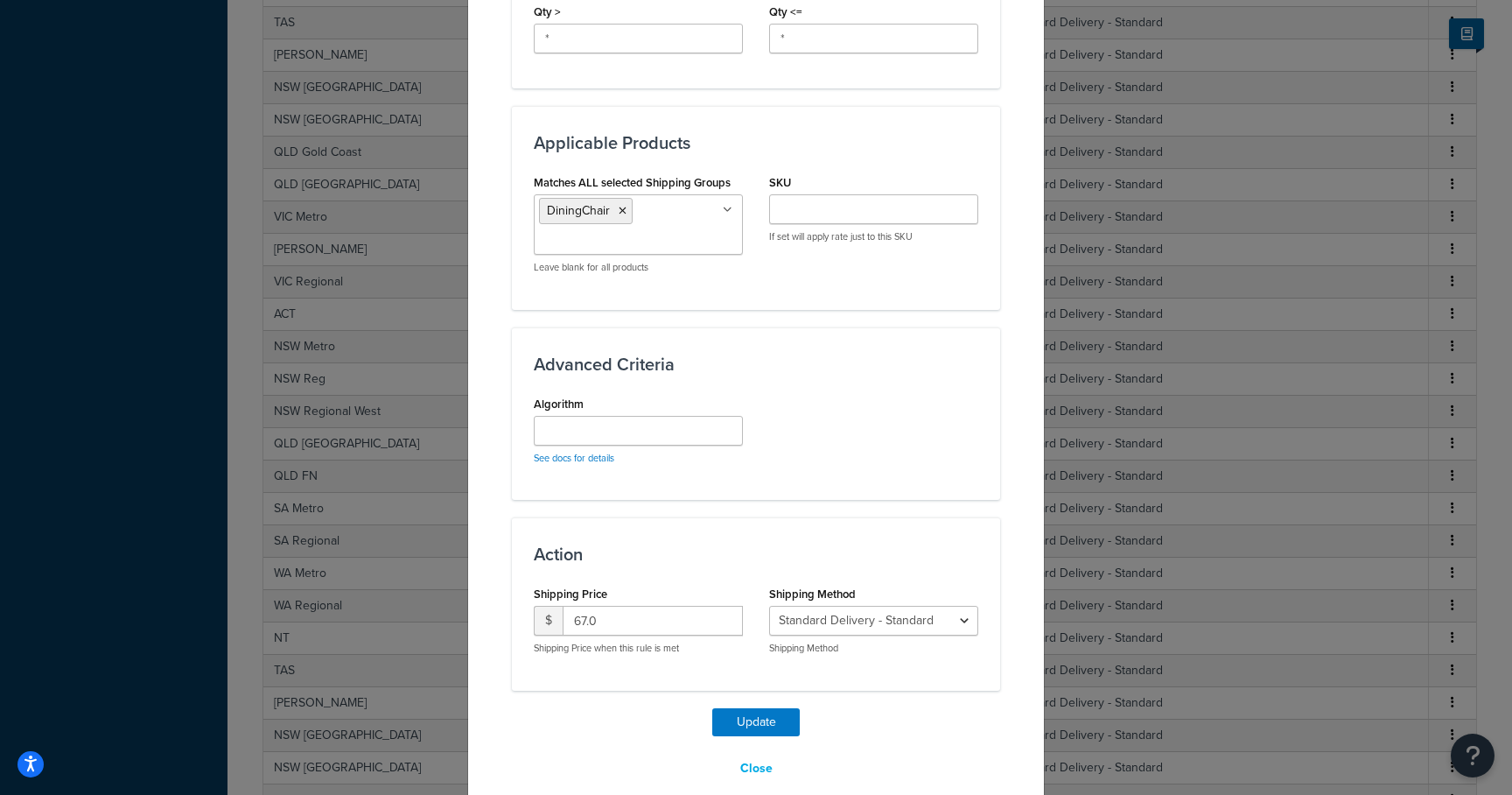
scroll to position [881, 0]
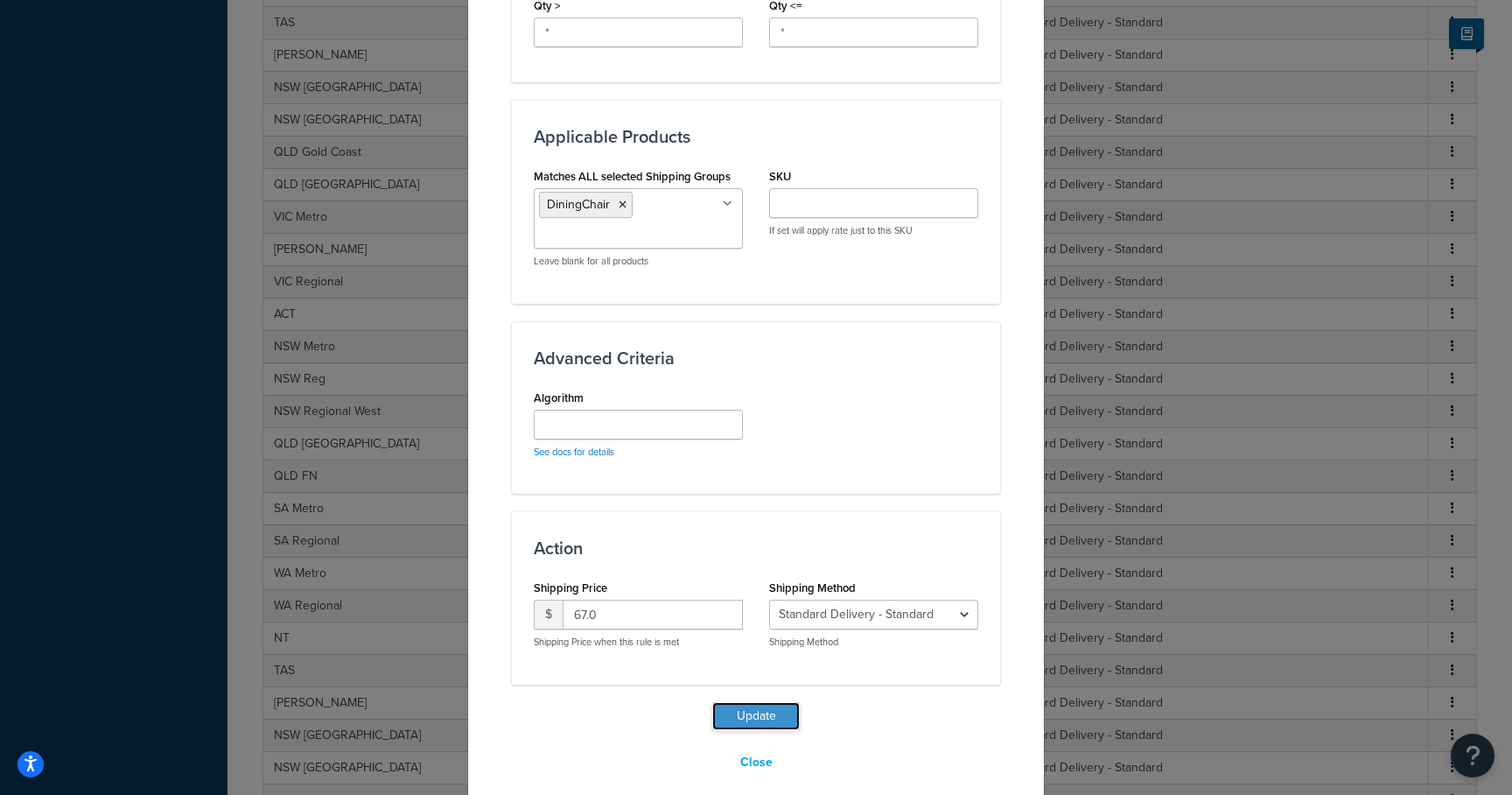
click at [749, 702] on button "Update" at bounding box center [756, 716] width 87 height 28
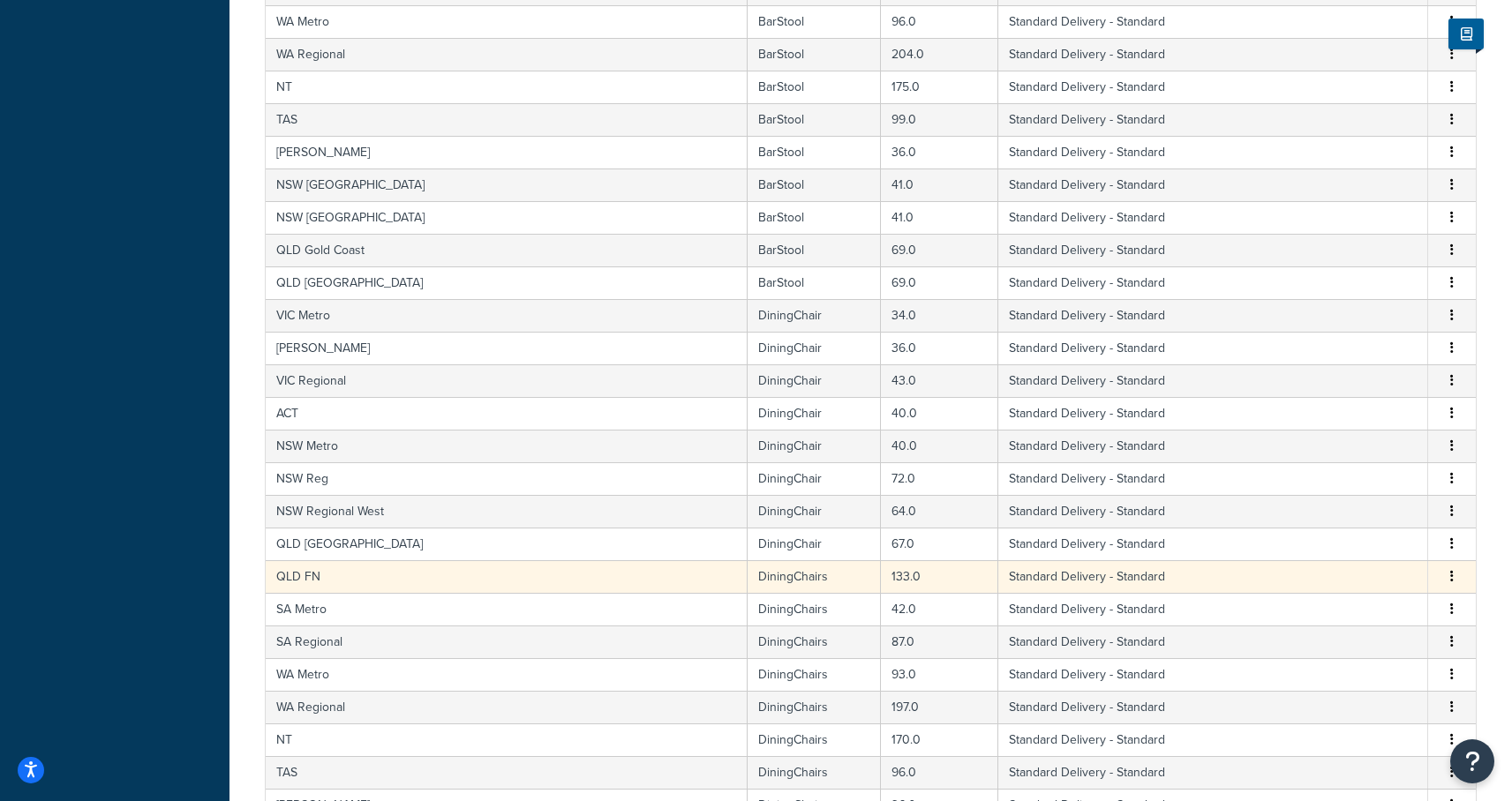
click at [748, 578] on td "DiningChairs" at bounding box center [815, 576] width 133 height 33
select select "182086"
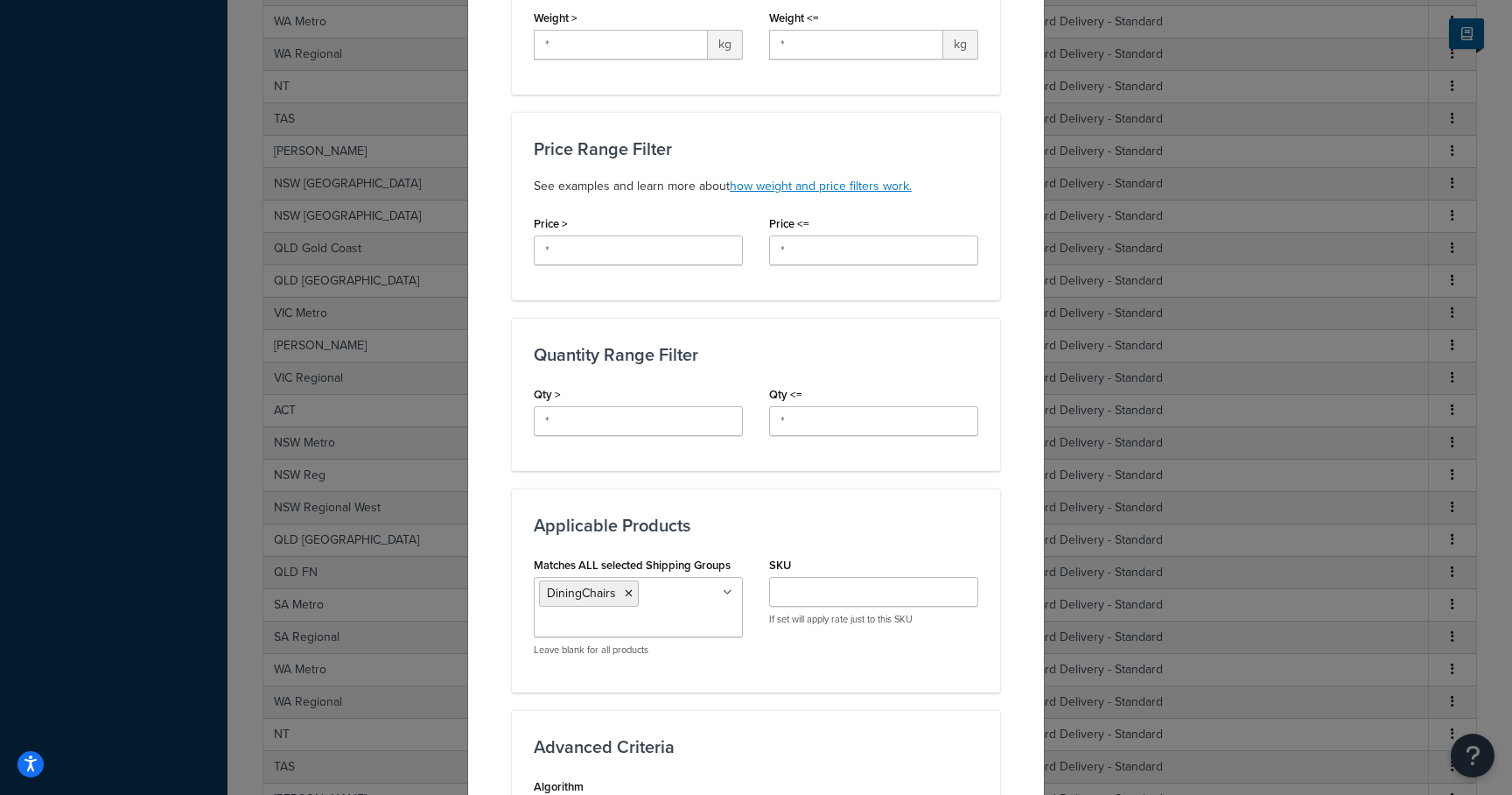
scroll to position [708, 0]
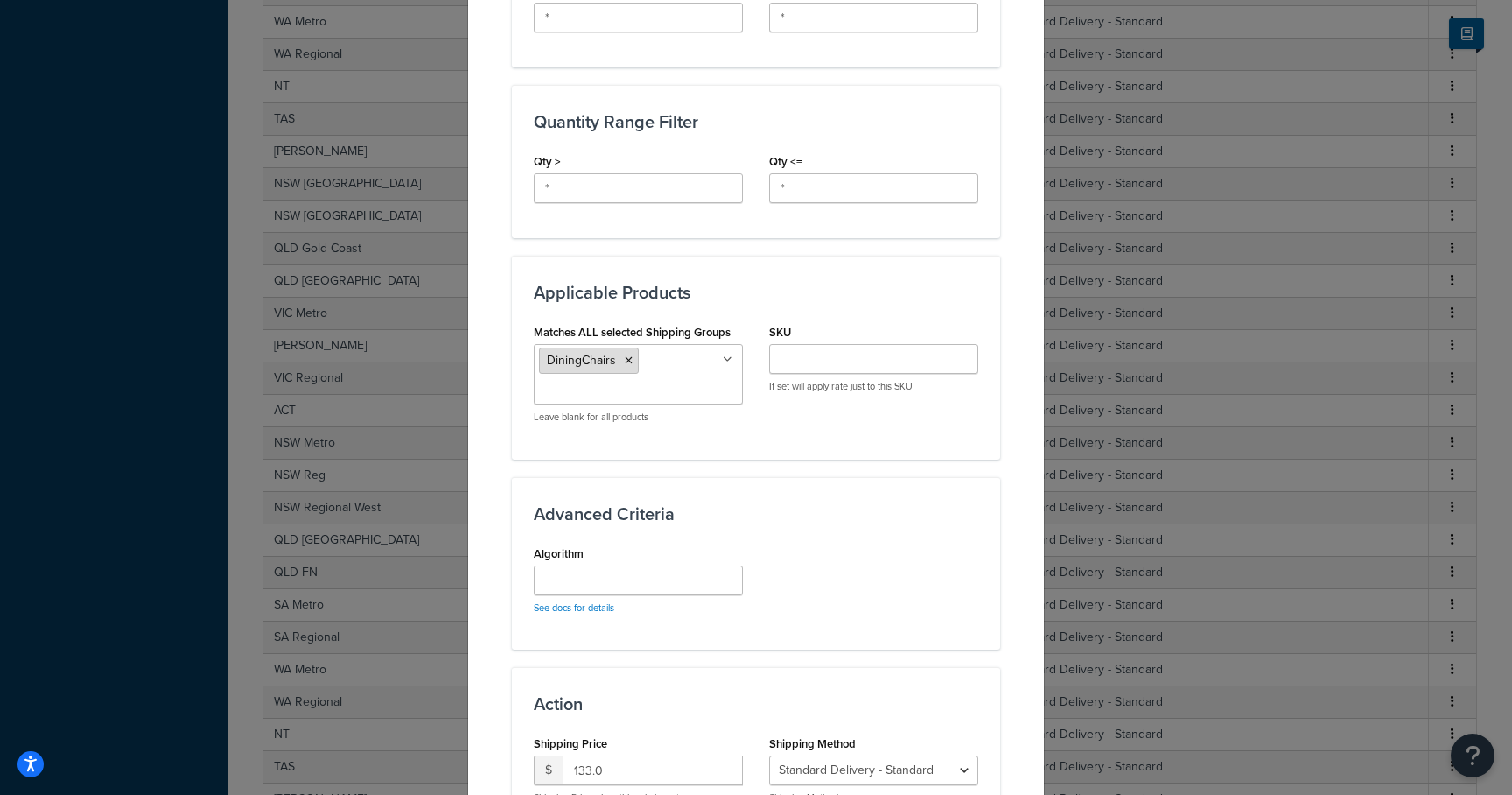
click at [625, 362] on icon at bounding box center [628, 360] width 7 height 10
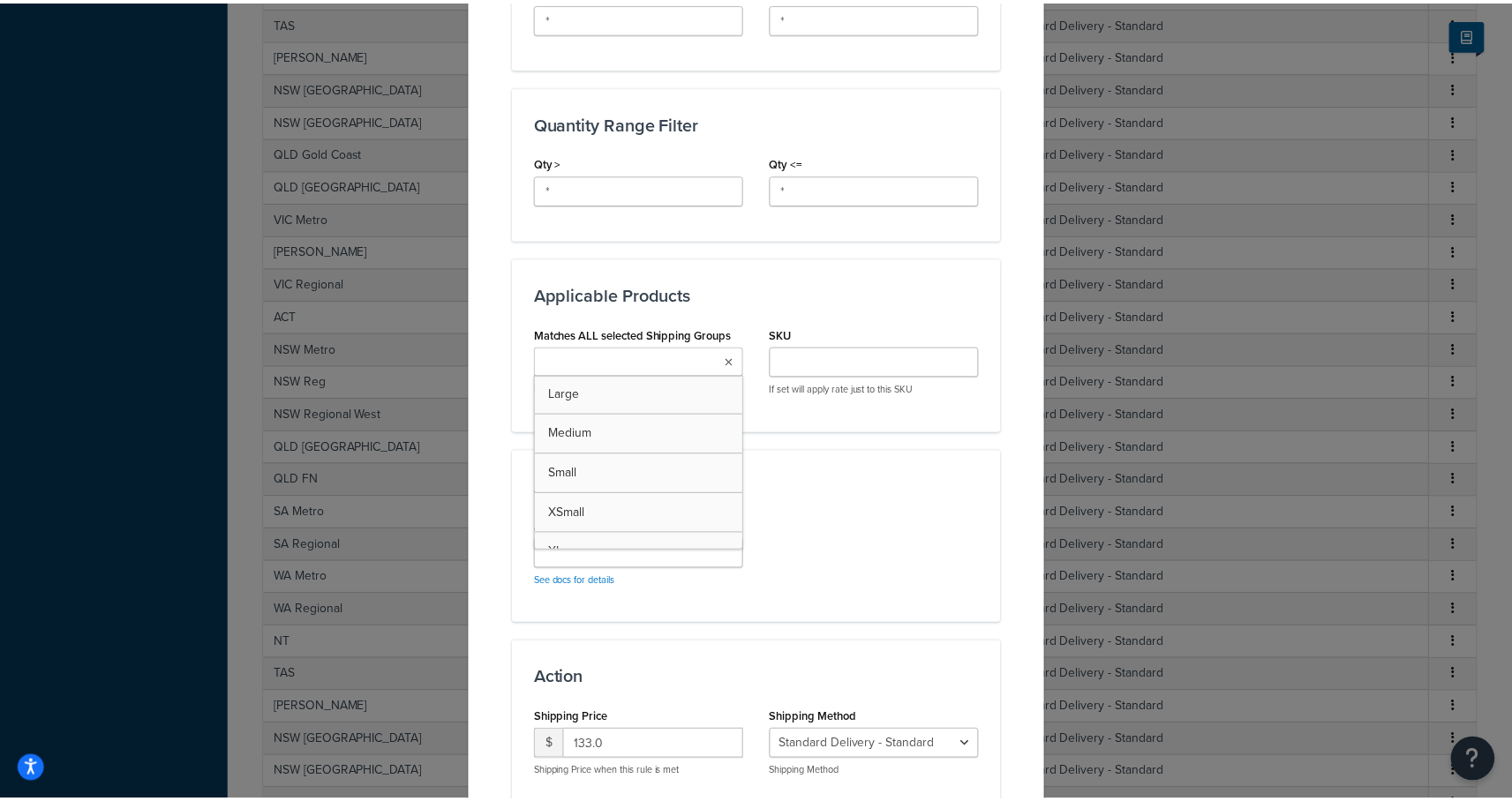
scroll to position [856, 0]
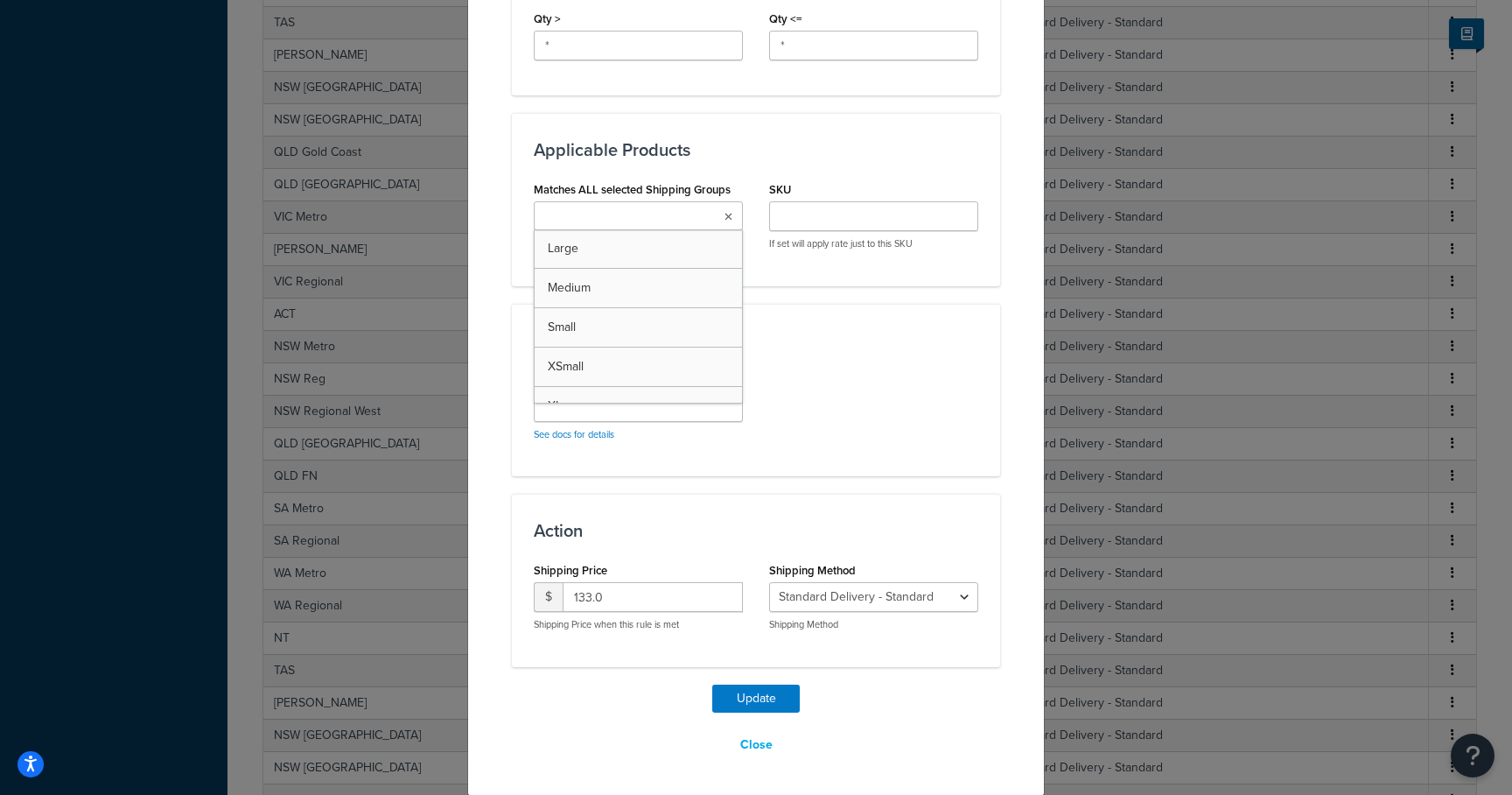
click at [608, 211] on input "Matches ALL selected Shipping Groups" at bounding box center [616, 217] width 155 height 20
type input "dining"
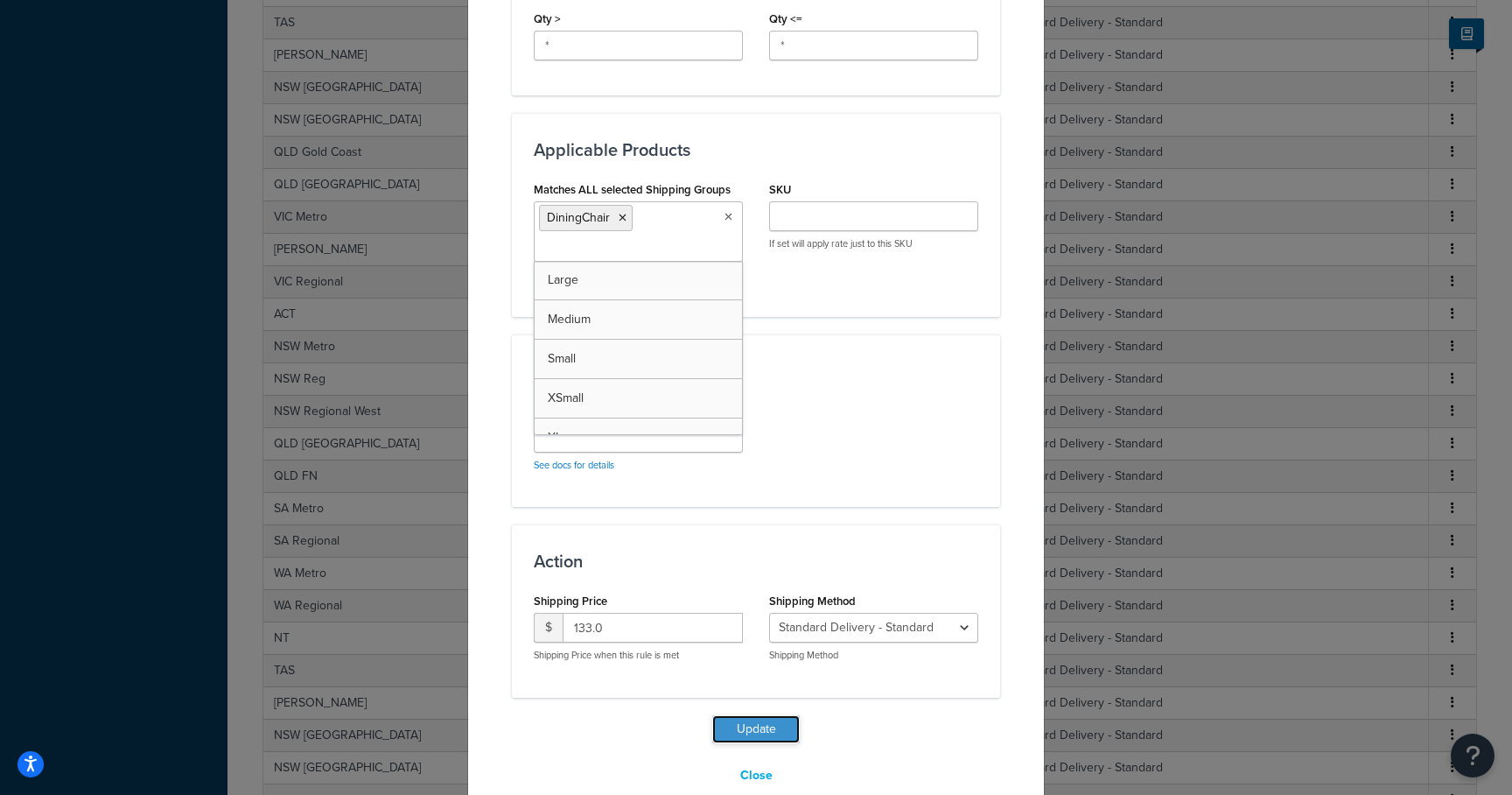
click at [761, 728] on button "Update" at bounding box center [756, 729] width 87 height 28
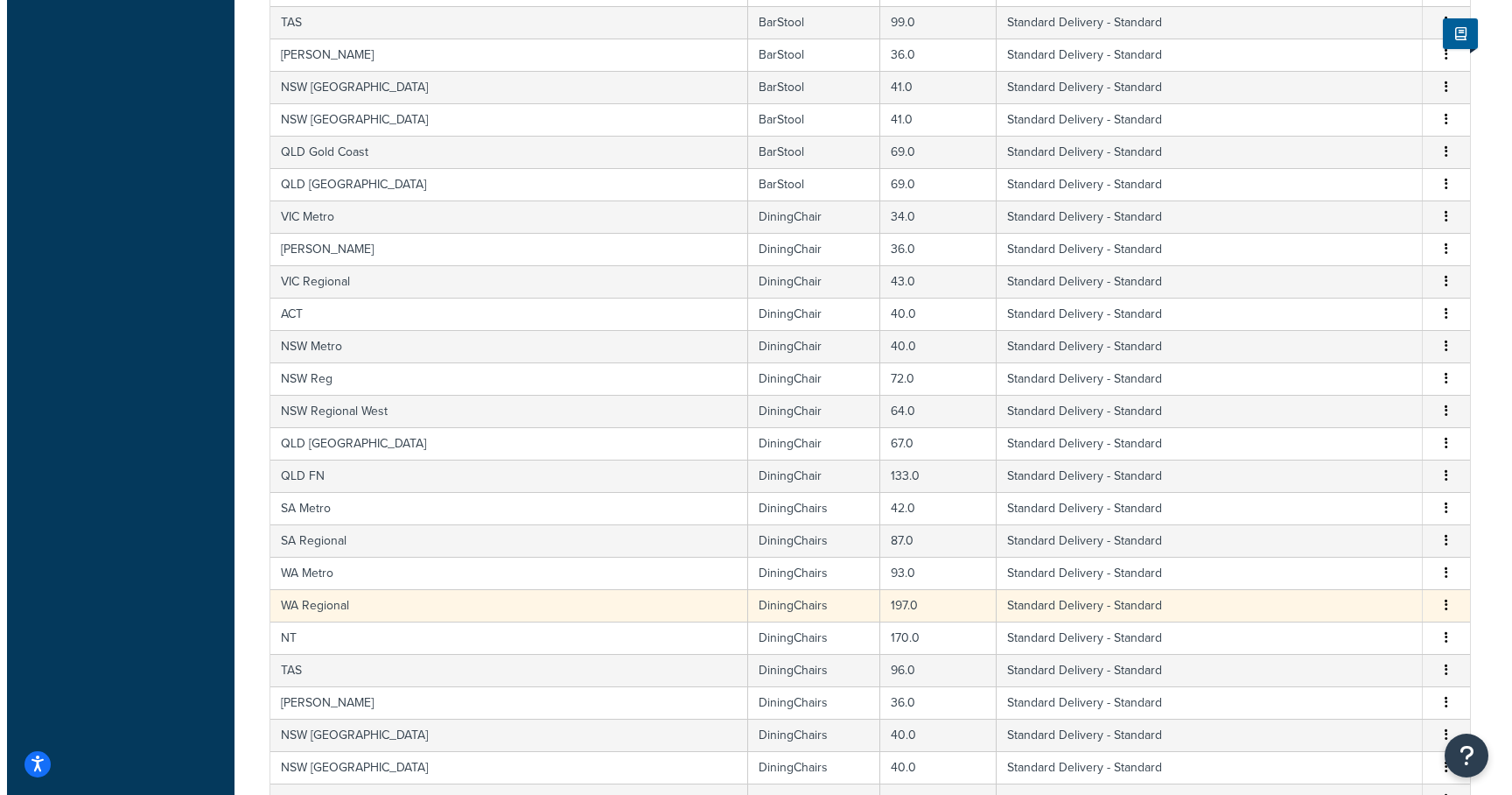
scroll to position [4050, 0]
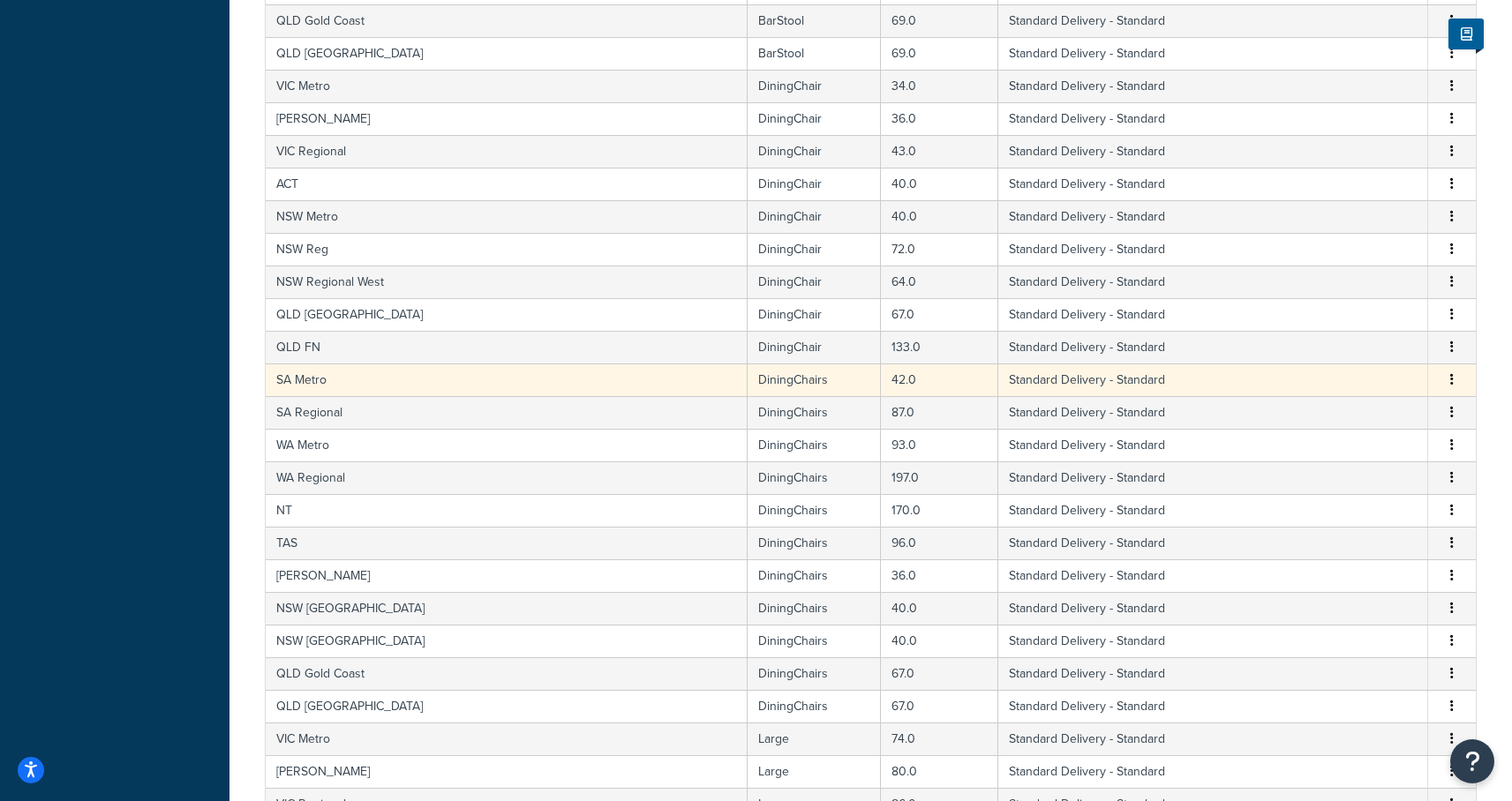
click at [748, 386] on td "DiningChairs" at bounding box center [815, 379] width 133 height 33
select select "182086"
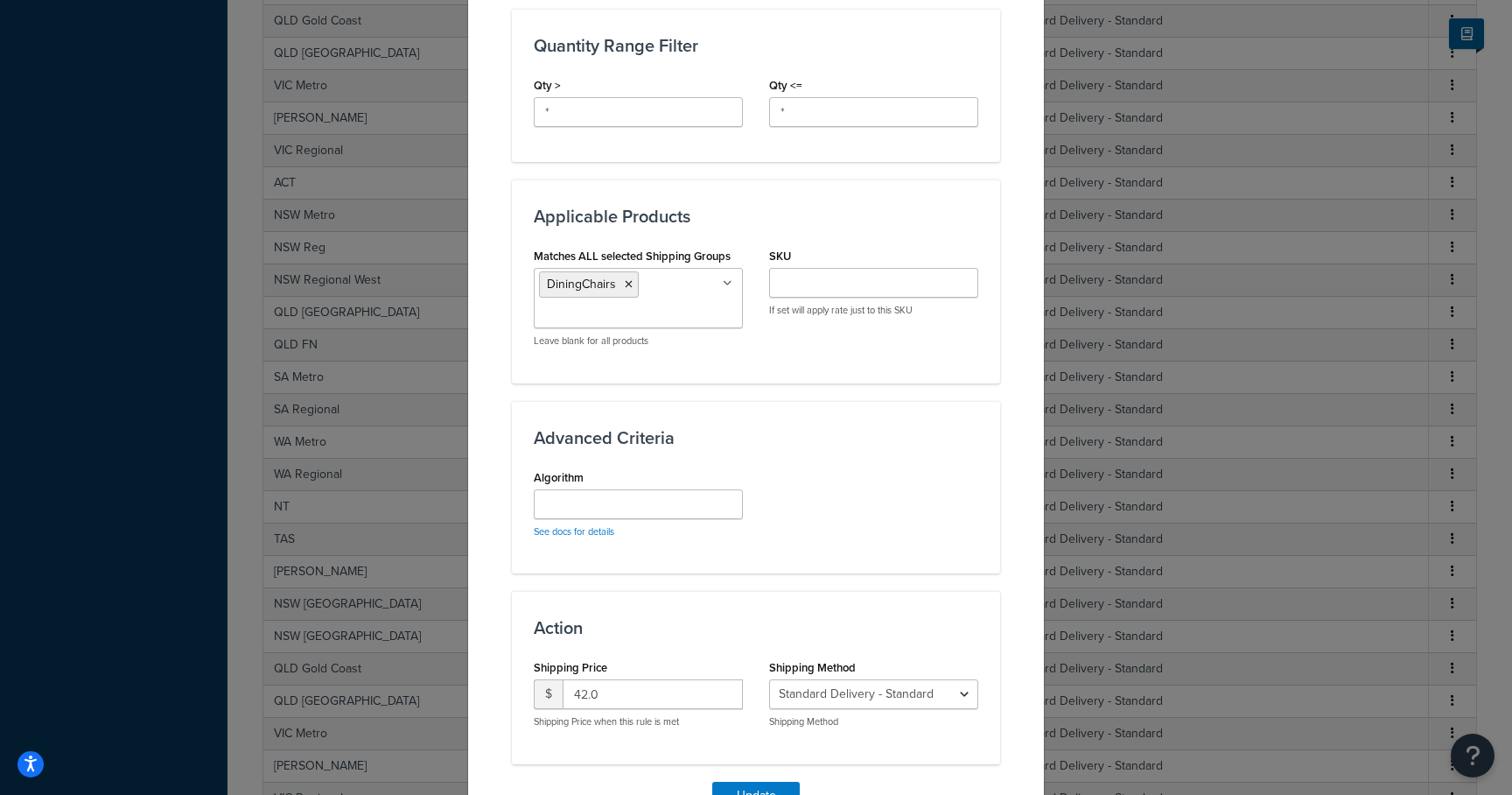
scroll to position [785, 0]
click at [625, 285] on icon at bounding box center [628, 283] width 7 height 10
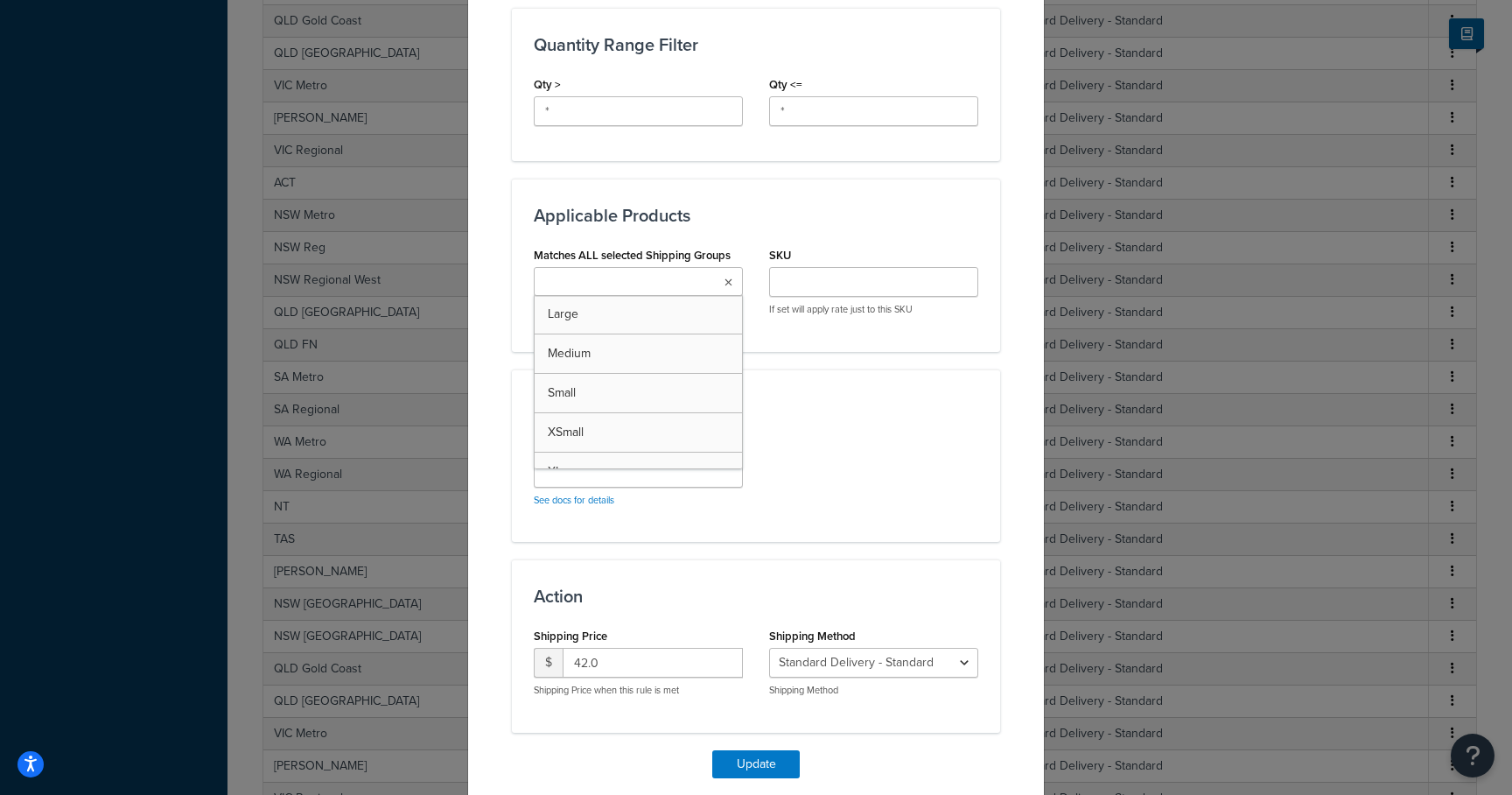
click at [622, 285] on input "Matches ALL selected Shipping Groups" at bounding box center [616, 283] width 155 height 20
type input "dining"
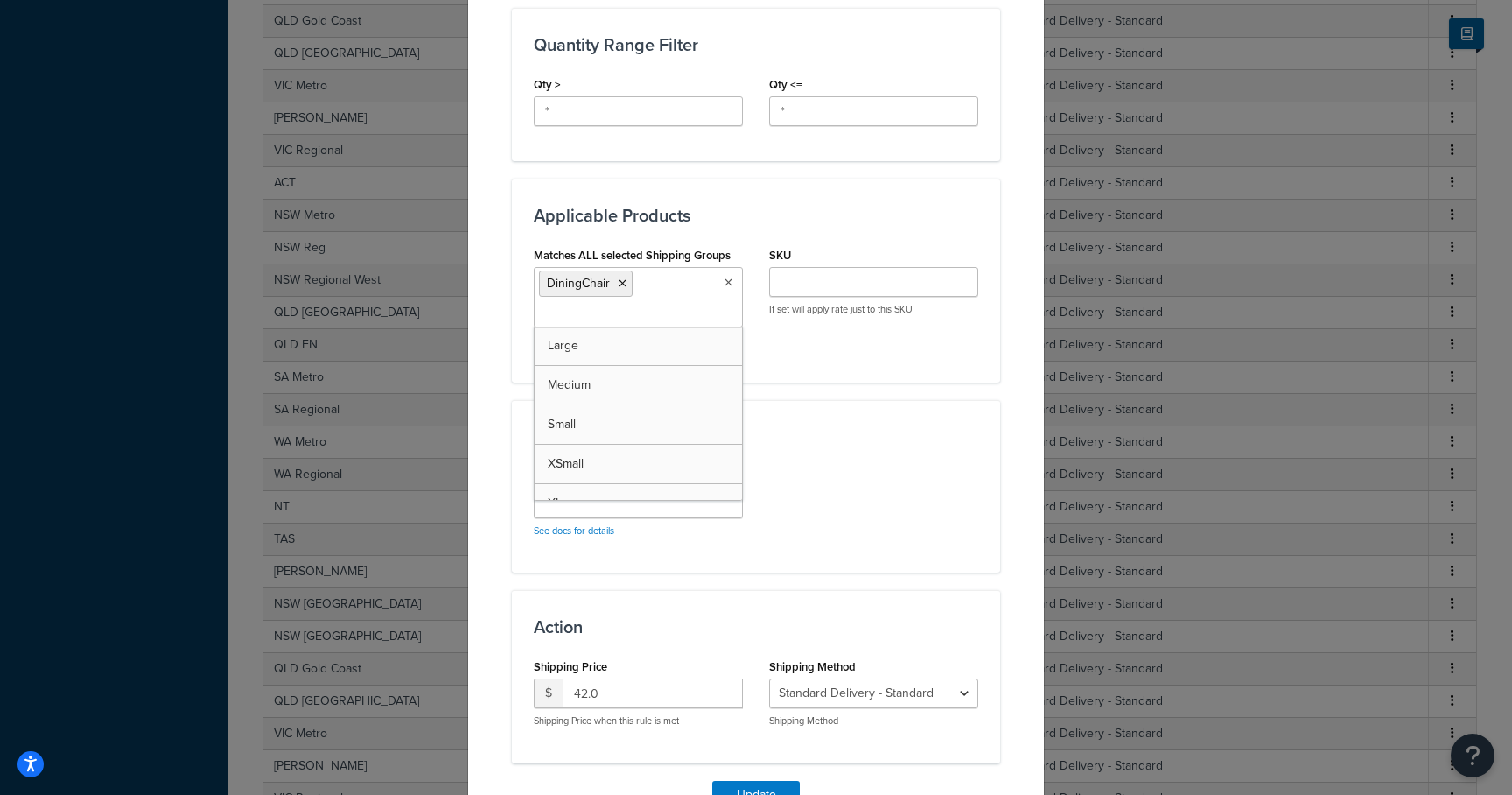
click at [935, 456] on div "Advanced Criteria Algorithm See docs for details" at bounding box center [756, 486] width 488 height 173
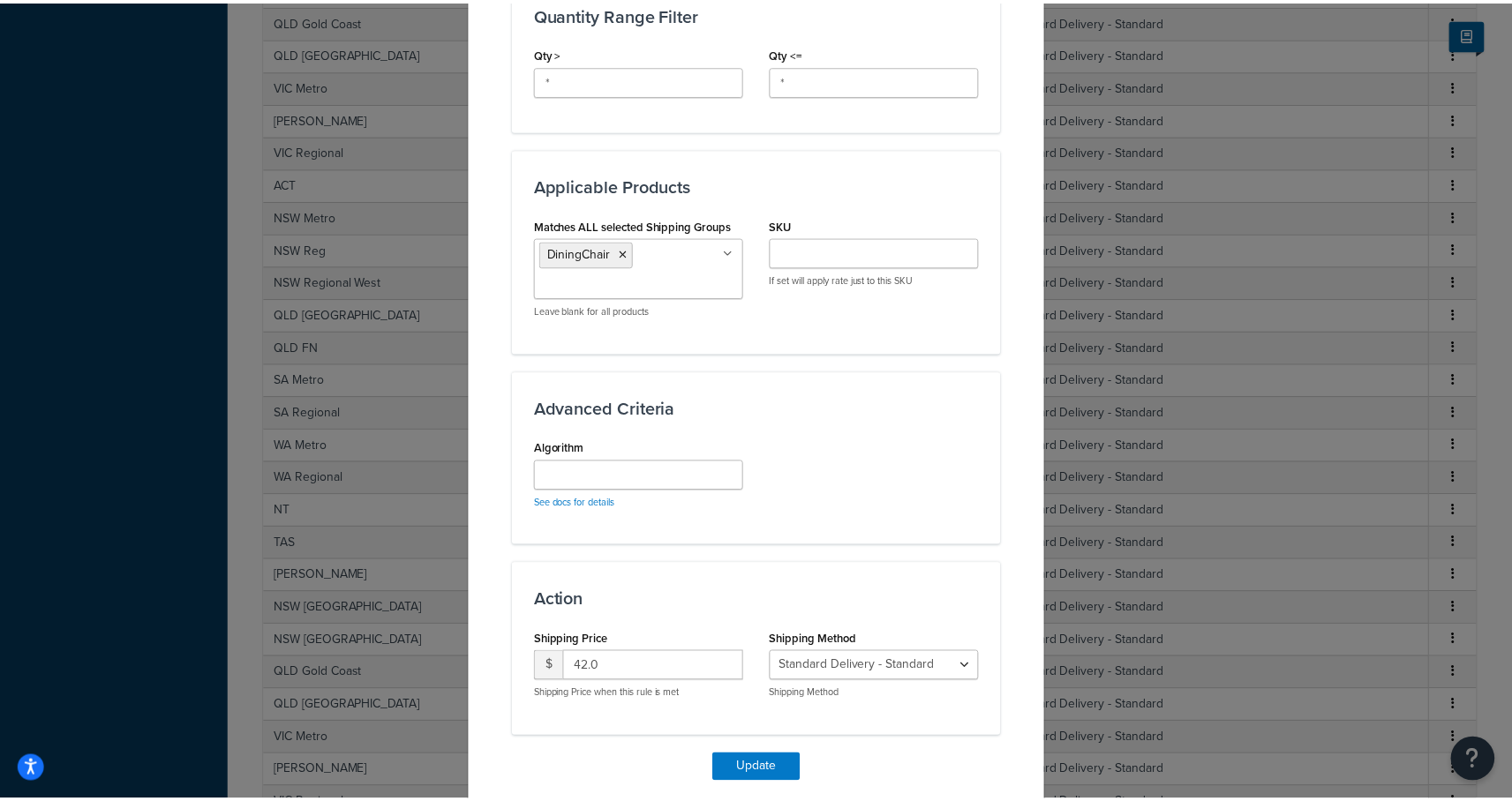
scroll to position [887, 0]
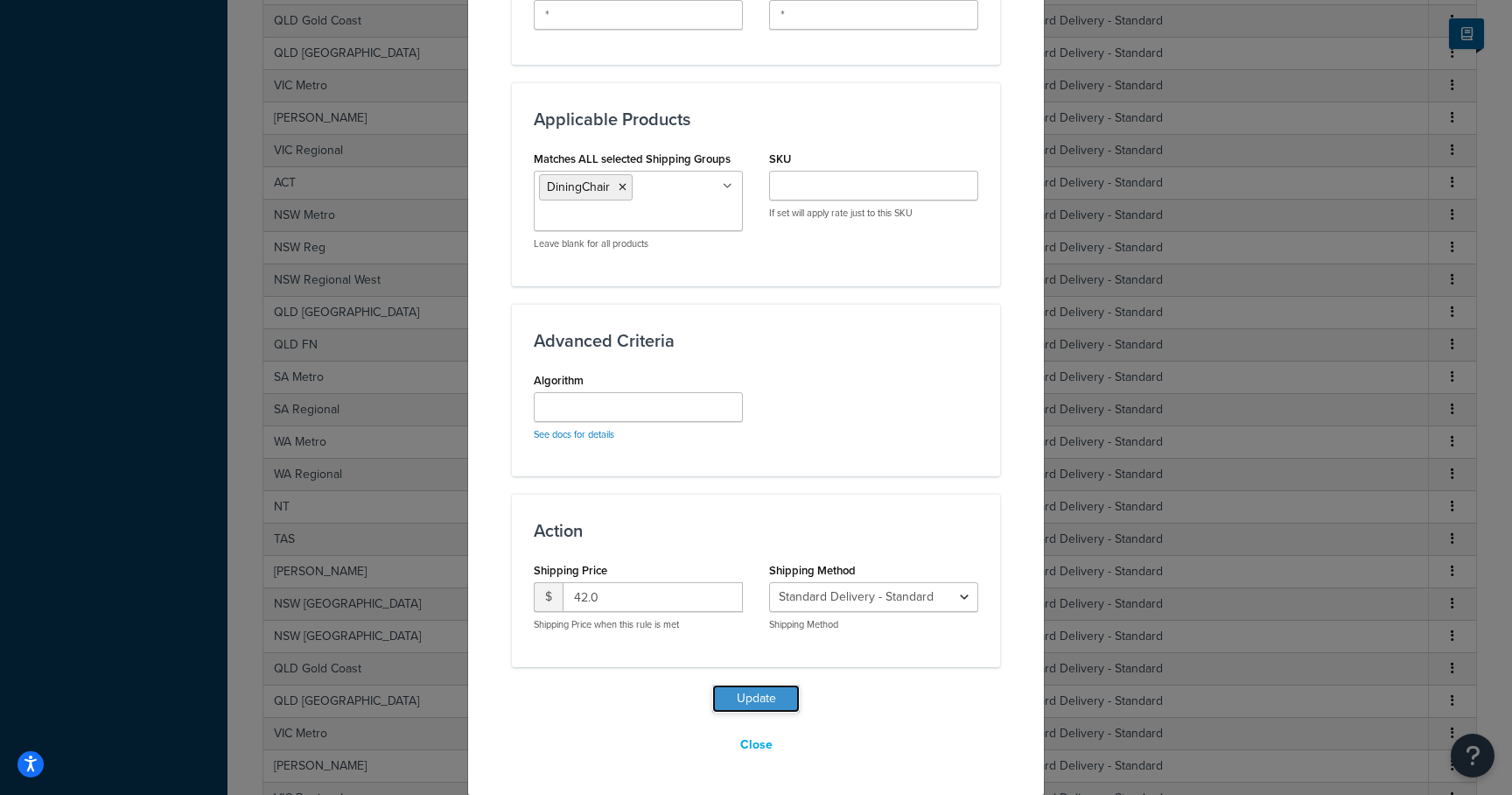
click at [731, 699] on button "Update" at bounding box center [756, 698] width 87 height 28
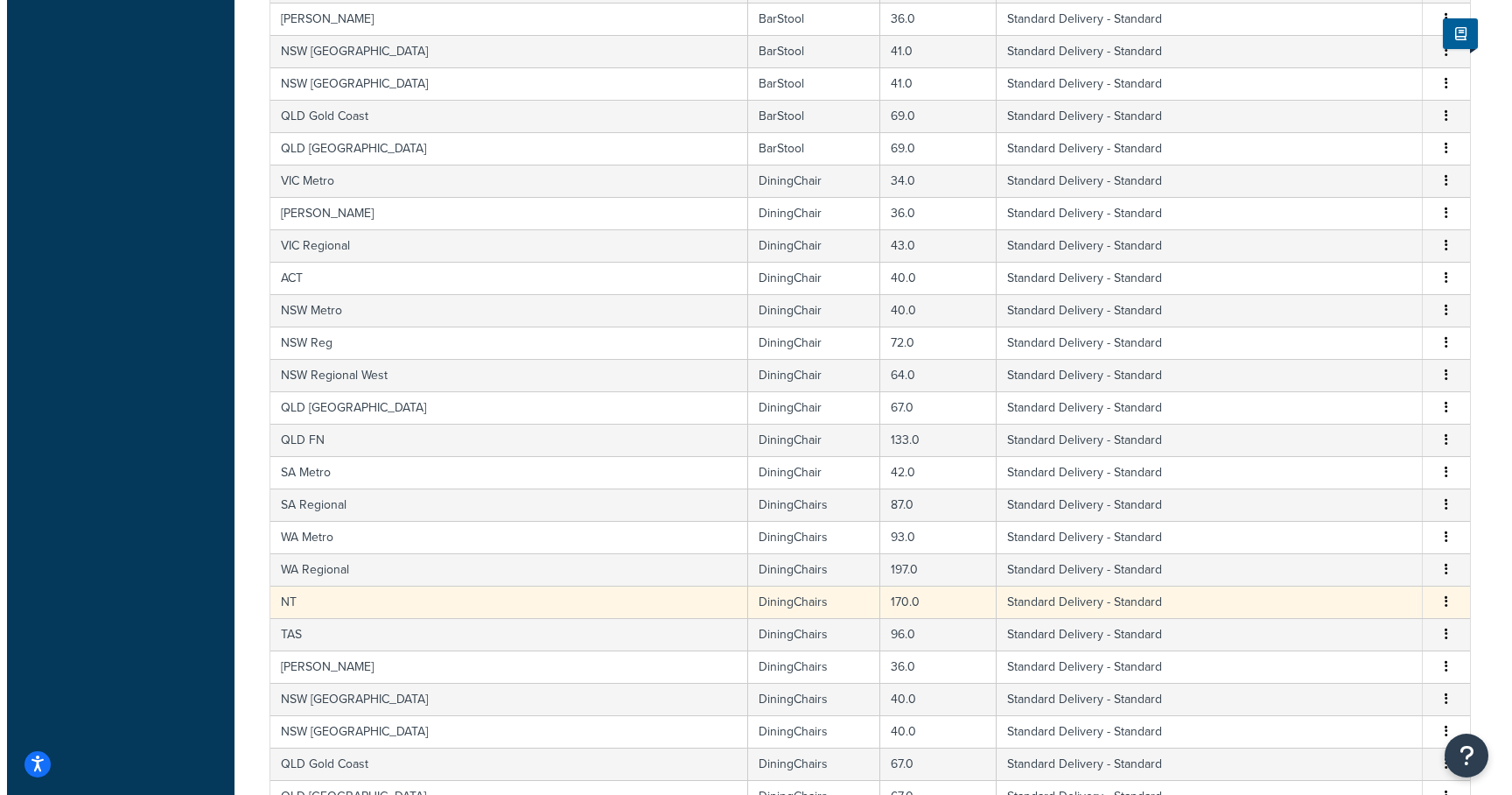
scroll to position [4173, 0]
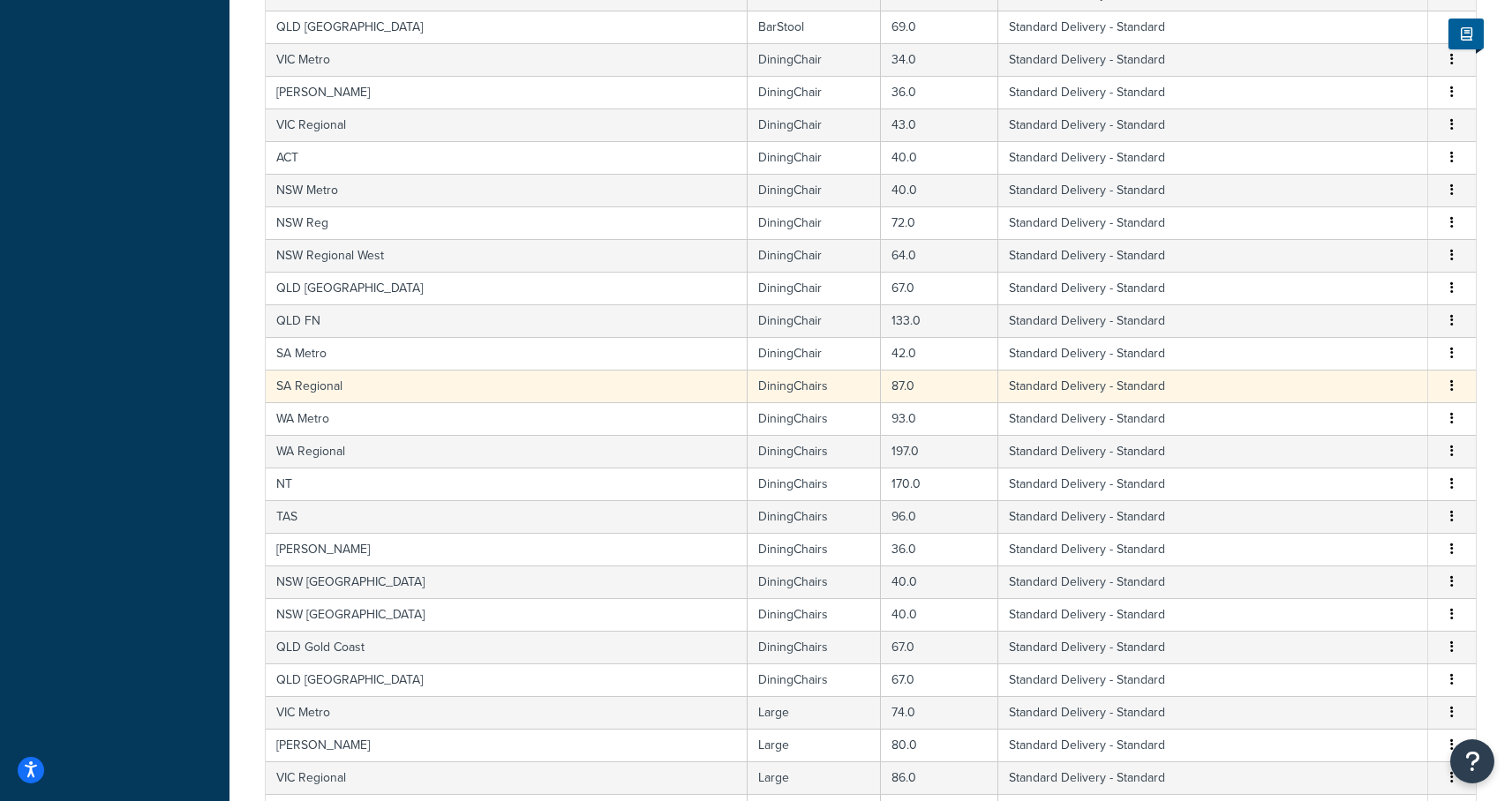
click at [368, 392] on td "SA Regional" at bounding box center [506, 386] width 482 height 33
select select "182086"
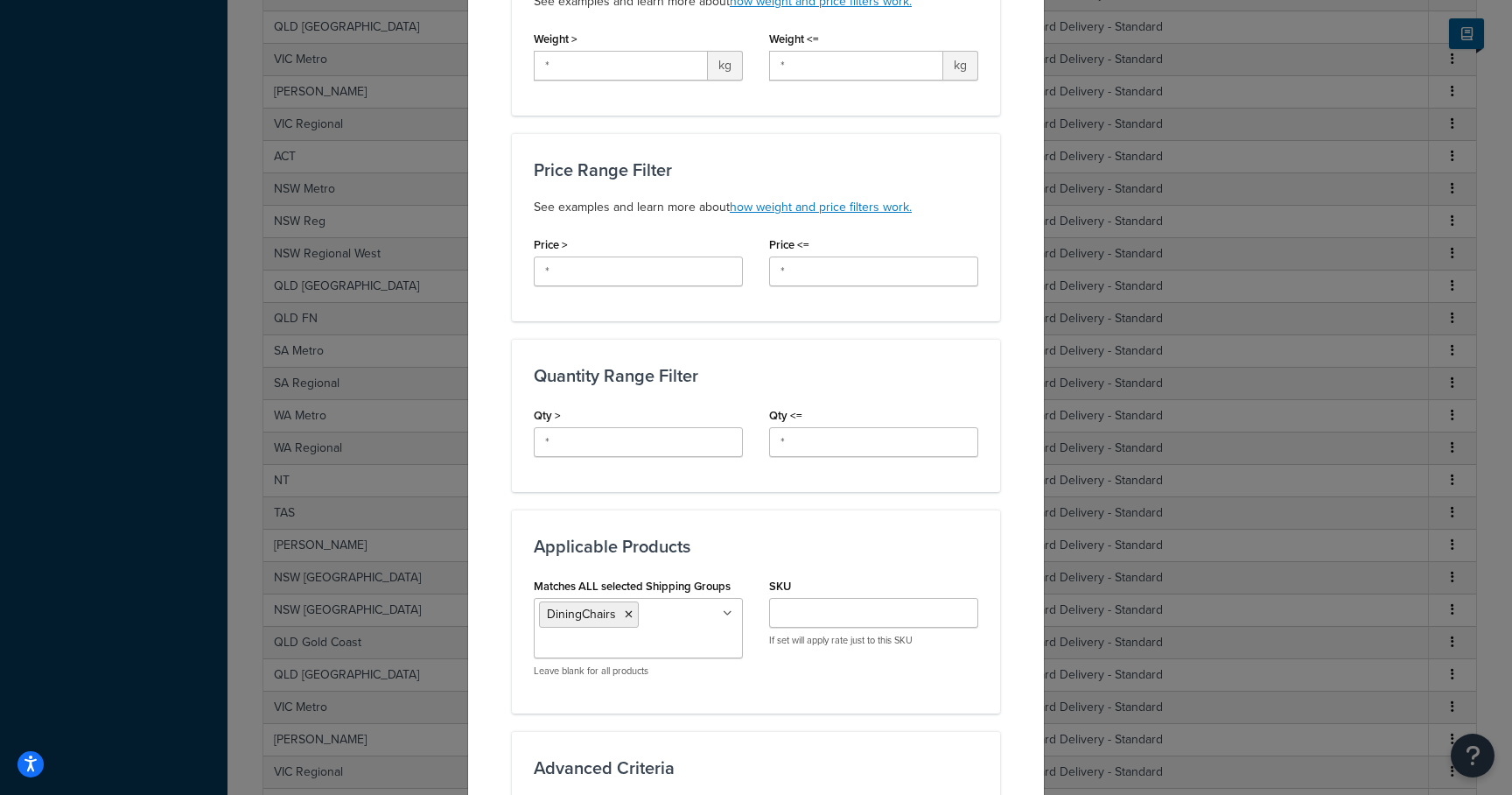
scroll to position [466, 0]
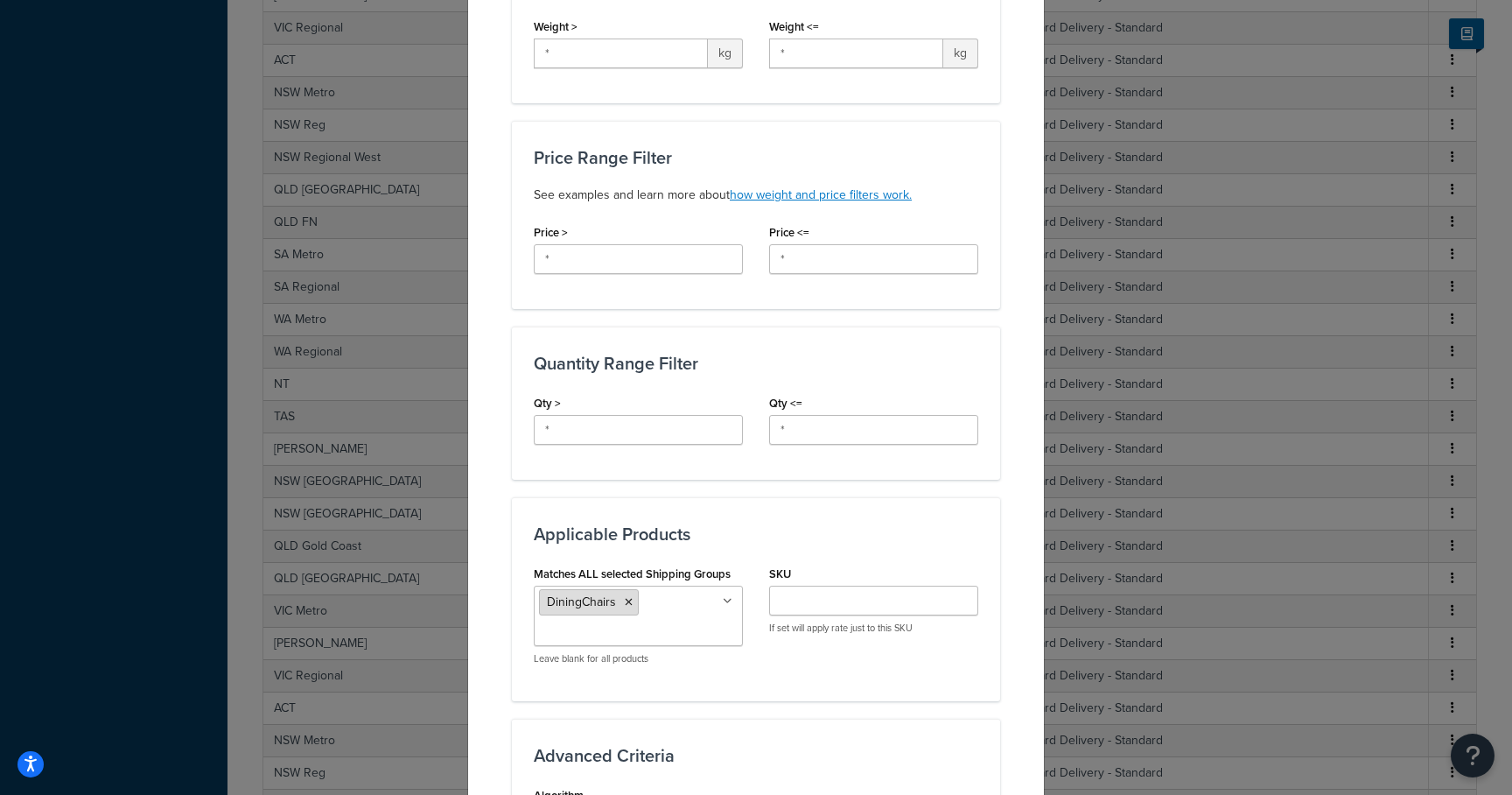
click at [625, 604] on icon at bounding box center [628, 602] width 7 height 10
click at [606, 603] on input "Matches ALL selected Shipping Groups" at bounding box center [616, 602] width 155 height 20
type input "dining"
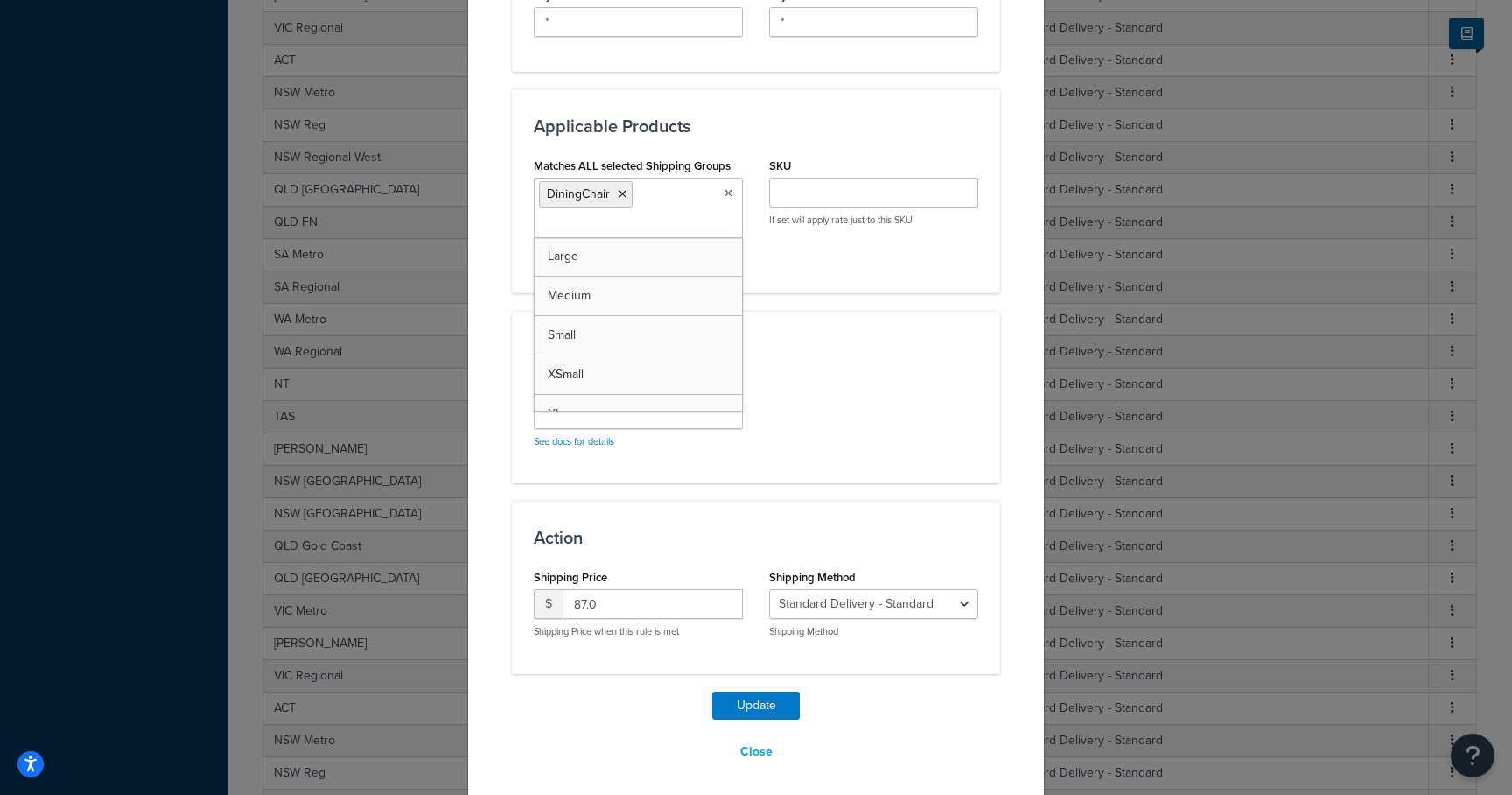
scroll to position [881, 0]
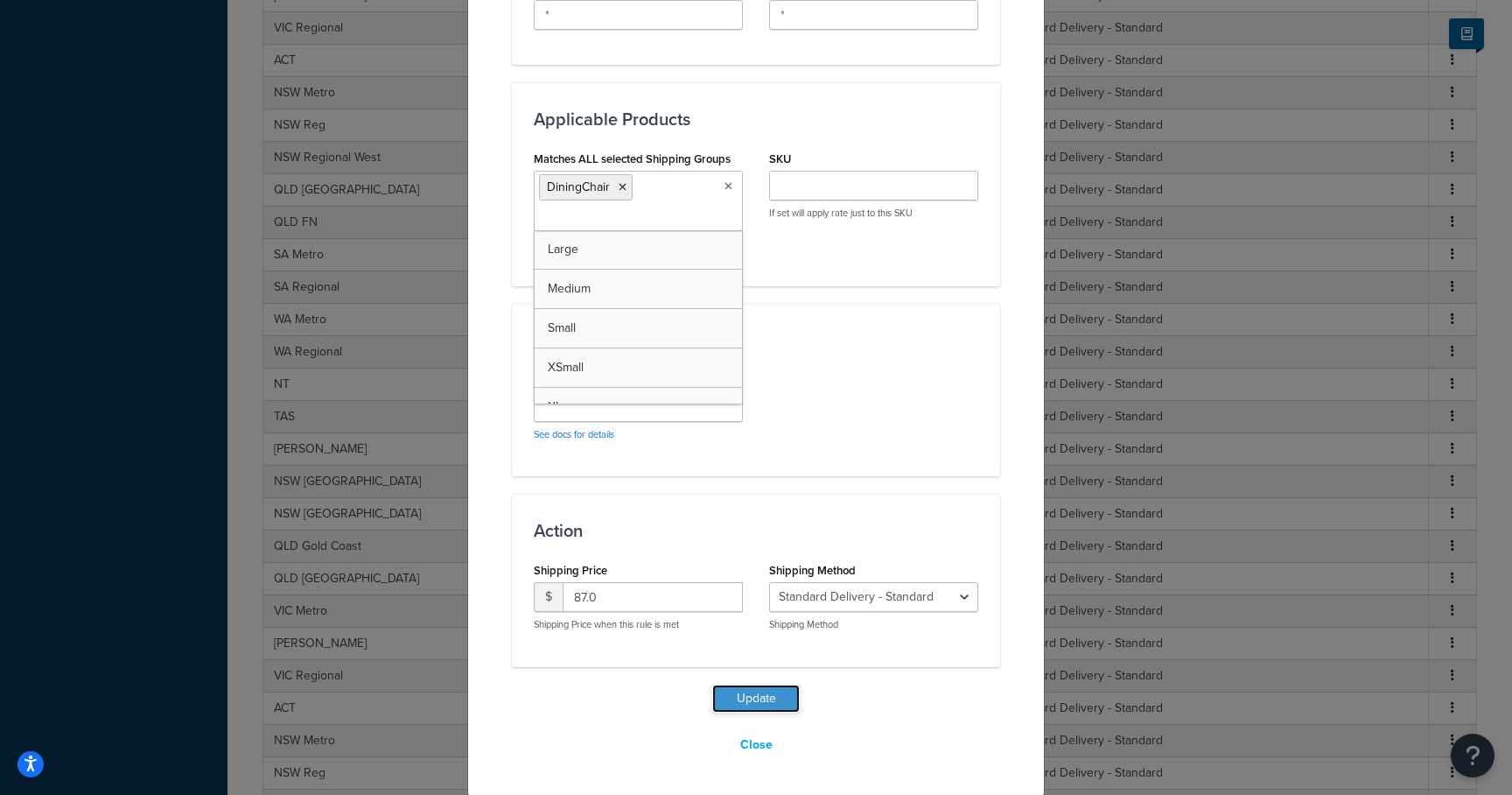
click at [777, 694] on button "Update" at bounding box center [756, 698] width 87 height 28
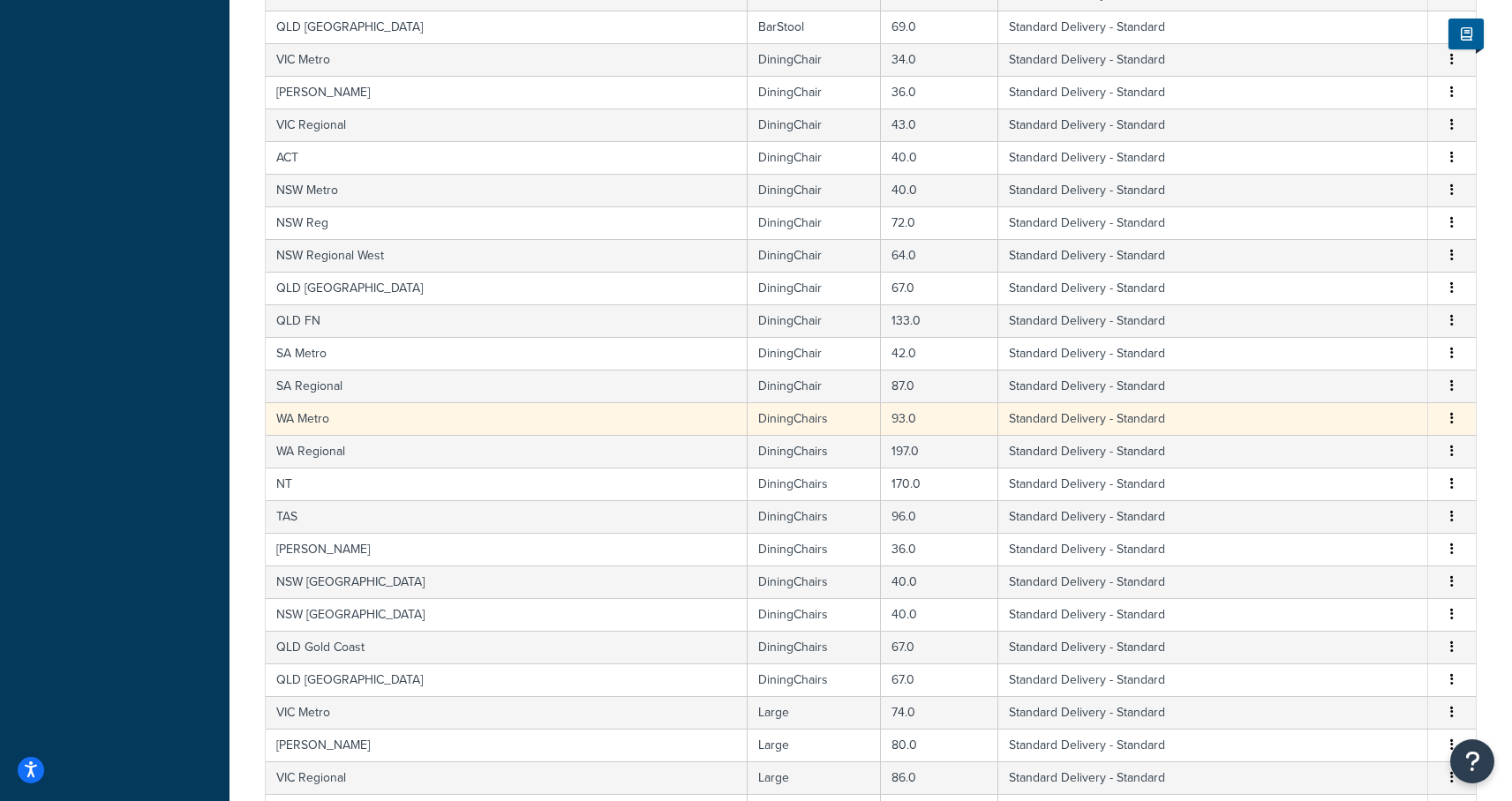
click at [748, 421] on td "DiningChairs" at bounding box center [815, 418] width 133 height 33
select select "182086"
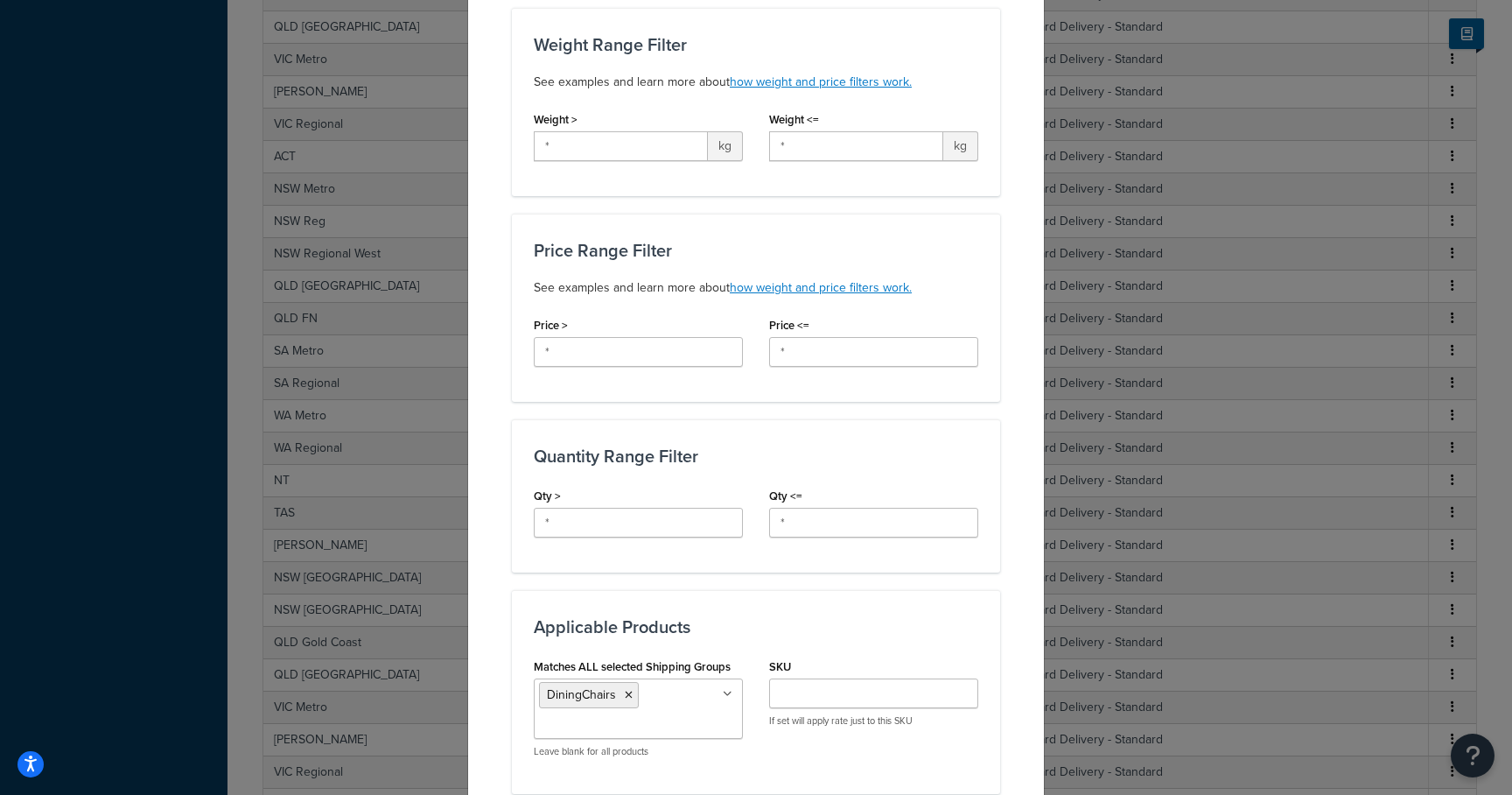
scroll to position [616, 0]
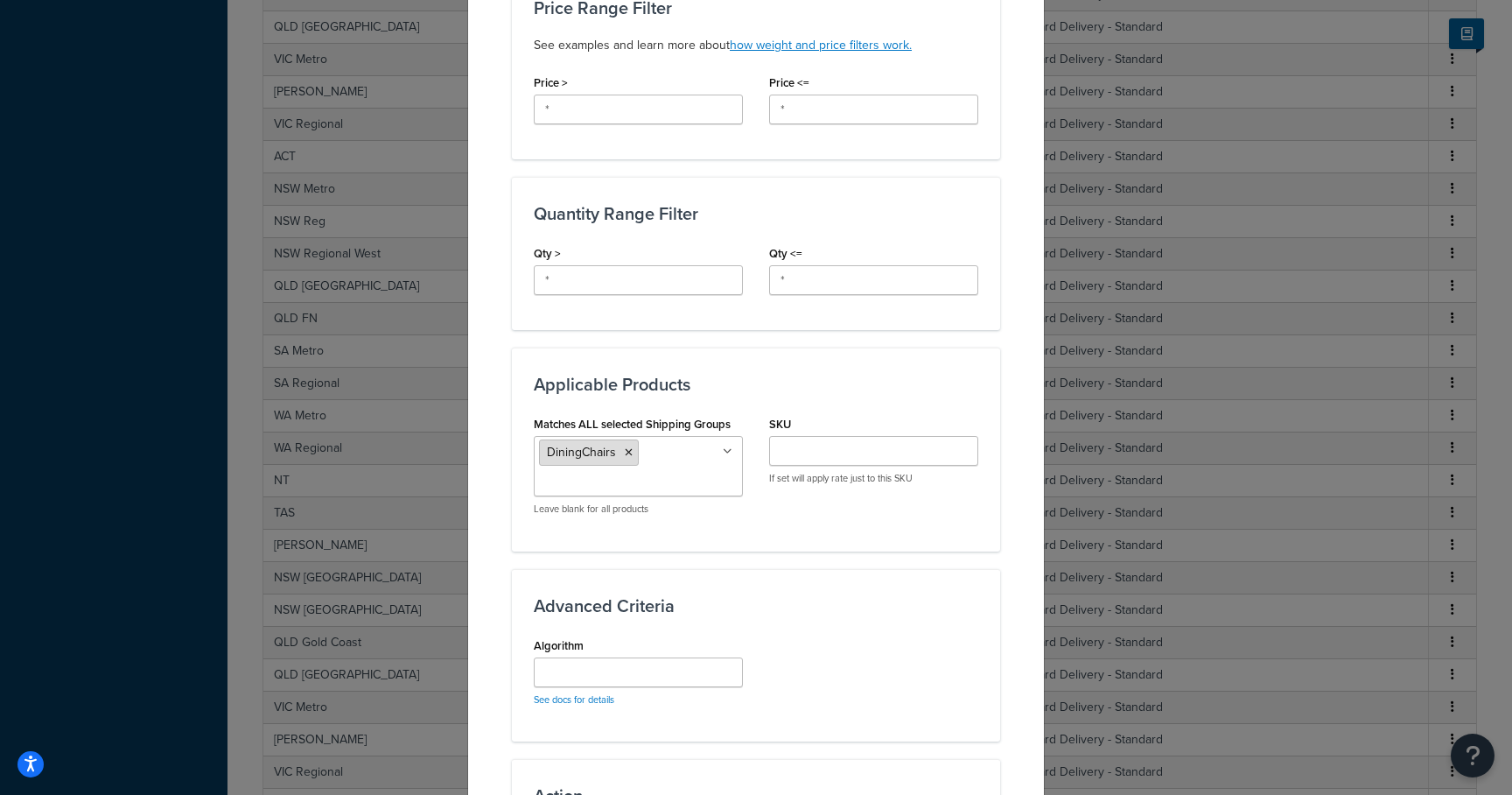
click at [625, 452] on icon at bounding box center [628, 452] width 7 height 10
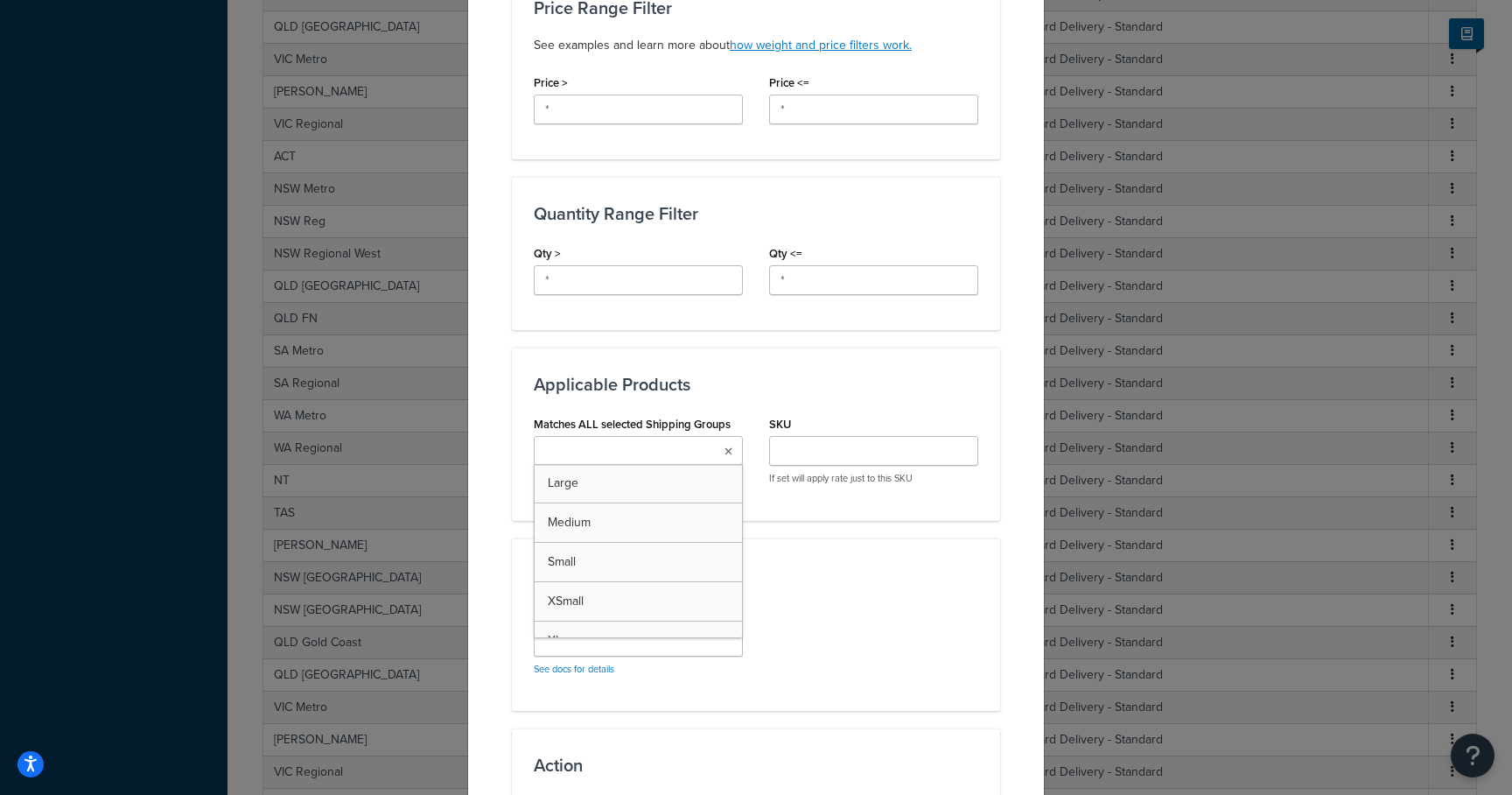
click at [618, 463] on ul at bounding box center [638, 450] width 209 height 29
click at [616, 452] on input "Matches ALL selected Shipping Groups" at bounding box center [616, 452] width 155 height 20
type input "dining"
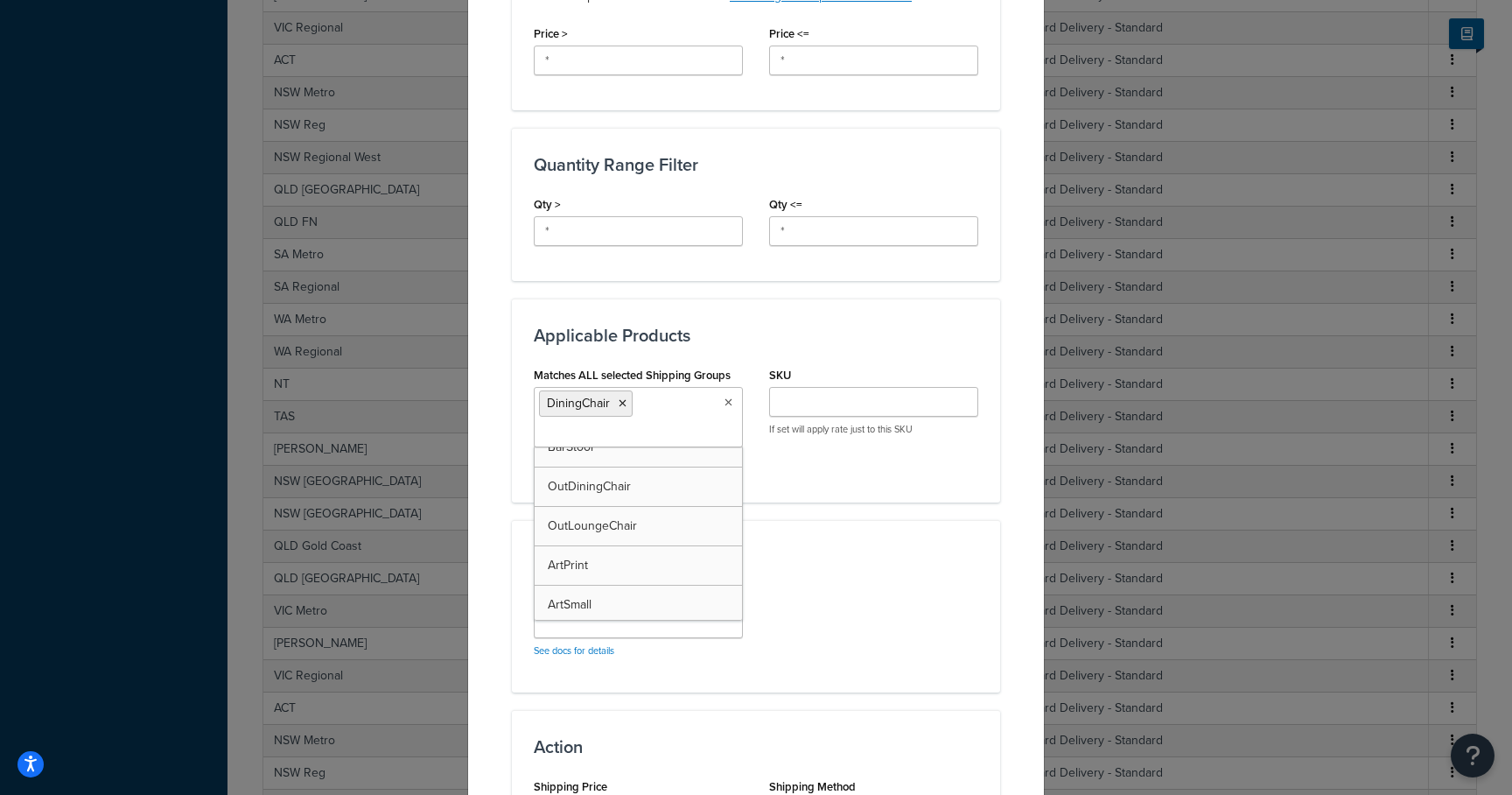
scroll to position [881, 0]
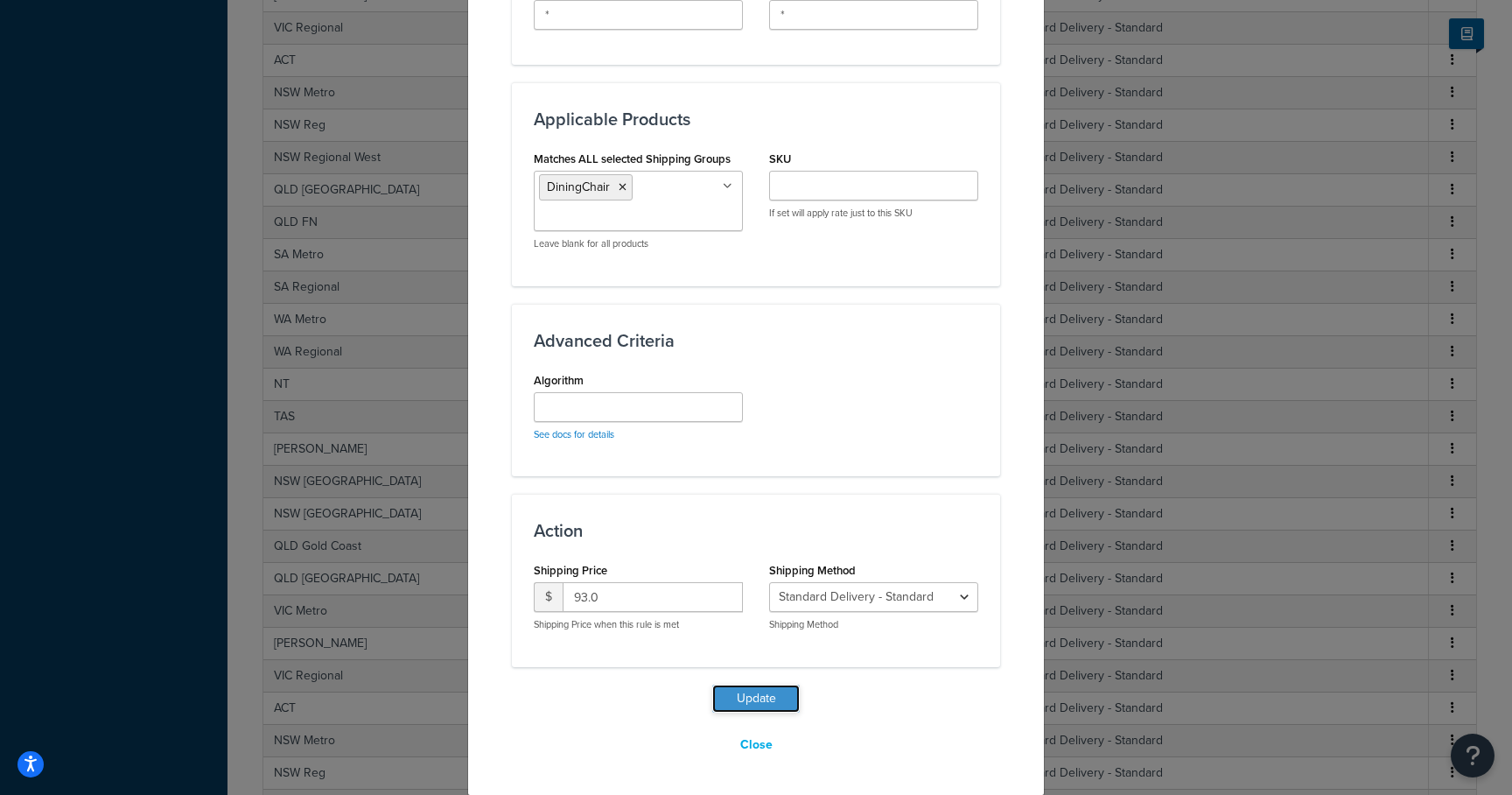
click at [753, 696] on button "Update" at bounding box center [756, 698] width 87 height 28
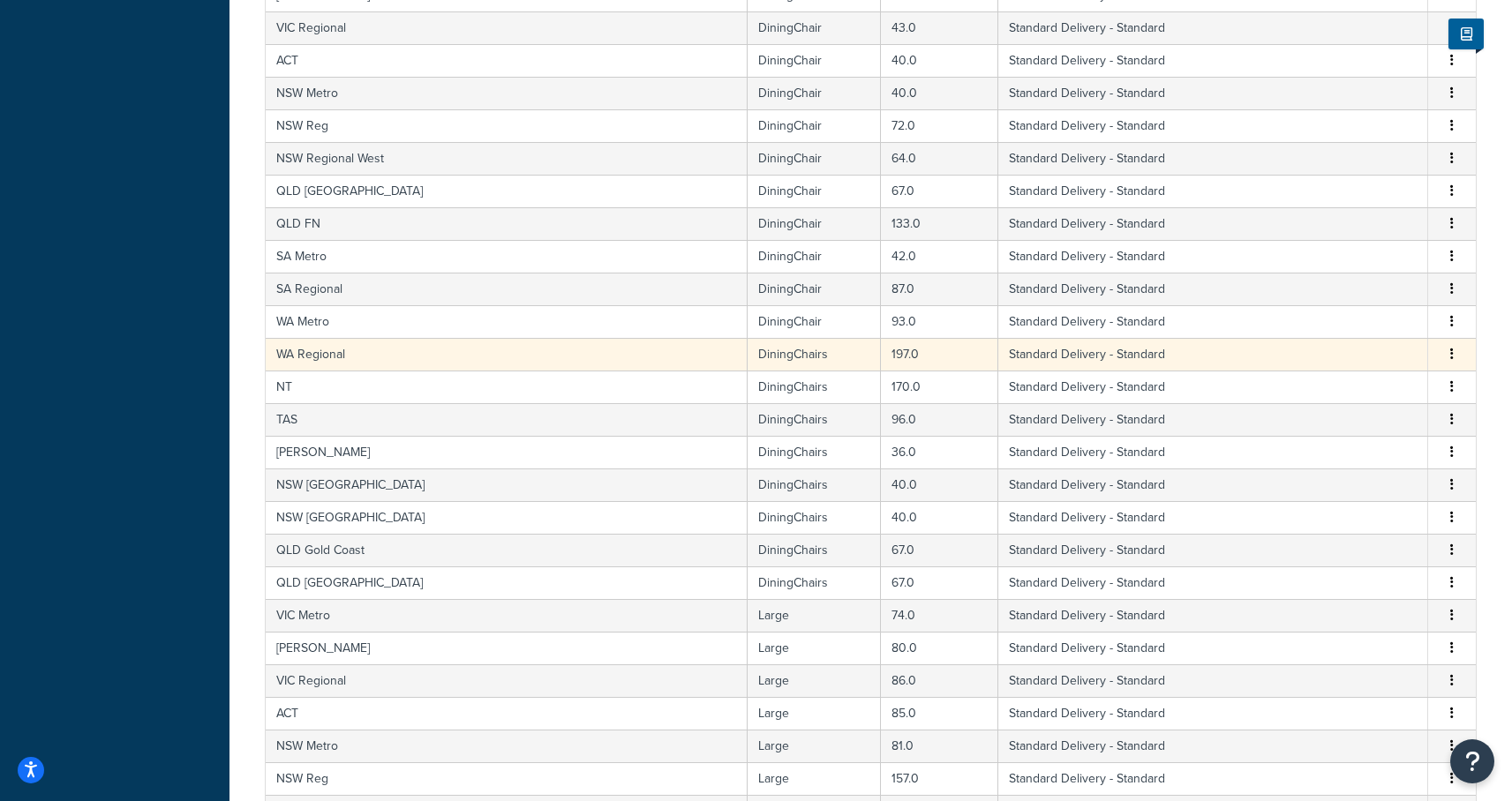
click at [411, 363] on td "WA Regional" at bounding box center [506, 354] width 482 height 33
select select "182086"
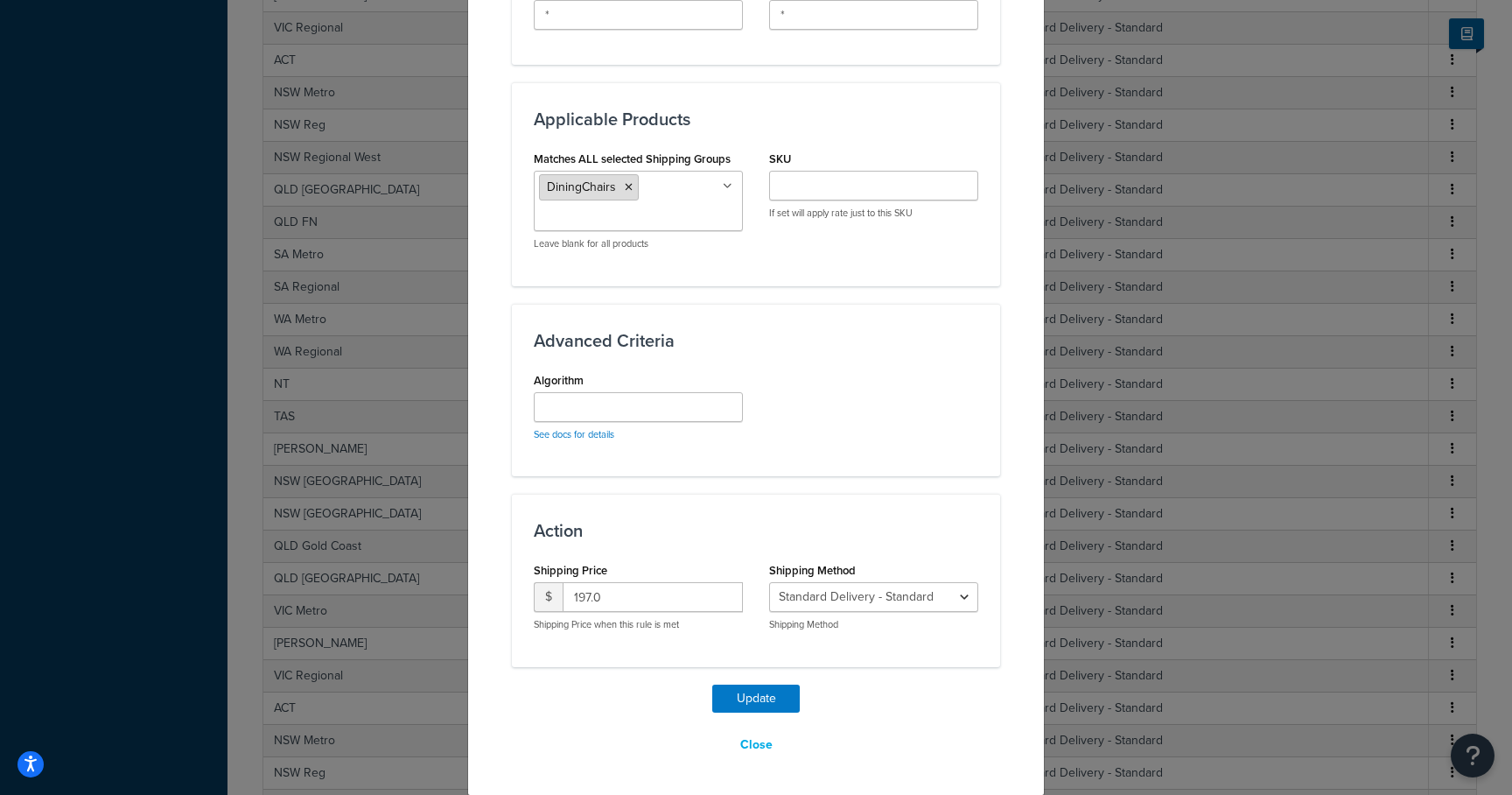
click at [625, 189] on li "DiningChairs" at bounding box center [588, 187] width 99 height 26
click at [625, 188] on icon at bounding box center [628, 187] width 7 height 10
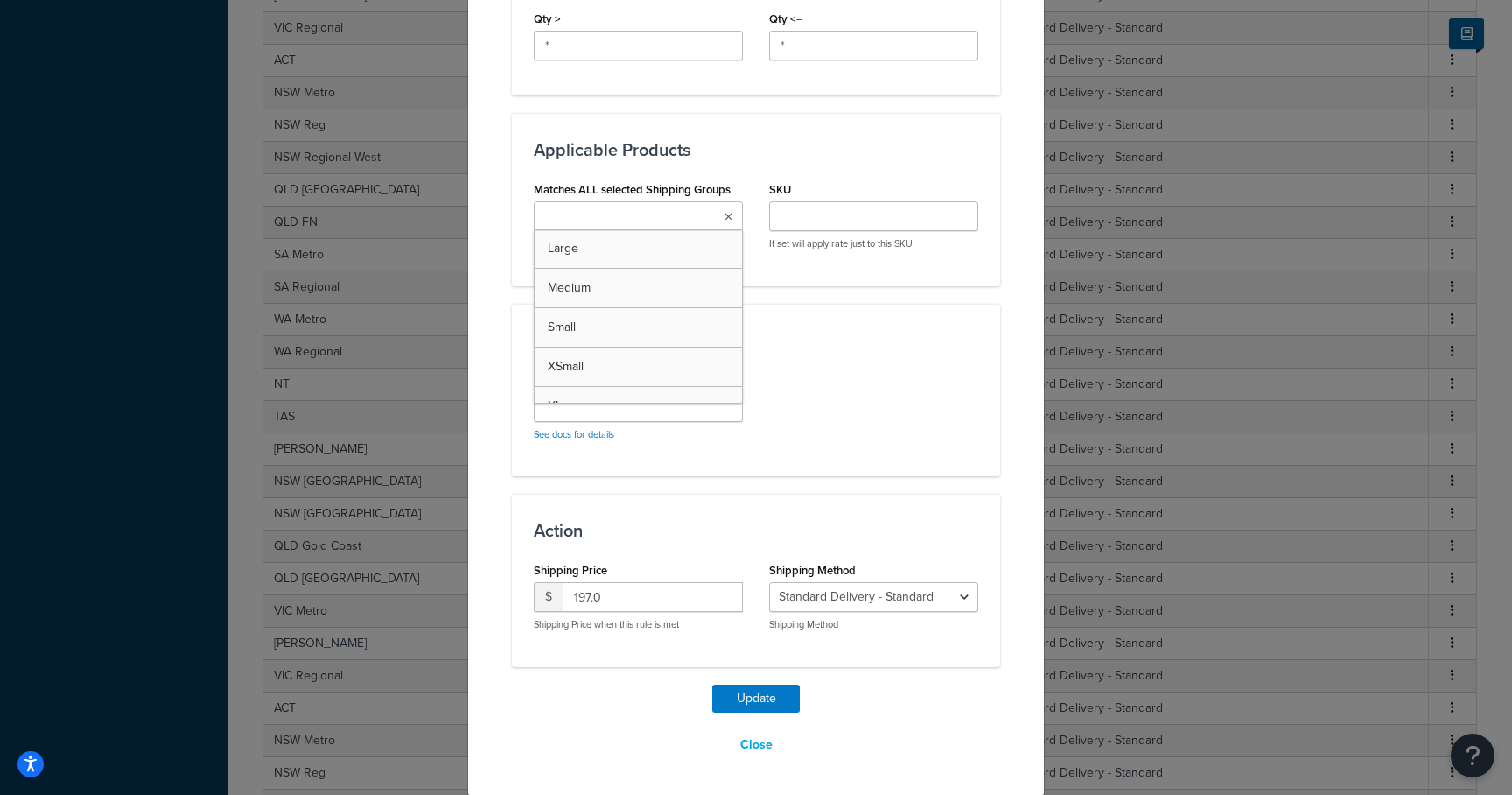
click at [619, 205] on ul at bounding box center [638, 216] width 209 height 29
click at [608, 215] on input "Matches ALL selected Shipping Groups" at bounding box center [616, 217] width 155 height 20
type input "dining"
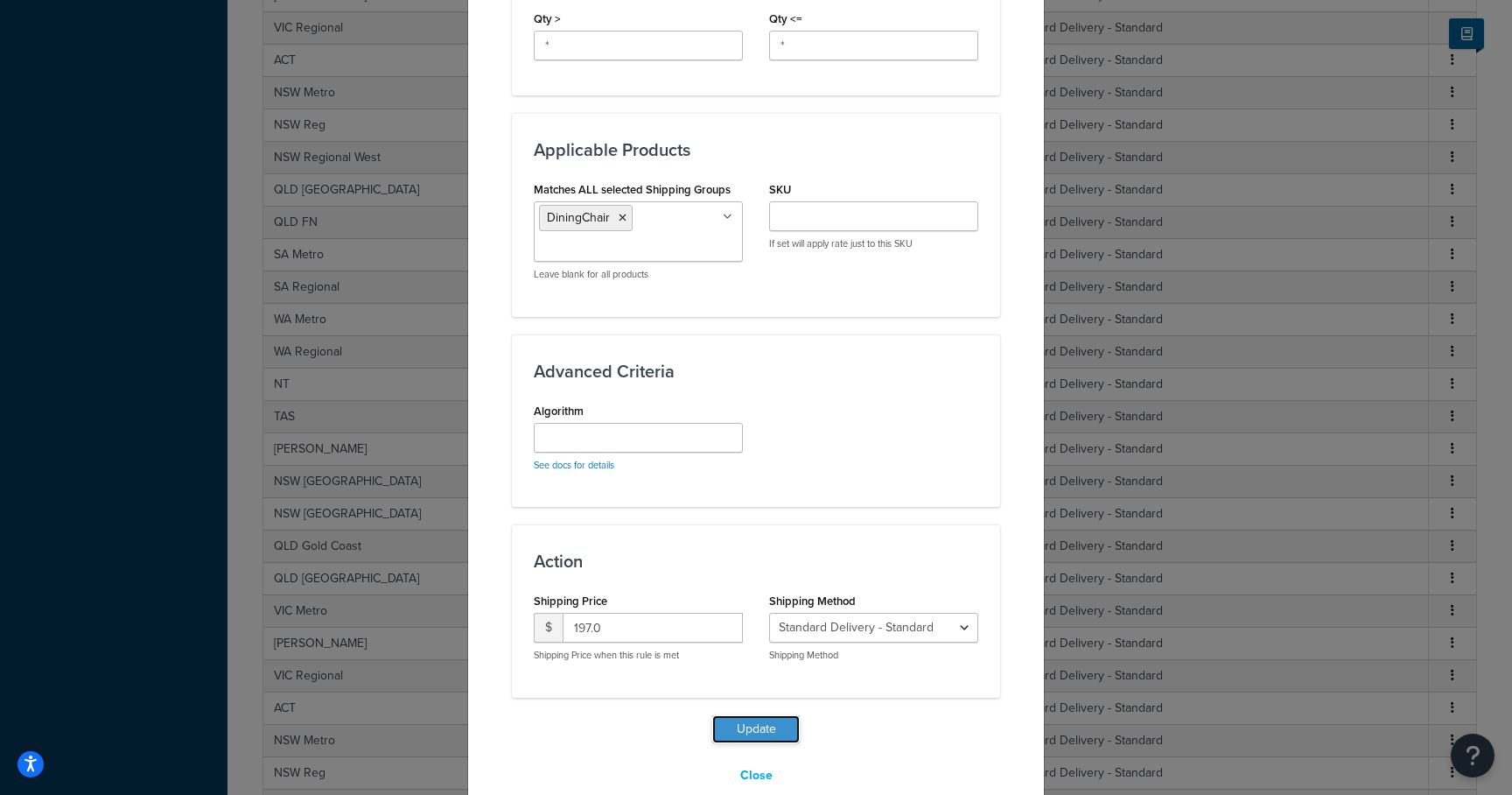
click at [754, 730] on button "Update" at bounding box center [756, 729] width 87 height 28
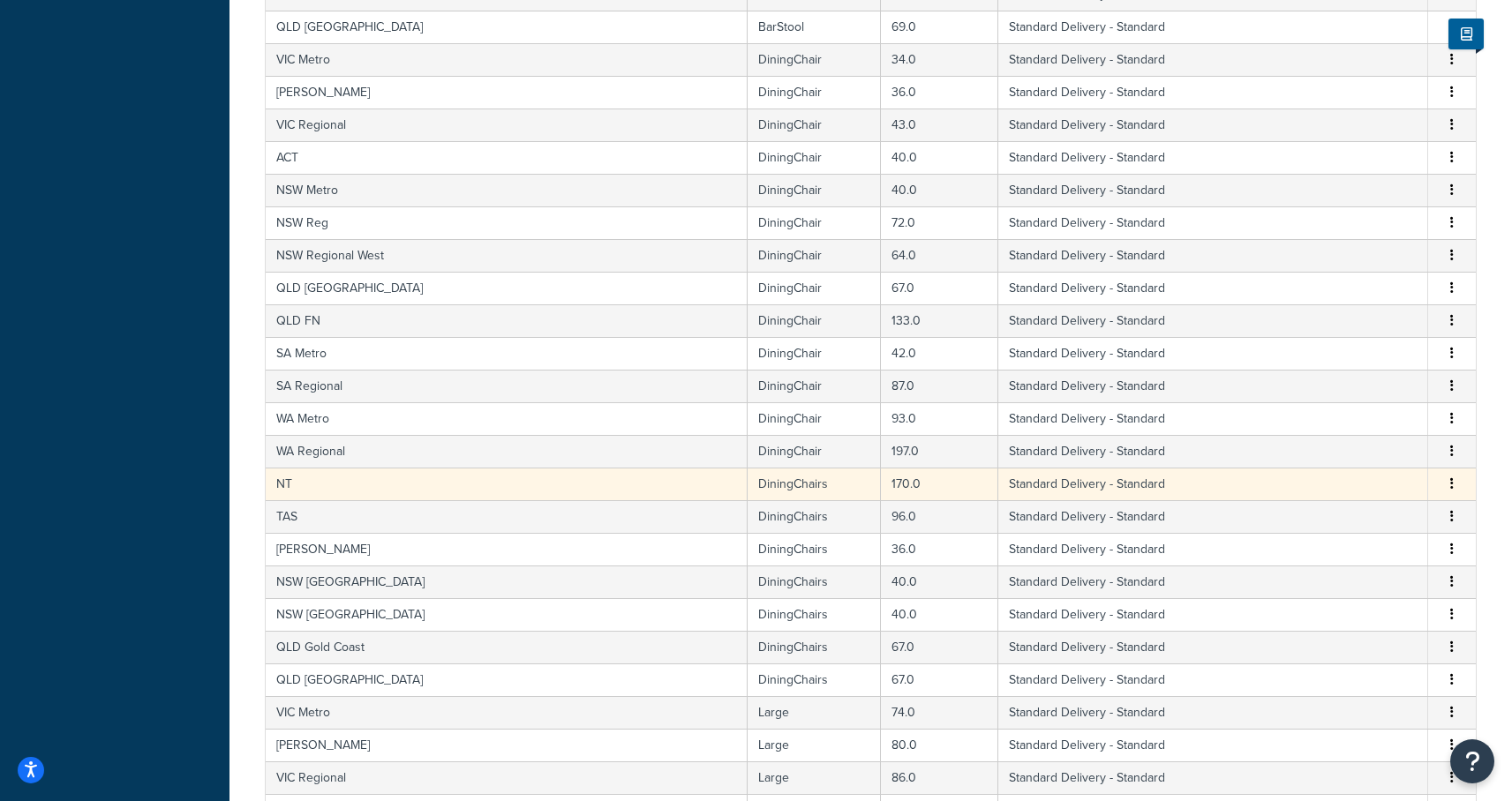
click at [748, 487] on td "DiningChairs" at bounding box center [815, 483] width 133 height 33
select select "182086"
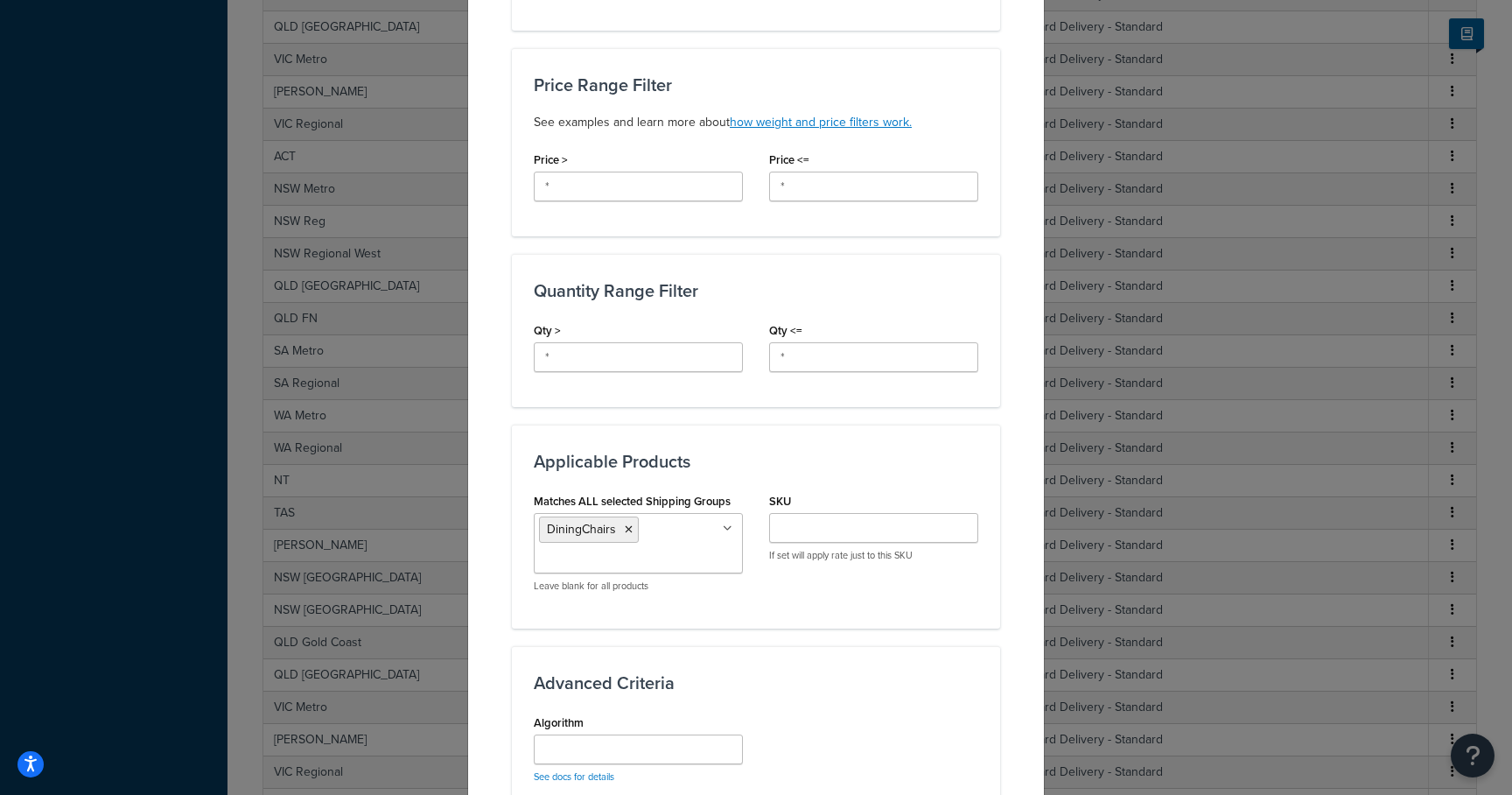
scroll to position [550, 0]
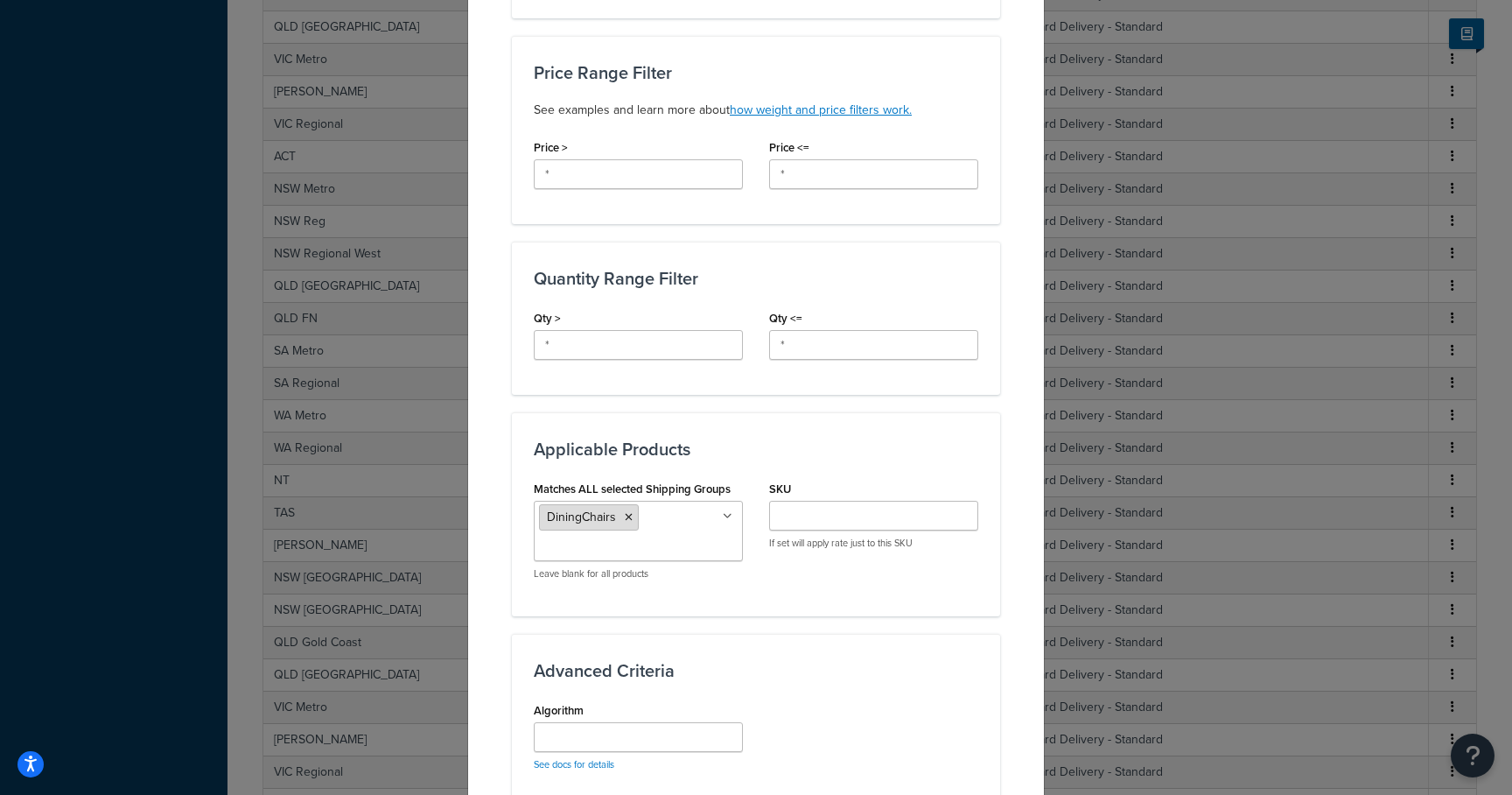
click at [625, 518] on icon at bounding box center [628, 517] width 7 height 10
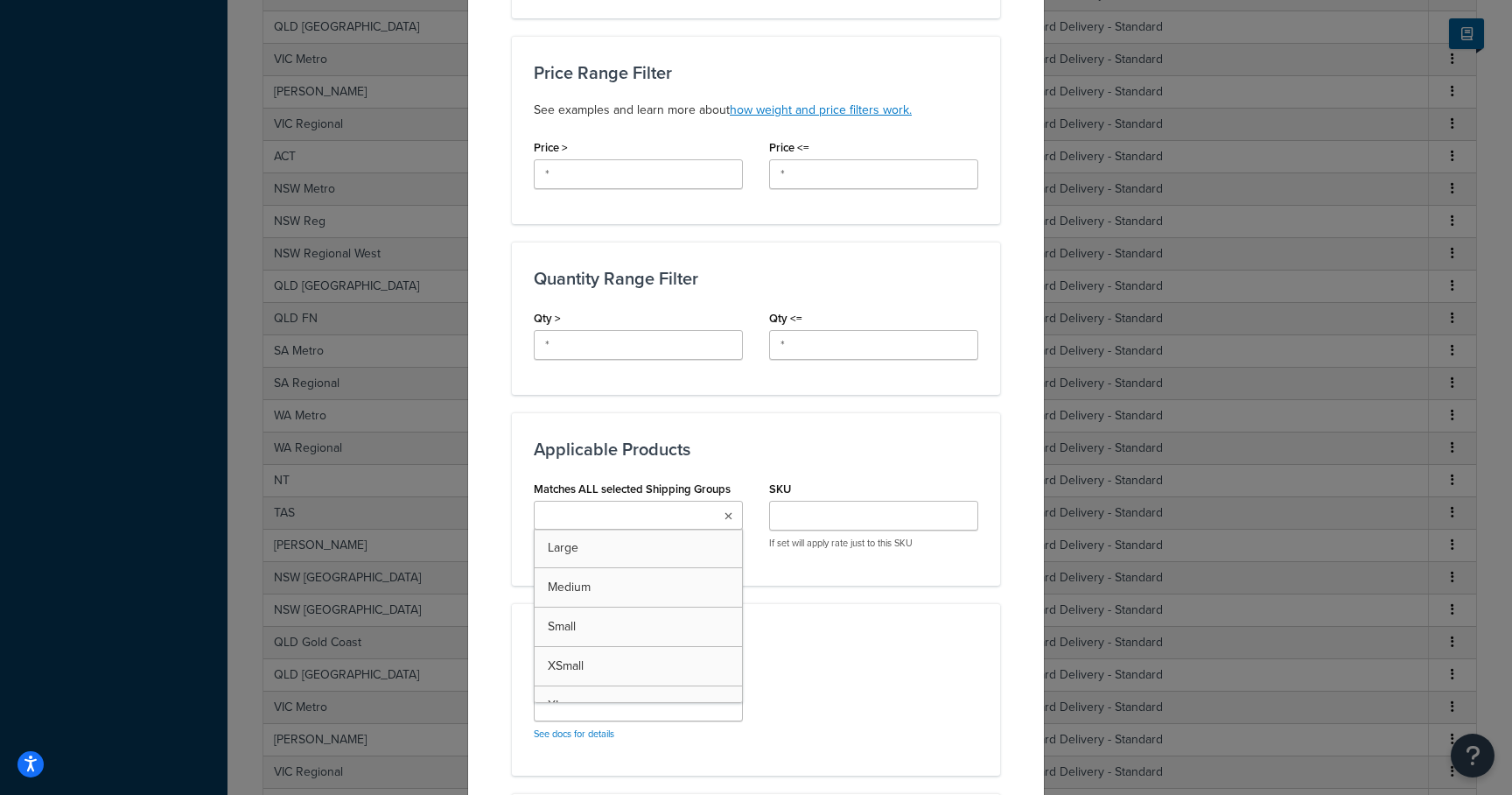
click at [624, 518] on input "Matches ALL selected Shipping Groups" at bounding box center [616, 516] width 155 height 20
type input "diningc"
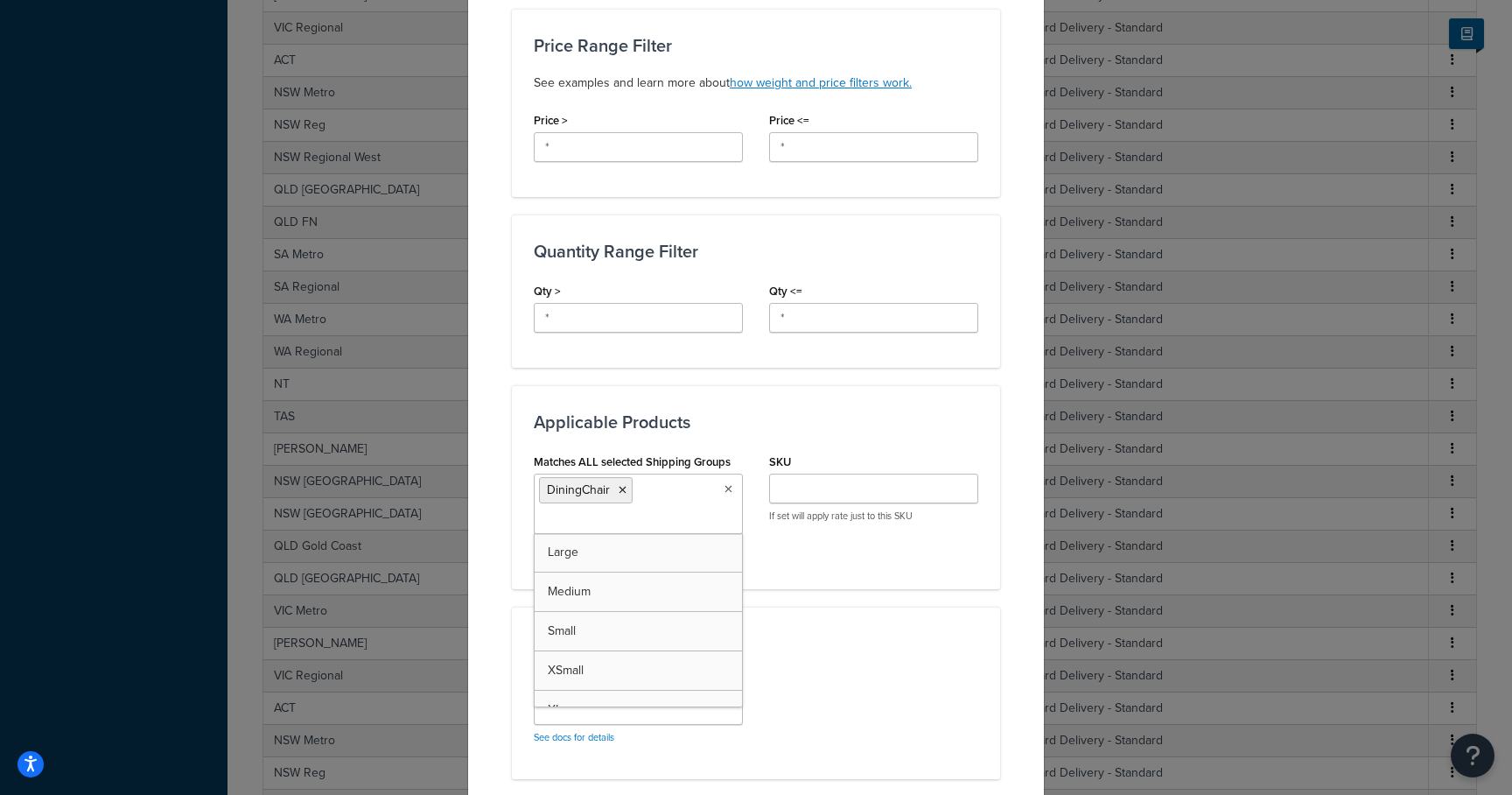
scroll to position [881, 0]
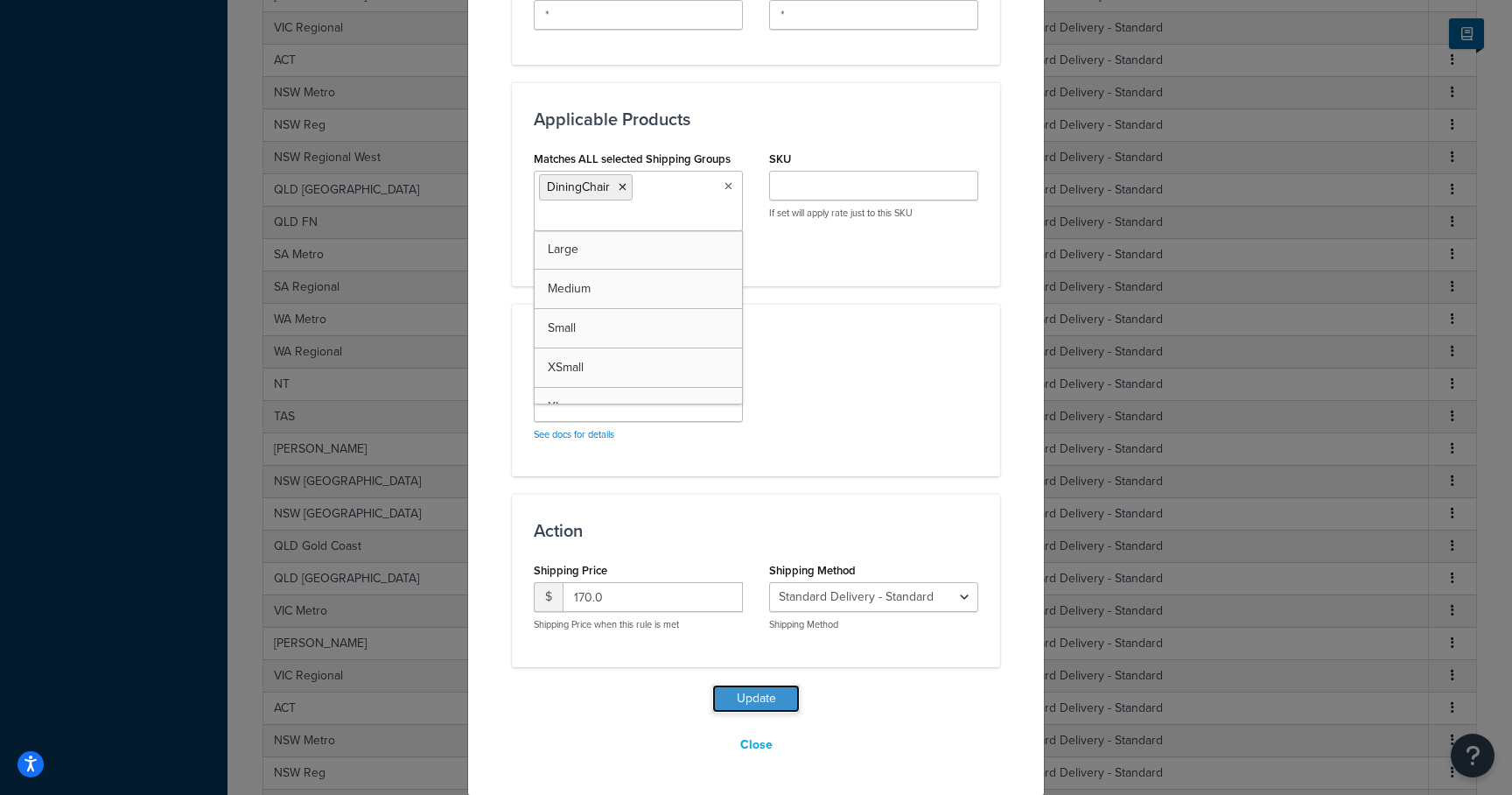
click at [736, 703] on button "Update" at bounding box center [756, 698] width 87 height 28
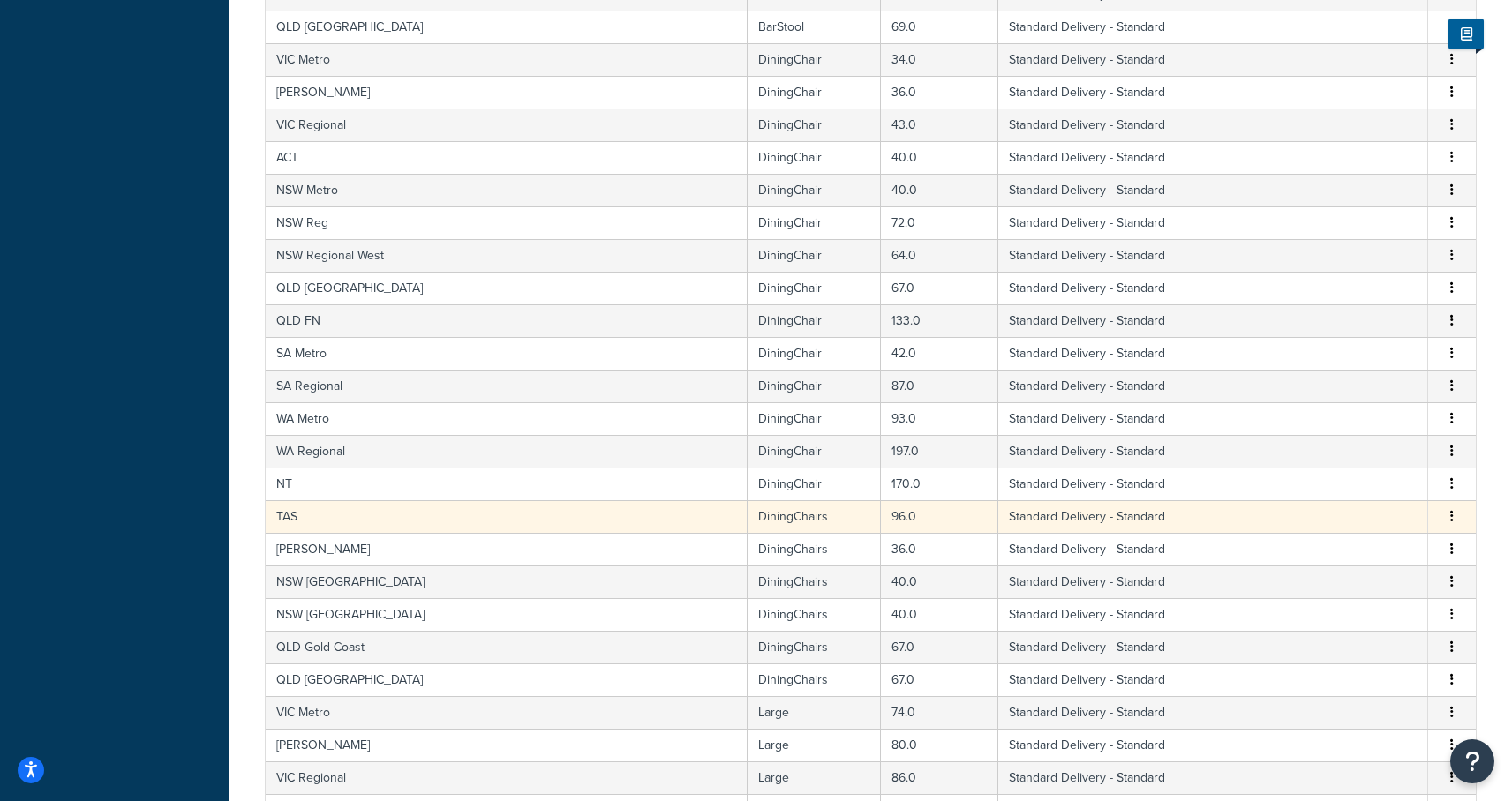
click at [748, 517] on td "DiningChairs" at bounding box center [815, 516] width 133 height 33
select select "182086"
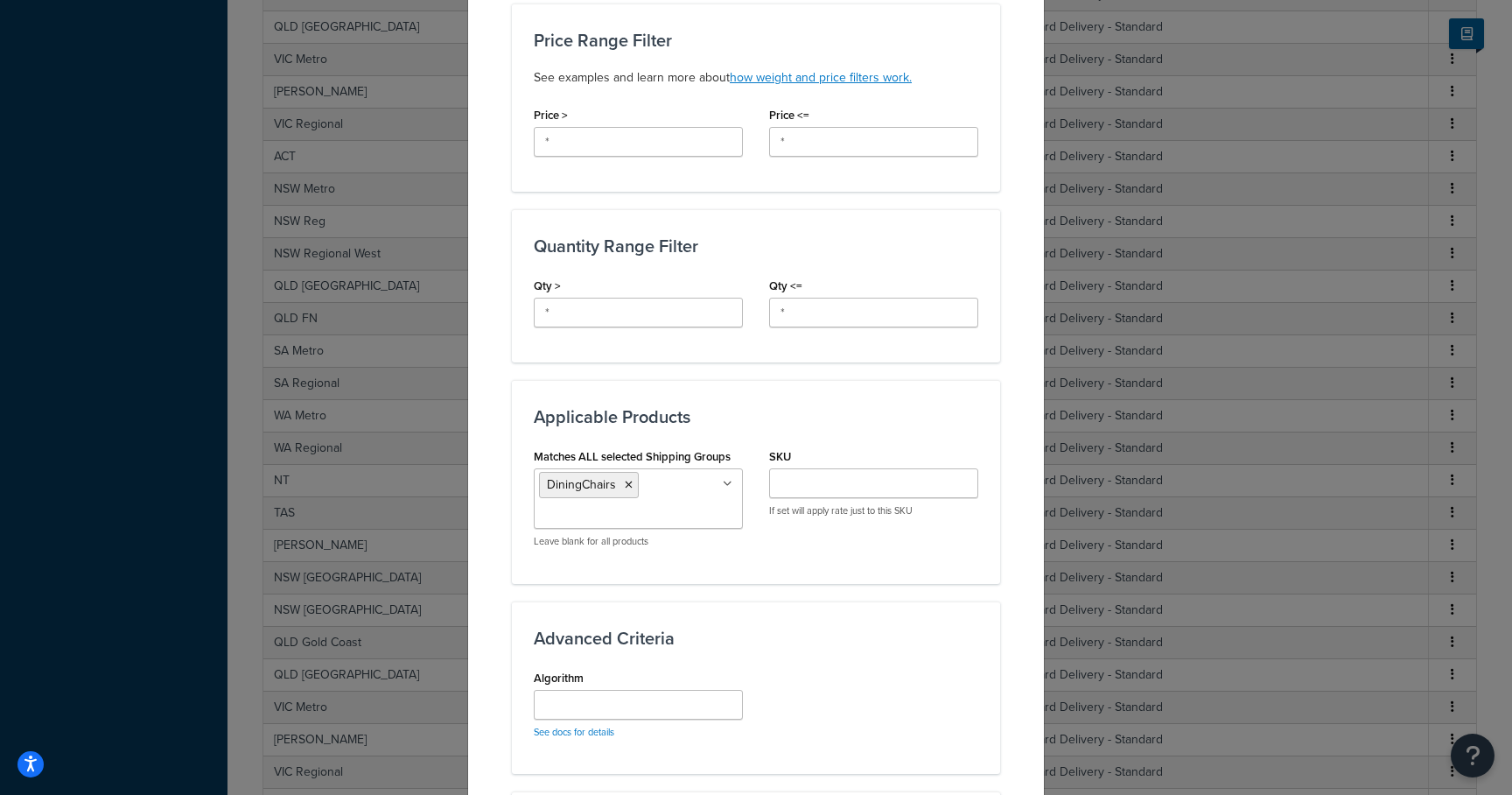
scroll to position [688, 0]
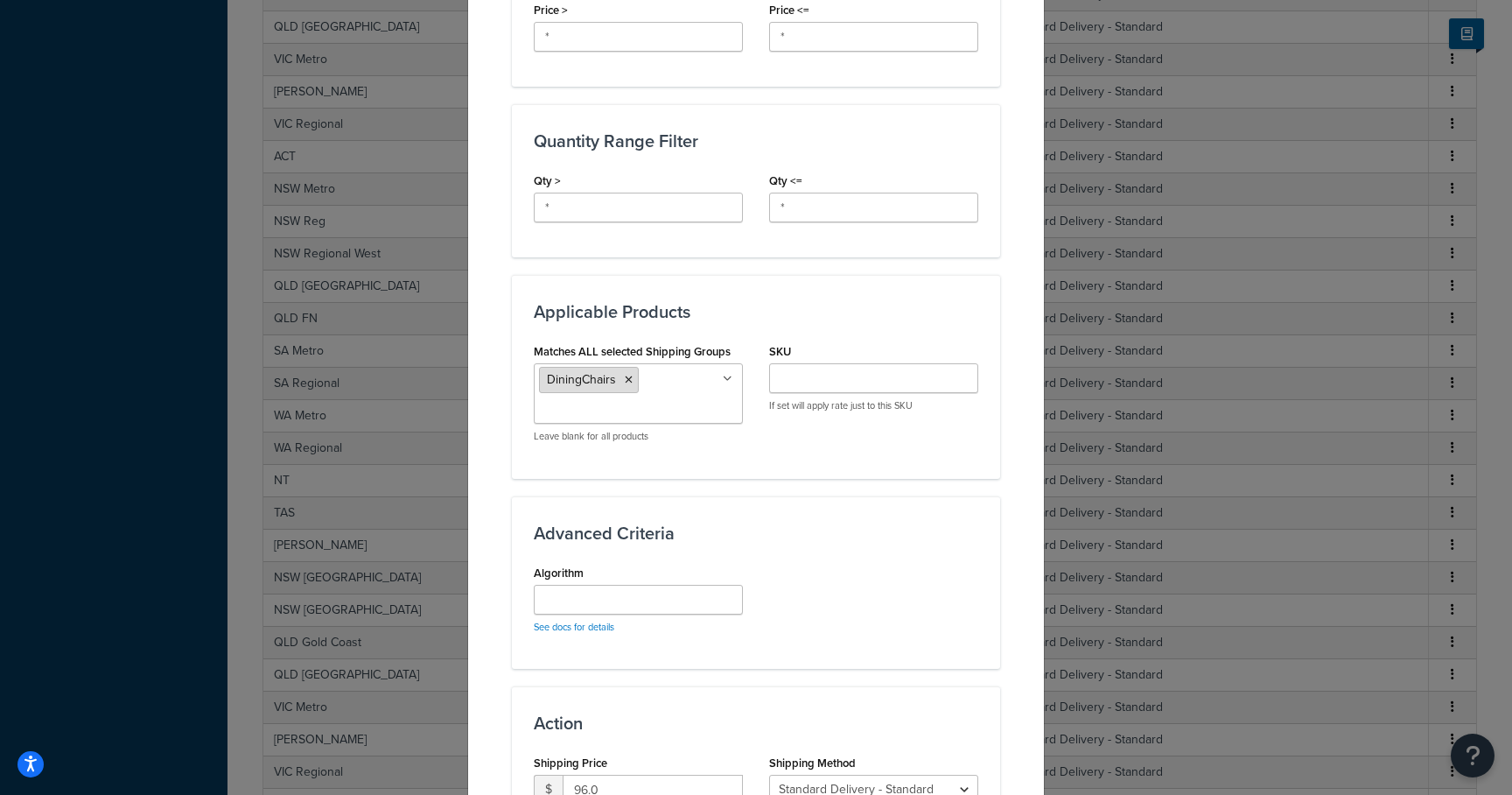
click at [625, 377] on icon at bounding box center [628, 379] width 7 height 10
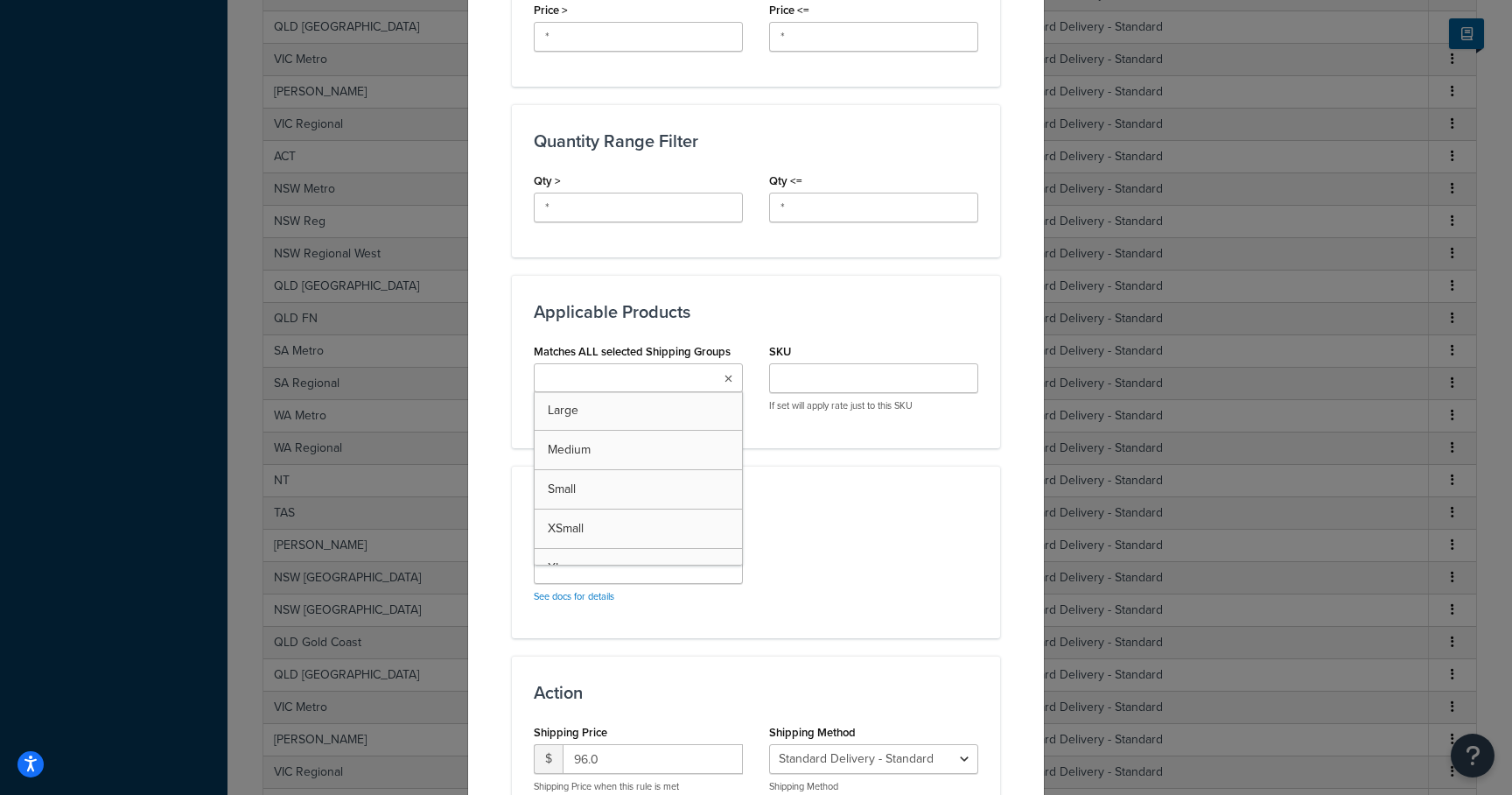
click at [617, 369] on input "Matches ALL selected Shipping Groups" at bounding box center [616, 378] width 155 height 20
type input "dini"
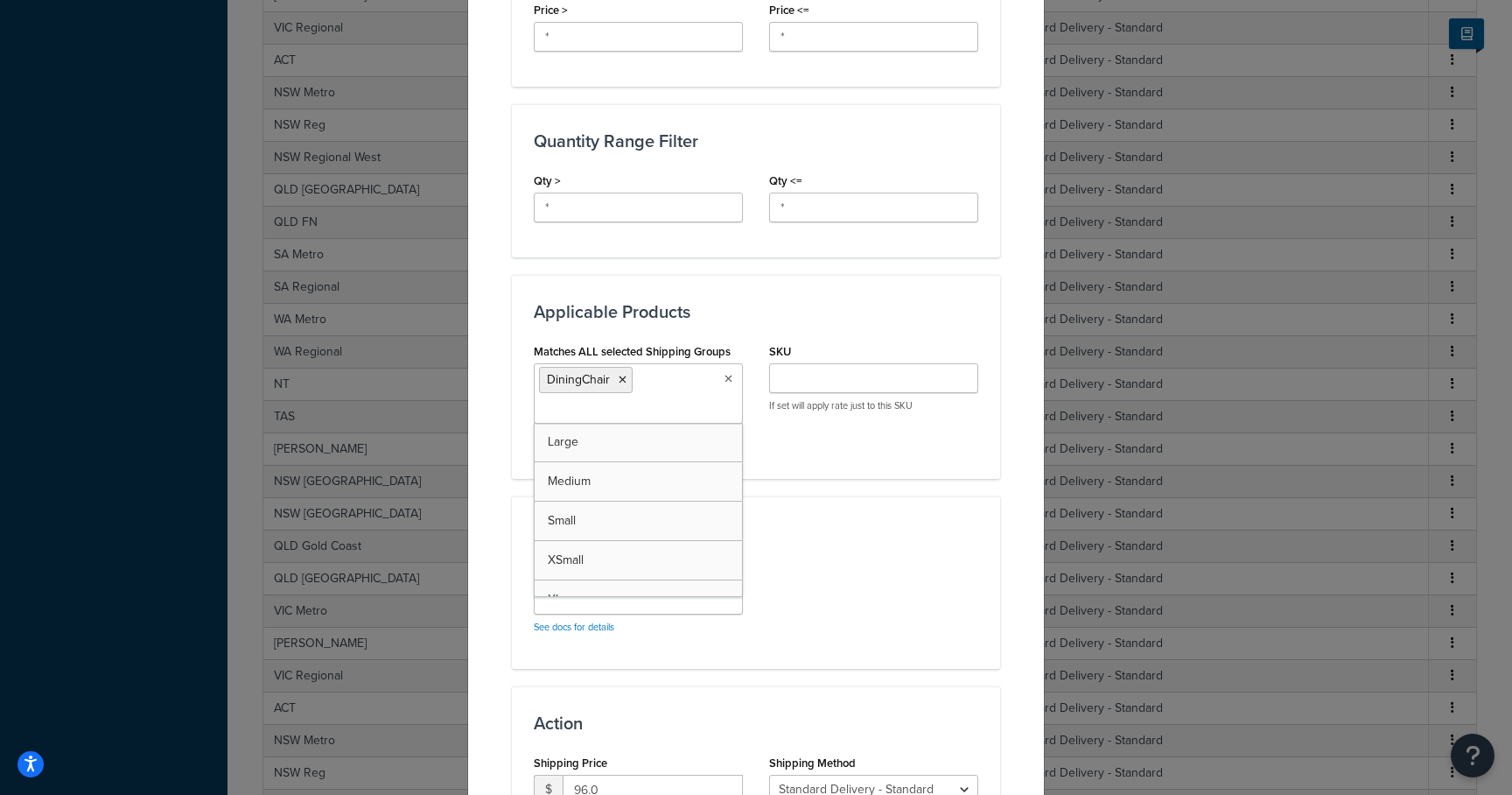
click at [814, 485] on div "Applicable Zones See examples and learn more about how include and exclude zone…" at bounding box center [756, 149] width 488 height 1423
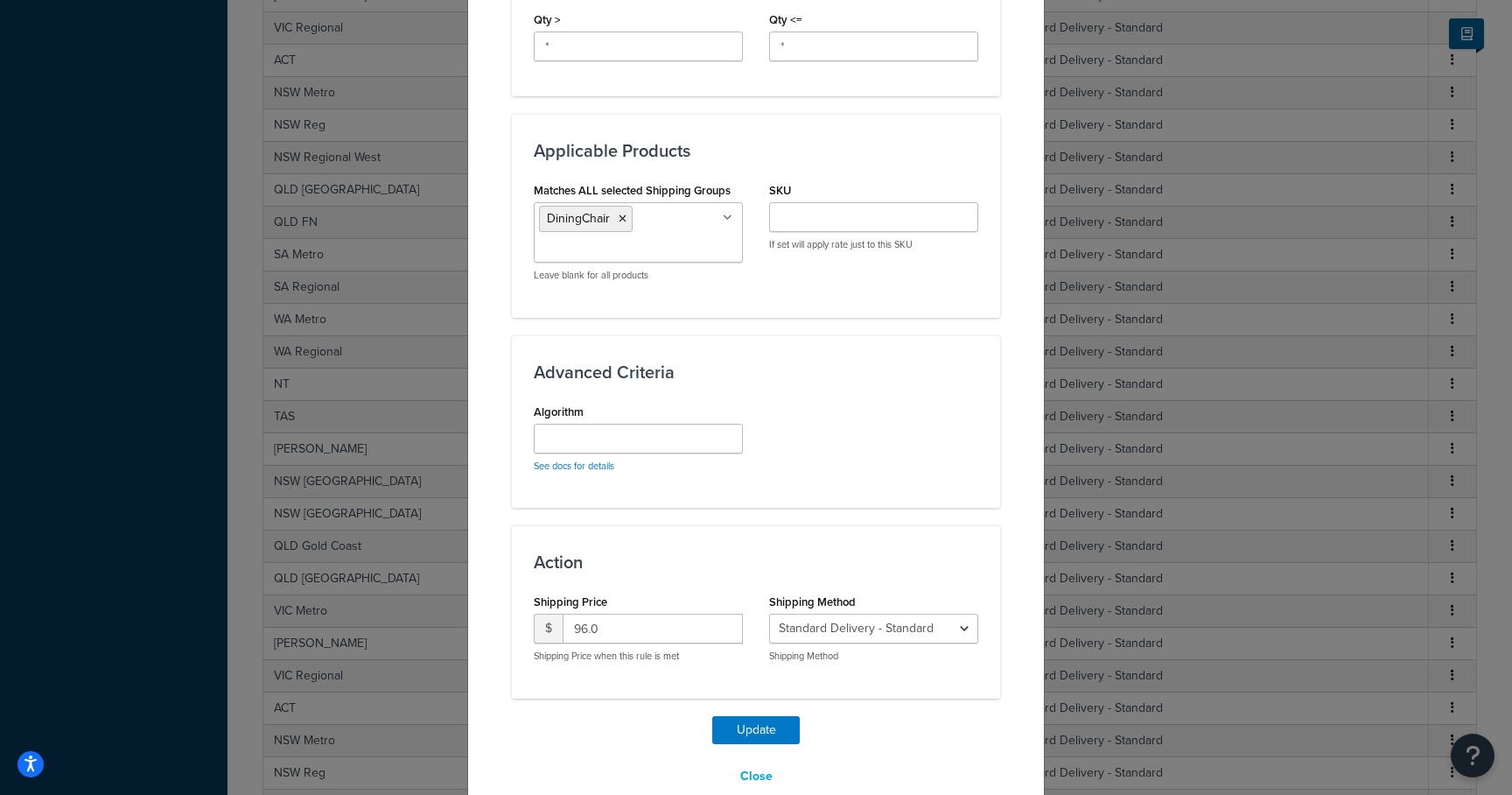
scroll to position [881, 0]
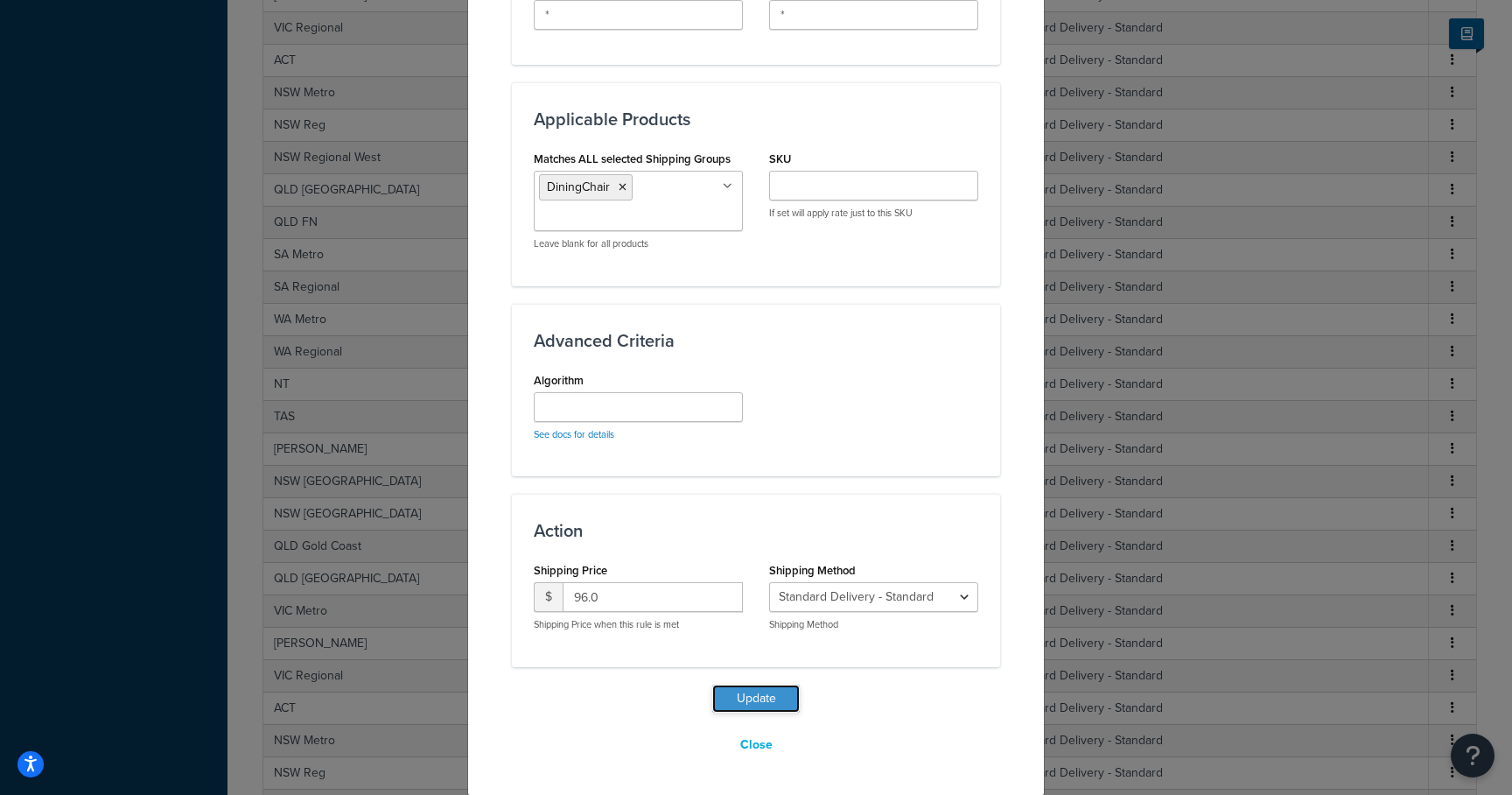
click at [752, 690] on button "Update" at bounding box center [756, 698] width 87 height 28
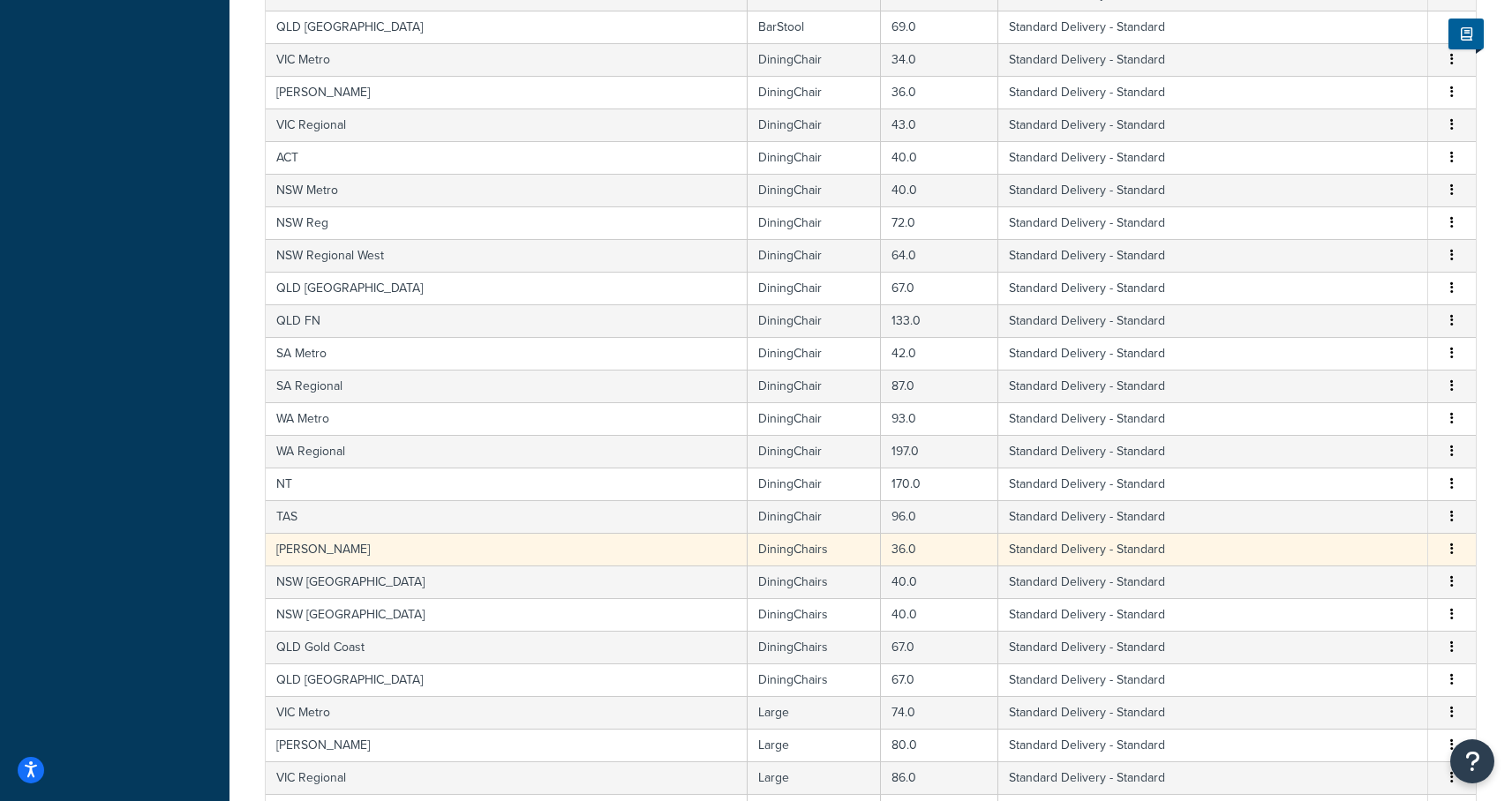
click at [748, 550] on td "DiningChairs" at bounding box center [815, 549] width 133 height 33
select select "182086"
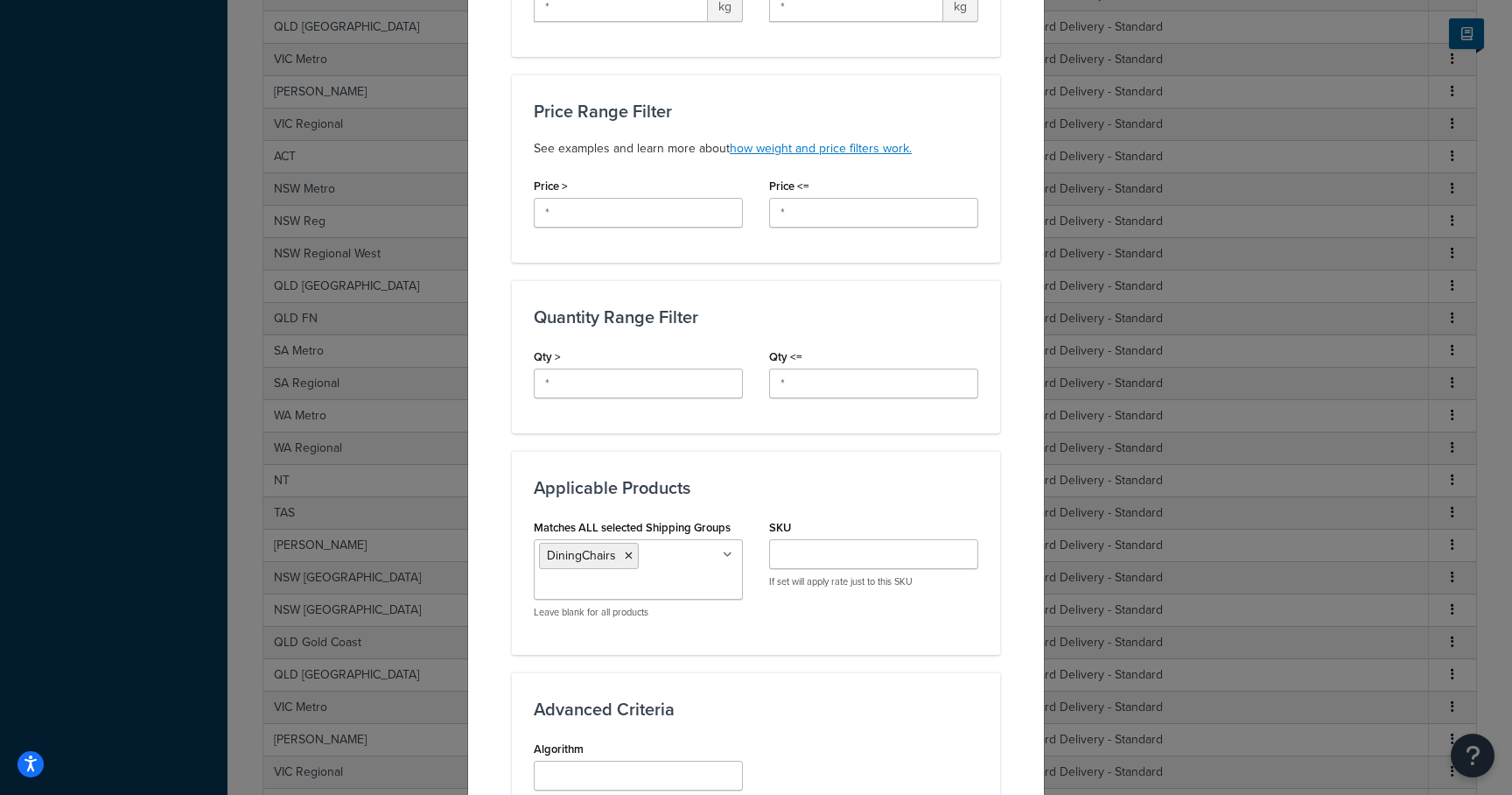
scroll to position [567, 0]
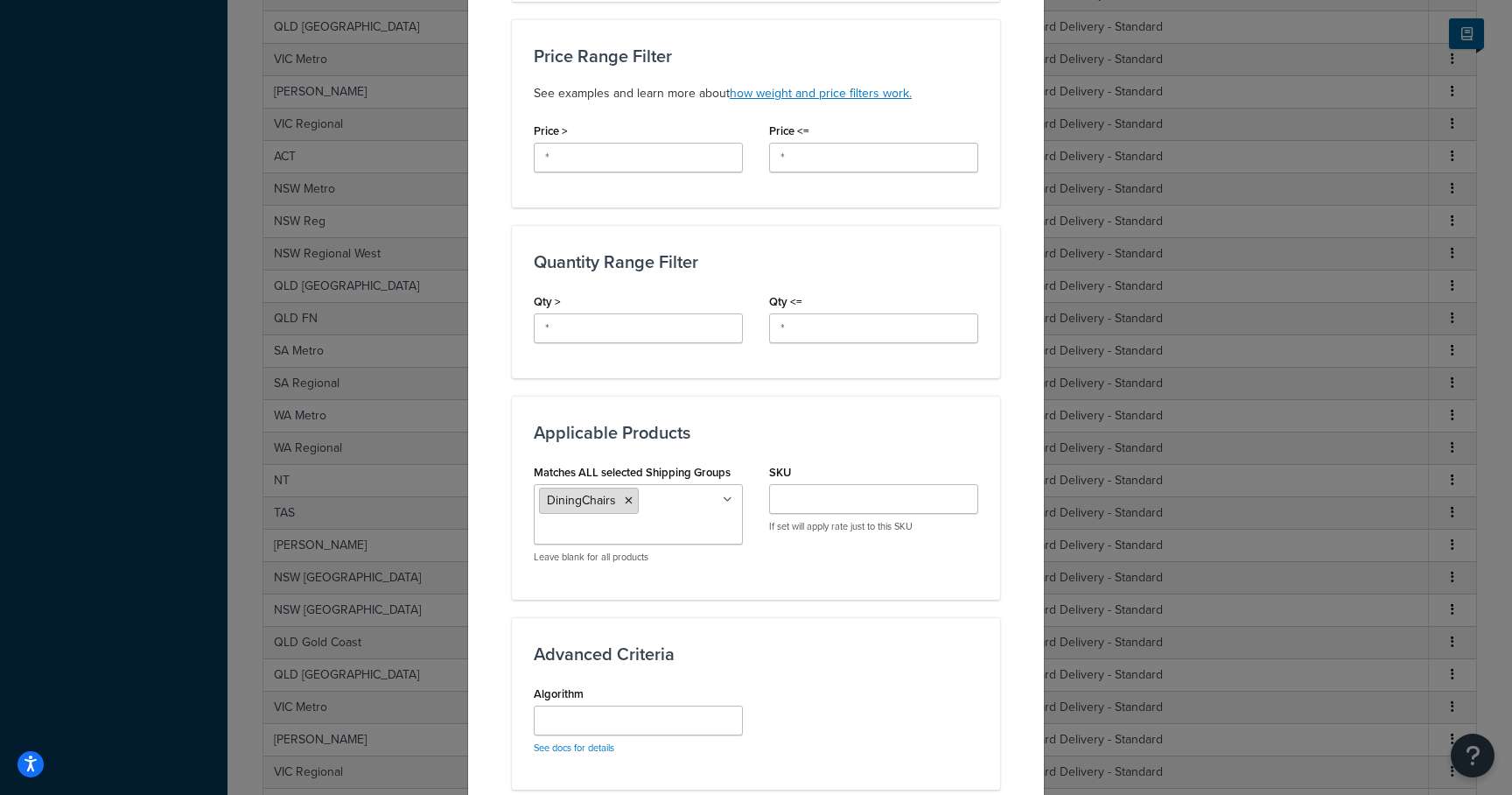
click at [629, 506] on li "DiningChairs" at bounding box center [588, 500] width 99 height 26
click at [625, 503] on icon at bounding box center [628, 500] width 7 height 10
click at [624, 502] on input "Matches ALL selected Shipping Groups" at bounding box center [616, 499] width 155 height 20
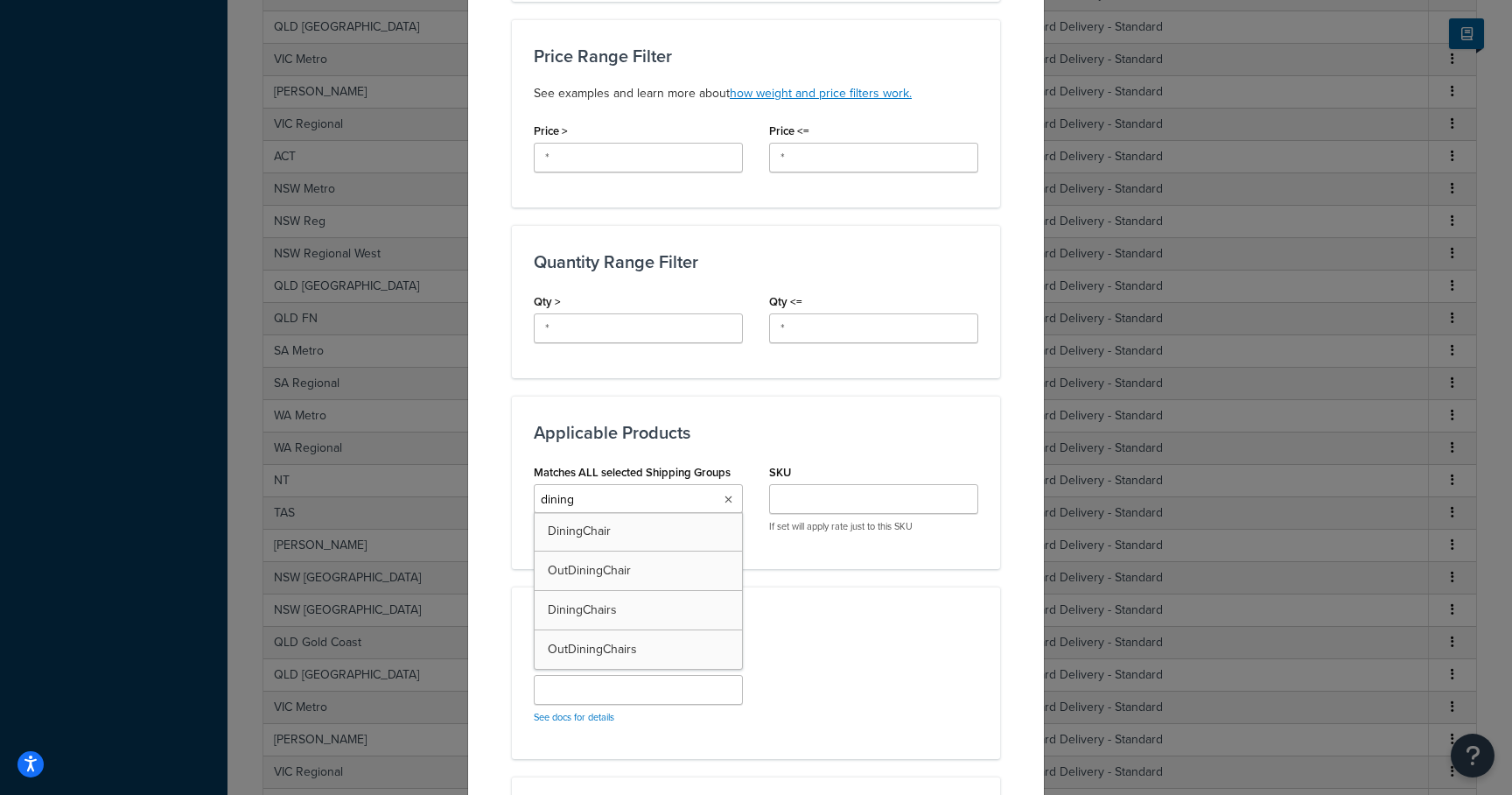
type input "diningc"
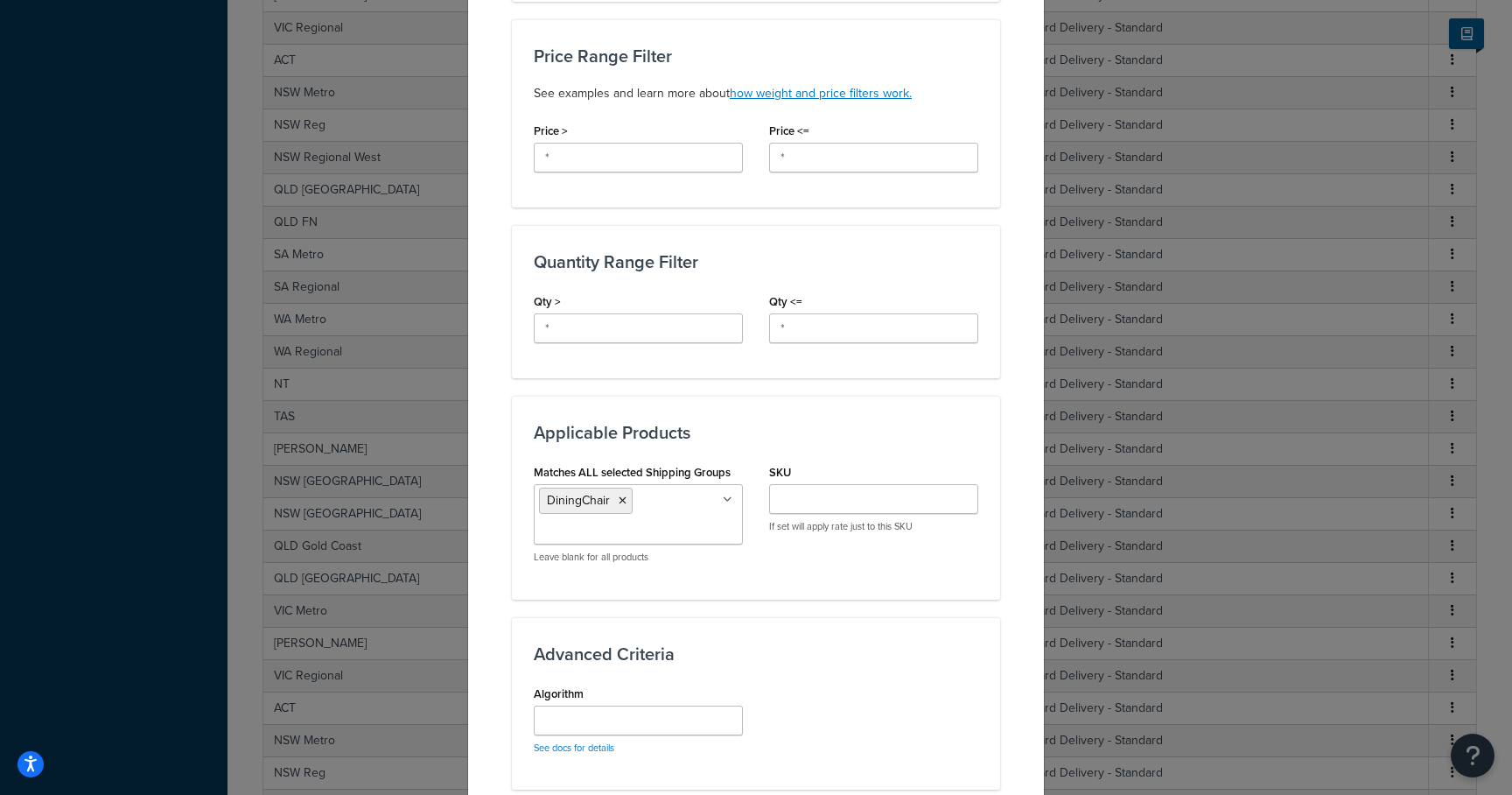
click at [902, 579] on div "Applicable Products Matches ALL selected Shipping Groups DiningChair Large Medi…" at bounding box center [756, 497] width 488 height 203
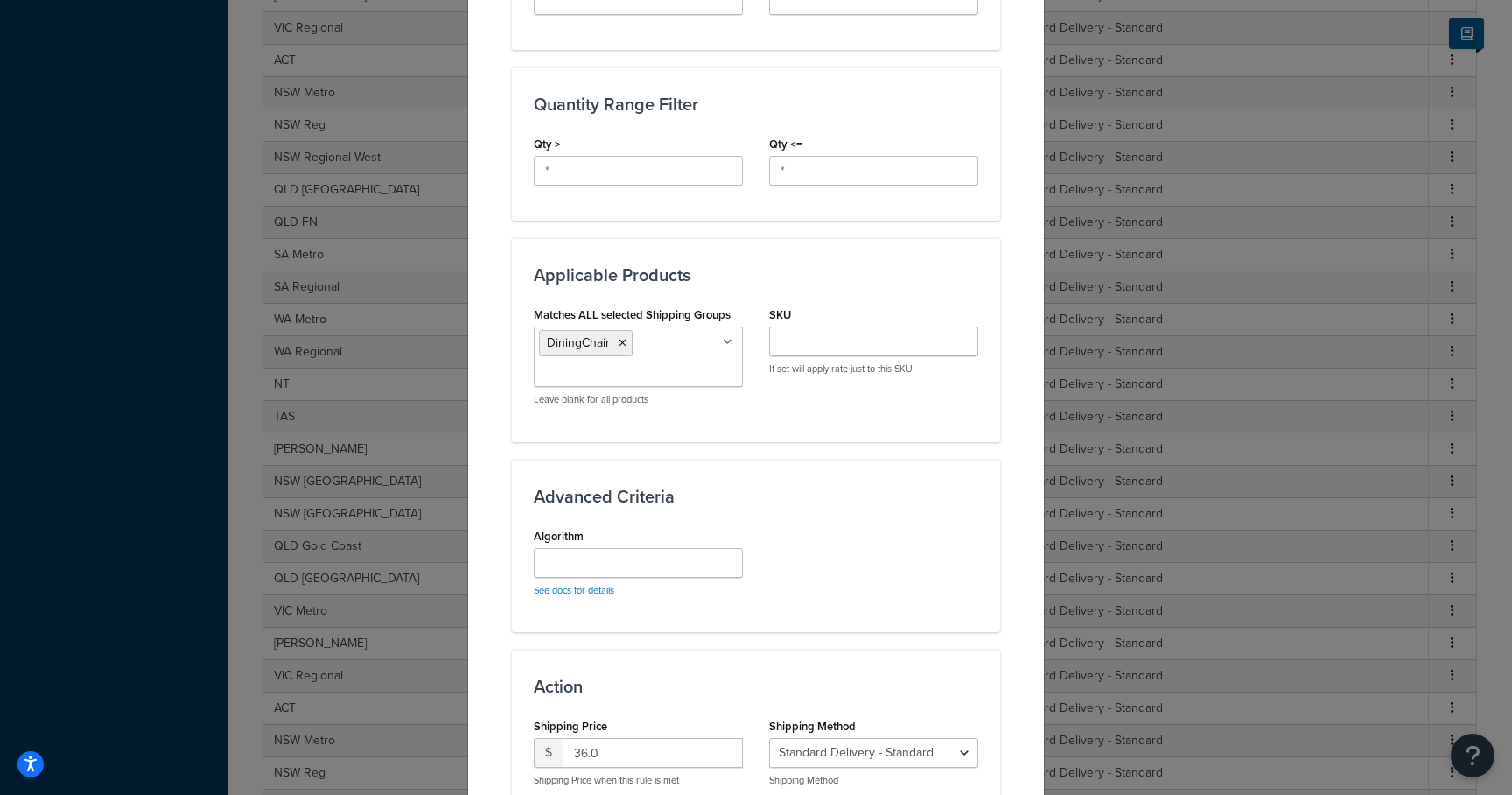
scroll to position [881, 0]
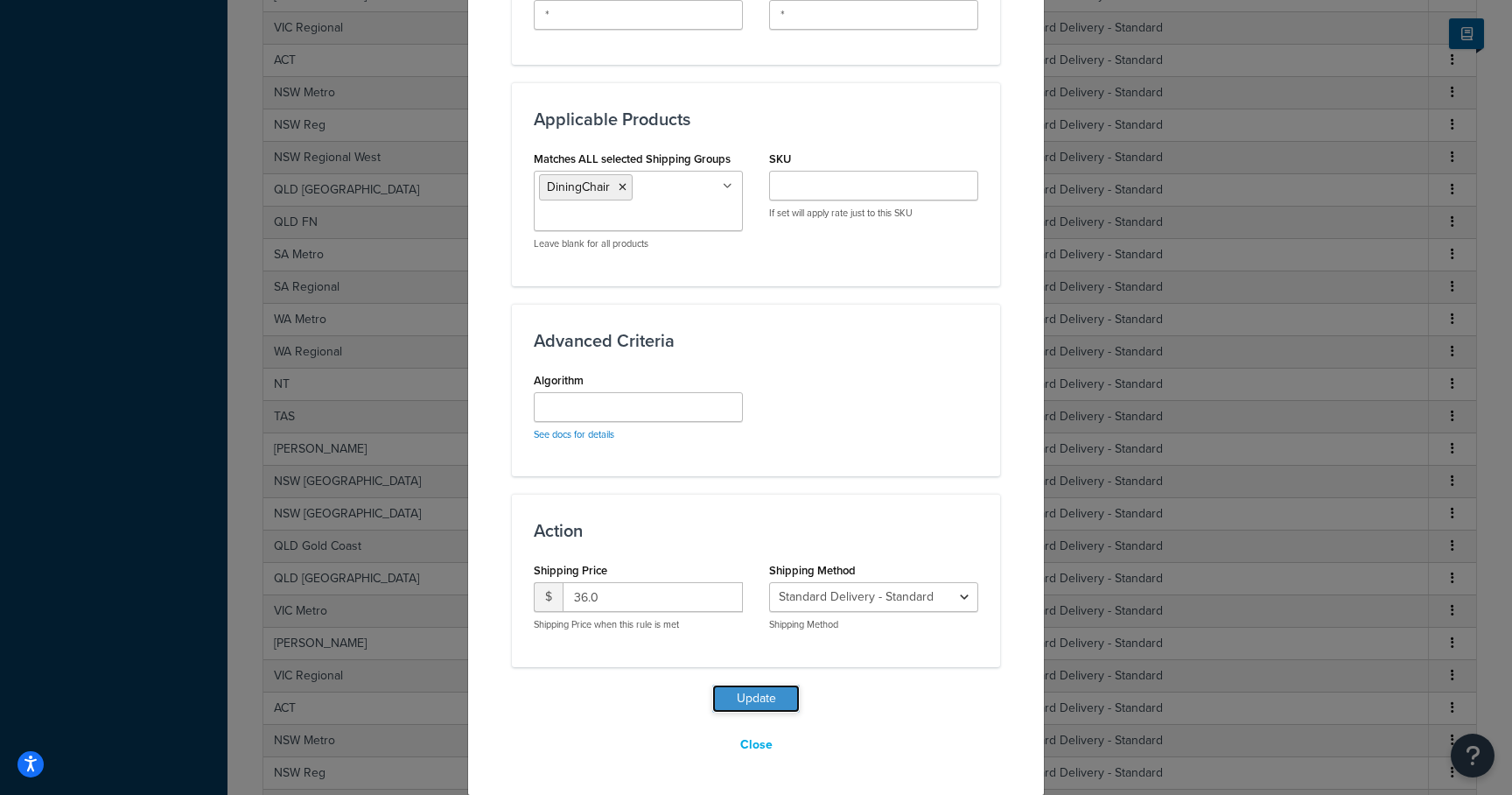
click at [750, 696] on button "Update" at bounding box center [756, 698] width 87 height 28
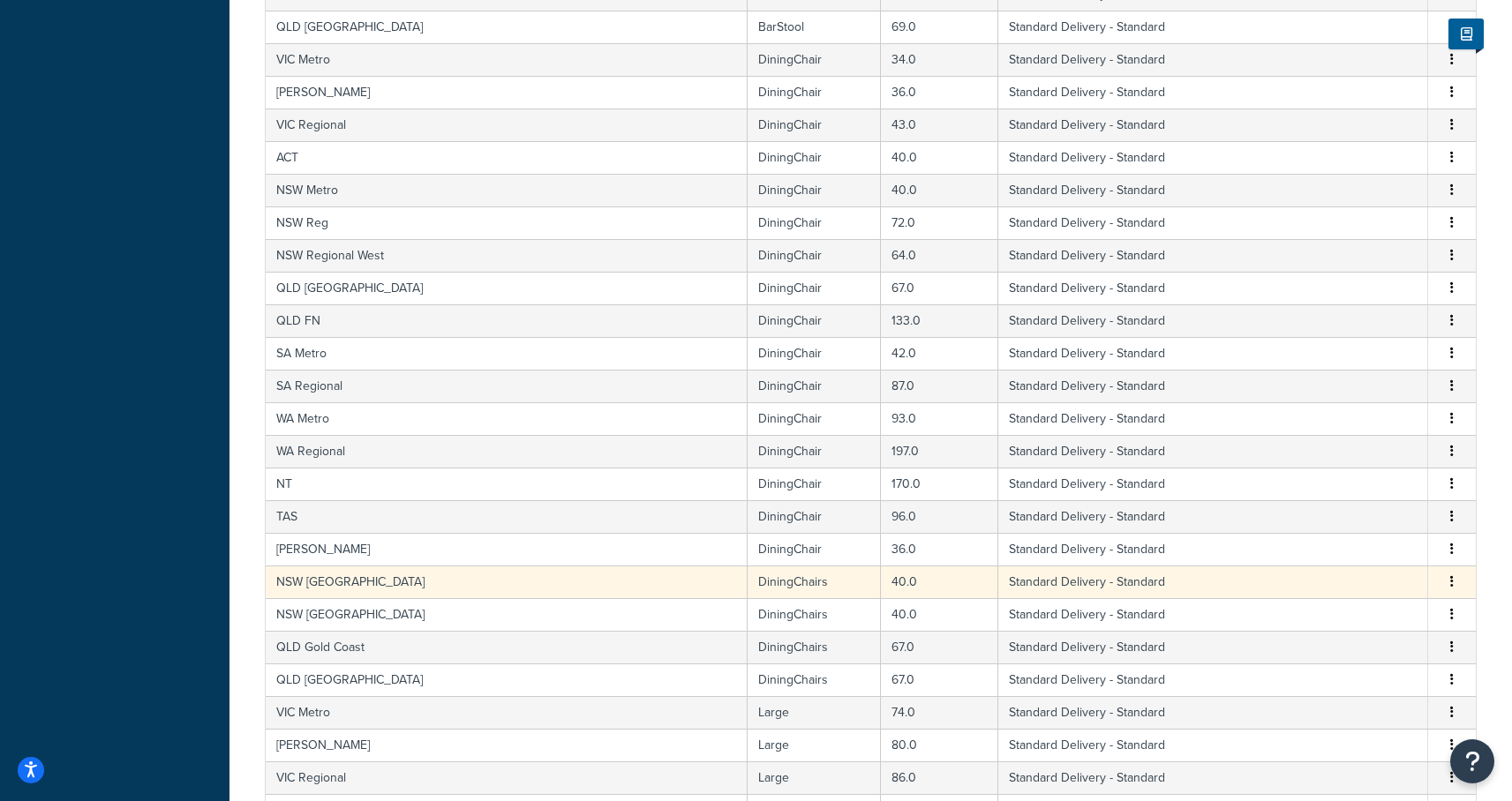
click at [748, 586] on td "DiningChairs" at bounding box center [815, 582] width 133 height 33
select select "182086"
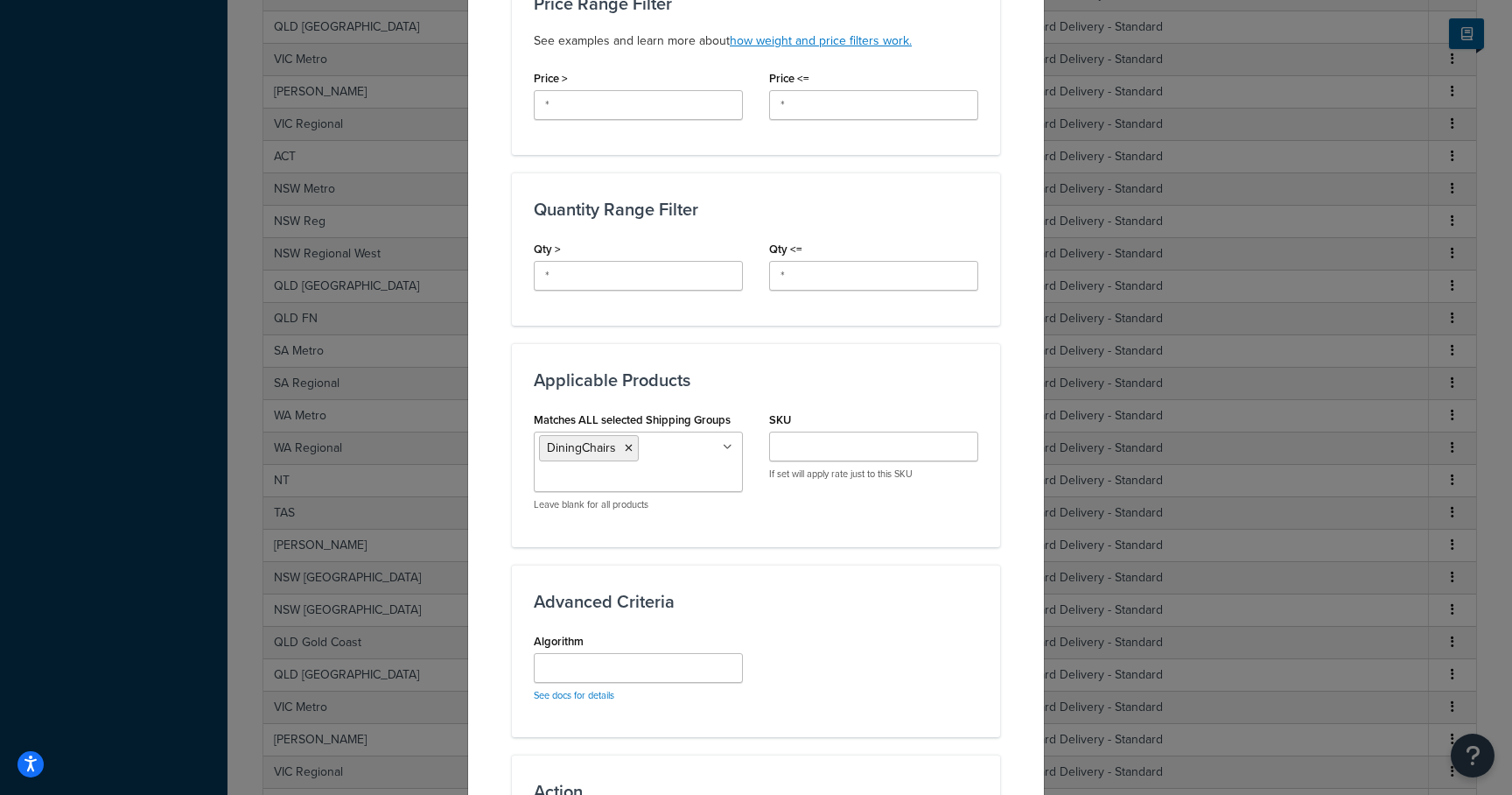
scroll to position [647, 0]
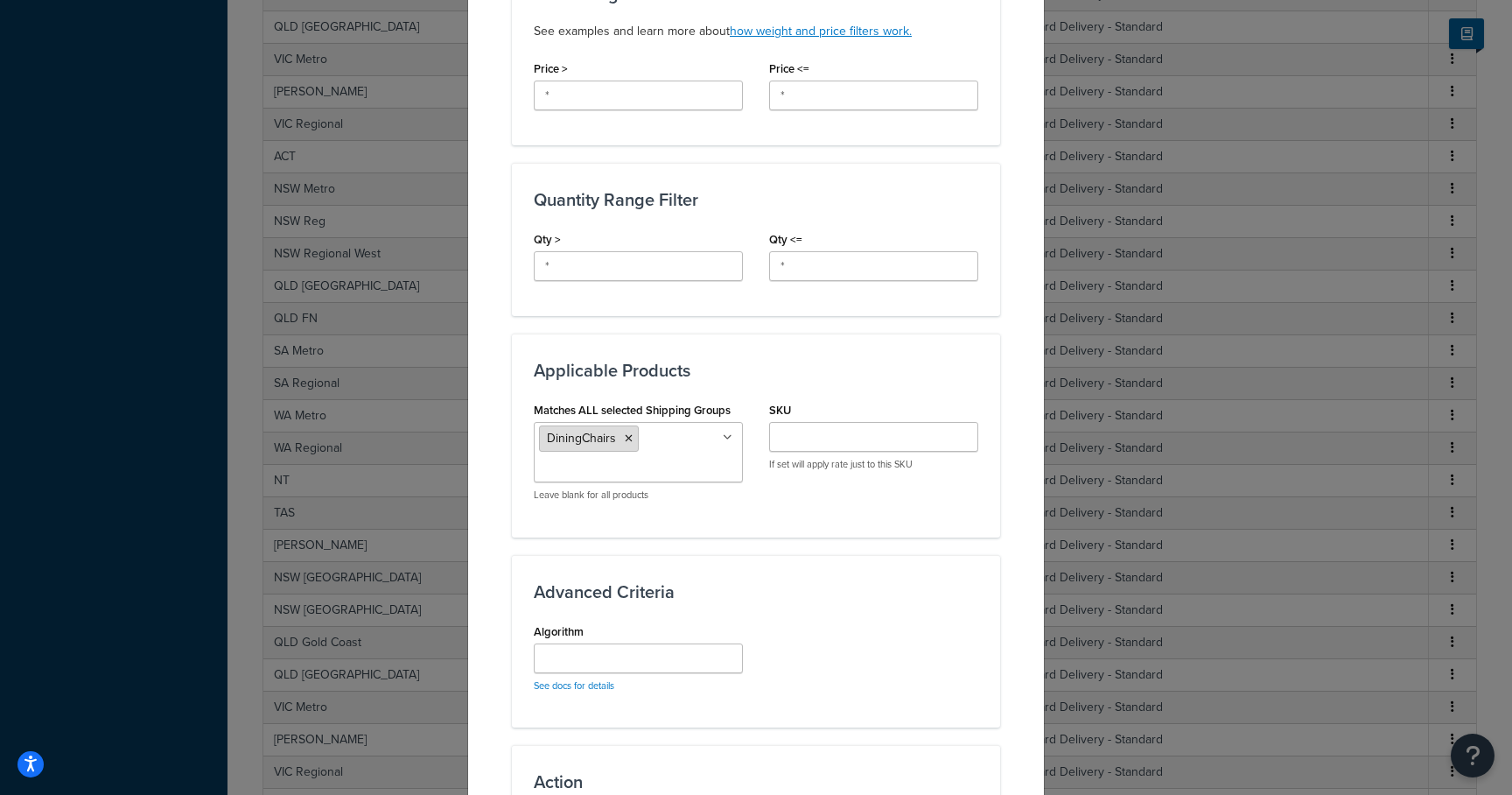
click at [625, 433] on icon at bounding box center [628, 438] width 7 height 10
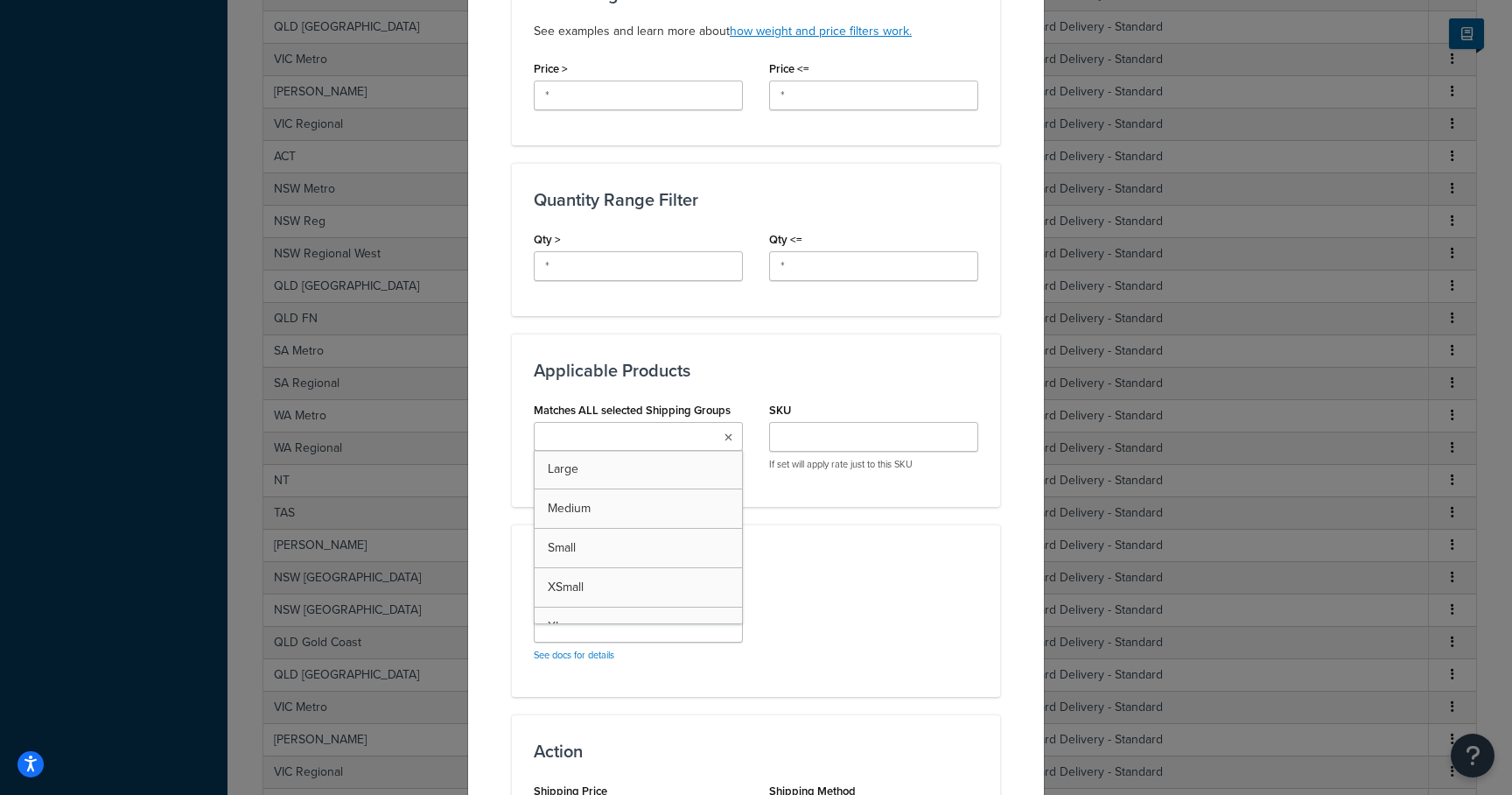
click at [625, 428] on input "Matches ALL selected Shipping Groups" at bounding box center [616, 437] width 155 height 20
type input "diningch"
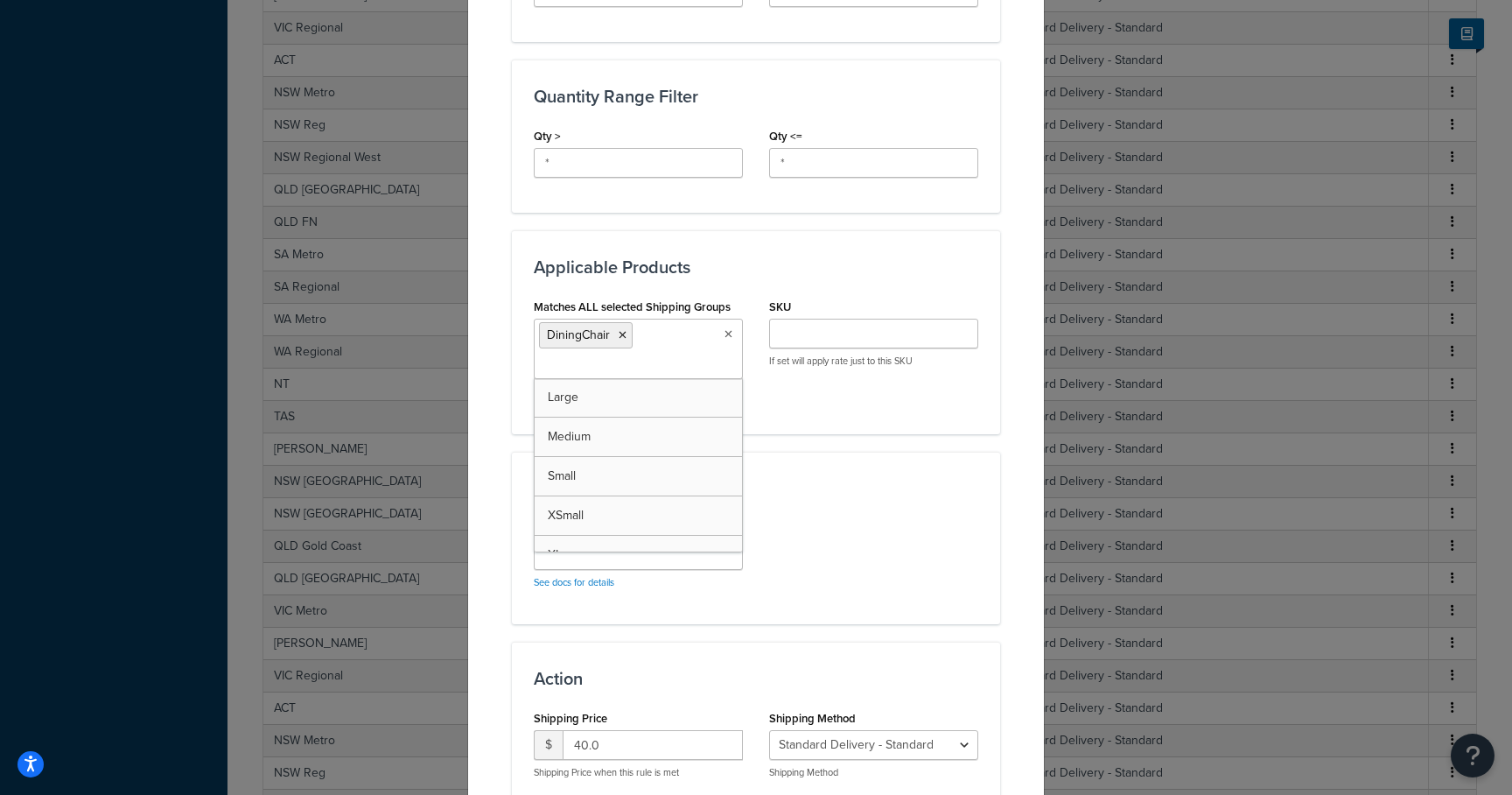
scroll to position [881, 0]
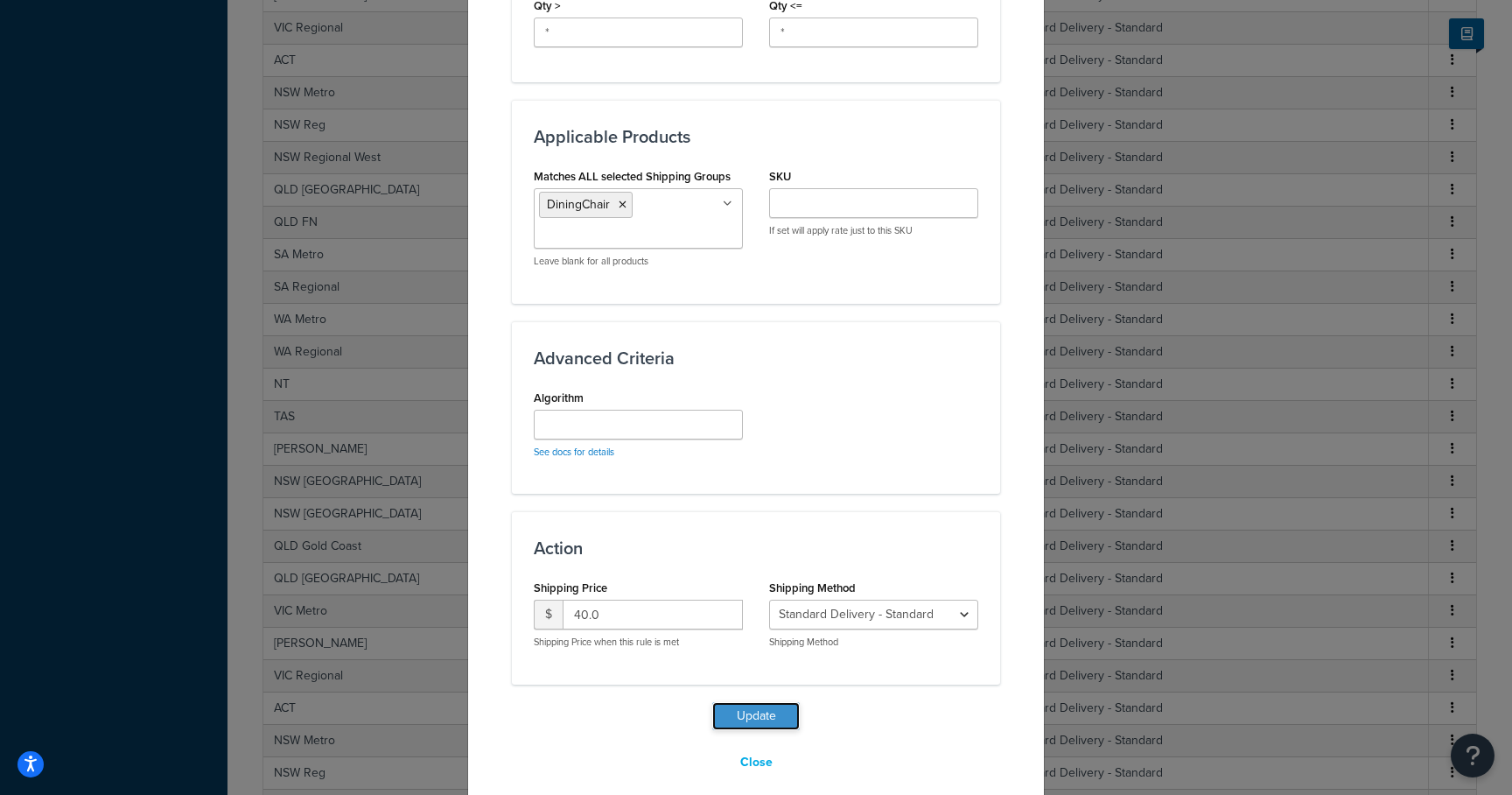
click at [768, 702] on button "Update" at bounding box center [756, 716] width 87 height 28
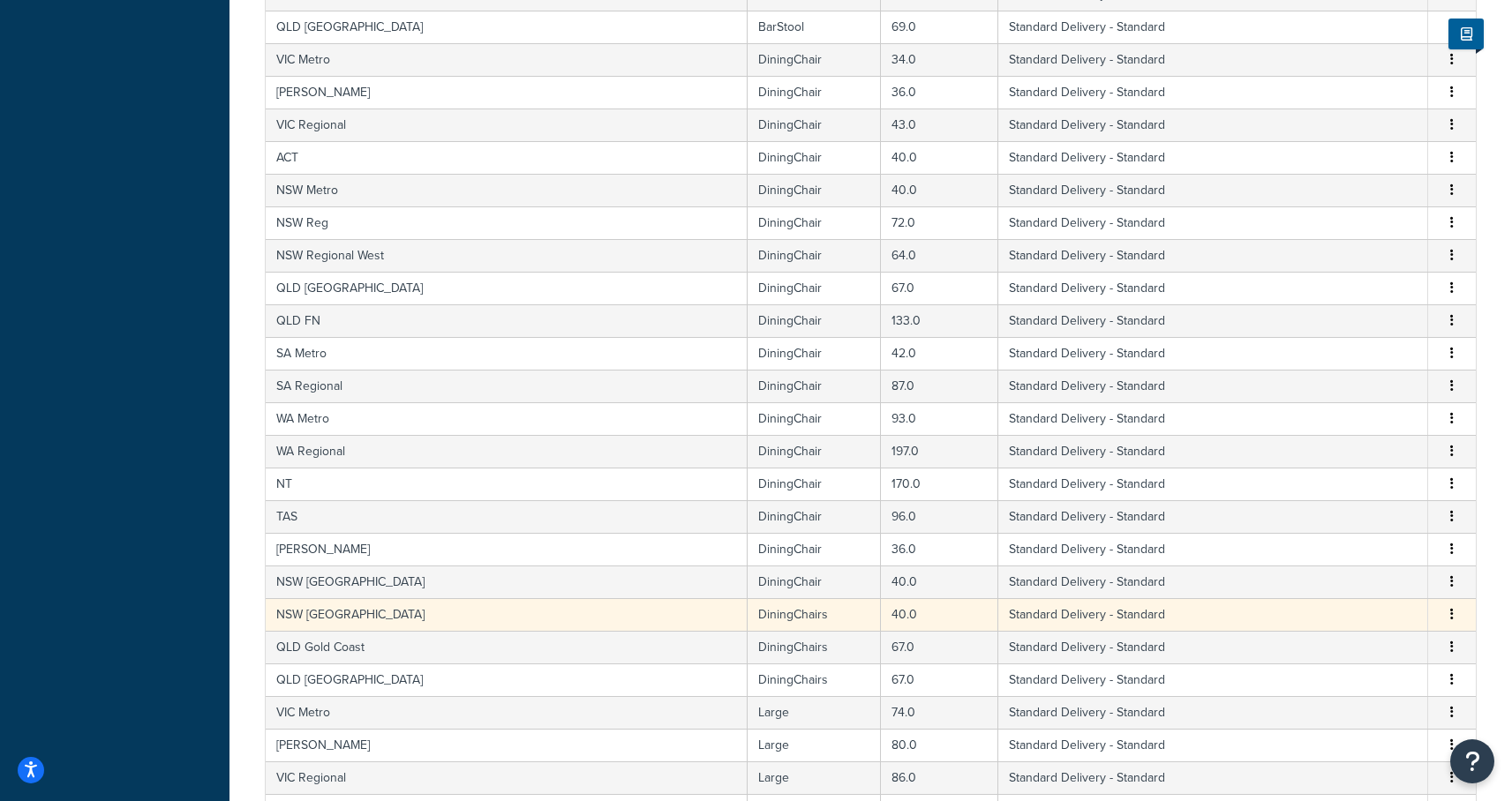
click at [748, 620] on td "DiningChairs" at bounding box center [815, 614] width 133 height 33
select select "182086"
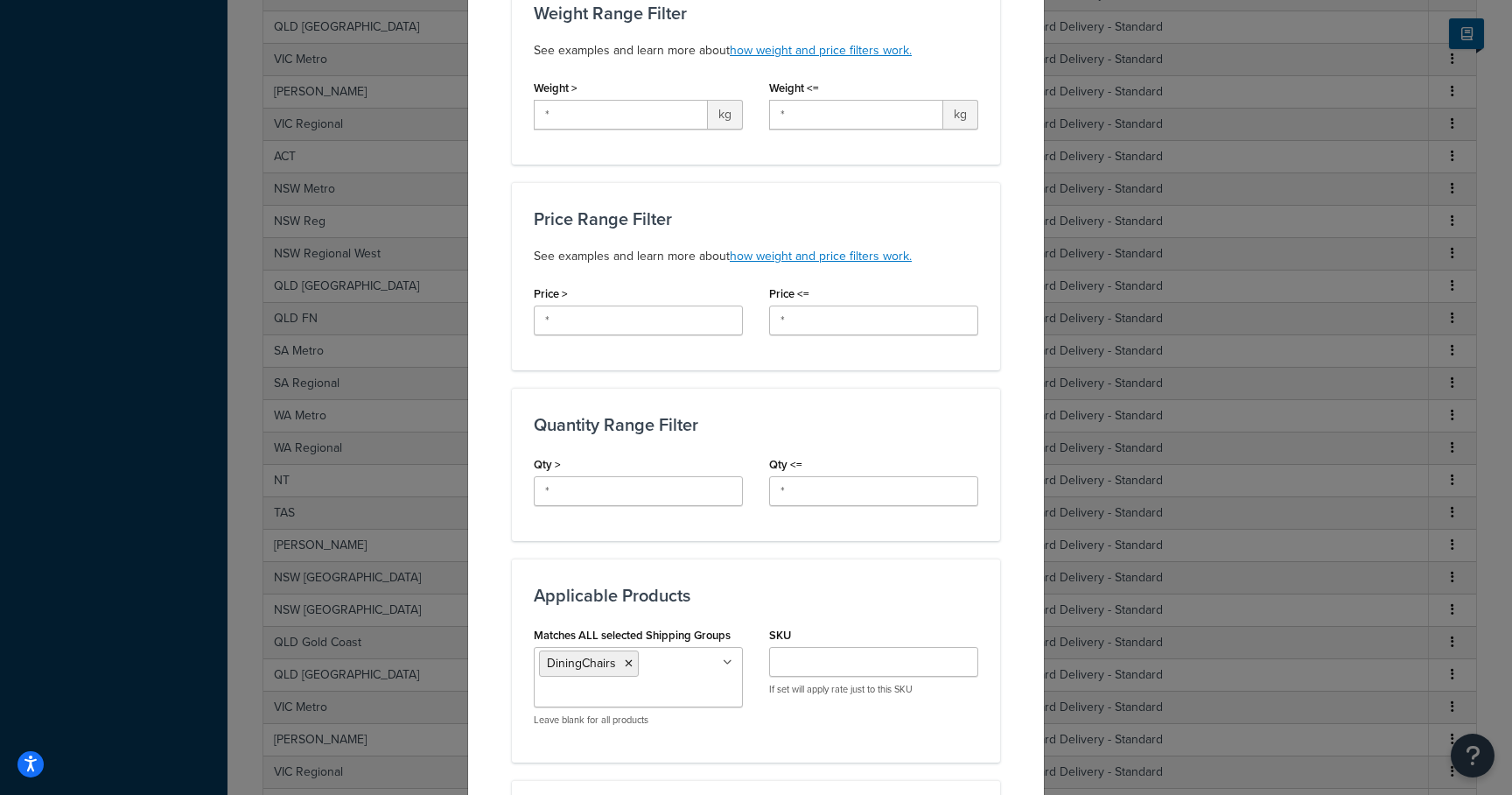
scroll to position [512, 0]
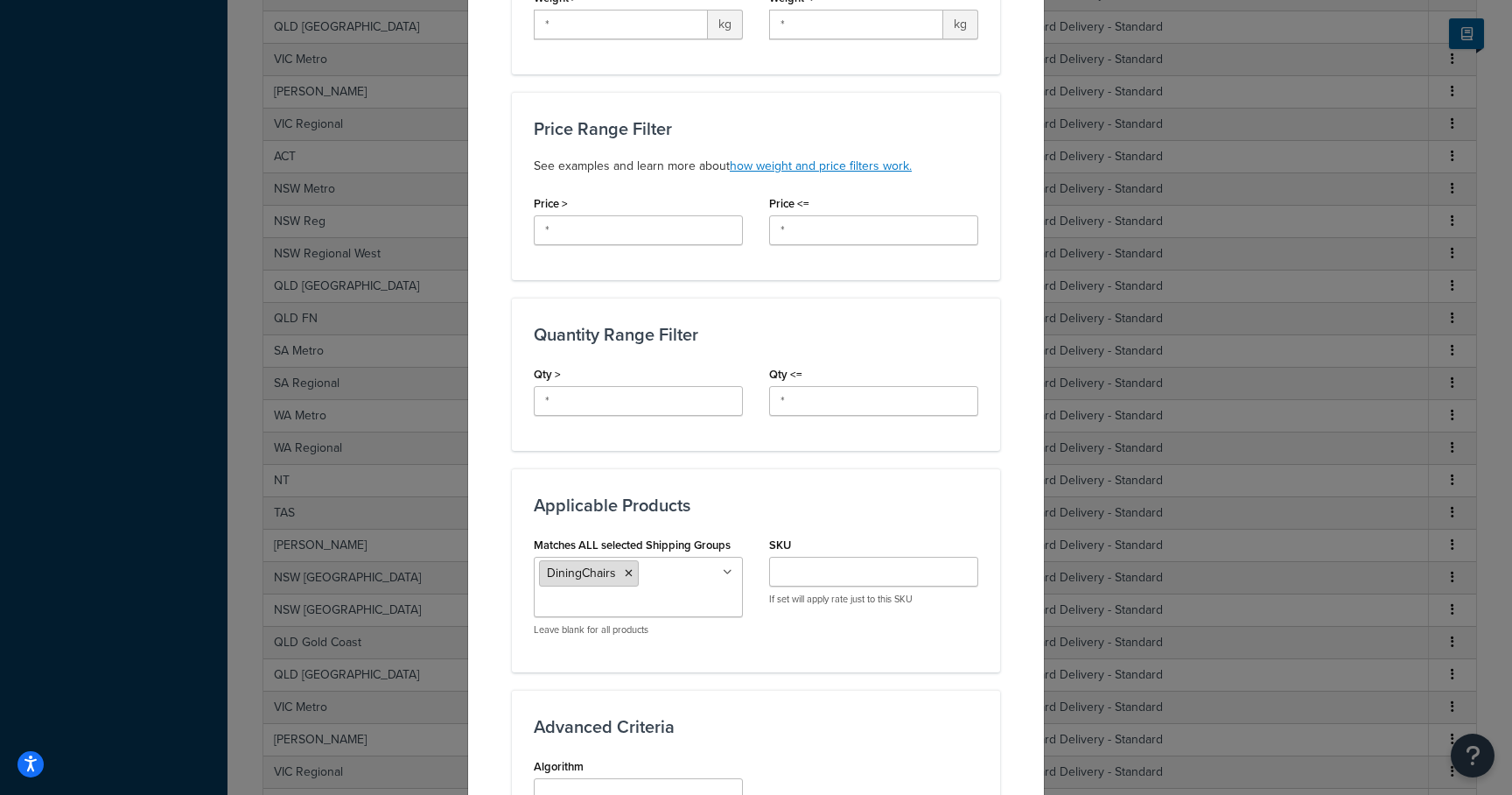
click at [626, 561] on li "DiningChairs" at bounding box center [588, 574] width 99 height 26
click at [625, 568] on icon at bounding box center [628, 573] width 7 height 10
click at [609, 563] on input "Matches ALL selected Shipping Groups" at bounding box center [616, 572] width 155 height 20
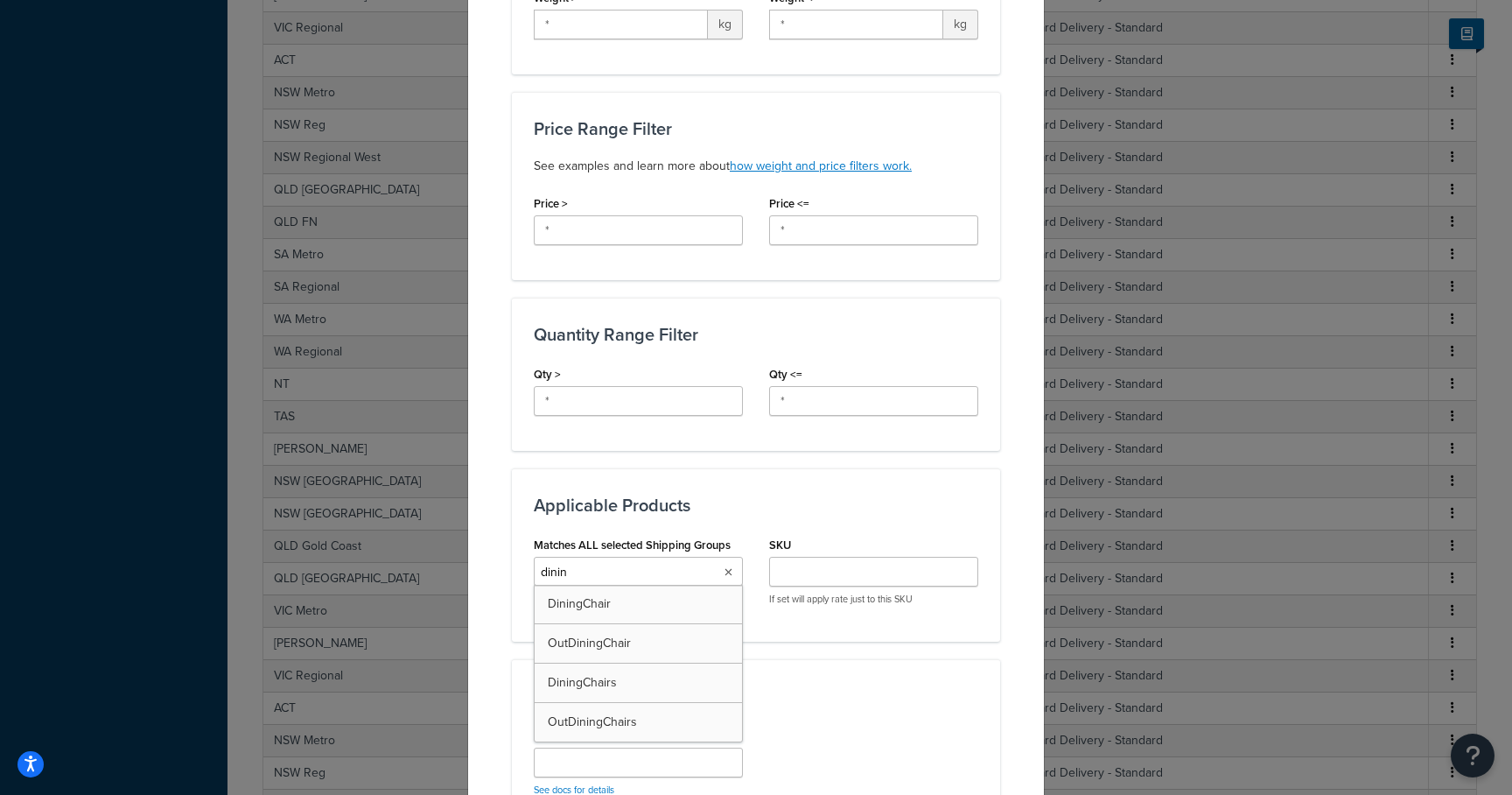
type input "dining"
click at [813, 640] on div "Applicable Products Matches ALL selected Shipping Groups DiningChair Large Medi…" at bounding box center [756, 570] width 488 height 203
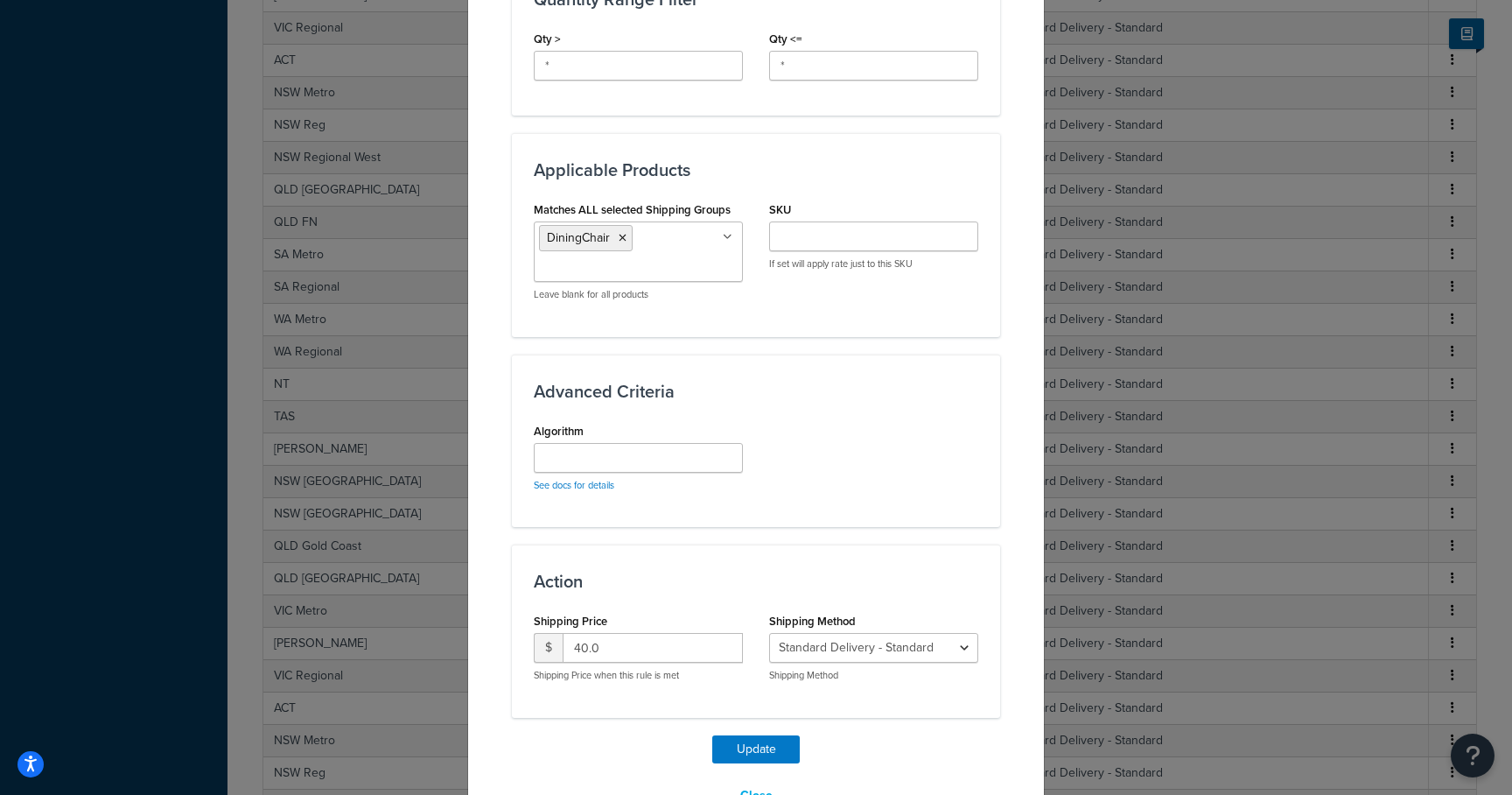
scroll to position [881, 0]
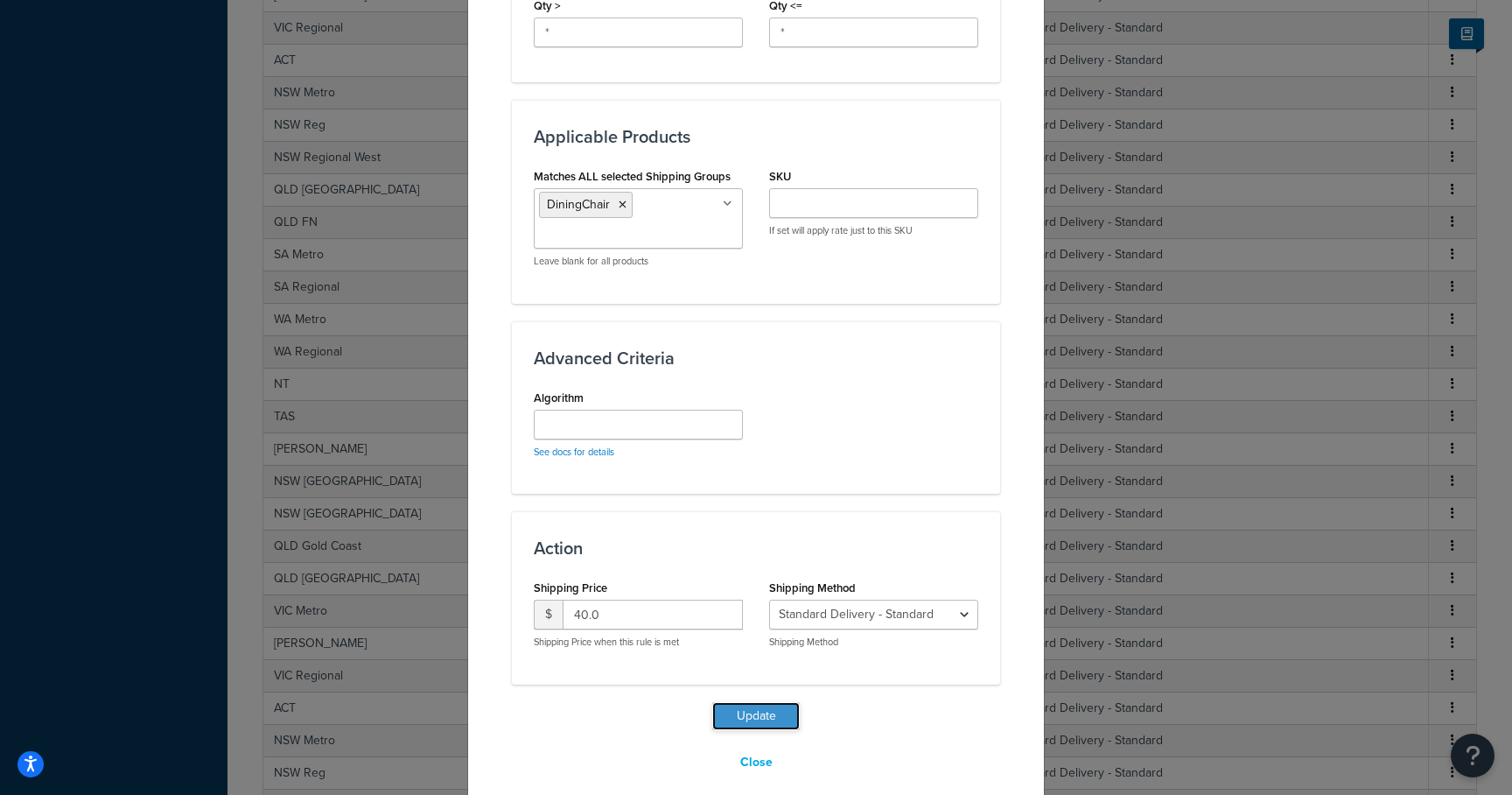
click at [758, 702] on button "Update" at bounding box center [756, 716] width 87 height 28
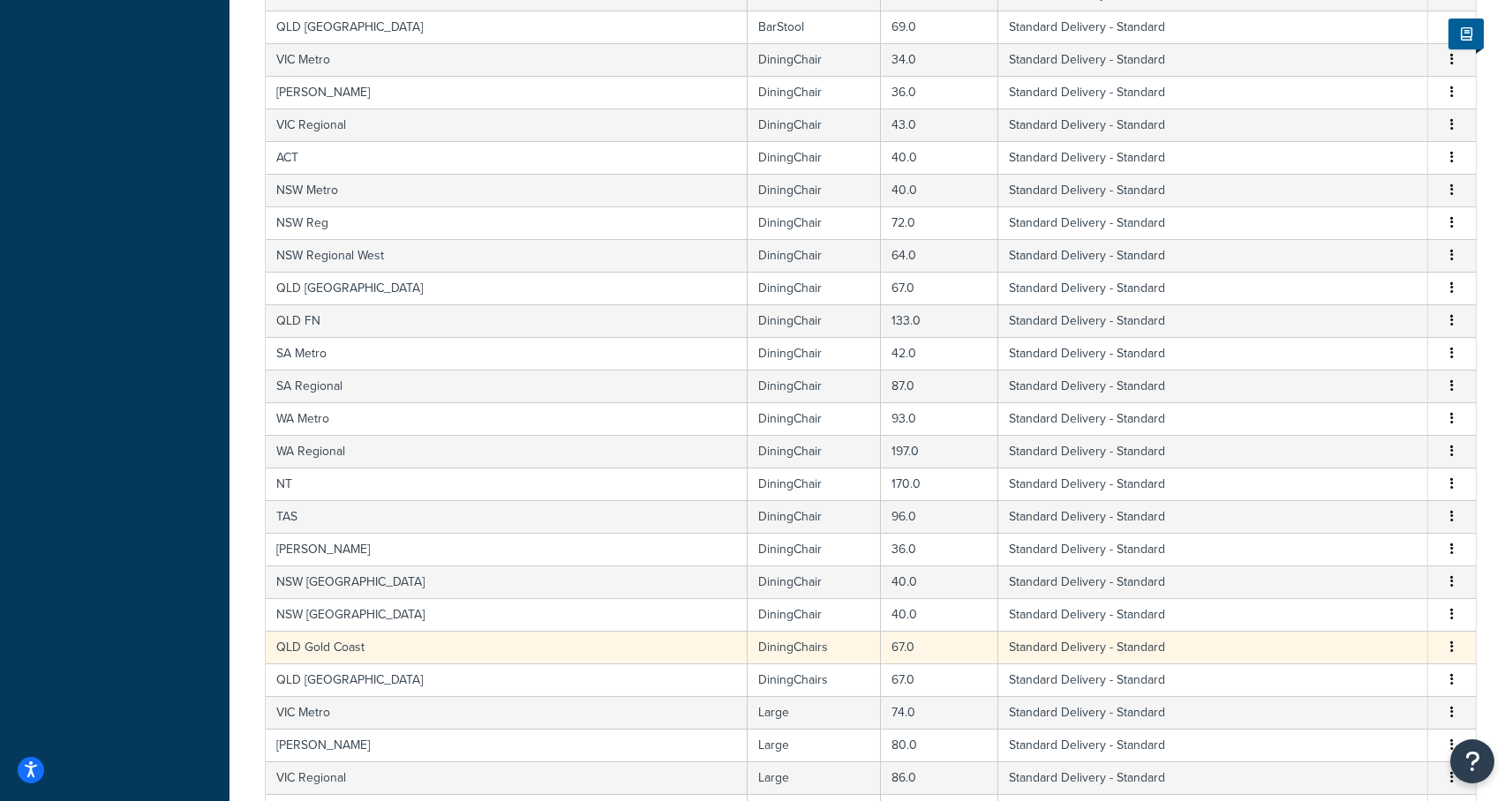
click at [748, 653] on td "DiningChairs" at bounding box center [815, 646] width 133 height 33
select select "182086"
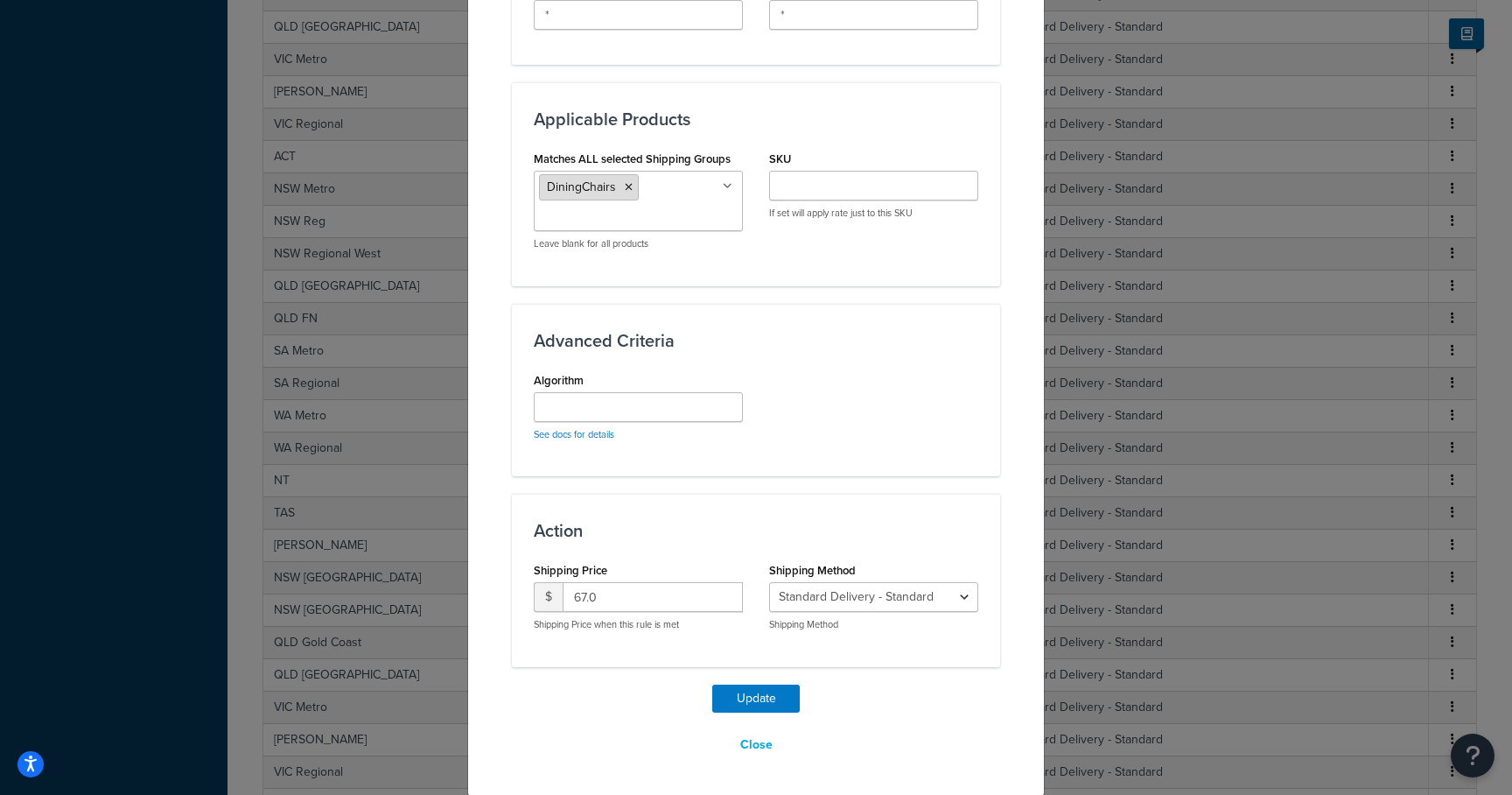
click at [625, 186] on icon at bounding box center [628, 187] width 7 height 10
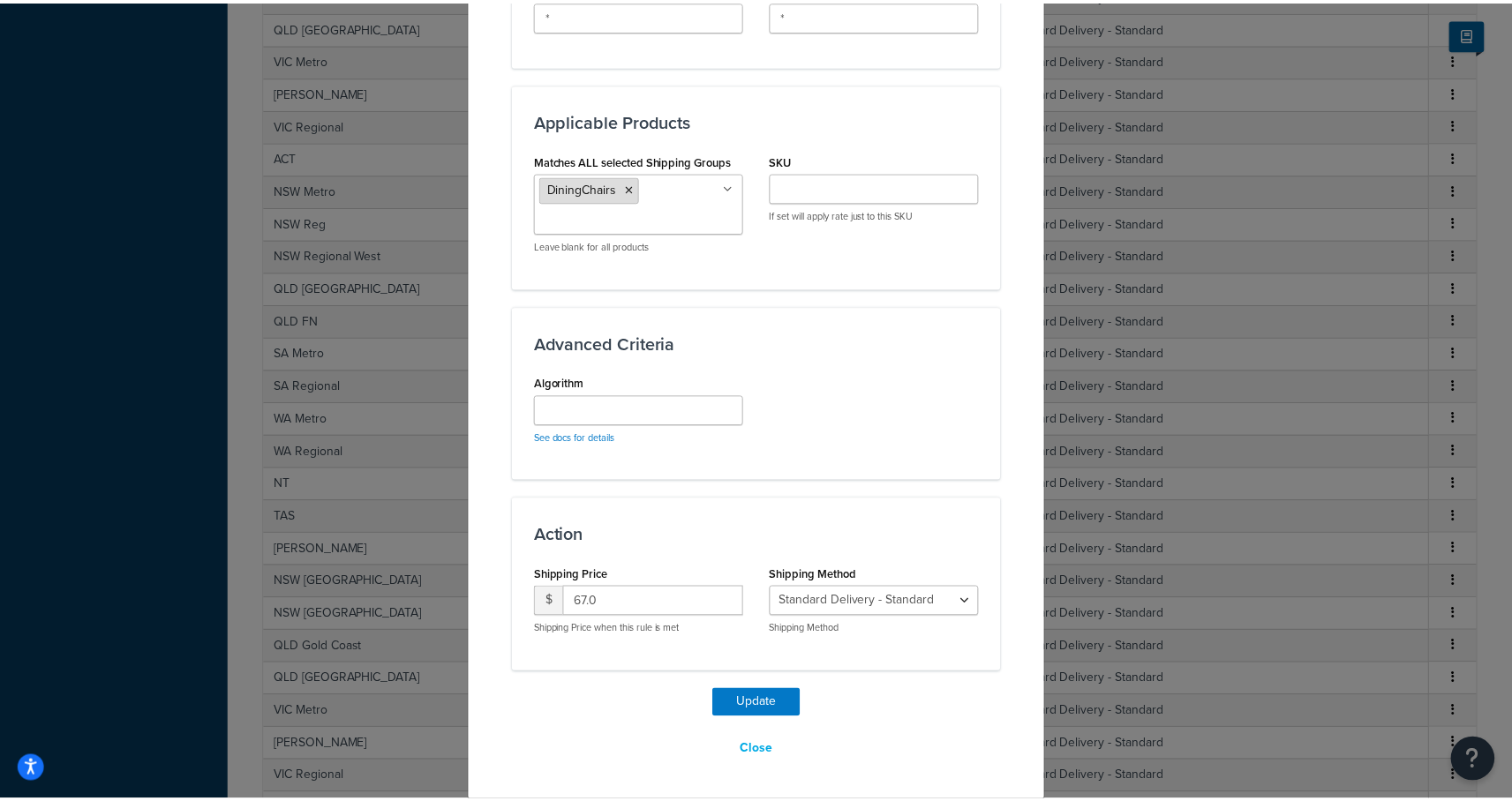
scroll to position [856, 0]
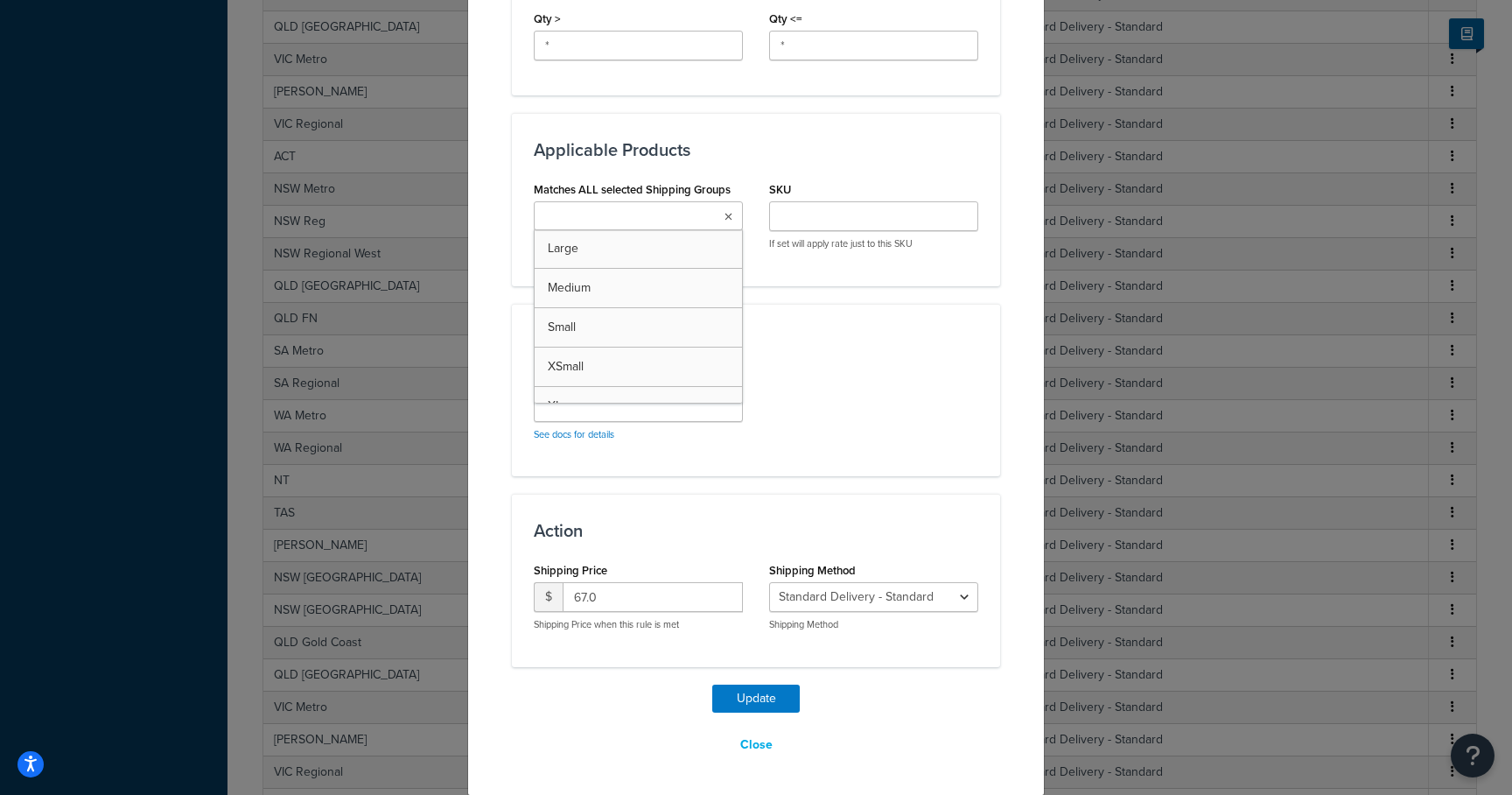
click at [618, 207] on input "Matches ALL selected Shipping Groups" at bounding box center [616, 217] width 155 height 20
type input "diningch"
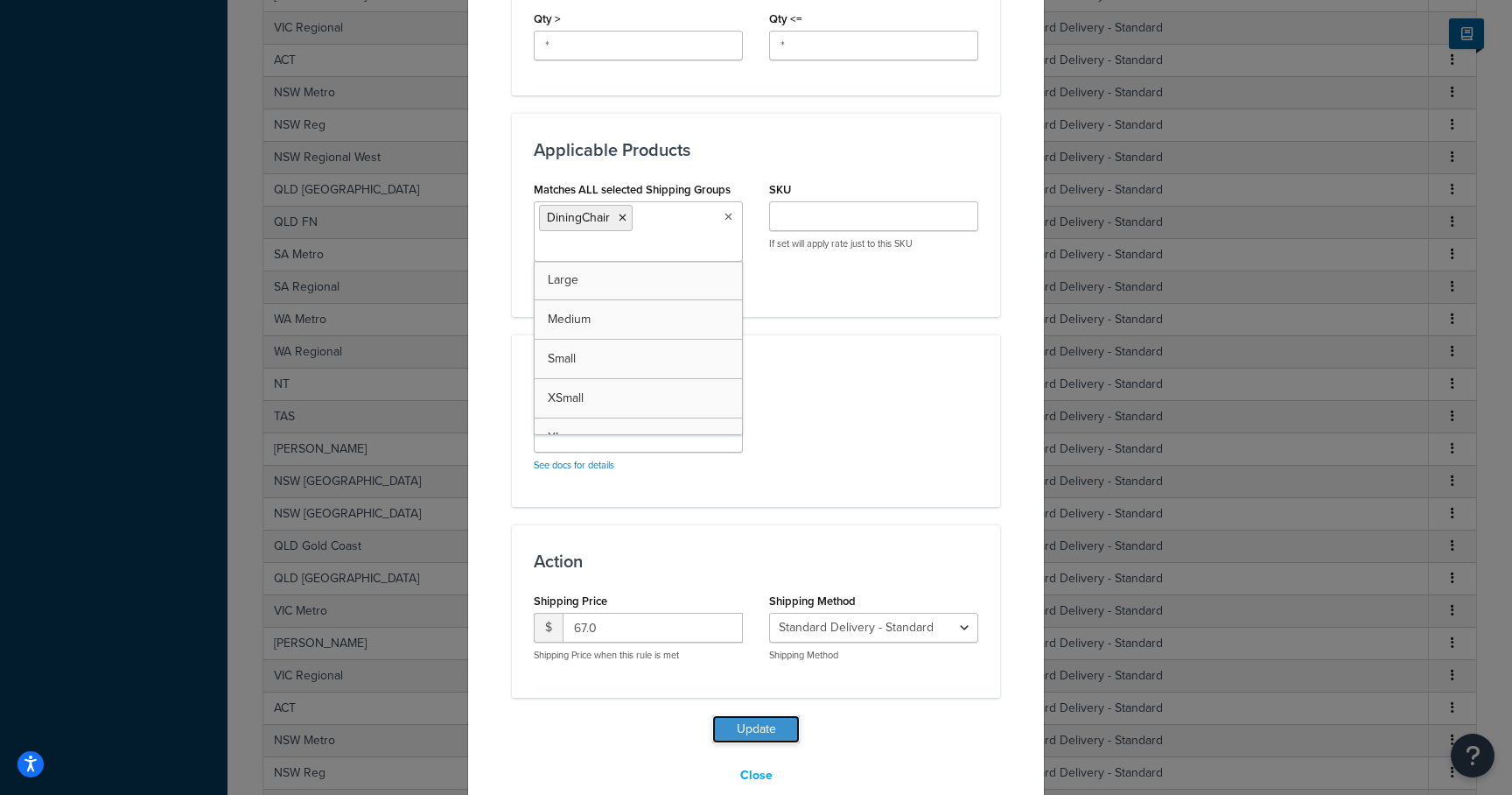
click at [772, 725] on button "Update" at bounding box center [756, 729] width 87 height 28
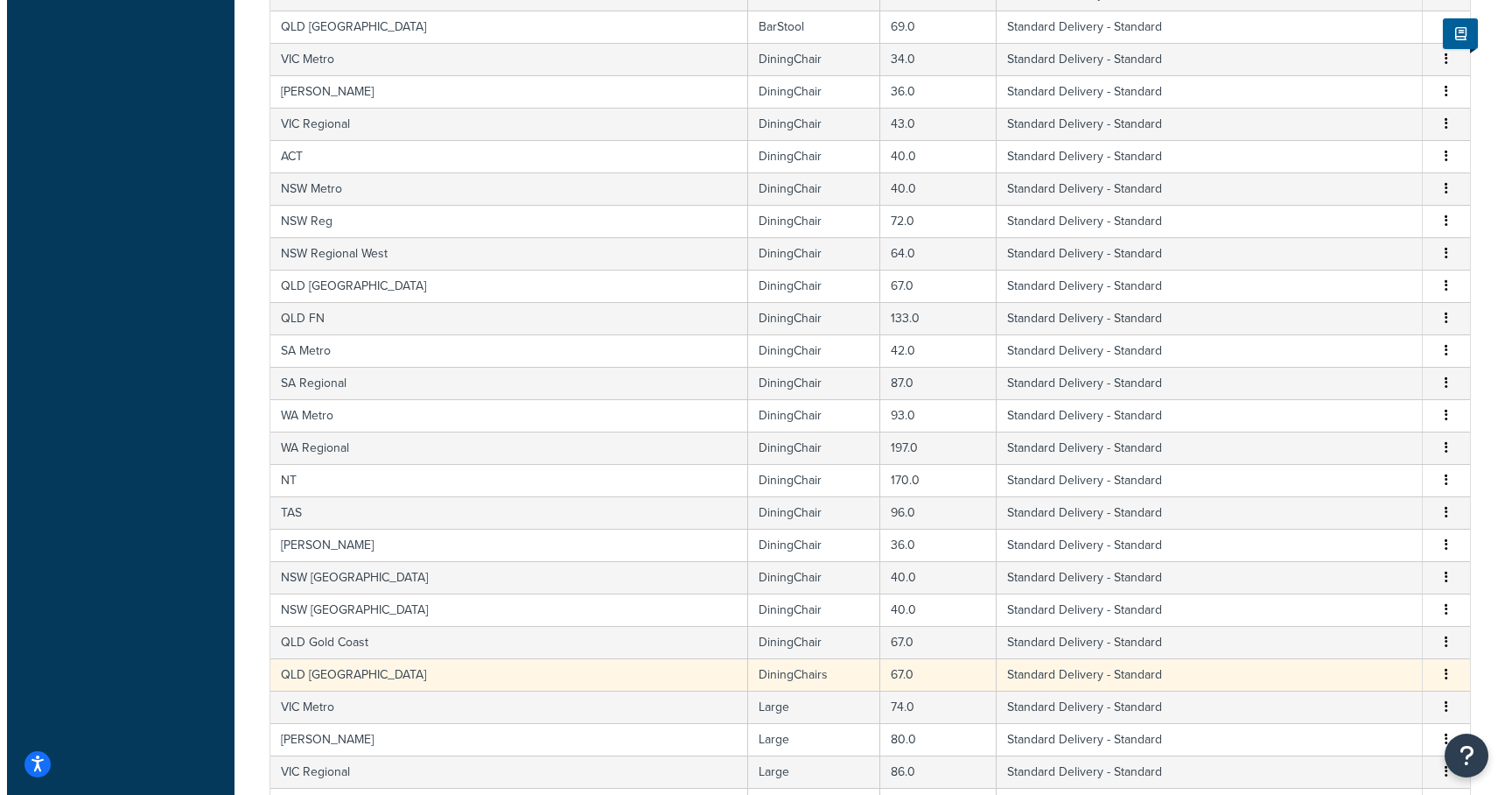
scroll to position [4282, 0]
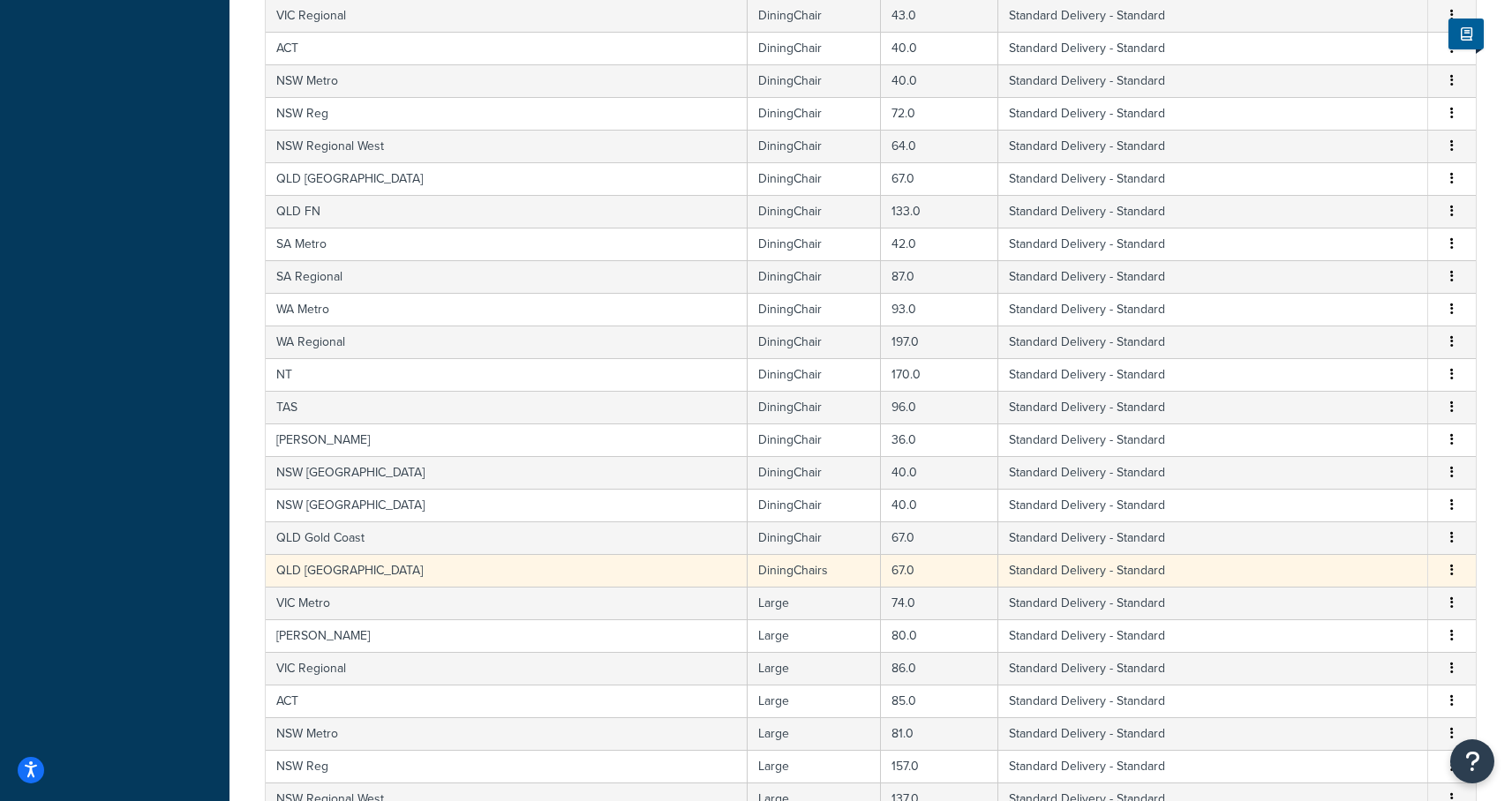
click at [748, 569] on td "DiningChairs" at bounding box center [815, 570] width 133 height 33
select select "182086"
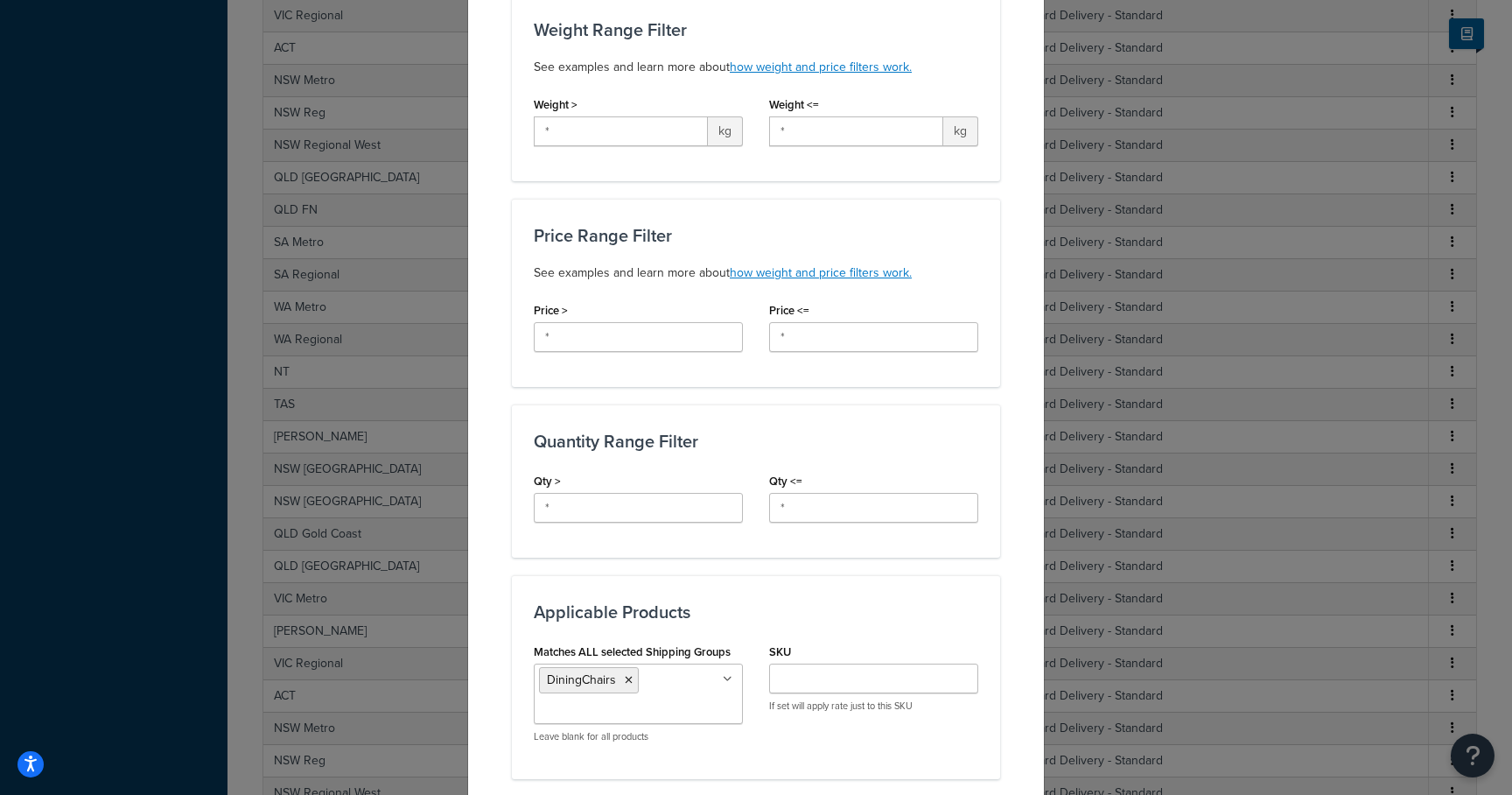
scroll to position [633, 0]
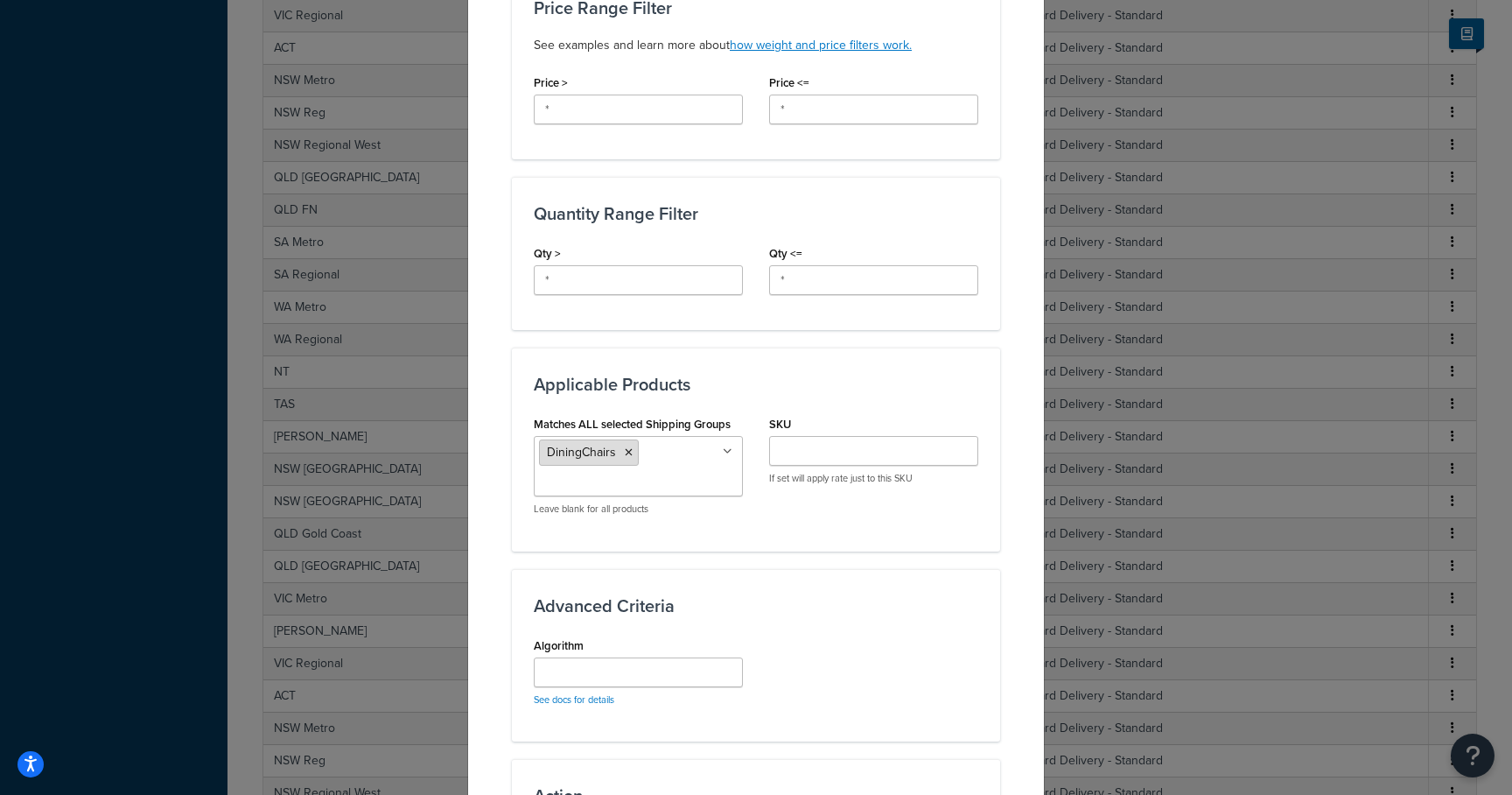
click at [625, 447] on icon at bounding box center [628, 452] width 7 height 10
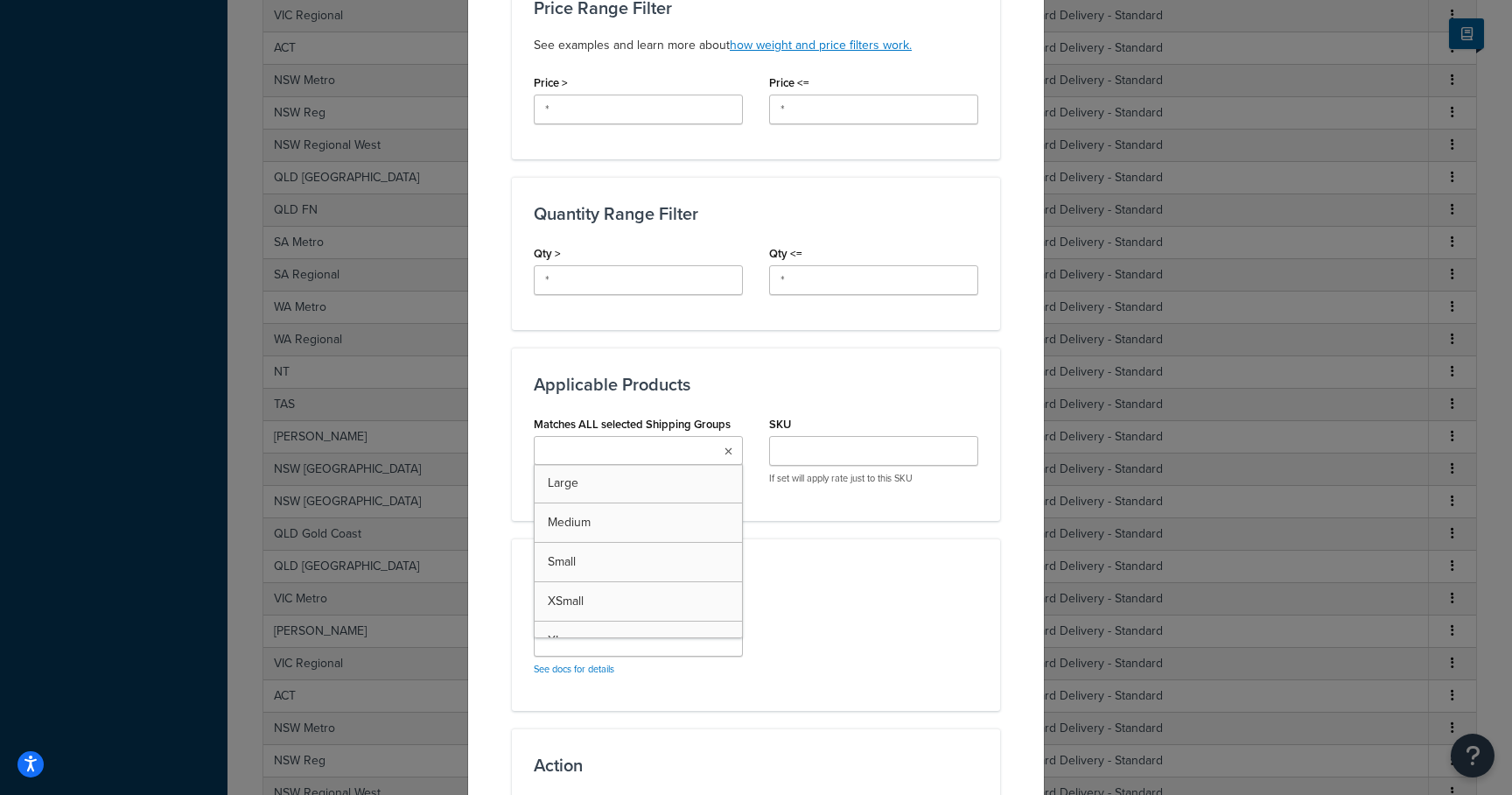
click at [617, 443] on input "Matches ALL selected Shipping Groups" at bounding box center [616, 452] width 155 height 20
type input "diningchair"
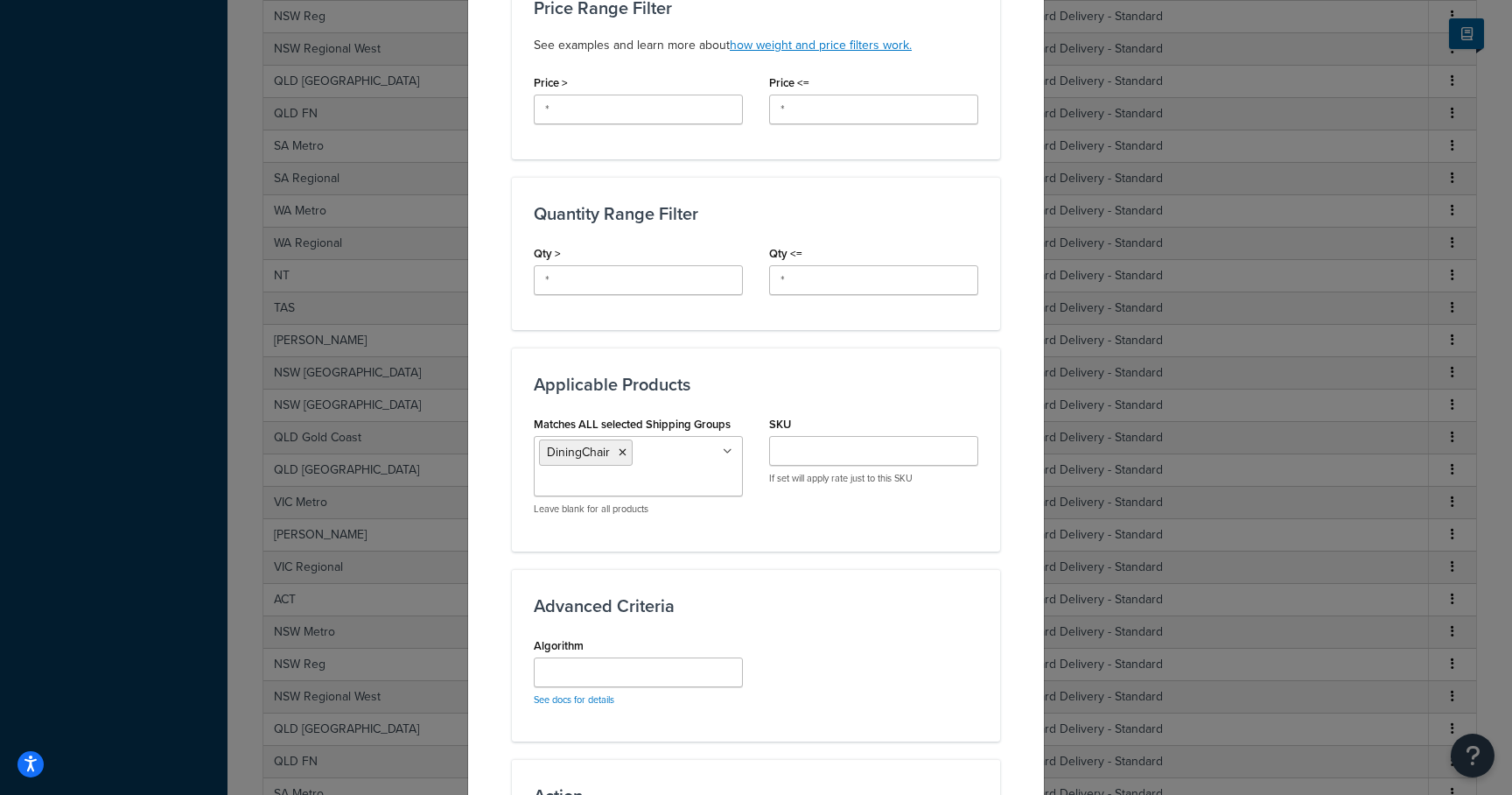
click at [841, 570] on div "Advanced Criteria Algorithm See docs for details" at bounding box center [756, 656] width 488 height 173
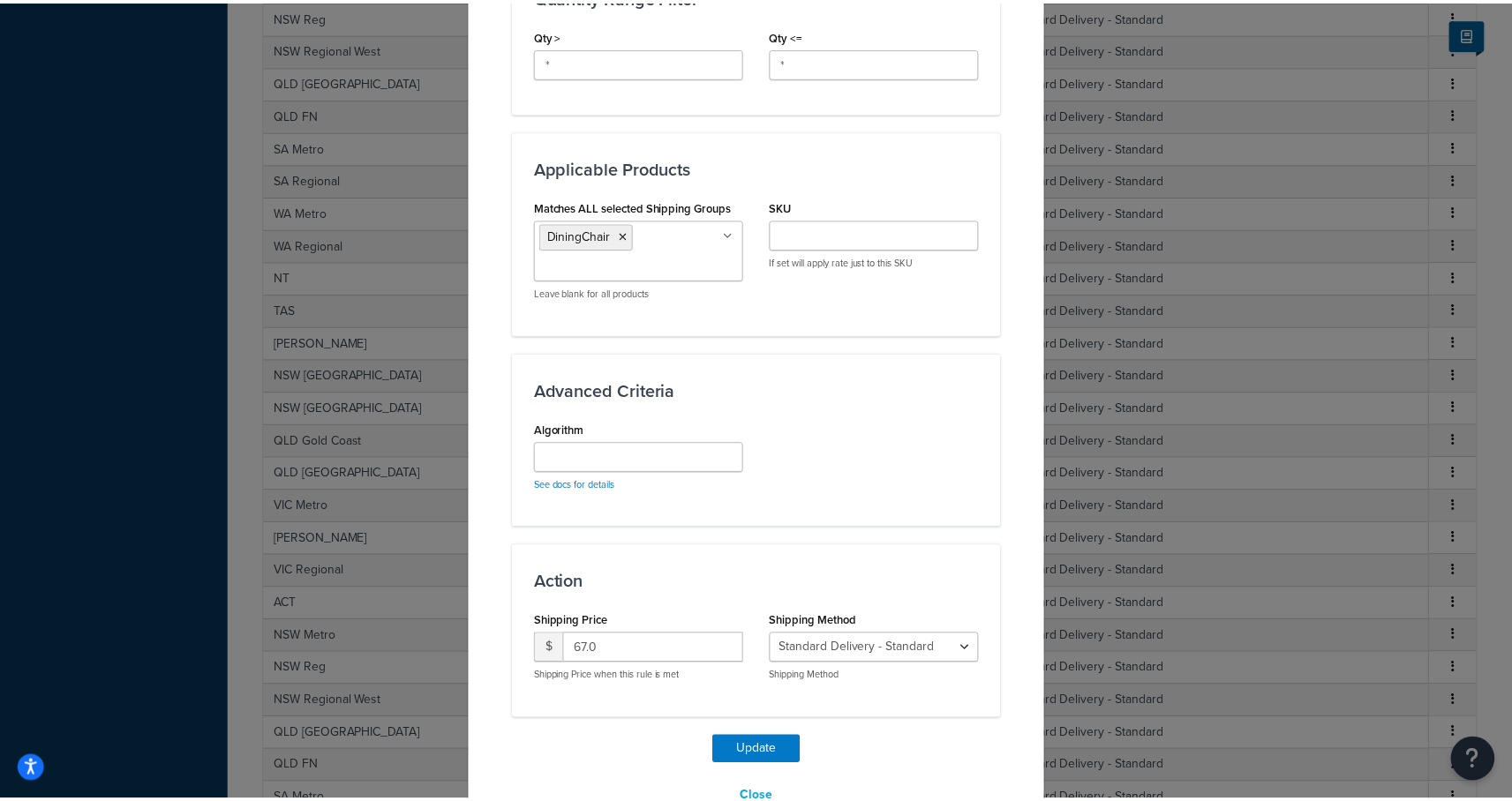
scroll to position [887, 0]
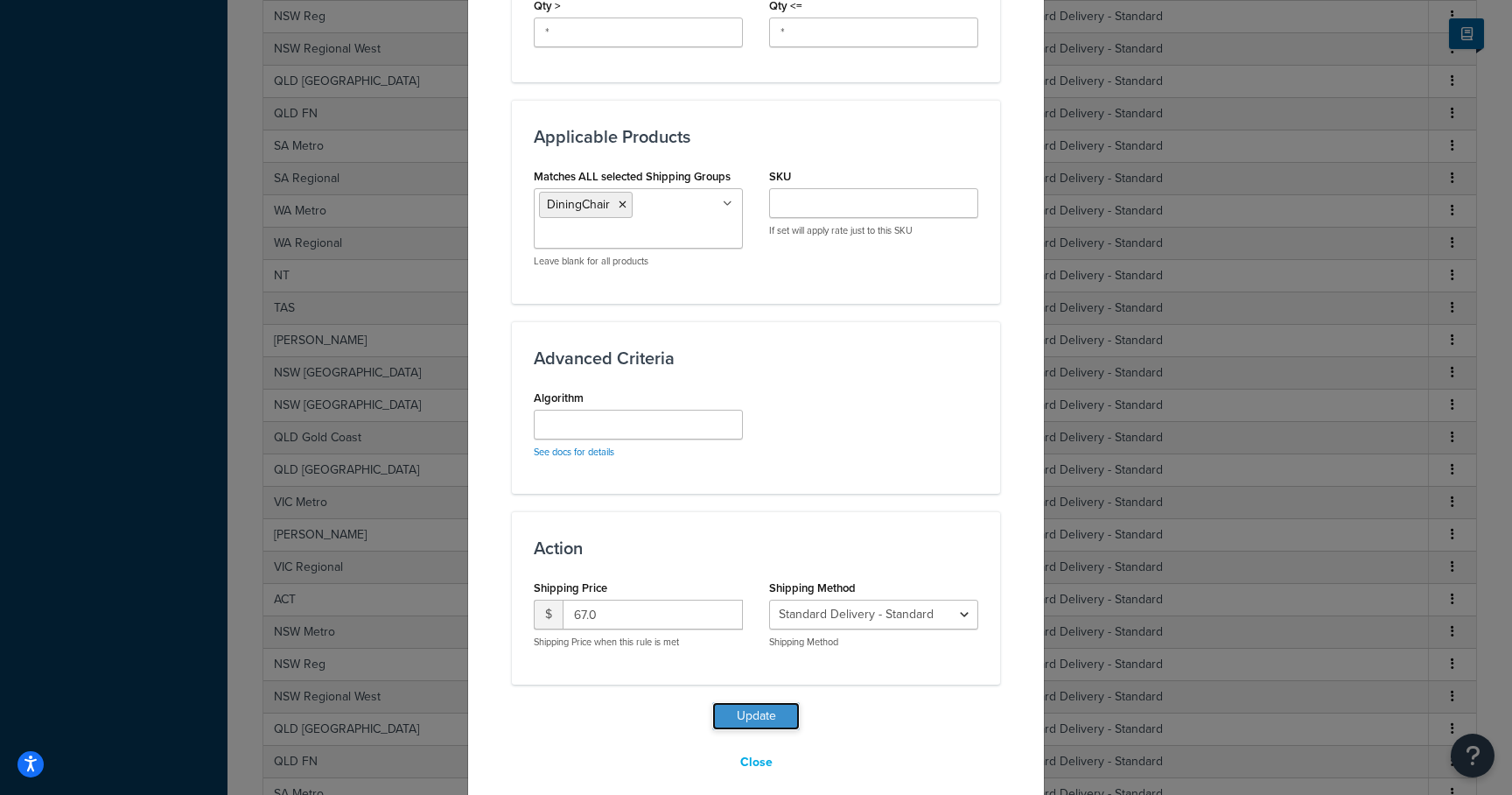
click at [757, 702] on button "Update" at bounding box center [756, 716] width 87 height 28
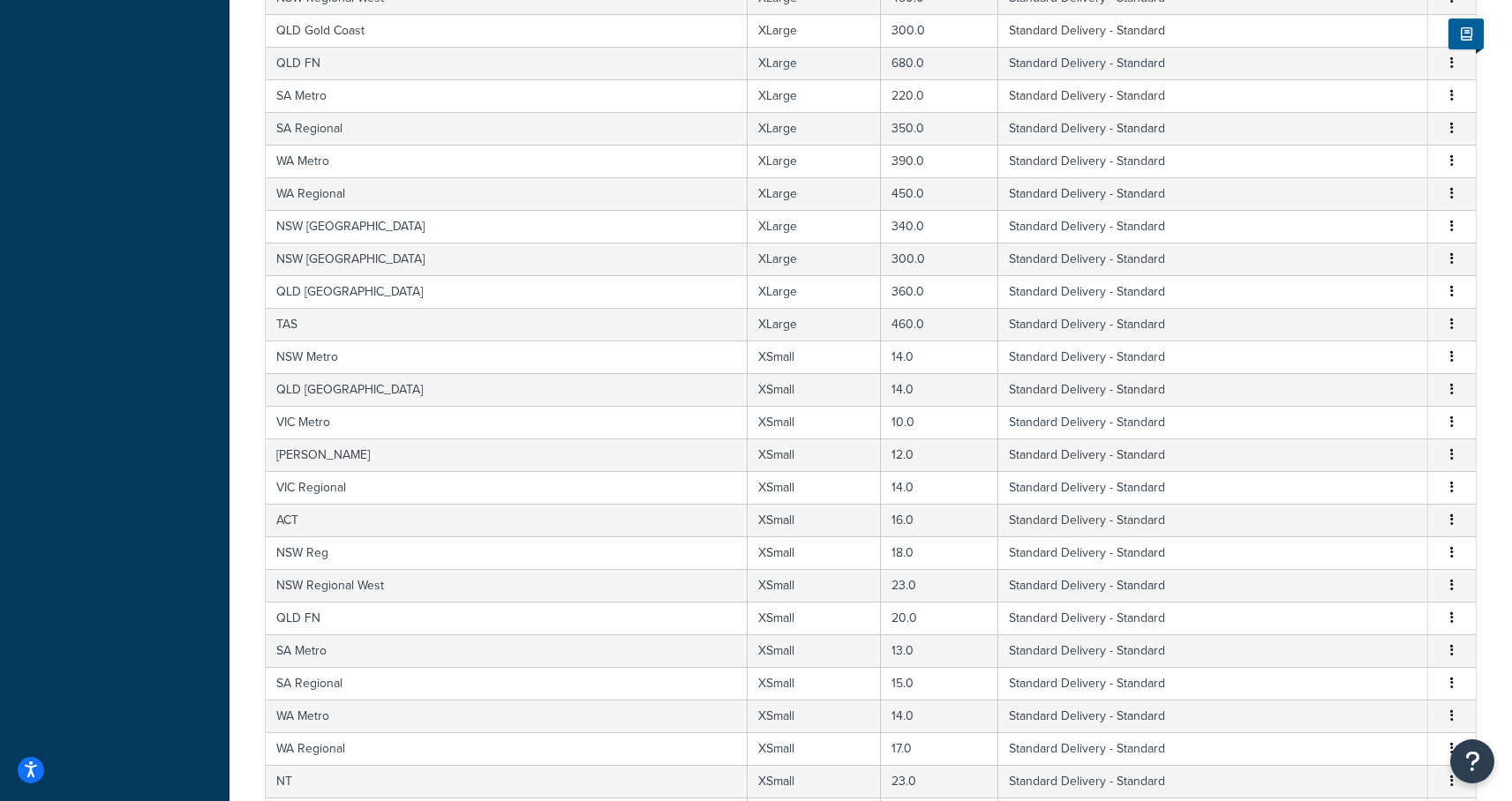
scroll to position [10780, 0]
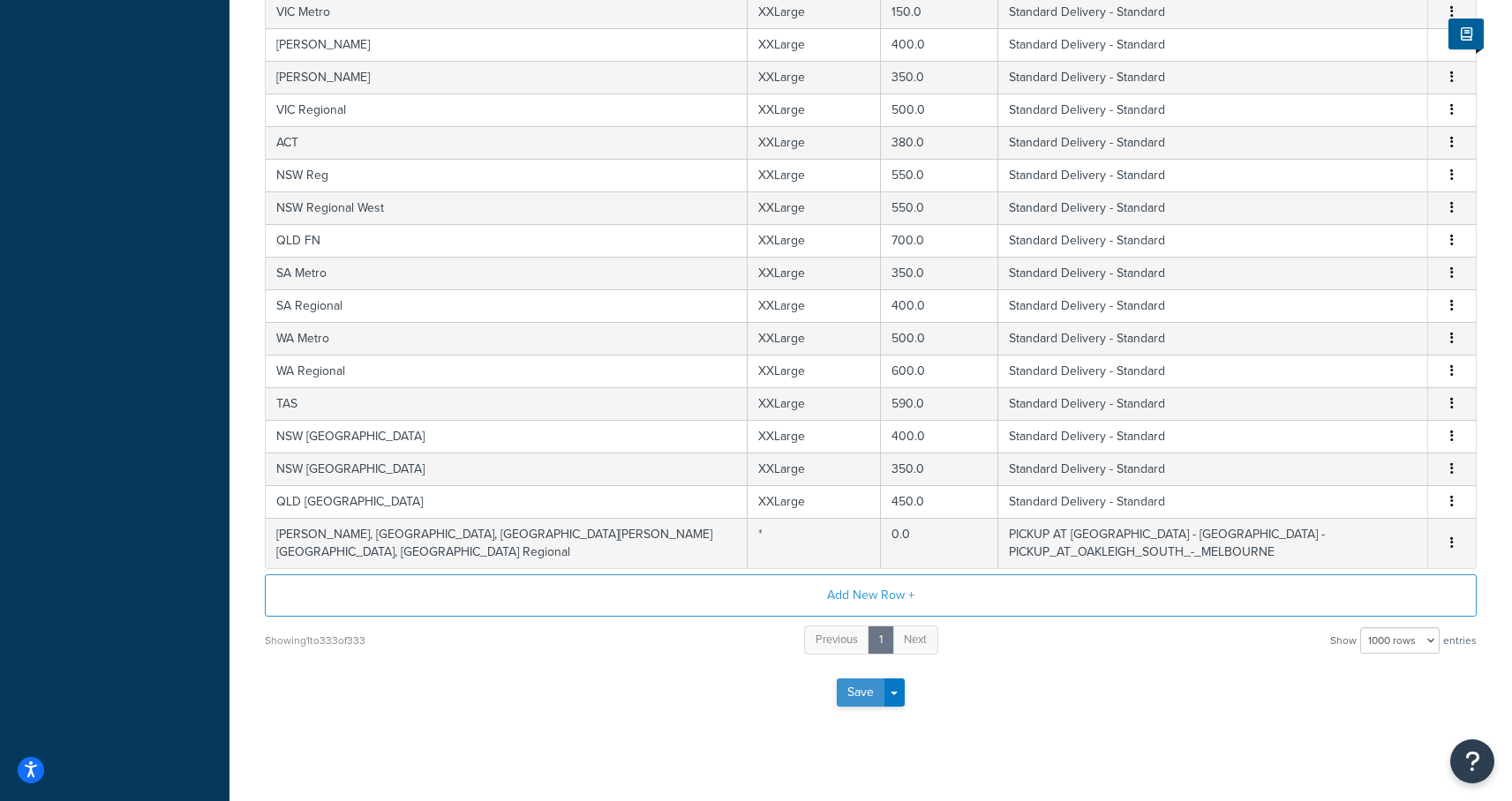
click at [860, 678] on button "Save" at bounding box center [861, 692] width 48 height 28
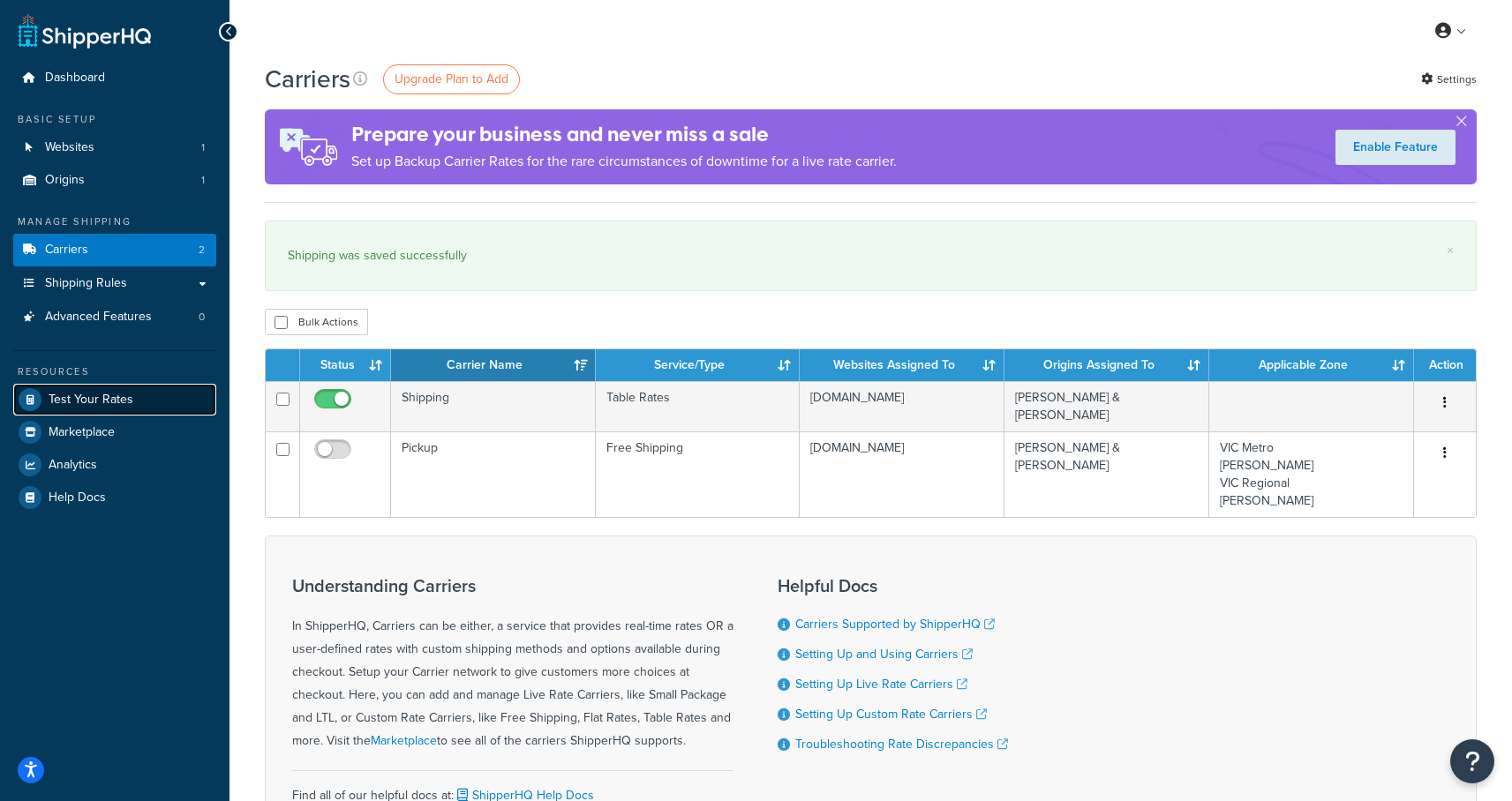
click at [92, 388] on link "Test Your Rates" at bounding box center [114, 400] width 203 height 32
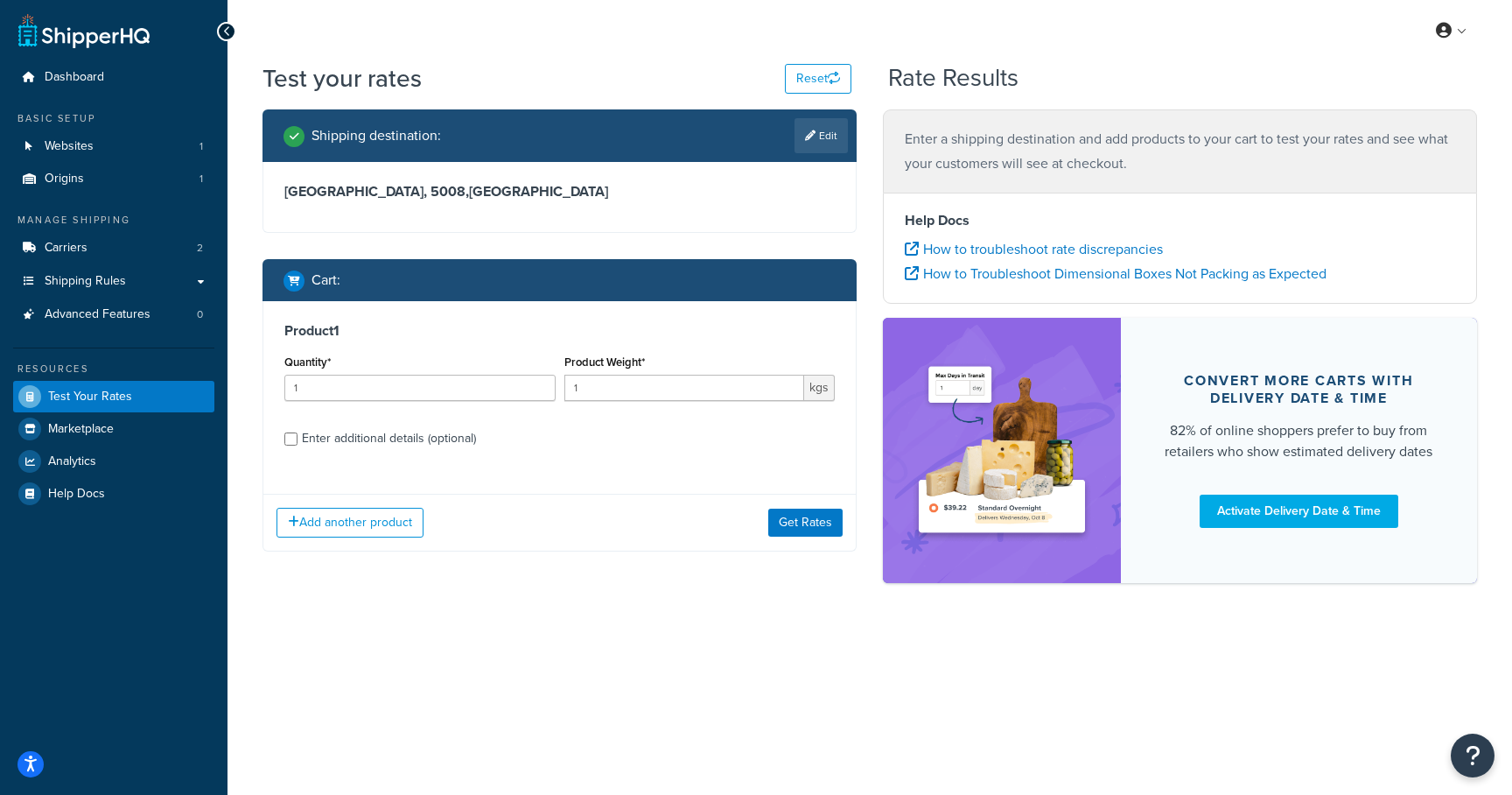
click at [270, 440] on div "Product 1 Quantity* 1 Product Weight* 1 kgs Enter additional details (optional)" at bounding box center [559, 391] width 592 height 179
click at [297, 441] on div "Enter additional details (optional)" at bounding box center [559, 437] width 550 height 28
click at [298, 433] on div "Enter additional details (optional)" at bounding box center [559, 437] width 550 height 28
click at [293, 442] on input "Enter additional details (optional)" at bounding box center [291, 439] width 13 height 13
checkbox input "true"
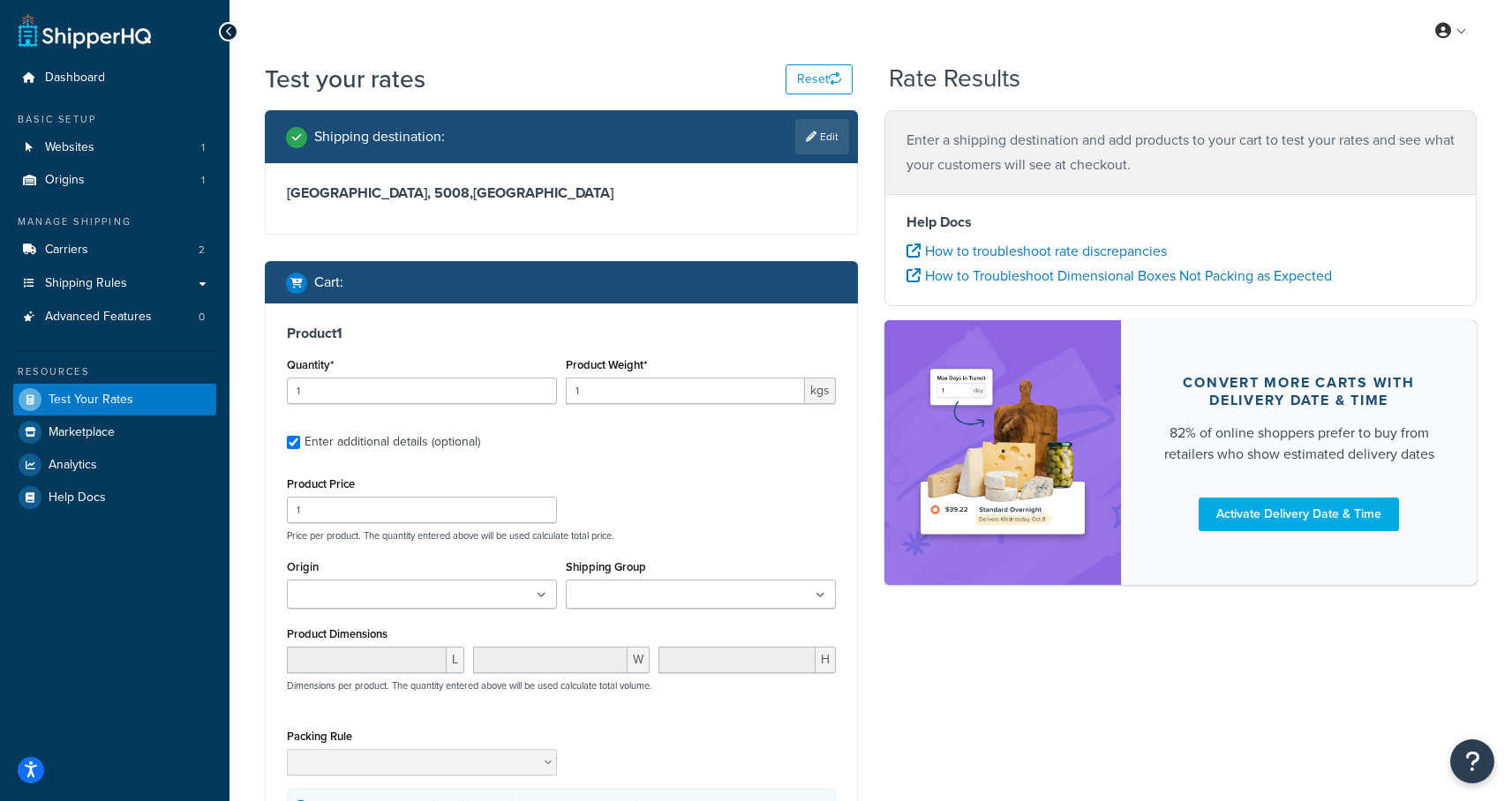
click at [675, 597] on input "Shipping Group" at bounding box center [649, 595] width 157 height 20
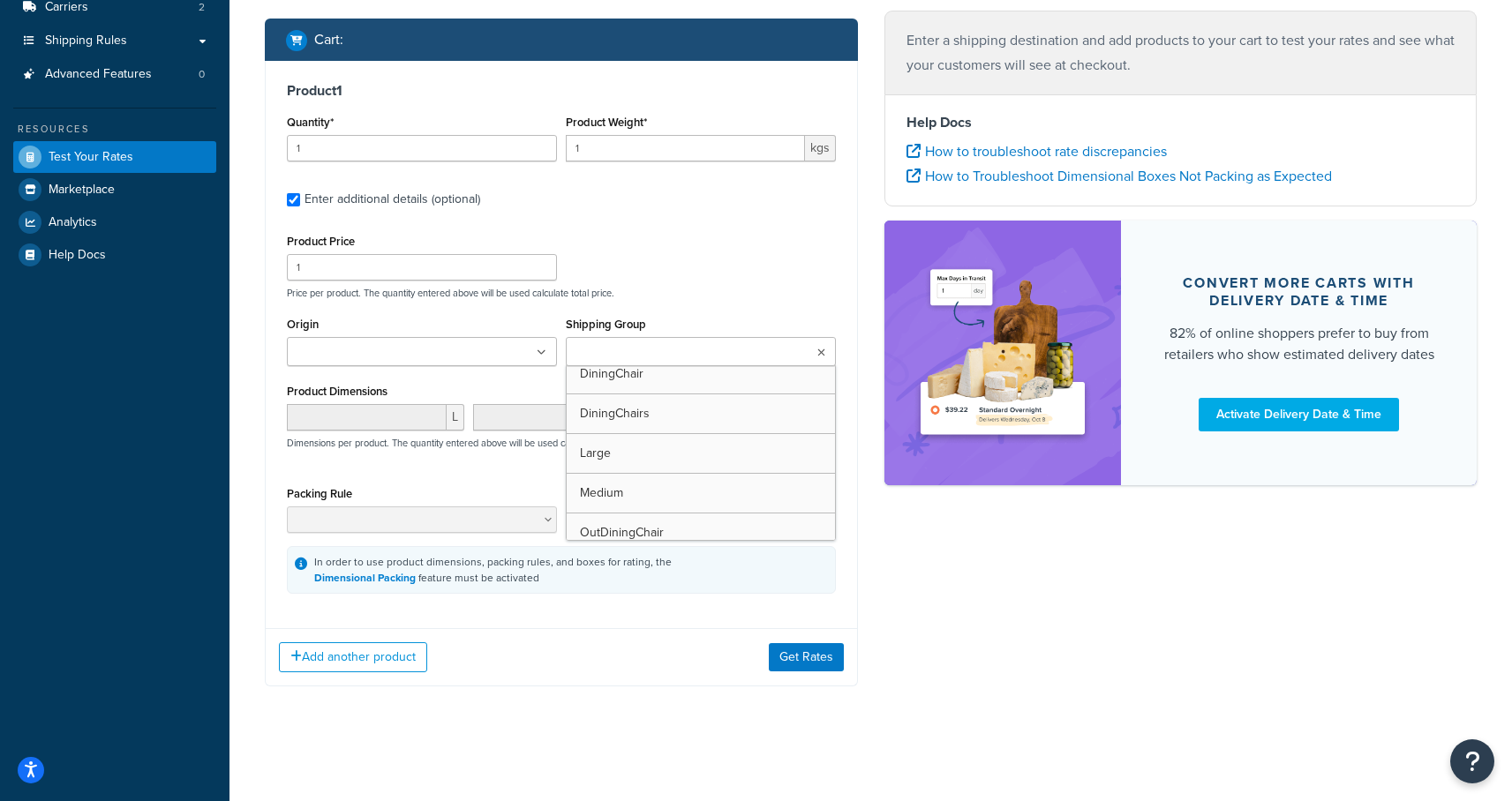
scroll to position [228, 0]
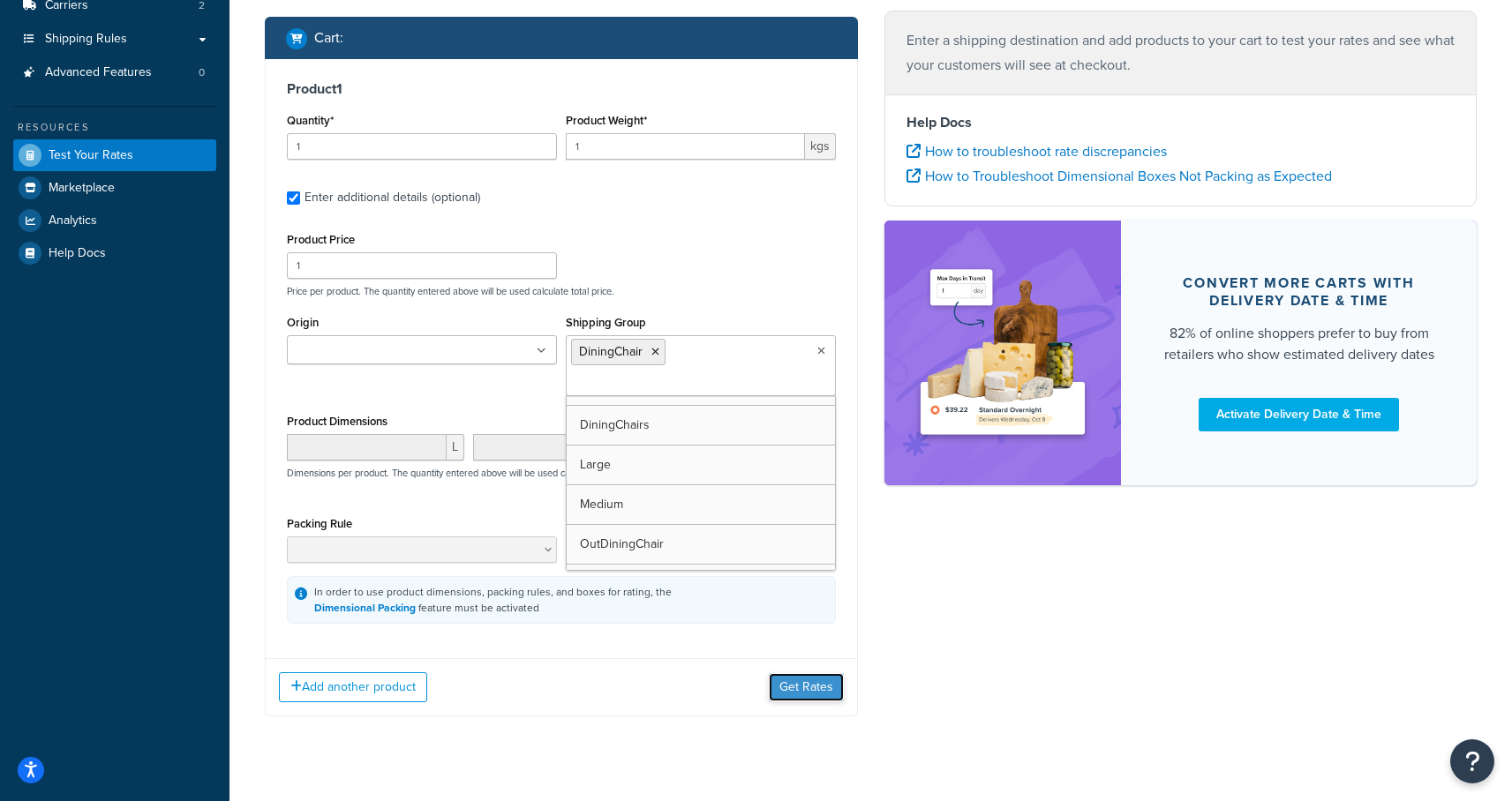
click at [813, 691] on button "Get Rates" at bounding box center [806, 687] width 75 height 28
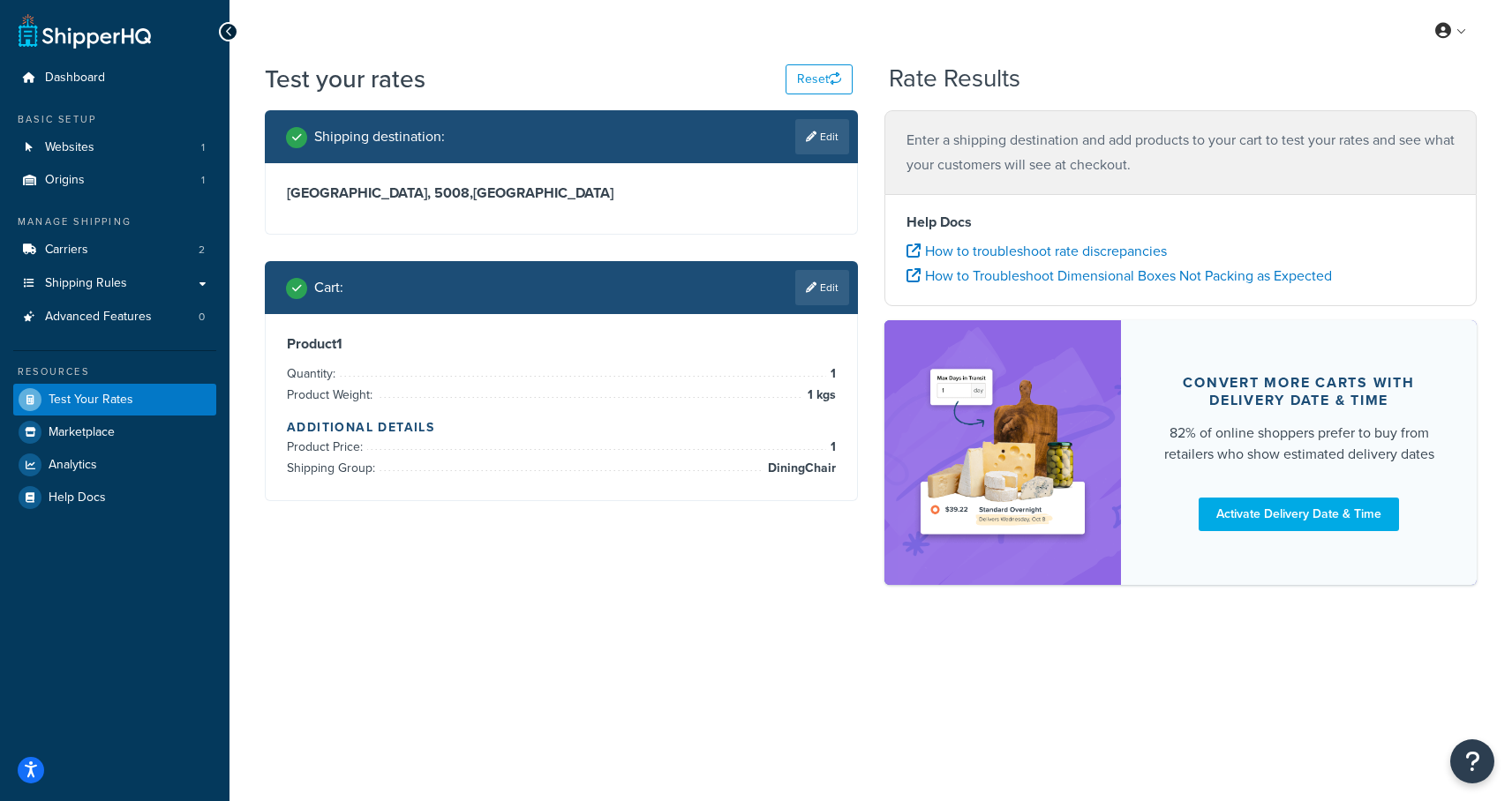
scroll to position [0, 0]
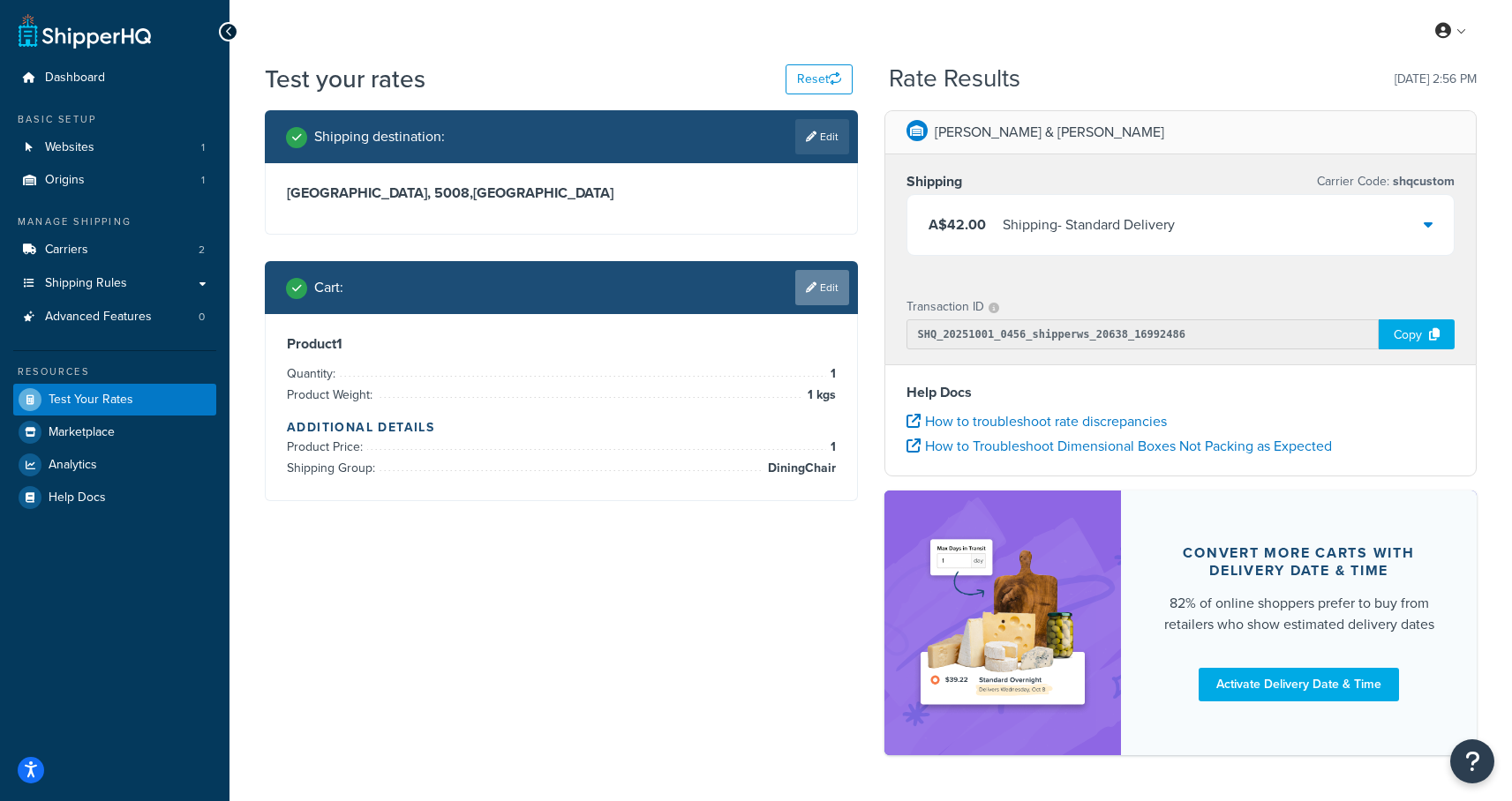
click at [831, 289] on link "Edit" at bounding box center [821, 288] width 53 height 36
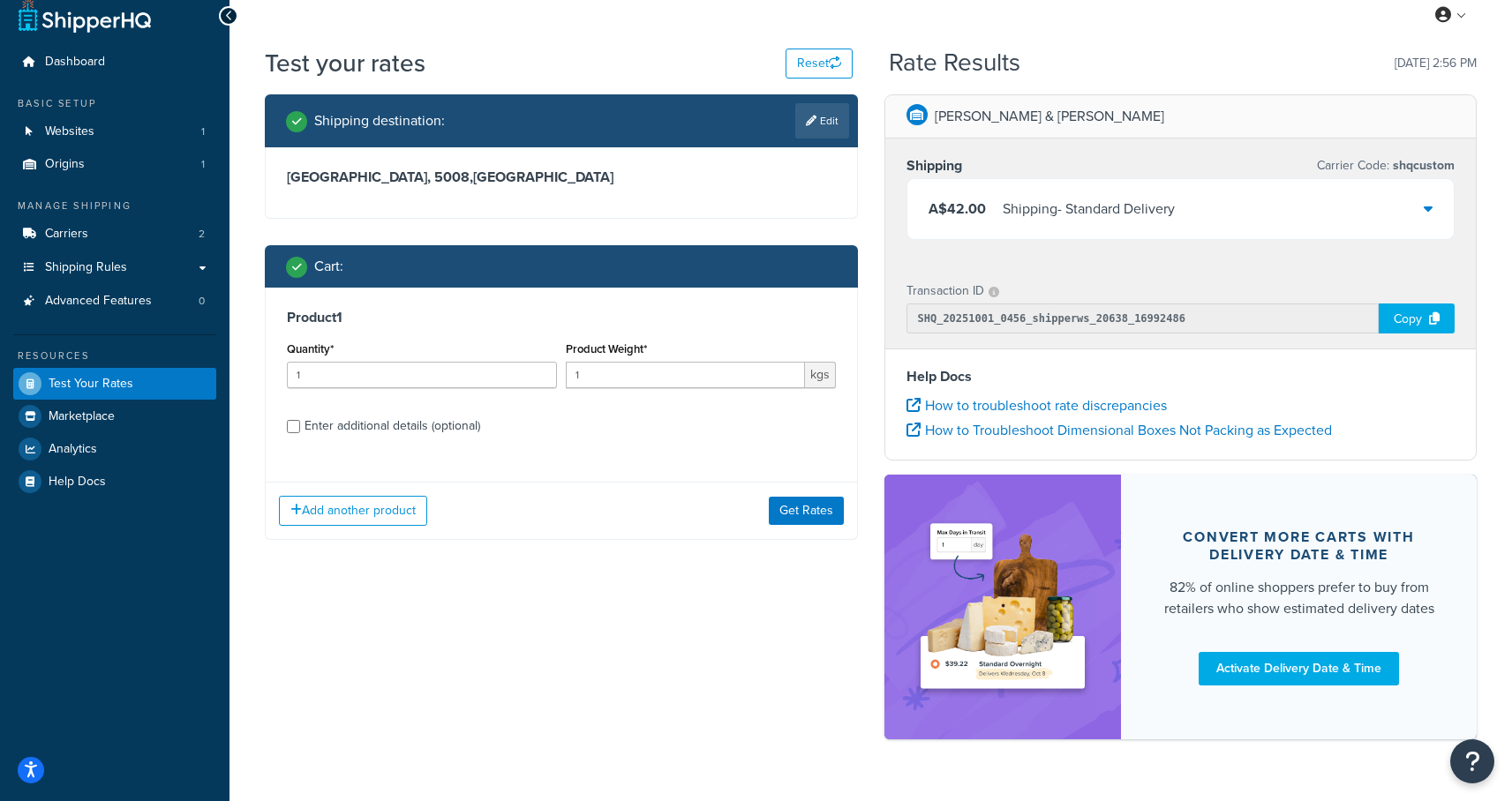
scroll to position [59, 0]
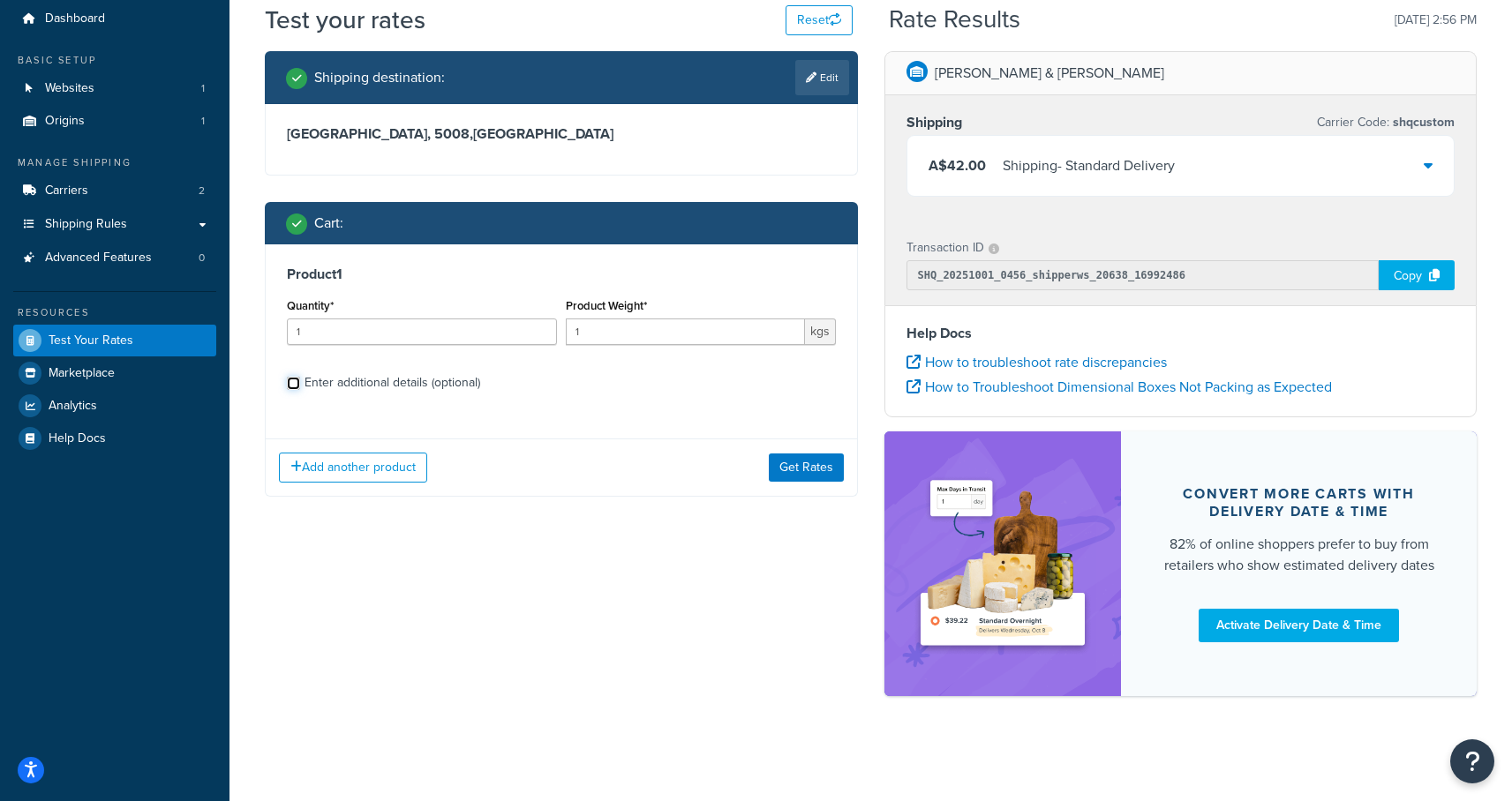
click at [292, 389] on input "Enter additional details (optional)" at bounding box center [293, 383] width 13 height 13
checkbox input "true"
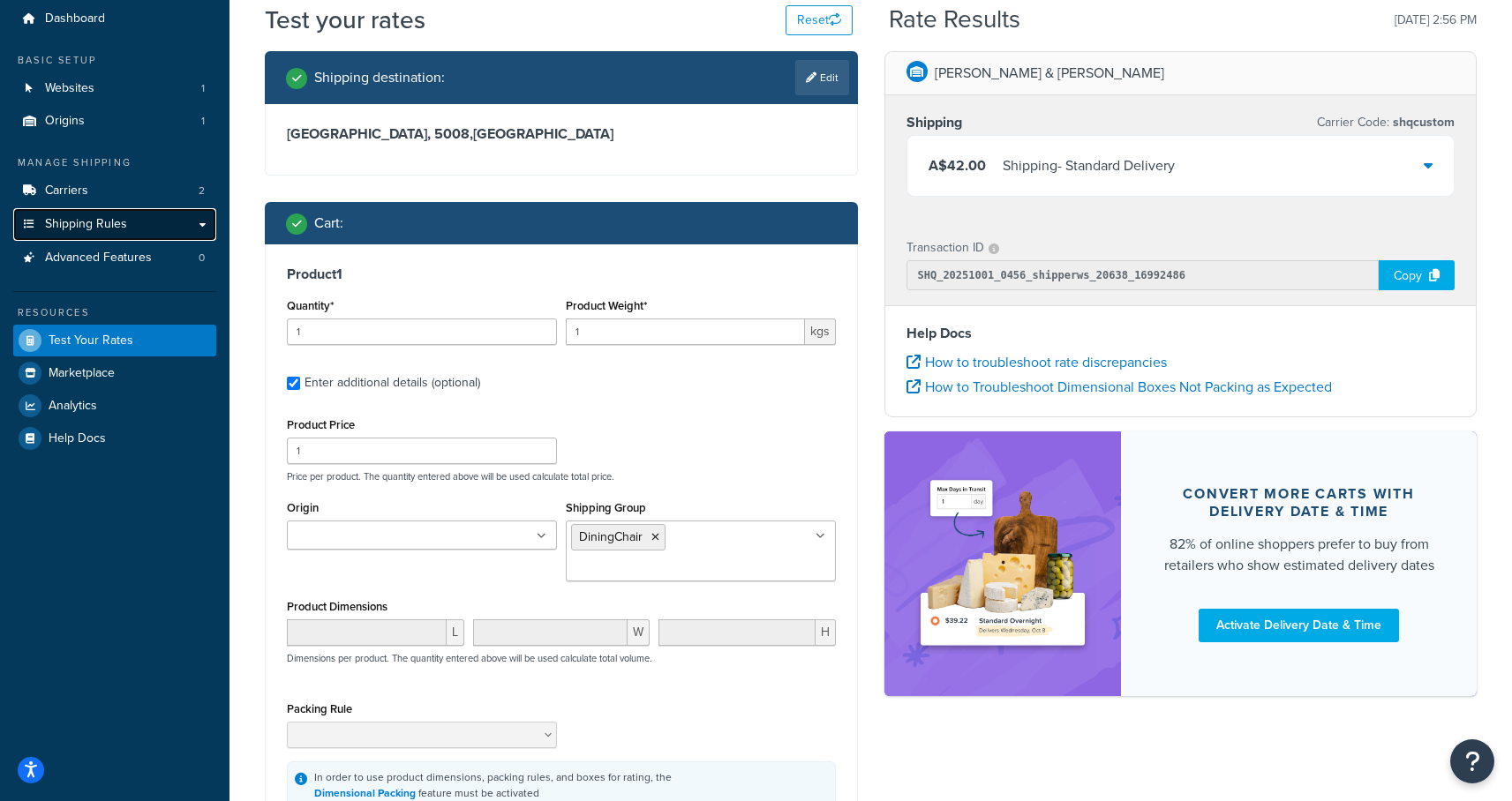
click at [92, 220] on span "Shipping Rules" at bounding box center [86, 225] width 82 height 15
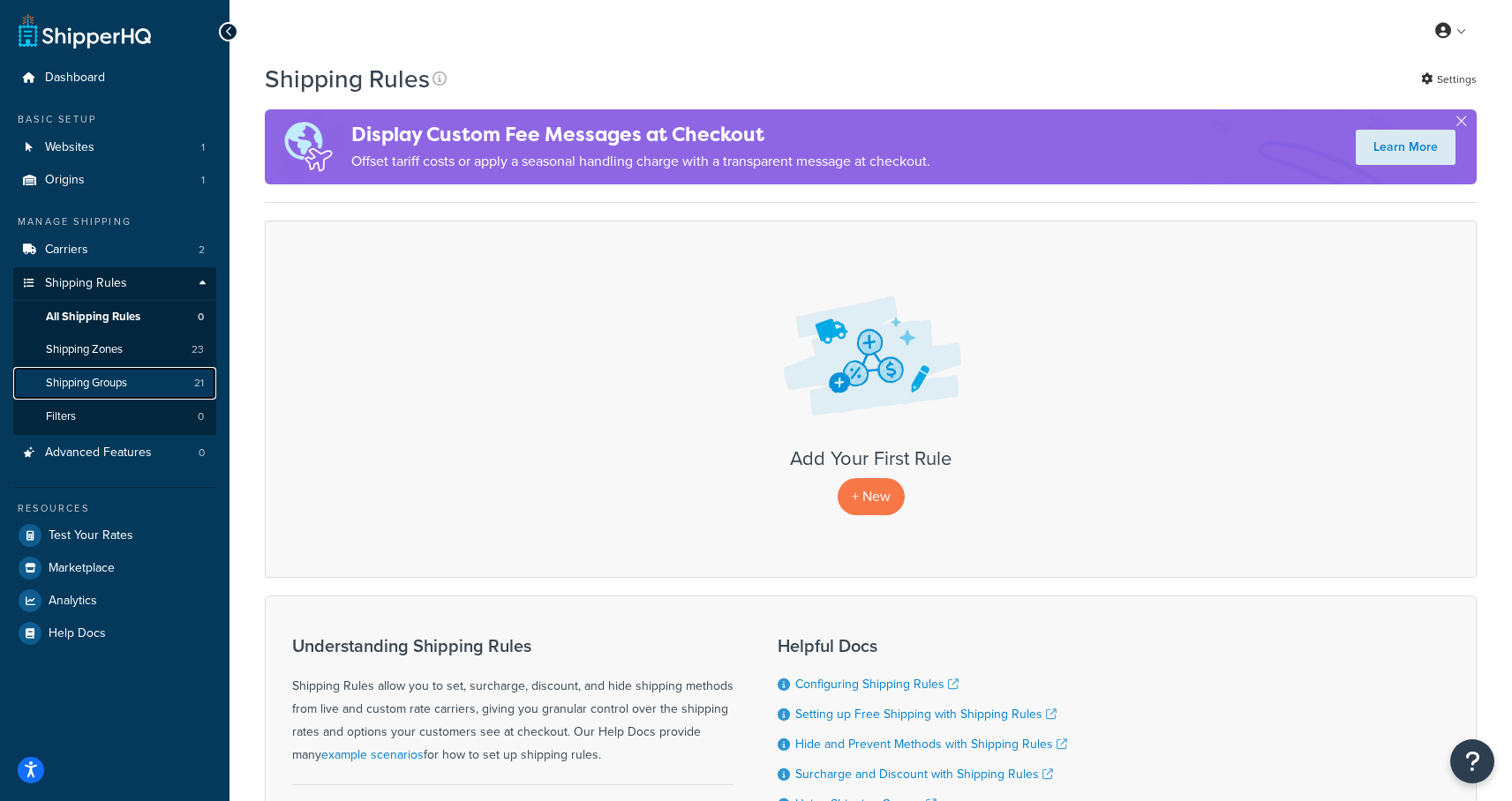
click at [83, 384] on span "Shipping Groups" at bounding box center [86, 383] width 82 height 15
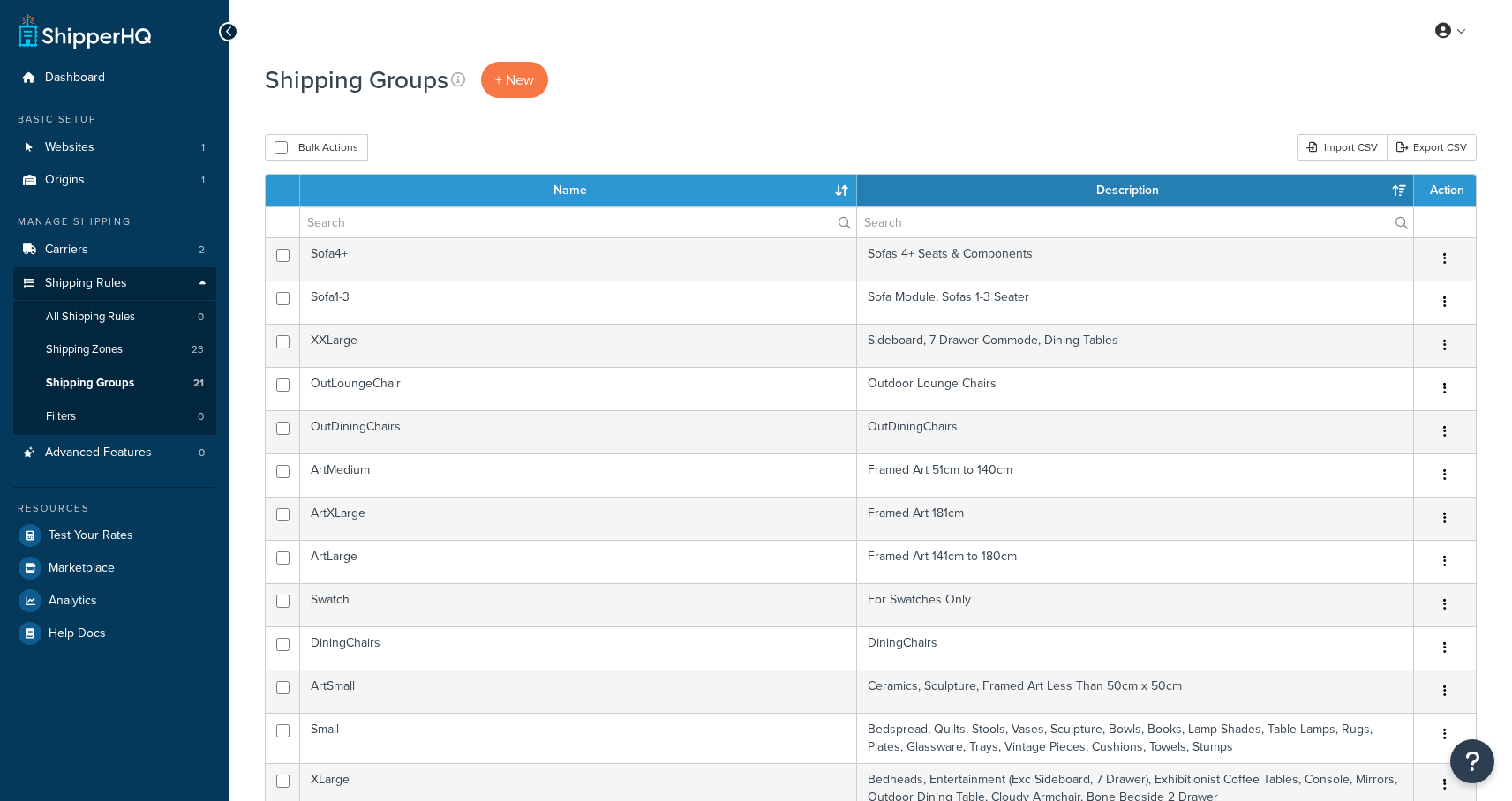
select select "15"
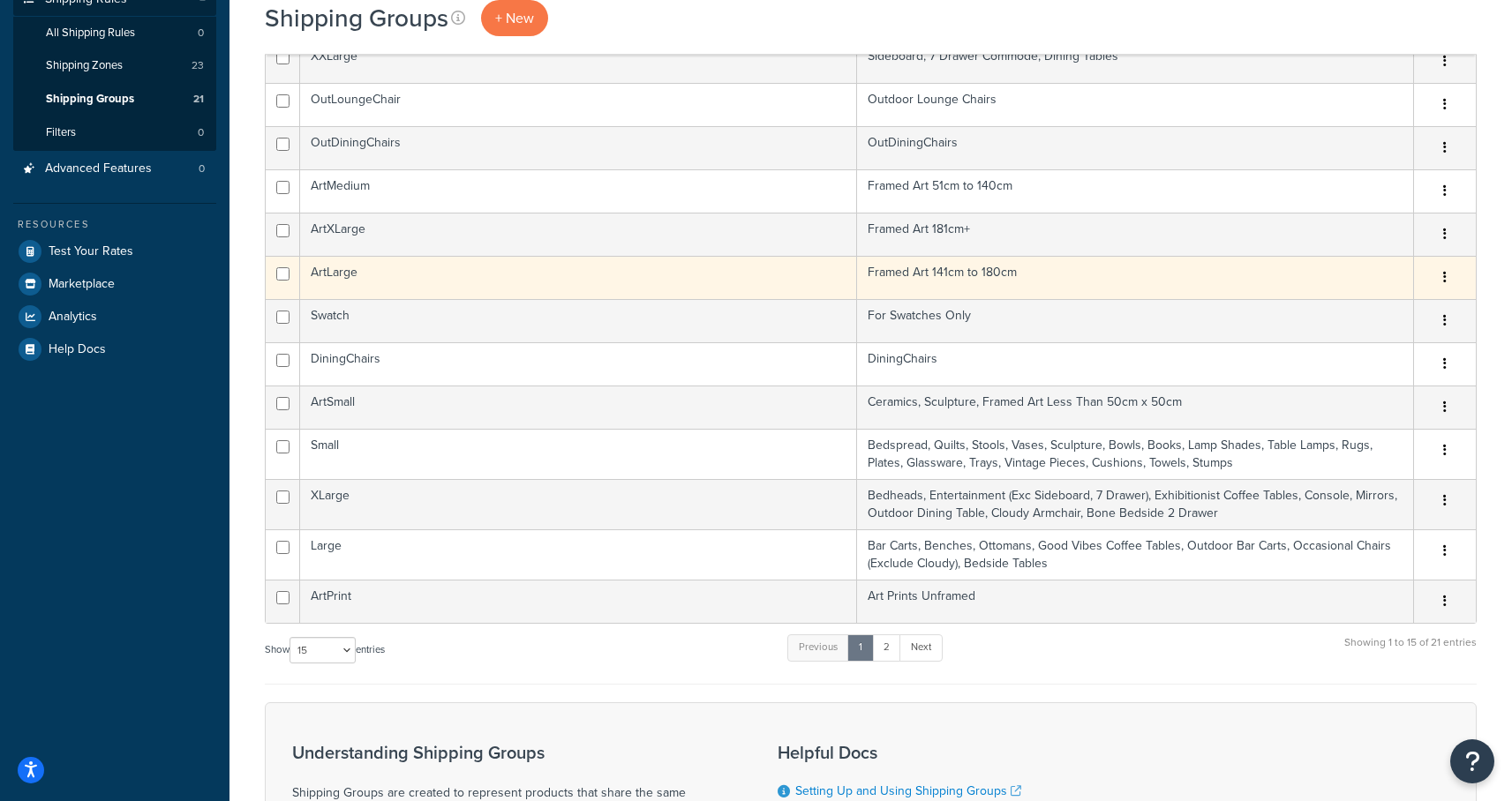
scroll to position [309, 0]
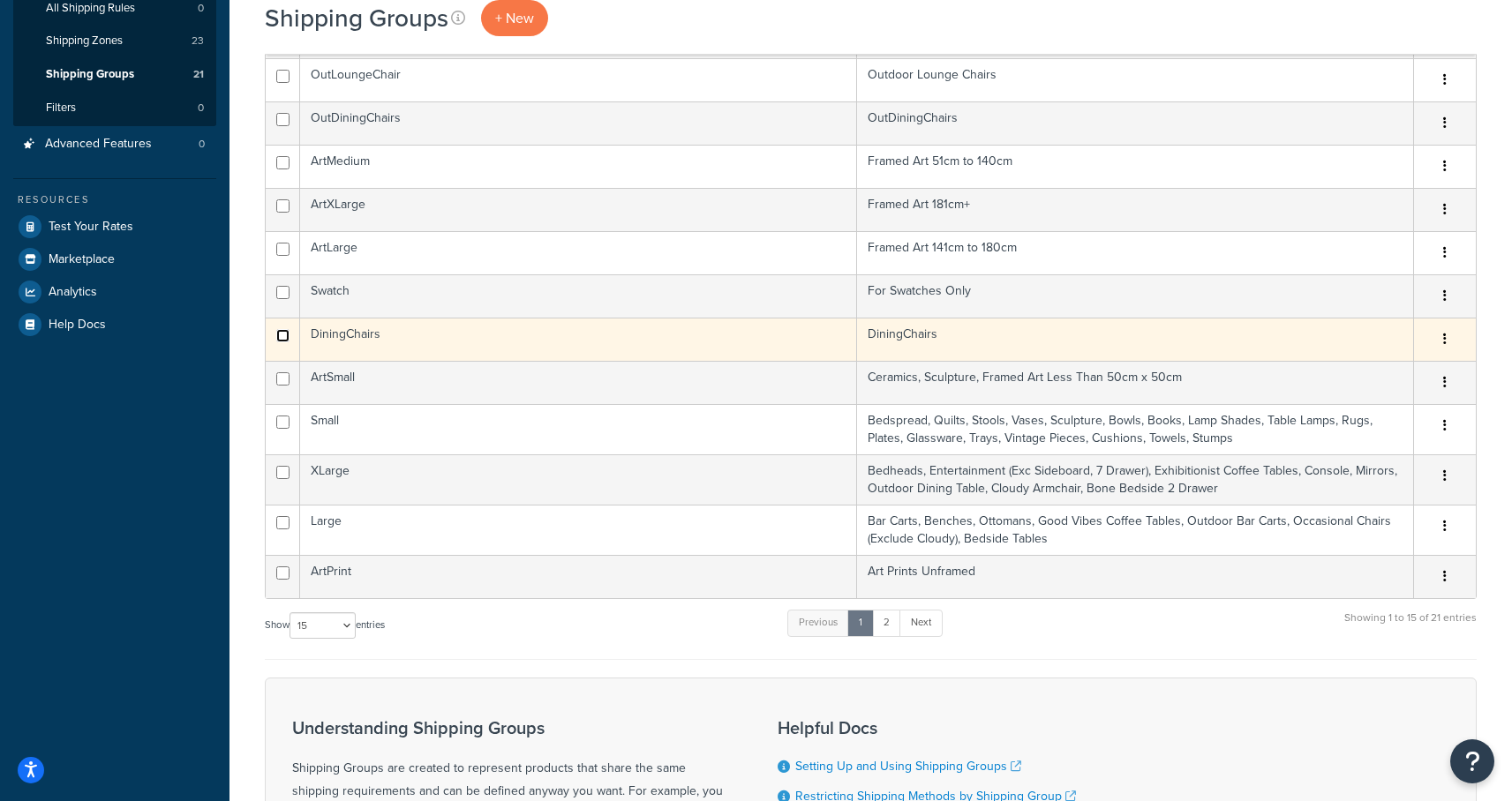
click at [281, 334] on input "checkbox" at bounding box center [283, 335] width 13 height 13
checkbox input "true"
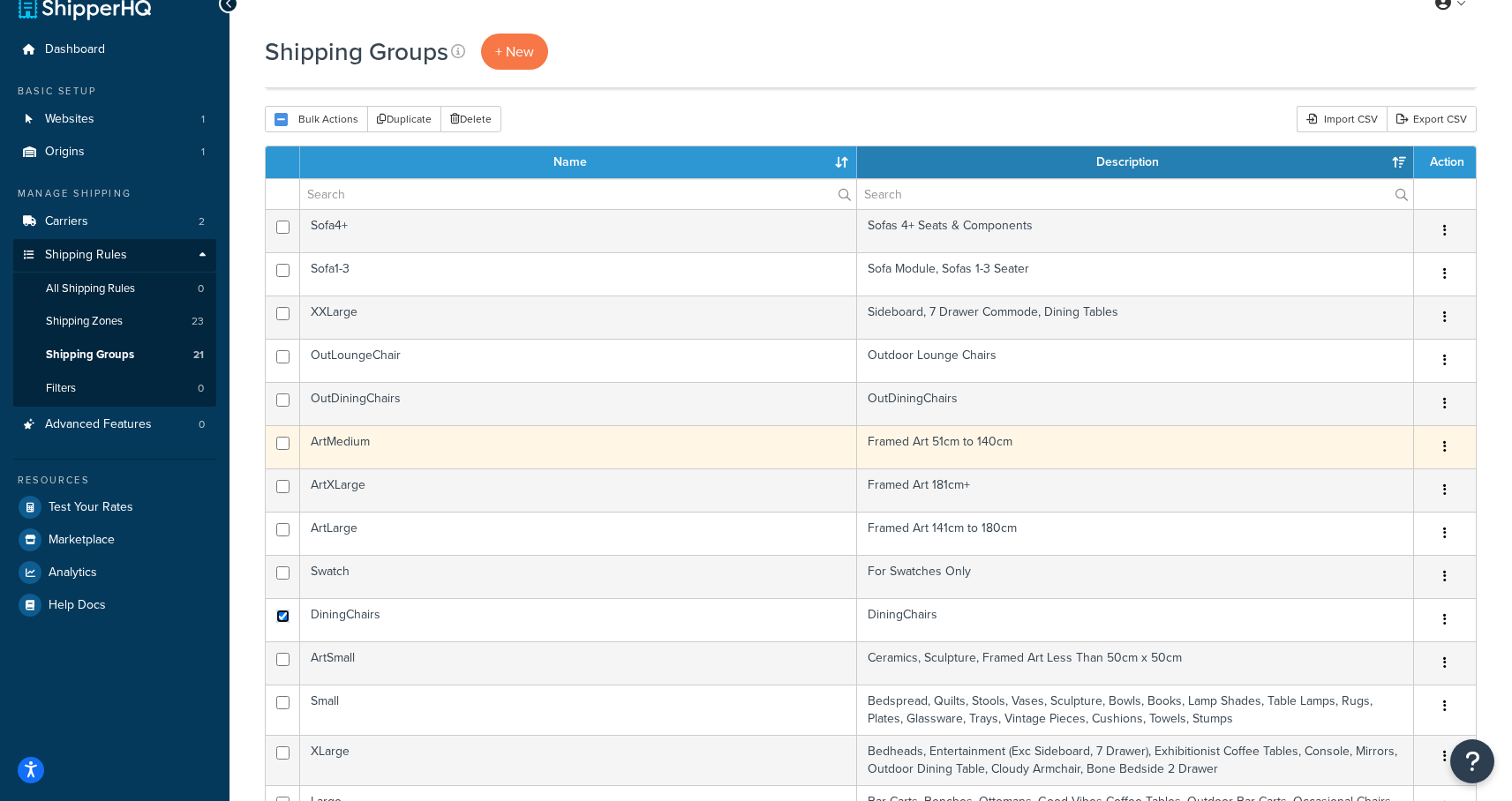
scroll to position [0, 0]
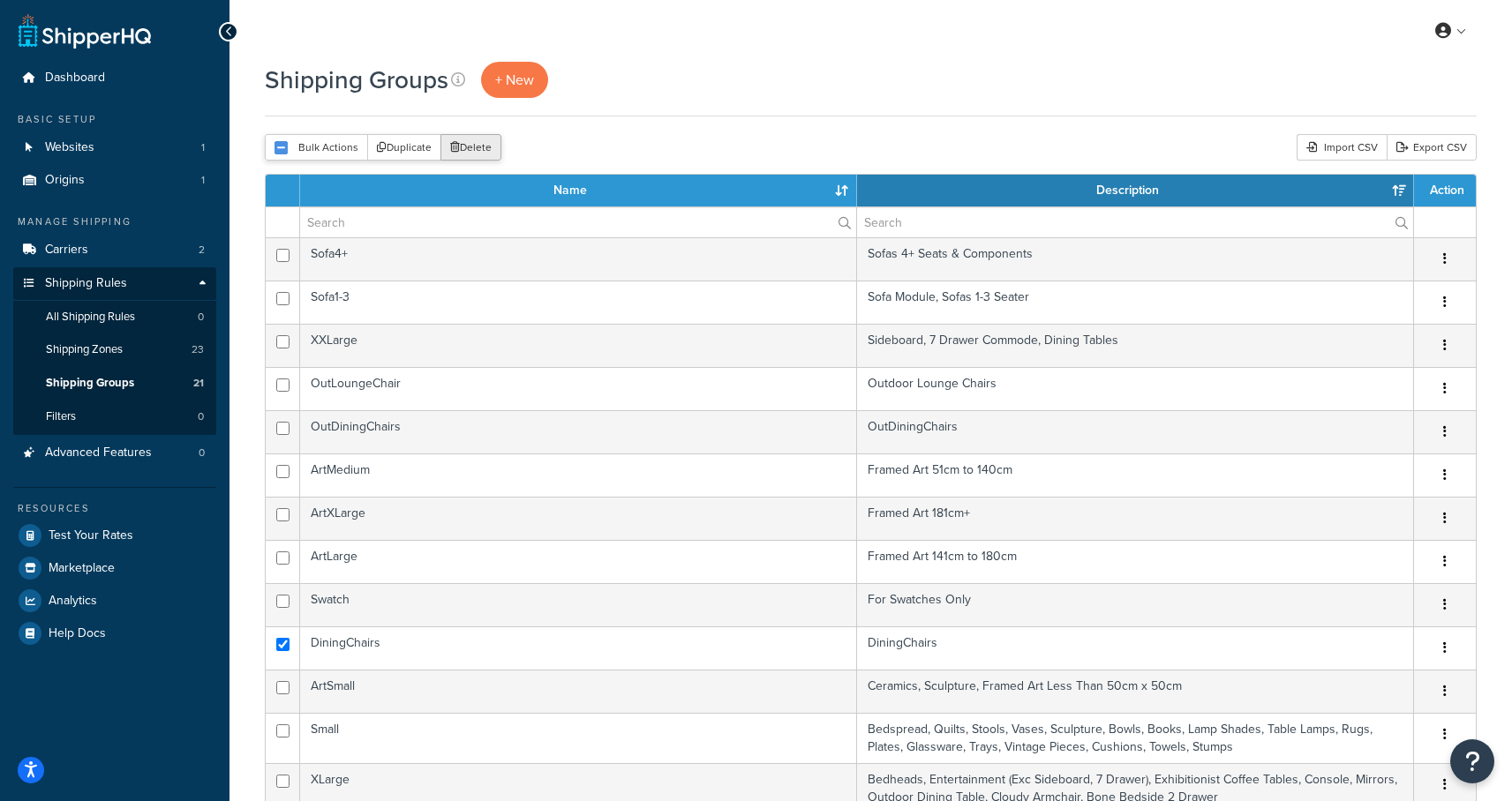
click at [480, 153] on button "Delete" at bounding box center [471, 147] width 61 height 26
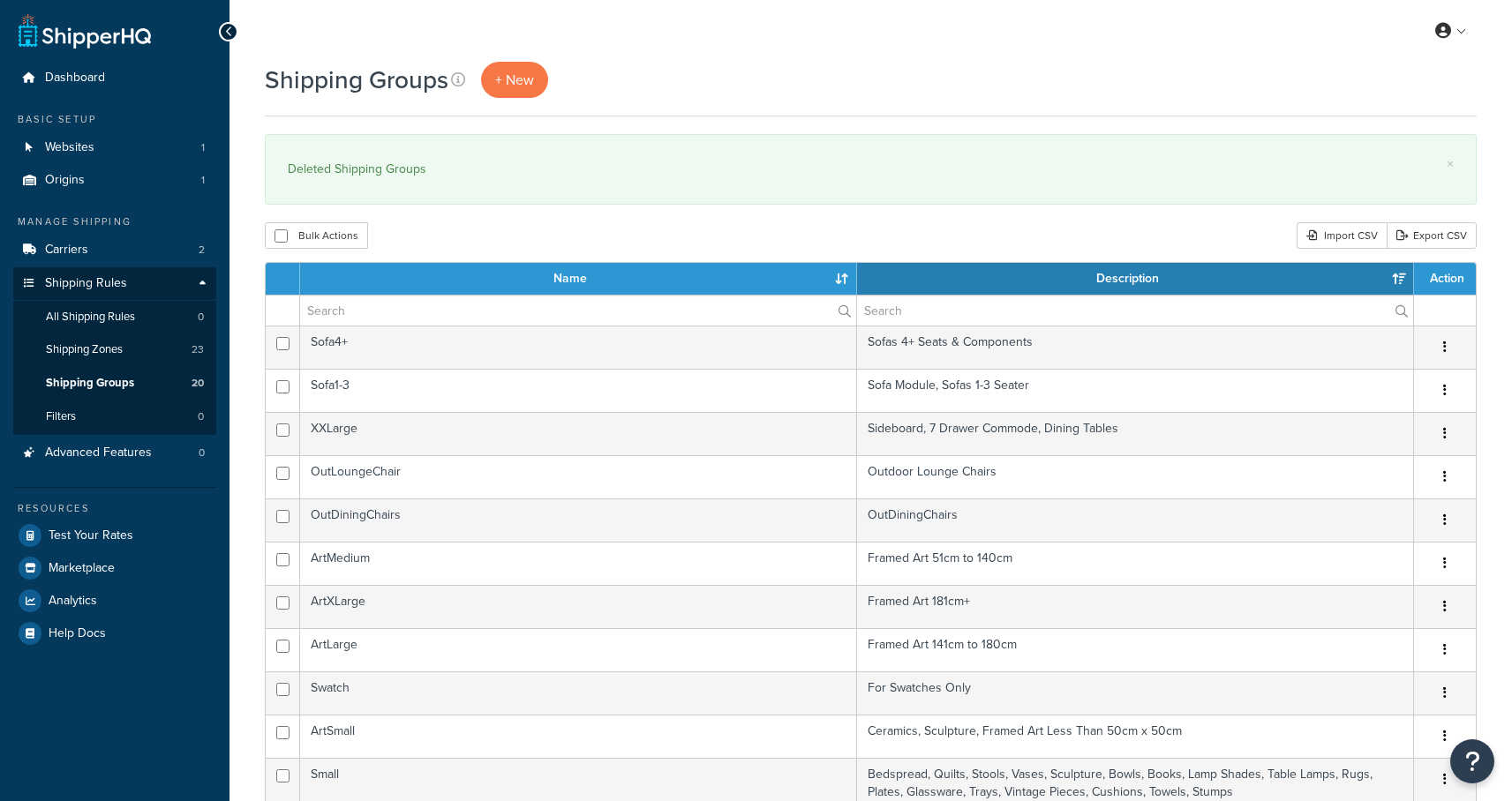
select select "15"
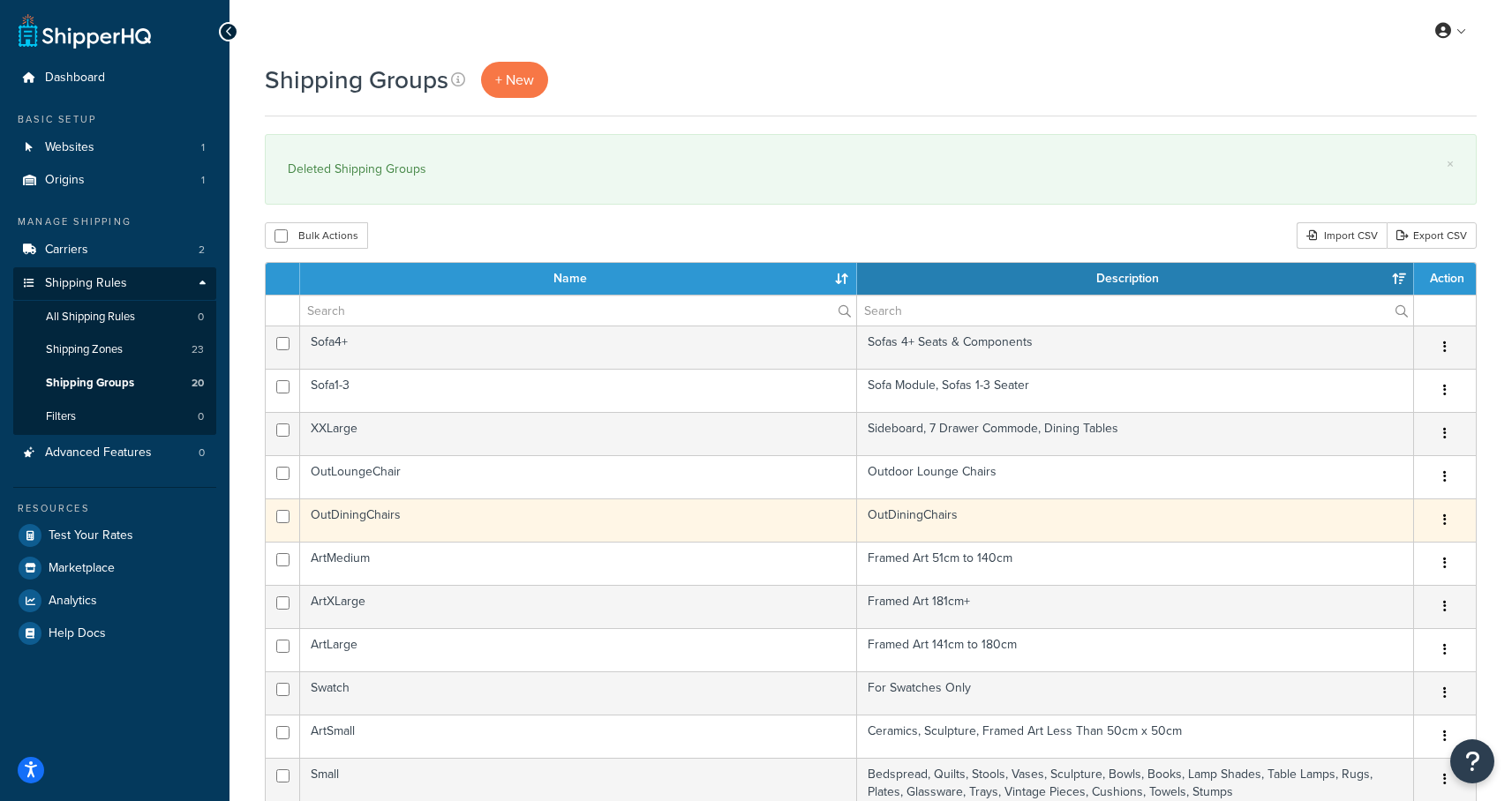
click at [365, 517] on td "OutDiningChairs" at bounding box center [578, 520] width 557 height 43
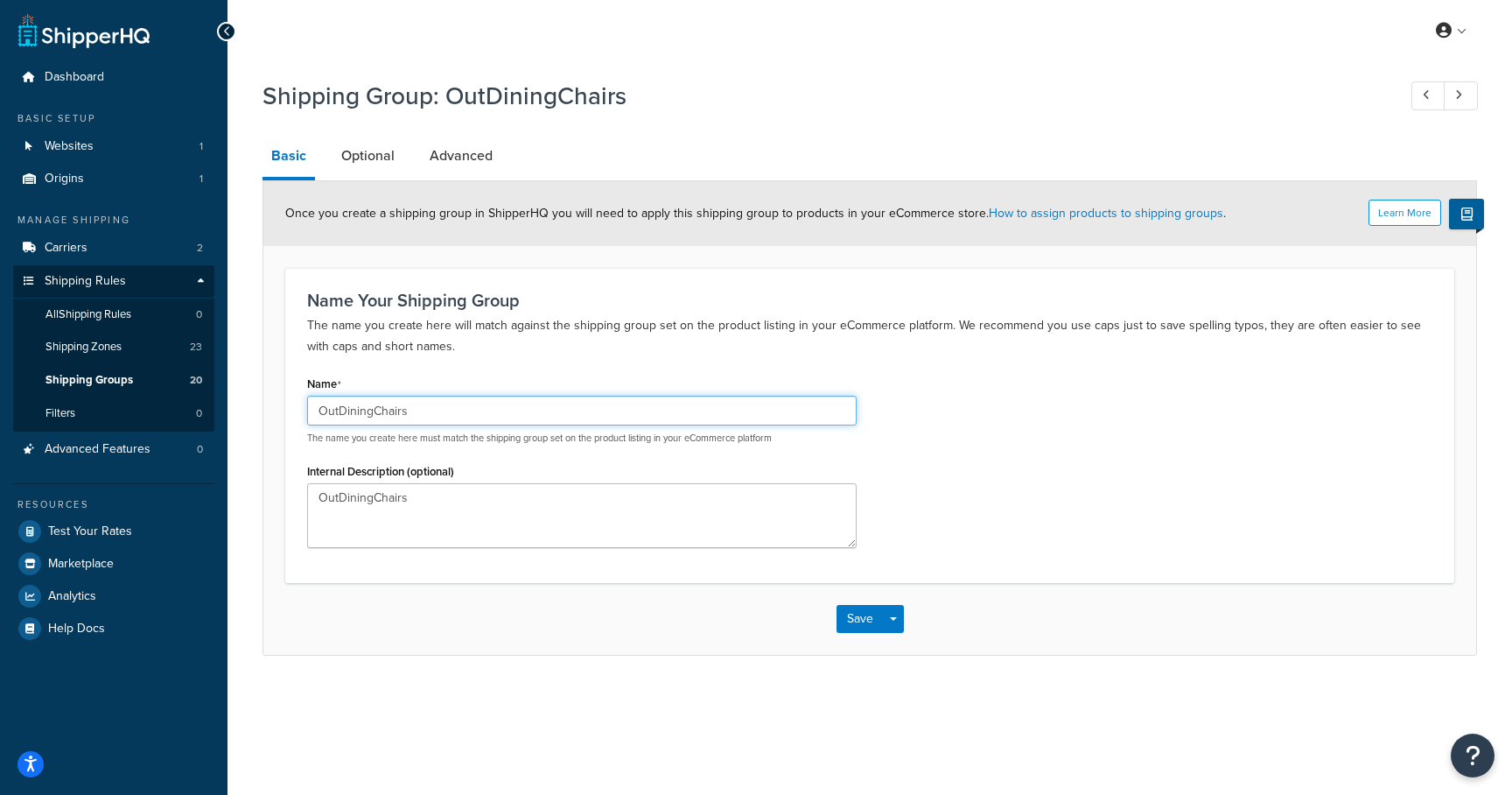
click at [410, 410] on input "OutDiningChairs" at bounding box center [582, 411] width 549 height 30
type input "OutDiningChair"
click at [848, 622] on button "Save" at bounding box center [860, 619] width 47 height 28
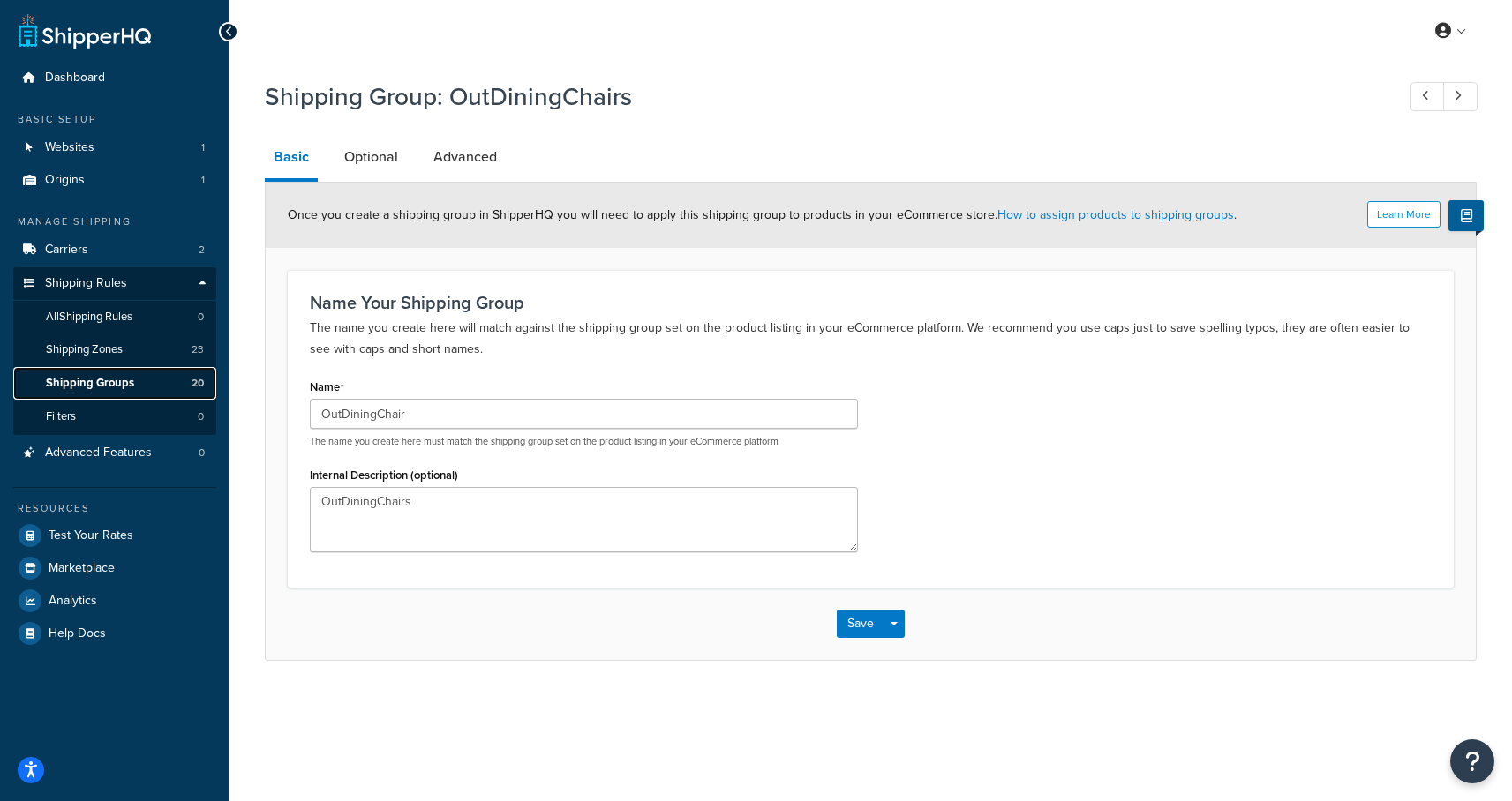
click at [137, 380] on link "Shipping Groups 20" at bounding box center [114, 383] width 203 height 33
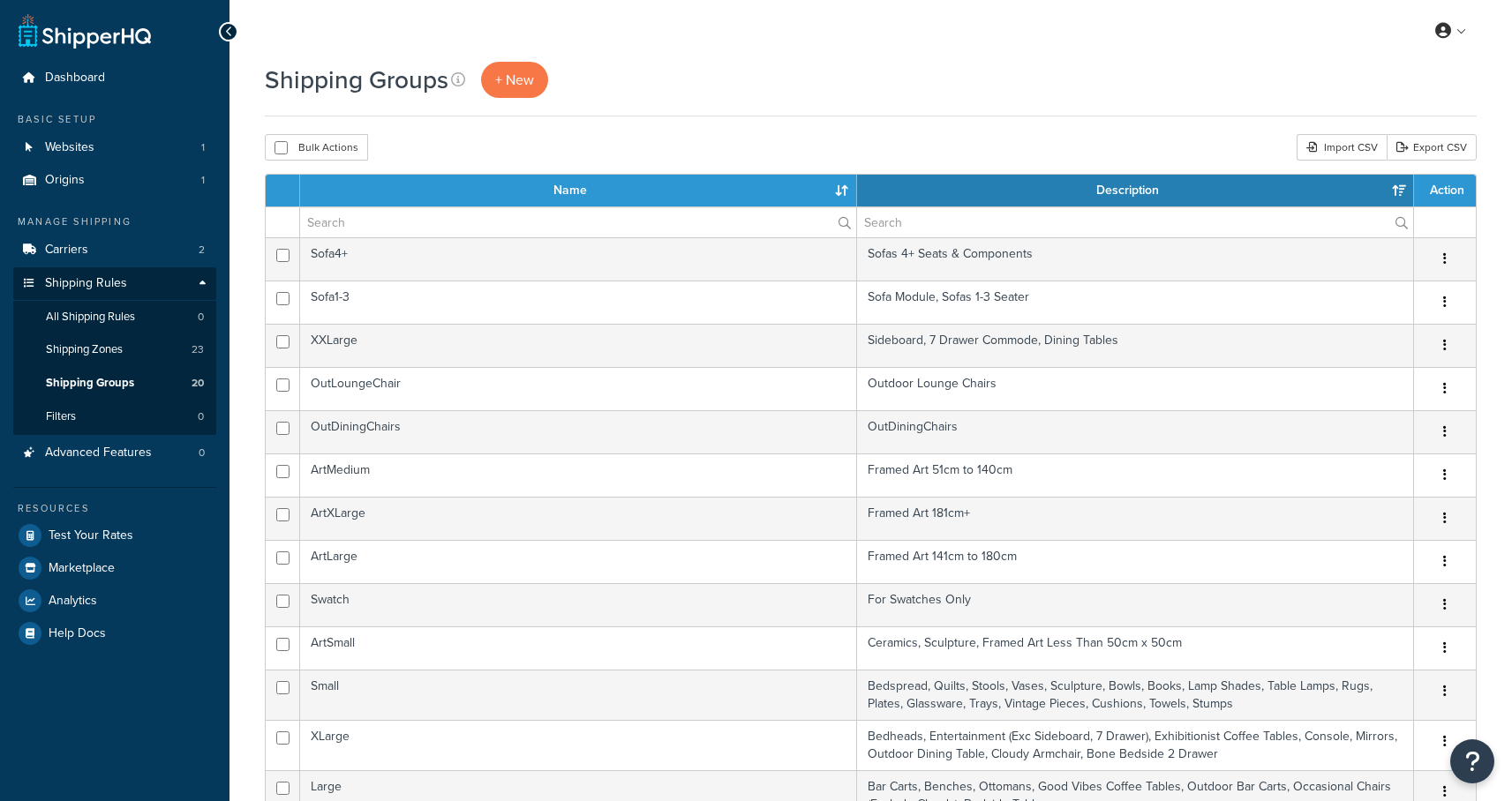
select select "15"
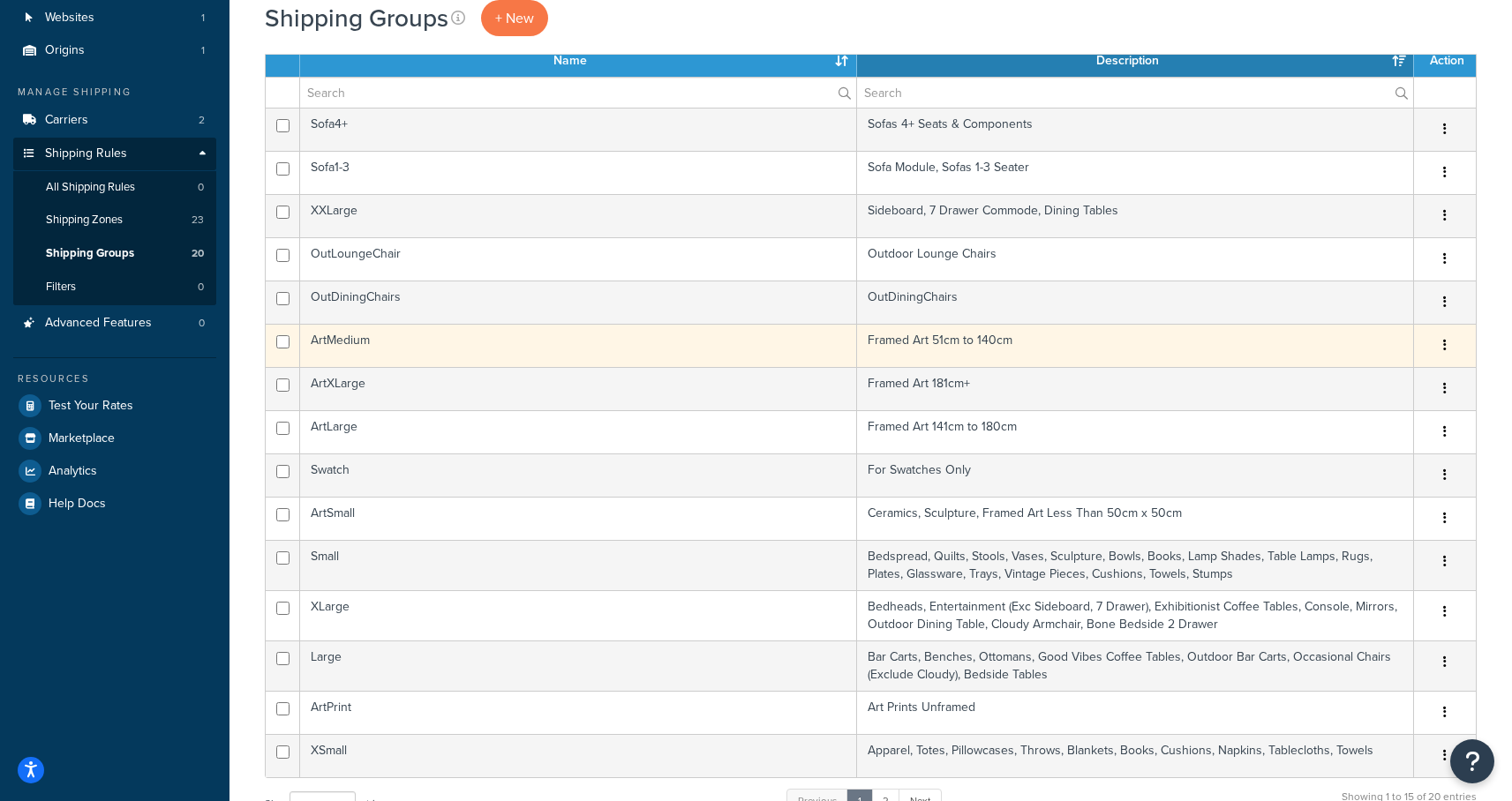
scroll to position [331, 0]
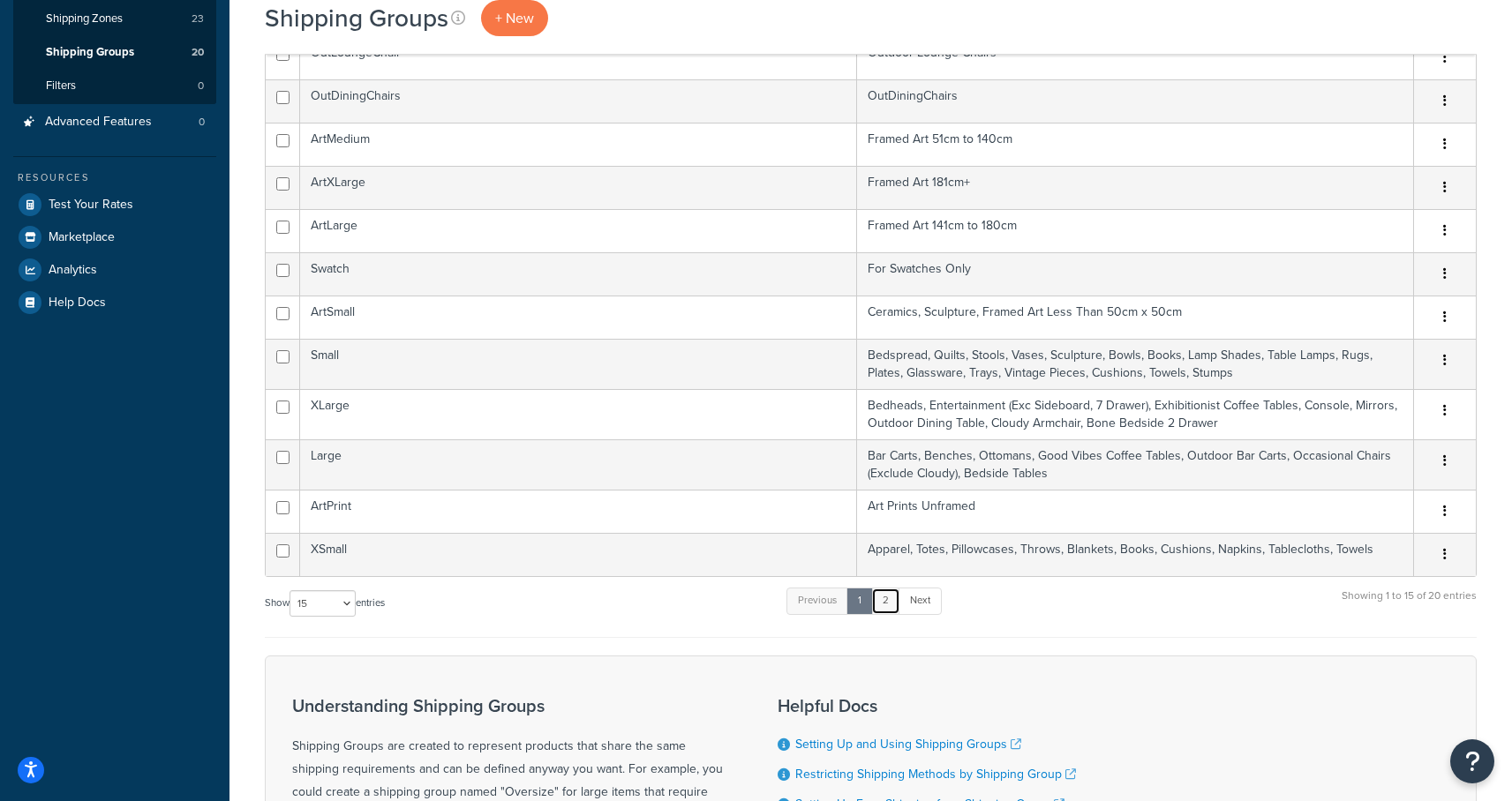
click at [891, 597] on link "2" at bounding box center [885, 601] width 29 height 26
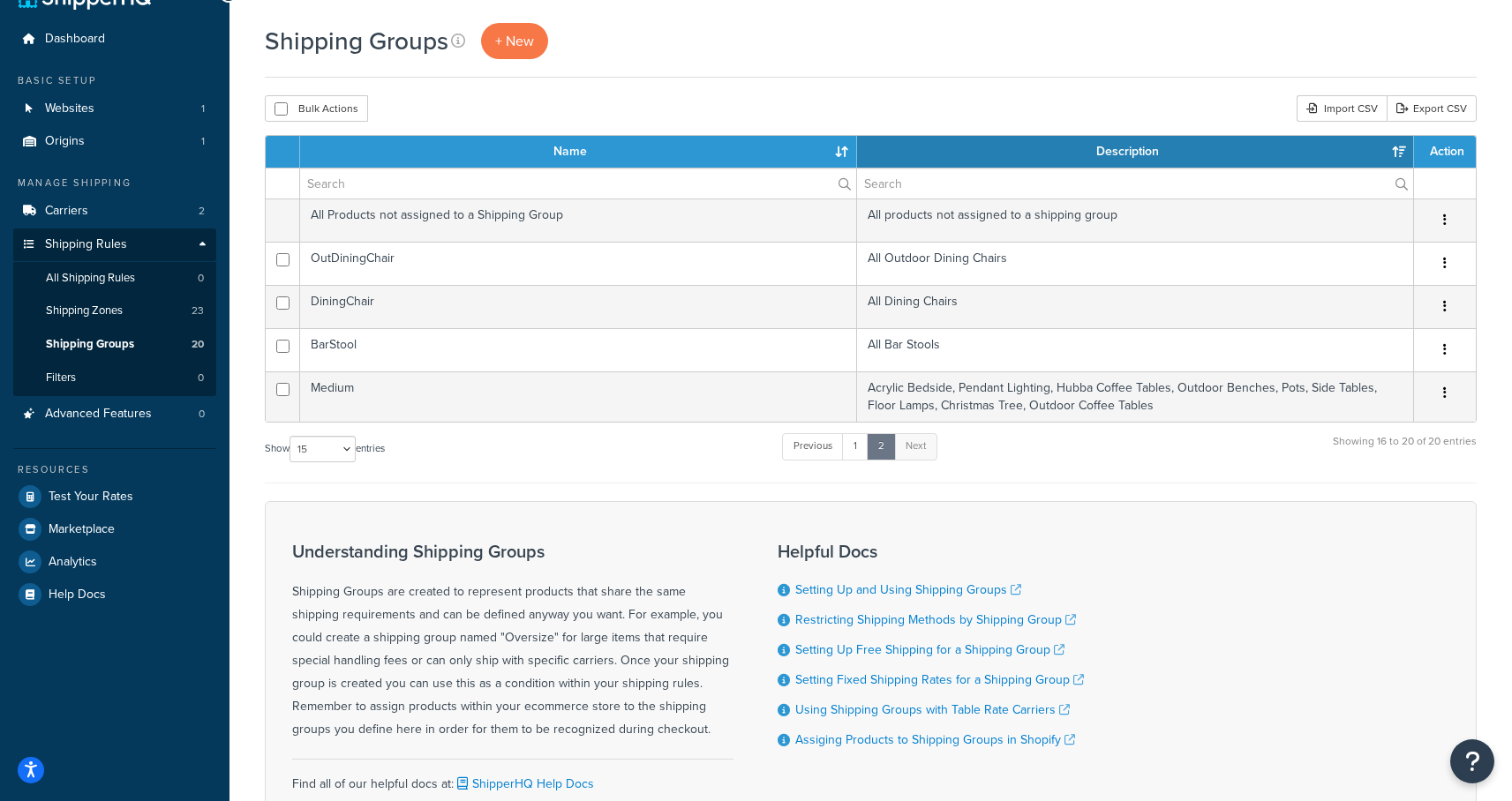
scroll to position [36, 0]
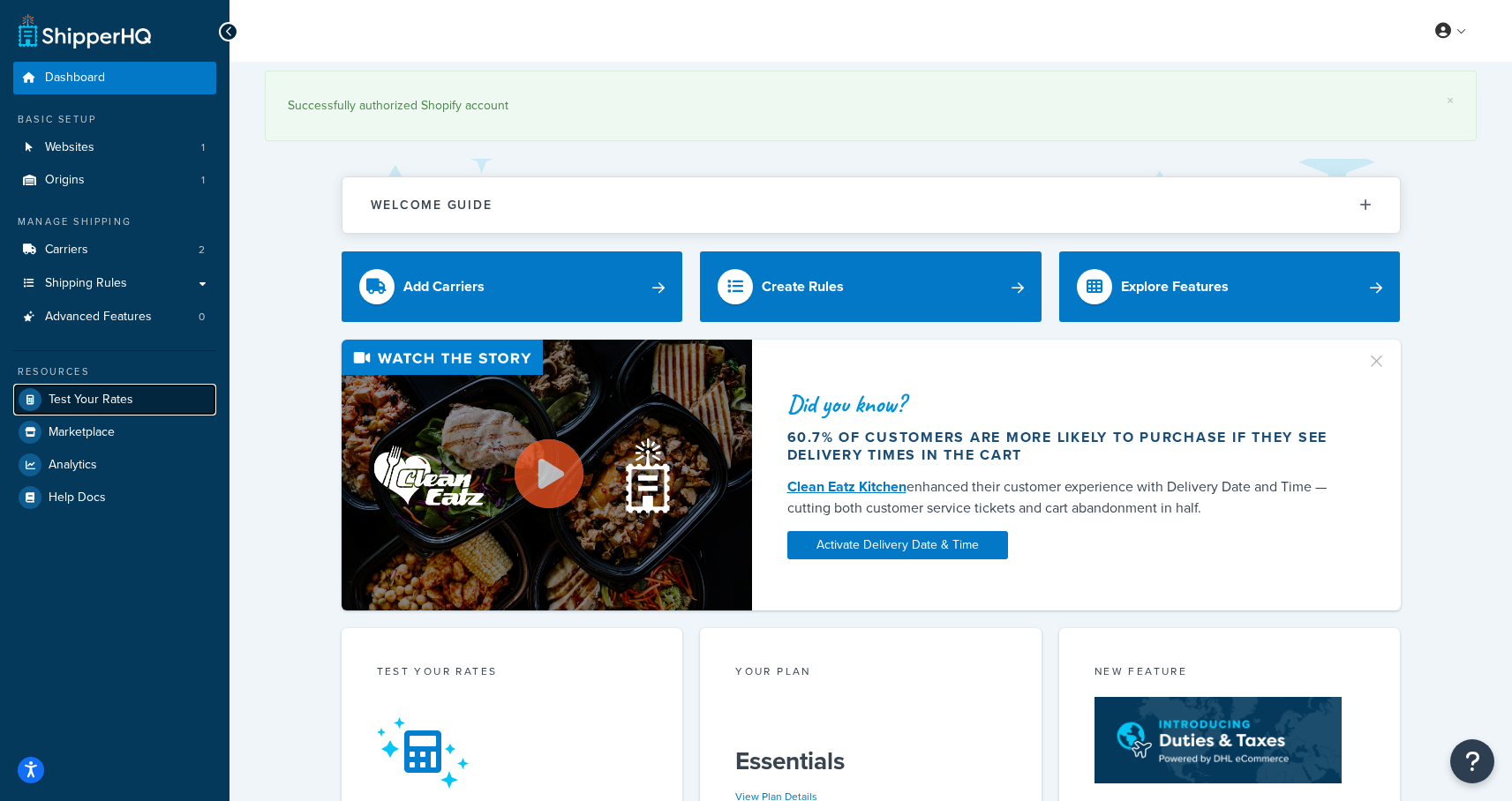
click at [98, 403] on span "Test Your Rates" at bounding box center [91, 400] width 84 height 15
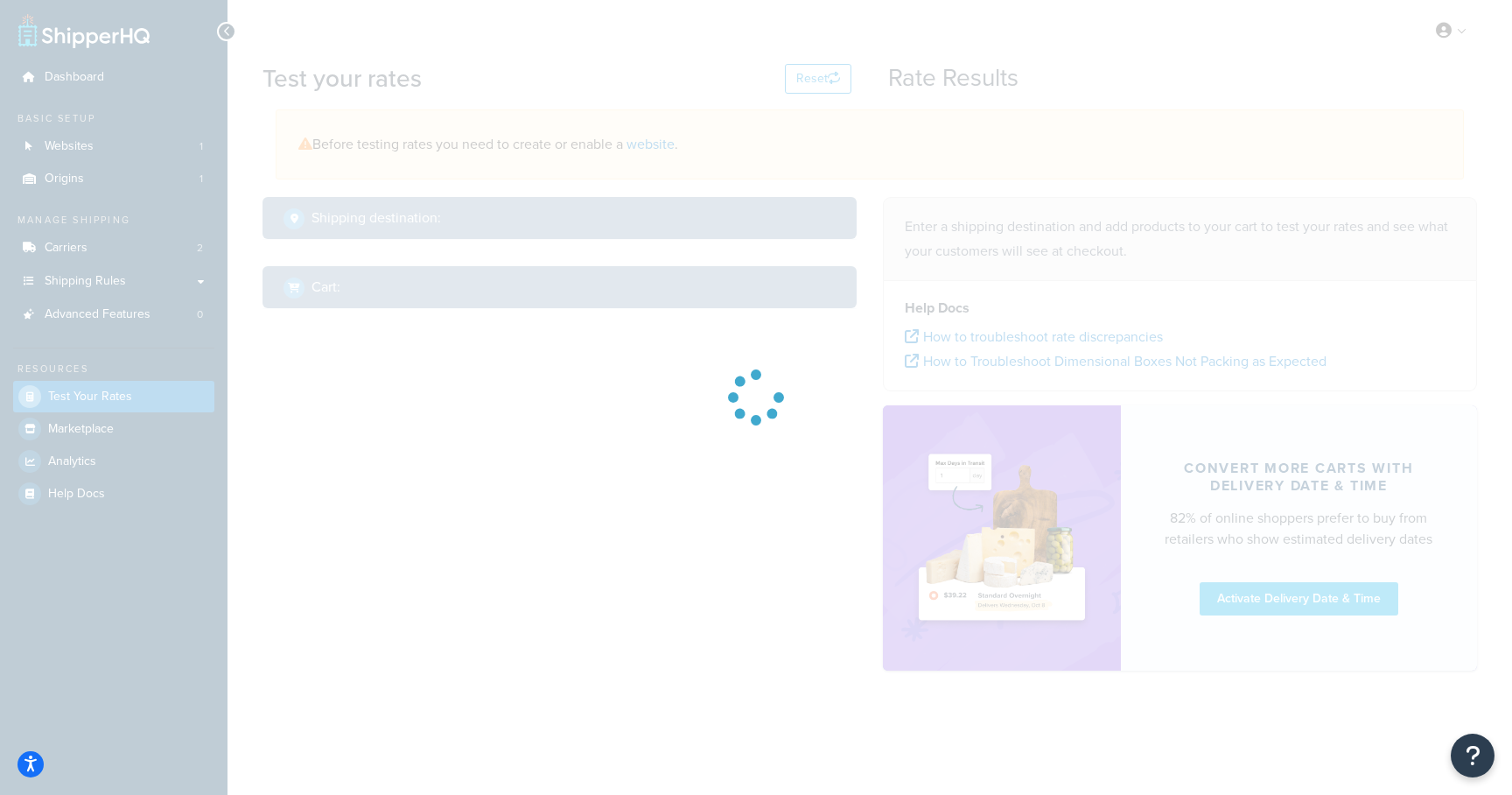
select select "[GEOGRAPHIC_DATA]"
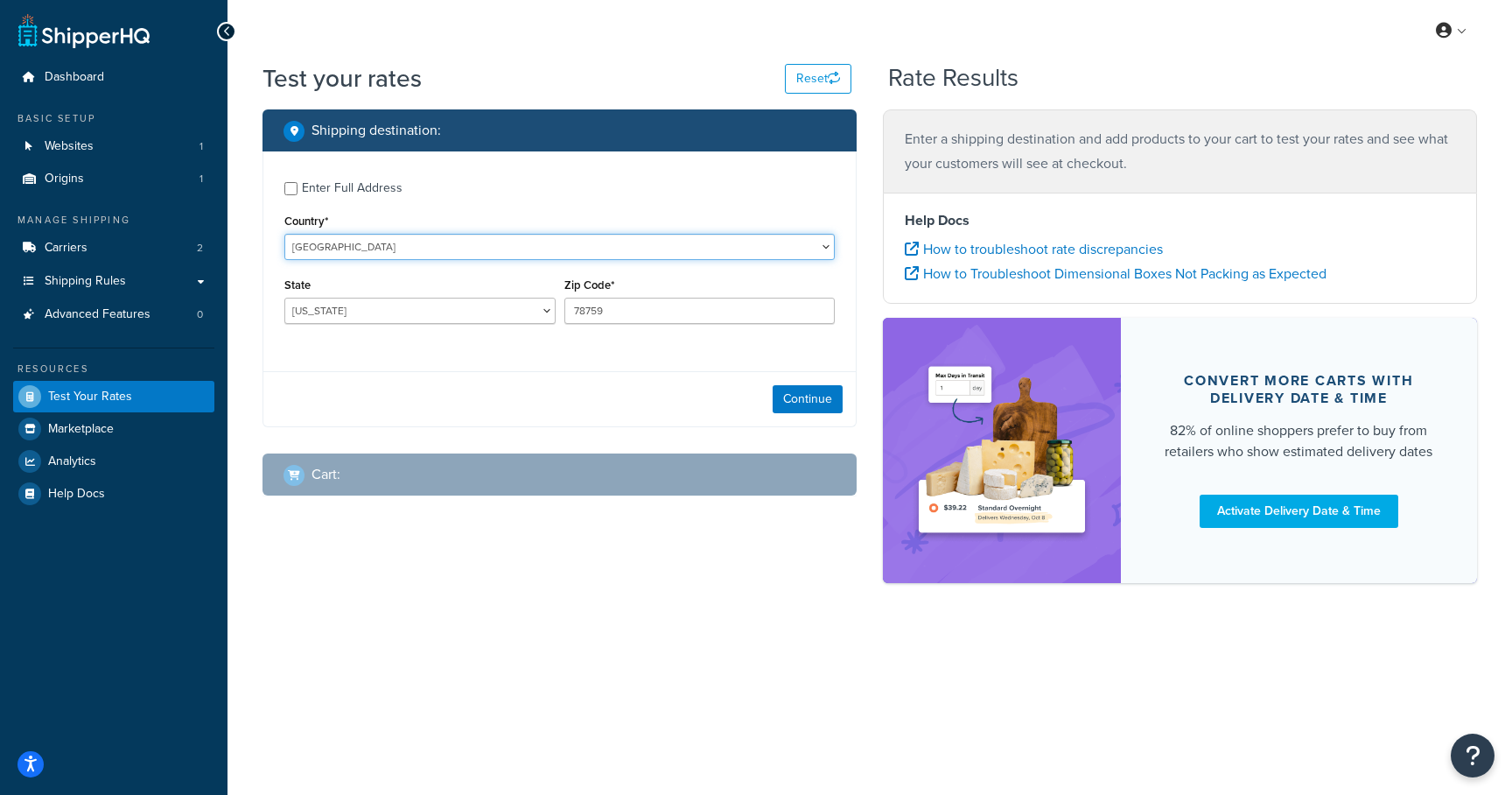
click at [388, 255] on select "[GEOGRAPHIC_DATA] [GEOGRAPHIC_DATA] [GEOGRAPHIC_DATA] [GEOGRAPHIC_DATA] [GEOGRA…" at bounding box center [559, 246] width 550 height 26
select select "AU"
click at [284, 233] on select "[GEOGRAPHIC_DATA] [GEOGRAPHIC_DATA] [GEOGRAPHIC_DATA] [GEOGRAPHIC_DATA] [GEOGRA…" at bounding box center [559, 246] width 550 height 26
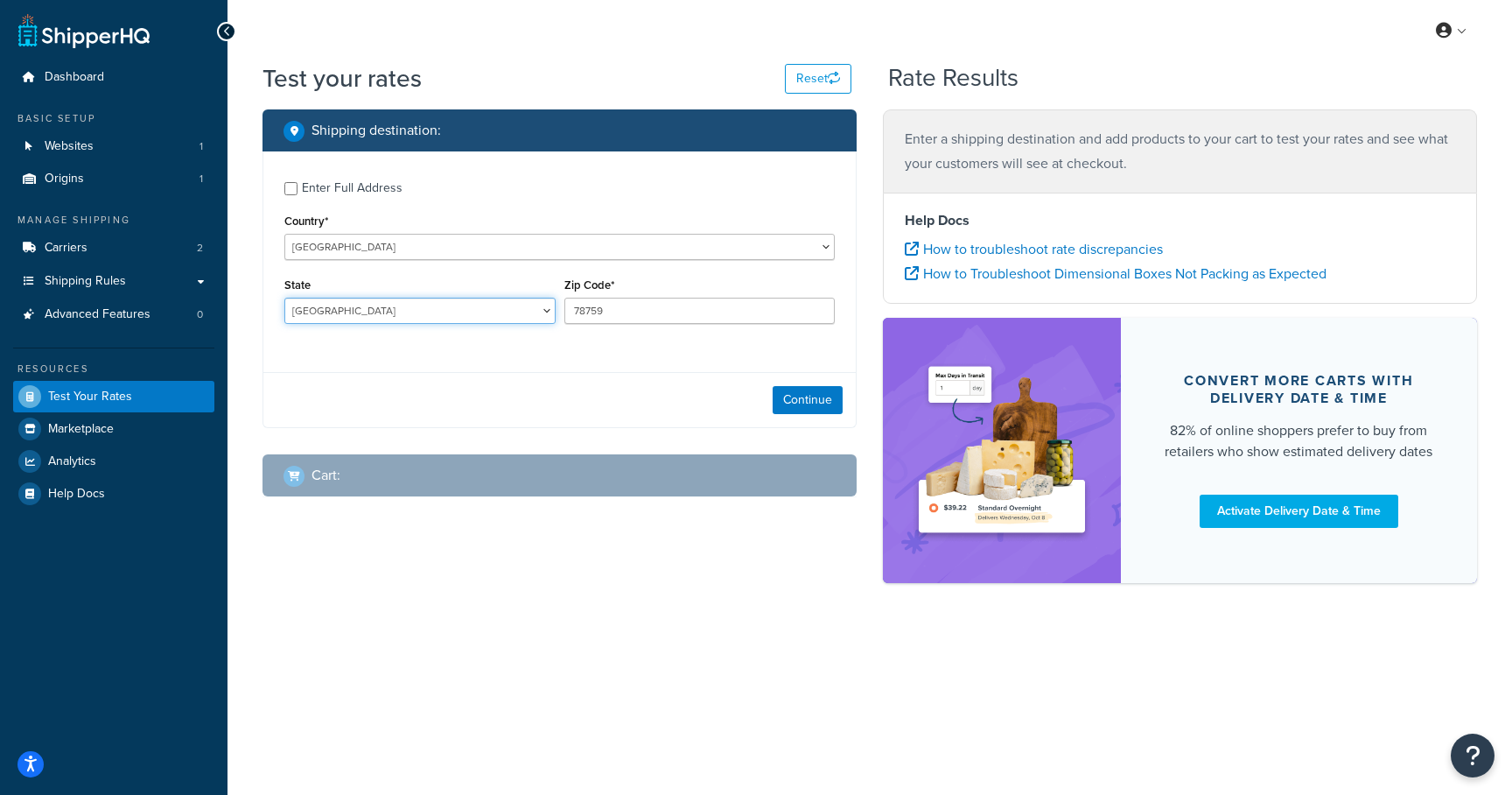
click at [362, 317] on select "[GEOGRAPHIC_DATA] [GEOGRAPHIC_DATA] [GEOGRAPHIC_DATA] [GEOGRAPHIC_DATA] [GEOGRA…" at bounding box center [420, 311] width 271 height 26
select select "SA"
click at [284, 298] on select "[GEOGRAPHIC_DATA] [GEOGRAPHIC_DATA] [GEOGRAPHIC_DATA] [GEOGRAPHIC_DATA] [GEOGRA…" at bounding box center [420, 311] width 271 height 26
click at [636, 309] on input "78759" at bounding box center [700, 311] width 271 height 26
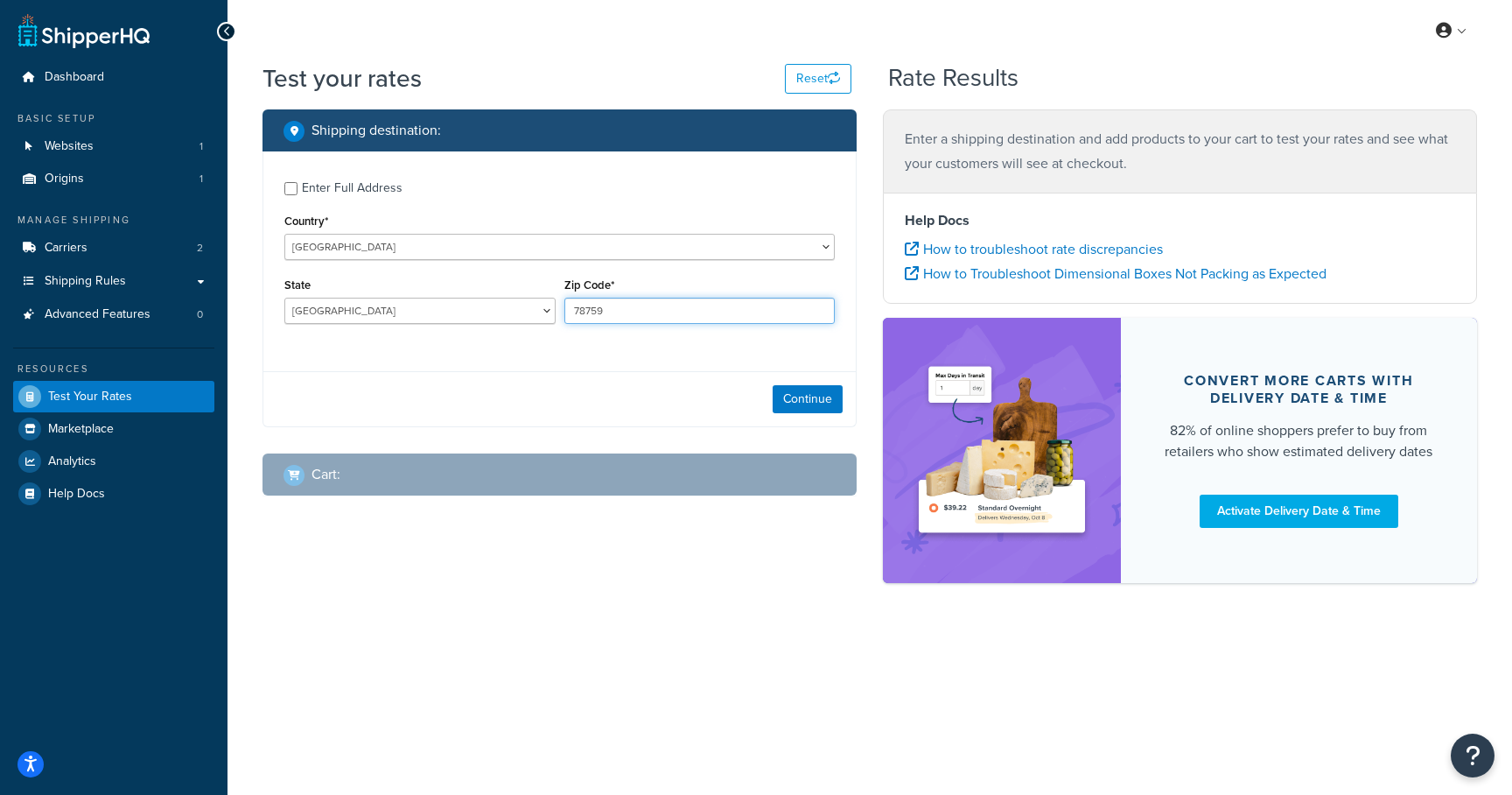
click at [636, 309] on input "78759" at bounding box center [700, 311] width 271 height 26
type input "5000"
click at [800, 398] on button "Continue" at bounding box center [807, 399] width 70 height 28
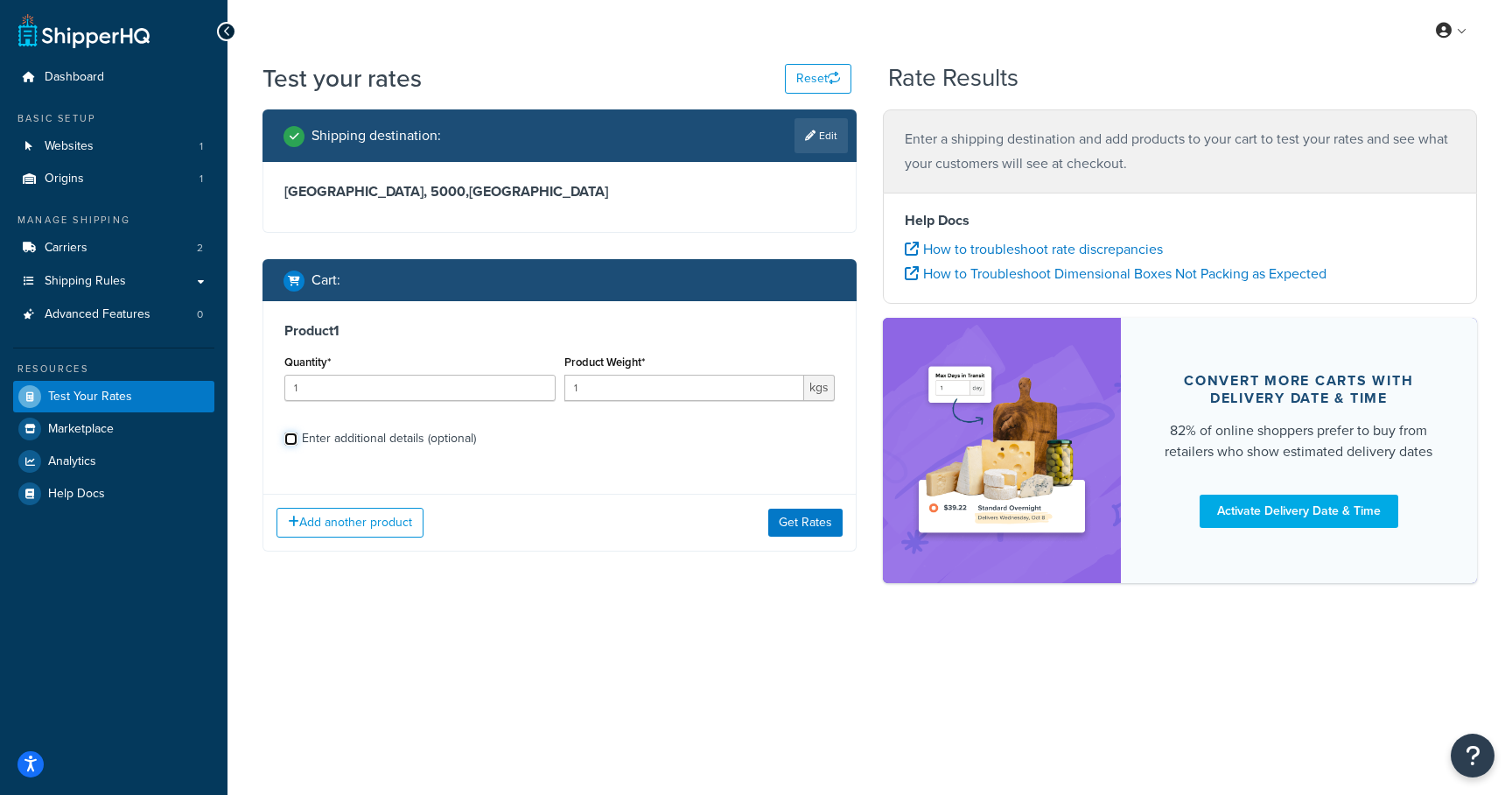
click at [289, 438] on input "Enter additional details (optional)" at bounding box center [291, 439] width 13 height 13
checkbox input "true"
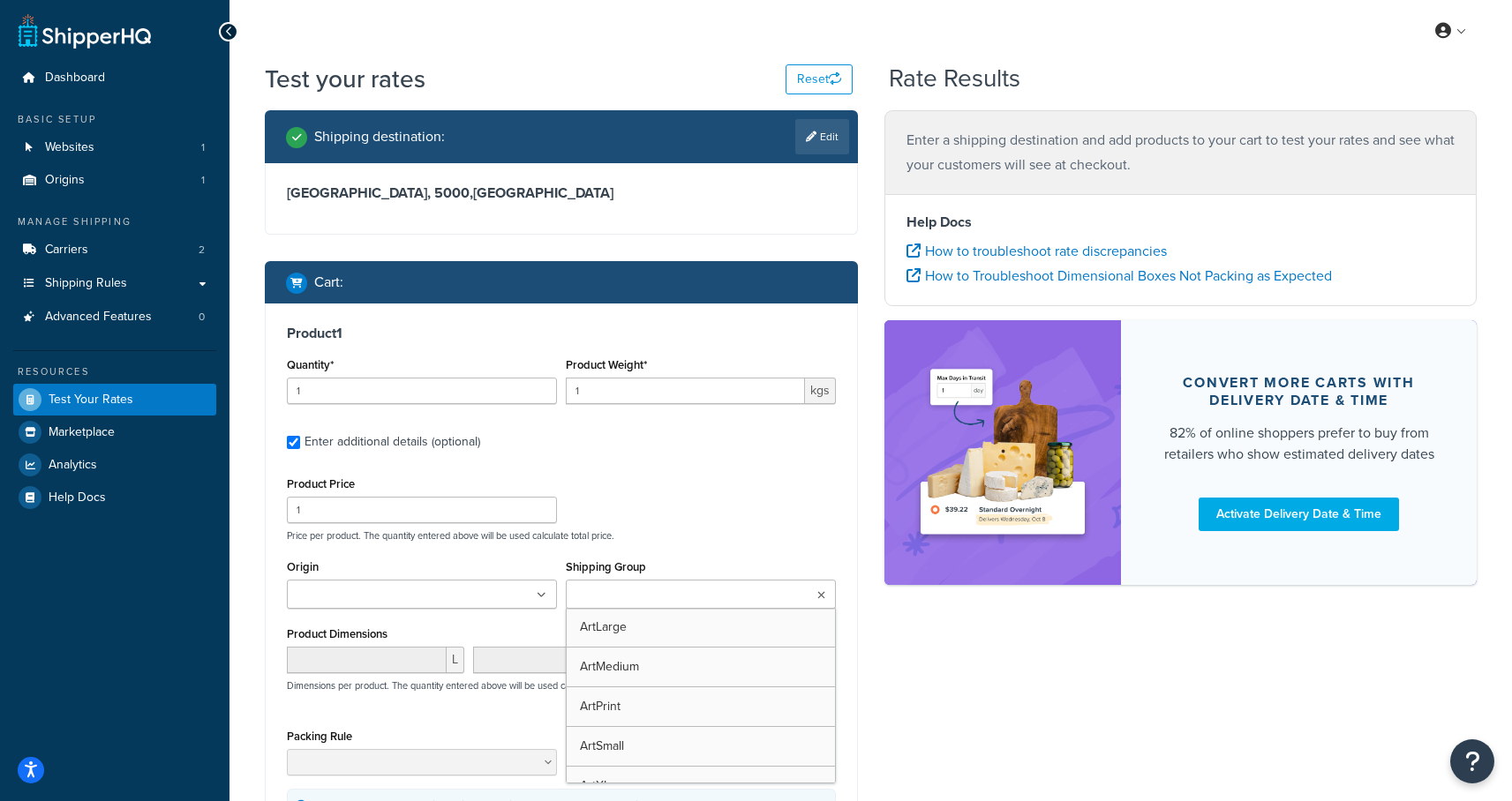
click at [679, 587] on input "Shipping Group" at bounding box center [649, 595] width 157 height 20
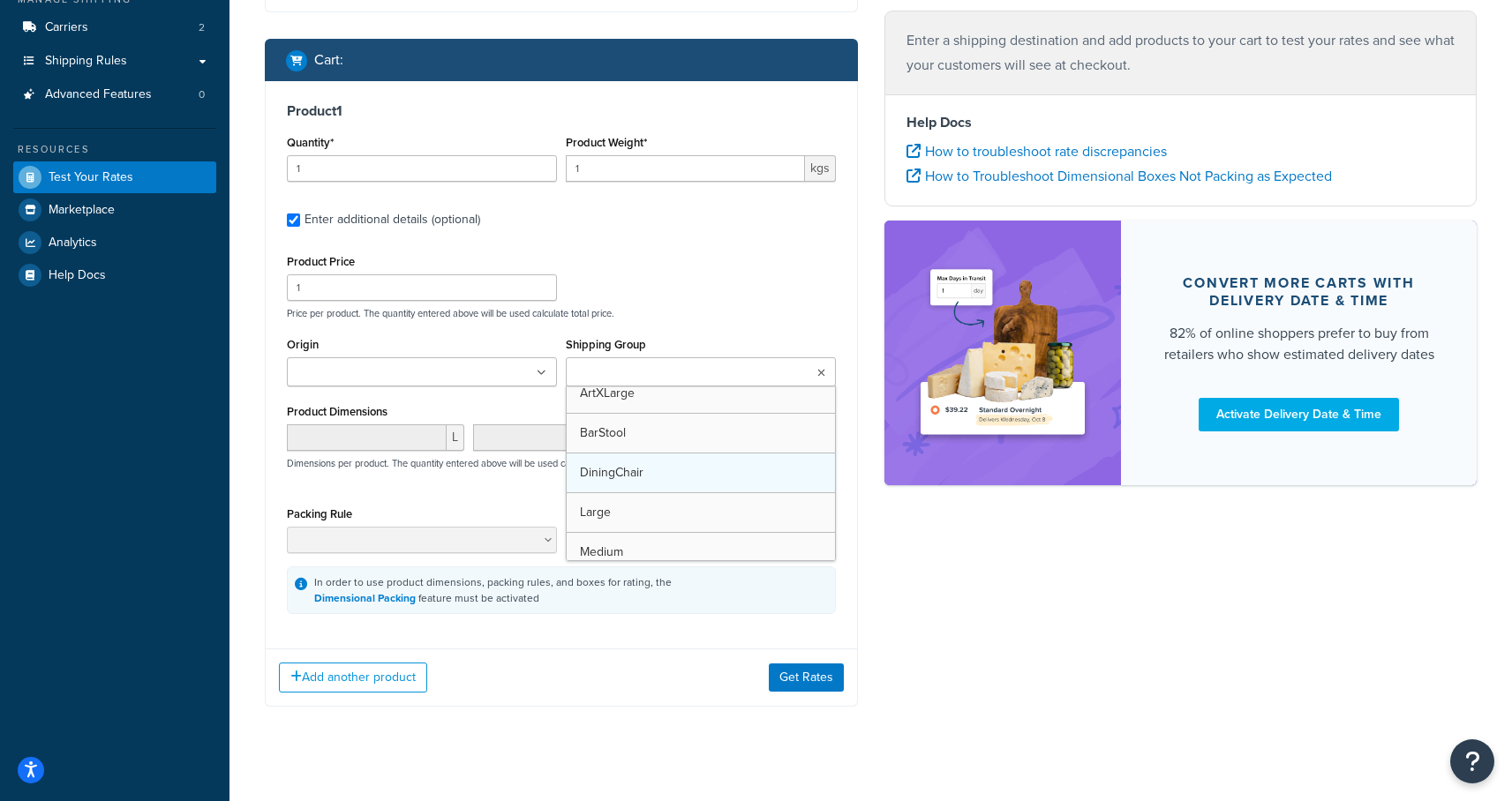
scroll to position [170, 0]
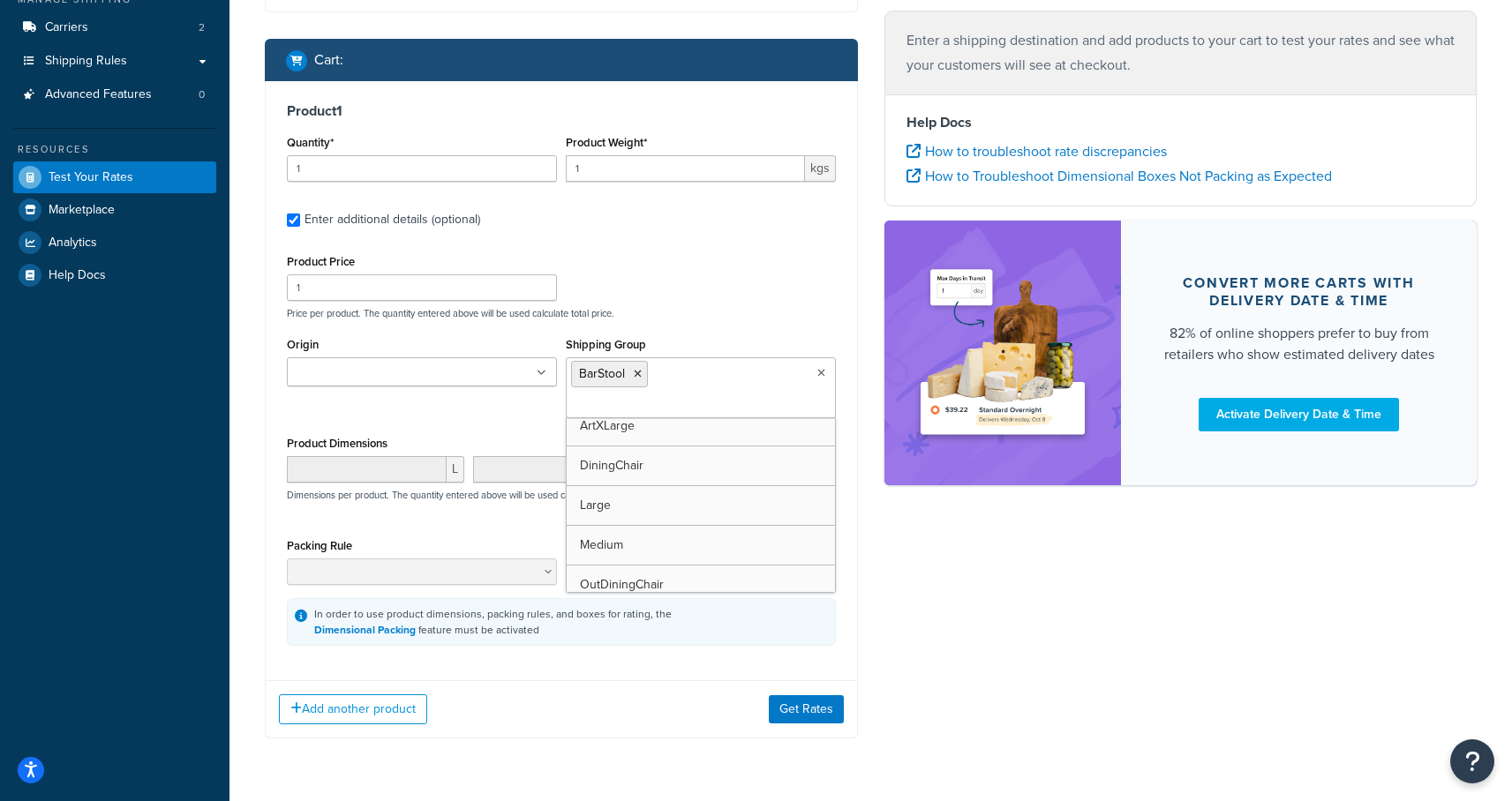
click at [699, 320] on div "Product Price 1 Price per product. The quantity entered above will be used calc…" at bounding box center [561, 447] width 549 height 396
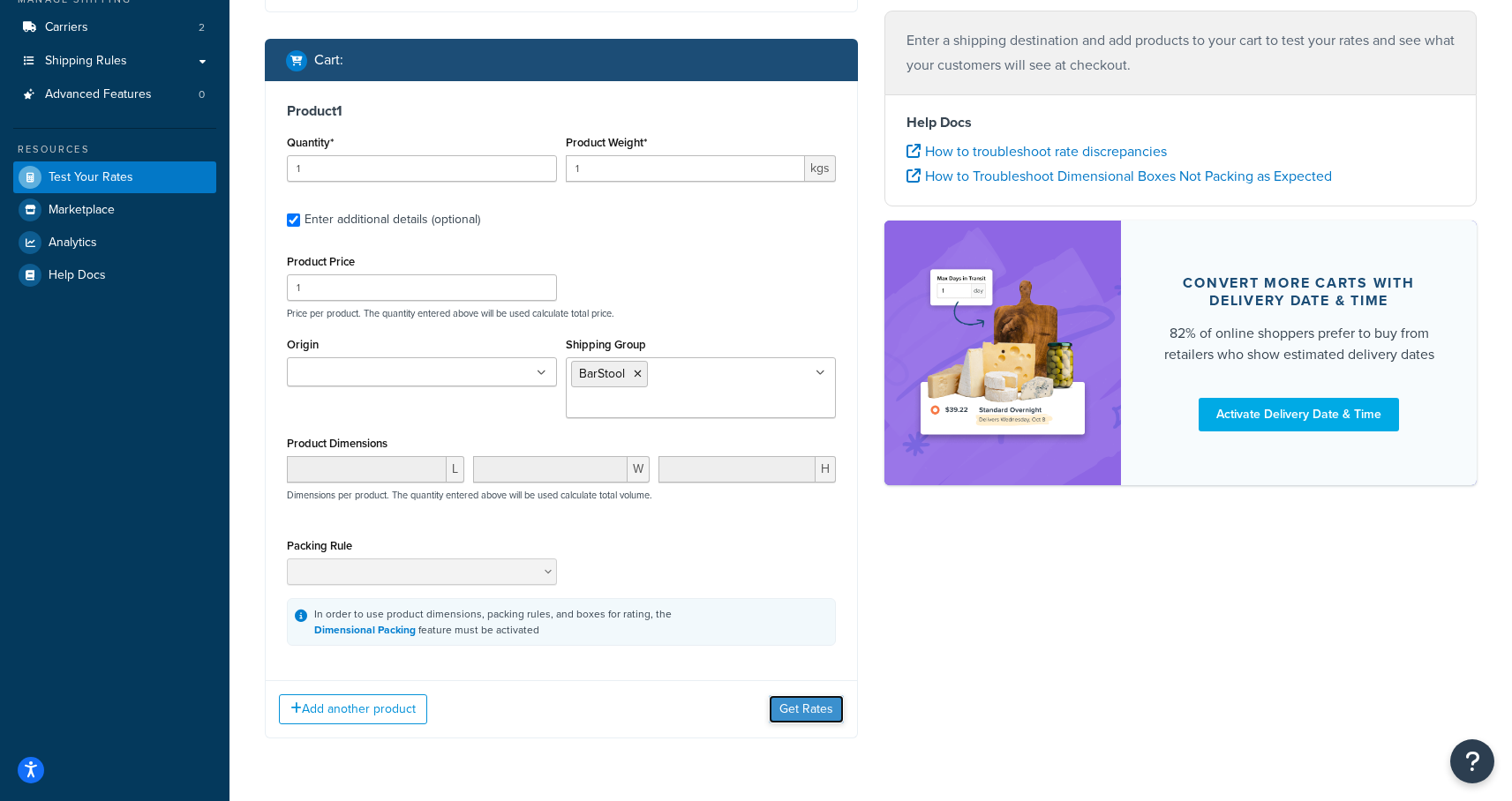
click at [805, 695] on button "Get Rates" at bounding box center [806, 709] width 75 height 28
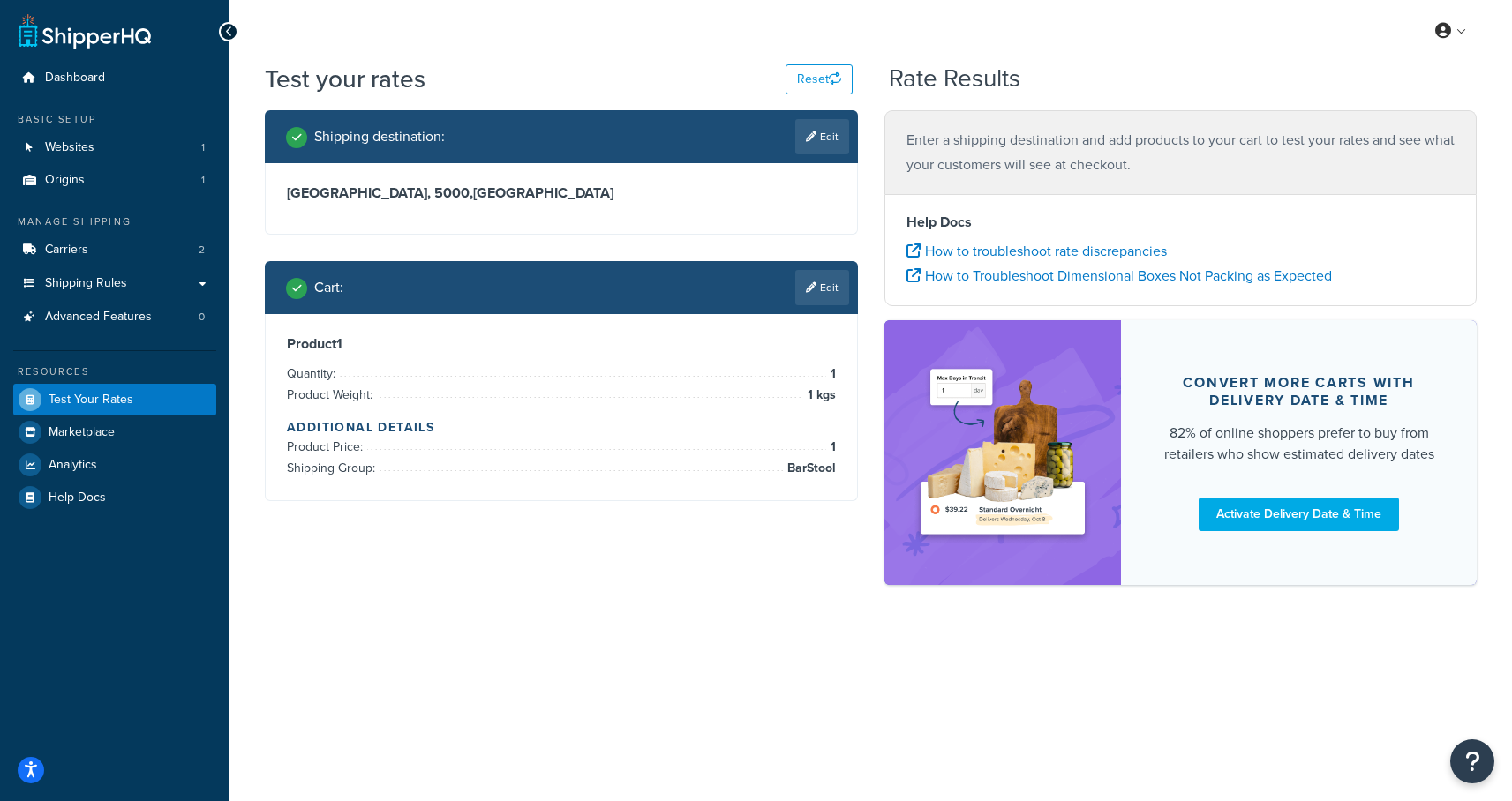
scroll to position [0, 0]
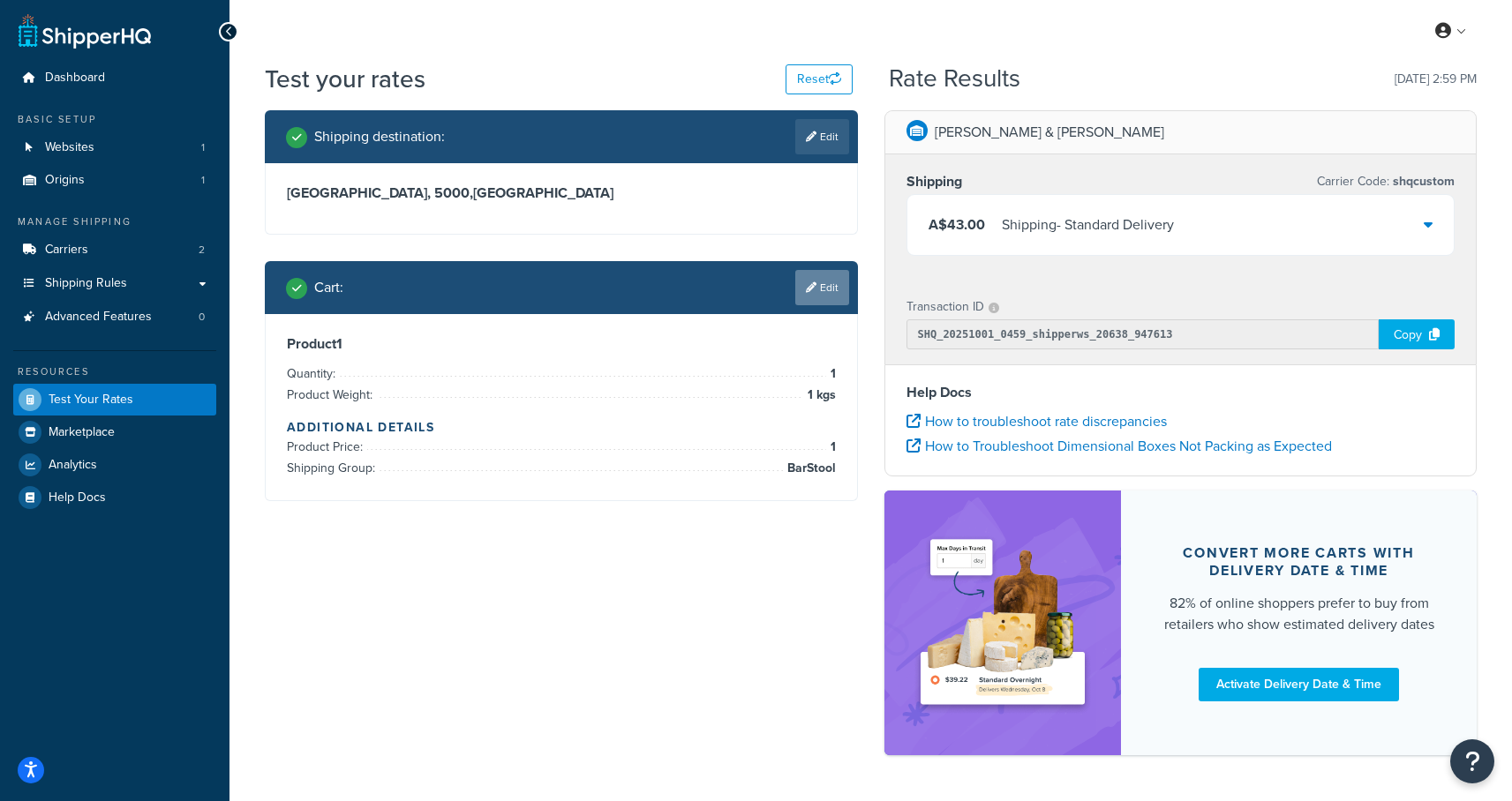
click at [831, 284] on link "Edit" at bounding box center [821, 288] width 53 height 36
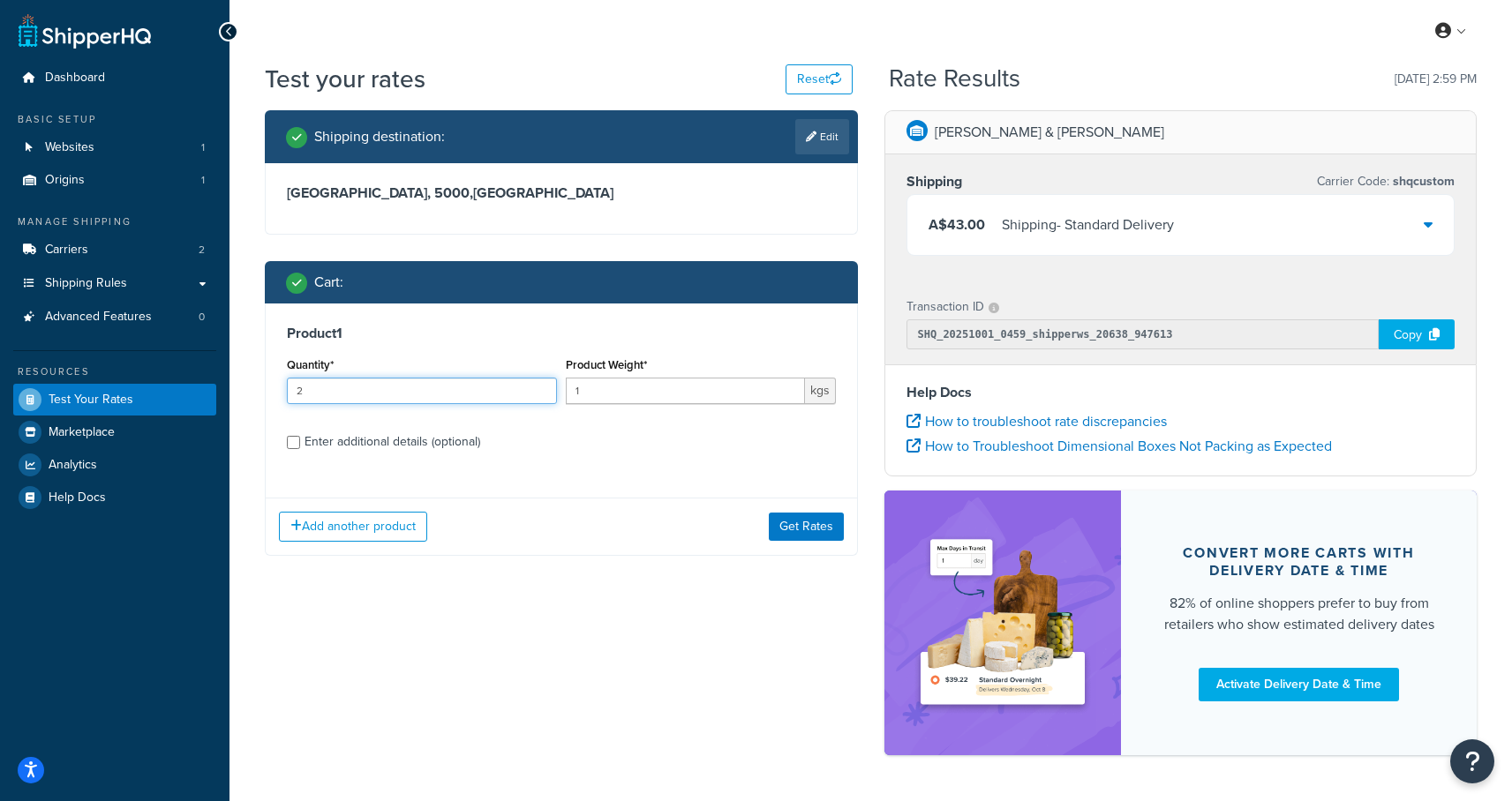
type input "2"
click at [543, 388] on input "2" at bounding box center [422, 391] width 270 height 26
click at [794, 525] on button "Get Rates" at bounding box center [806, 527] width 75 height 28
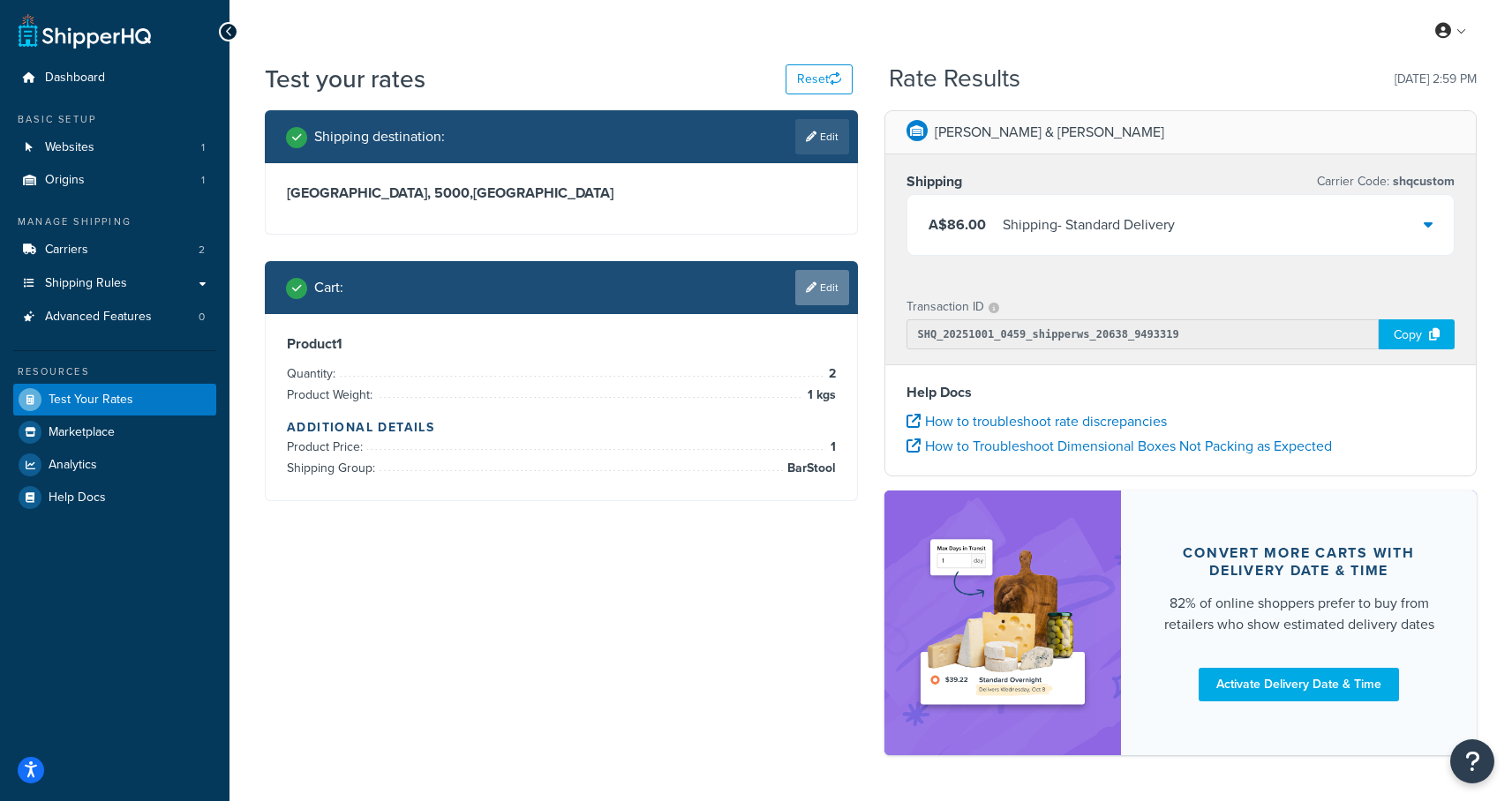
click at [825, 291] on link "Edit" at bounding box center [821, 288] width 53 height 36
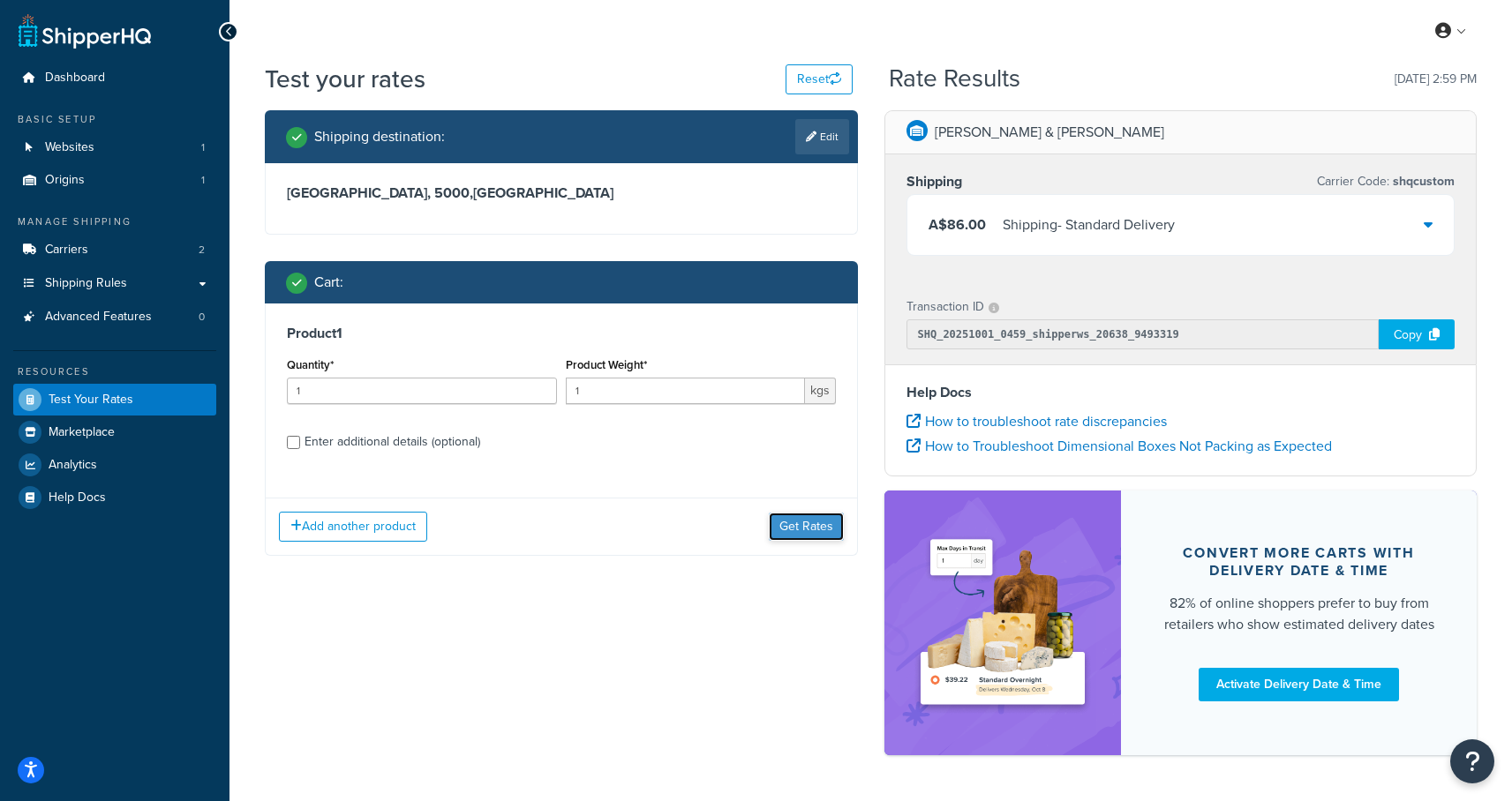
click at [803, 527] on button "Get Rates" at bounding box center [806, 527] width 75 height 28
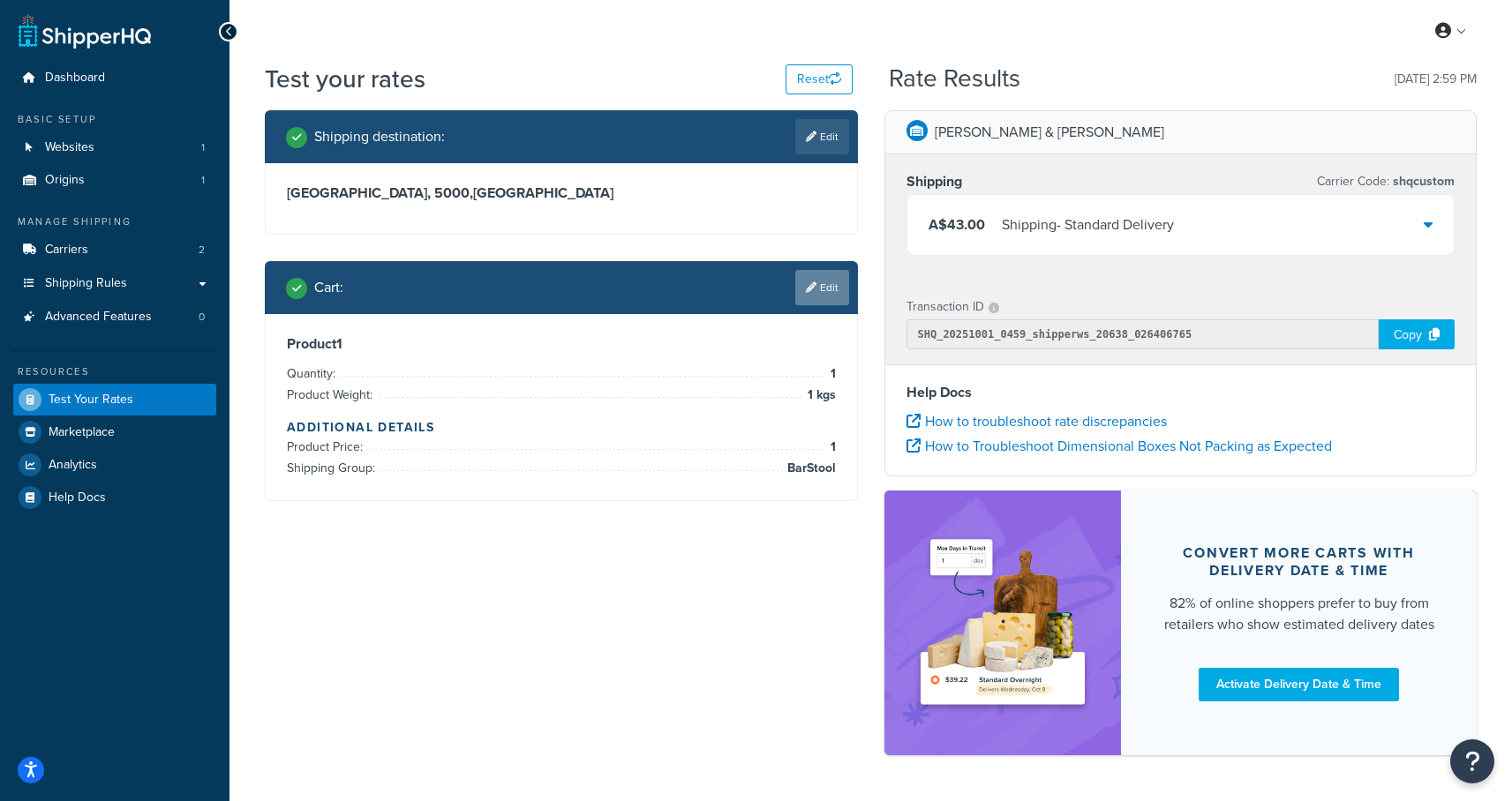
click at [818, 288] on link "Edit" at bounding box center [821, 288] width 53 height 36
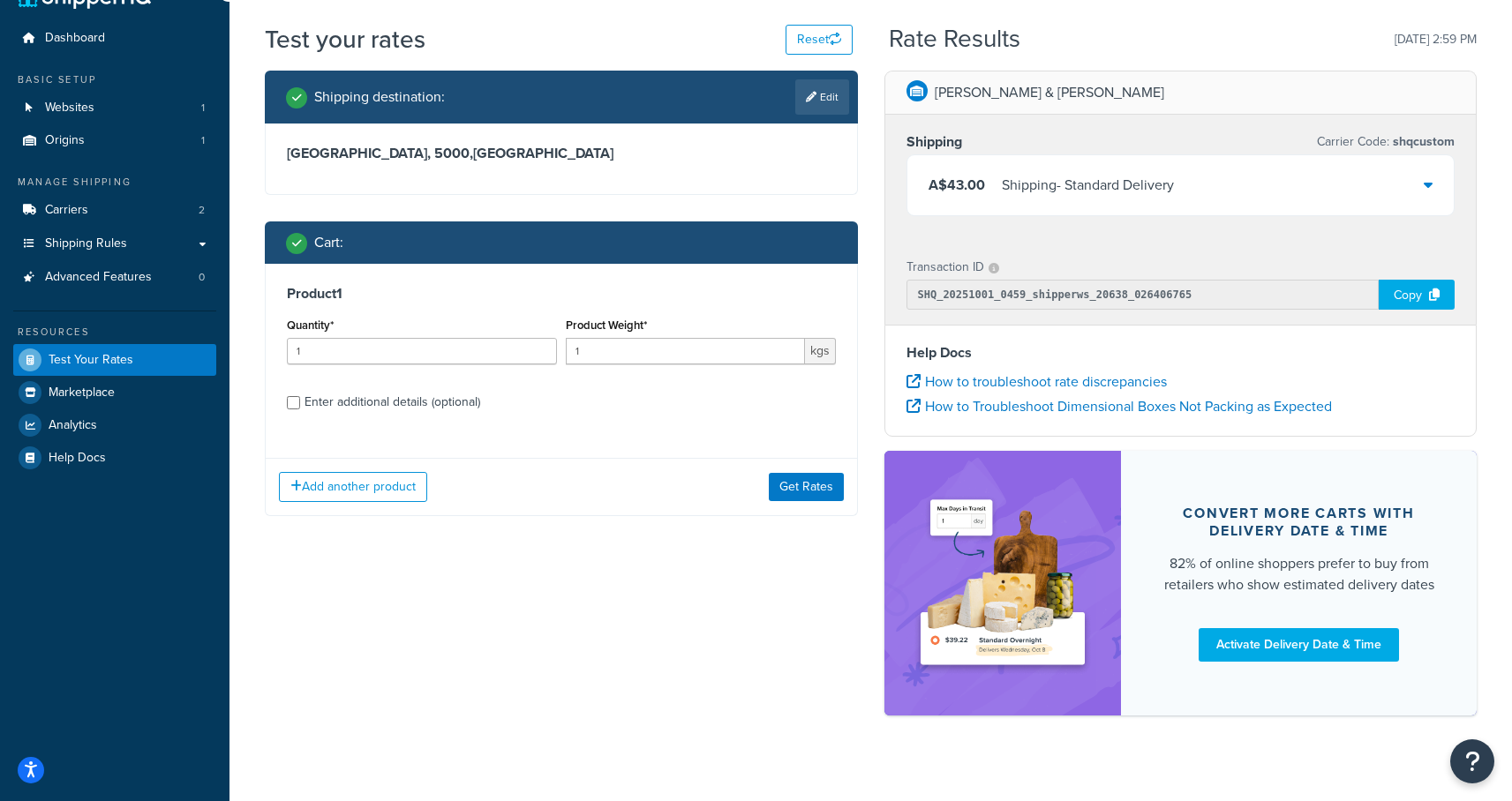
scroll to position [59, 0]
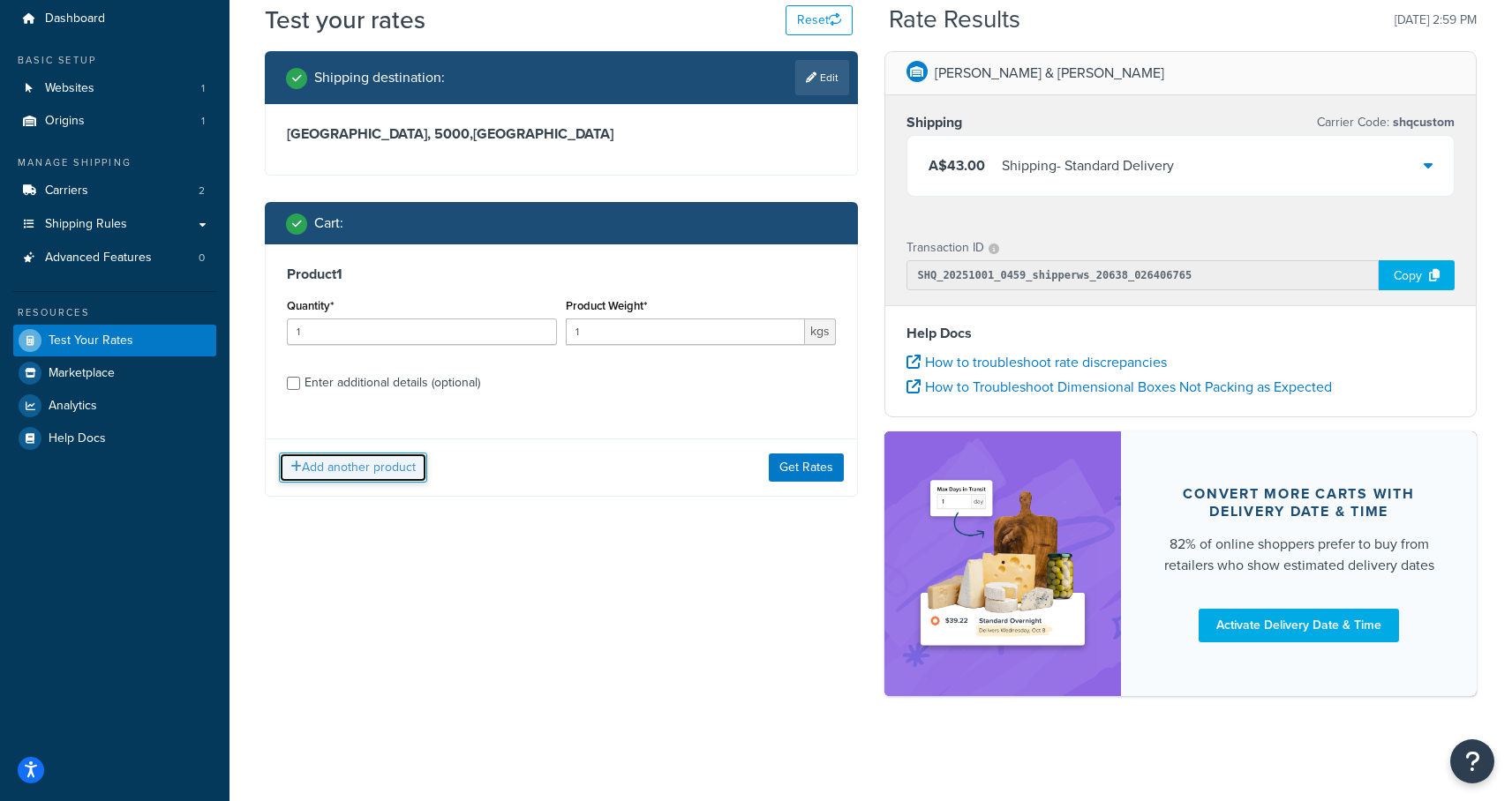
click at [330, 470] on button "Add another product" at bounding box center [353, 467] width 148 height 30
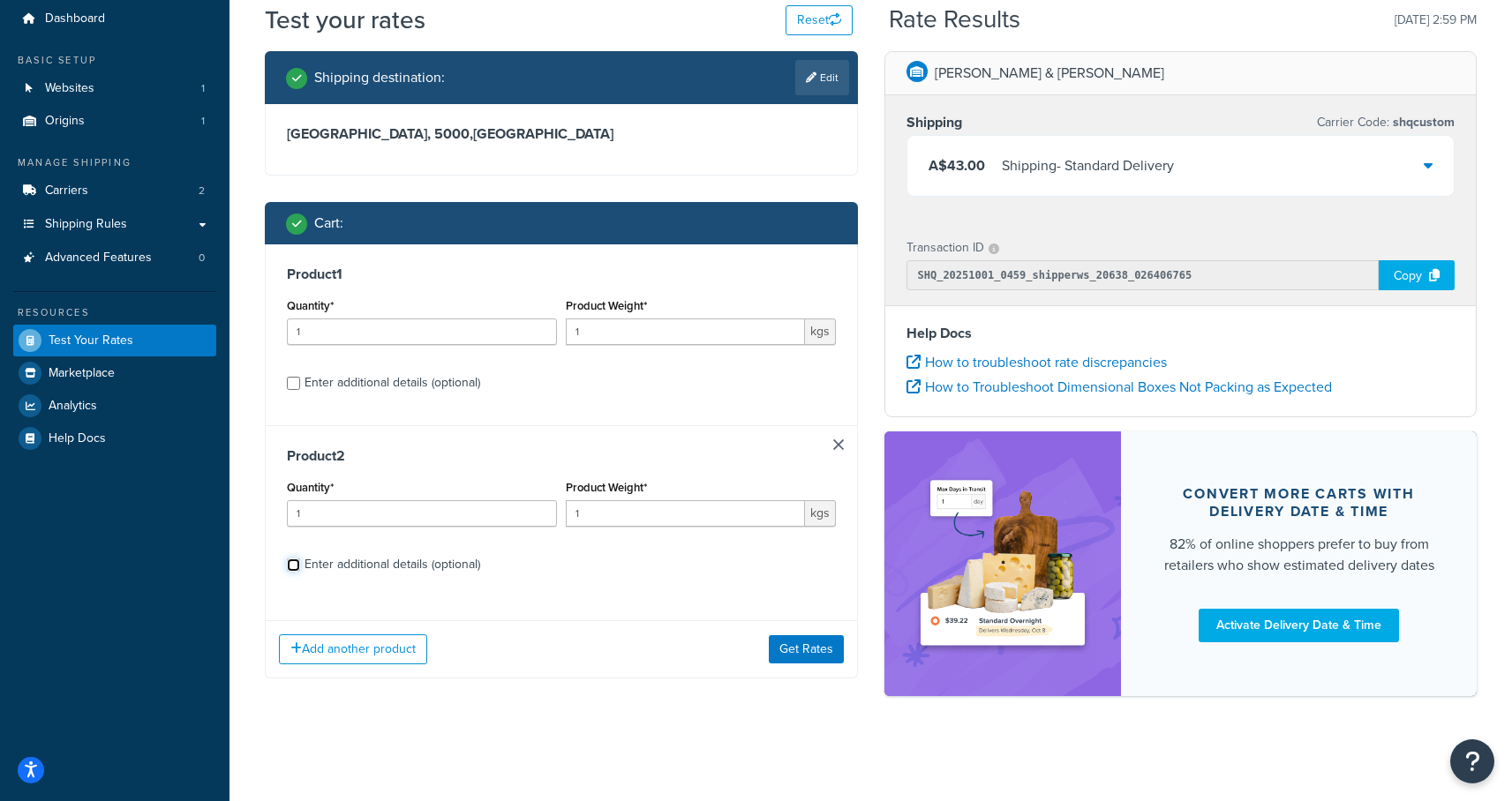
click at [292, 567] on input "Enter additional details (optional)" at bounding box center [293, 565] width 13 height 13
checkbox input "true"
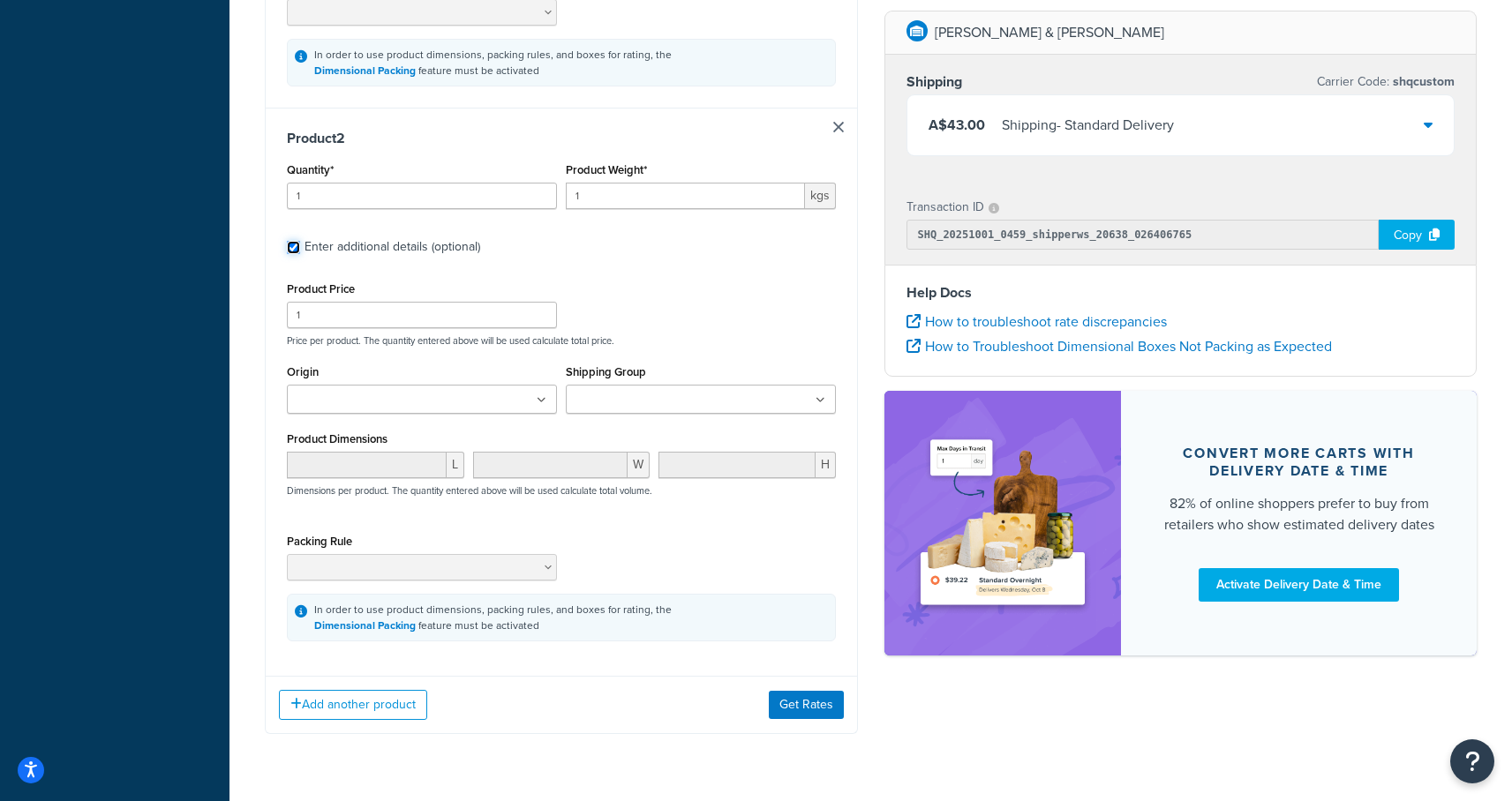
scroll to position [786, 0]
click at [649, 386] on input "Shipping Group" at bounding box center [649, 395] width 157 height 20
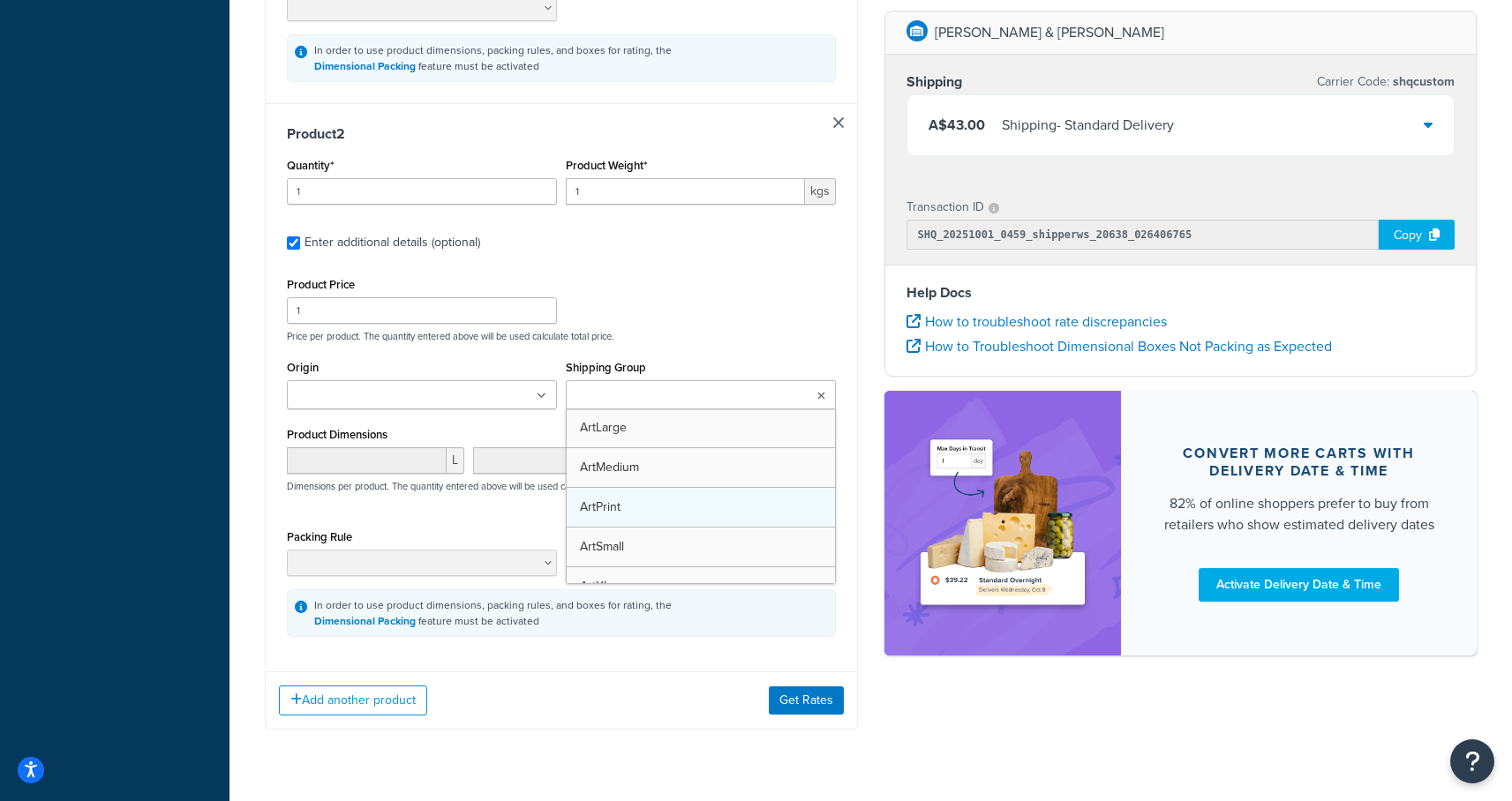
scroll to position [4, 0]
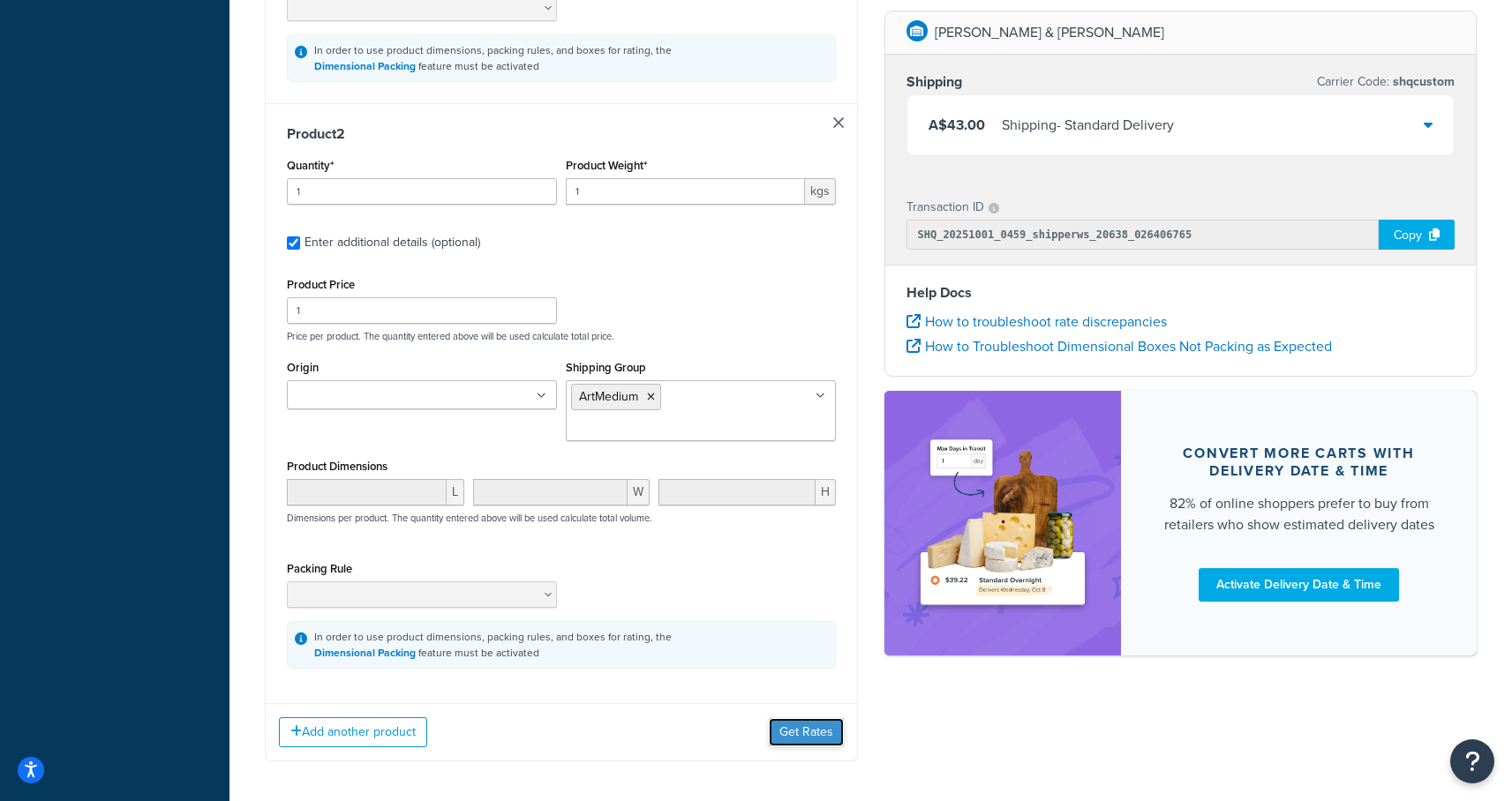
click at [809, 719] on button "Get Rates" at bounding box center [806, 733] width 75 height 28
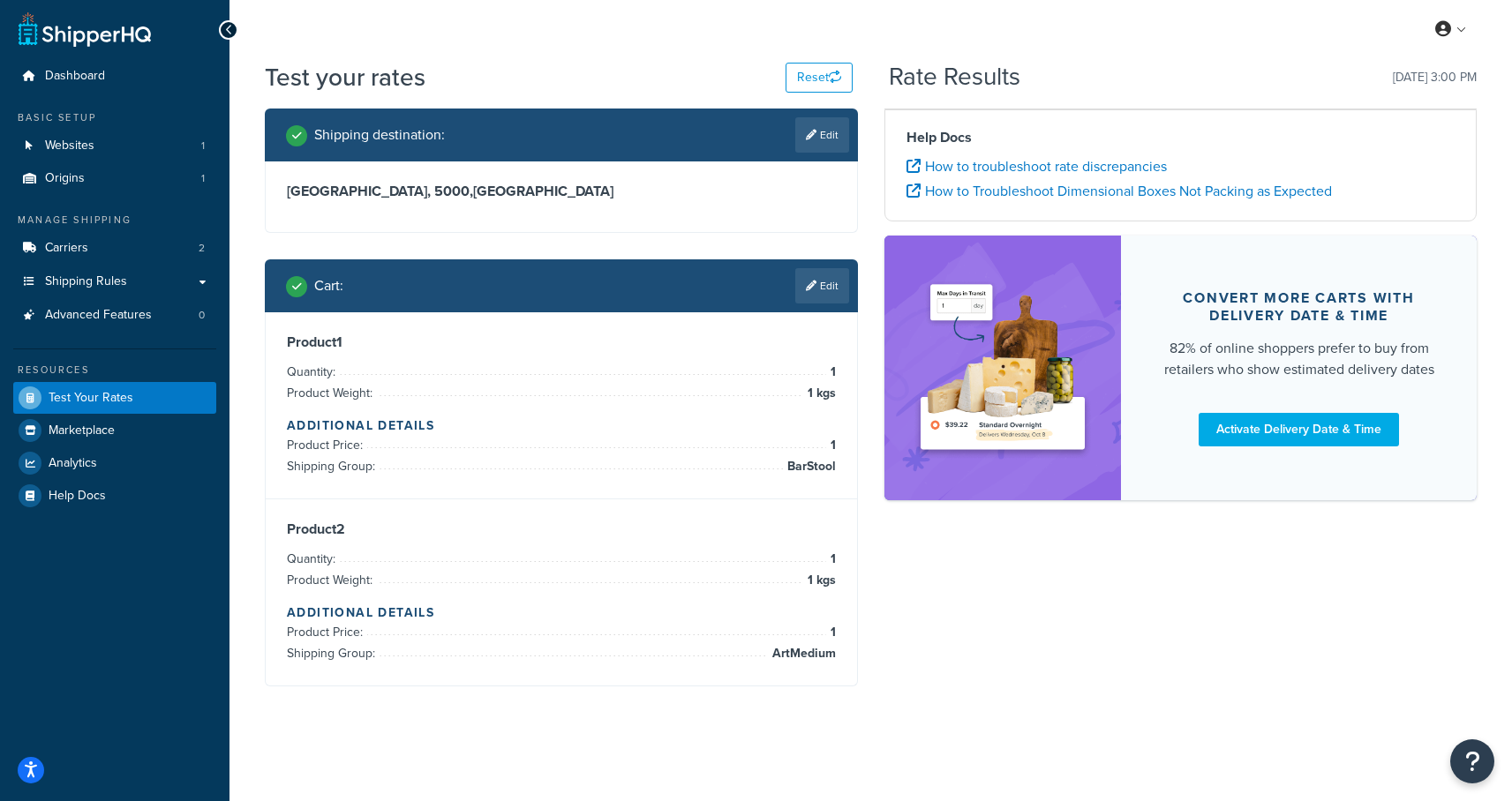
scroll to position [59, 0]
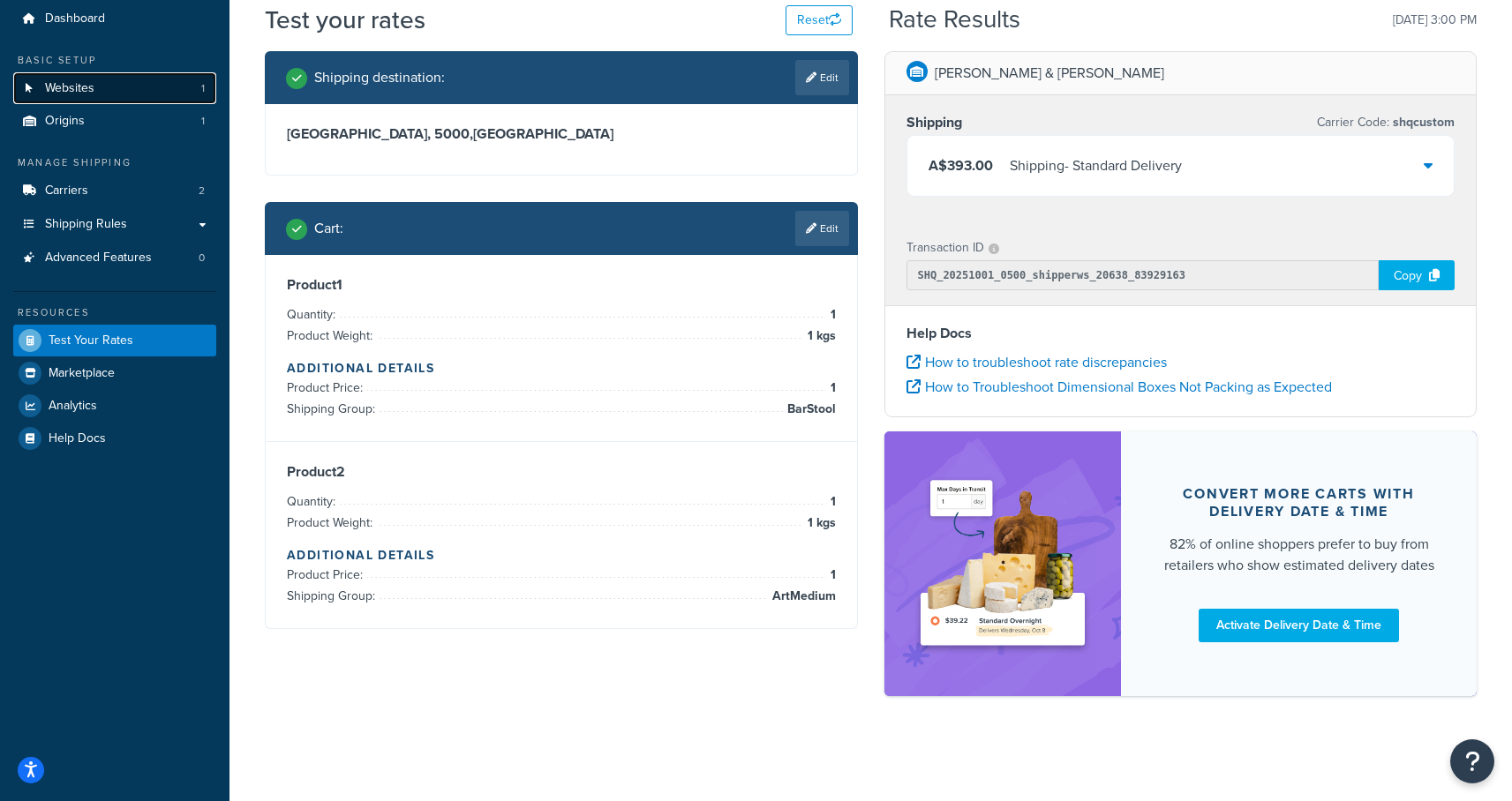
click at [67, 86] on span "Websites" at bounding box center [69, 89] width 50 height 15
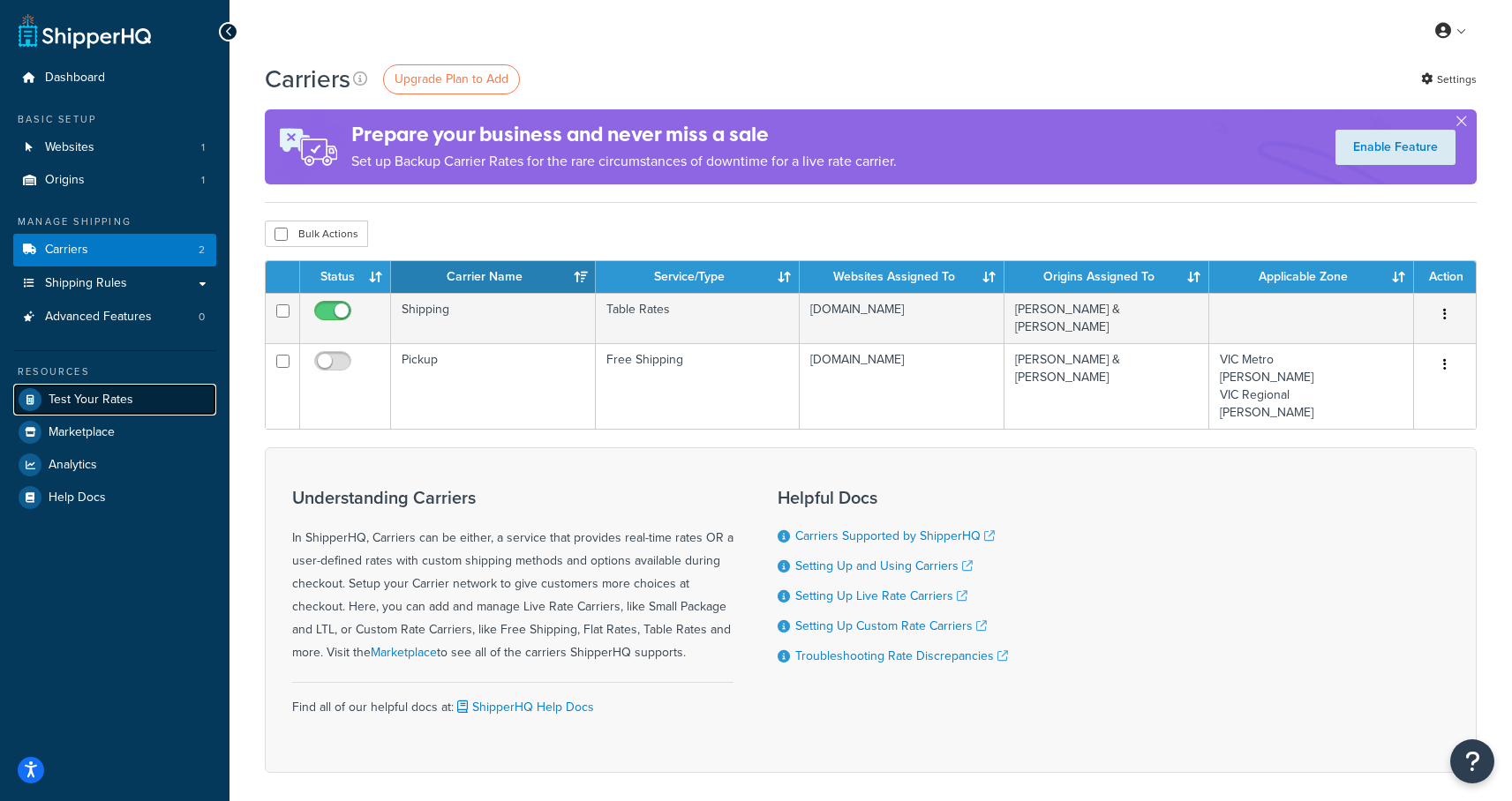
click at [107, 403] on span "Test Your Rates" at bounding box center [91, 400] width 84 height 15
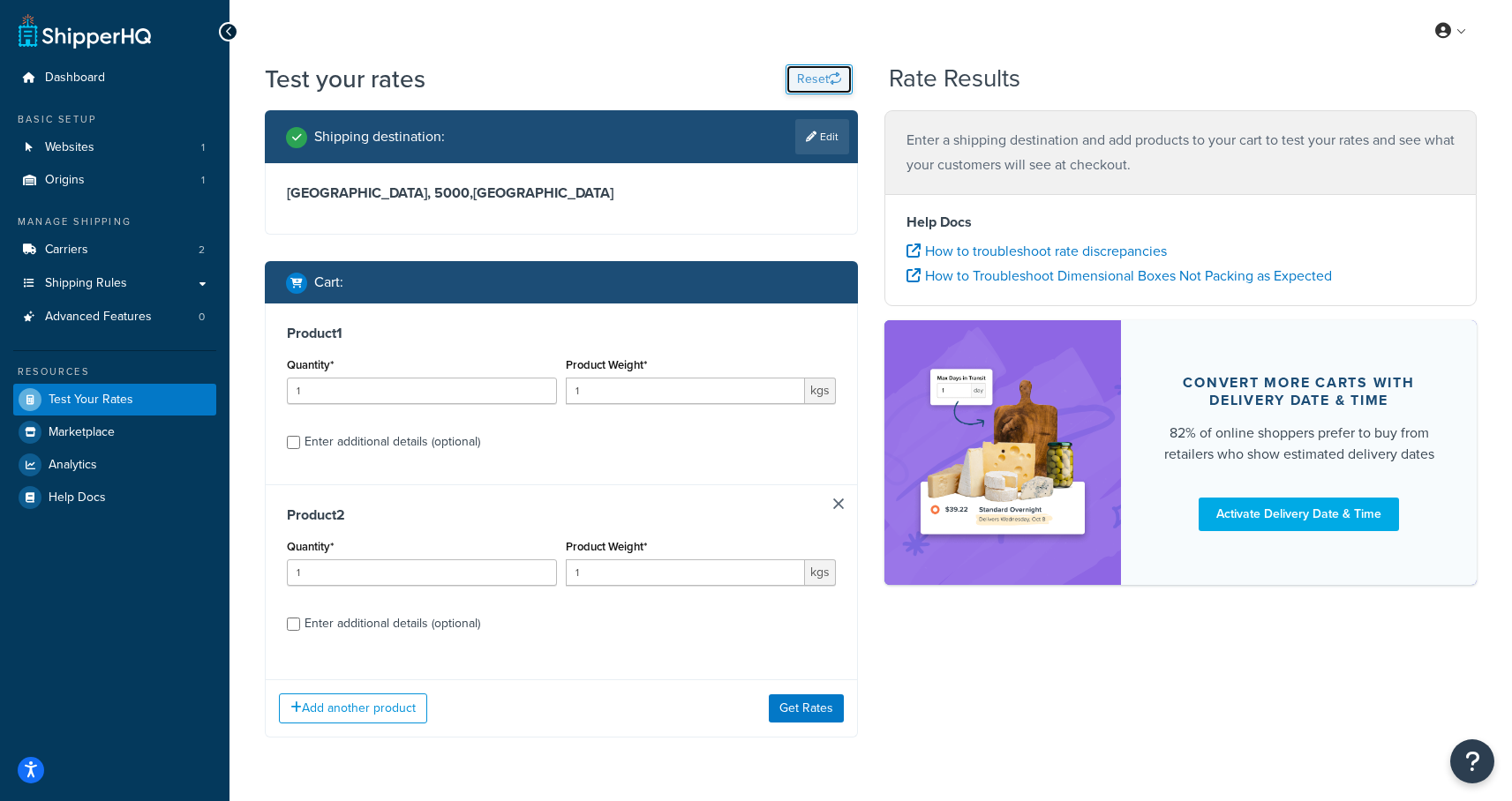
click at [824, 78] on button "Reset" at bounding box center [819, 80] width 67 height 30
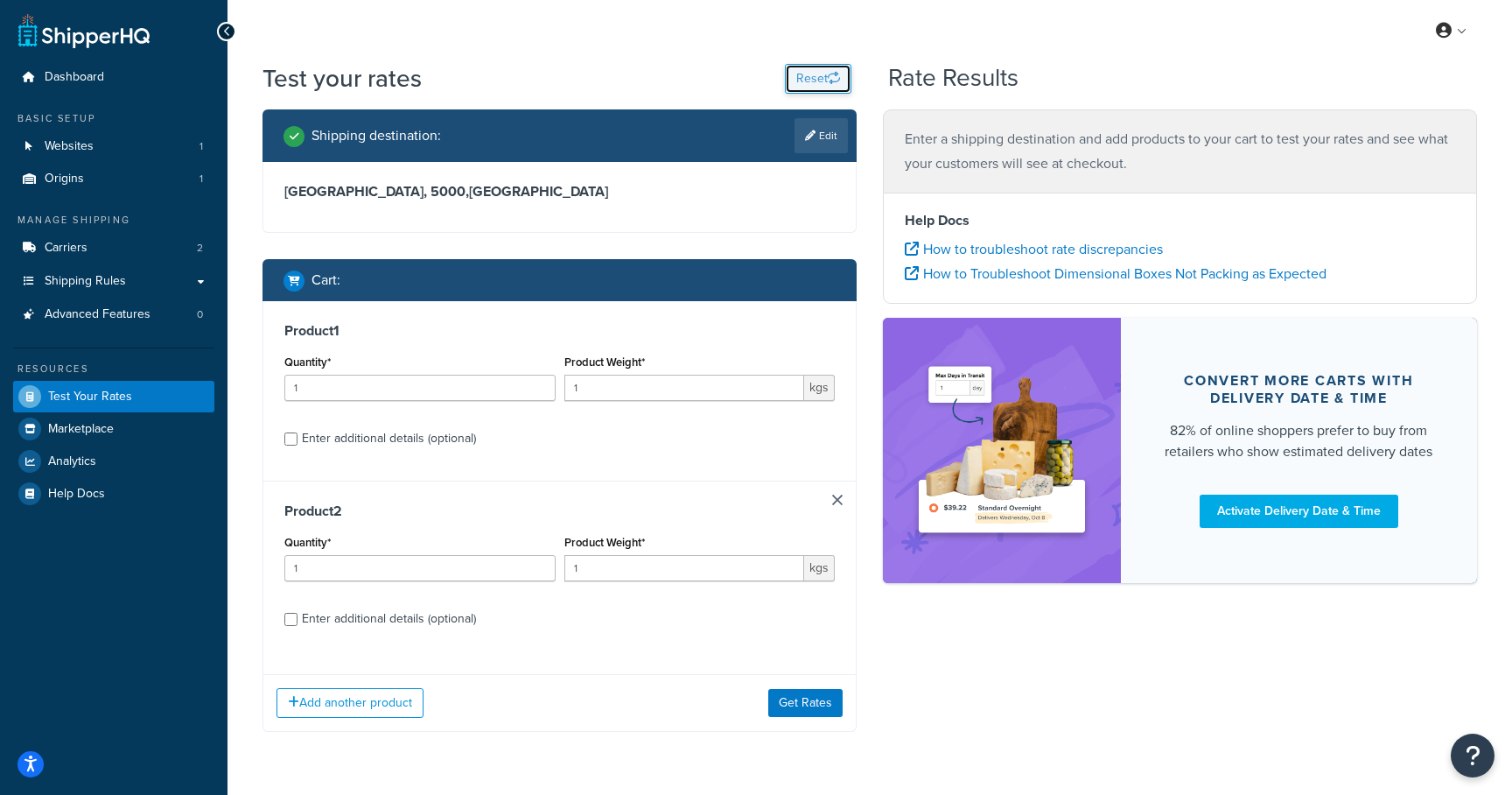
select select "[GEOGRAPHIC_DATA]"
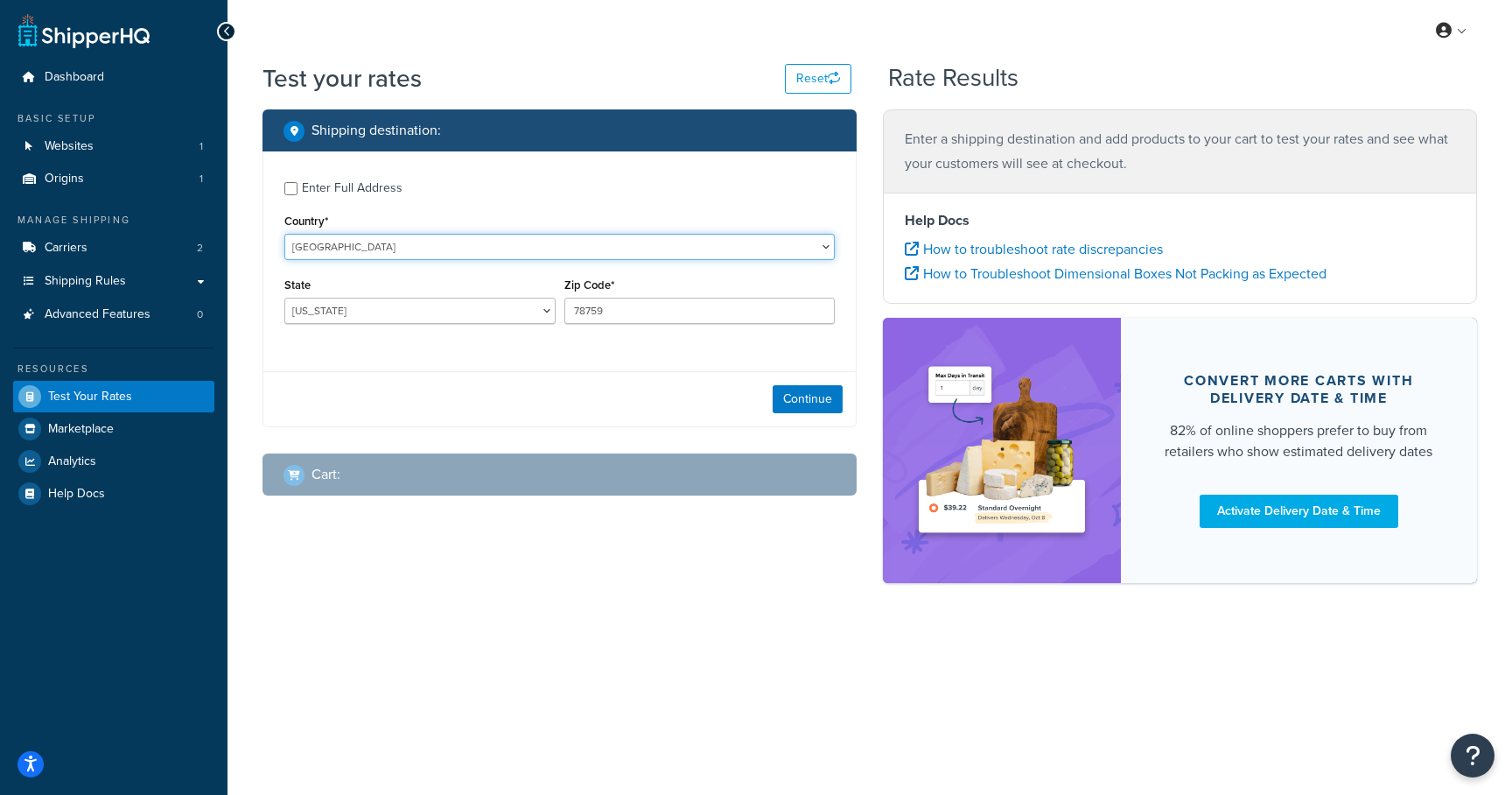
click at [354, 245] on select "[GEOGRAPHIC_DATA] [GEOGRAPHIC_DATA] [GEOGRAPHIC_DATA] [GEOGRAPHIC_DATA] [GEOGRA…" at bounding box center [559, 246] width 550 height 26
select select "AU"
click at [284, 233] on select "[GEOGRAPHIC_DATA] [GEOGRAPHIC_DATA] [GEOGRAPHIC_DATA] [GEOGRAPHIC_DATA] [GEOGRA…" at bounding box center [559, 246] width 550 height 26
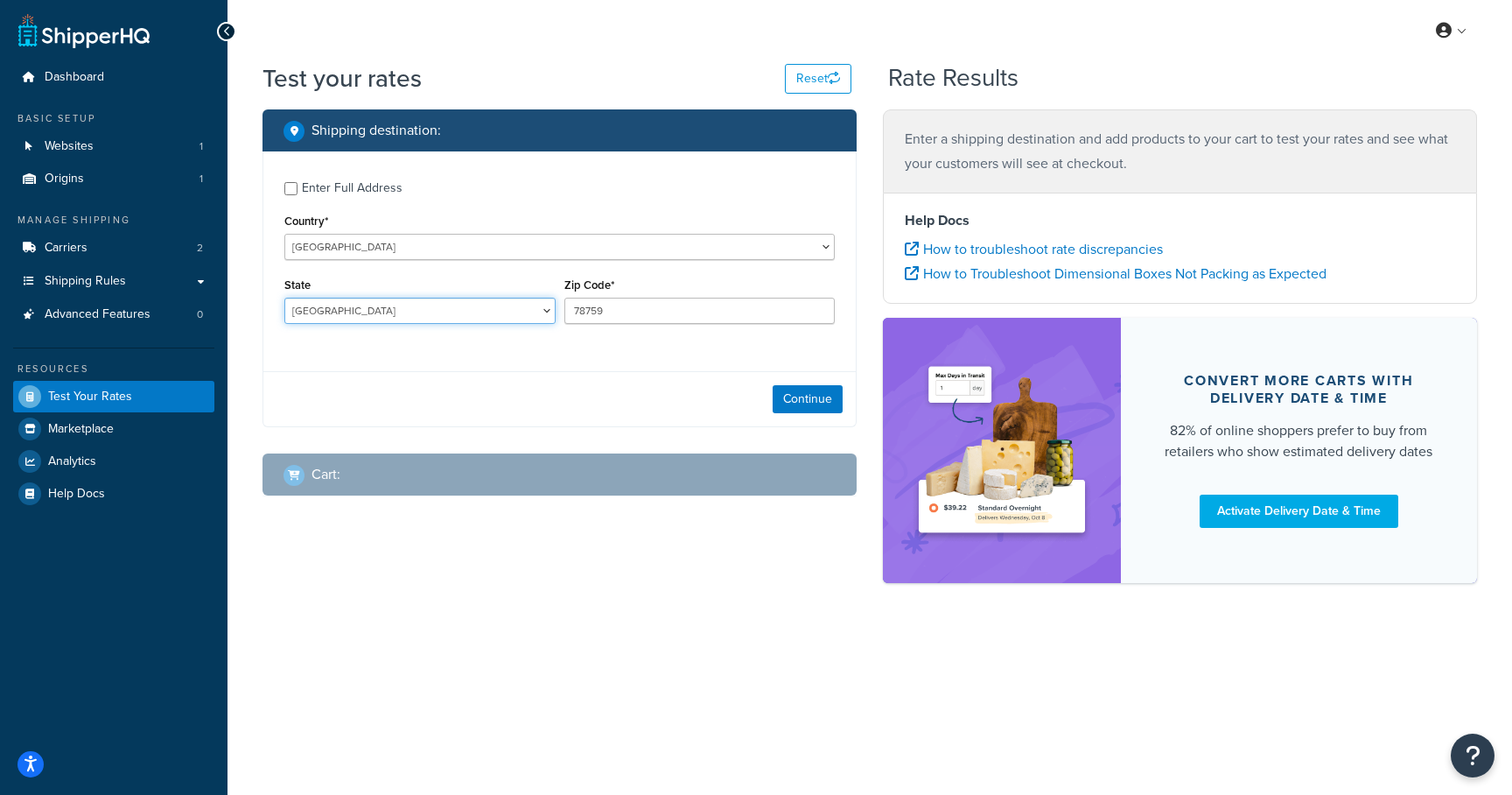
click at [403, 313] on select "[GEOGRAPHIC_DATA] [GEOGRAPHIC_DATA] [GEOGRAPHIC_DATA] [GEOGRAPHIC_DATA] [GEOGRA…" at bounding box center [420, 311] width 271 height 26
select select "NSW"
click at [284, 298] on select "[GEOGRAPHIC_DATA] [GEOGRAPHIC_DATA] [GEOGRAPHIC_DATA] [GEOGRAPHIC_DATA] [GEOGRA…" at bounding box center [420, 311] width 271 height 26
click at [600, 310] on input "78759" at bounding box center [700, 311] width 271 height 26
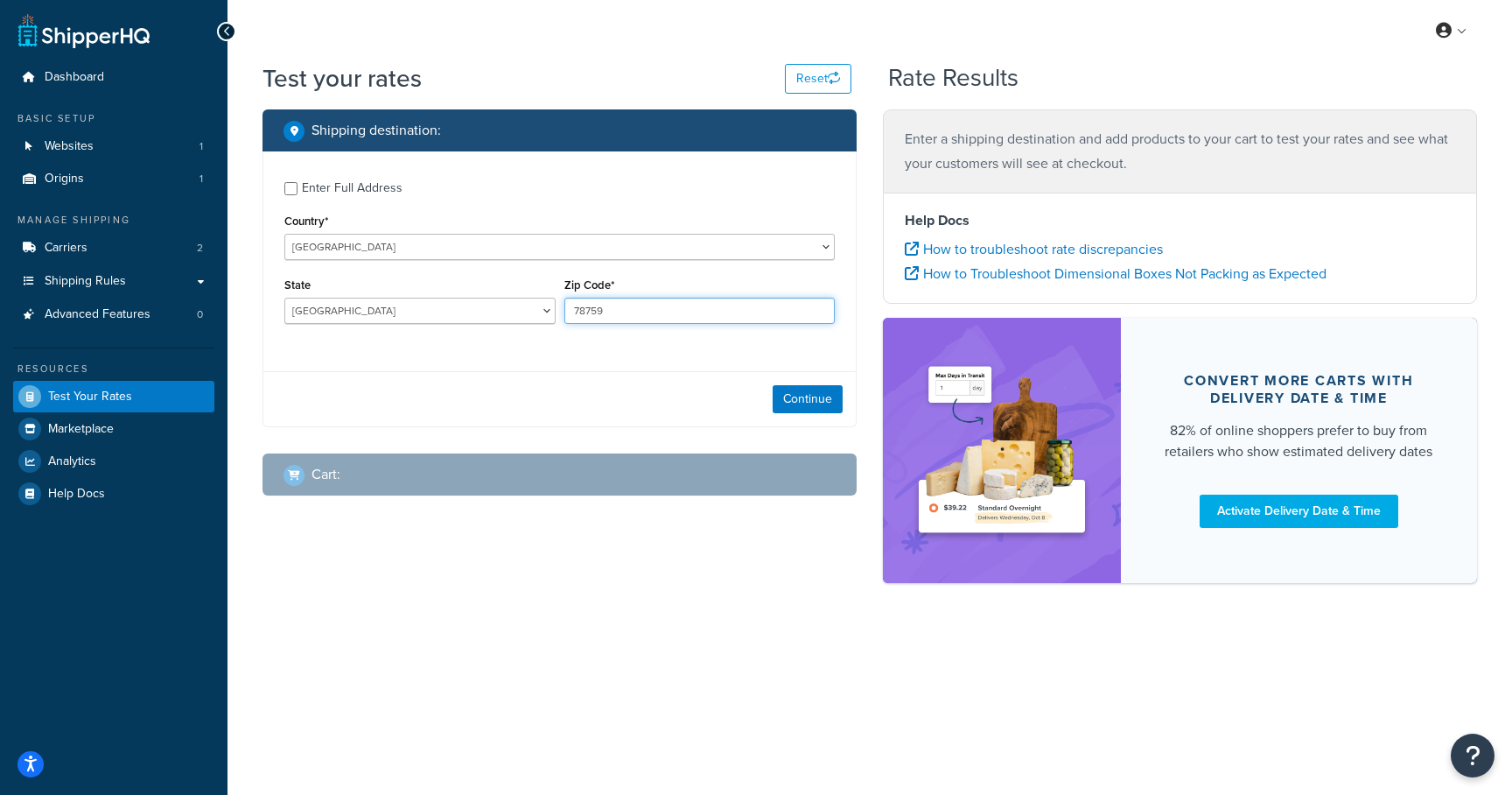
click at [600, 310] on input "78759" at bounding box center [700, 311] width 271 height 26
type input "2006"
click at [795, 400] on button "Continue" at bounding box center [807, 399] width 70 height 28
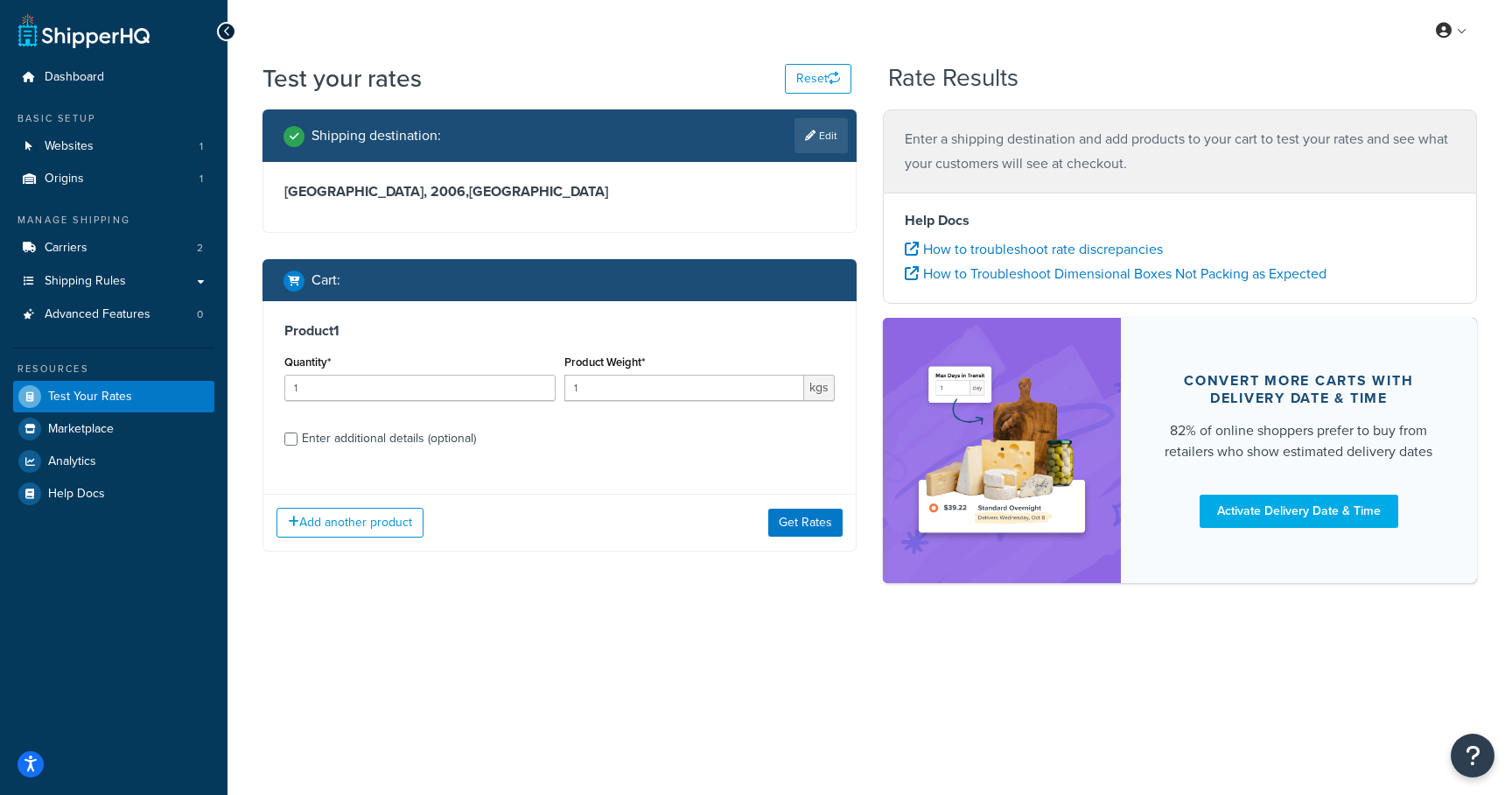
click at [375, 449] on div "Enter additional details (optional)" at bounding box center [388, 439] width 174 height 24
click at [297, 445] on input "Enter additional details (optional)" at bounding box center [291, 439] width 13 height 13
checkbox input "true"
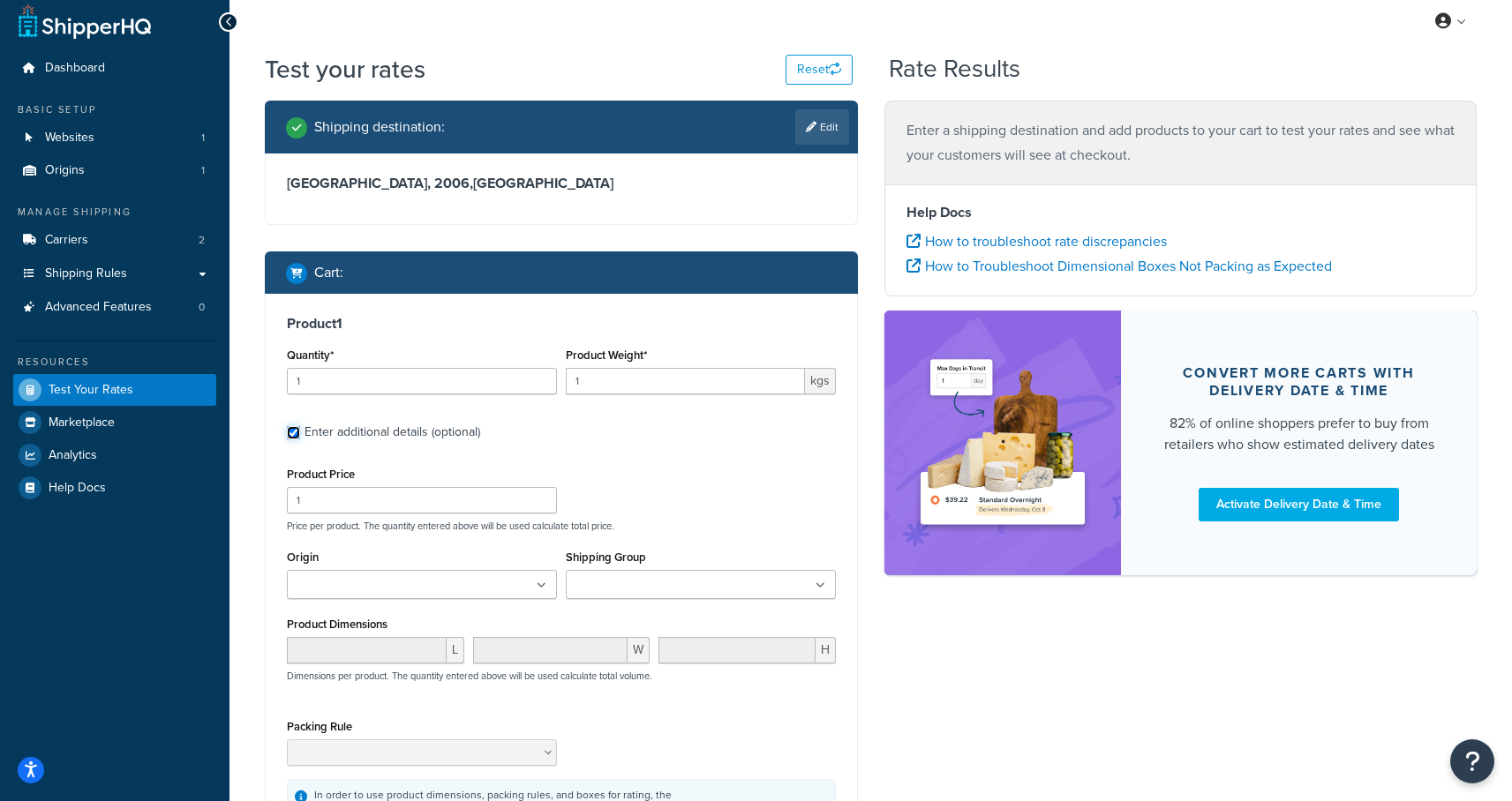
scroll to position [72, 0]
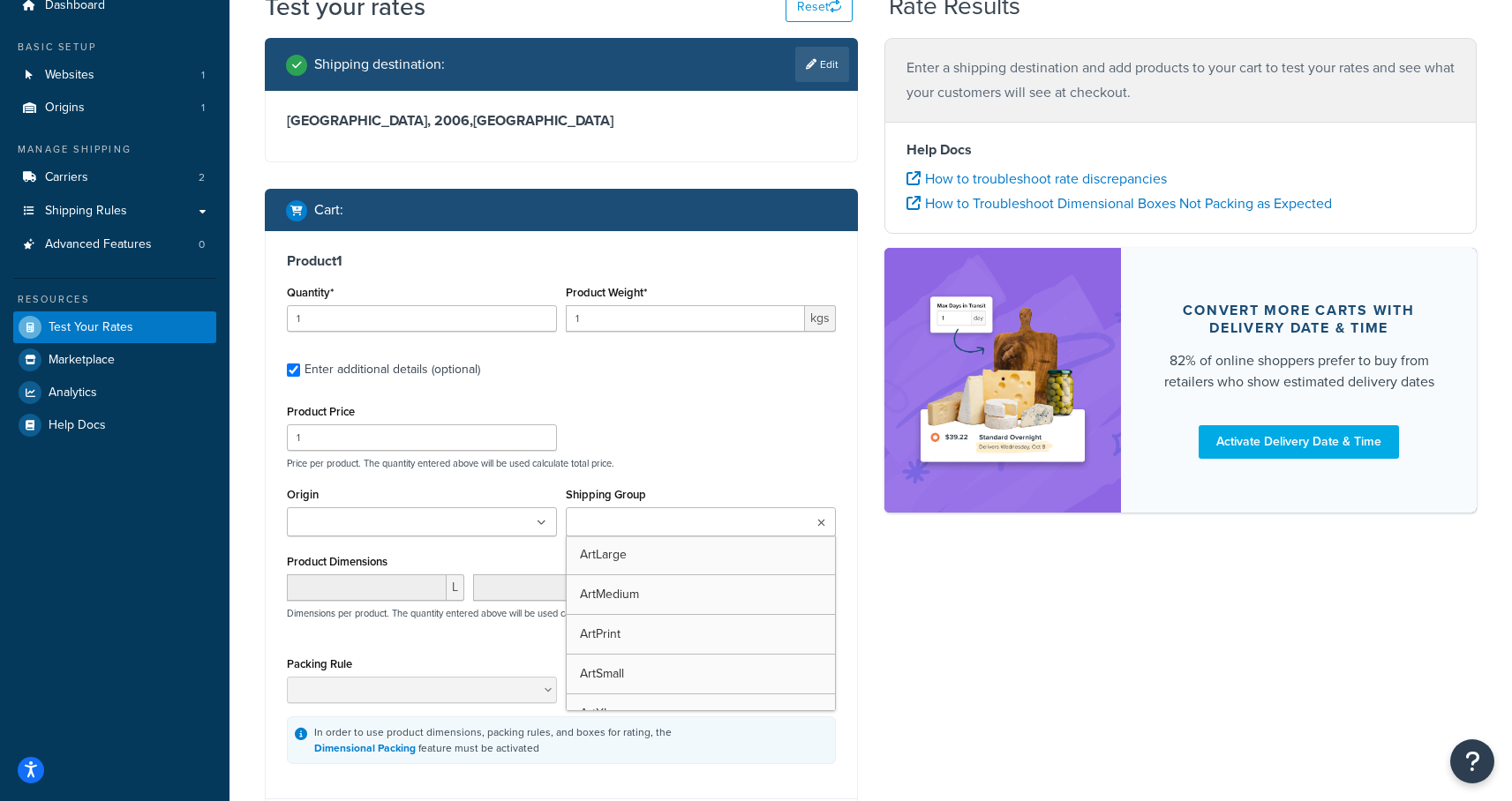
click at [732, 529] on ul at bounding box center [701, 521] width 270 height 29
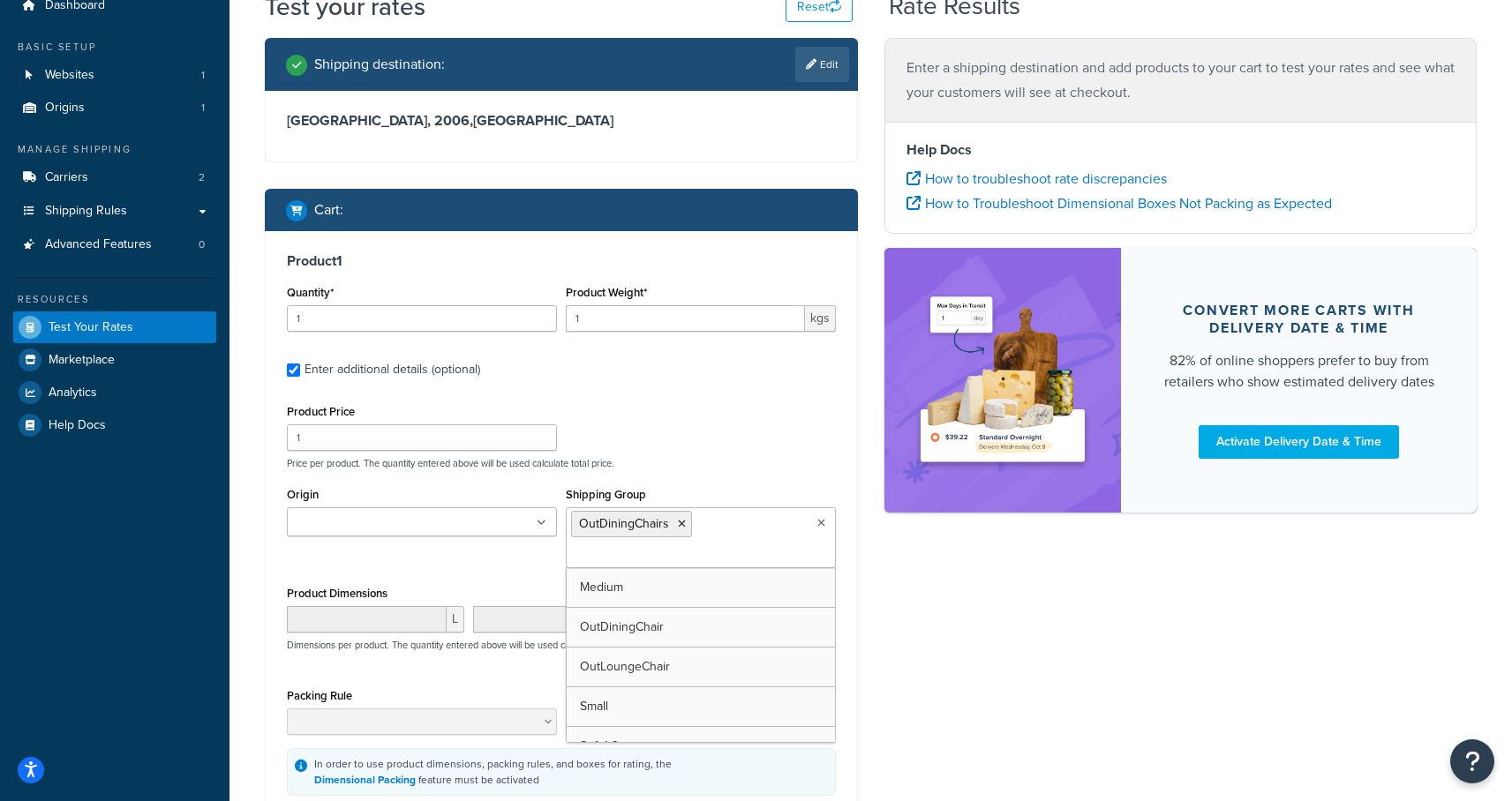
click at [770, 441] on div "Product Price 1 Price per product. The quantity entered above will be used calc…" at bounding box center [561, 435] width 558 height 69
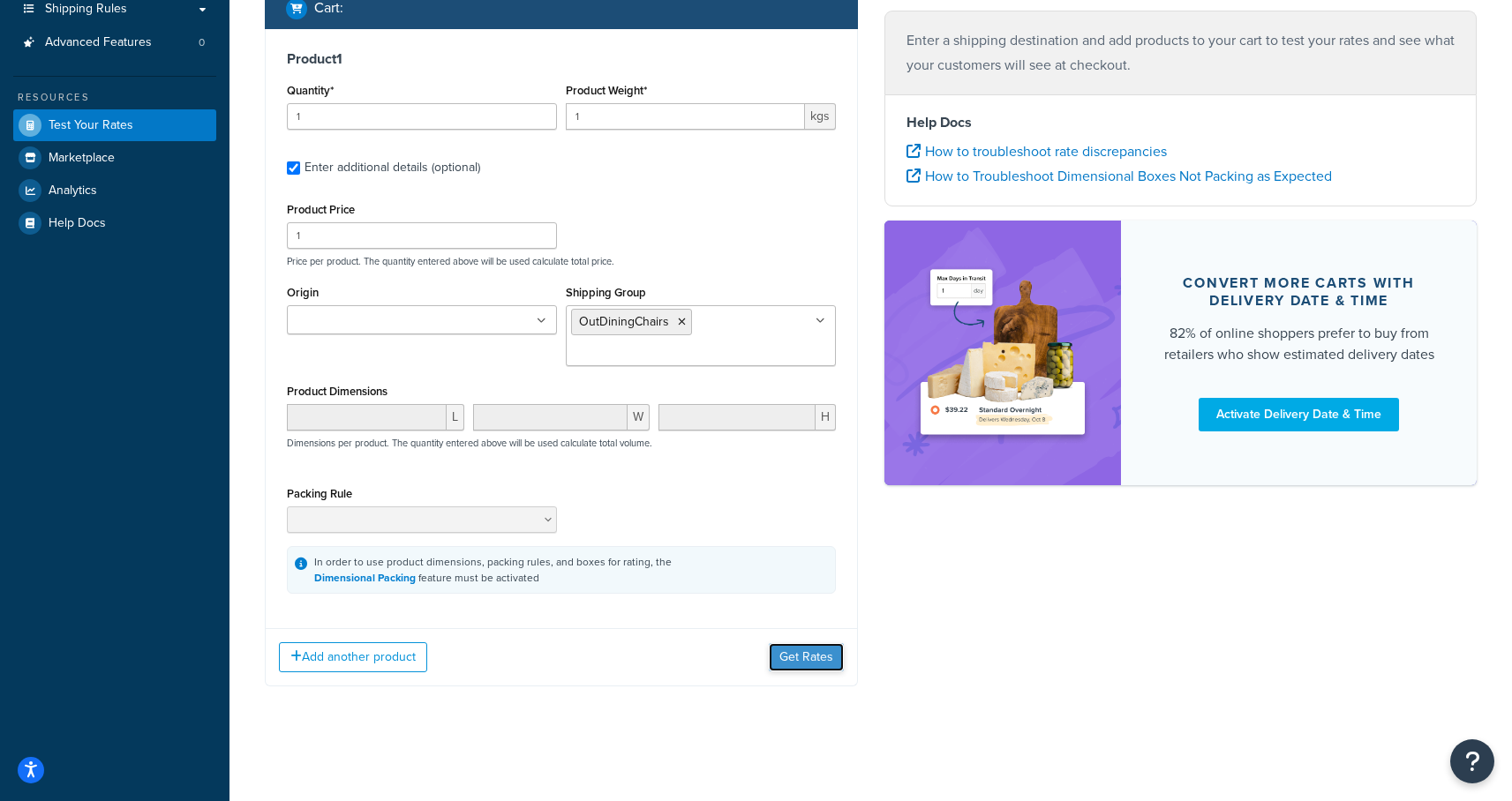
click at [799, 660] on button "Get Rates" at bounding box center [806, 657] width 75 height 28
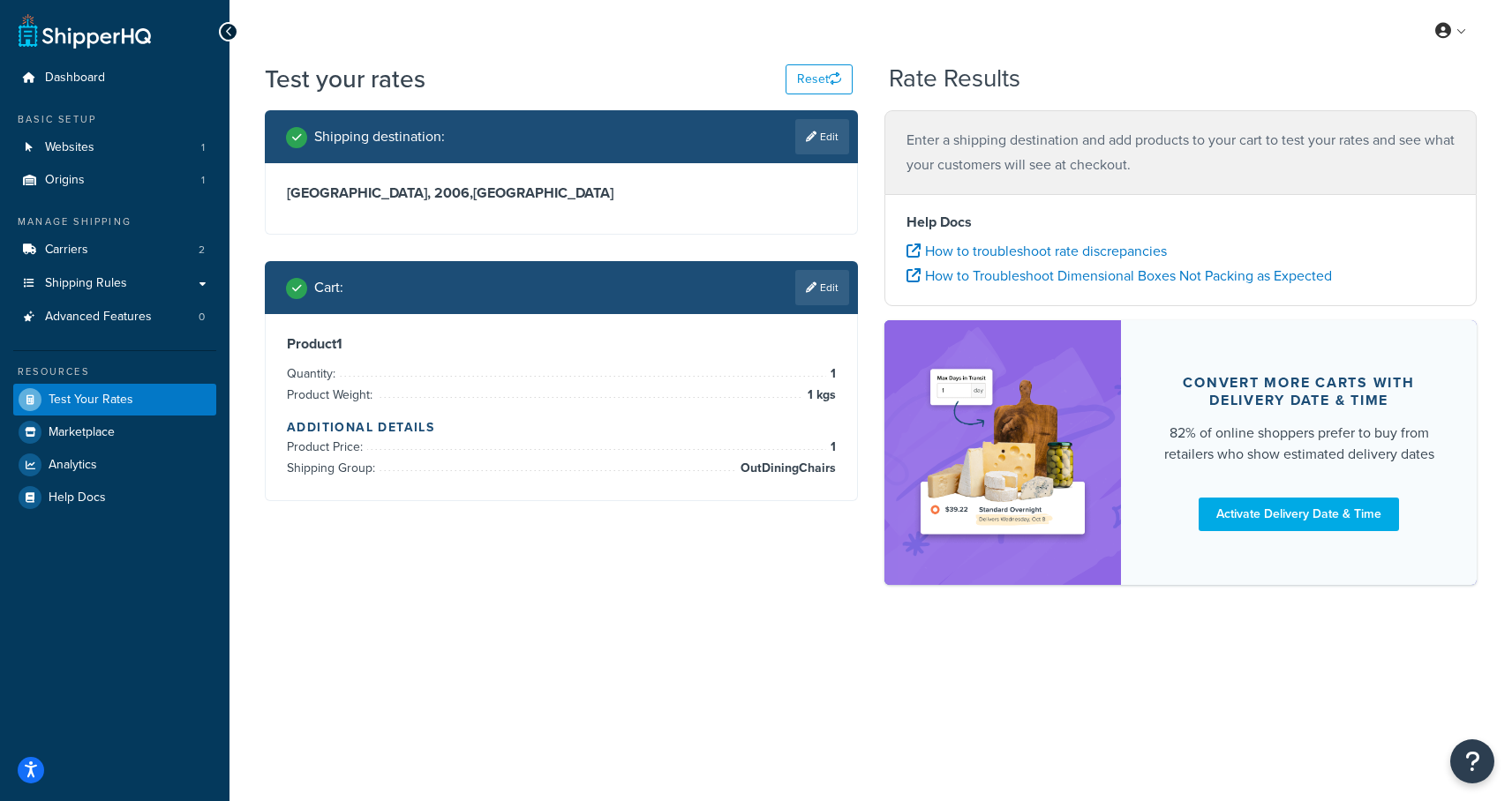
scroll to position [0, 0]
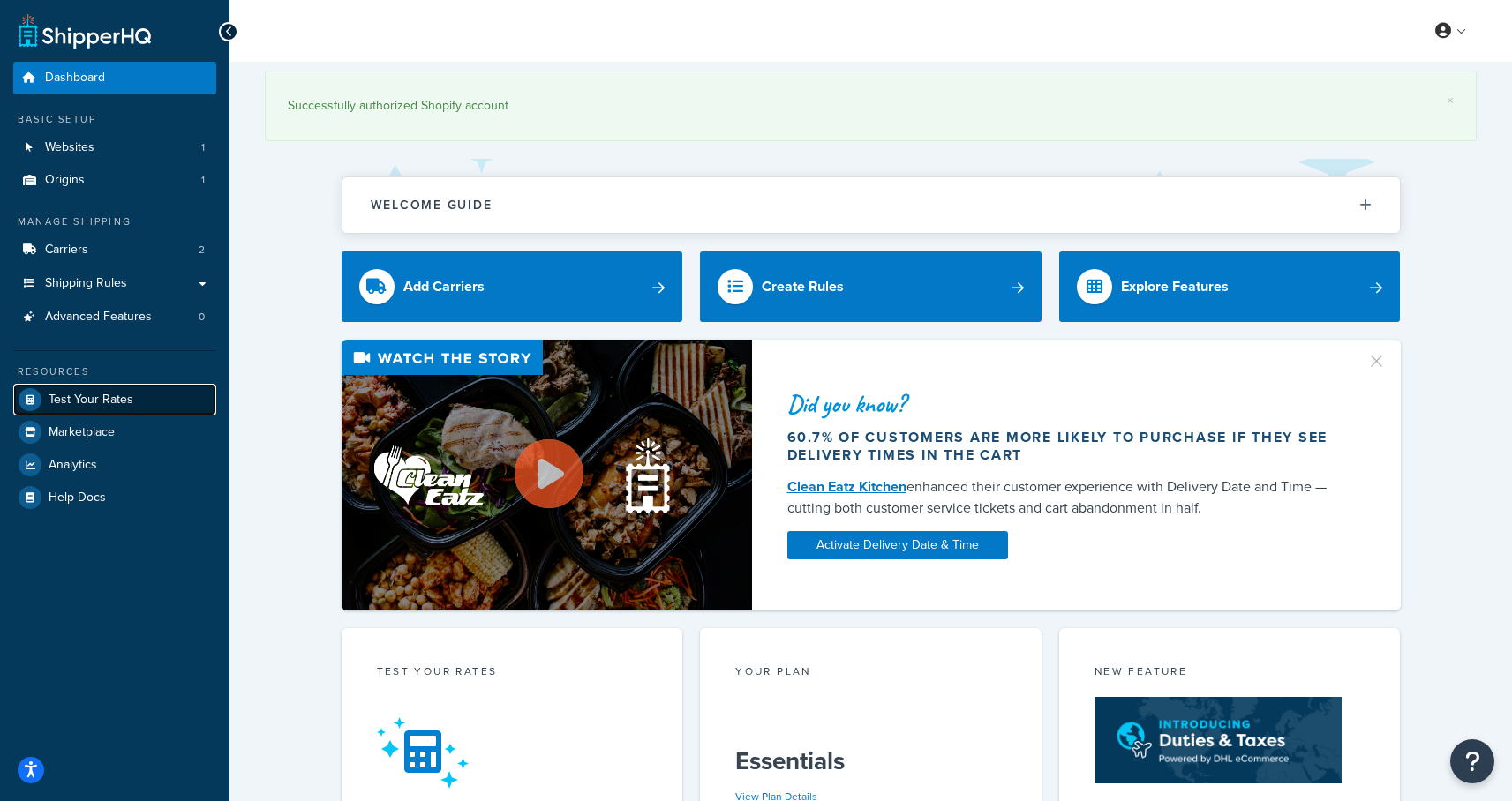
click at [92, 395] on span "Test Your Rates" at bounding box center [91, 400] width 84 height 15
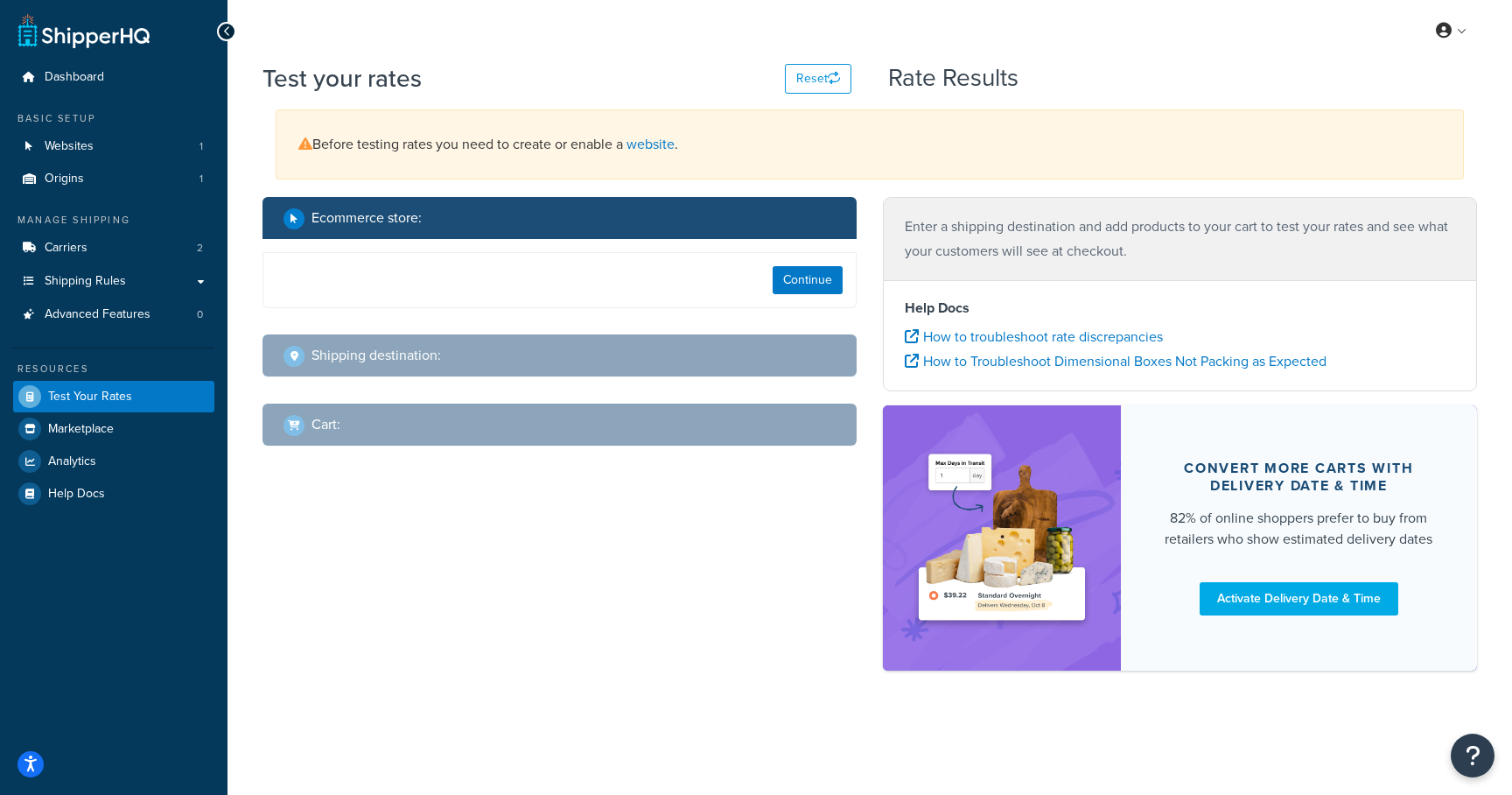
select select "[GEOGRAPHIC_DATA]"
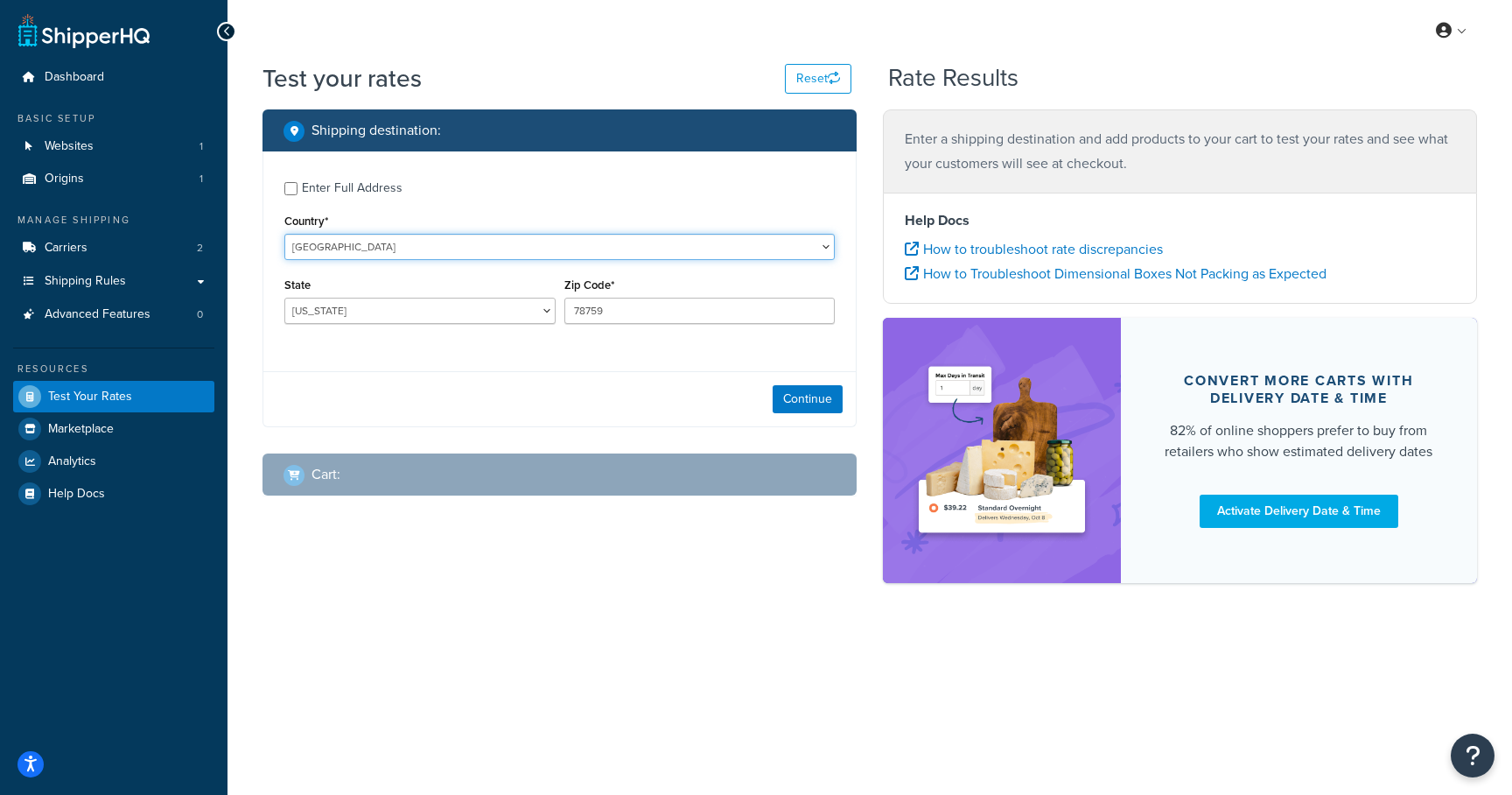
click at [350, 247] on select "[GEOGRAPHIC_DATA] [GEOGRAPHIC_DATA] [GEOGRAPHIC_DATA] [GEOGRAPHIC_DATA] [GEOGRA…" at bounding box center [559, 246] width 550 height 26
select select "AU"
click at [284, 233] on select "[GEOGRAPHIC_DATA] [GEOGRAPHIC_DATA] [GEOGRAPHIC_DATA] [GEOGRAPHIC_DATA] [GEOGRA…" at bounding box center [559, 246] width 550 height 26
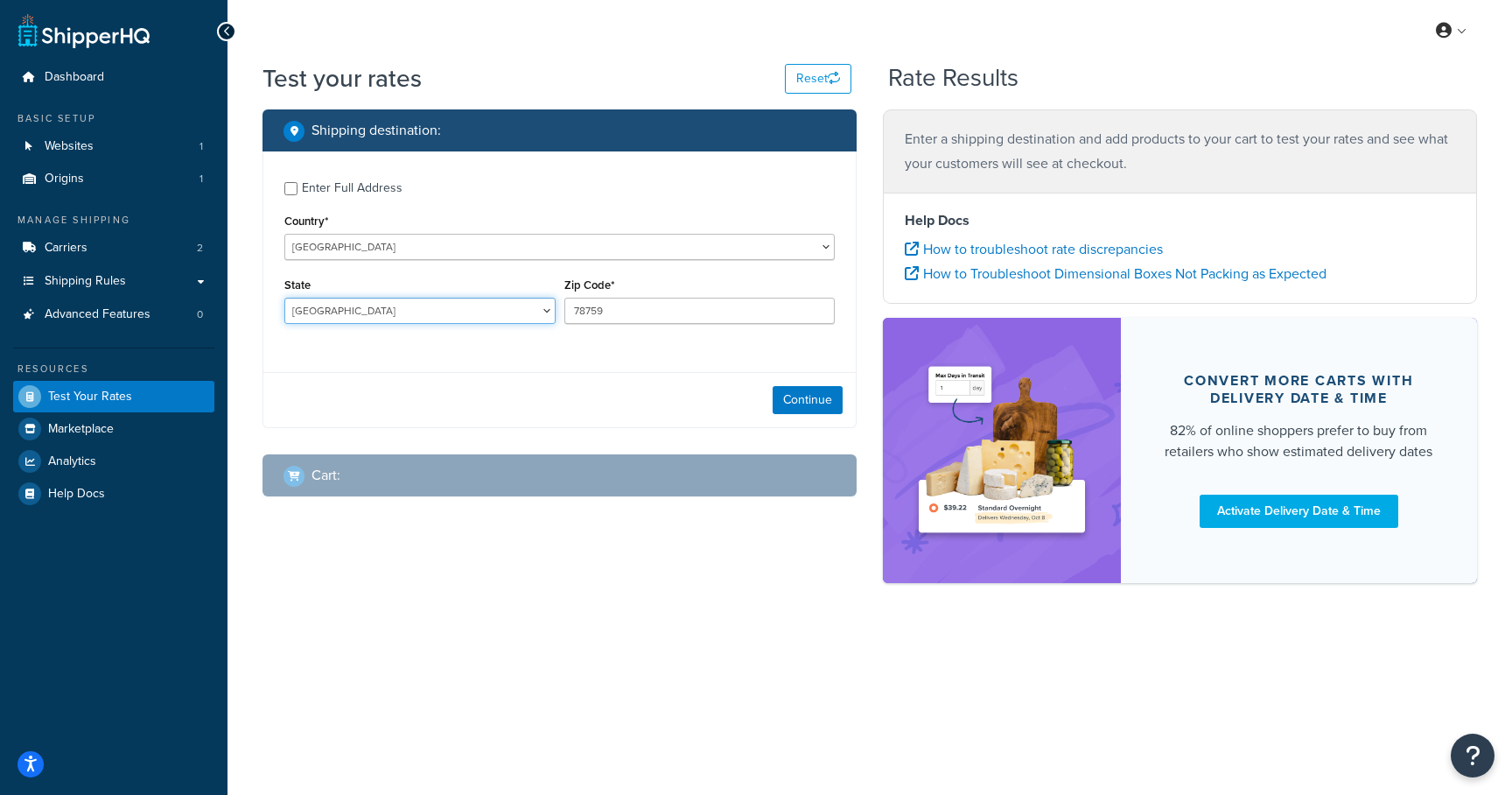
click at [443, 317] on select "[GEOGRAPHIC_DATA] [GEOGRAPHIC_DATA] [GEOGRAPHIC_DATA] [GEOGRAPHIC_DATA] [GEOGRA…" at bounding box center [420, 311] width 271 height 26
select select "VIC"
click at [284, 298] on select "[GEOGRAPHIC_DATA] [GEOGRAPHIC_DATA] [GEOGRAPHIC_DATA] [GEOGRAPHIC_DATA] [GEOGRA…" at bounding box center [420, 311] width 271 height 26
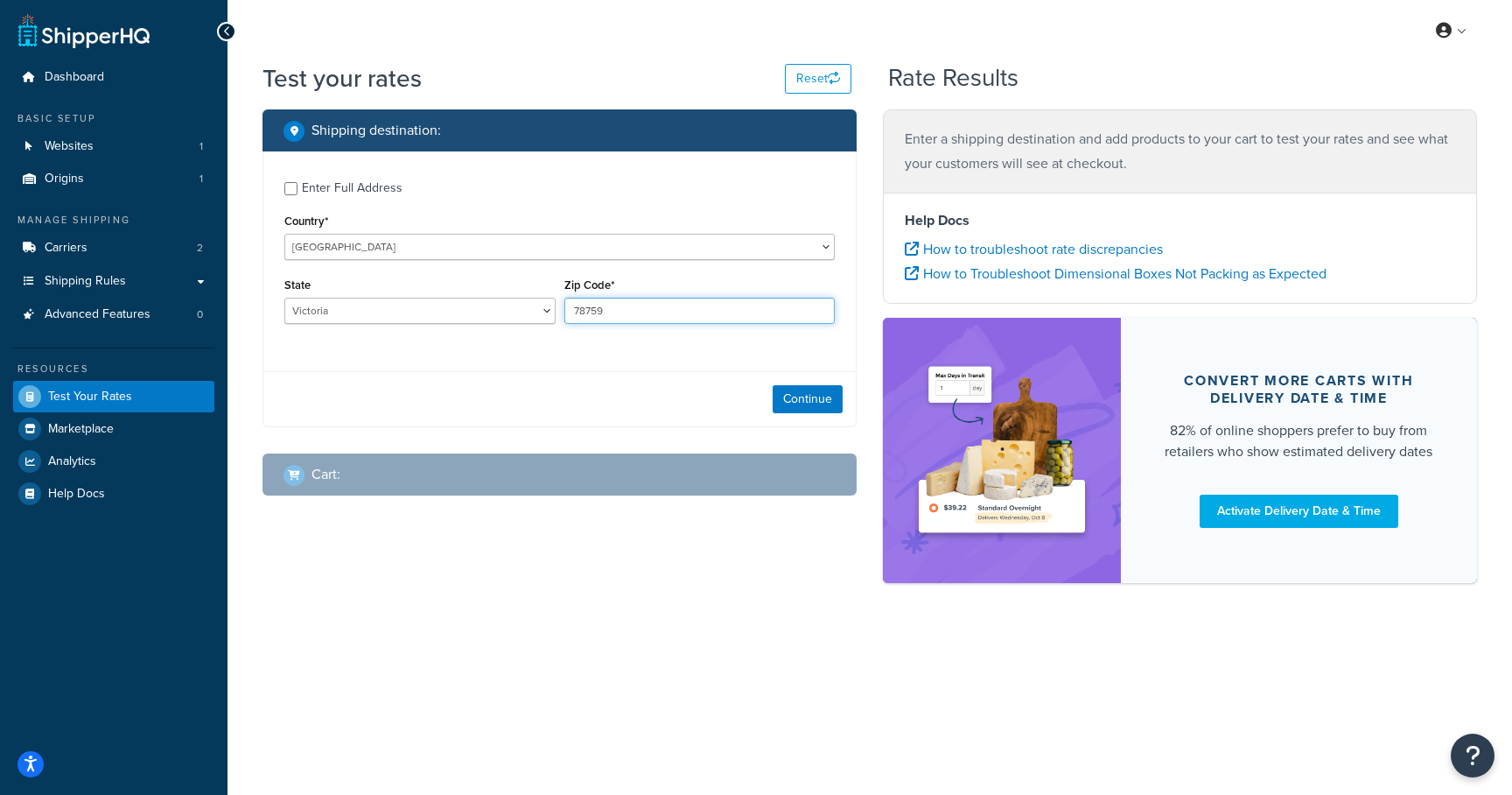
click at [625, 311] on input "78759" at bounding box center [700, 311] width 271 height 26
type input "0"
type input "3008"
click at [812, 400] on button "Continue" at bounding box center [807, 399] width 70 height 28
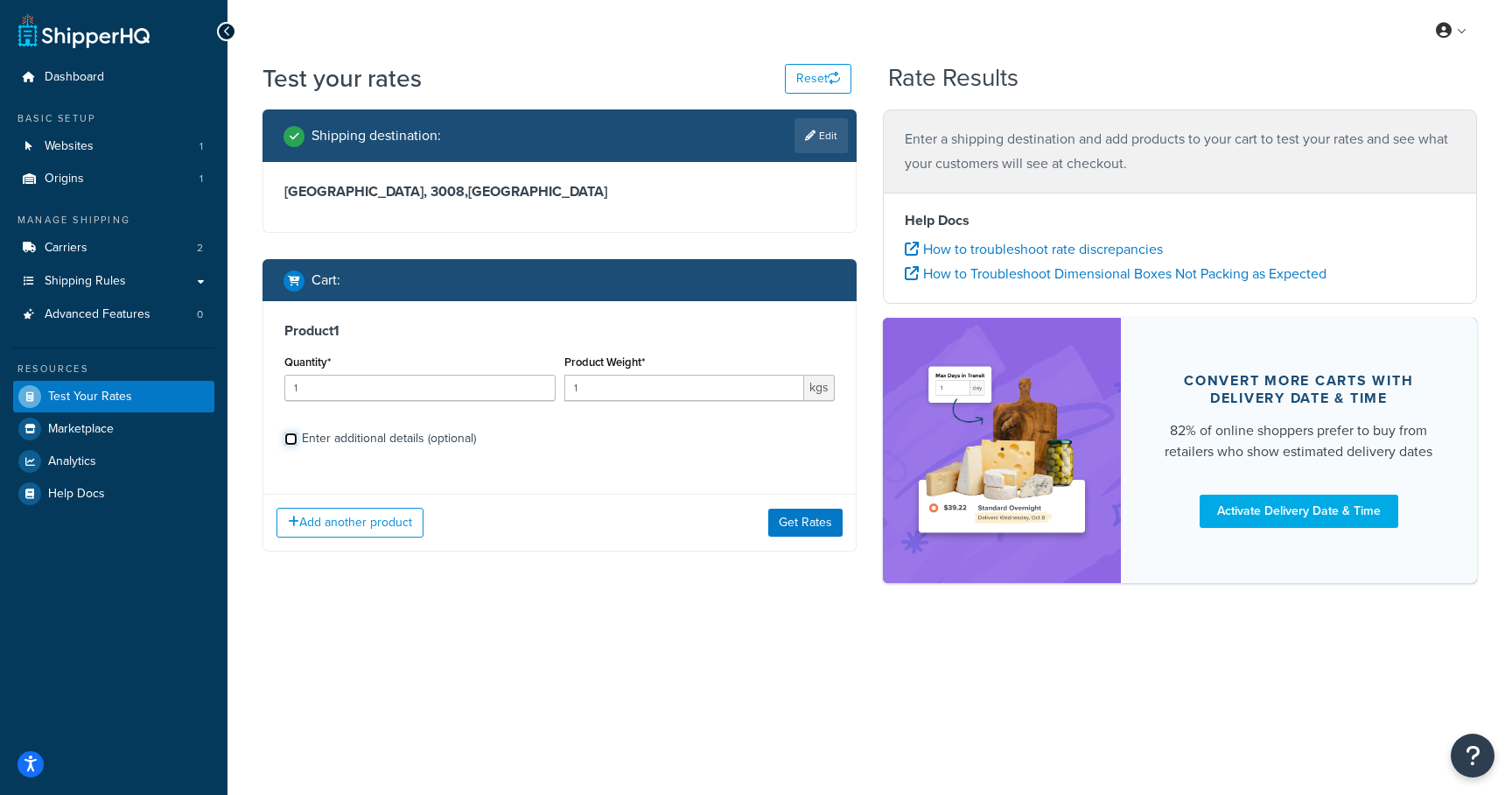
click at [293, 438] on input "Enter additional details (optional)" at bounding box center [291, 439] width 13 height 13
checkbox input "true"
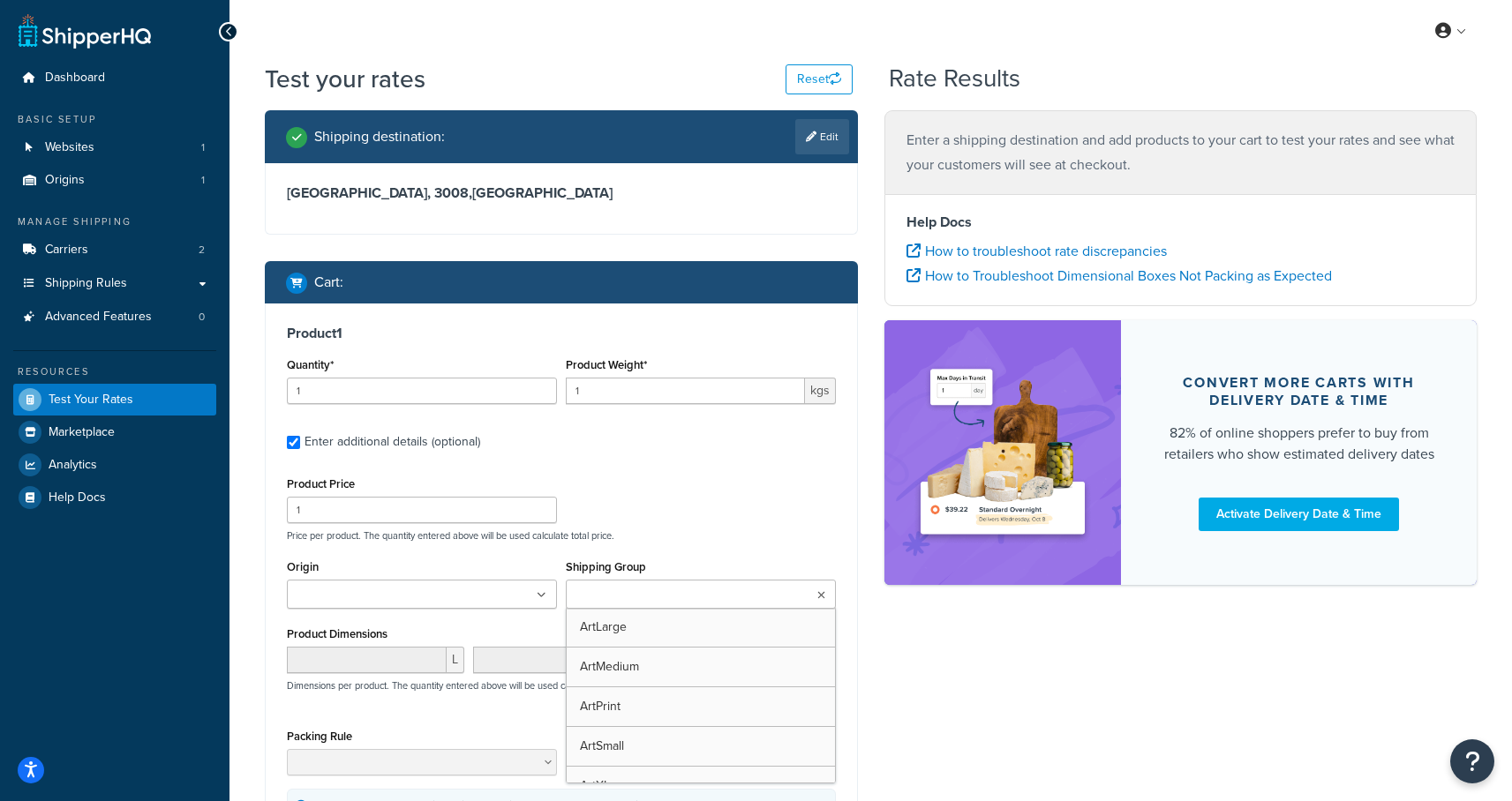
click at [625, 596] on input "Shipping Group" at bounding box center [649, 595] width 157 height 20
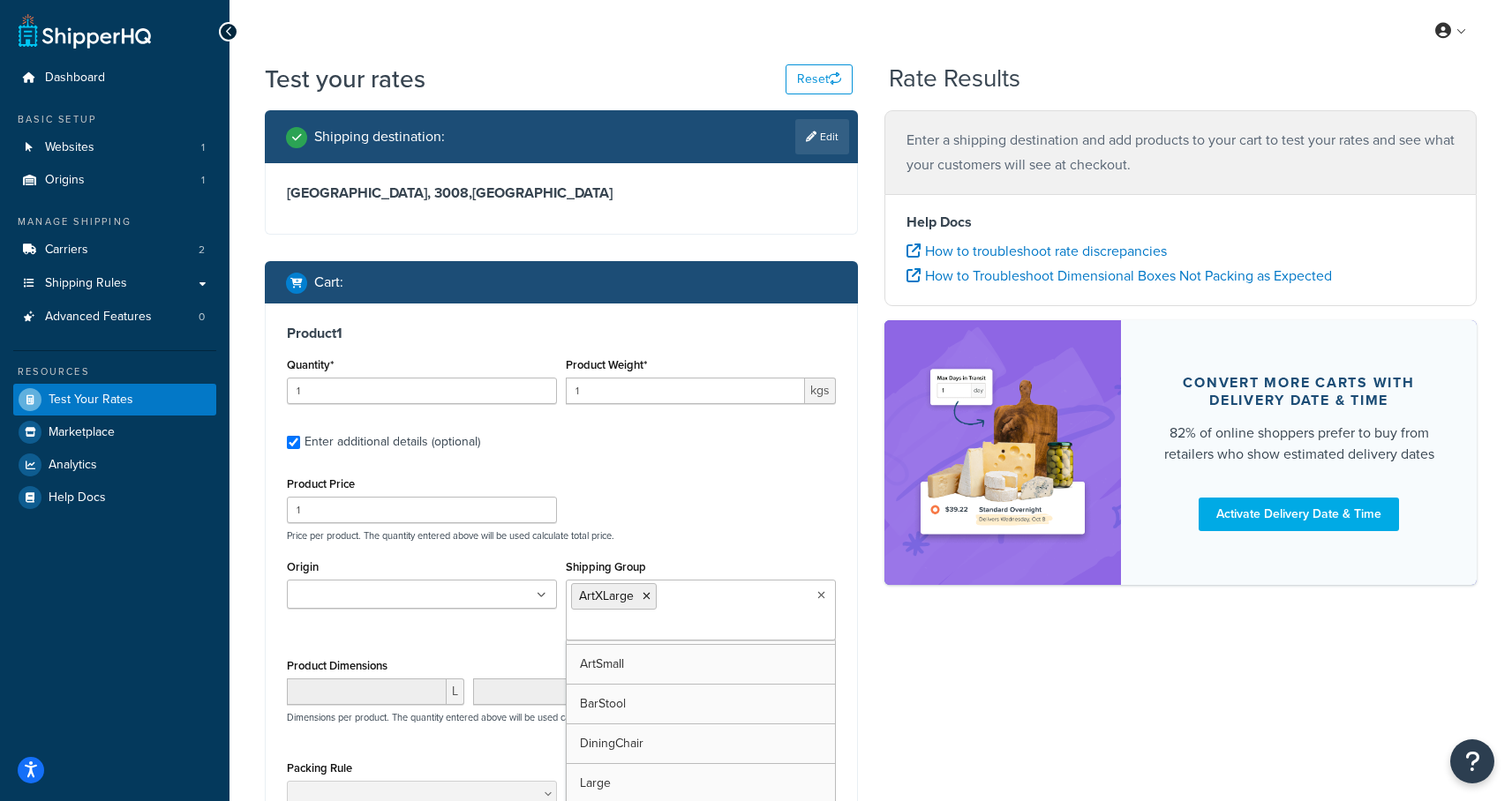
click at [970, 673] on div "Shipping destination : Edit [GEOGRAPHIC_DATA], 3008 , [GEOGRAPHIC_DATA] Cart : …" at bounding box center [870, 536] width 1238 height 852
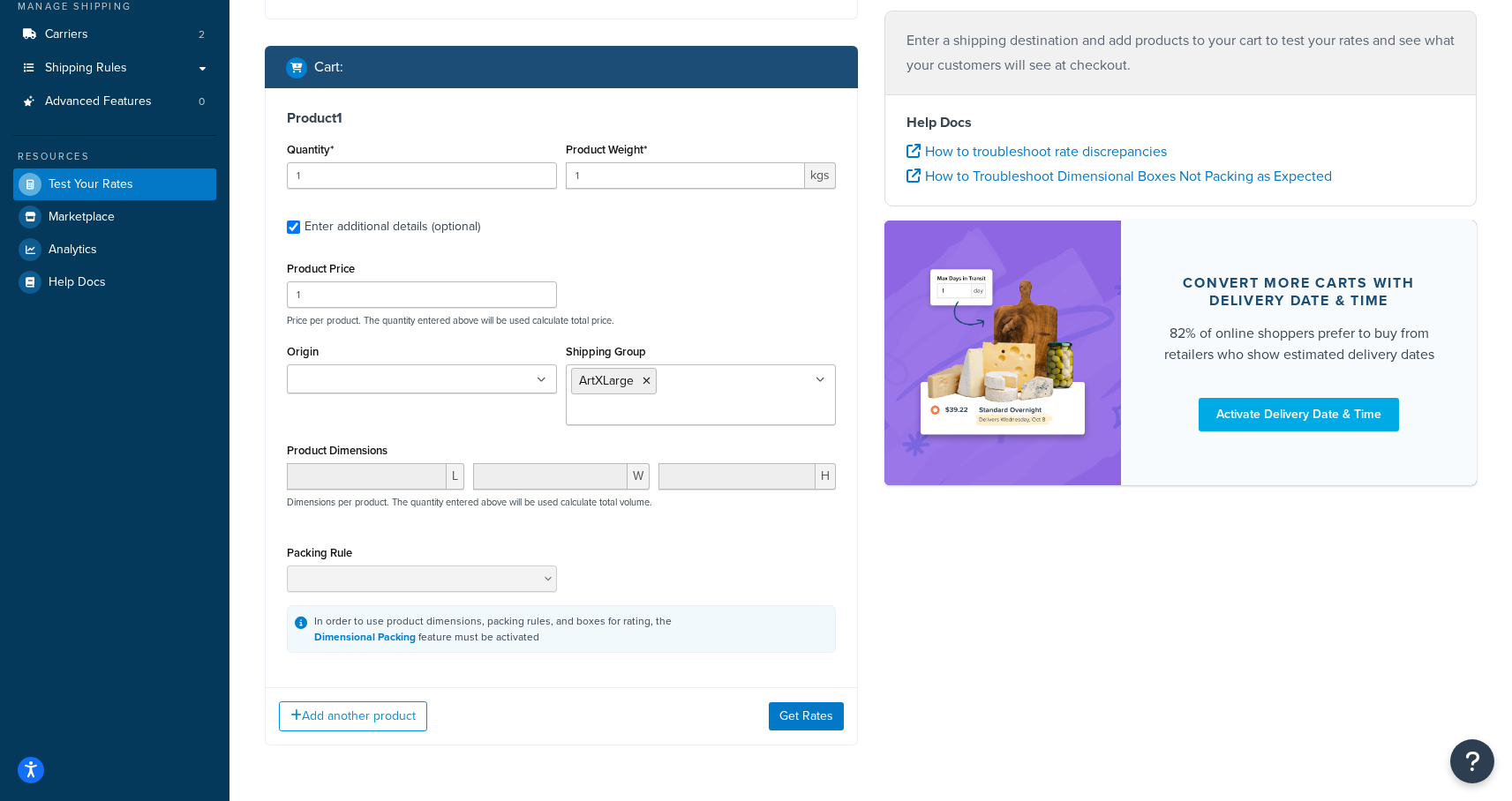
scroll to position [249, 0]
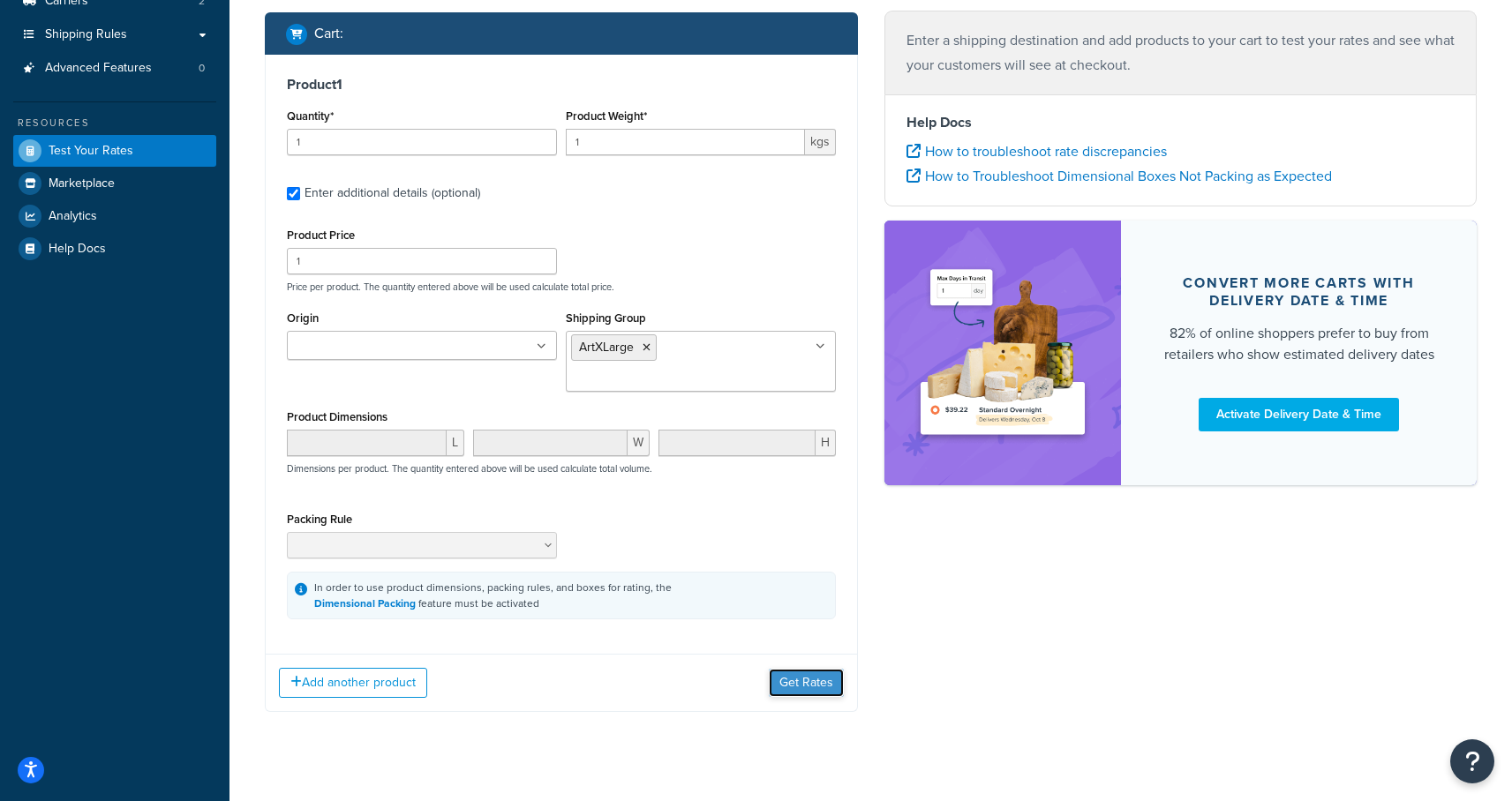
click at [820, 669] on button "Get Rates" at bounding box center [806, 683] width 75 height 28
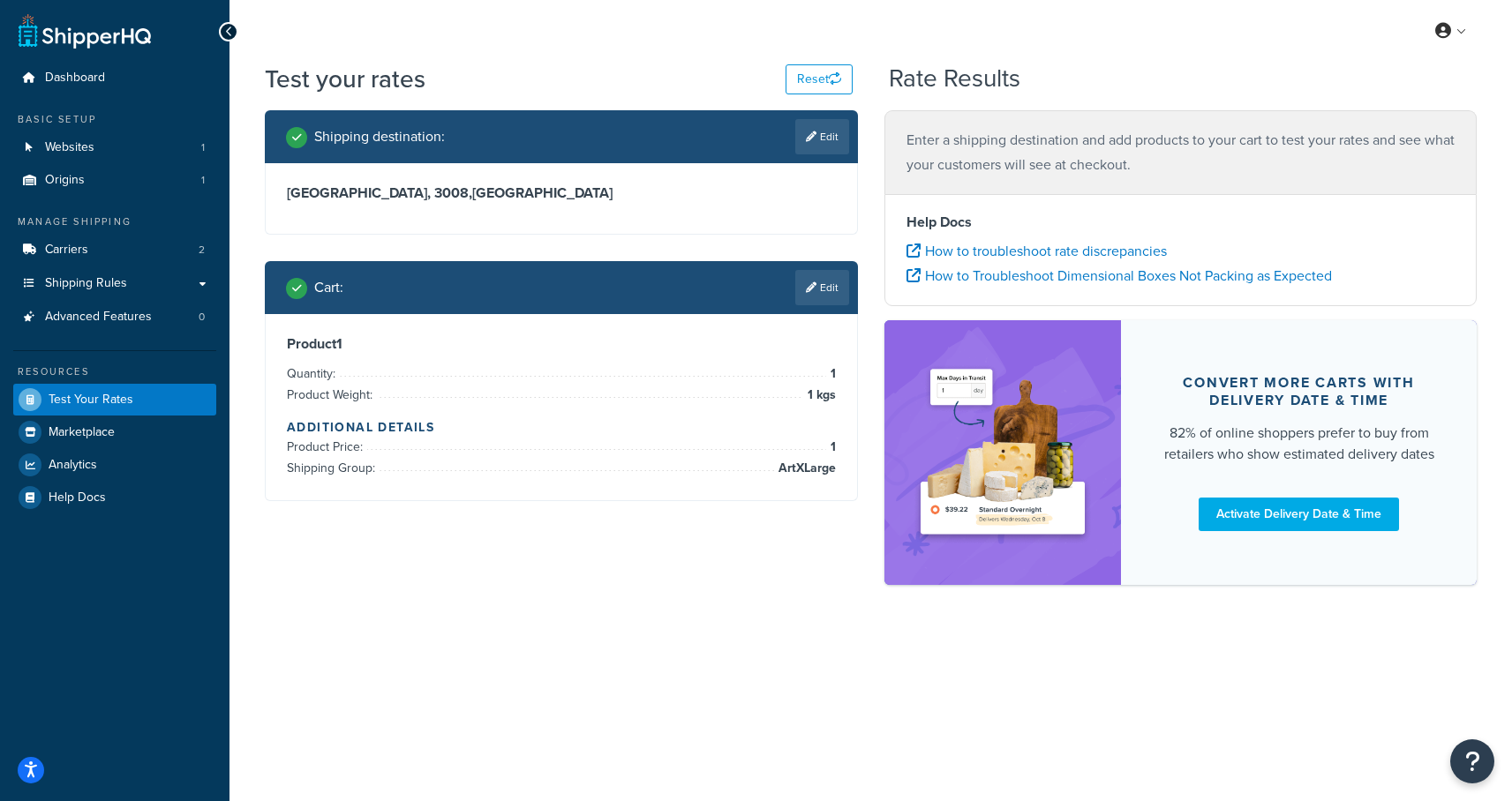
scroll to position [0, 0]
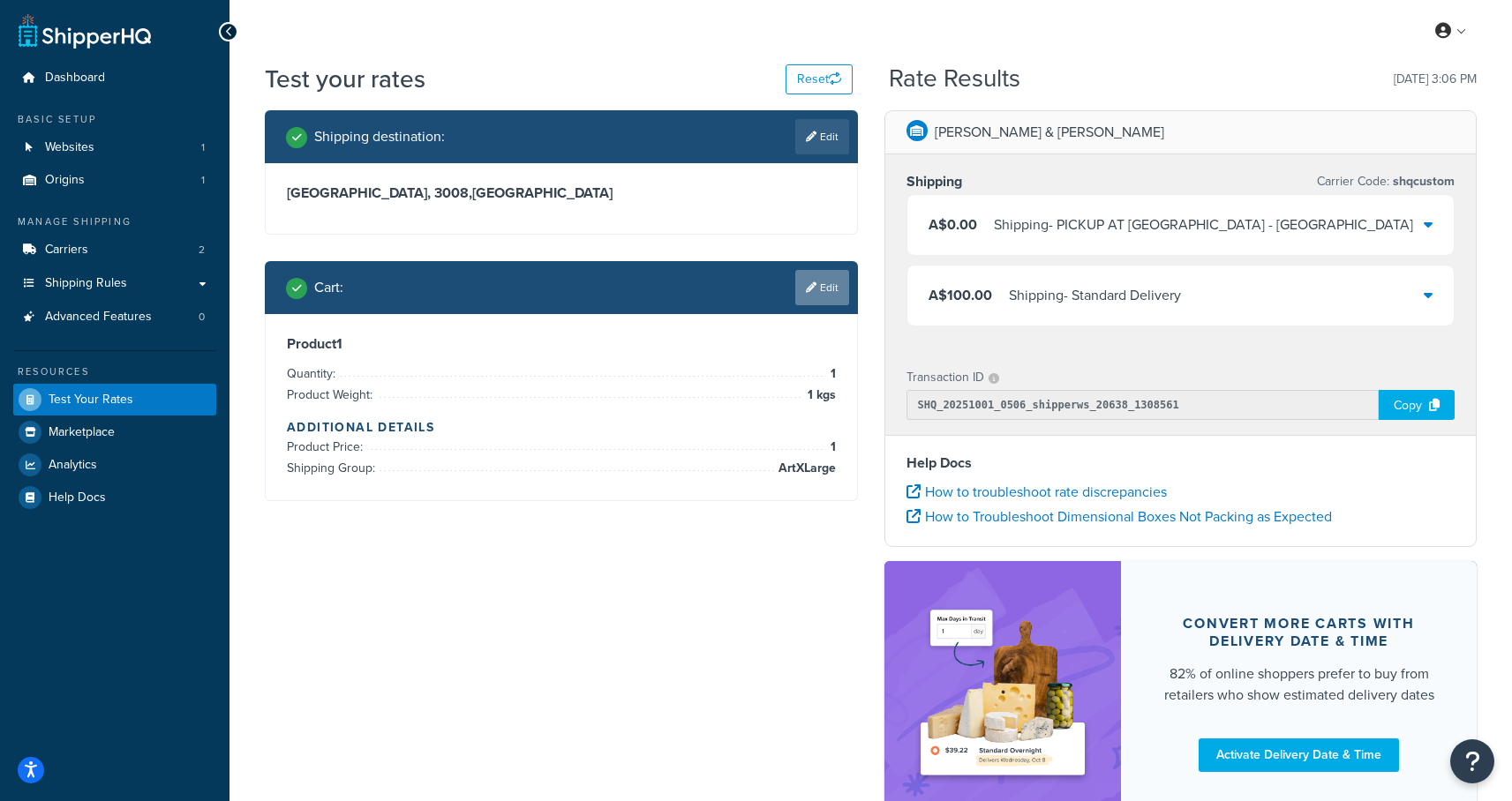
click at [819, 288] on link "Edit" at bounding box center [821, 288] width 53 height 36
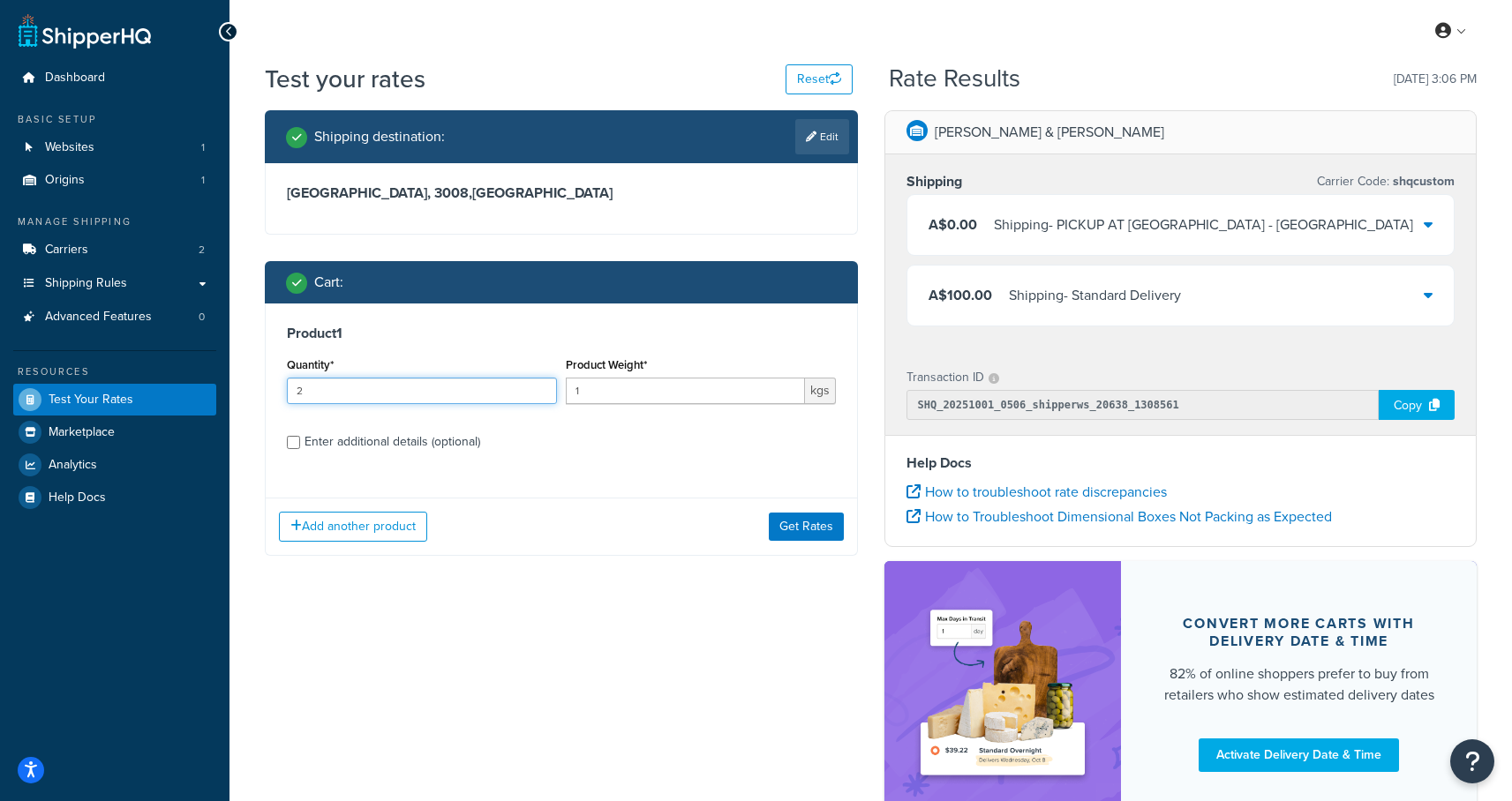
type input "2"
click at [542, 386] on input "2" at bounding box center [422, 391] width 270 height 26
click at [826, 526] on button "Get Rates" at bounding box center [806, 527] width 75 height 28
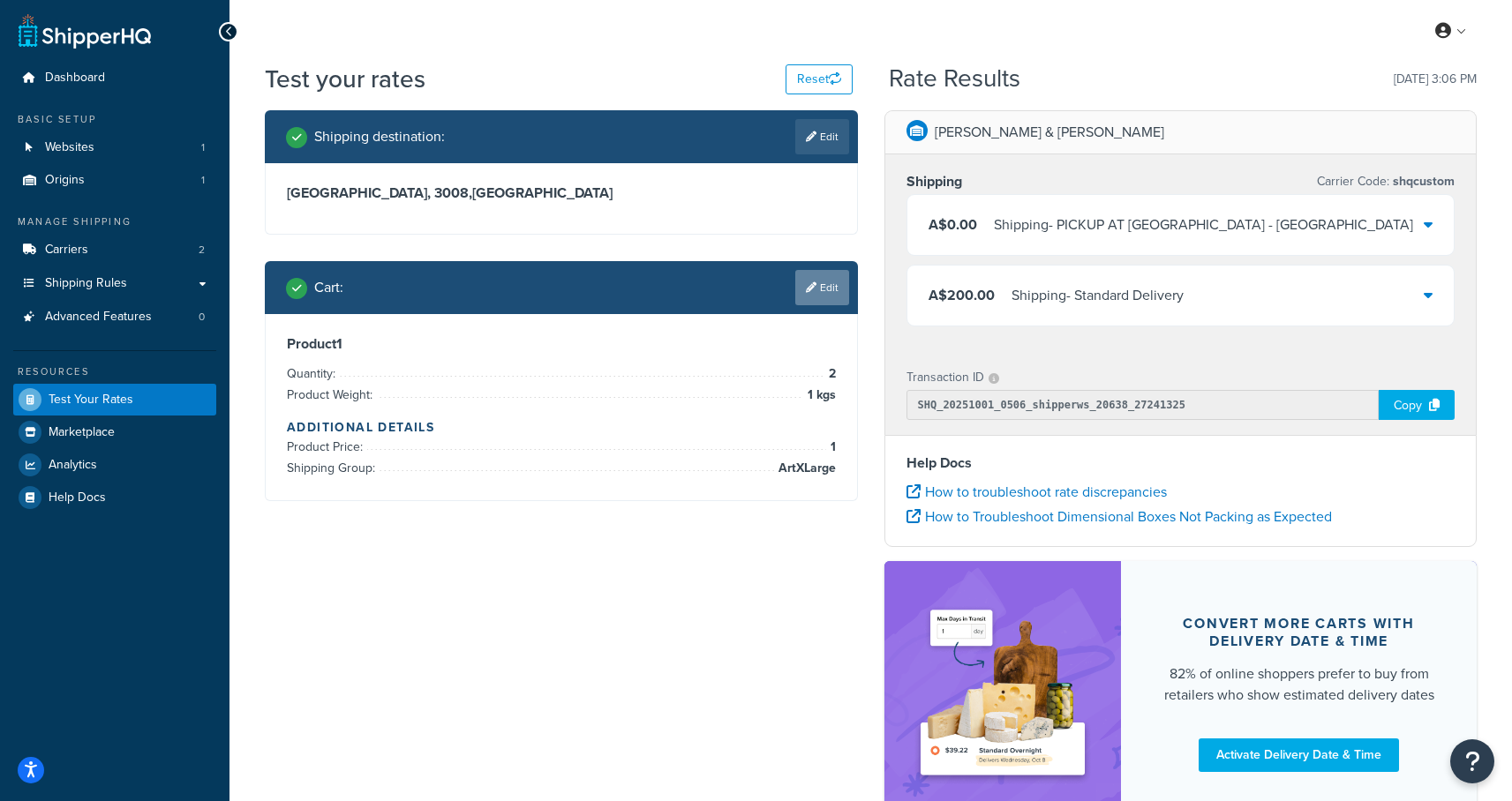
click at [818, 289] on link "Edit" at bounding box center [821, 288] width 53 height 36
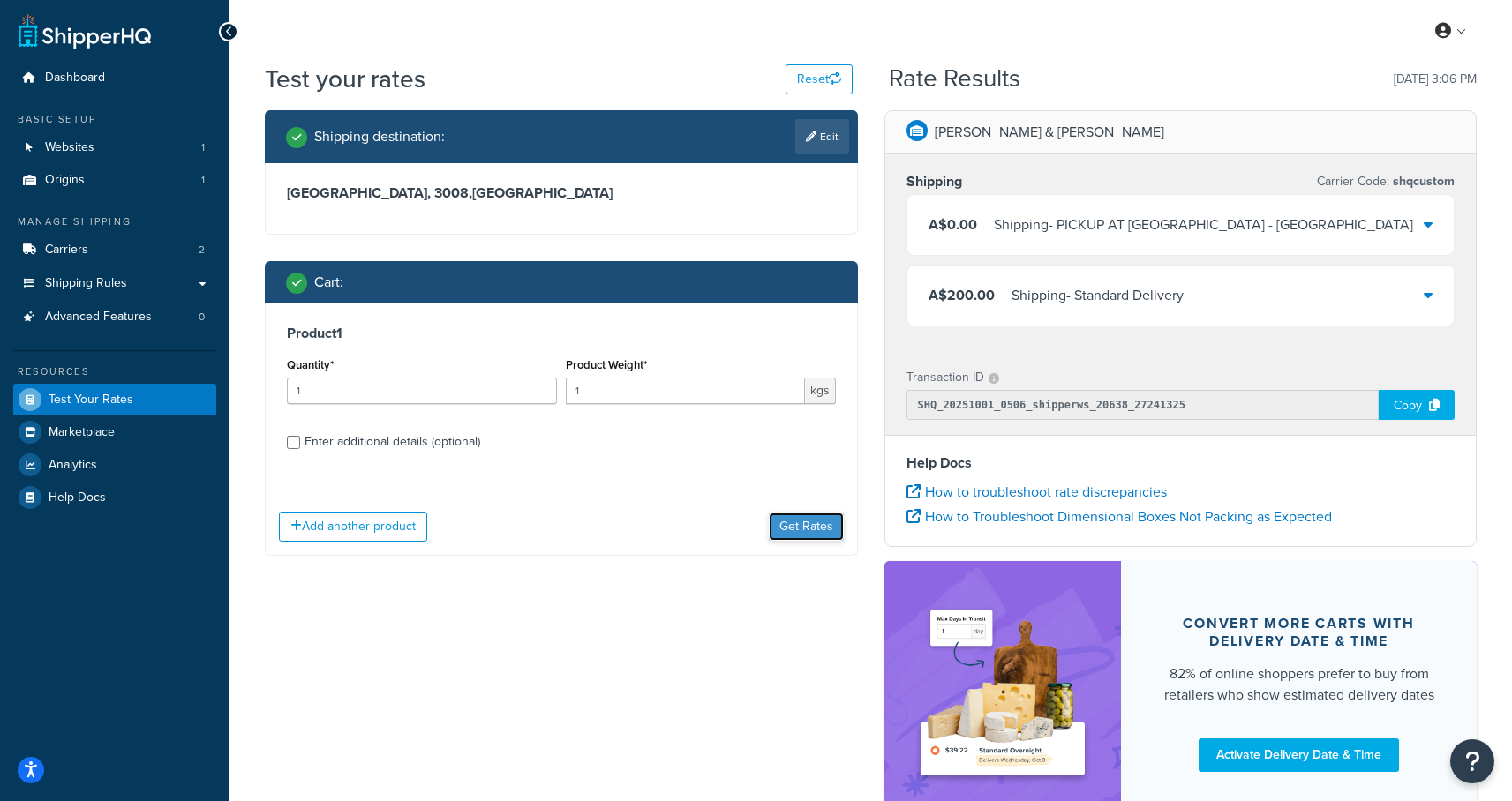
click at [807, 512] on button "Get Rates" at bounding box center [806, 527] width 75 height 28
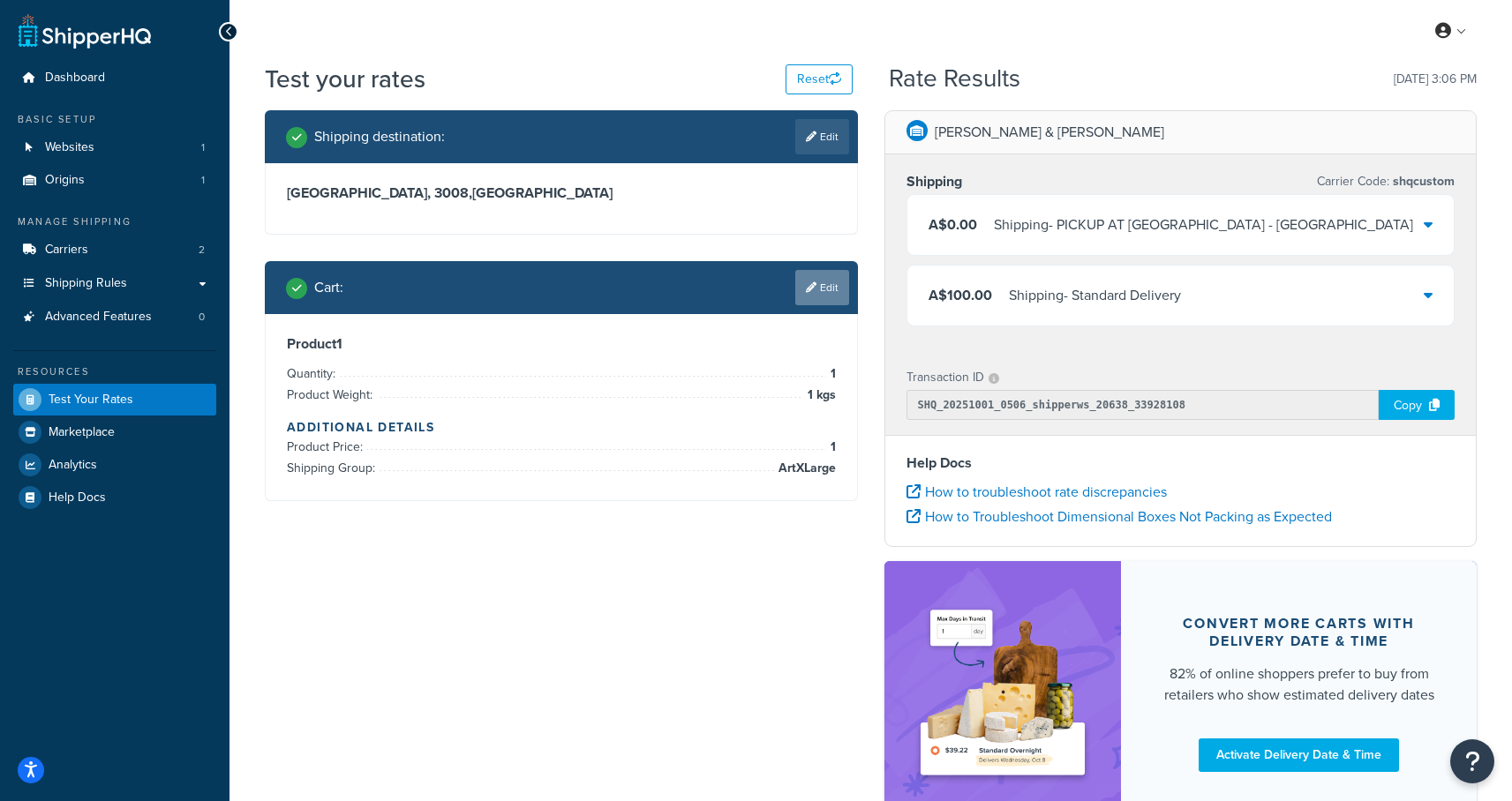
click at [832, 291] on link "Edit" at bounding box center [821, 288] width 53 height 36
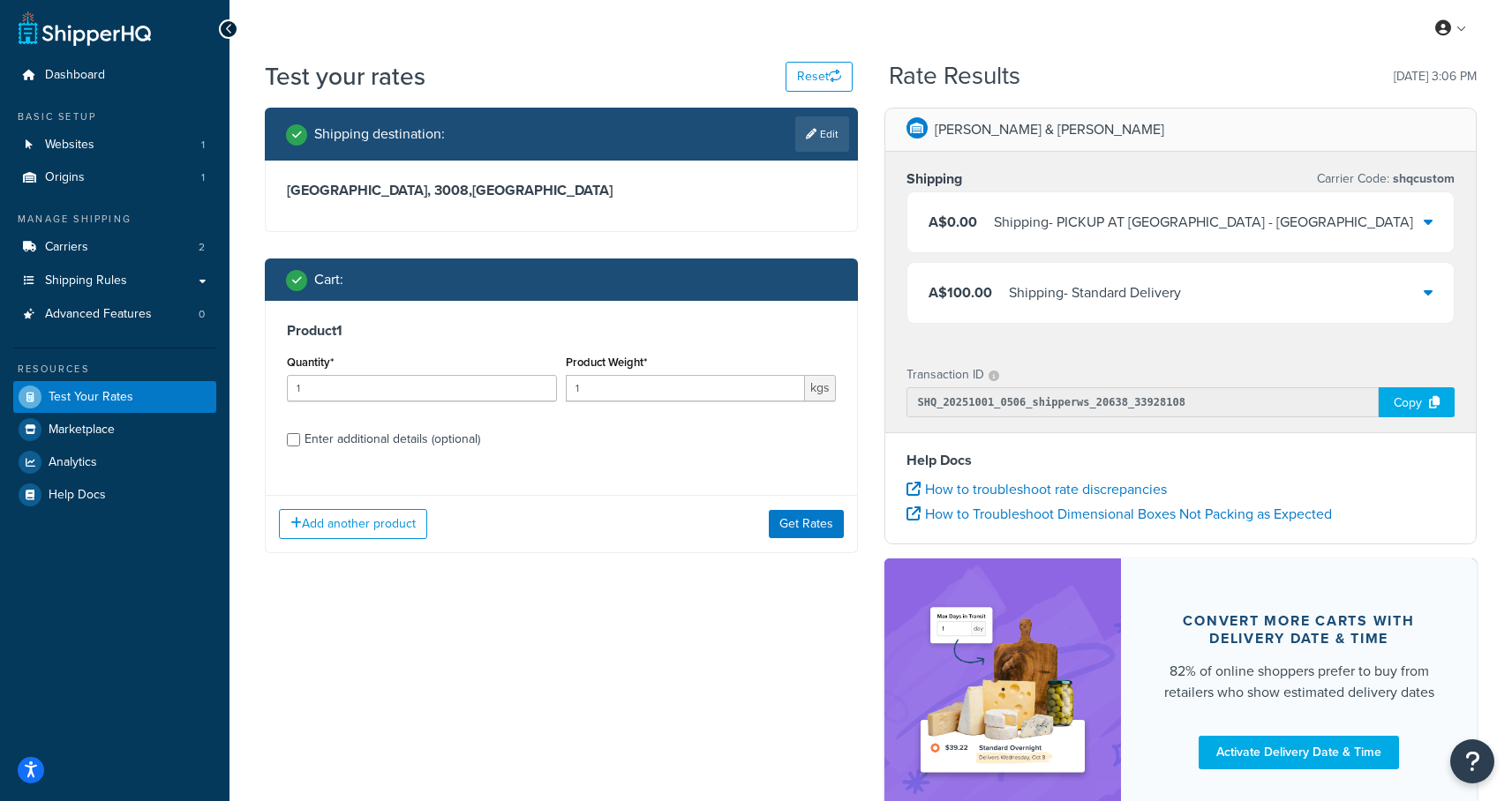
scroll to position [26, 0]
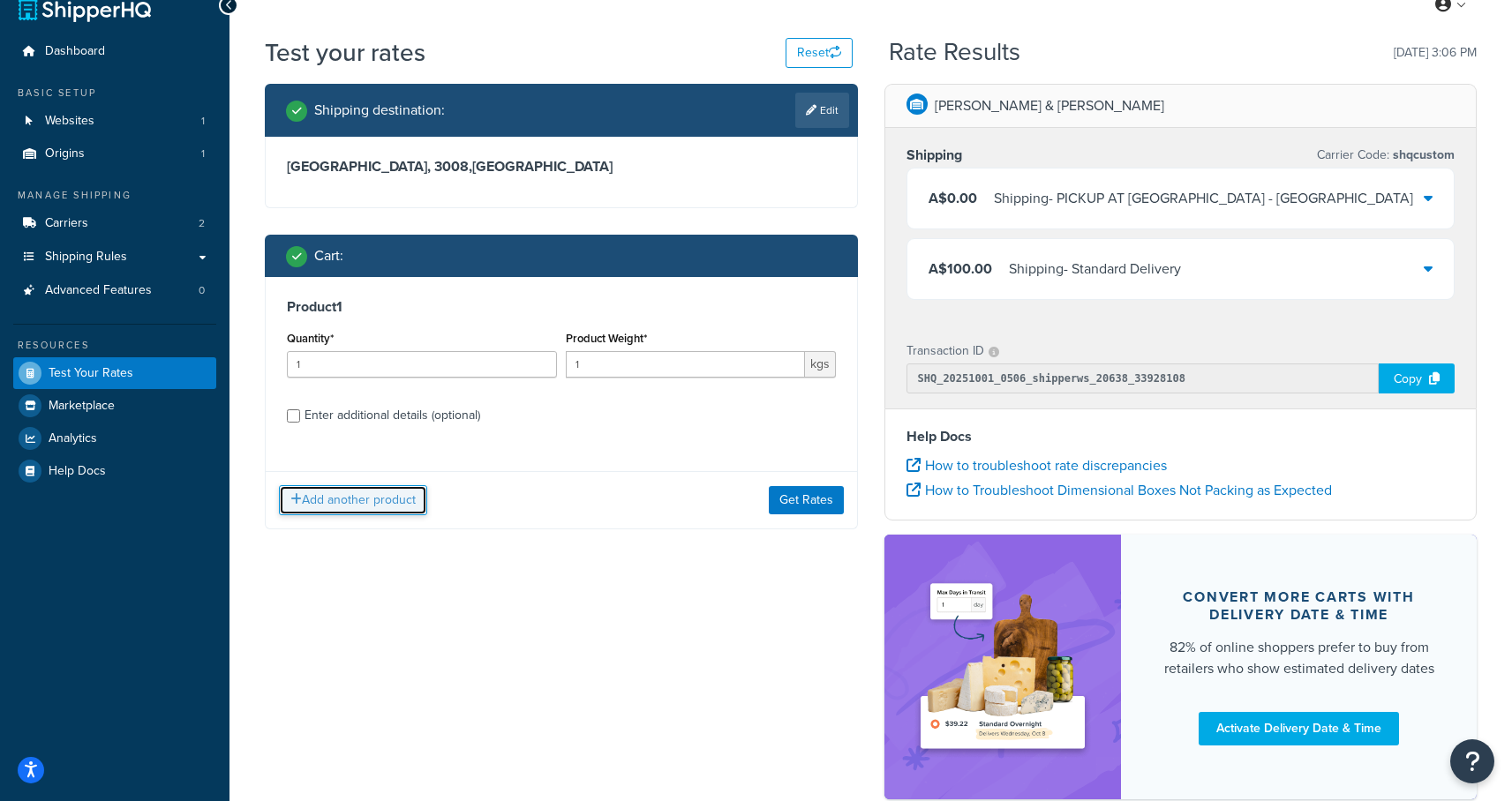
click at [355, 497] on button "Add another product" at bounding box center [353, 500] width 148 height 30
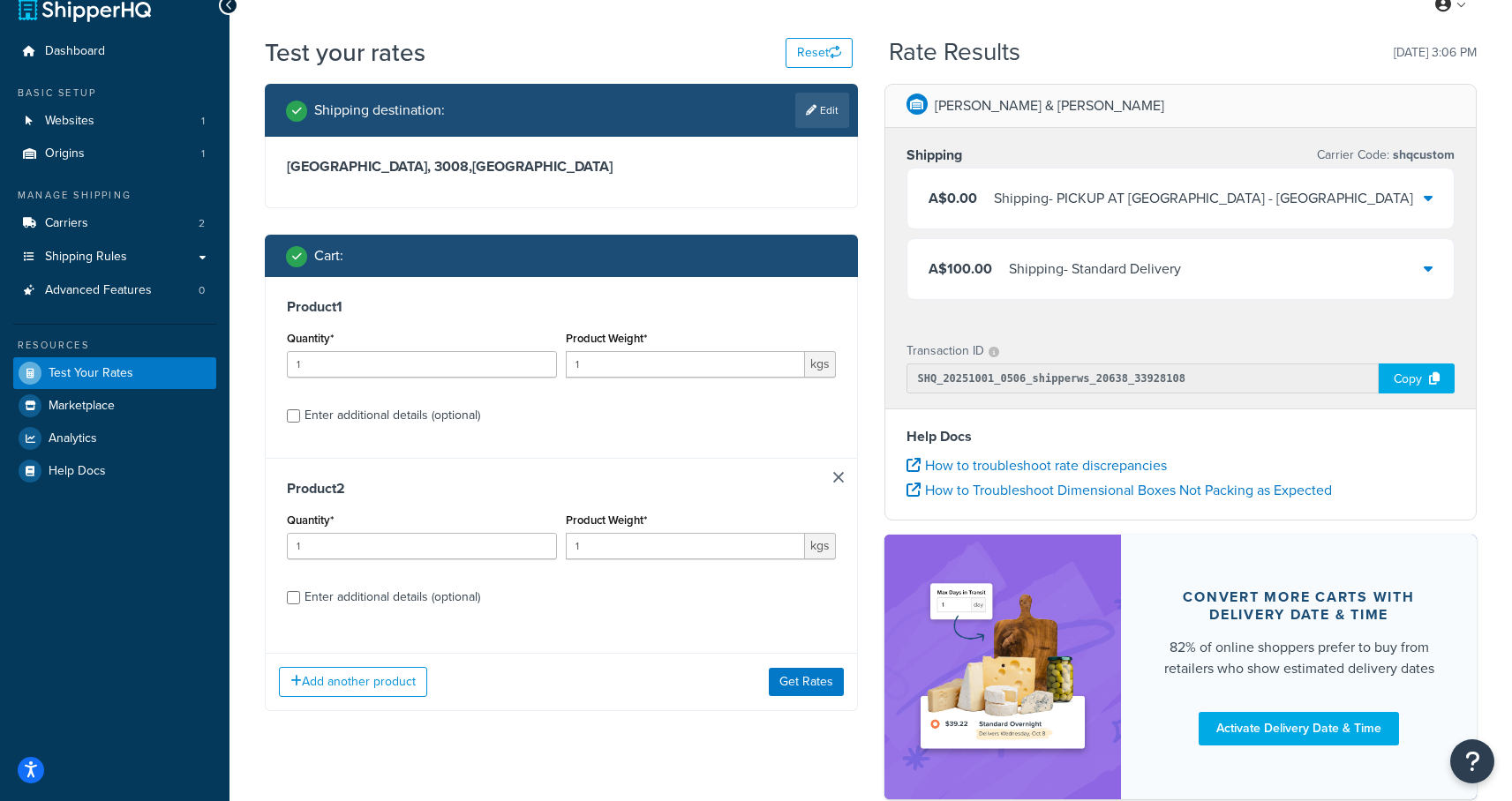
click at [343, 597] on div "Enter additional details (optional)" at bounding box center [392, 597] width 175 height 24
click at [300, 597] on input "Enter additional details (optional)" at bounding box center [293, 598] width 13 height 13
checkbox input "true"
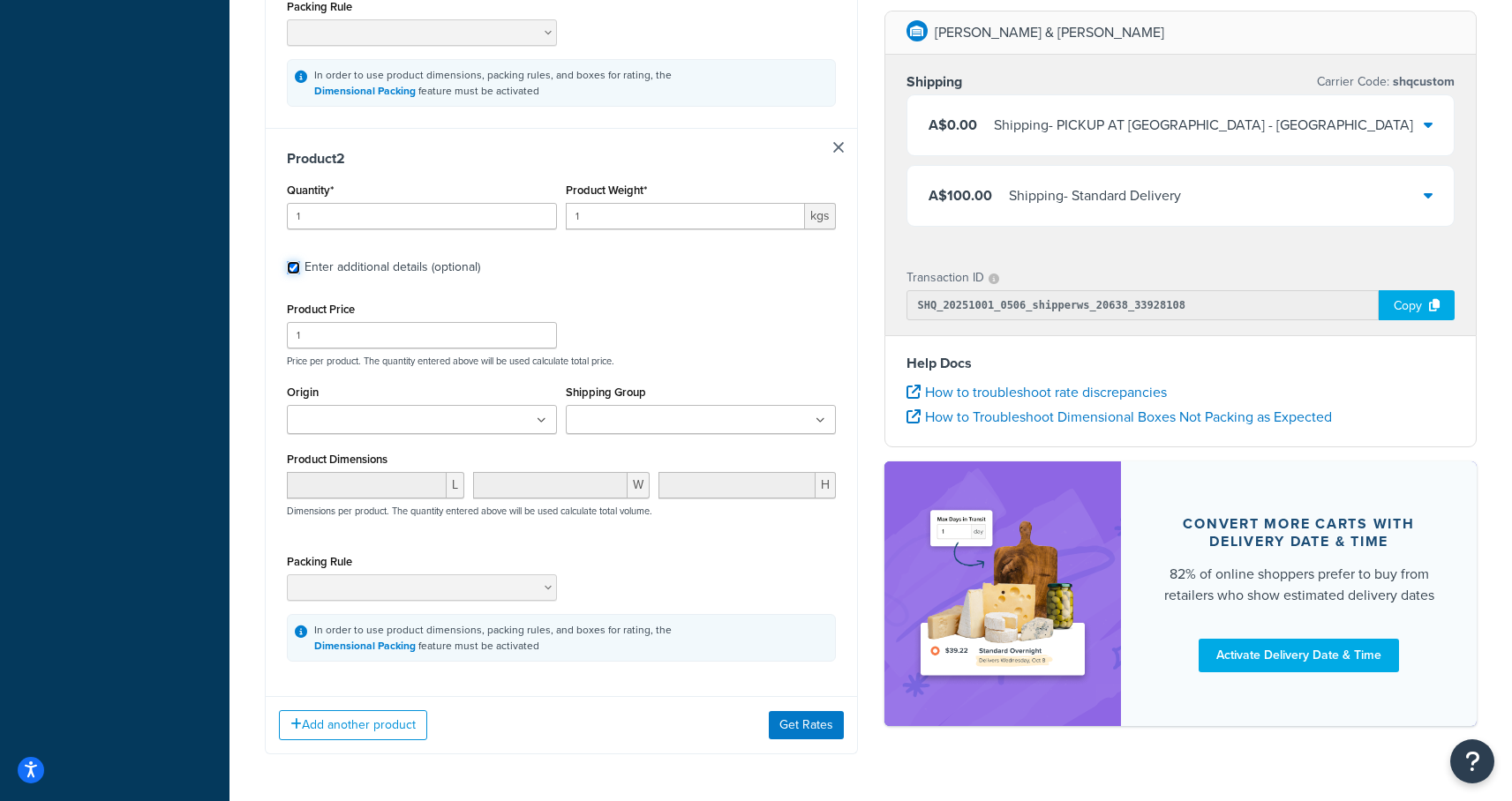
scroll to position [807, 0]
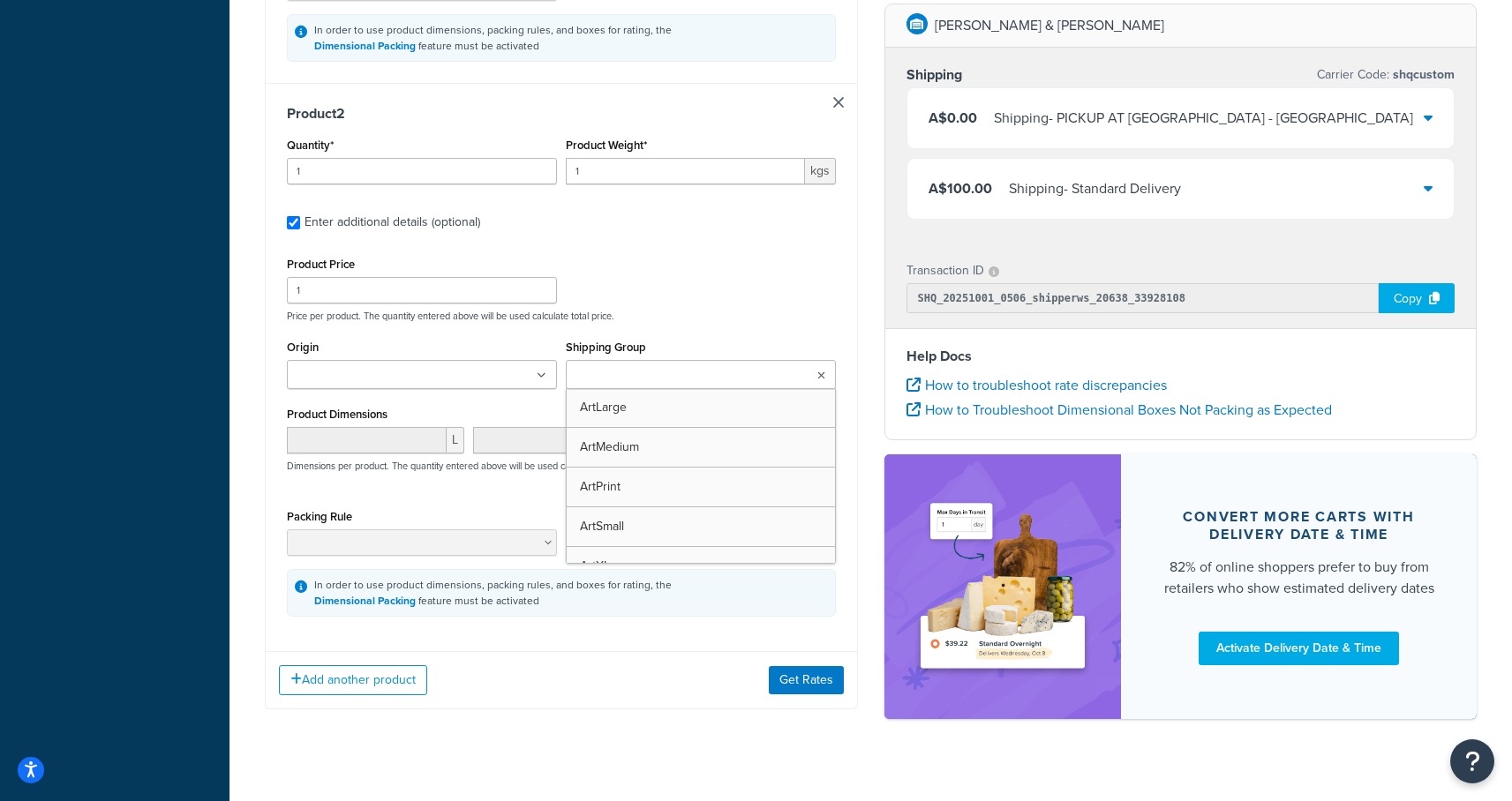
click at [641, 360] on ul at bounding box center [701, 374] width 270 height 29
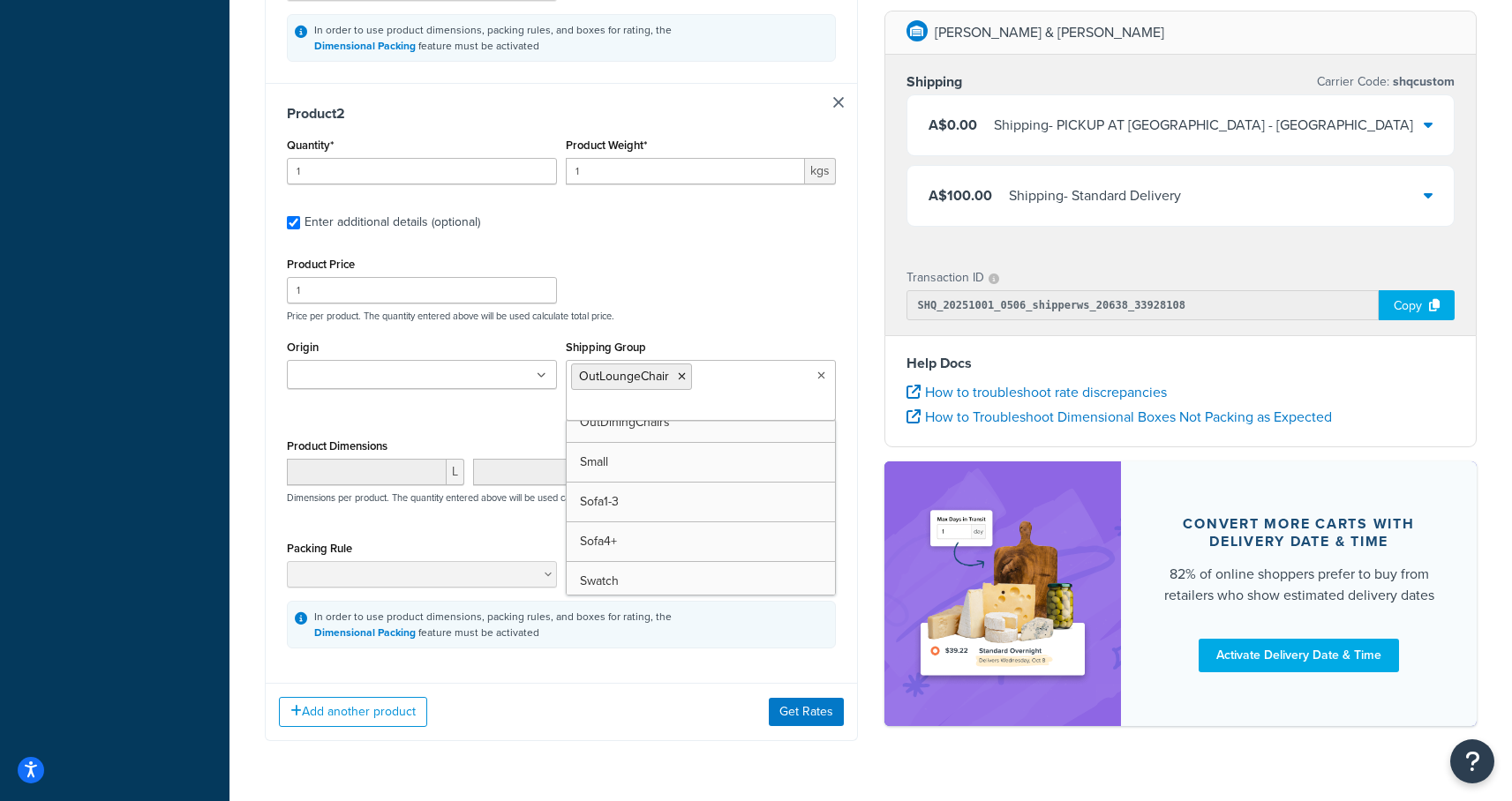
click at [239, 411] on div "Test your rates Reset Rate Results [DATE] 3:06 PM Shipping destination : Edit […" at bounding box center [871, 33] width 1282 height 1556
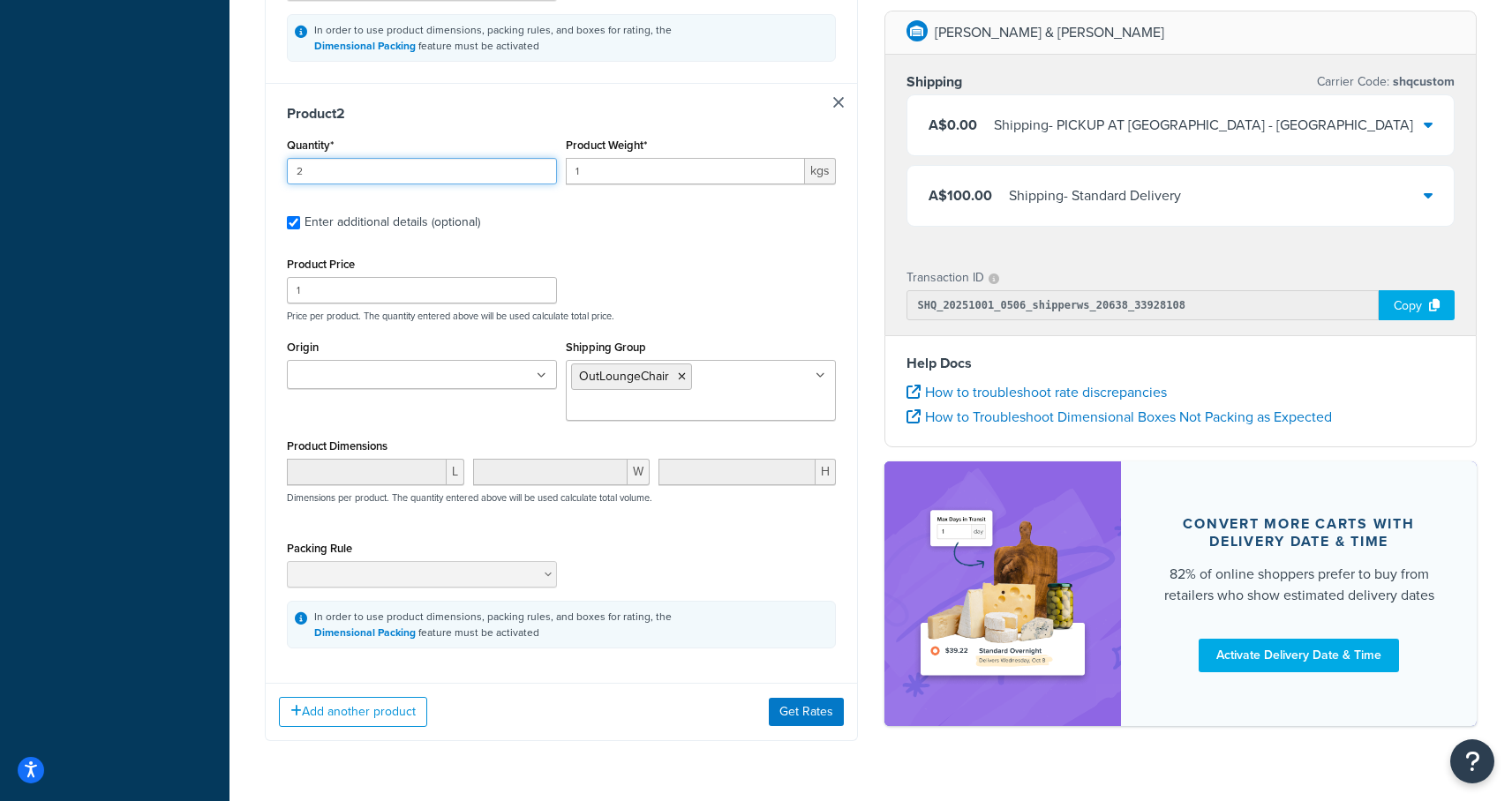
type input "2"
click at [539, 158] on input "2" at bounding box center [422, 171] width 270 height 26
click at [811, 698] on button "Get Rates" at bounding box center [806, 712] width 75 height 28
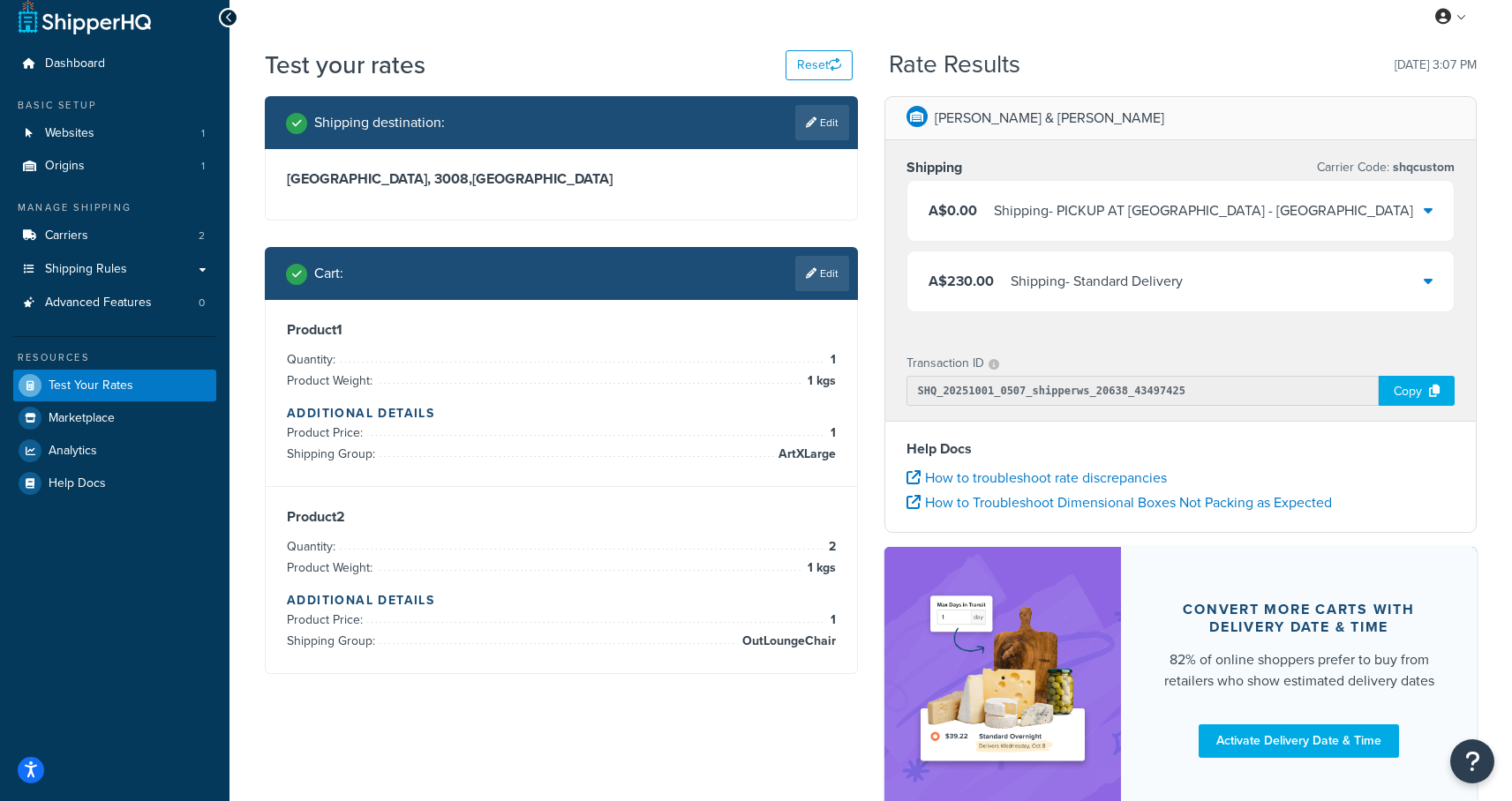
scroll to position [1, 0]
